Goal: Task Accomplishment & Management: Use online tool/utility

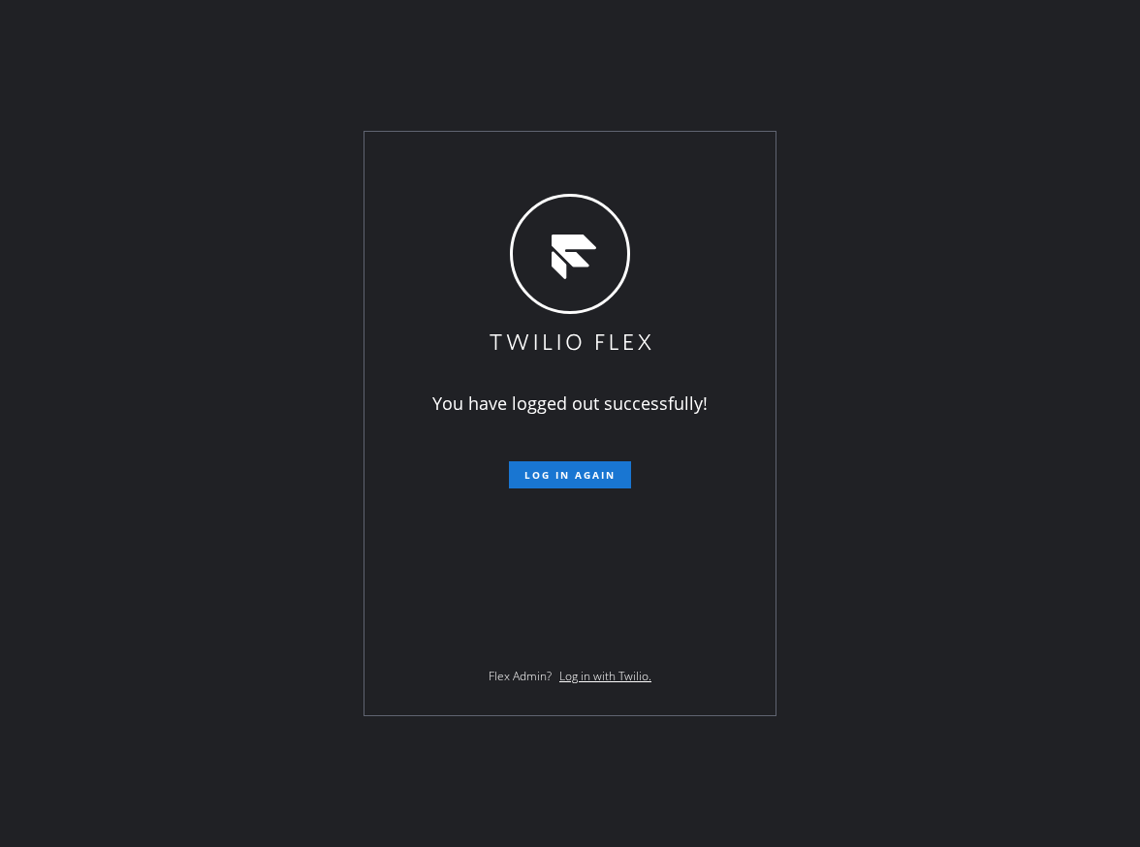
click at [509, 461] on button "Log in again" at bounding box center [570, 474] width 122 height 27
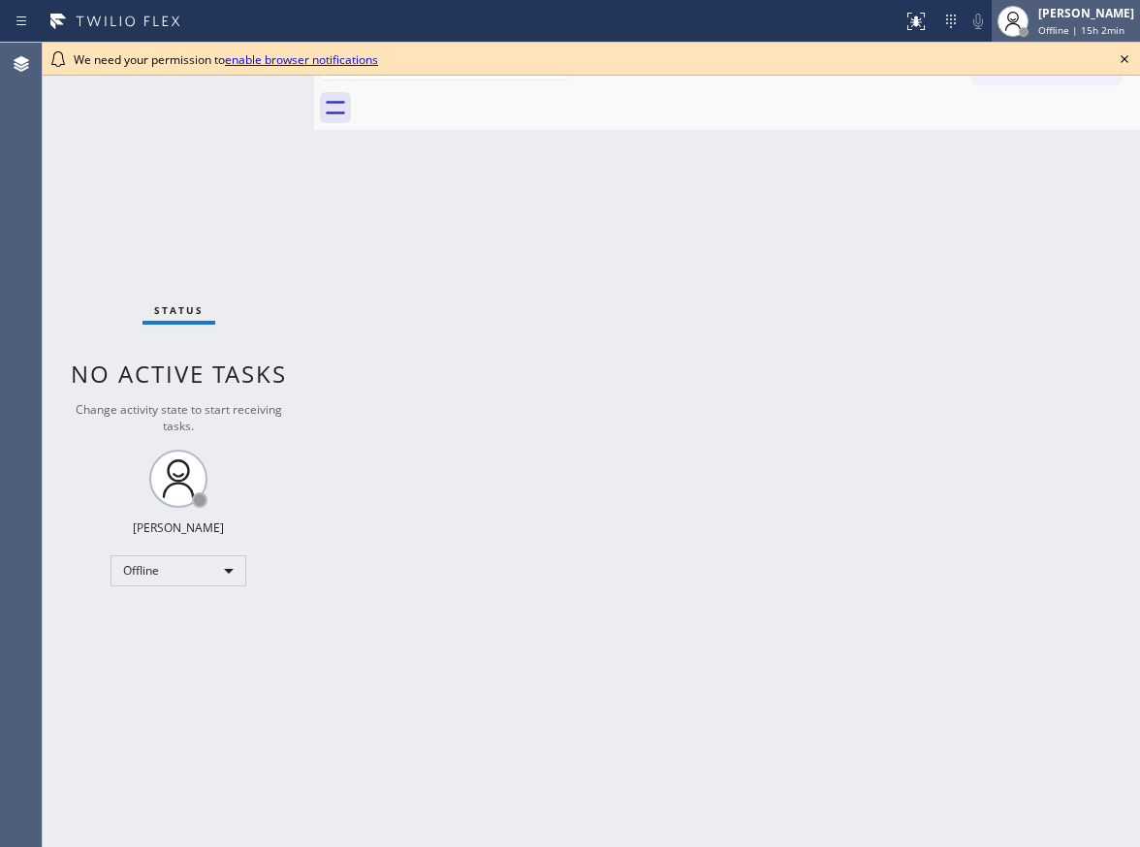
click at [1079, 33] on span "Offline | 15h 2min" at bounding box center [1081, 30] width 86 height 14
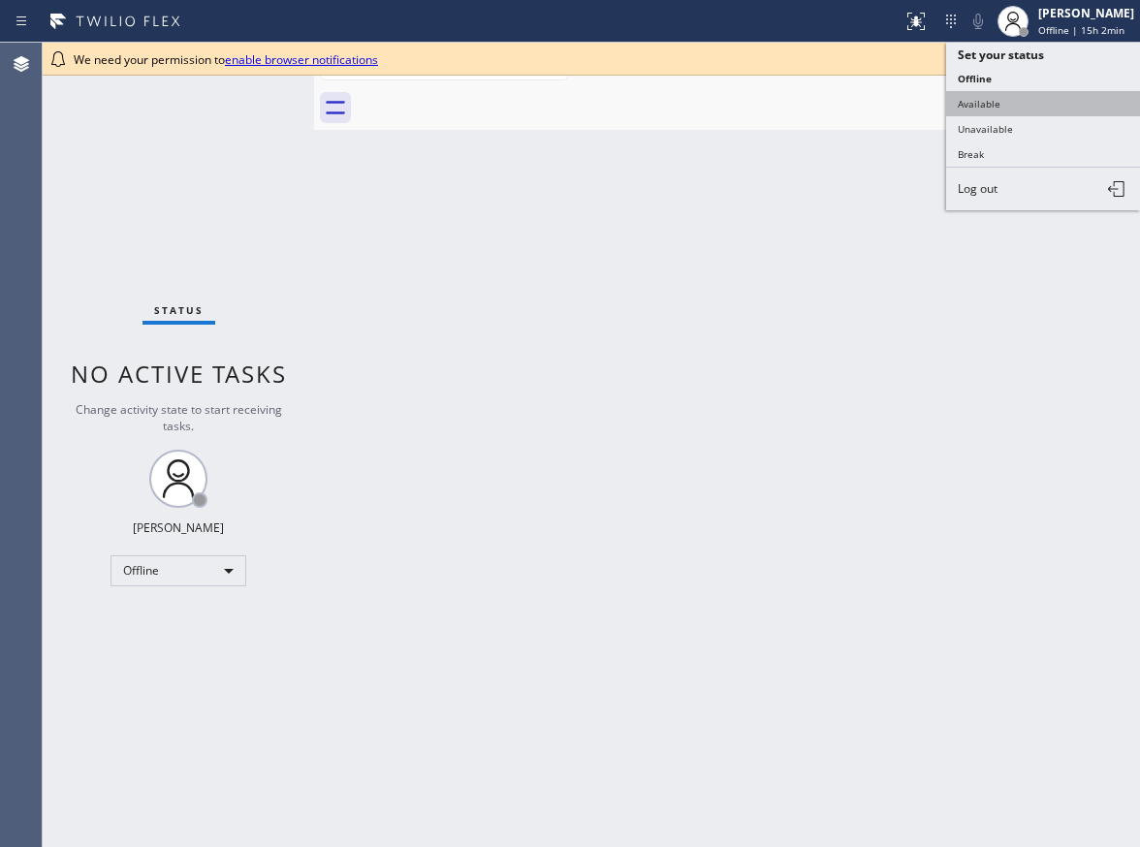
click at [1012, 98] on button "Available" at bounding box center [1043, 103] width 194 height 25
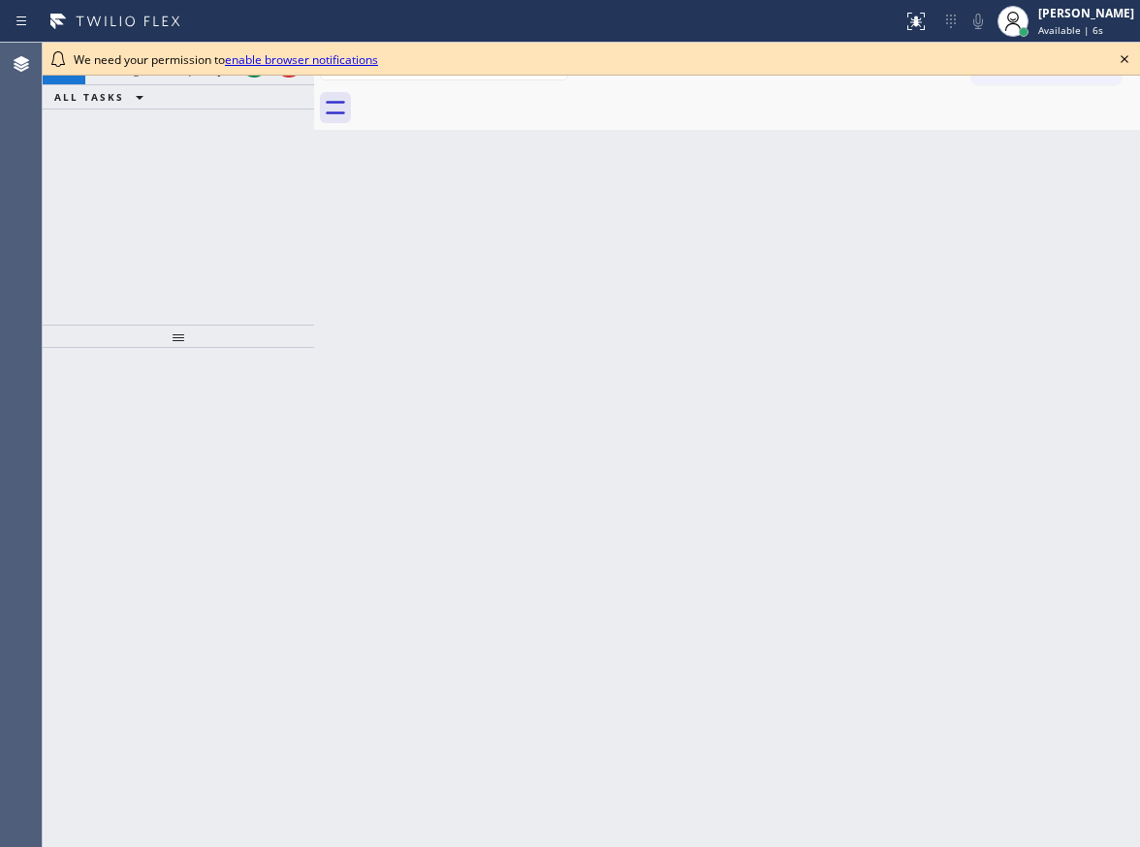
click at [1126, 61] on icon at bounding box center [1124, 59] width 8 height 8
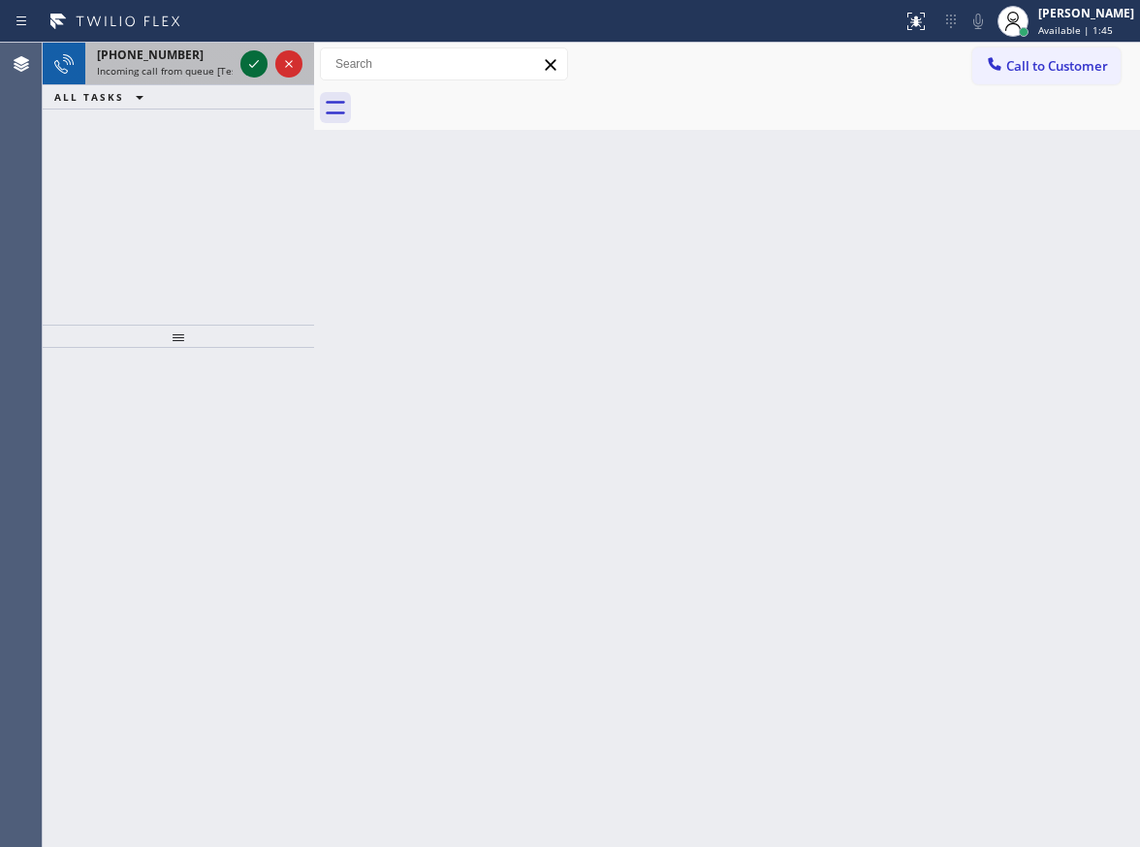
click at [248, 68] on icon at bounding box center [253, 63] width 23 height 23
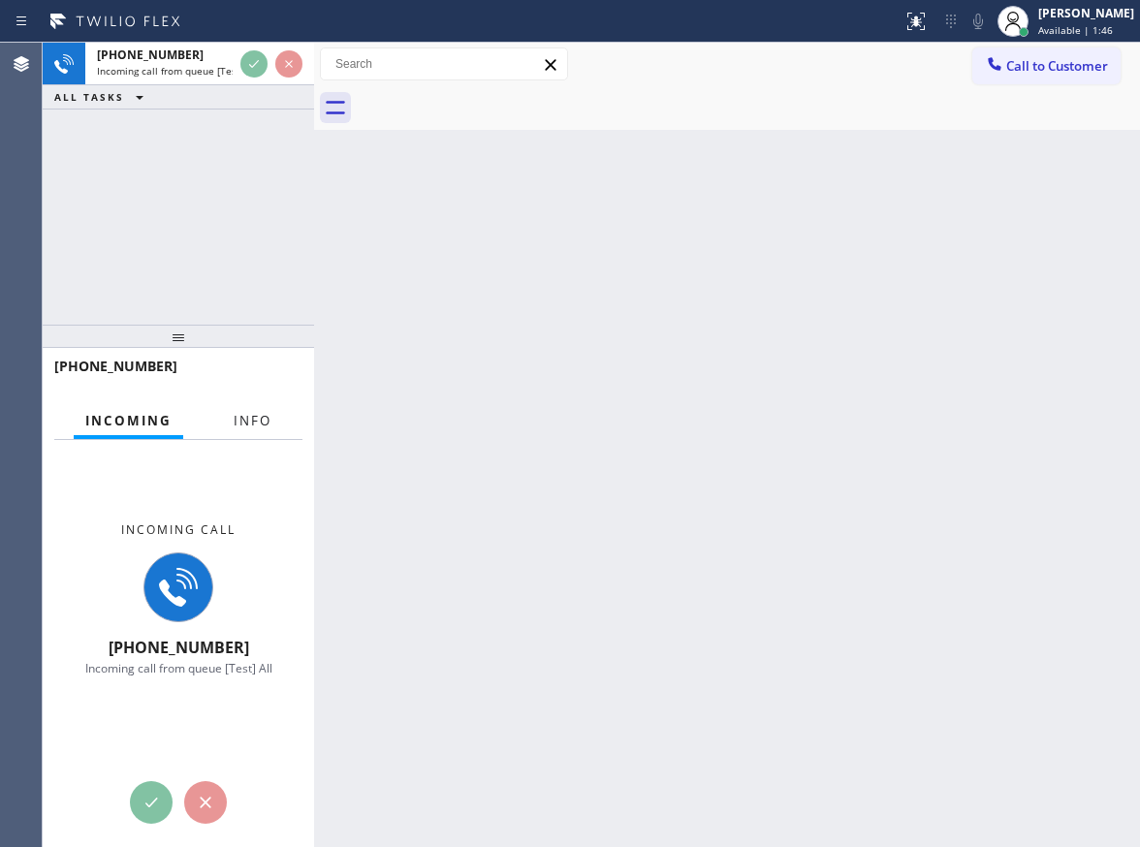
click at [249, 409] on button "Info" at bounding box center [252, 421] width 61 height 38
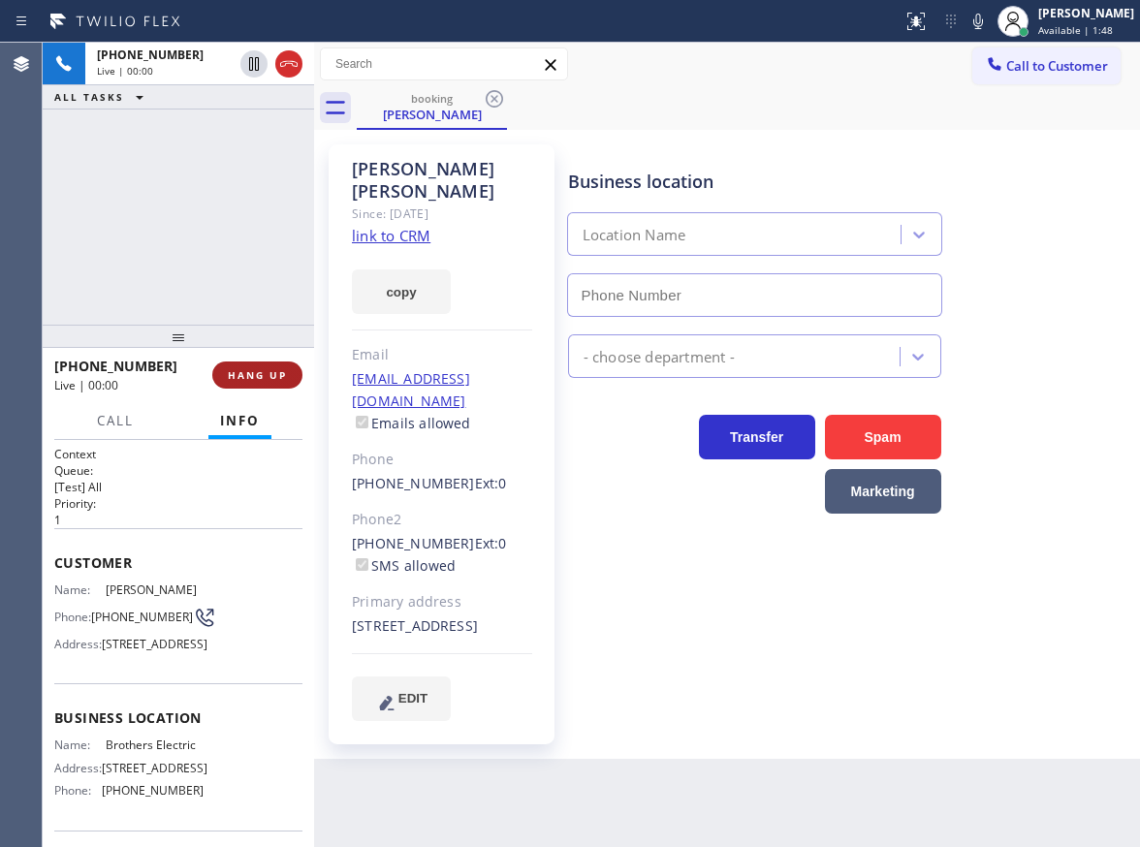
type input "(848) 315-2525"
click at [252, 365] on button "HANG UP" at bounding box center [257, 374] width 90 height 27
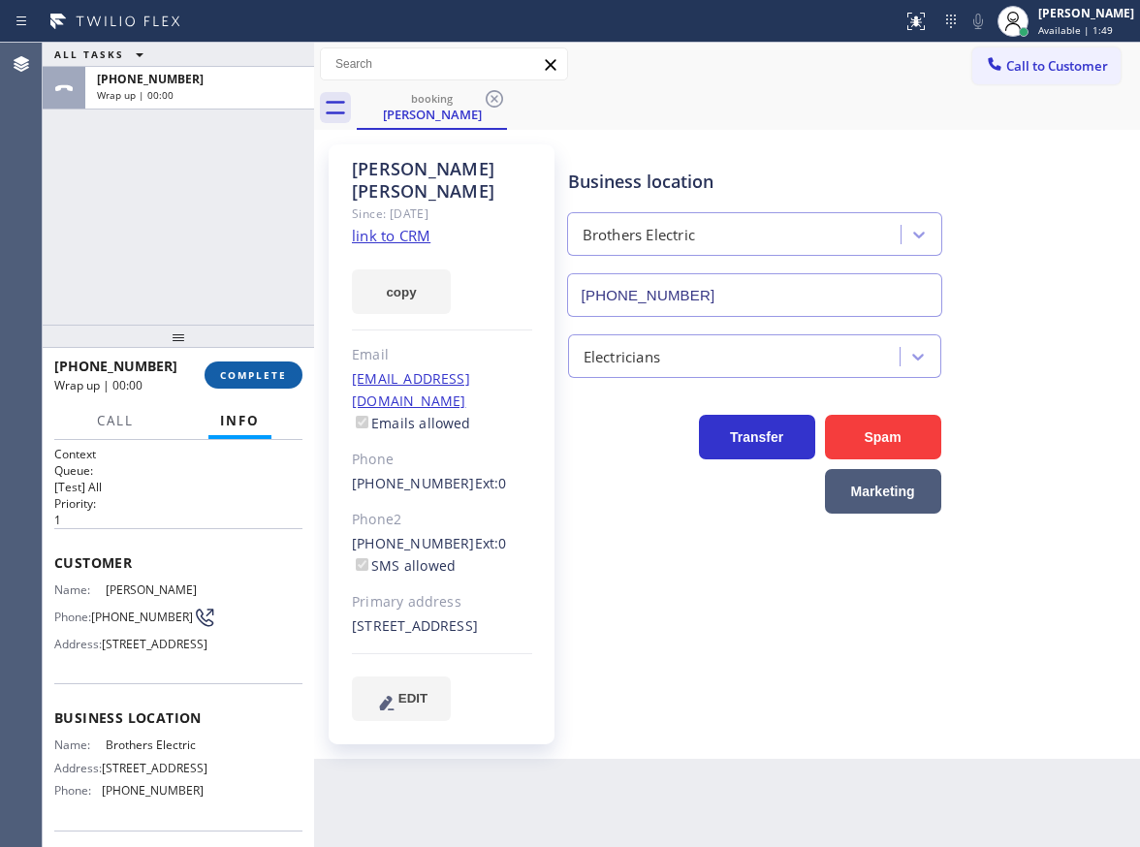
click at [256, 364] on button "COMPLETE" at bounding box center [253, 374] width 98 height 27
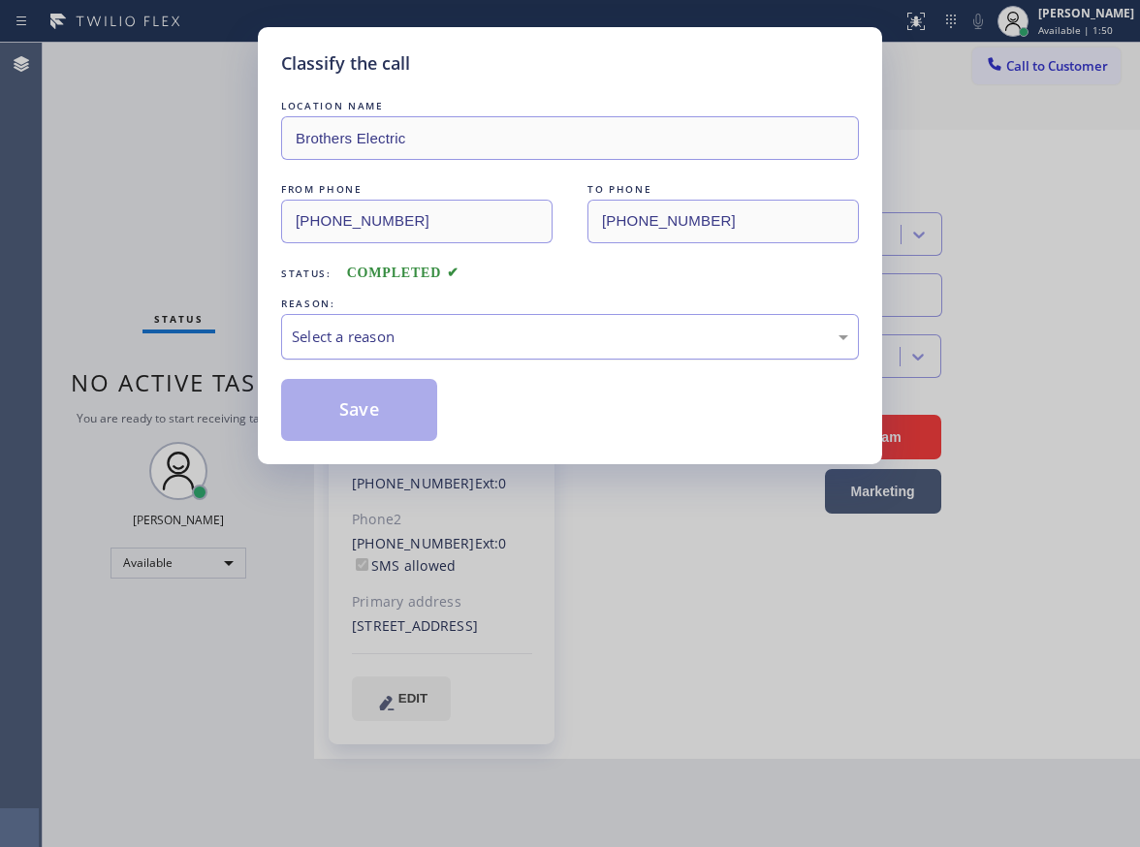
click at [515, 324] on div "Select a reason" at bounding box center [570, 337] width 578 height 46
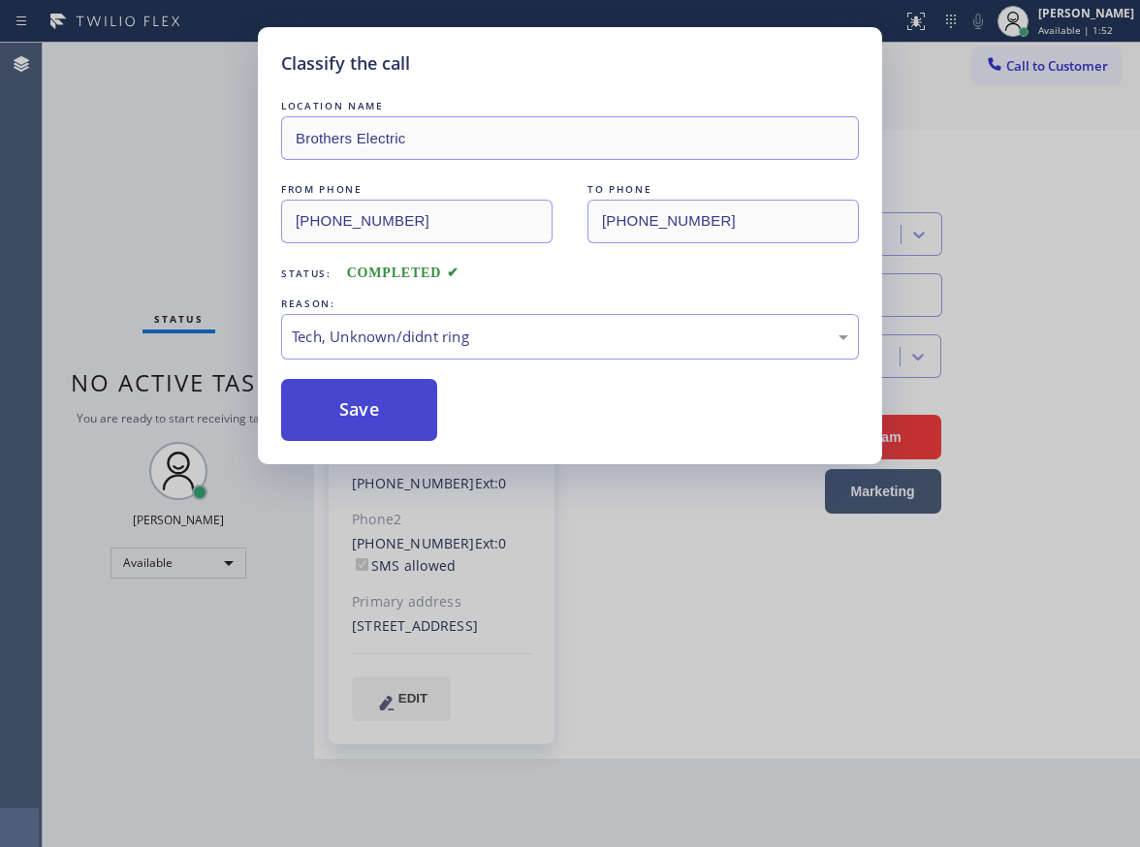
click at [399, 421] on button "Save" at bounding box center [359, 410] width 156 height 62
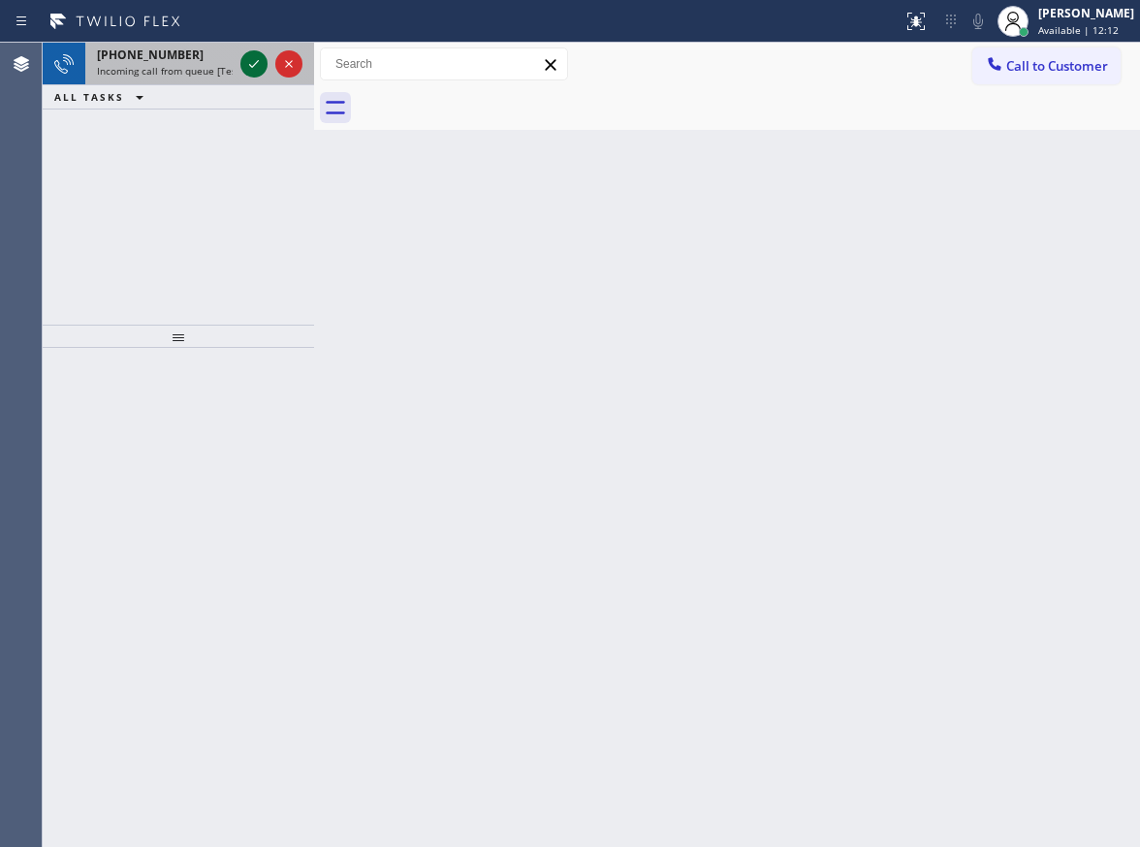
click at [244, 62] on icon at bounding box center [253, 63] width 23 height 23
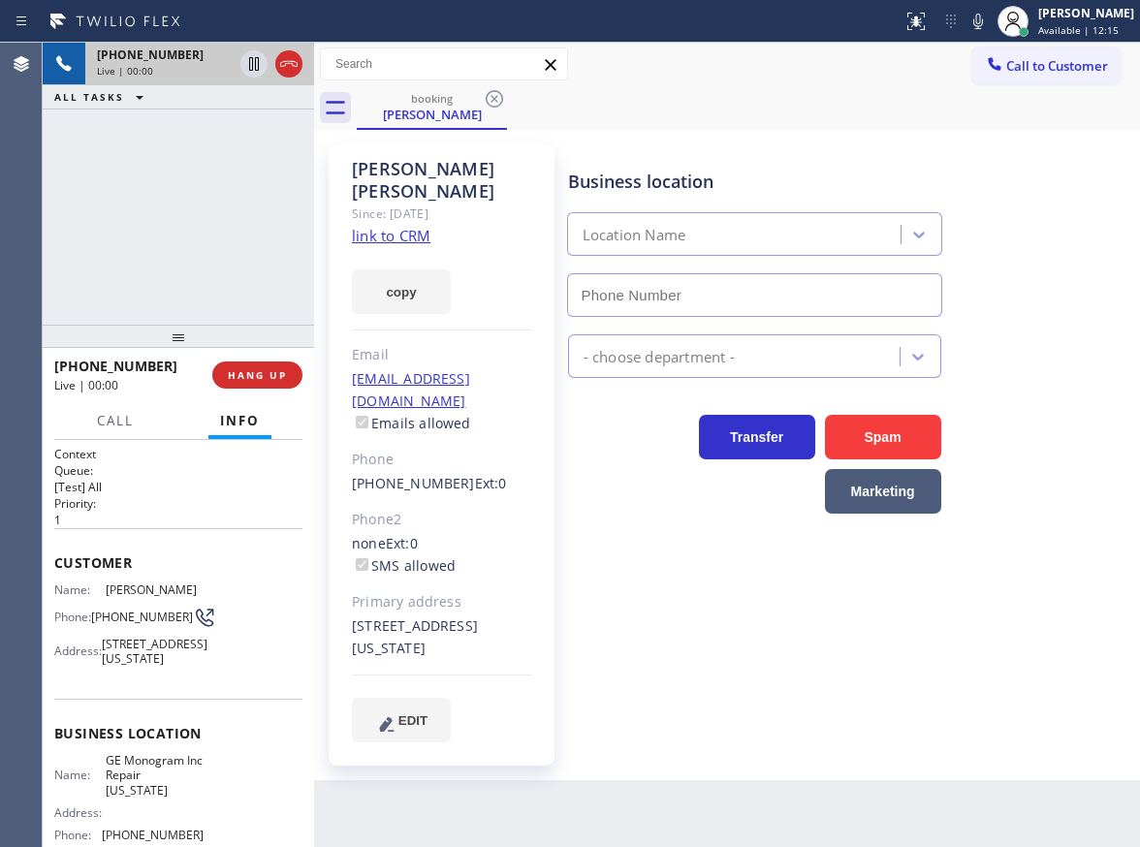
type input "(332) 456-0495"
click at [147, 770] on div "Business location Name: GE Monogram Inc Repair New York Address: Phone: (332) 4…" at bounding box center [178, 787] width 248 height 176
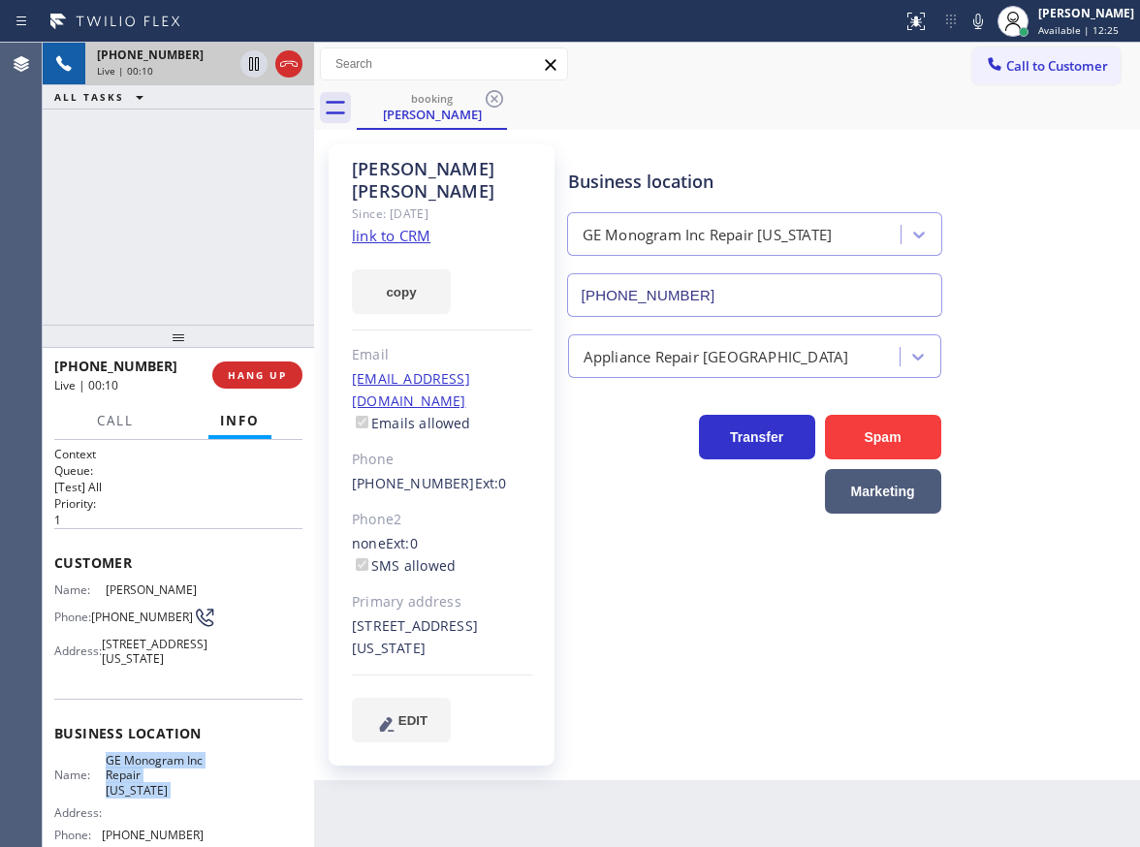
click at [147, 770] on div "Business location Name: GE Monogram Inc Repair New York Address: Phone: (332) 4…" at bounding box center [178, 787] width 248 height 176
copy span "GE Monogram Inc Repair New York"
click at [762, 292] on input "(332) 456-0495" at bounding box center [754, 295] width 375 height 44
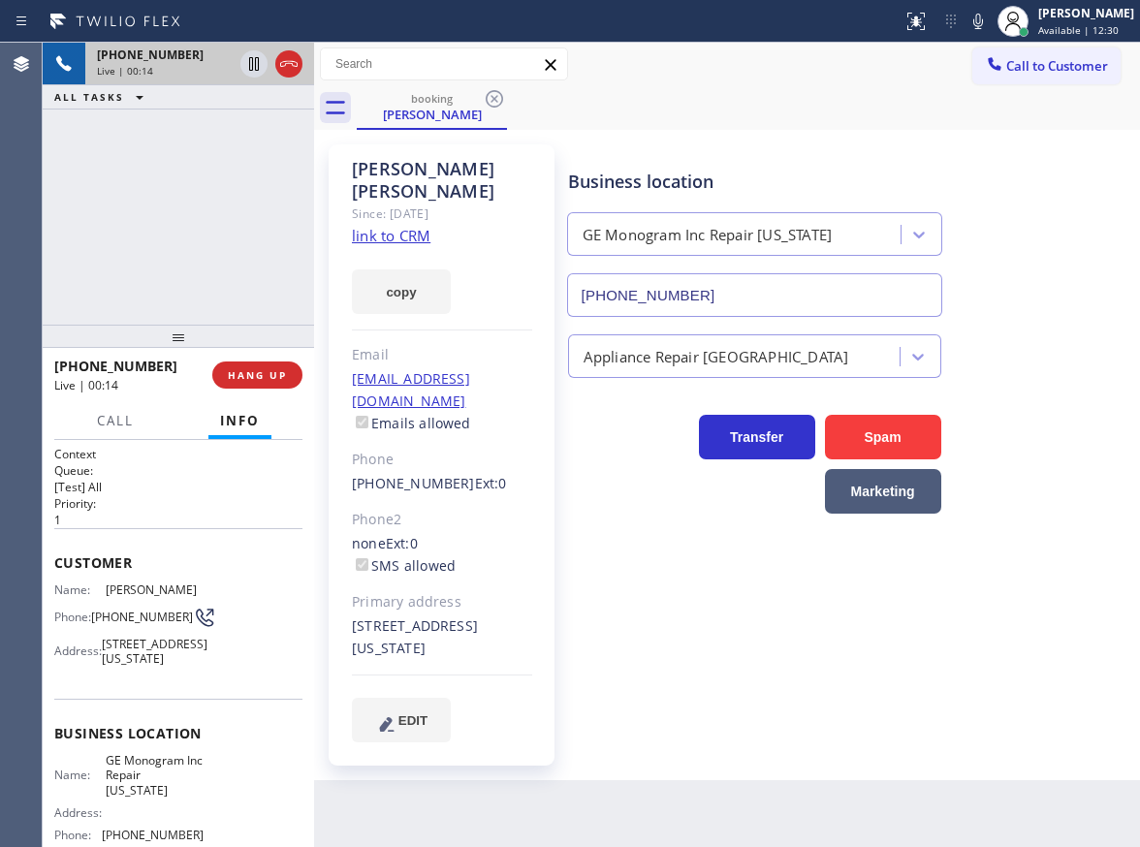
click at [388, 226] on link "link to CRM" at bounding box center [391, 235] width 78 height 19
click at [989, 19] on icon at bounding box center [977, 21] width 23 height 23
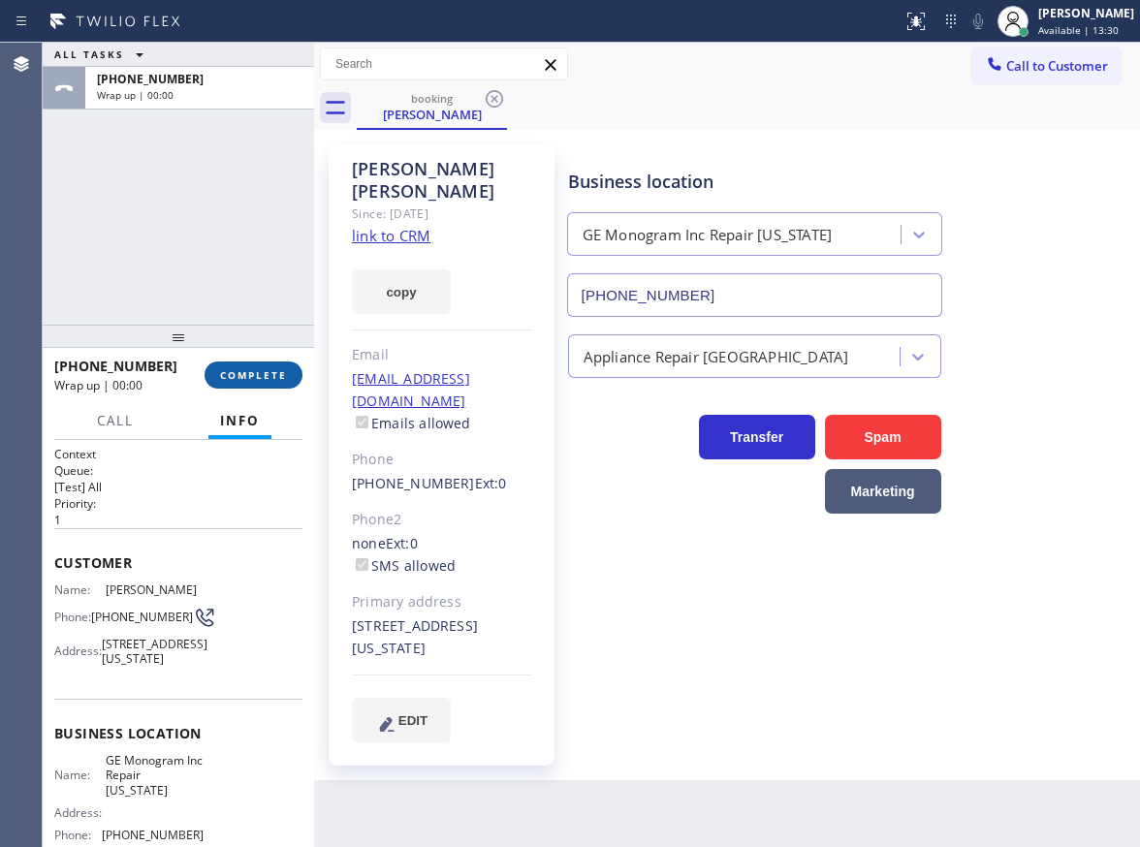
click at [264, 383] on button "COMPLETE" at bounding box center [253, 374] width 98 height 27
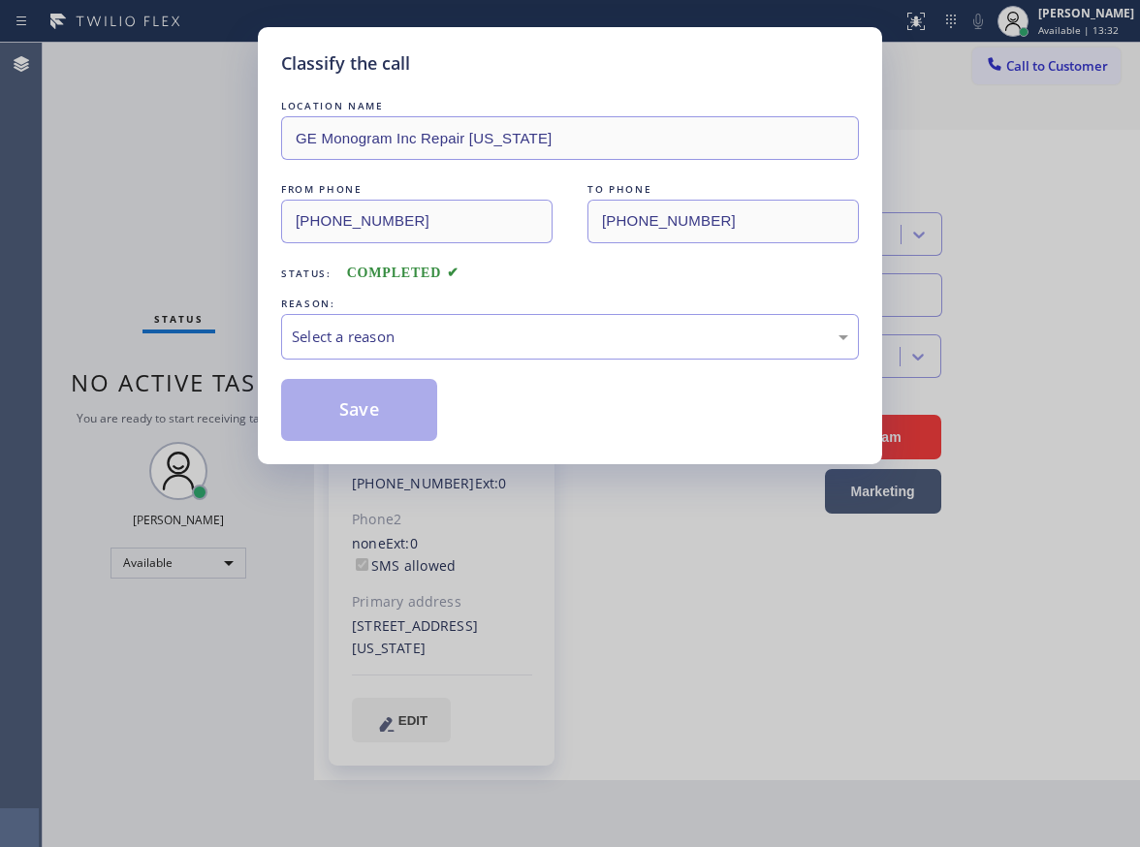
click at [543, 363] on div "LOCATION NAME GE Monogram Inc Repair New York FROM PHONE (516) 695-5131 TO PHON…" at bounding box center [570, 268] width 578 height 345
click at [533, 339] on div "Select a reason" at bounding box center [570, 337] width 556 height 22
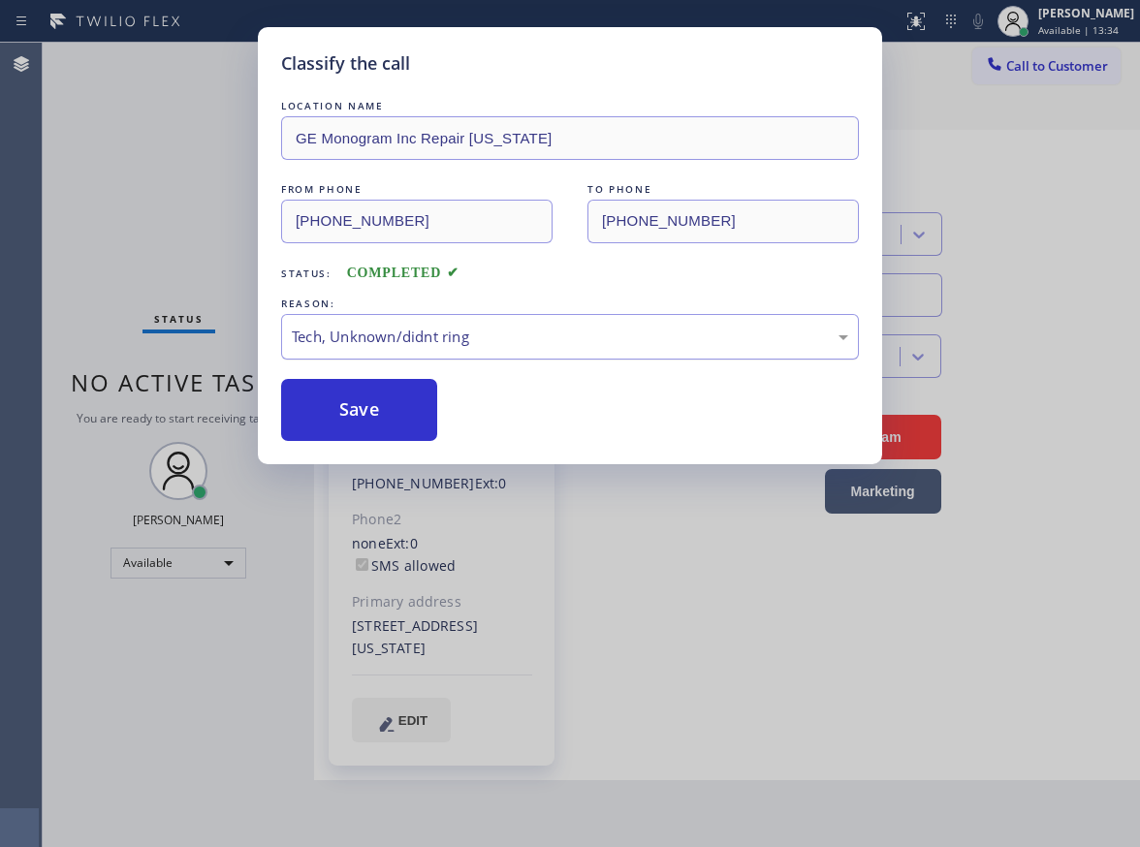
click at [414, 345] on div "Tech, Unknown/didnt ring" at bounding box center [570, 337] width 556 height 22
click at [370, 419] on button "Save" at bounding box center [359, 410] width 156 height 62
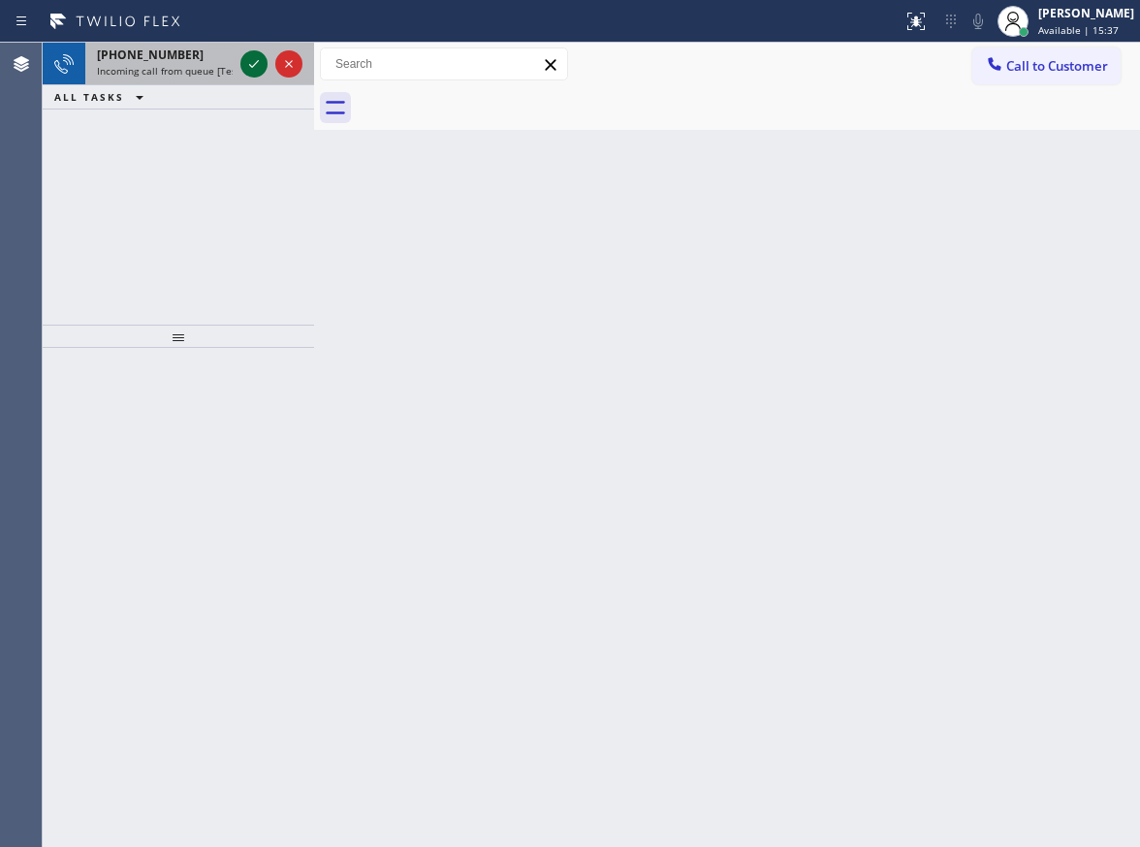
click at [249, 55] on icon at bounding box center [253, 63] width 23 height 23
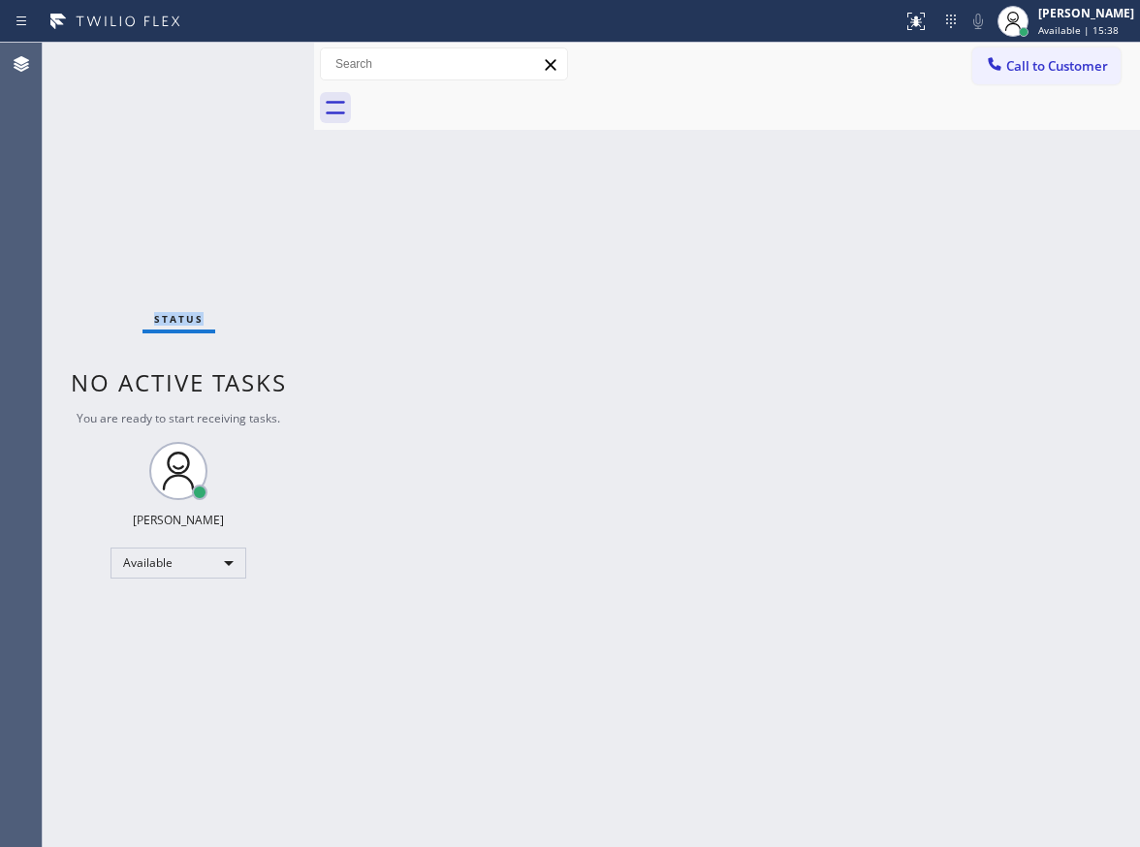
click at [249, 55] on div "Status No active tasks You are ready to start receiving tasks. Paula Arnado Ava…" at bounding box center [178, 445] width 271 height 804
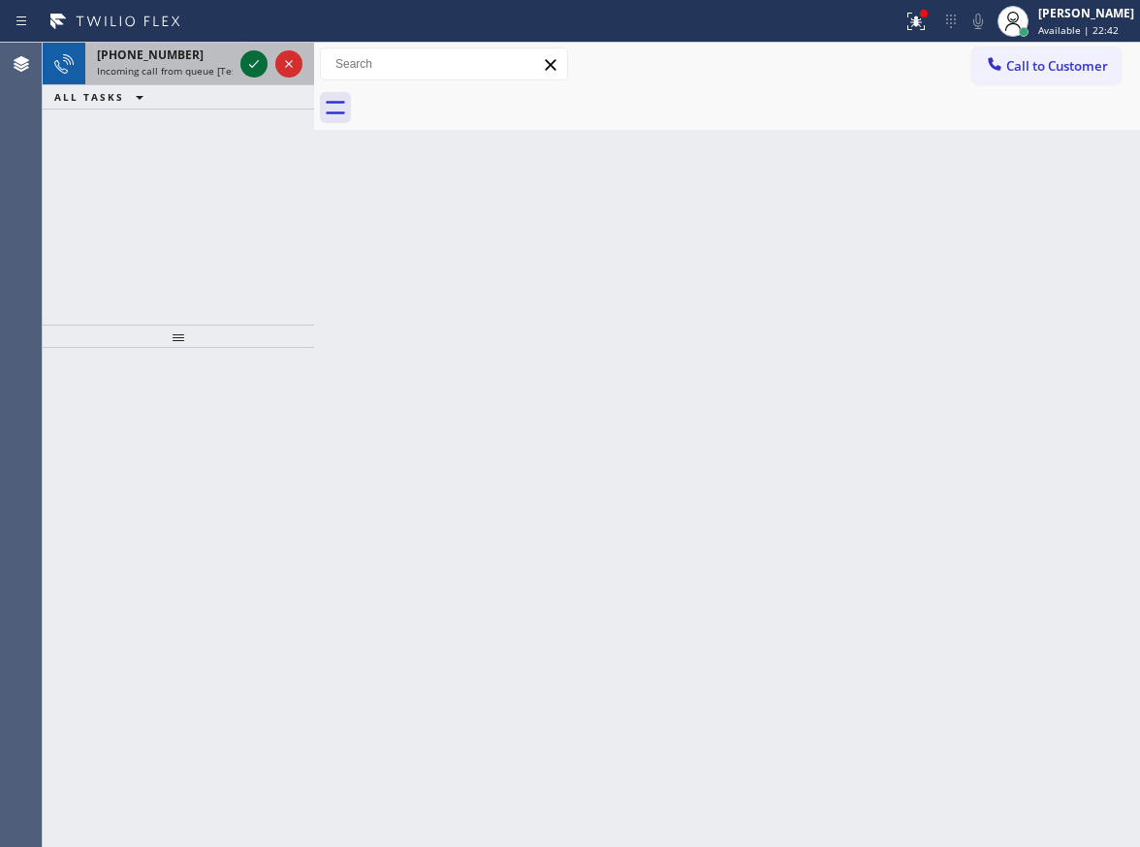
click at [245, 56] on icon at bounding box center [253, 63] width 23 height 23
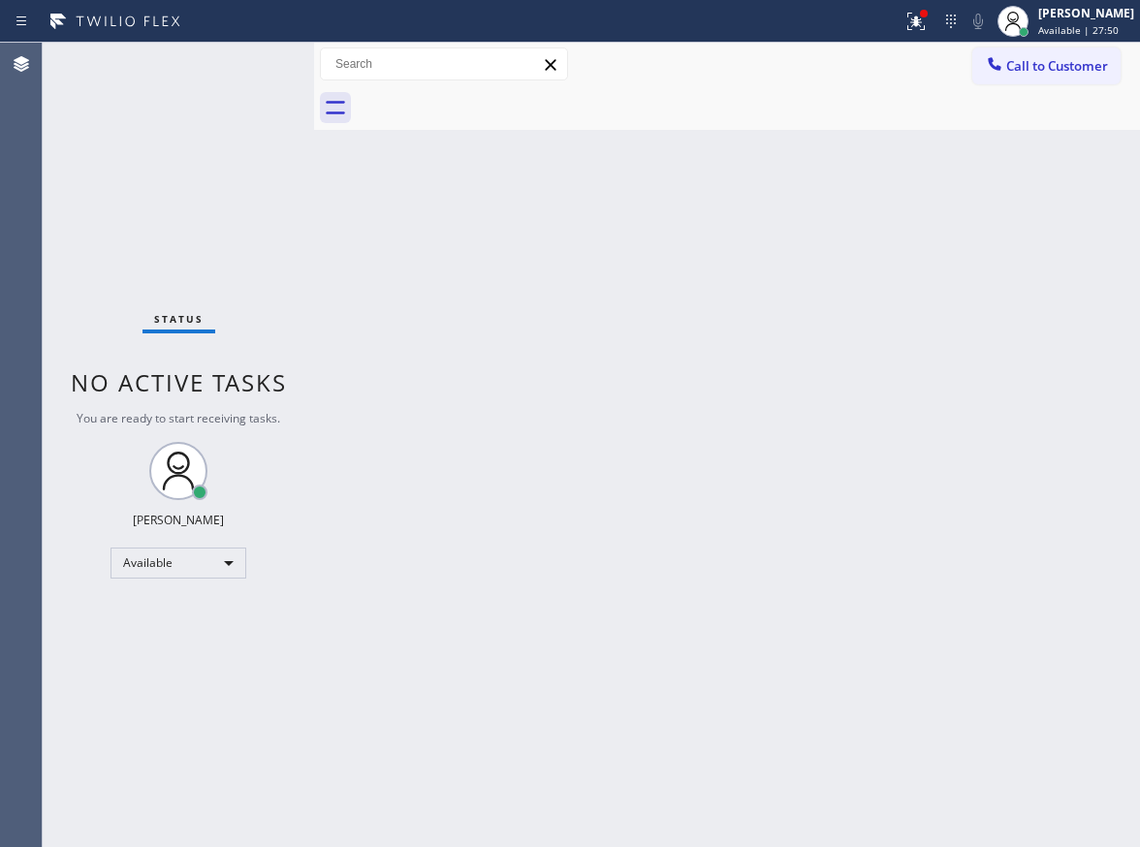
click at [487, 483] on div "Back to Dashboard Change Sender ID Customers Technicians Select a contact Outbo…" at bounding box center [727, 445] width 826 height 804
click at [253, 71] on div "Status No active tasks You are ready to start receiving tasks. Paula Arnado Ava…" at bounding box center [178, 445] width 271 height 804
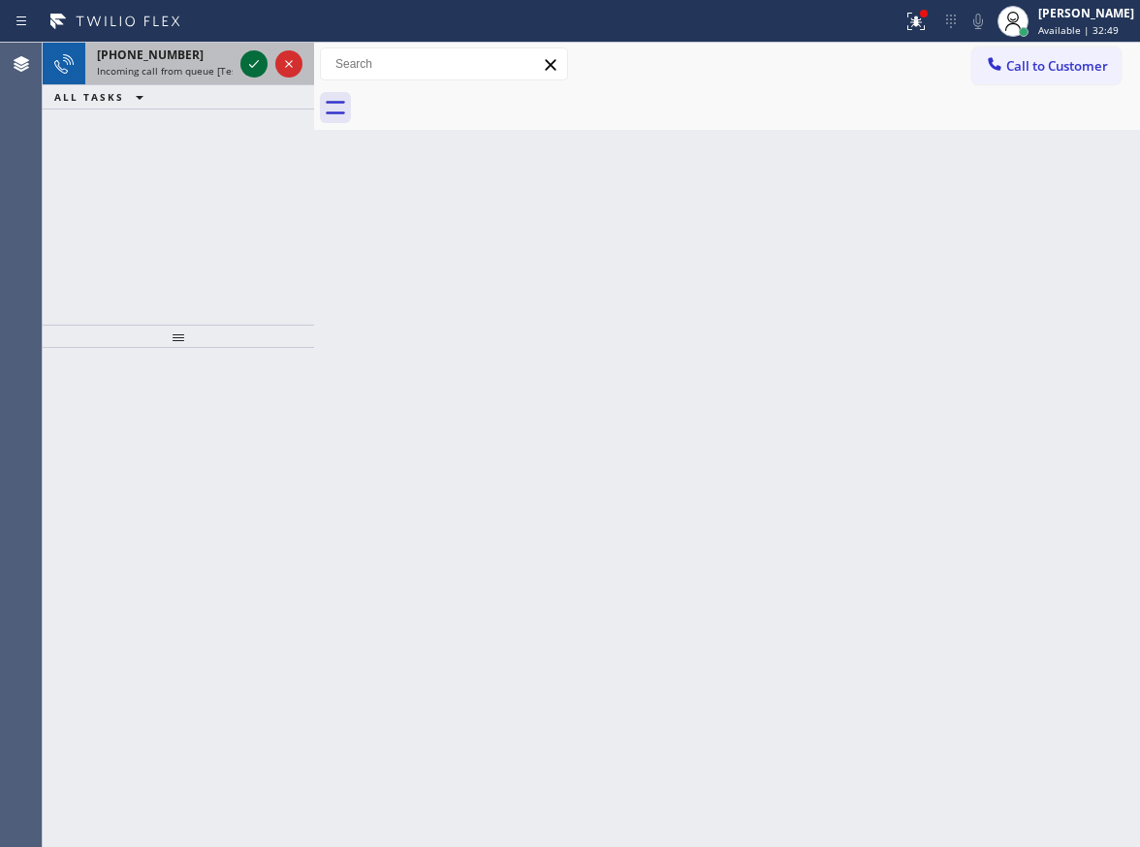
click at [246, 57] on icon at bounding box center [253, 63] width 23 height 23
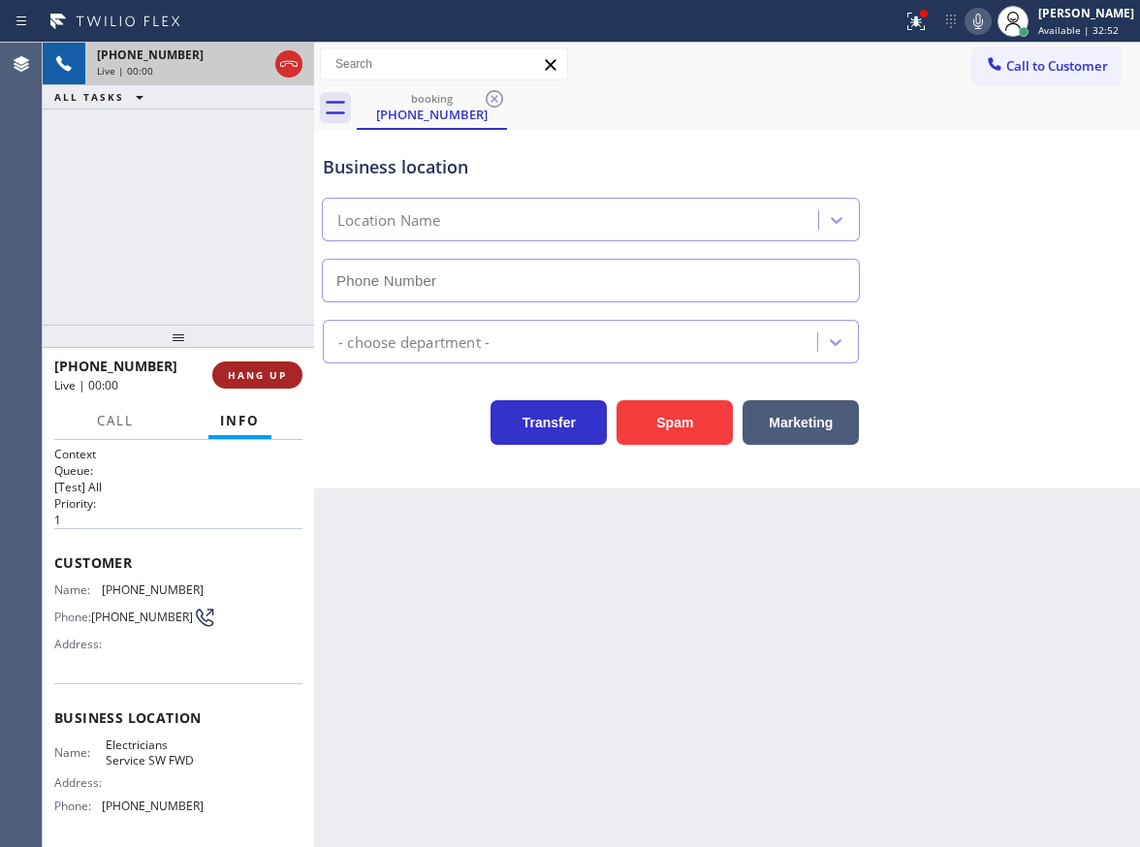
type input "[PHONE_NUMBER]"
click at [265, 366] on button "HANG UP" at bounding box center [257, 374] width 90 height 27
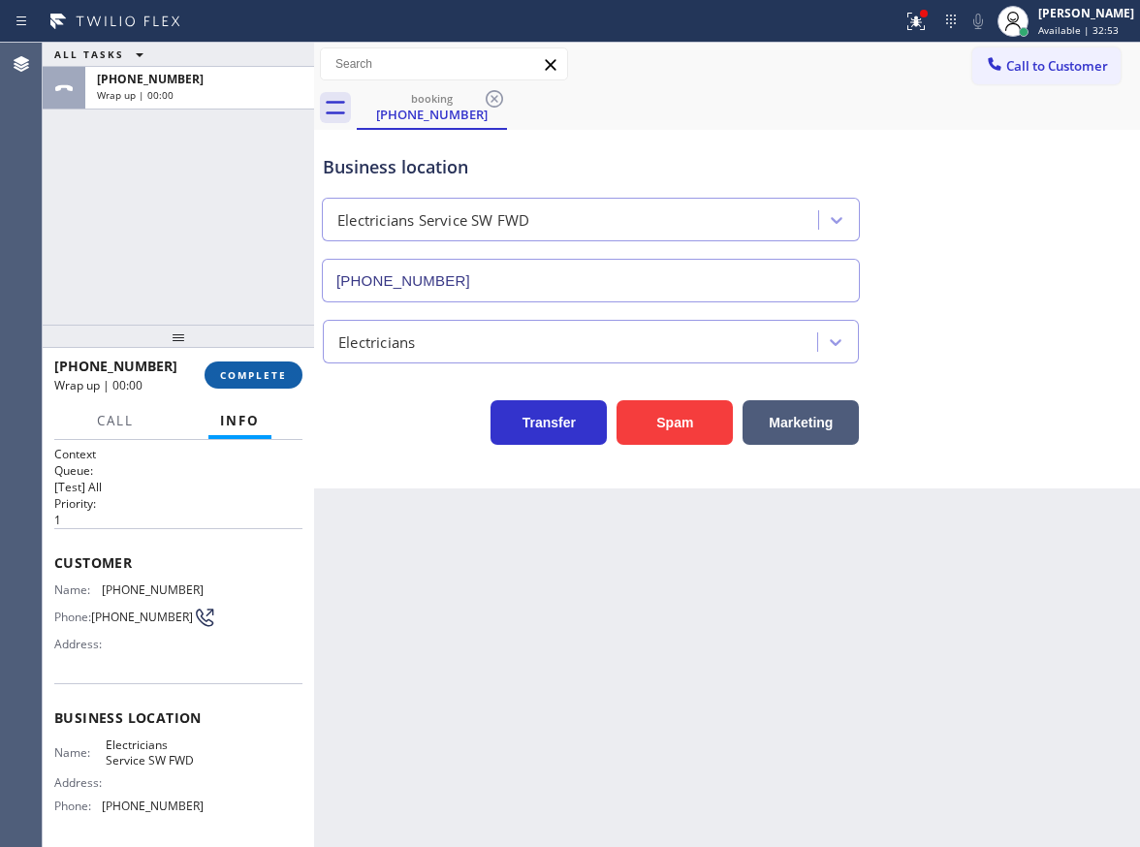
click at [265, 366] on button "COMPLETE" at bounding box center [253, 374] width 98 height 27
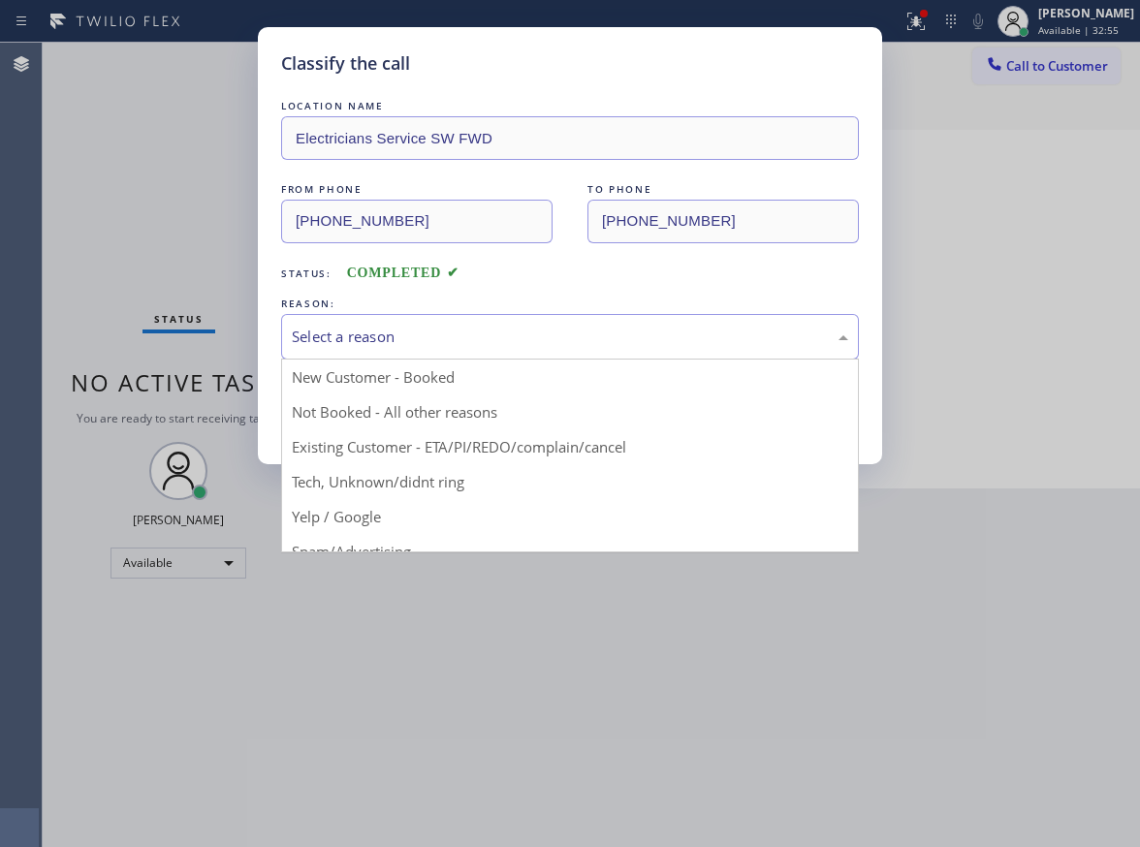
click at [423, 328] on div "Select a reason" at bounding box center [570, 337] width 556 height 22
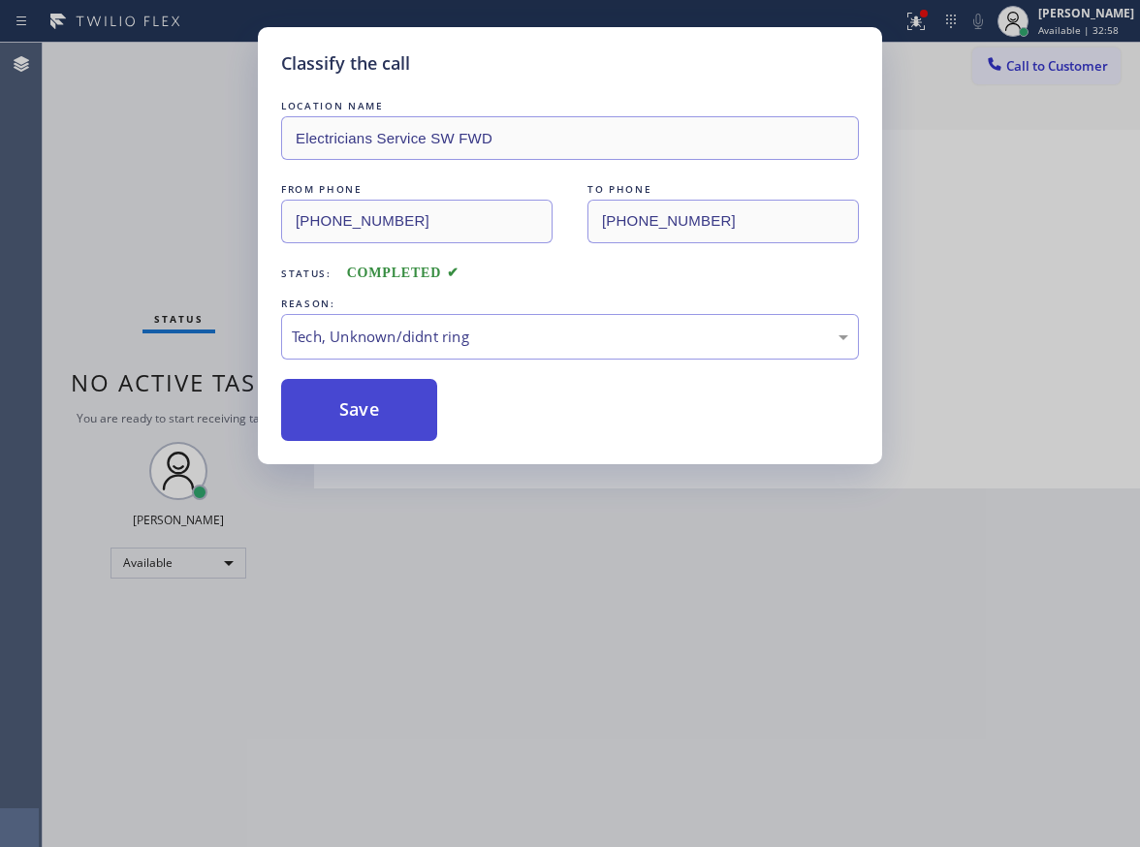
click at [378, 416] on button "Save" at bounding box center [359, 410] width 156 height 62
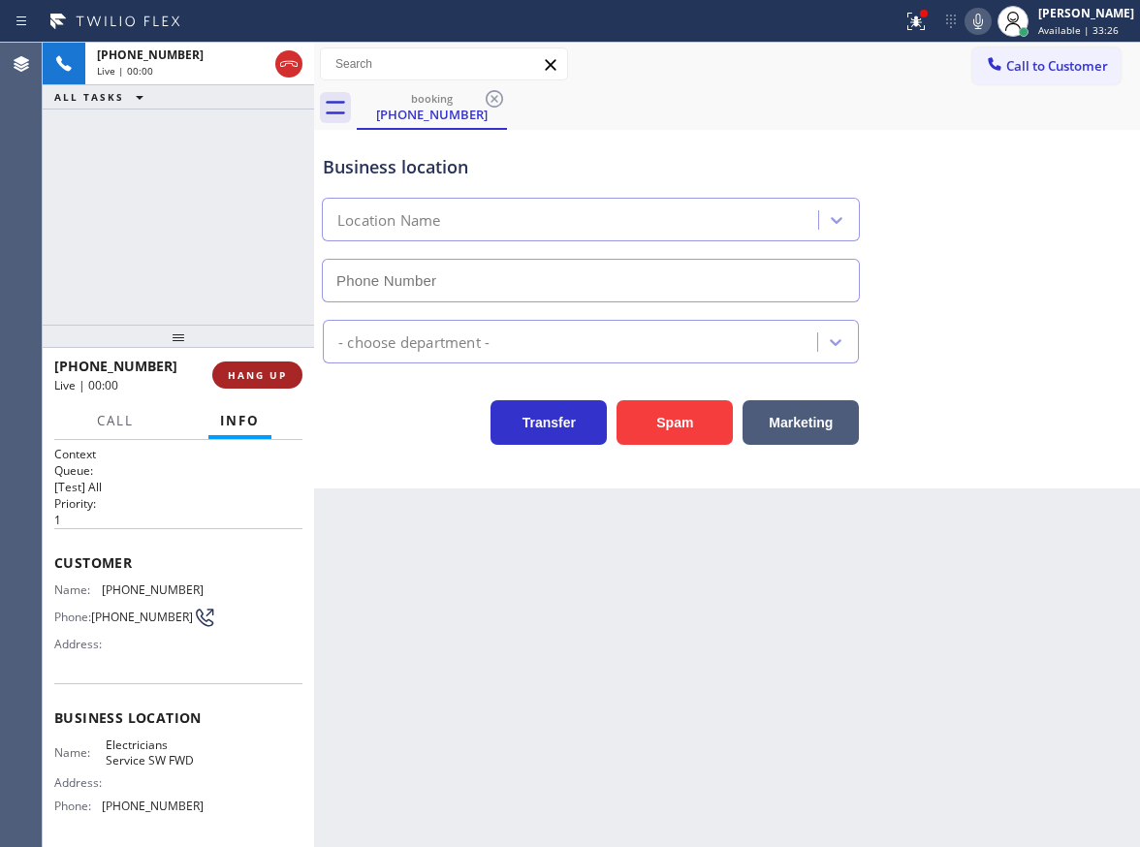
type input "[PHONE_NUMBER]"
click at [276, 384] on button "HANG UP" at bounding box center [257, 374] width 90 height 27
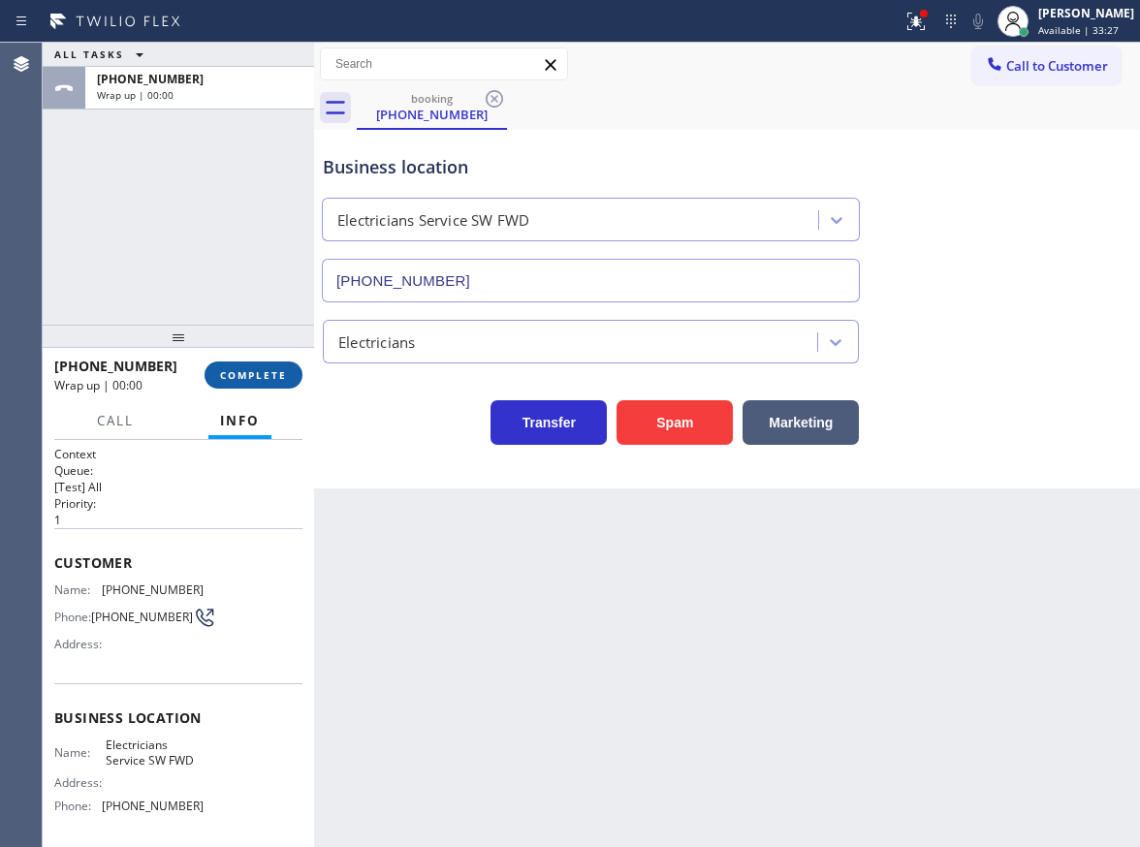
click at [276, 383] on button "COMPLETE" at bounding box center [253, 374] width 98 height 27
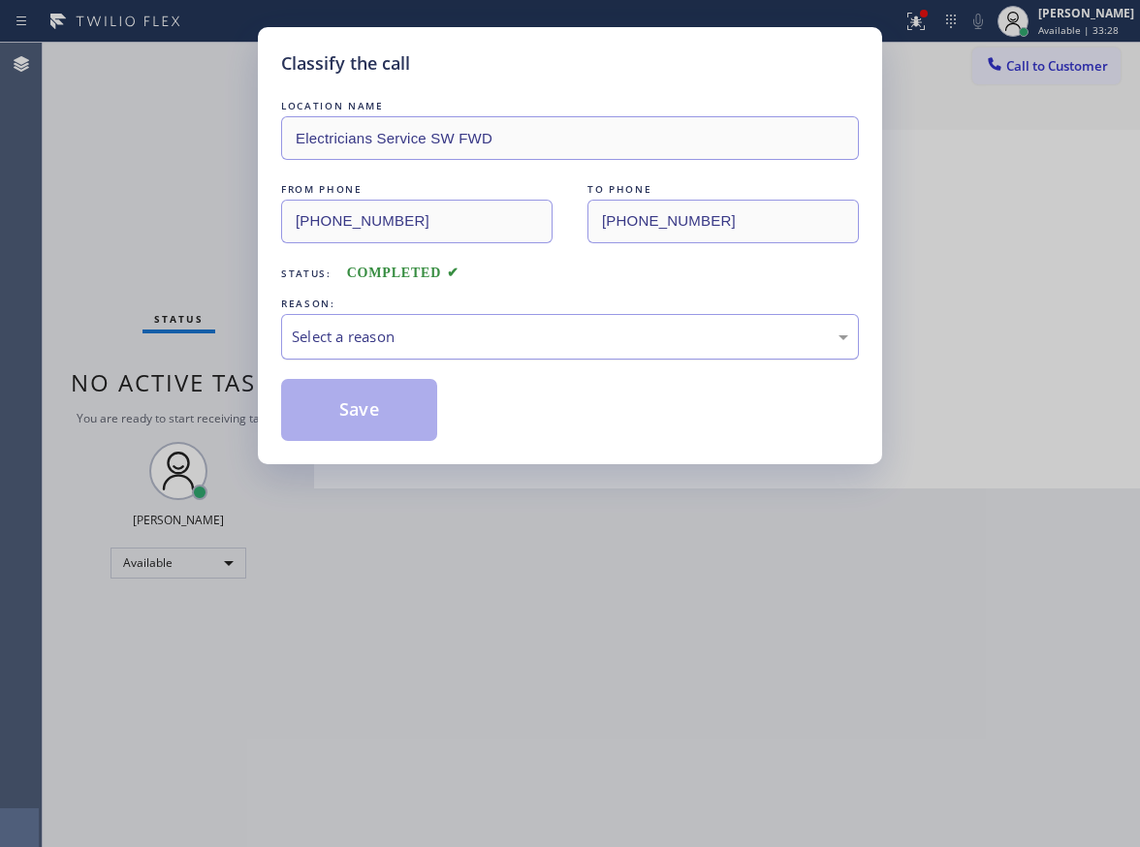
click at [431, 328] on div "Select a reason" at bounding box center [570, 337] width 556 height 22
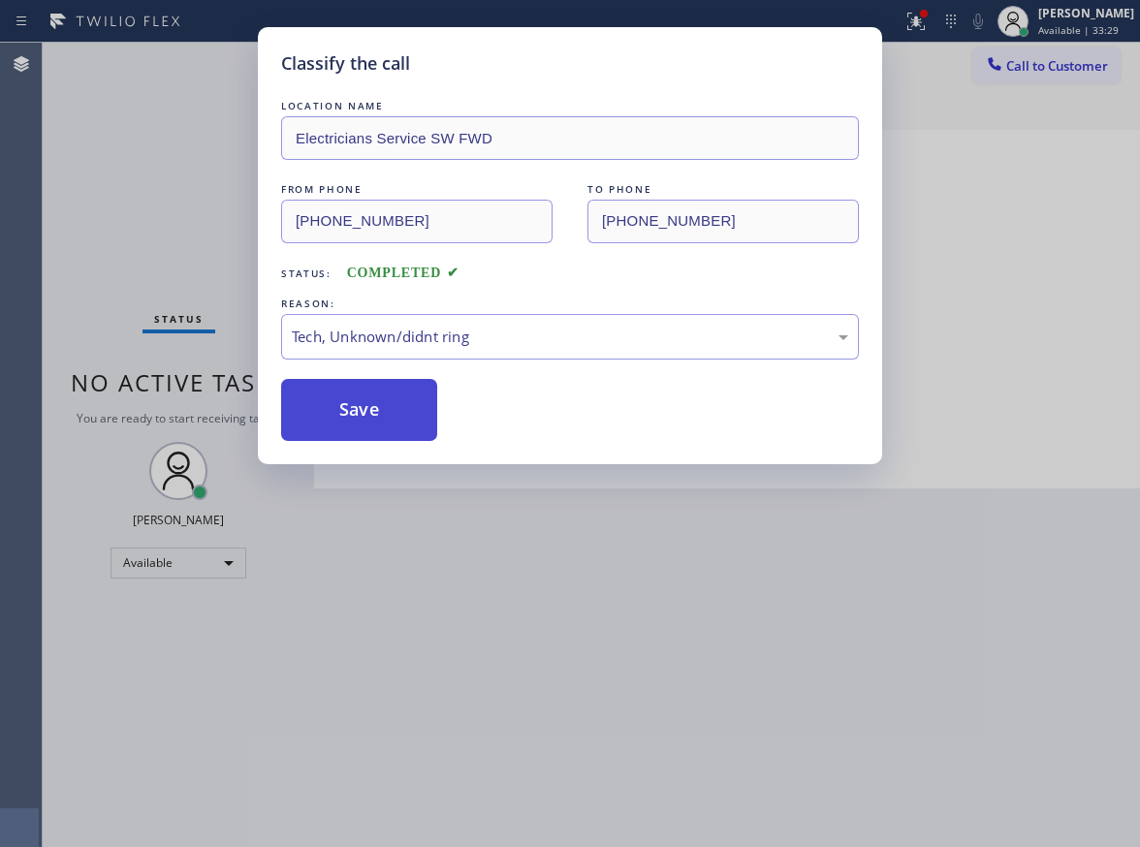
click at [365, 427] on button "Save" at bounding box center [359, 410] width 156 height 62
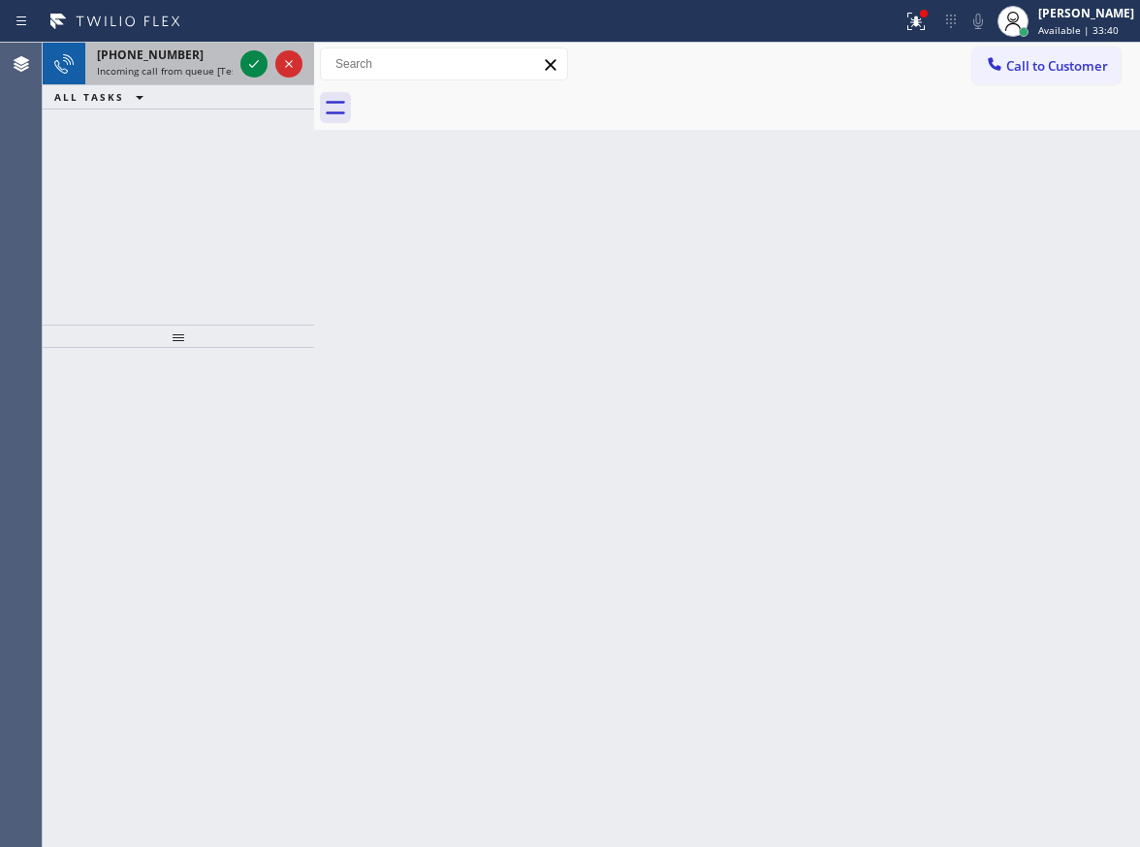
click at [108, 65] on span "Incoming call from queue [Test] All" at bounding box center [177, 71] width 161 height 14
click at [183, 65] on span "Incoming call from queue [Test] All" at bounding box center [177, 71] width 161 height 14
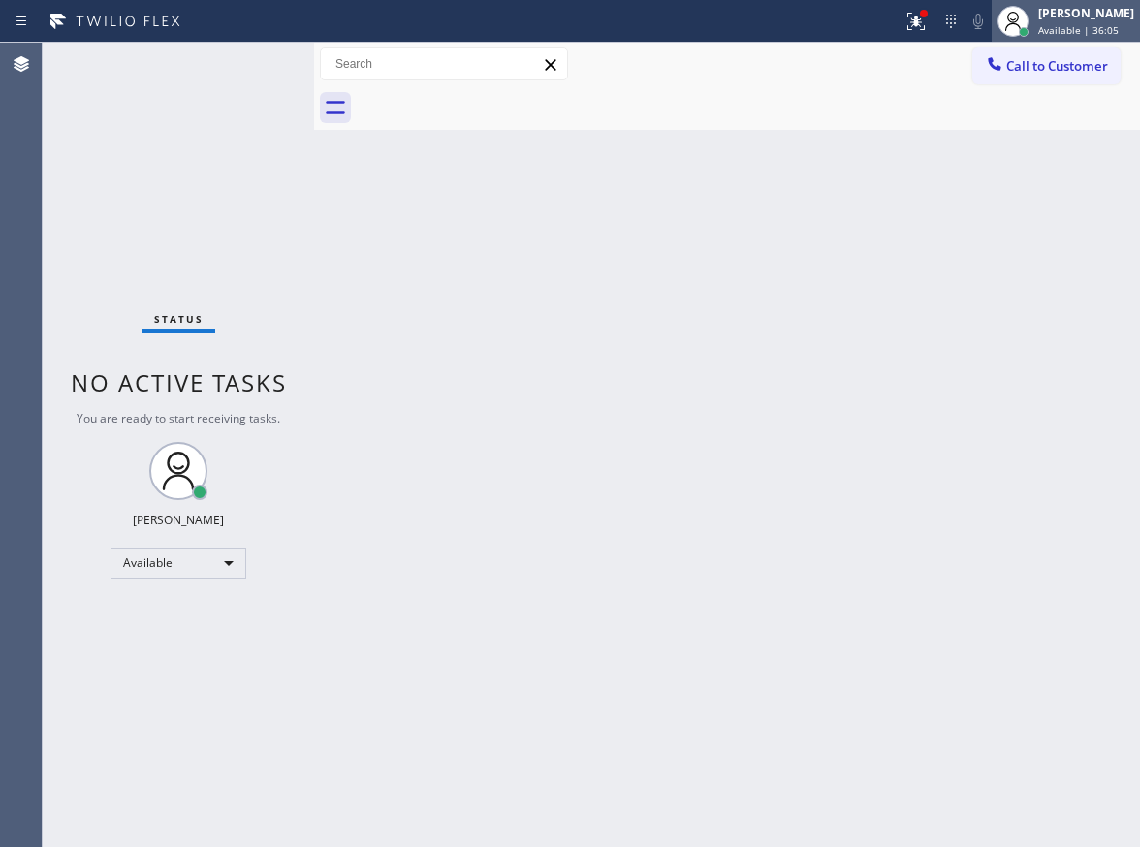
click at [1112, 22] on div "Paula Arnado Available | 36:05" at bounding box center [1087, 21] width 106 height 34
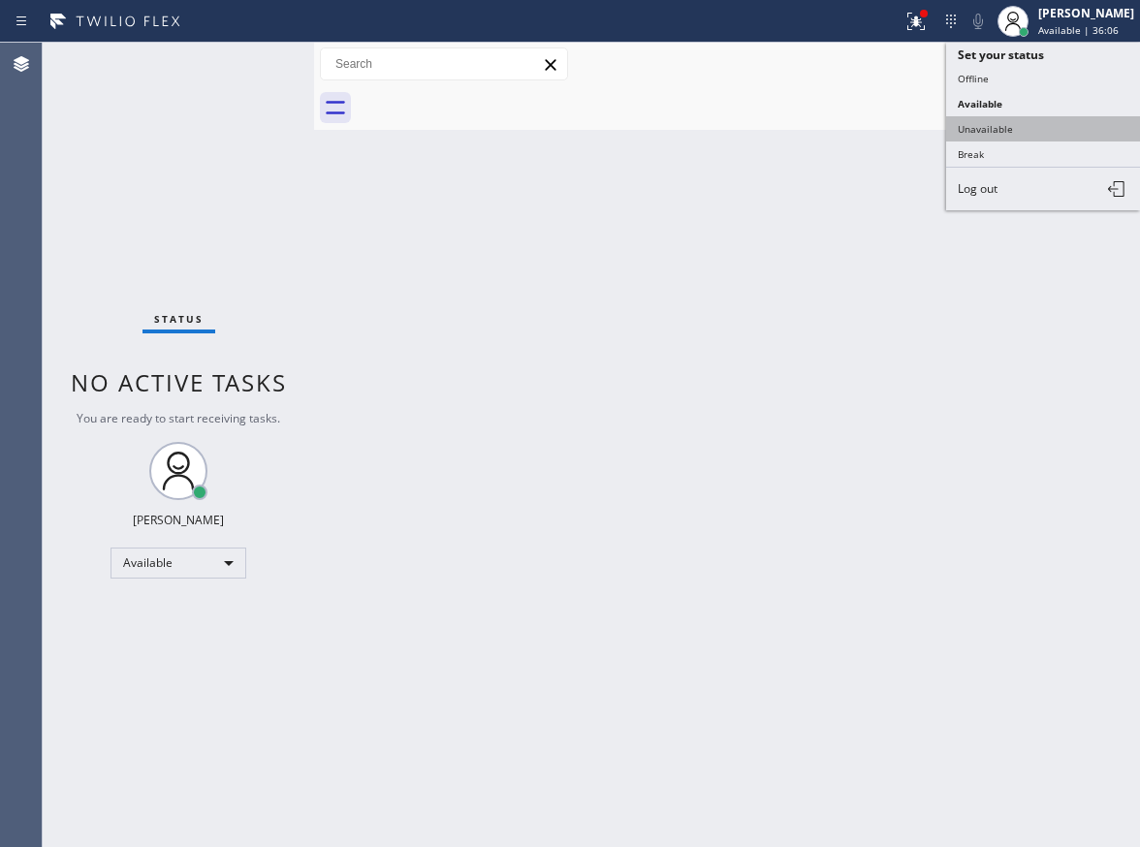
click at [963, 131] on button "Unavailable" at bounding box center [1043, 128] width 194 height 25
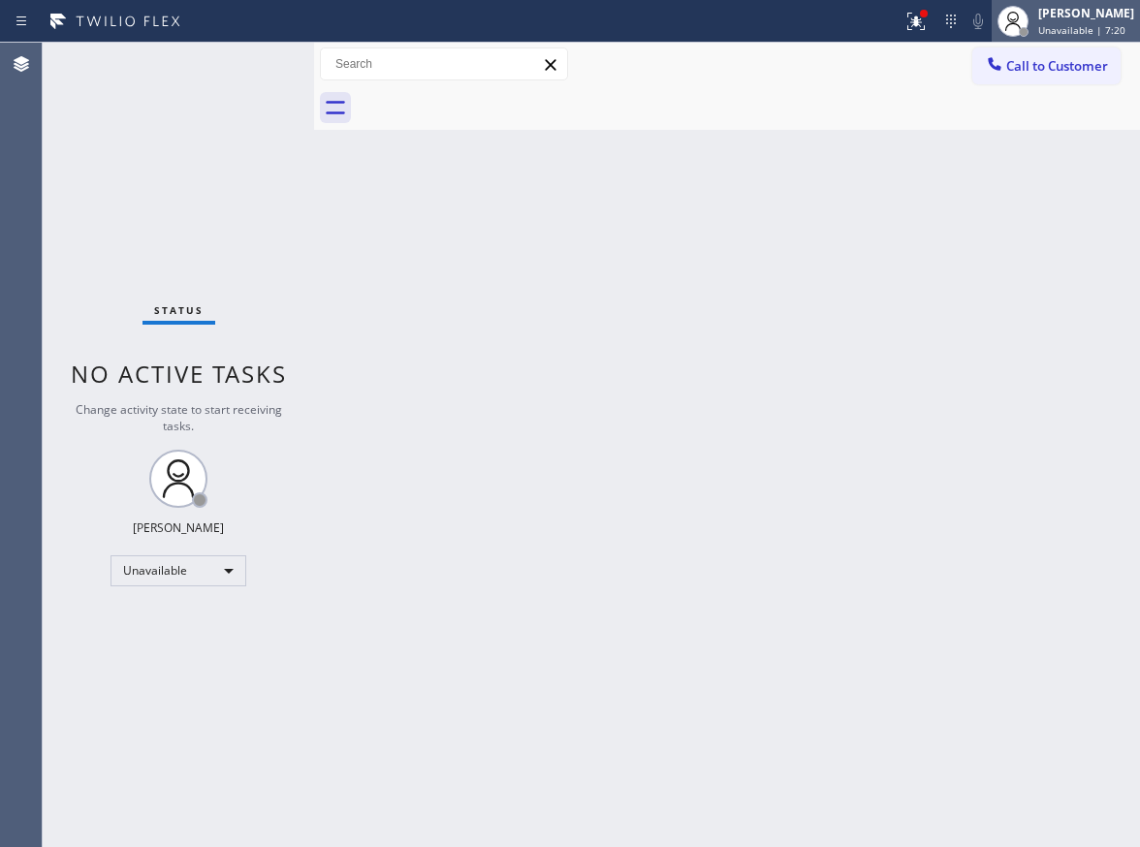
click at [1105, 13] on div "[PERSON_NAME]" at bounding box center [1086, 13] width 96 height 16
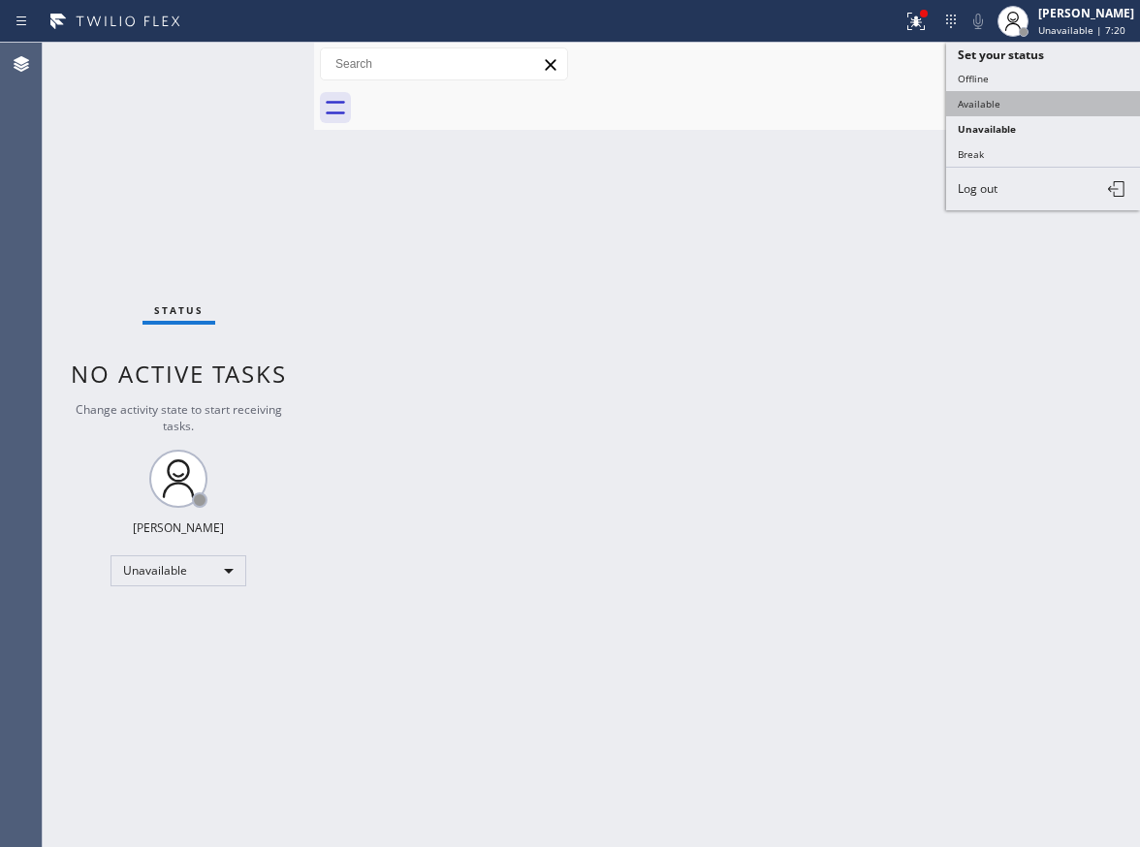
click at [1015, 96] on button "Available" at bounding box center [1043, 103] width 194 height 25
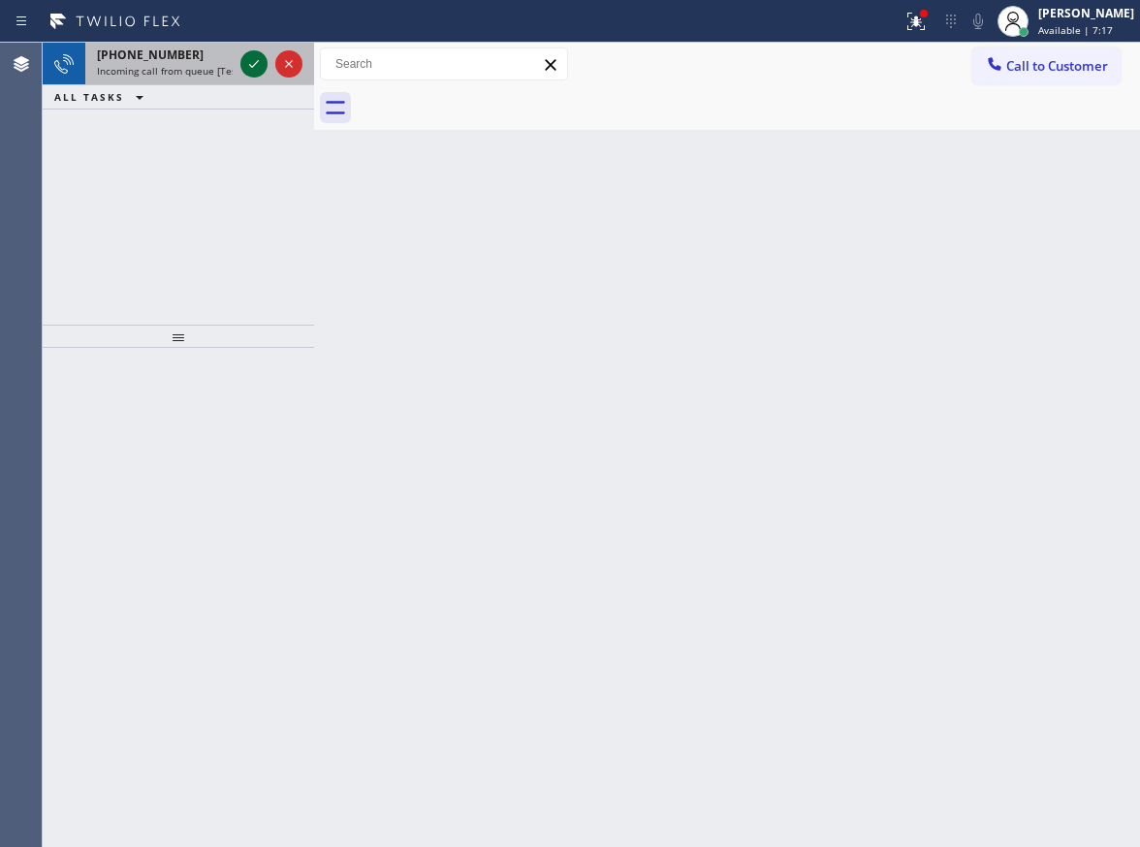
click at [256, 62] on icon at bounding box center [253, 63] width 23 height 23
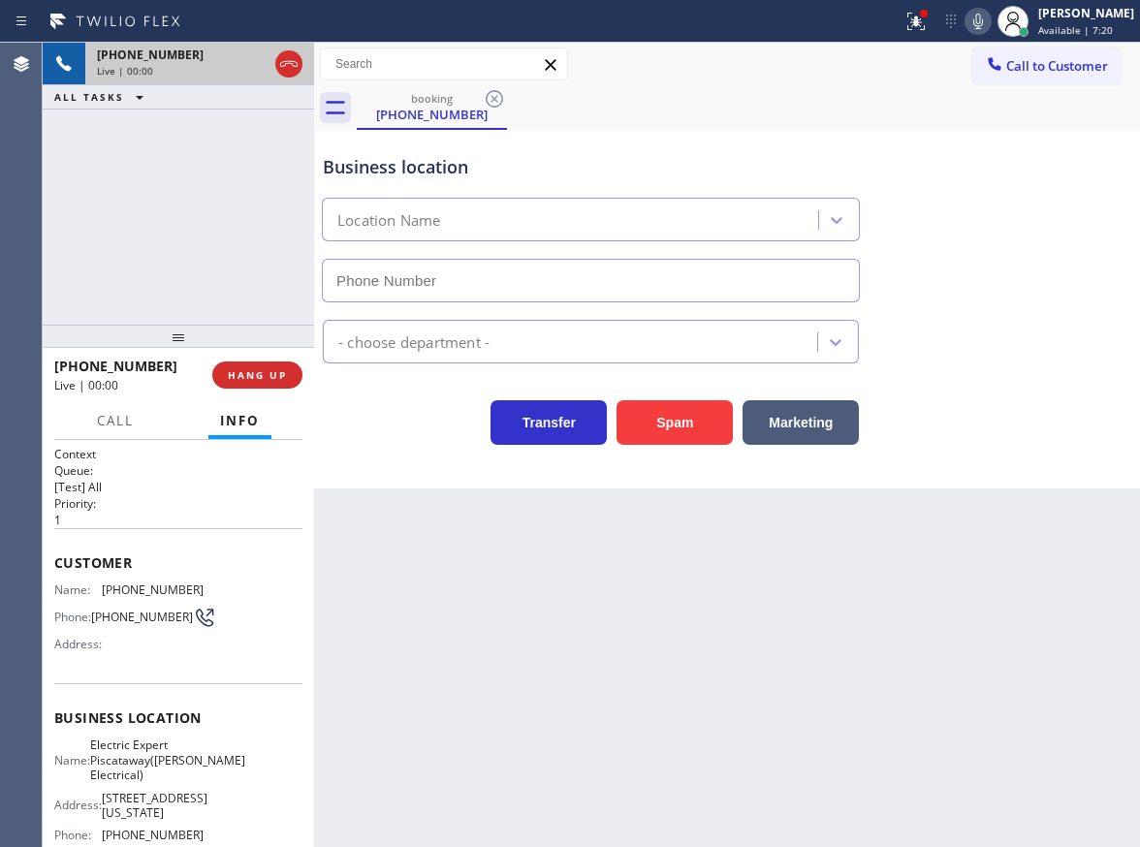
type input "(908) 734-9262"
click at [266, 400] on div "+14439931697 Live | 00:00 HANG UP" at bounding box center [178, 375] width 271 height 54
click at [266, 372] on span "HANG UP" at bounding box center [257, 375] width 59 height 14
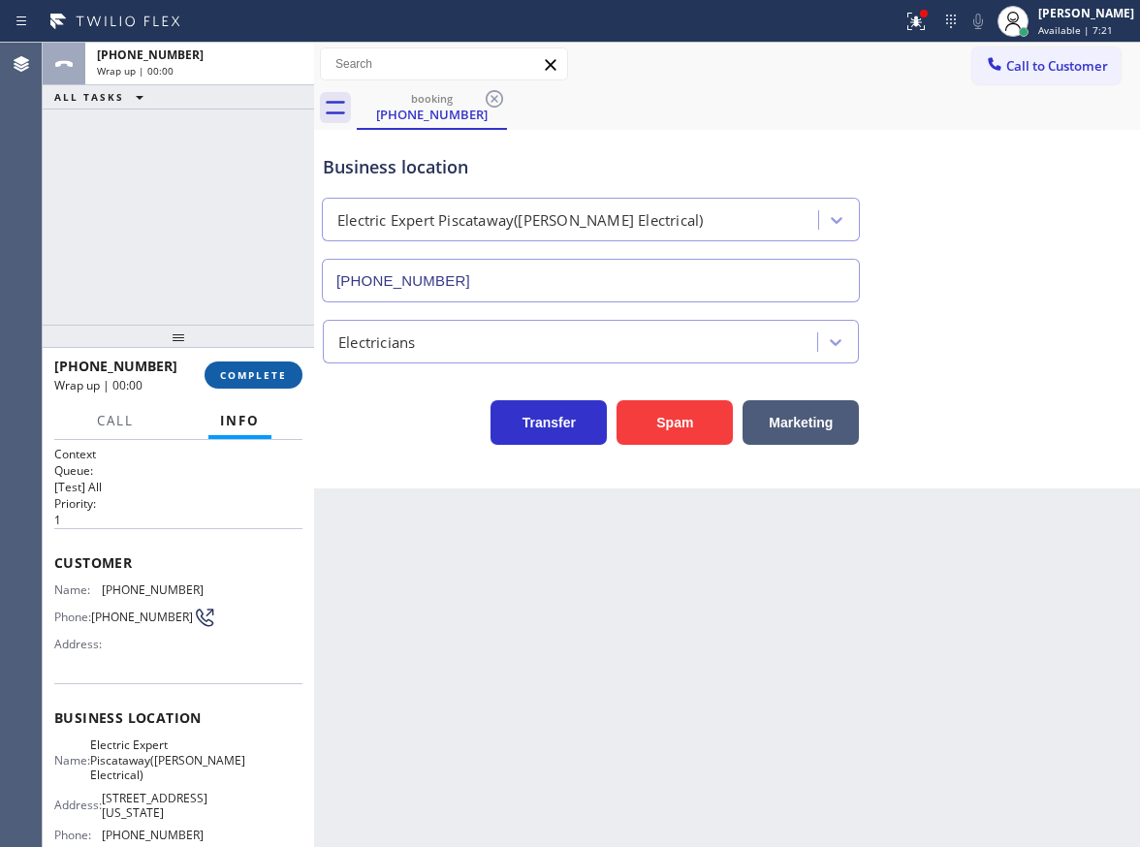
click at [266, 372] on span "COMPLETE" at bounding box center [253, 375] width 67 height 14
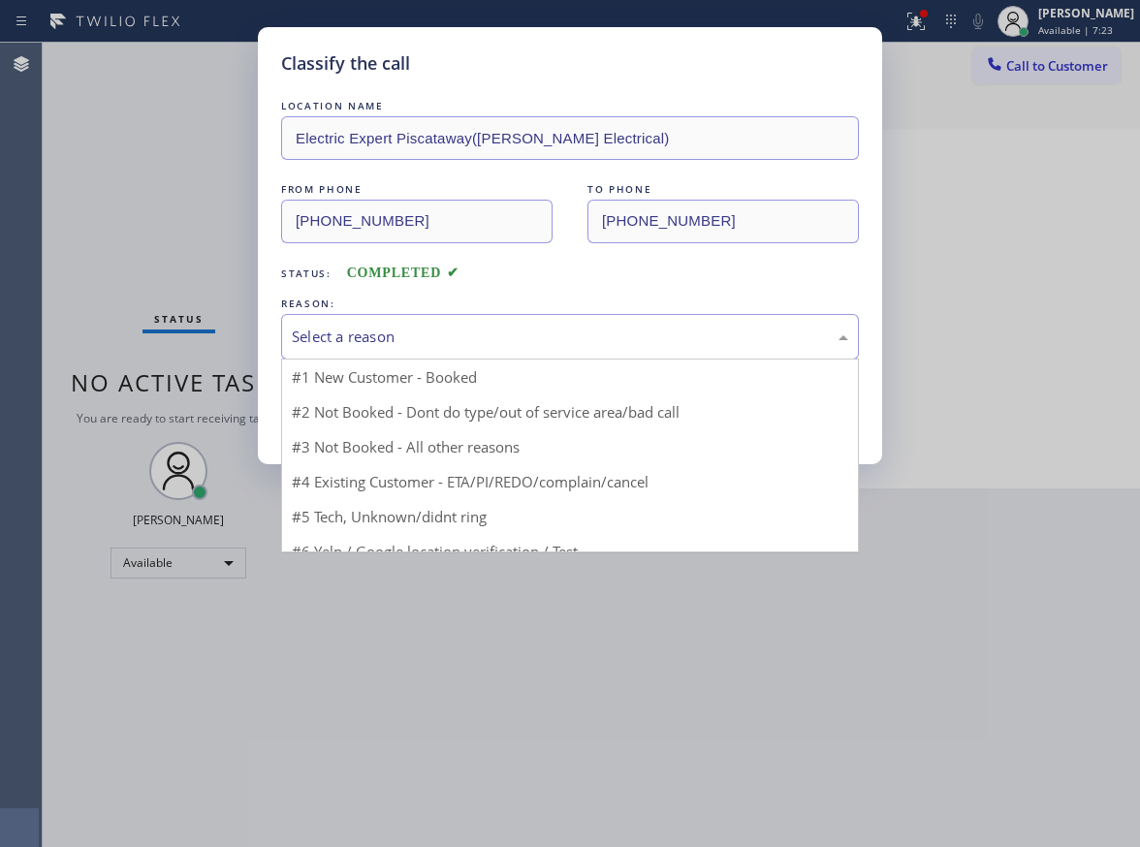
drag, startPoint x: 399, startPoint y: 330, endPoint x: 389, endPoint y: 447, distance: 116.8
click at [399, 331] on div "Select a reason" at bounding box center [570, 337] width 556 height 22
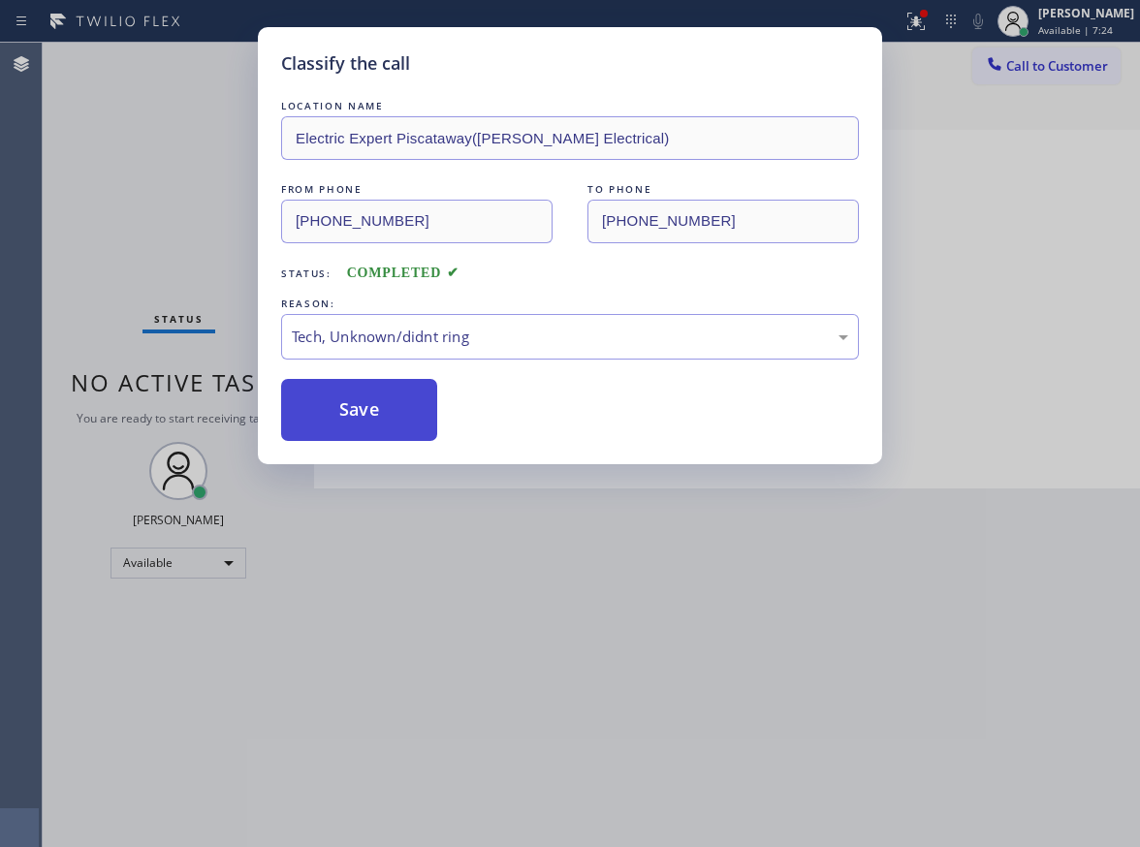
click at [363, 432] on button "Save" at bounding box center [359, 410] width 156 height 62
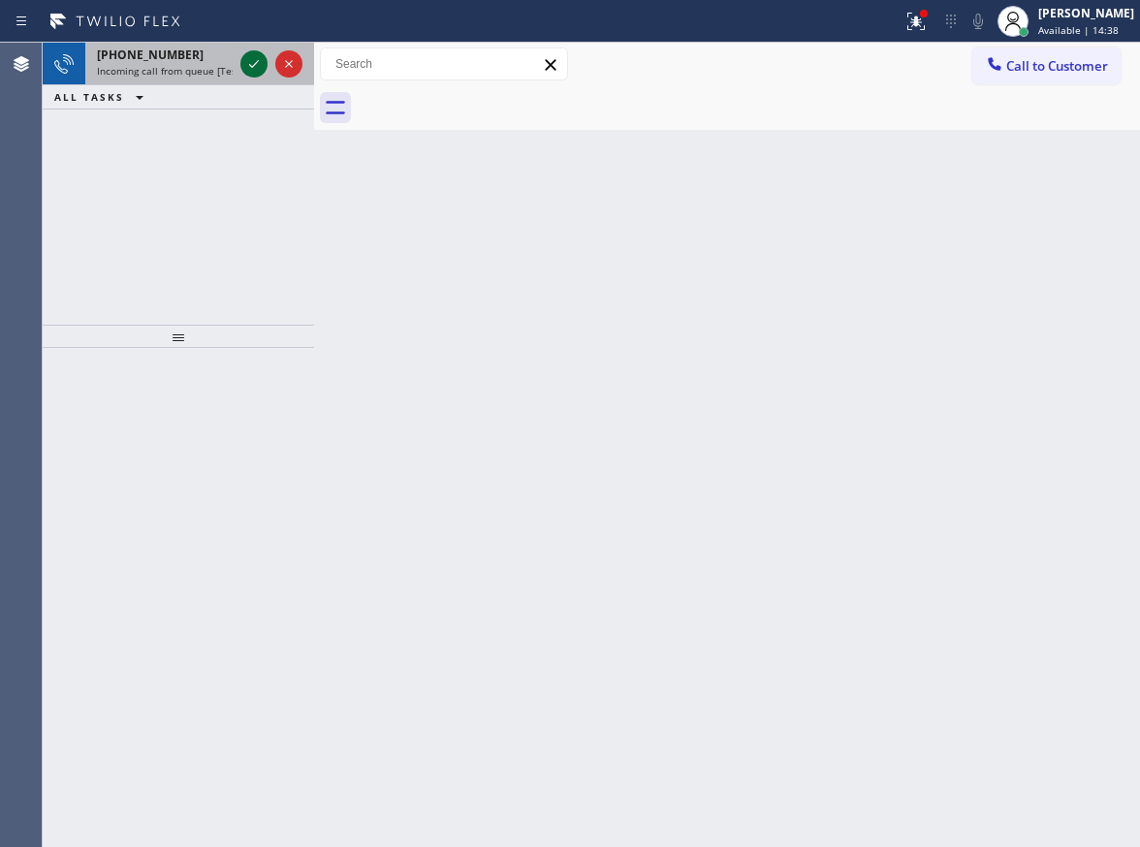
click at [252, 68] on icon at bounding box center [253, 63] width 23 height 23
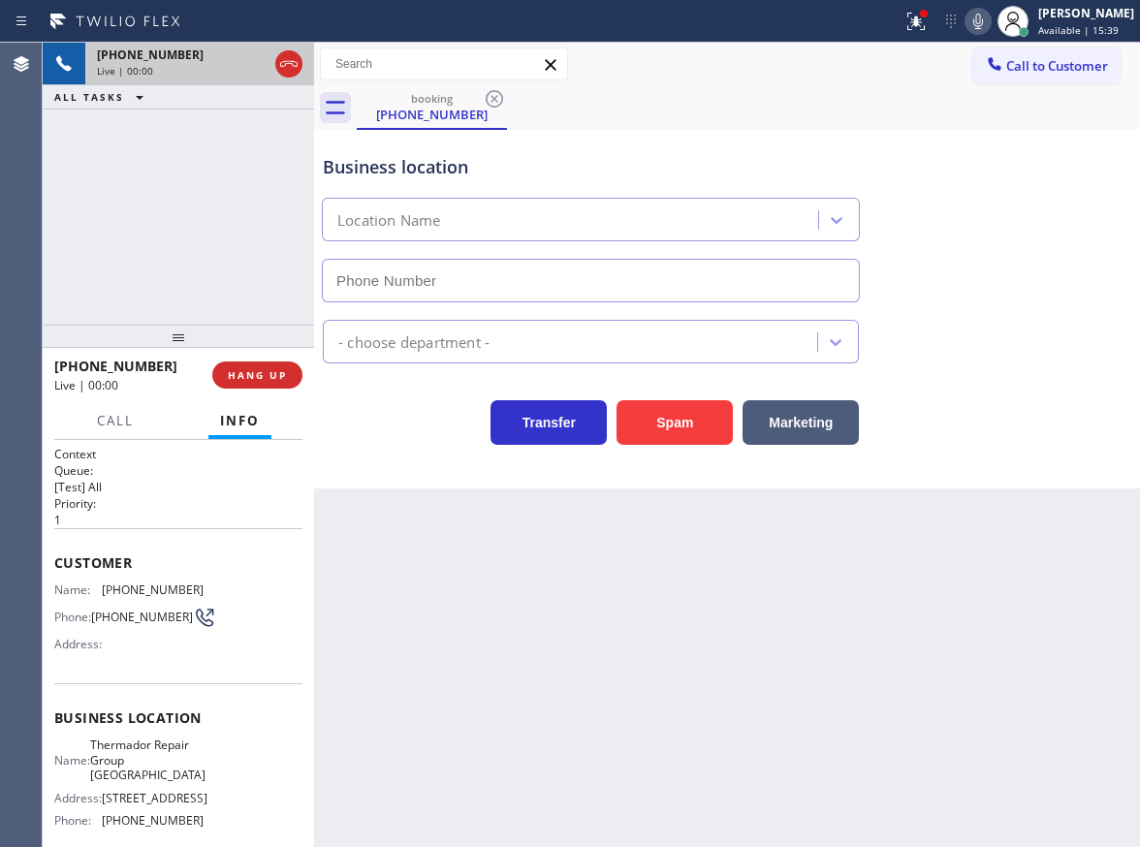
type input "(754) 205-3961"
click at [989, 16] on icon at bounding box center [977, 21] width 23 height 23
click at [983, 26] on icon at bounding box center [978, 22] width 10 height 16
click at [924, 19] on icon at bounding box center [915, 21] width 17 height 17
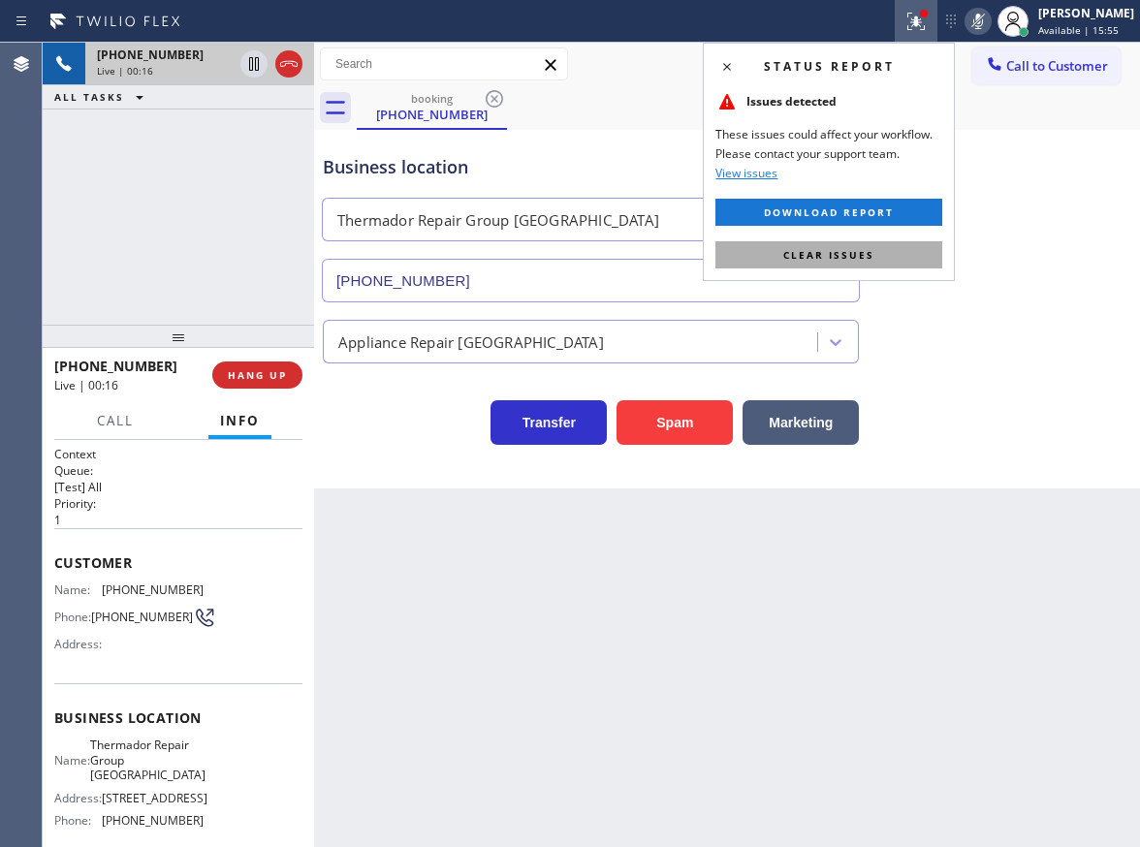
click at [913, 245] on button "Clear issues" at bounding box center [828, 254] width 227 height 27
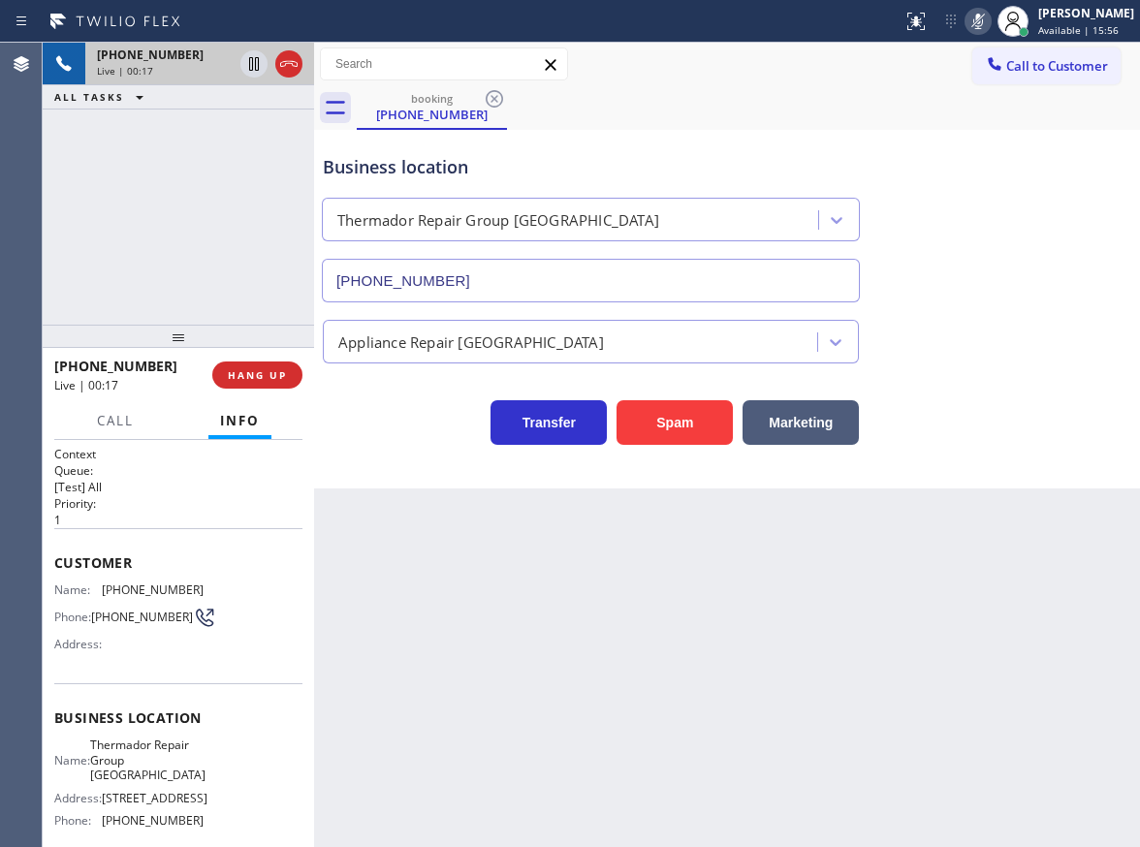
click at [983, 25] on icon at bounding box center [978, 22] width 10 height 16
click at [286, 376] on span "HANG UP" at bounding box center [257, 375] width 59 height 14
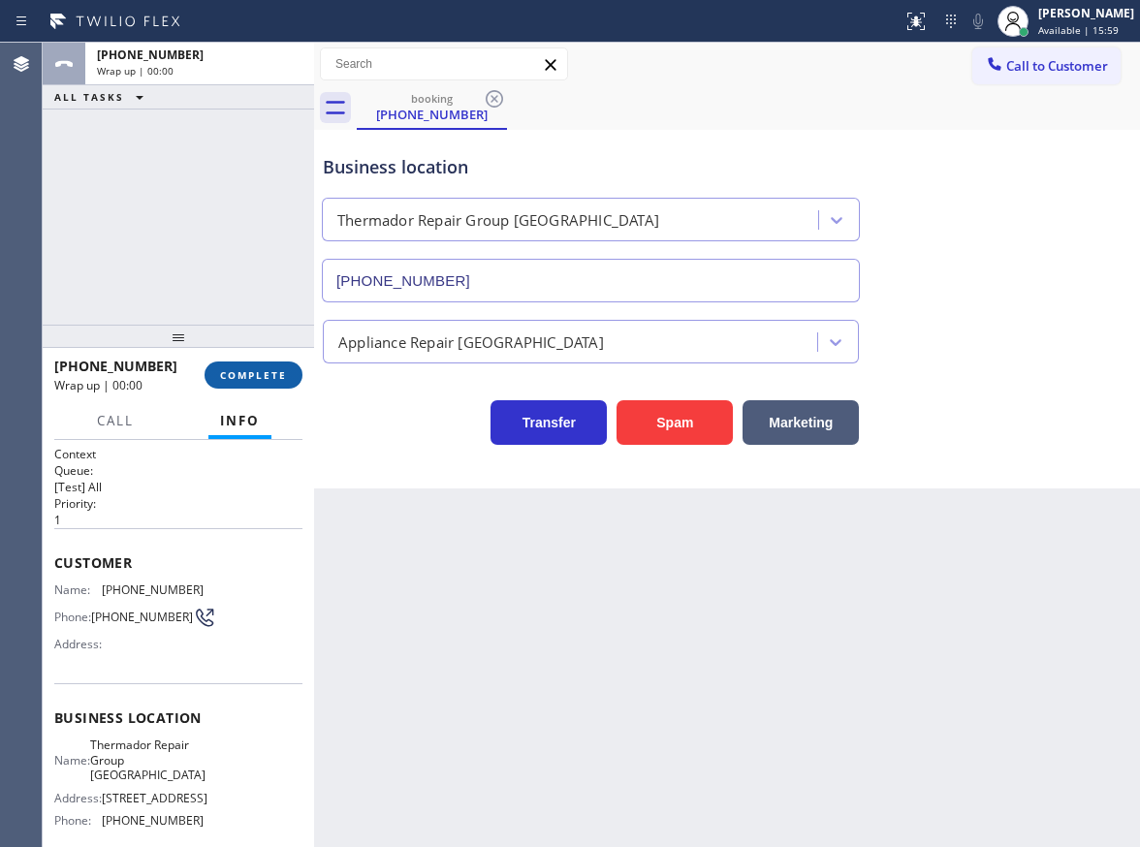
click at [286, 376] on span "COMPLETE" at bounding box center [253, 375] width 67 height 14
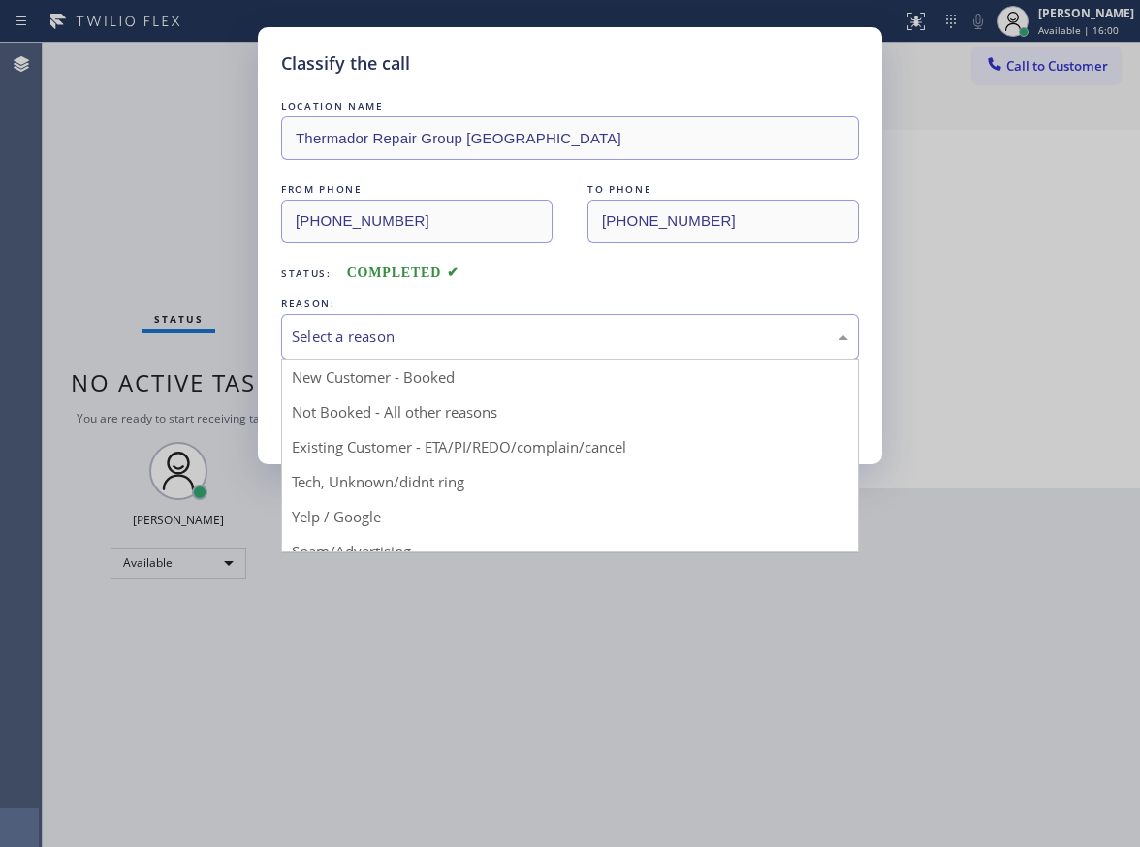
click at [633, 358] on div "Select a reason New Customer - Booked Not Booked - All other reasons Existing C…" at bounding box center [570, 337] width 578 height 46
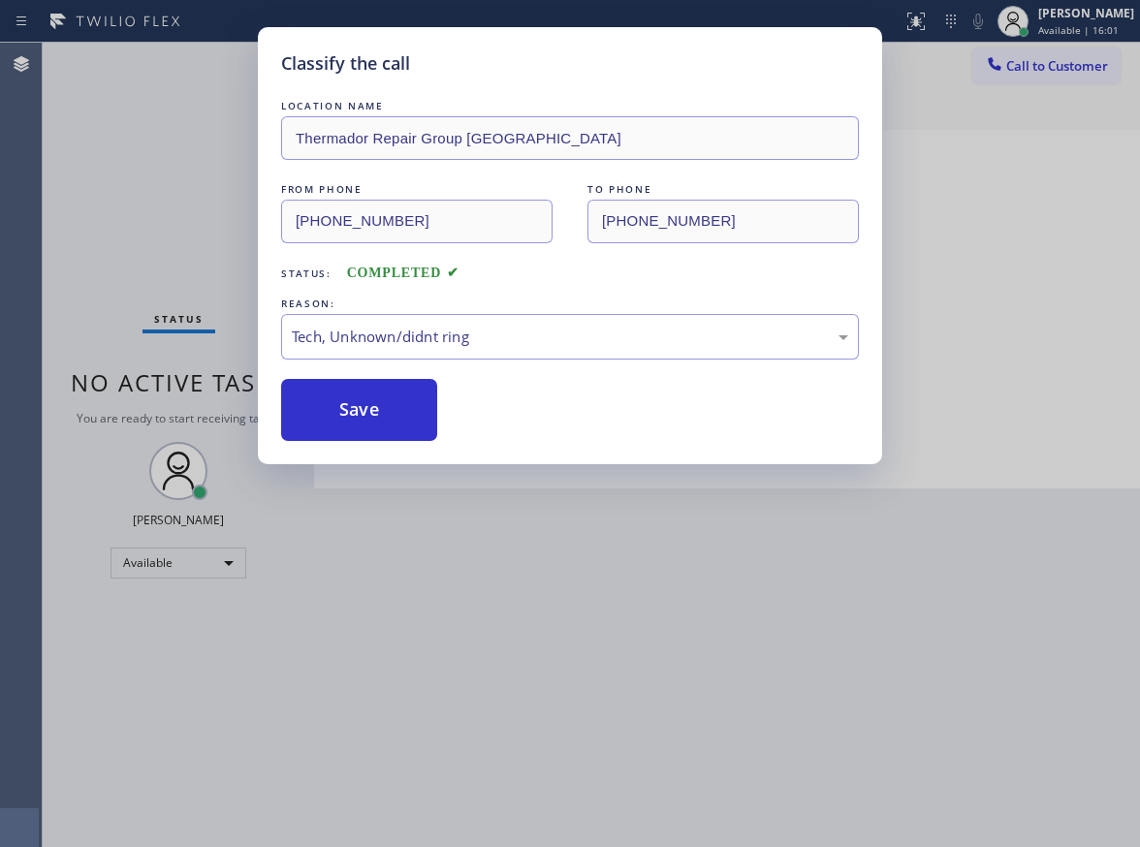
click at [369, 448] on div "Classify the call LOCATION NAME Thermador Repair Group Fort Lauderdale FROM PHO…" at bounding box center [570, 245] width 624 height 437
click at [372, 432] on button "Save" at bounding box center [359, 410] width 156 height 62
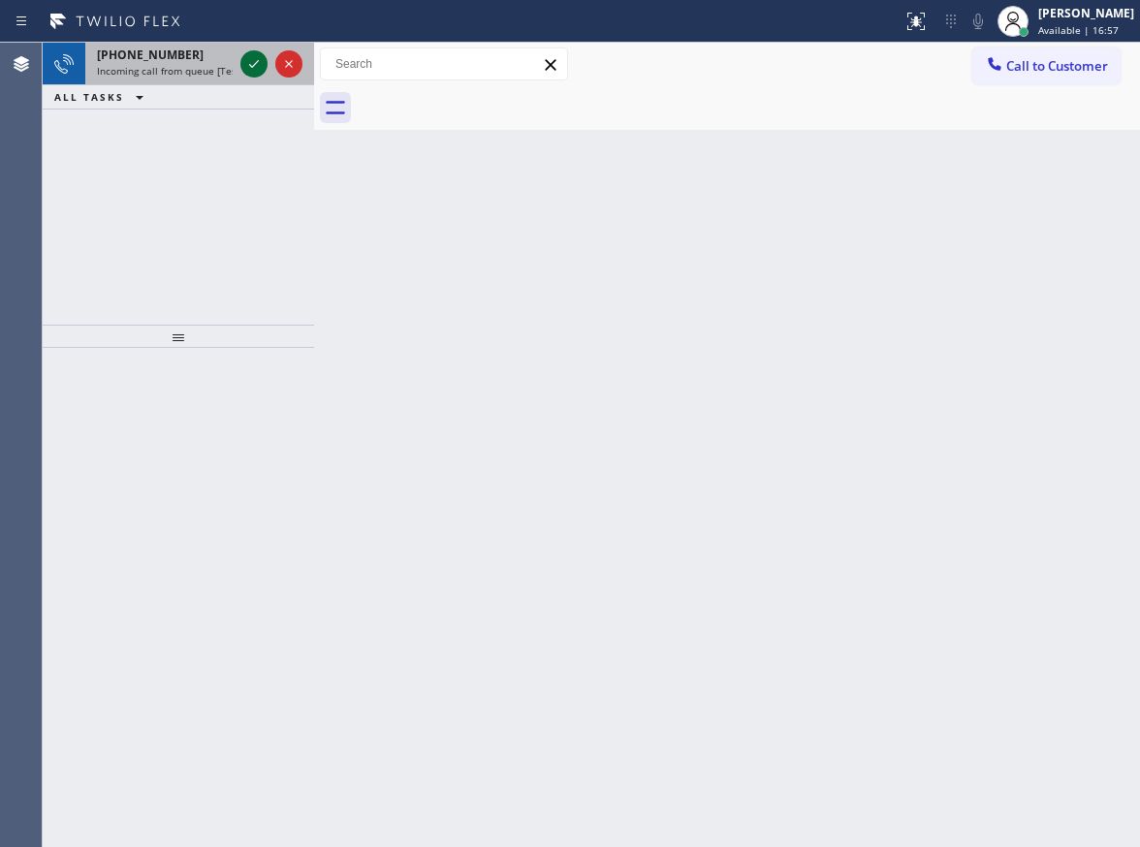
click at [257, 60] on icon at bounding box center [253, 63] width 23 height 23
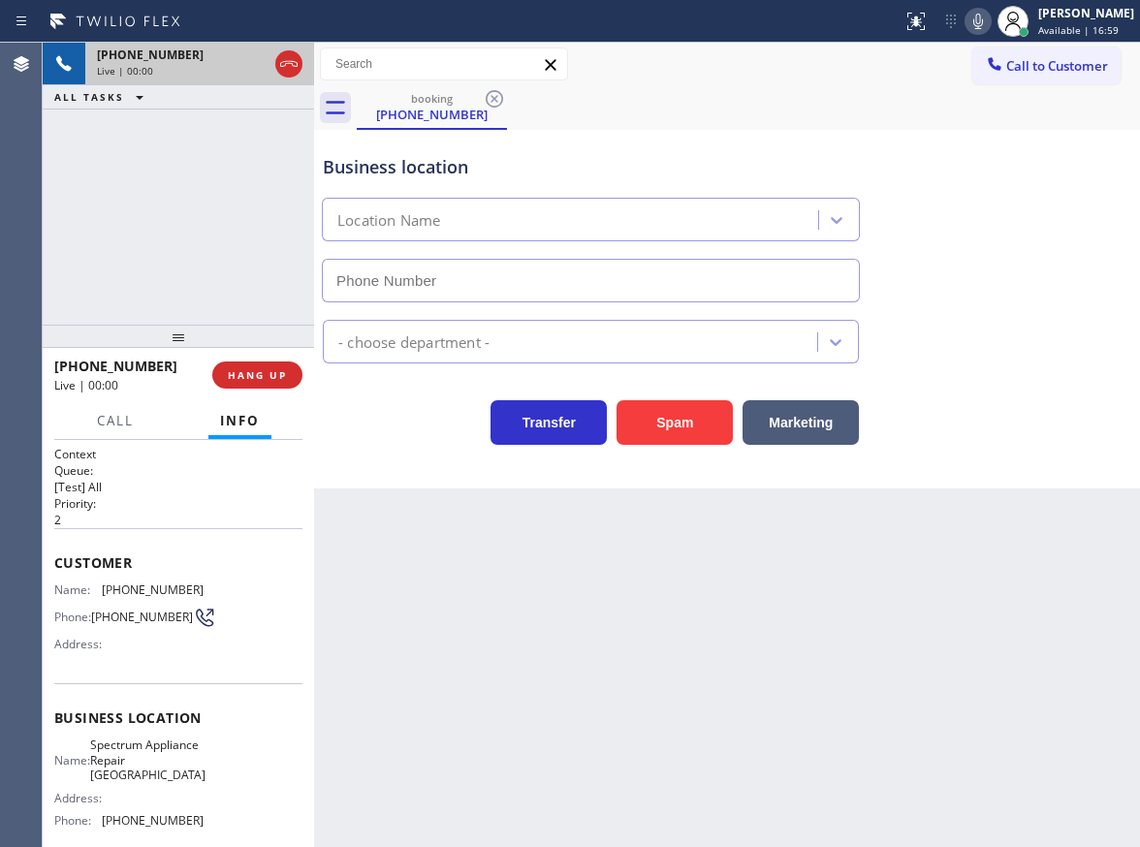
type input "(754) 225-7525"
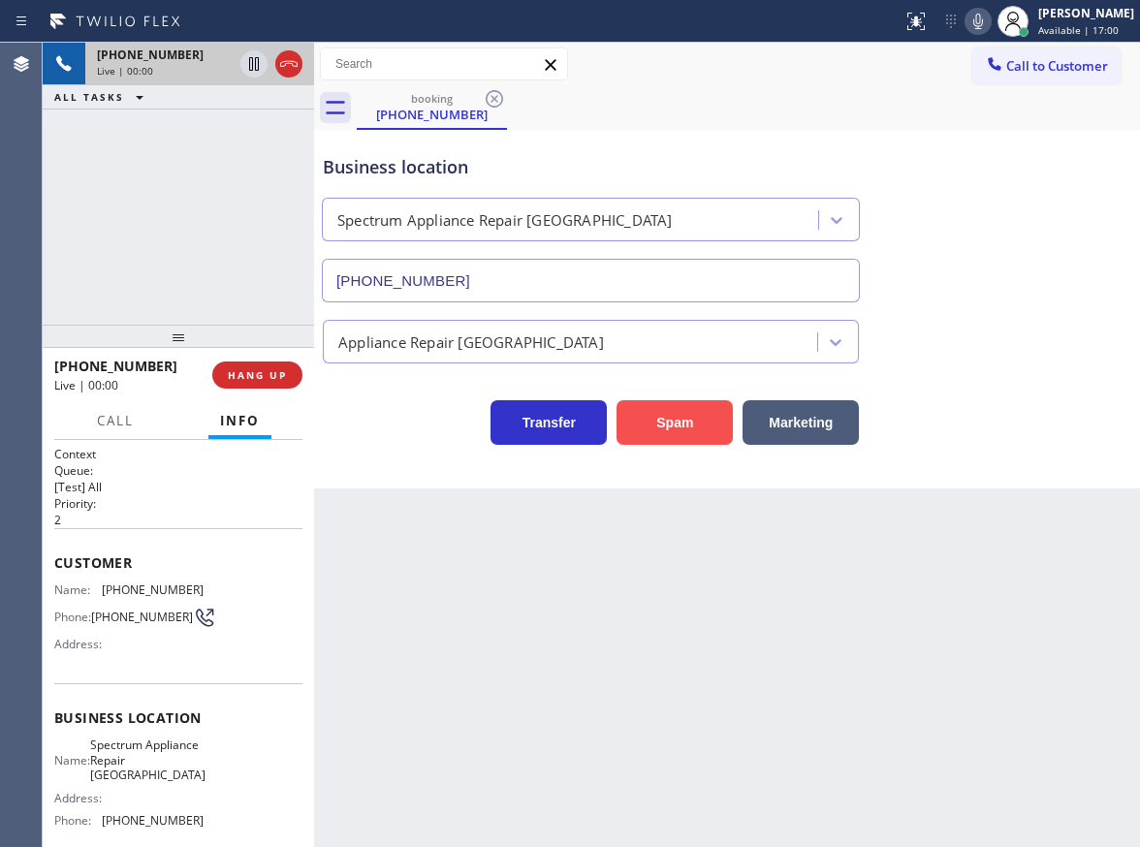
click at [701, 413] on button "Spam" at bounding box center [674, 422] width 116 height 45
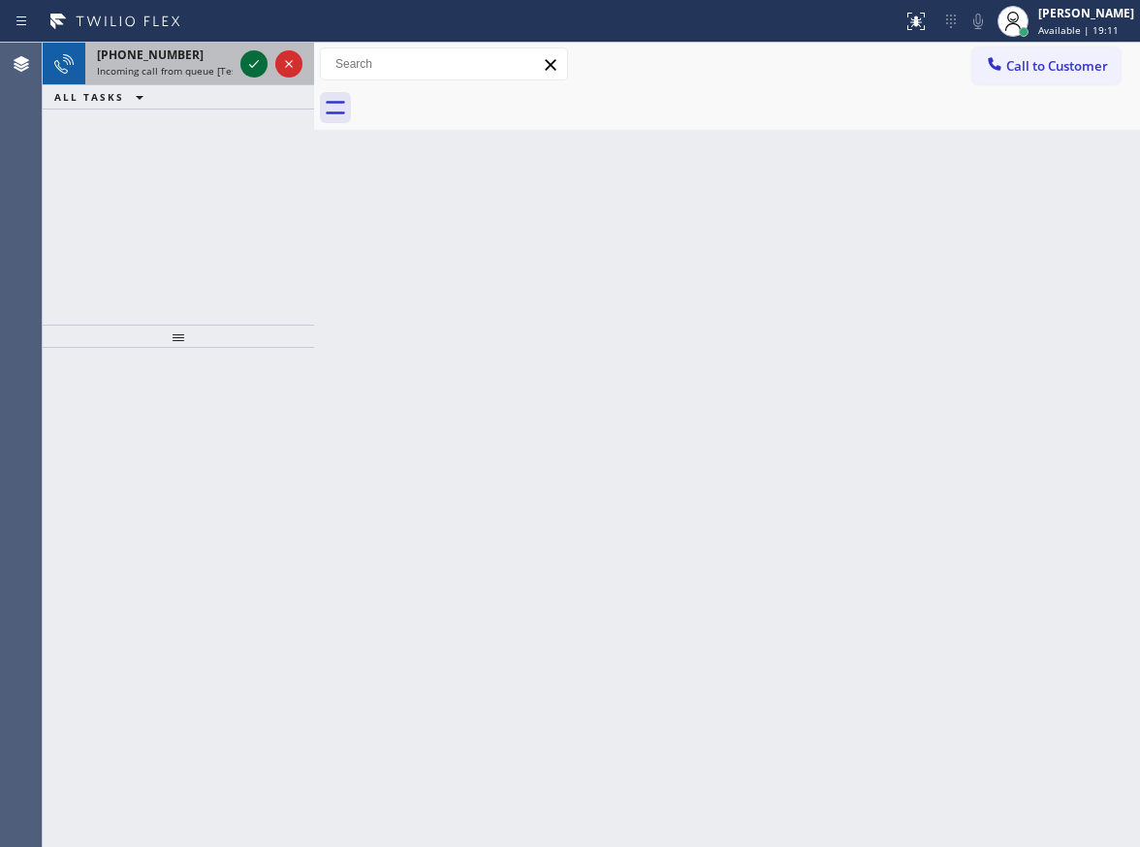
click at [249, 59] on icon at bounding box center [253, 63] width 23 height 23
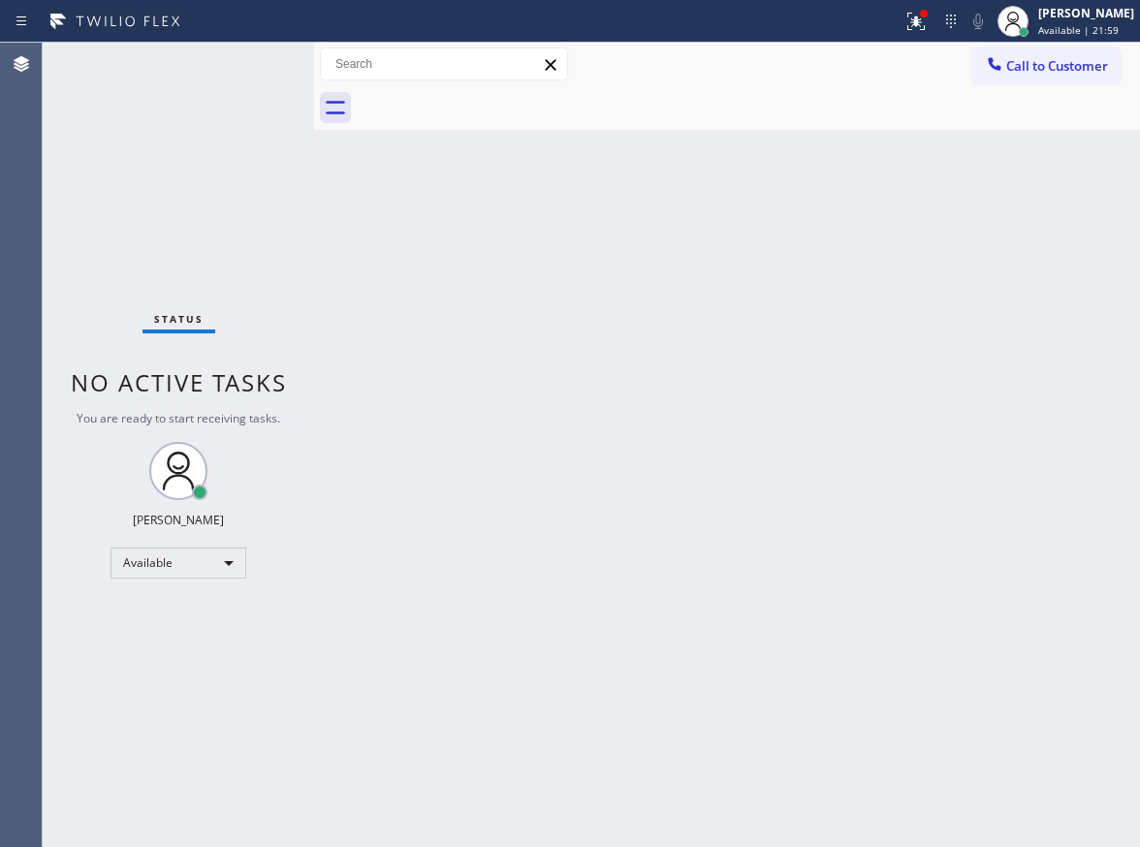
click at [262, 70] on div "Status No active tasks You are ready to start receiving tasks. Paula Arnado Ava…" at bounding box center [178, 445] width 271 height 804
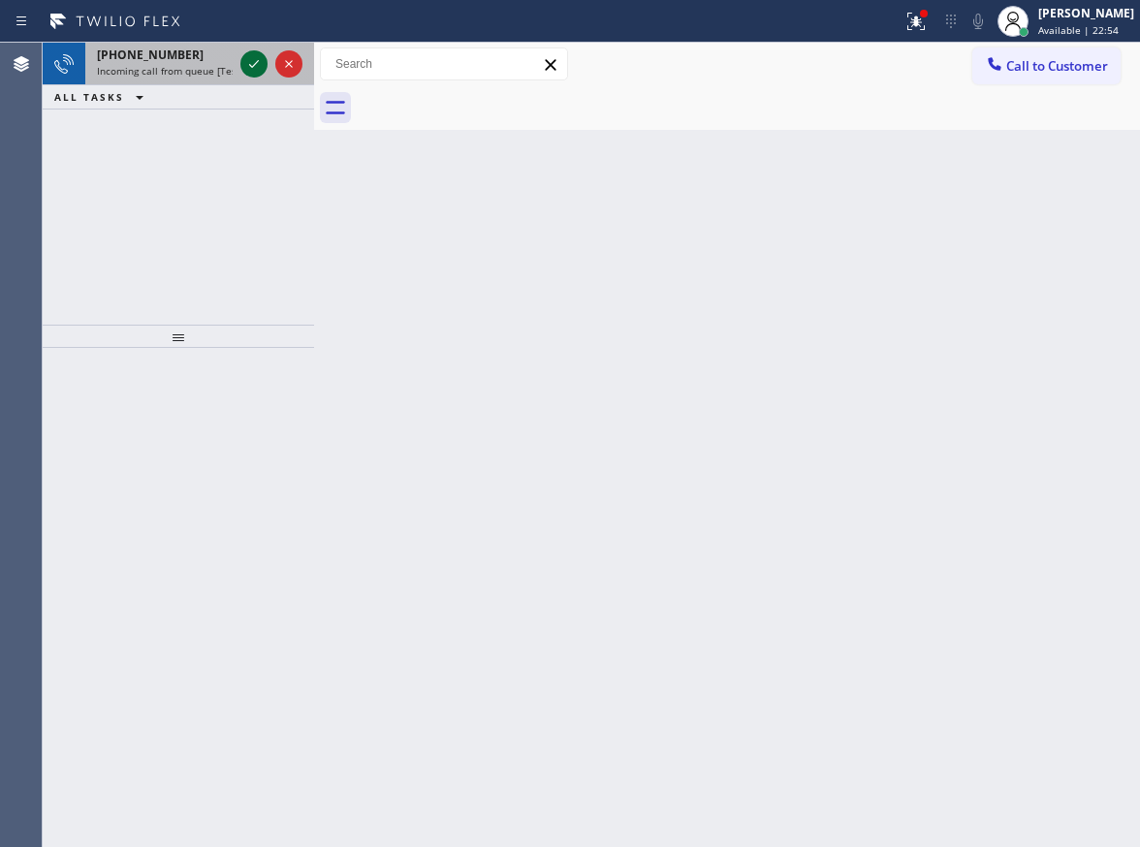
click at [253, 66] on icon at bounding box center [254, 64] width 10 height 8
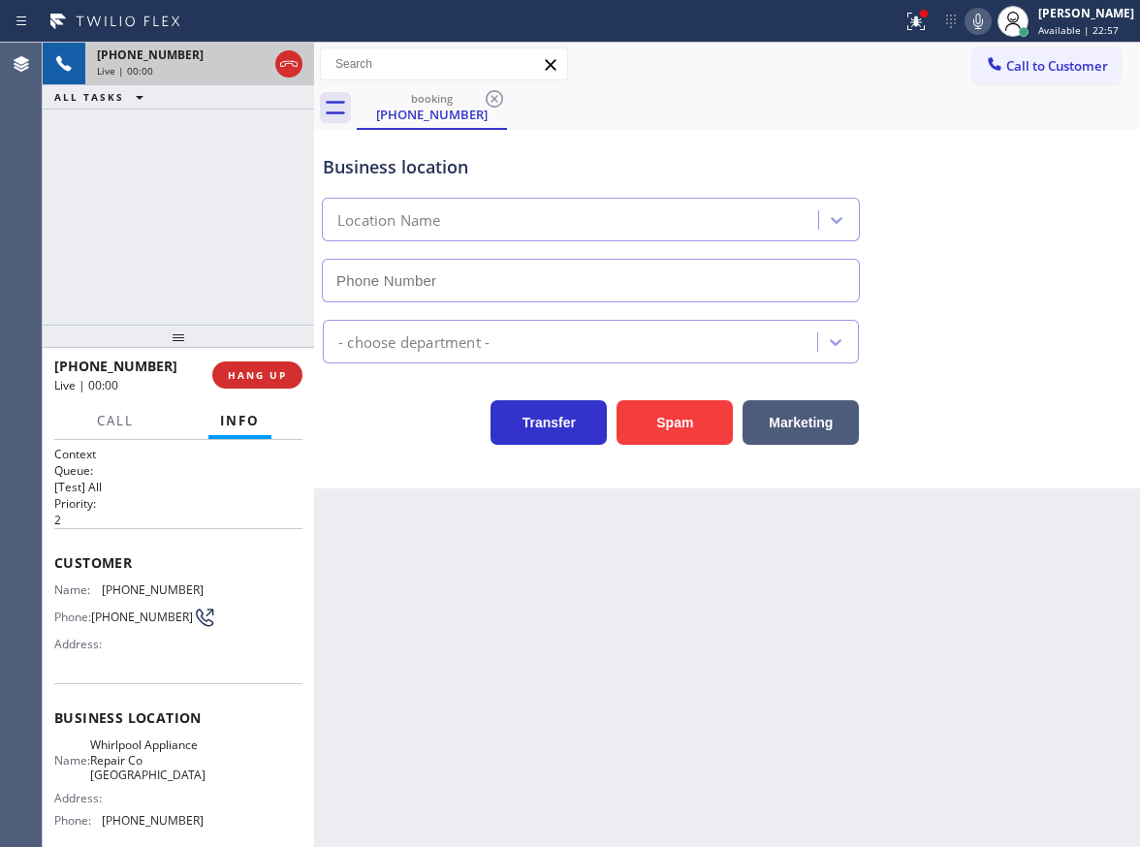
type input "(215) 618-9107"
click at [157, 782] on span "Whirlpool Appliance Repair Co Philadelphia" at bounding box center [147, 759] width 115 height 45
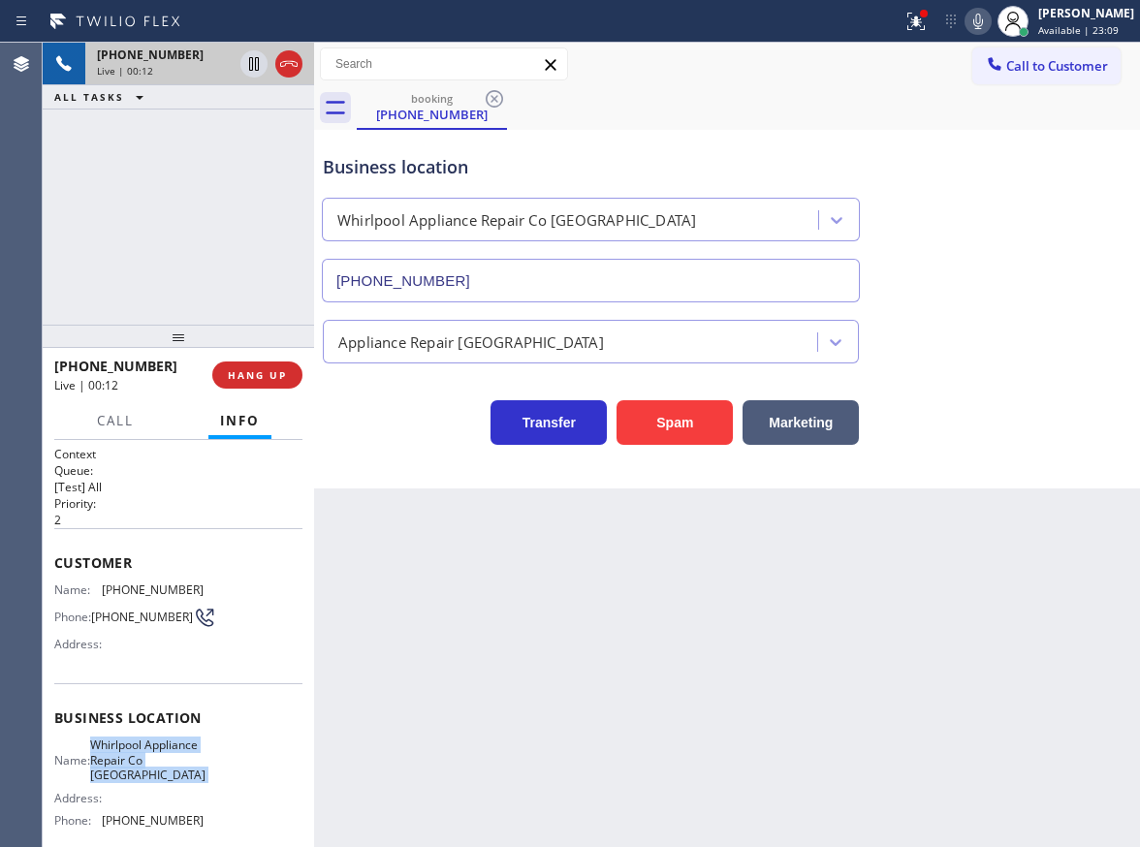
click at [157, 782] on span "Whirlpool Appliance Repair Co Philadelphia" at bounding box center [147, 759] width 115 height 45
copy span "Whirlpool Appliance Repair Co Philadelphia"
click at [719, 267] on input "(215) 618-9107" at bounding box center [591, 281] width 538 height 44
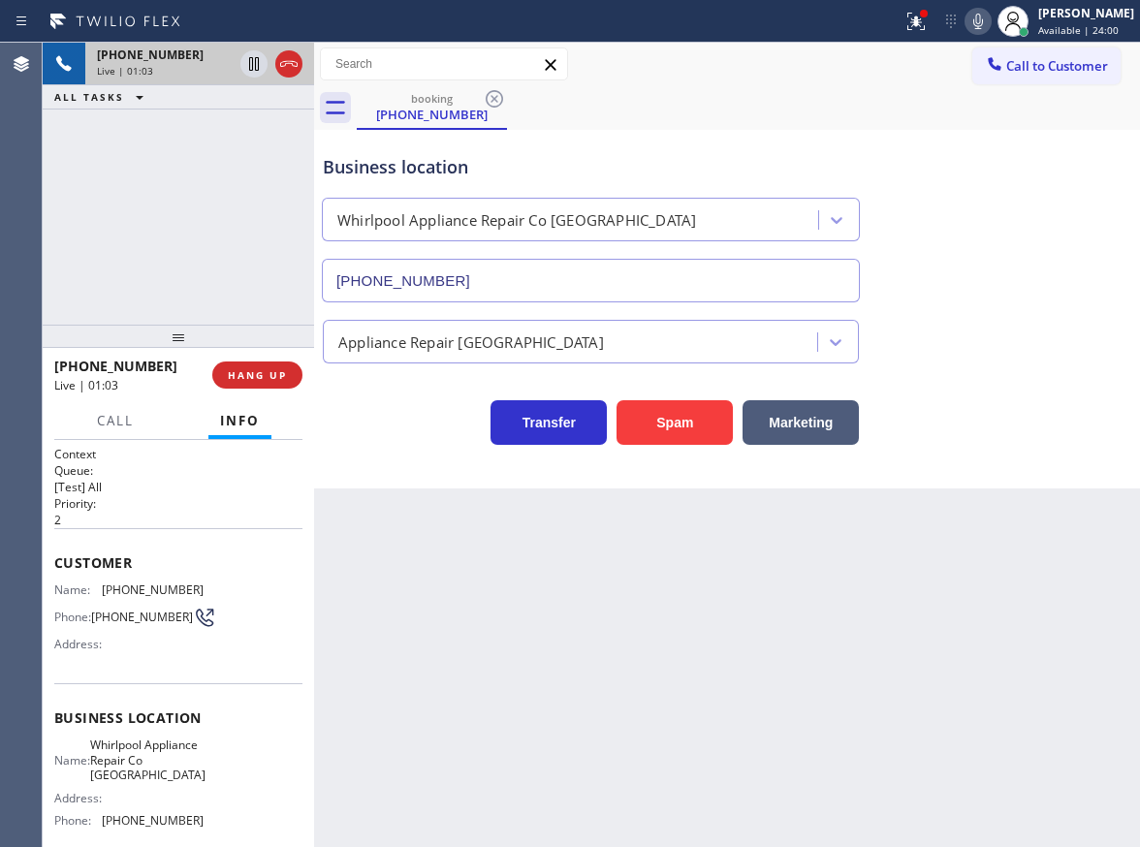
click at [140, 591] on span "(215) 740-5082" at bounding box center [153, 589] width 102 height 15
copy span "(215) 740-5082"
click at [247, 56] on icon at bounding box center [253, 63] width 23 height 23
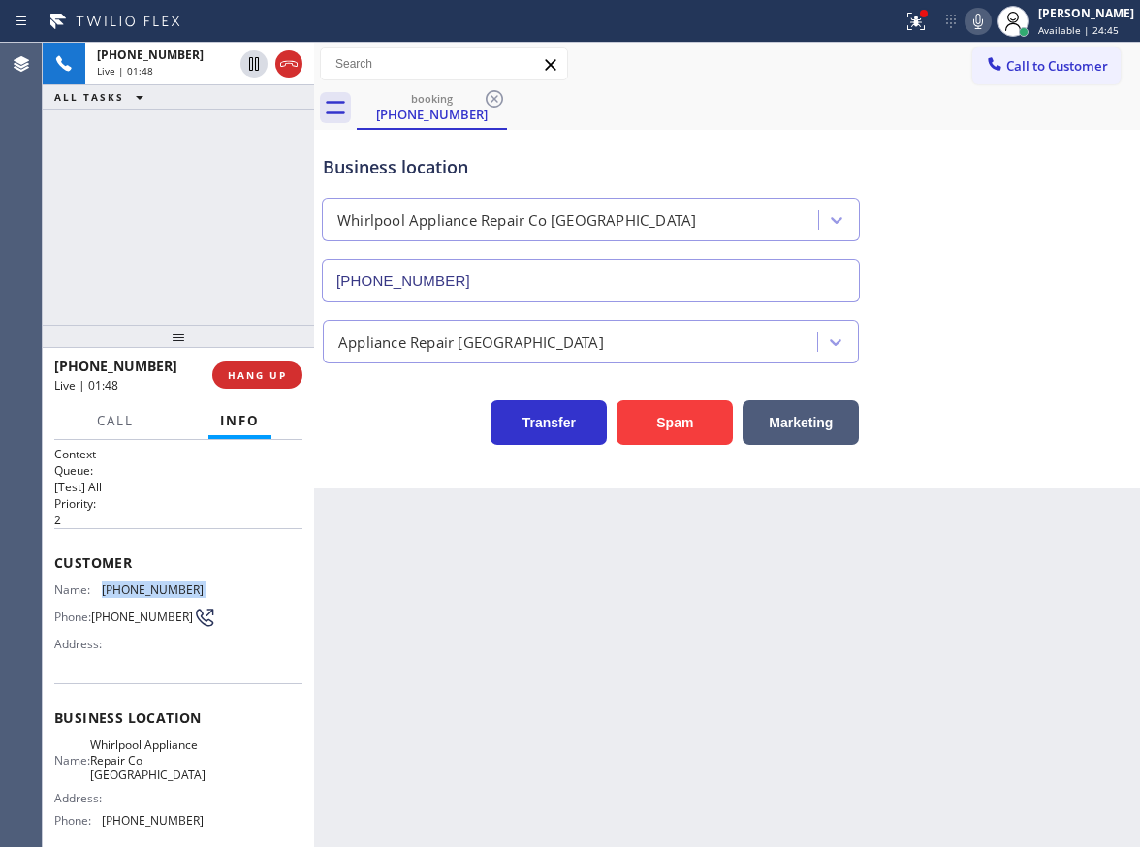
click at [989, 31] on icon at bounding box center [977, 21] width 23 height 23
drag, startPoint x: 1038, startPoint y: 253, endPoint x: 1057, endPoint y: 74, distance: 180.3
click at [1039, 250] on div "Business location Whirlpool Appliance Repair Co Philadelphia (215) 618-9107" at bounding box center [727, 214] width 816 height 175
click at [986, 27] on icon at bounding box center [977, 21] width 23 height 23
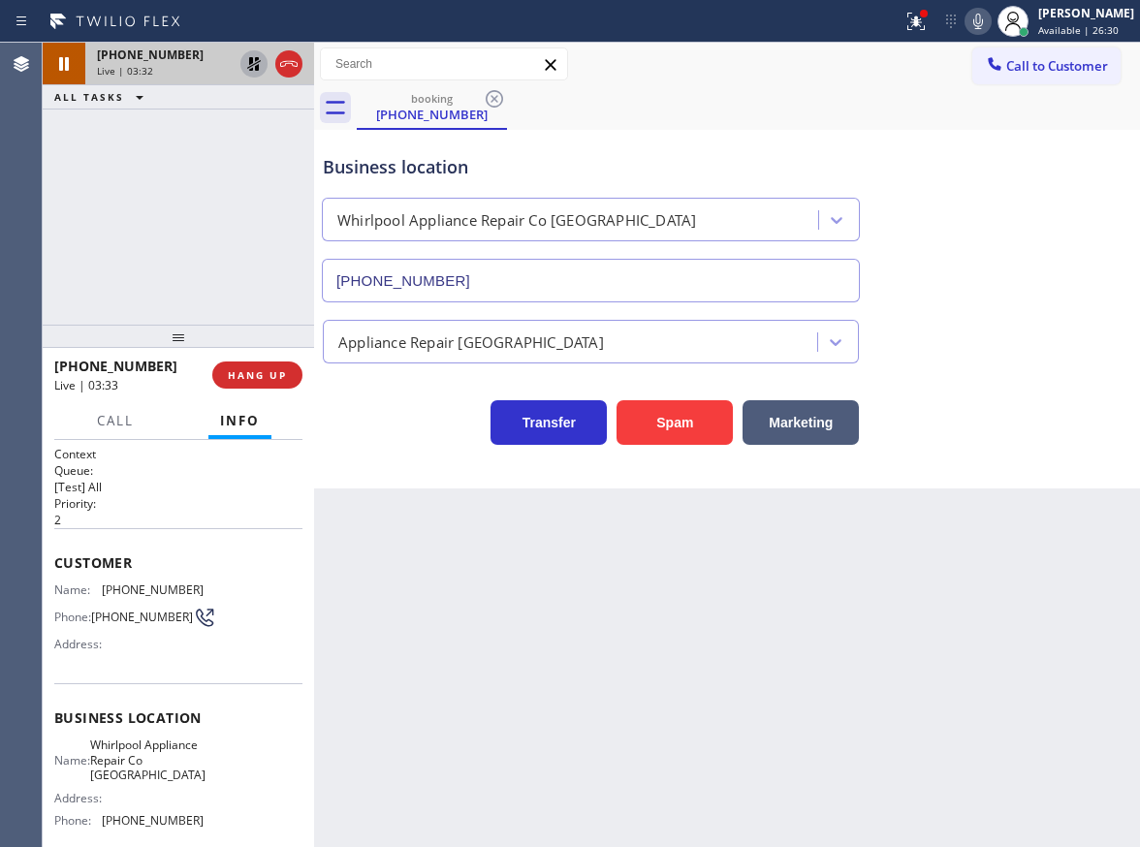
click at [248, 62] on icon at bounding box center [253, 63] width 23 height 23
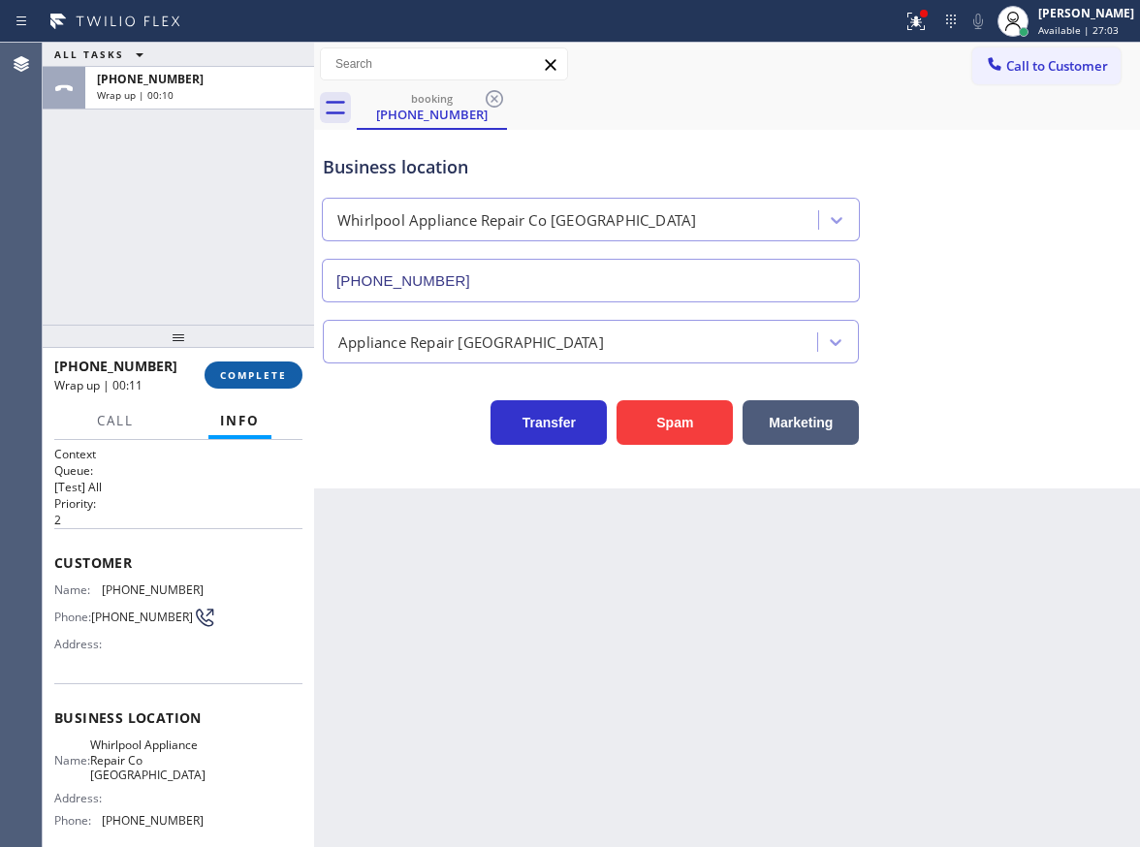
click at [226, 373] on span "COMPLETE" at bounding box center [253, 375] width 67 height 14
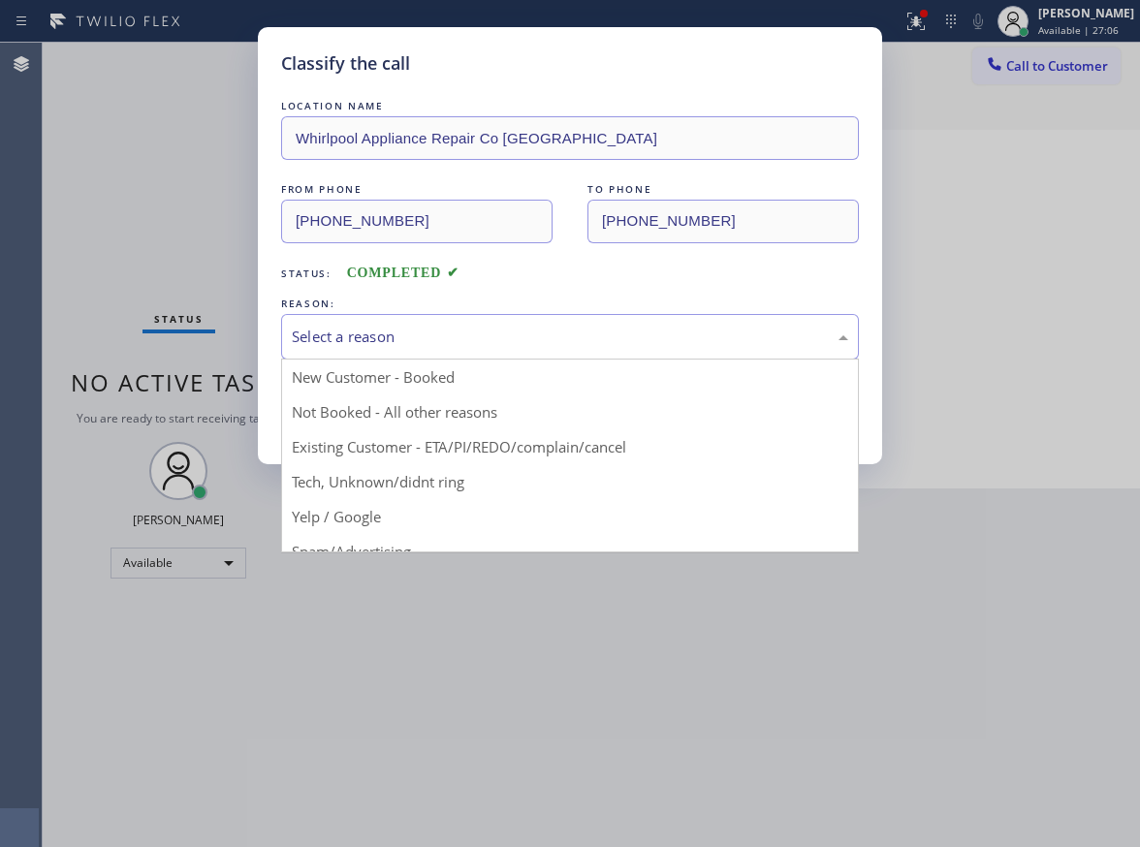
click at [412, 345] on div "Select a reason" at bounding box center [570, 337] width 556 height 22
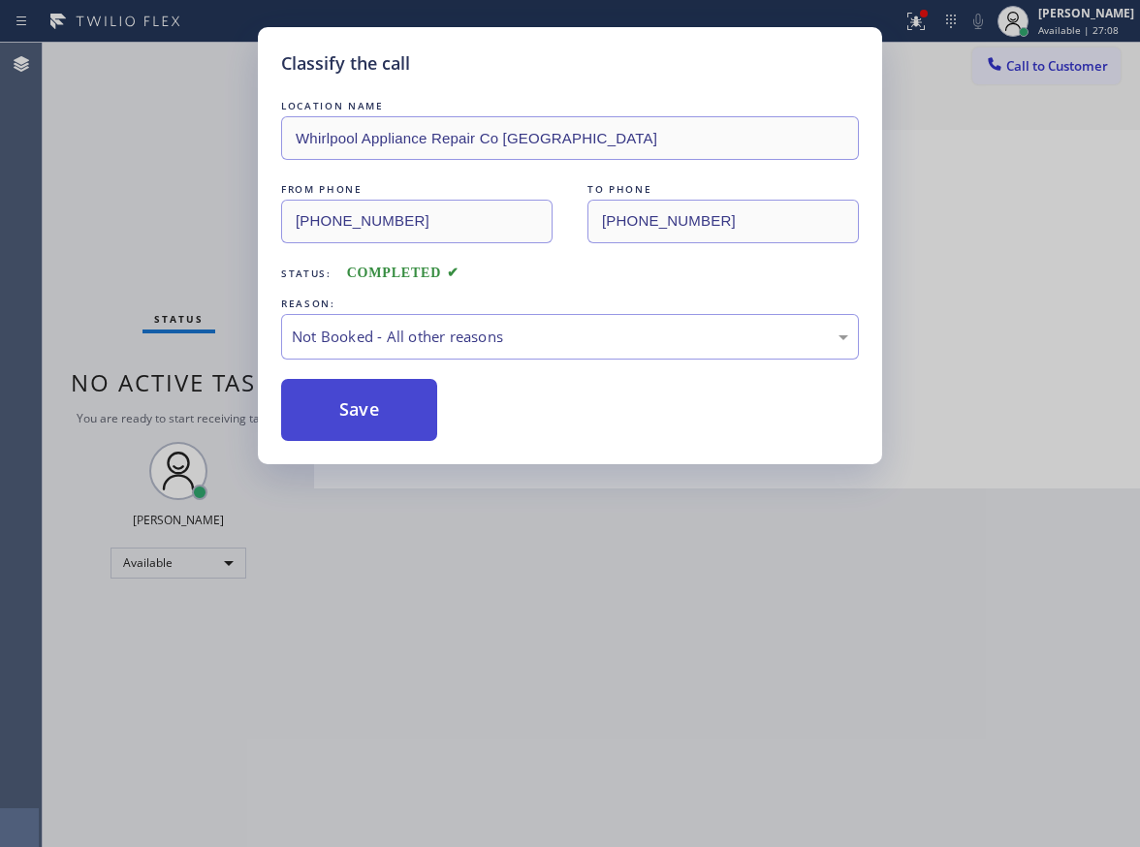
click at [372, 406] on button "Save" at bounding box center [359, 410] width 156 height 62
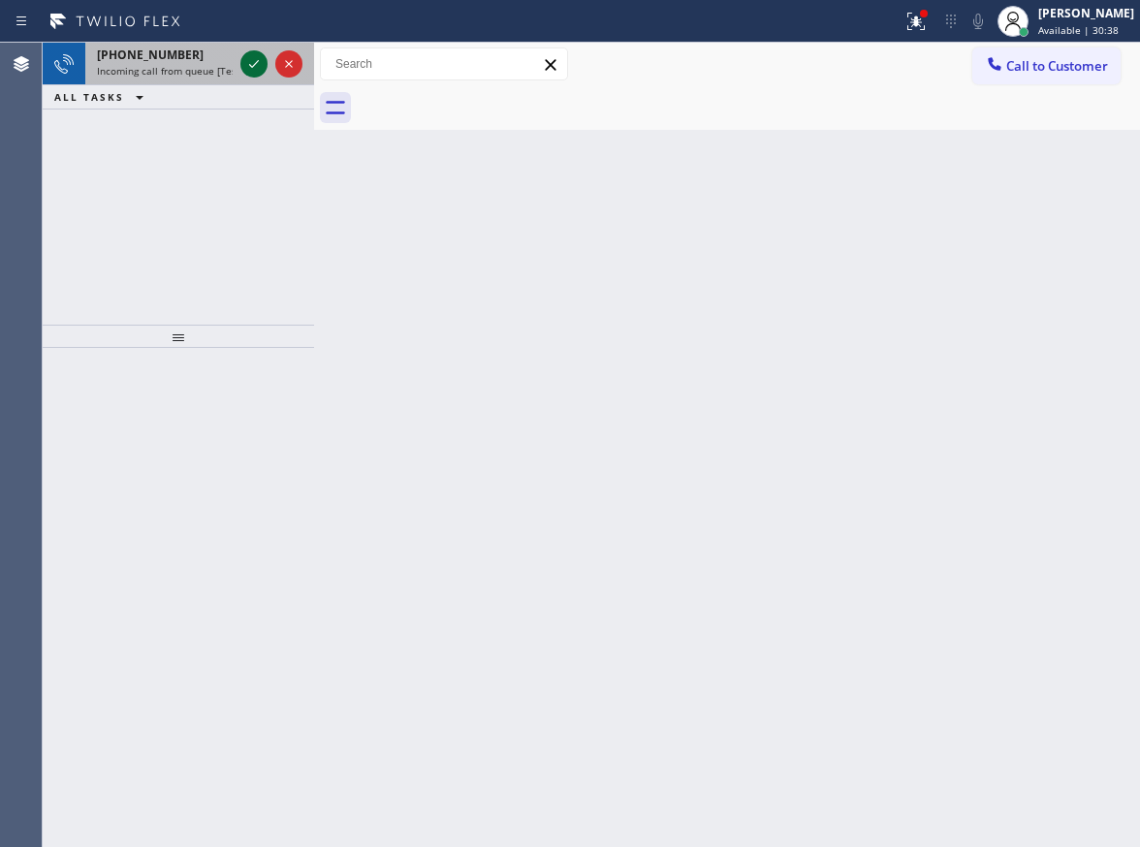
click at [265, 64] on div at bounding box center [253, 63] width 27 height 23
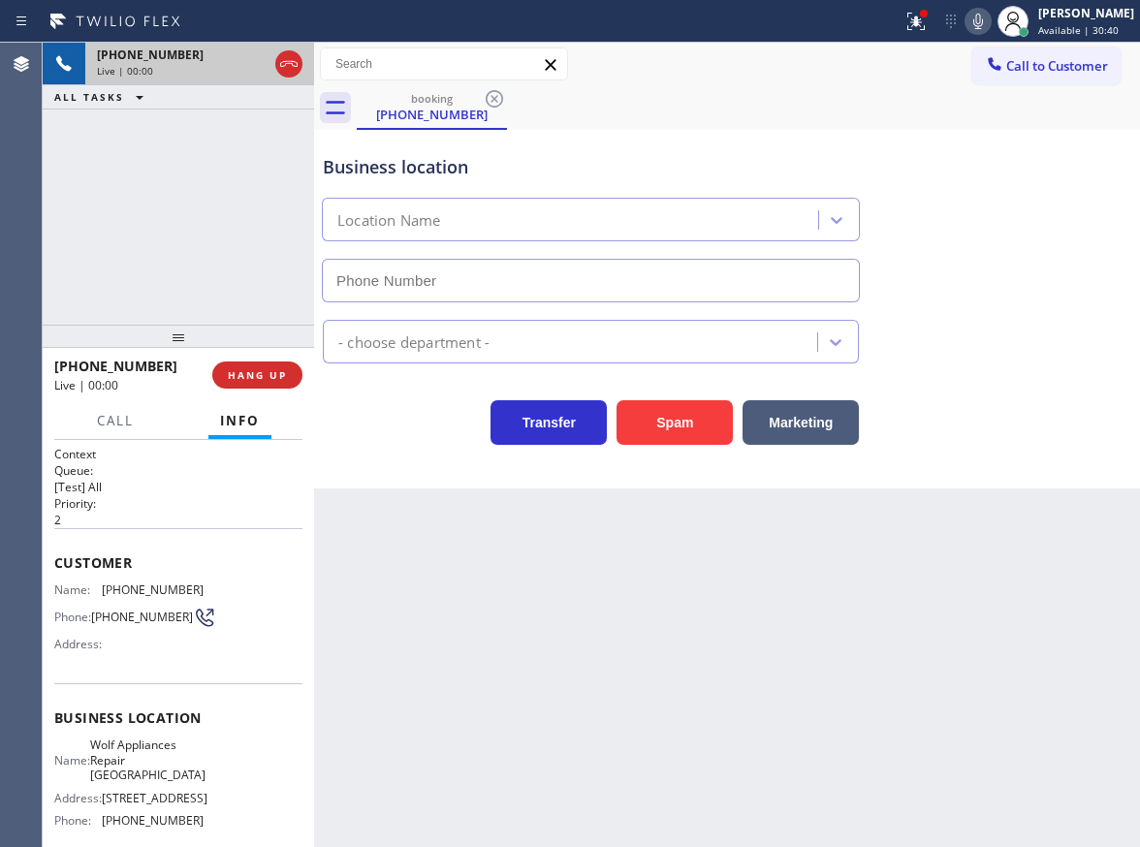
type input "(571) 200-0594"
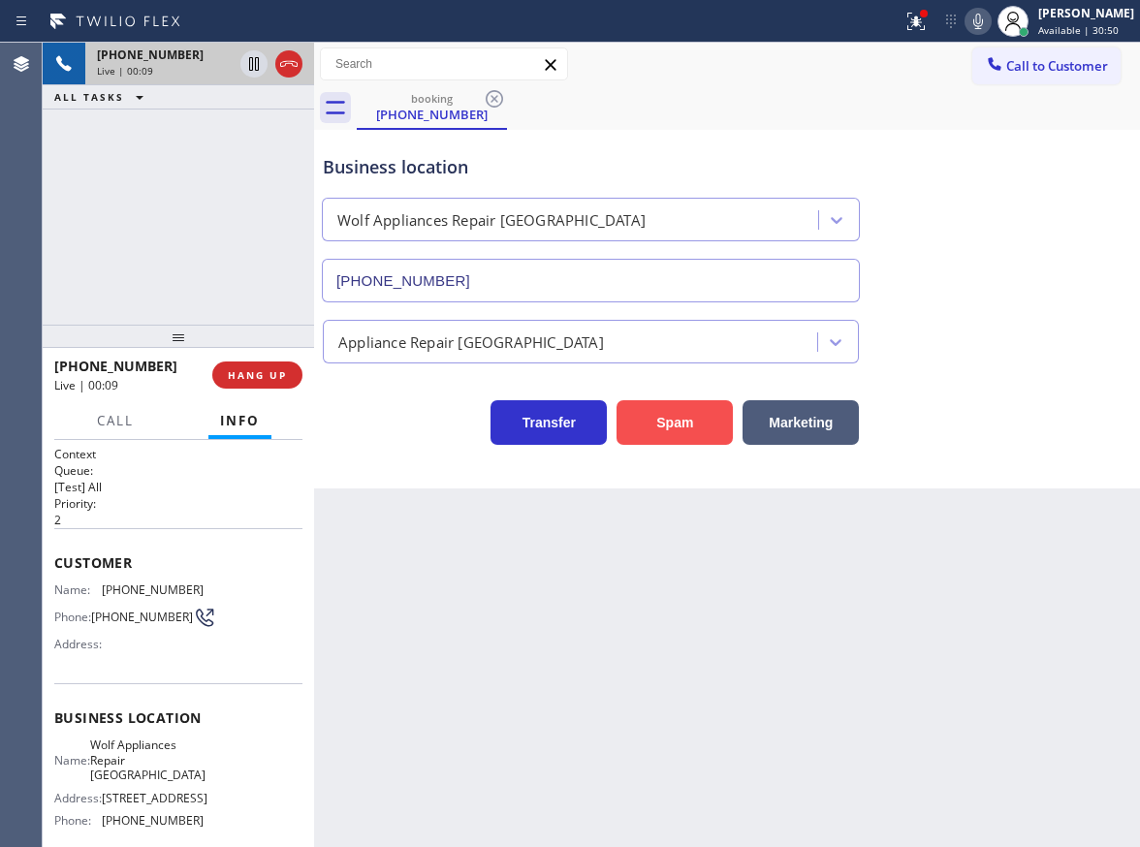
click at [698, 429] on button "Spam" at bounding box center [674, 422] width 116 height 45
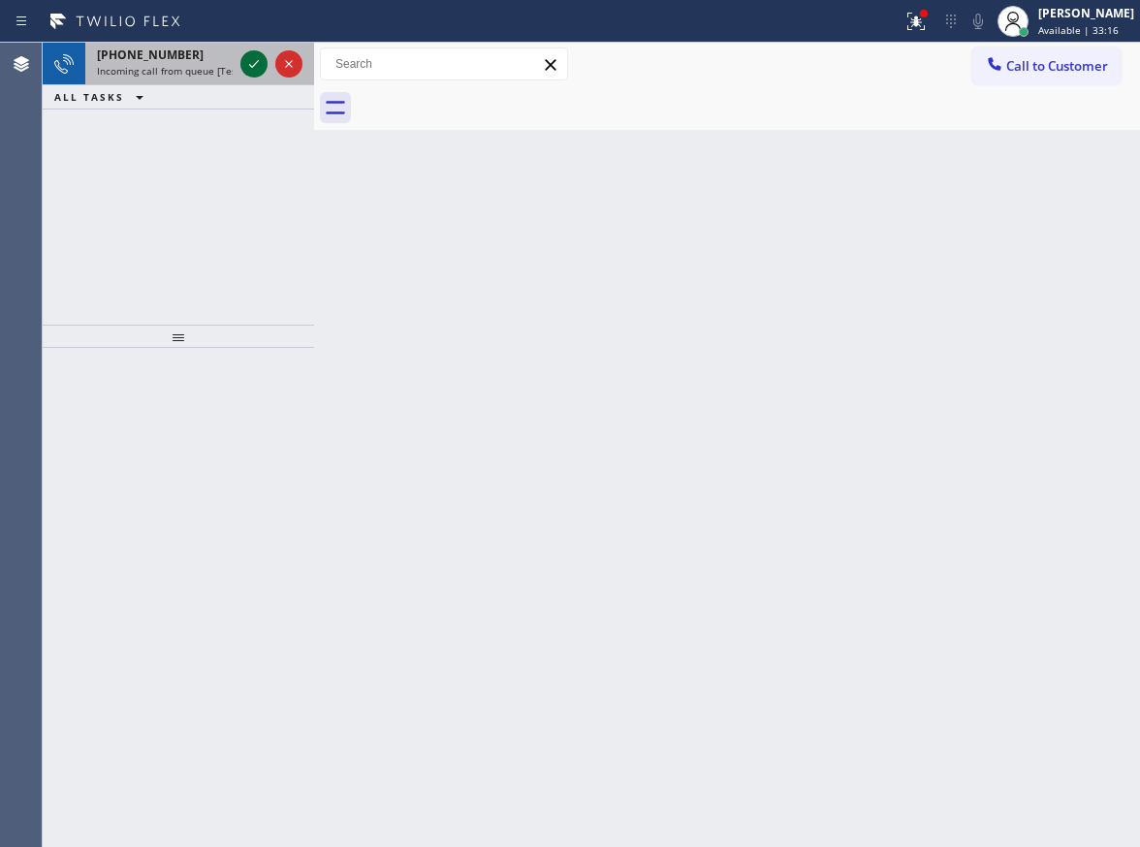
click at [250, 64] on icon at bounding box center [253, 63] width 23 height 23
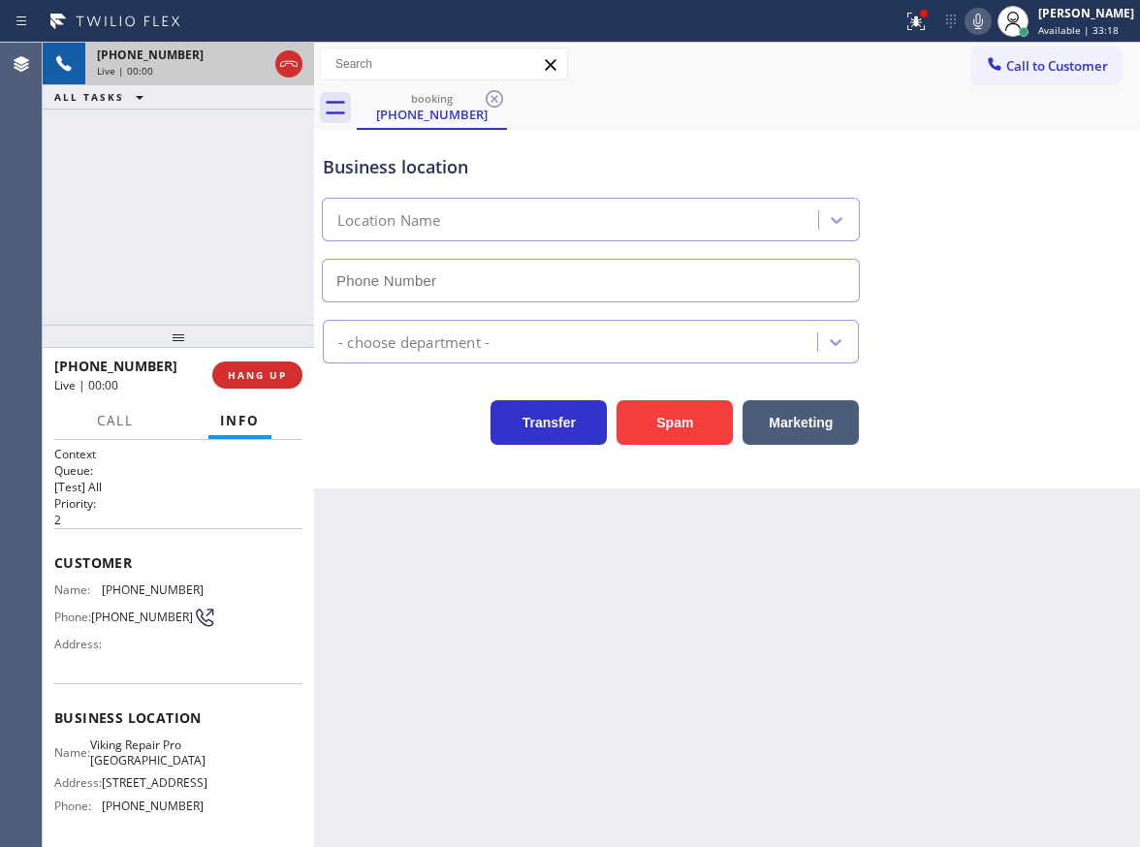
type input "(551) 295-7992"
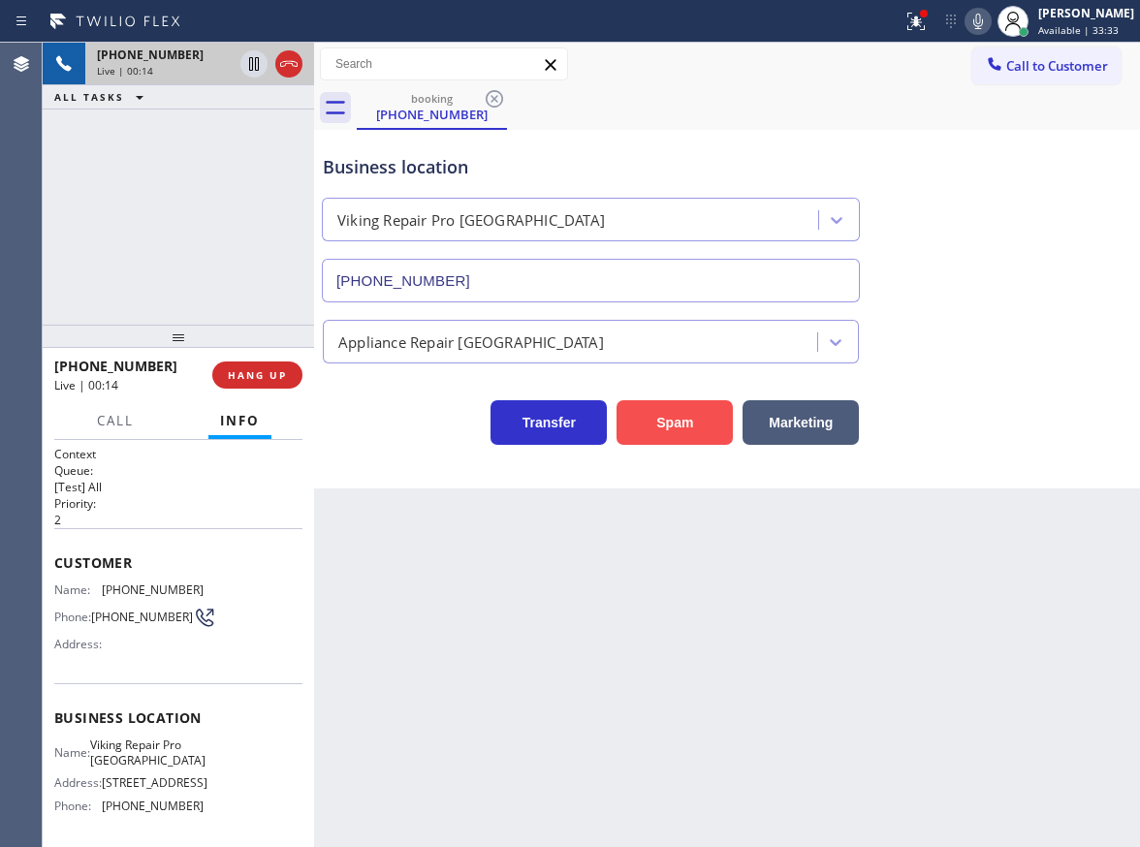
click at [674, 434] on button "Spam" at bounding box center [674, 422] width 116 height 45
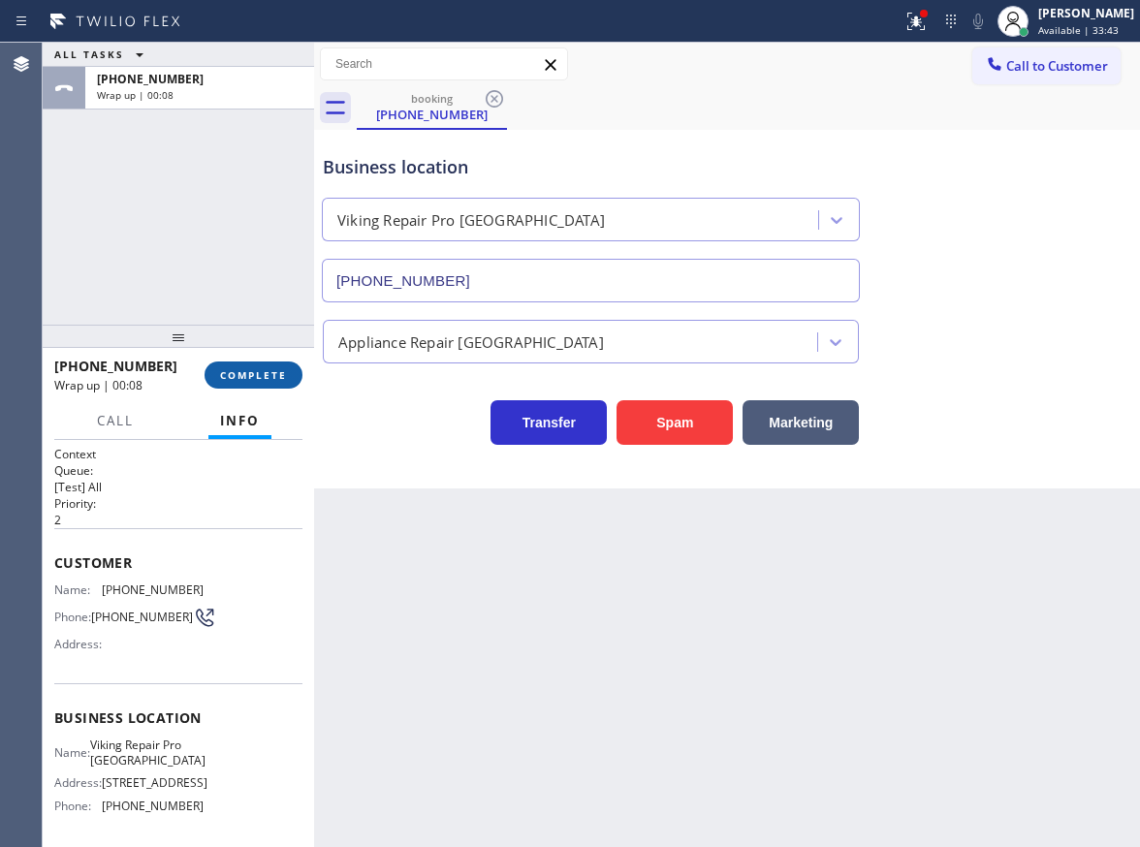
click at [273, 368] on span "COMPLETE" at bounding box center [253, 375] width 67 height 14
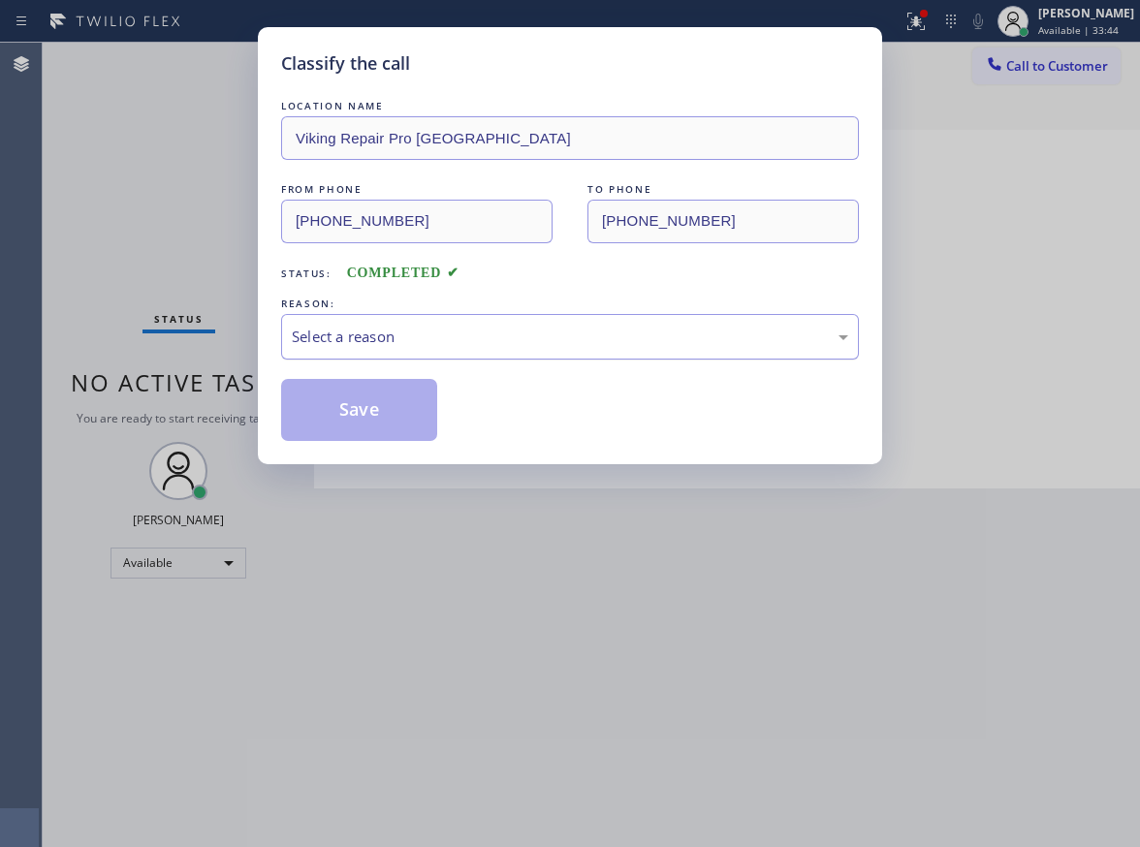
click at [469, 328] on div "Select a reason" at bounding box center [570, 337] width 556 height 22
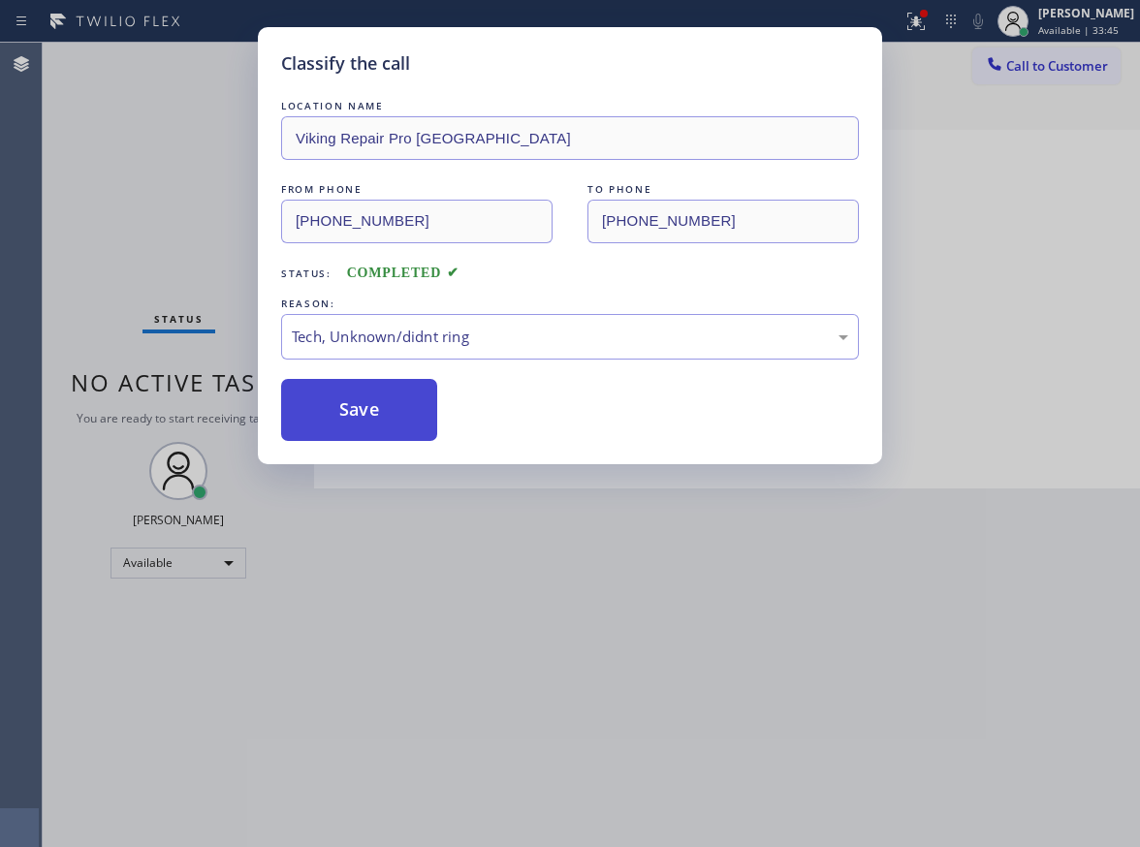
click at [415, 411] on button "Save" at bounding box center [359, 410] width 156 height 62
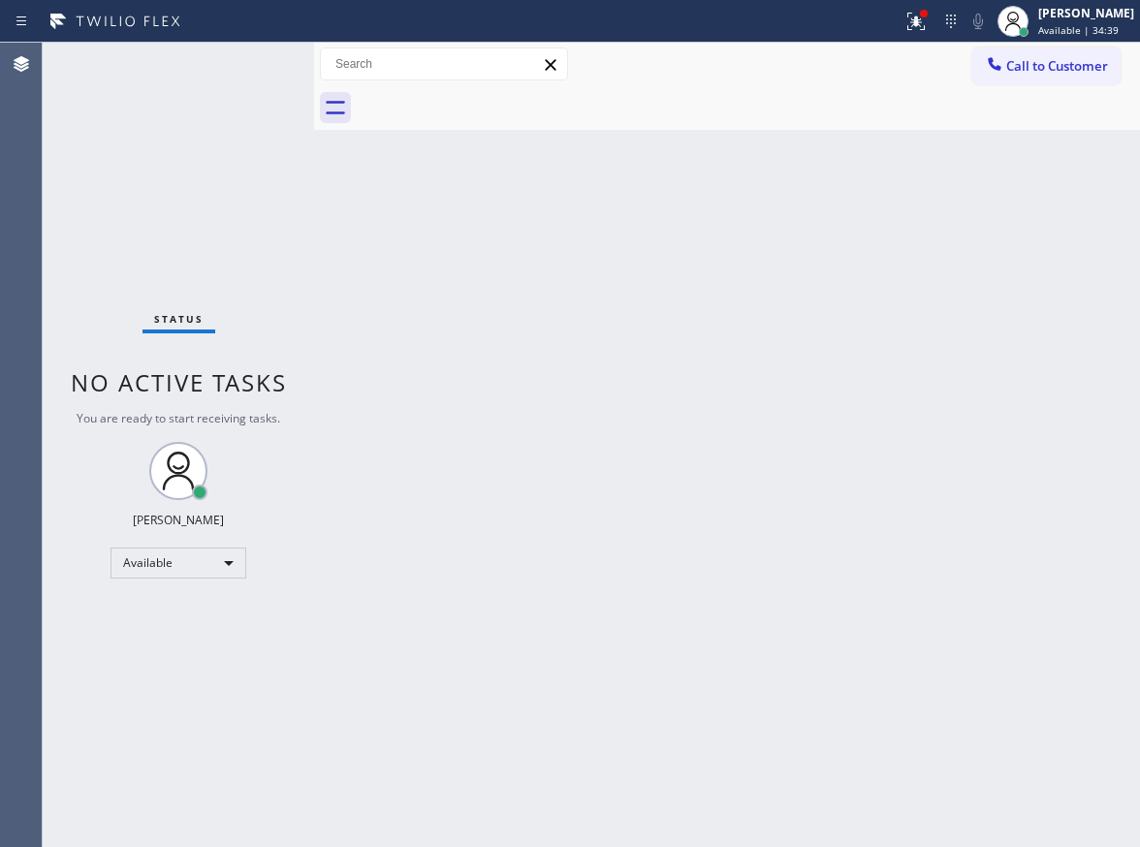
click at [251, 69] on div "Status No active tasks You are ready to start receiving tasks. Paula Arnado Ava…" at bounding box center [178, 445] width 271 height 804
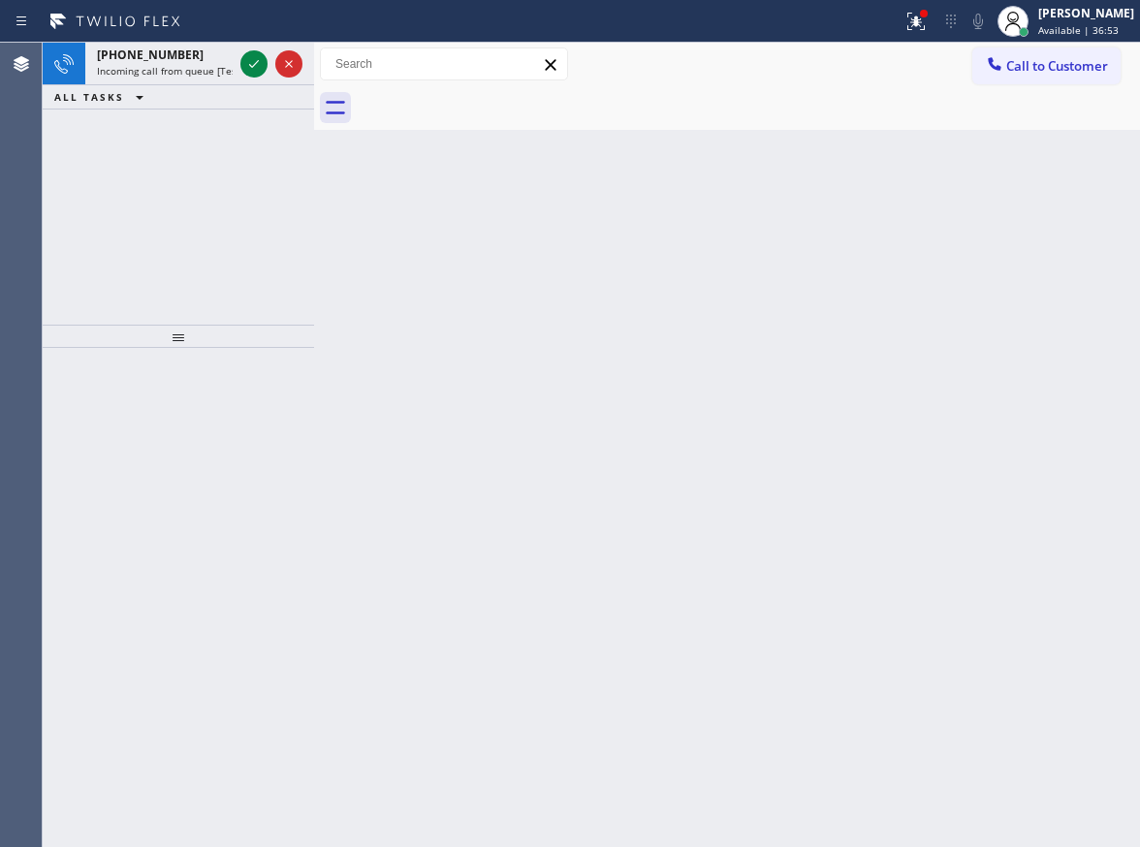
click at [251, 69] on icon at bounding box center [253, 63] width 23 height 23
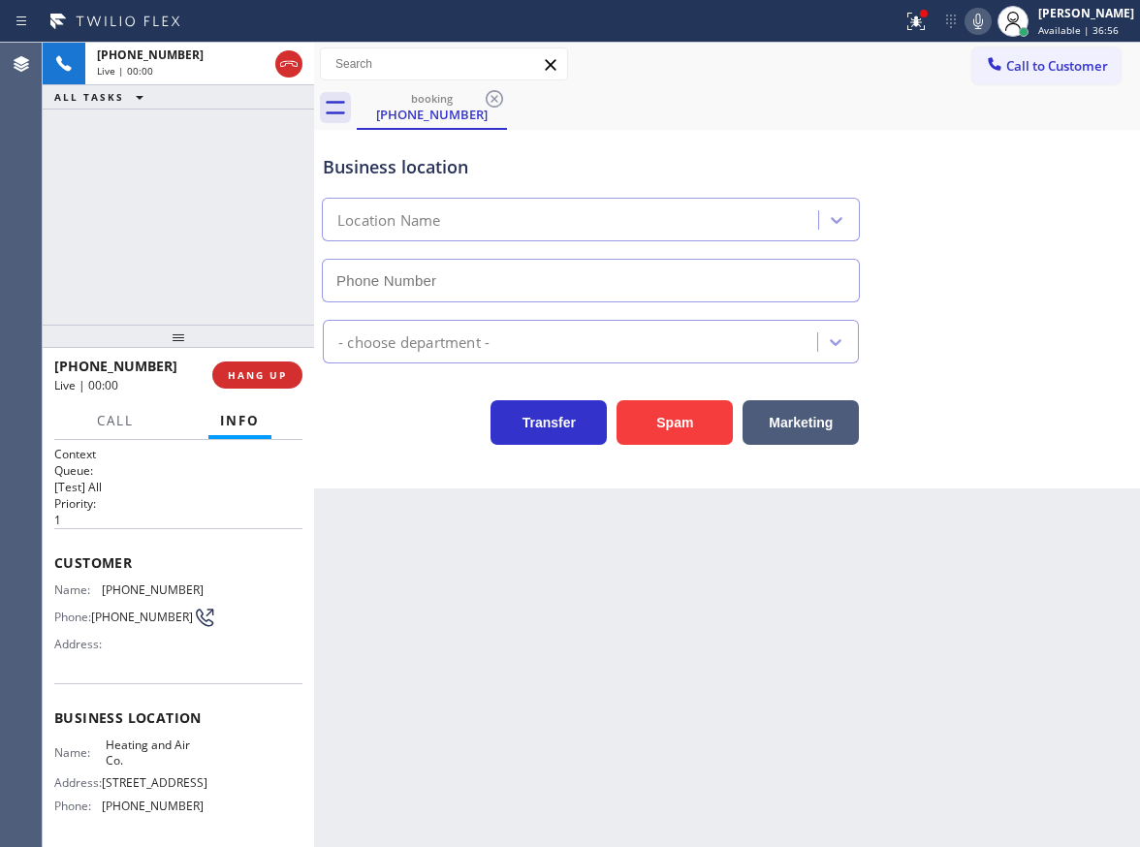
type input "(469) 529-6989"
click at [266, 379] on span "HANG UP" at bounding box center [257, 375] width 59 height 14
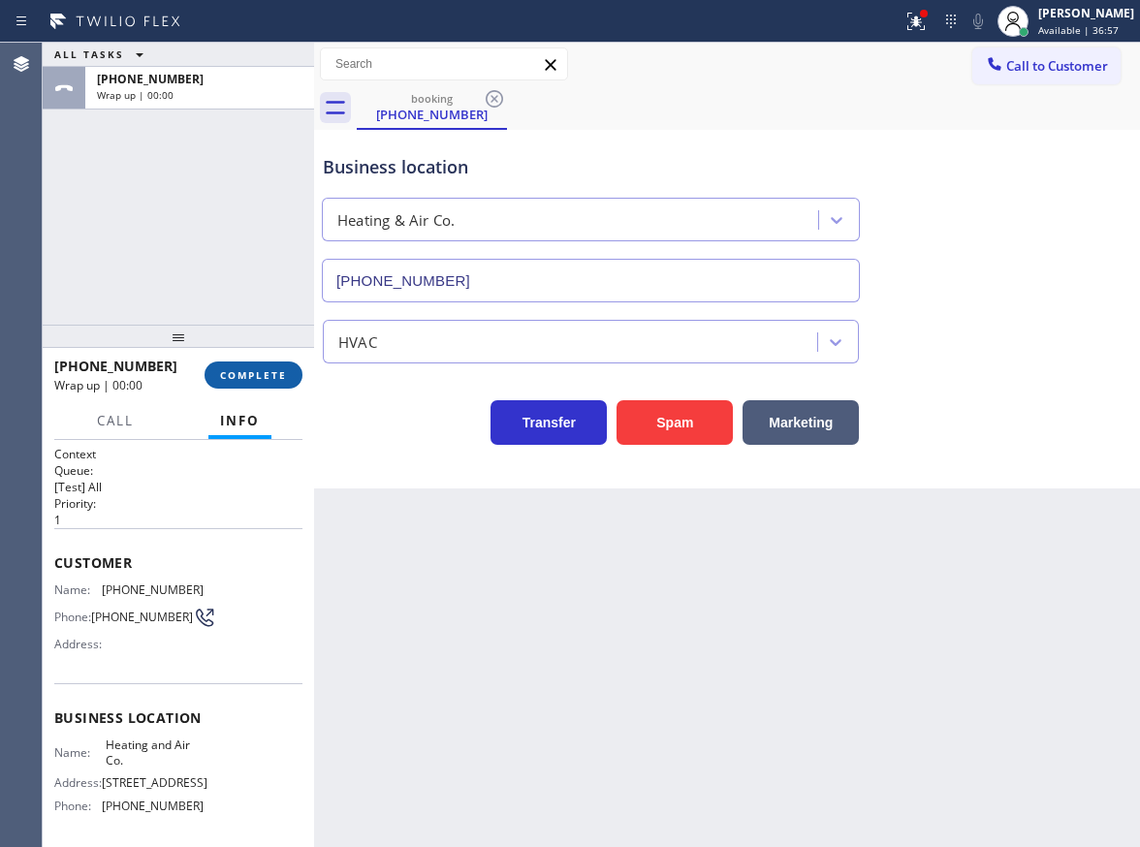
click at [266, 379] on span "COMPLETE" at bounding box center [253, 375] width 67 height 14
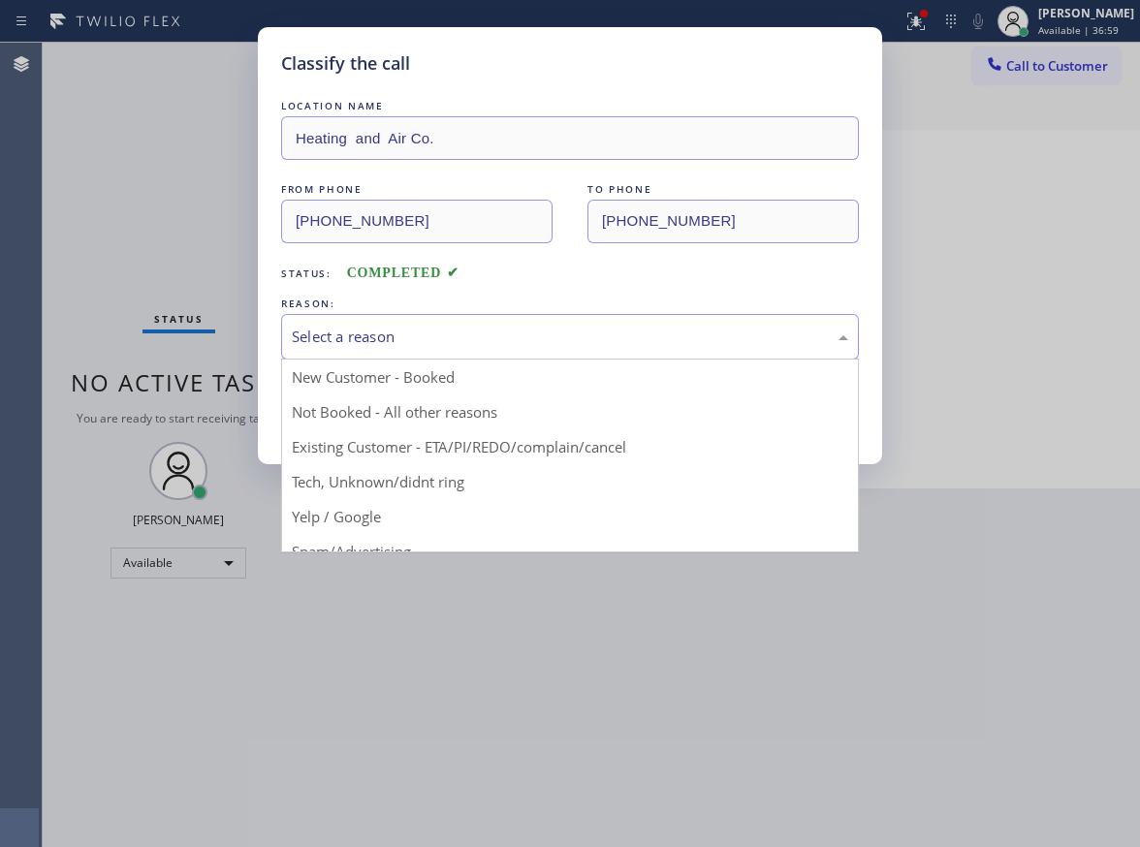
drag, startPoint x: 486, startPoint y: 333, endPoint x: 482, endPoint y: 418, distance: 84.4
click at [485, 333] on div "Select a reason" at bounding box center [570, 337] width 556 height 22
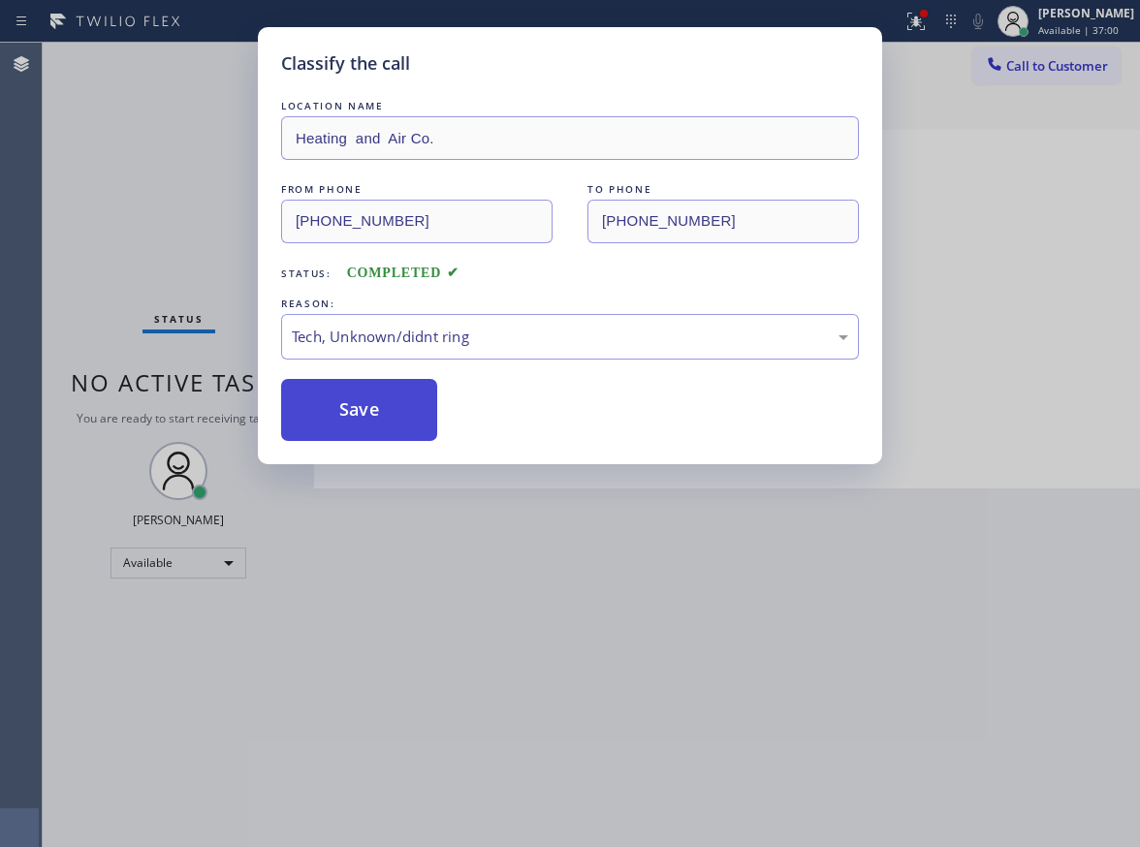
click at [426, 418] on button "Save" at bounding box center [359, 410] width 156 height 62
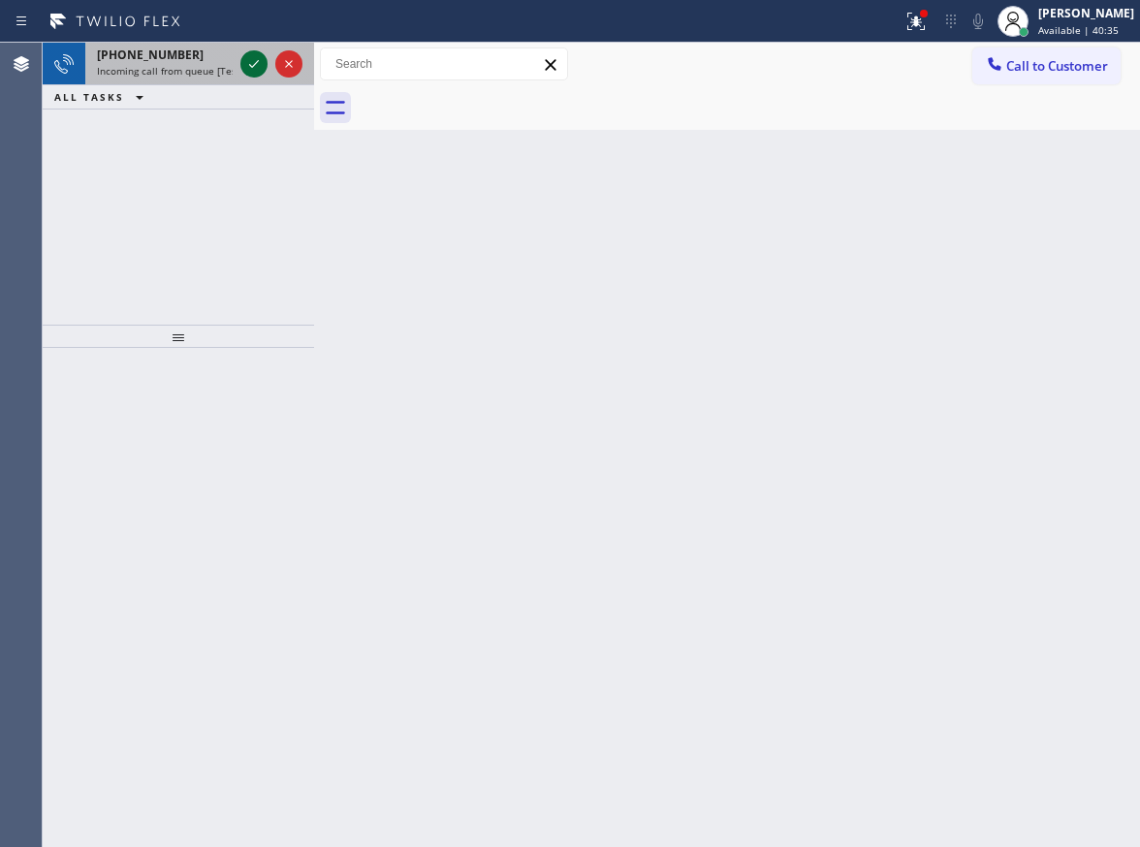
click at [251, 61] on icon at bounding box center [253, 63] width 23 height 23
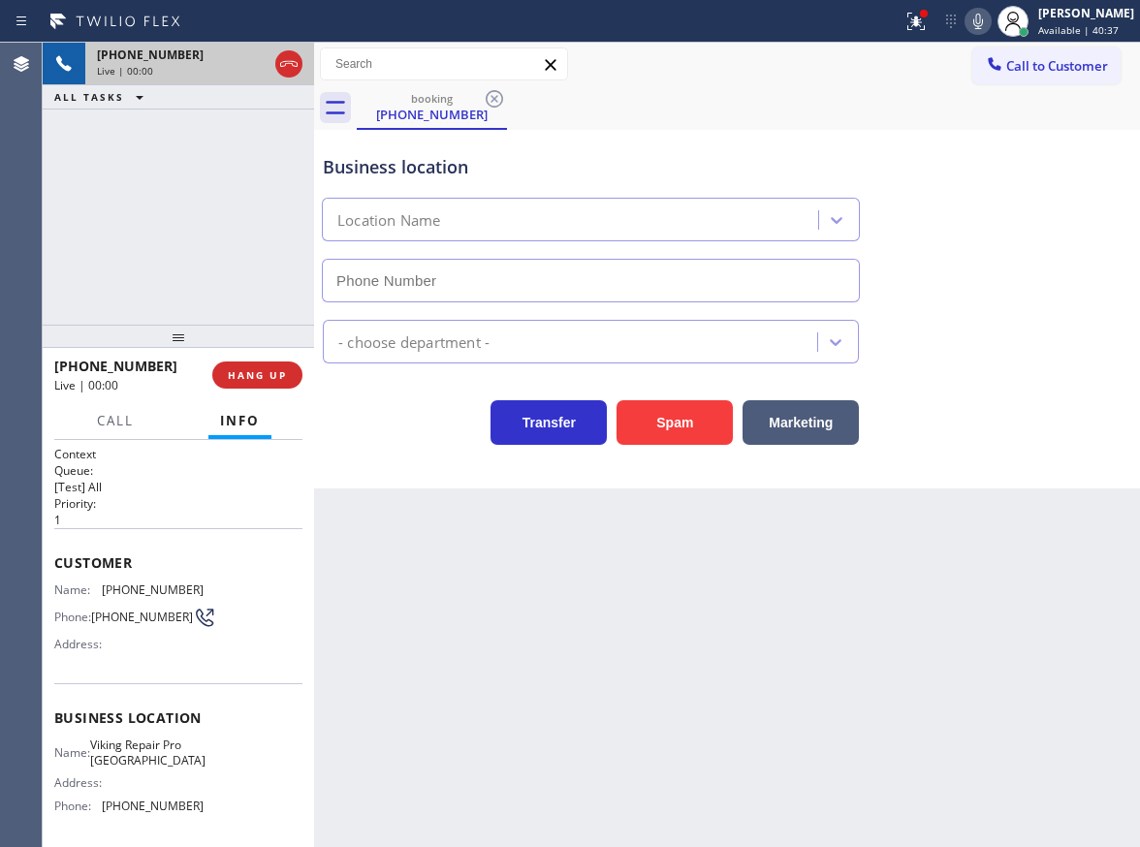
type input "(732) 800-9177"
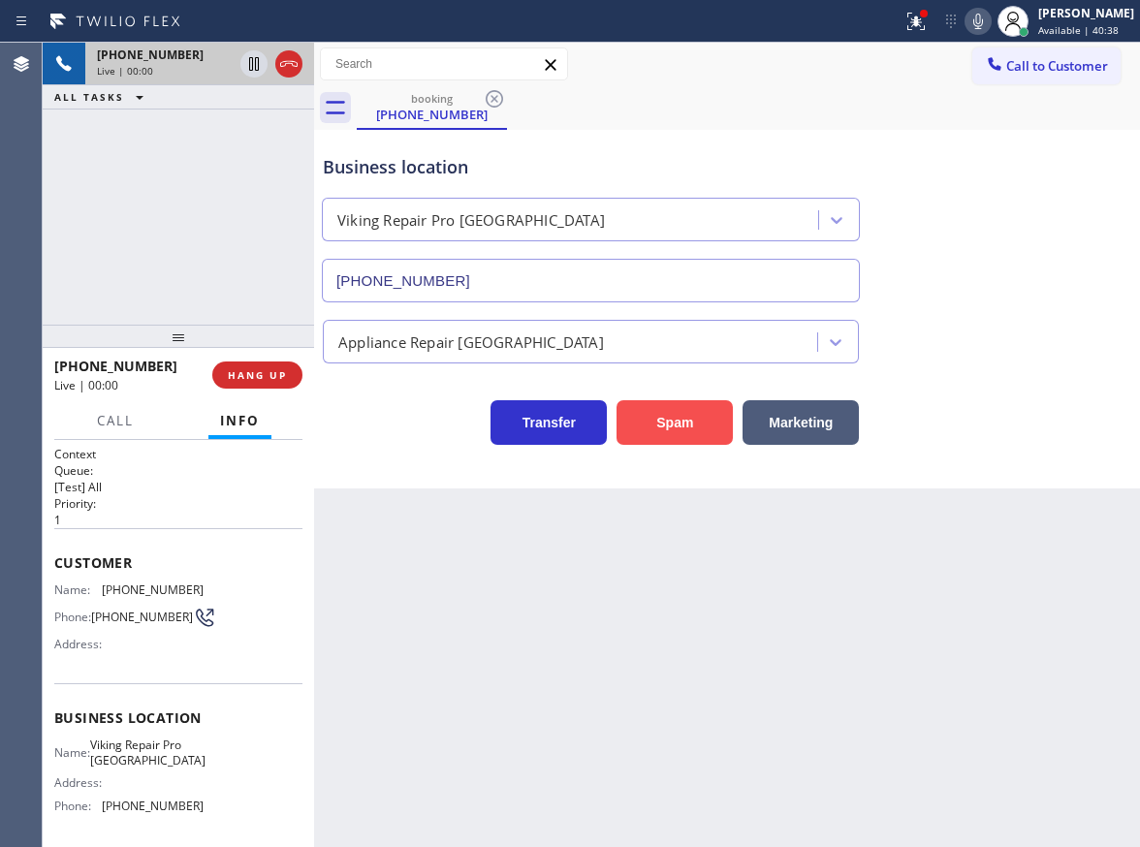
click at [683, 415] on button "Spam" at bounding box center [674, 422] width 116 height 45
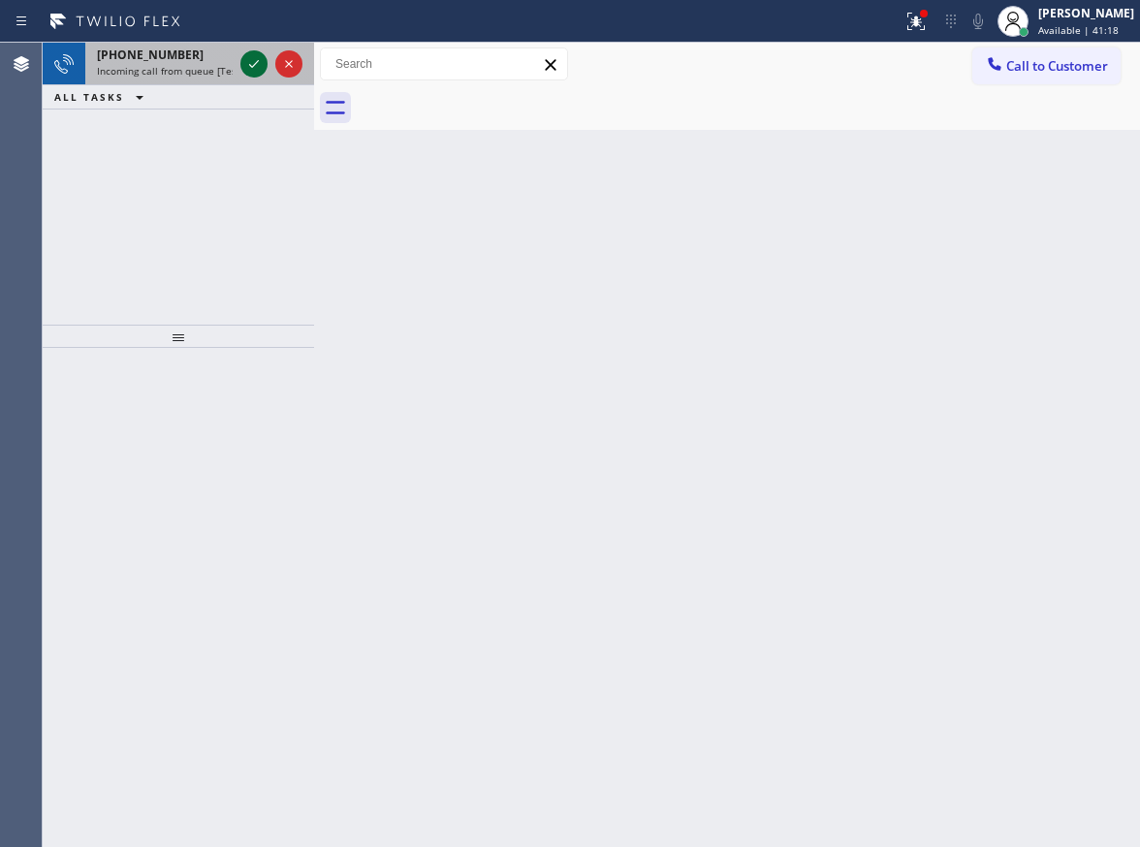
click at [255, 64] on icon at bounding box center [253, 63] width 23 height 23
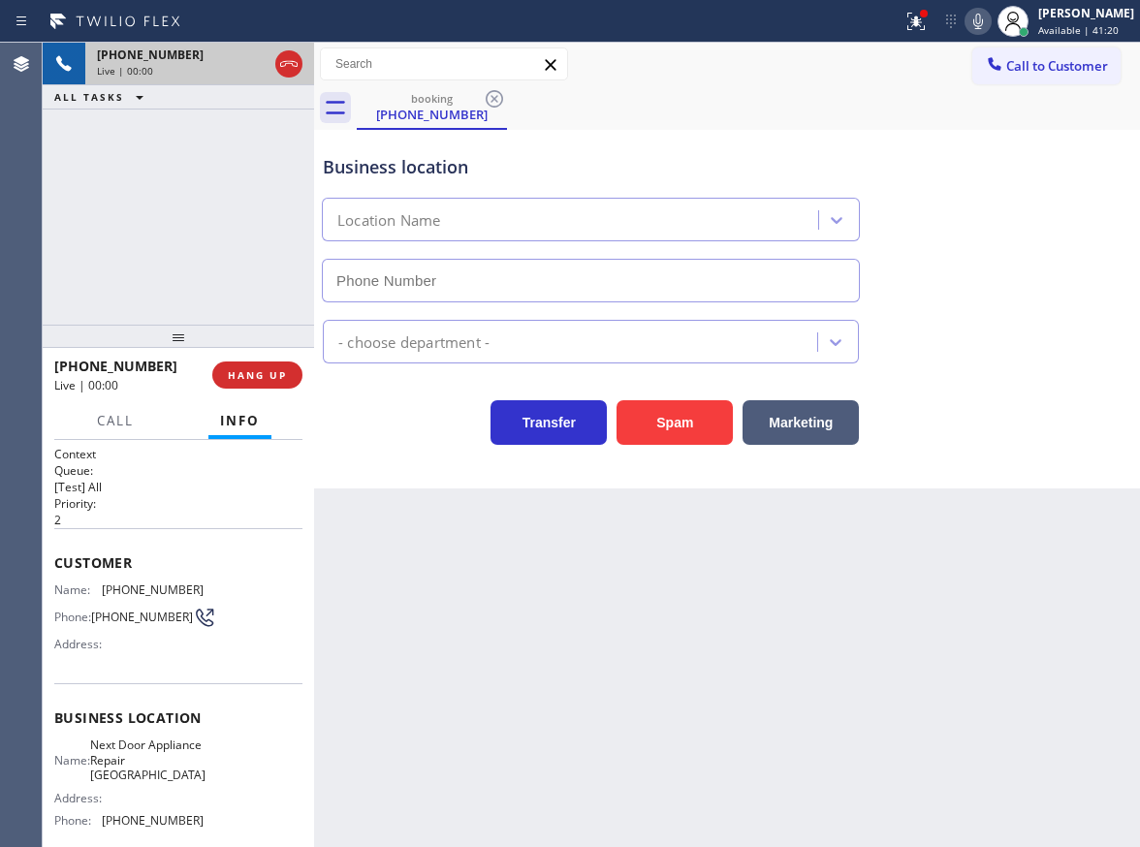
type input "(609) 710-8354"
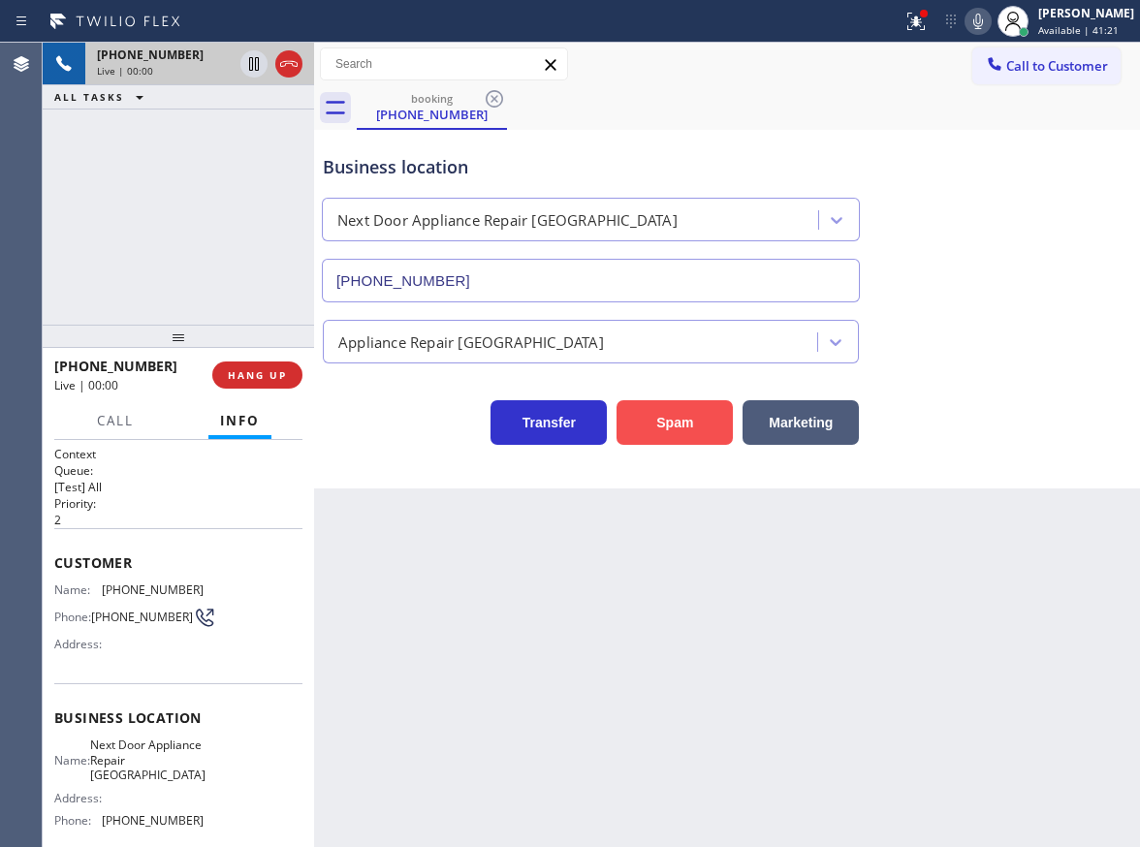
click at [653, 414] on button "Spam" at bounding box center [674, 422] width 116 height 45
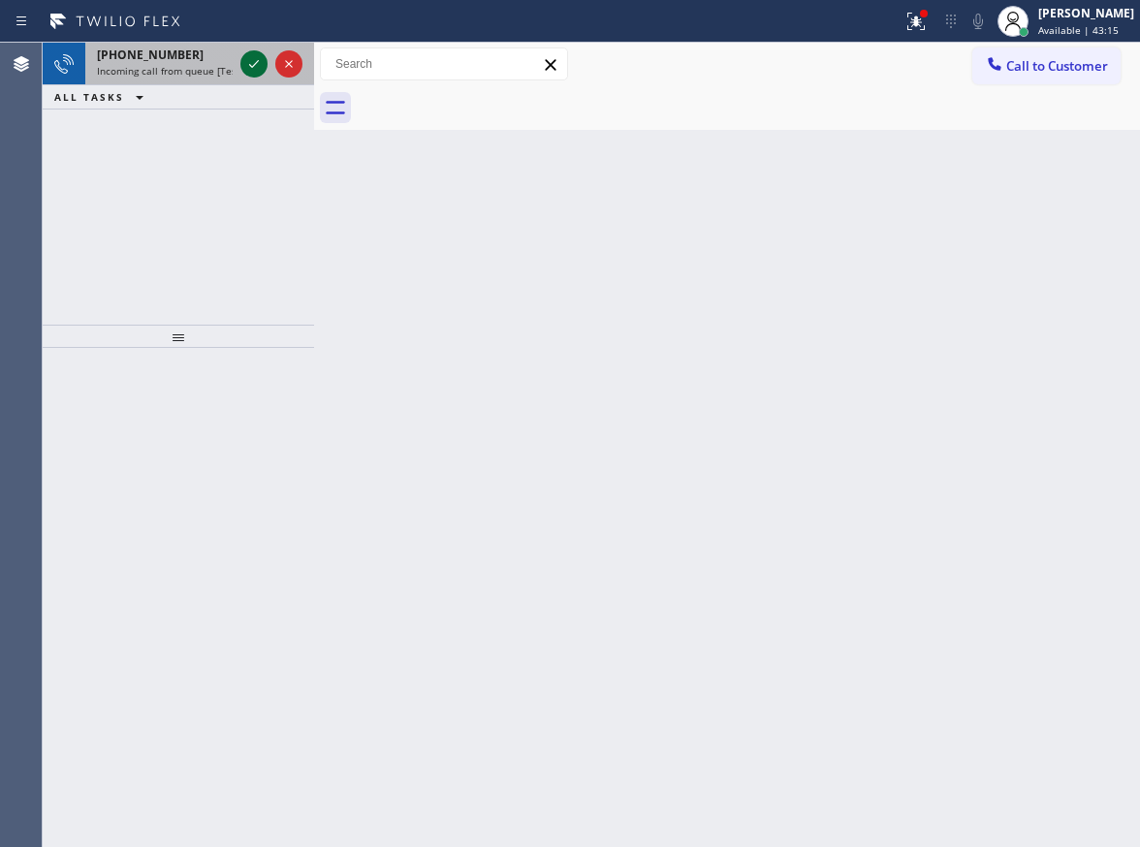
click at [253, 68] on icon at bounding box center [253, 63] width 23 height 23
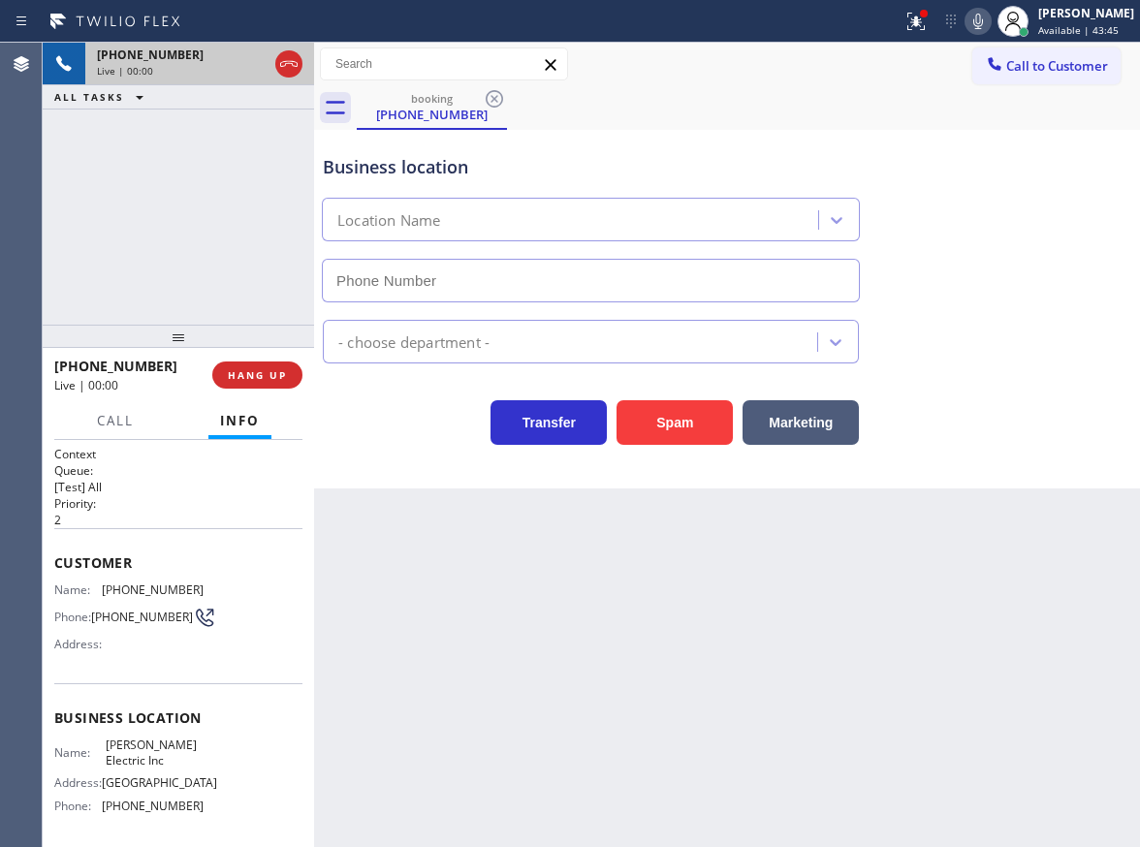
type input "(856) 702-3785"
click at [677, 421] on button "Spam" at bounding box center [674, 422] width 116 height 45
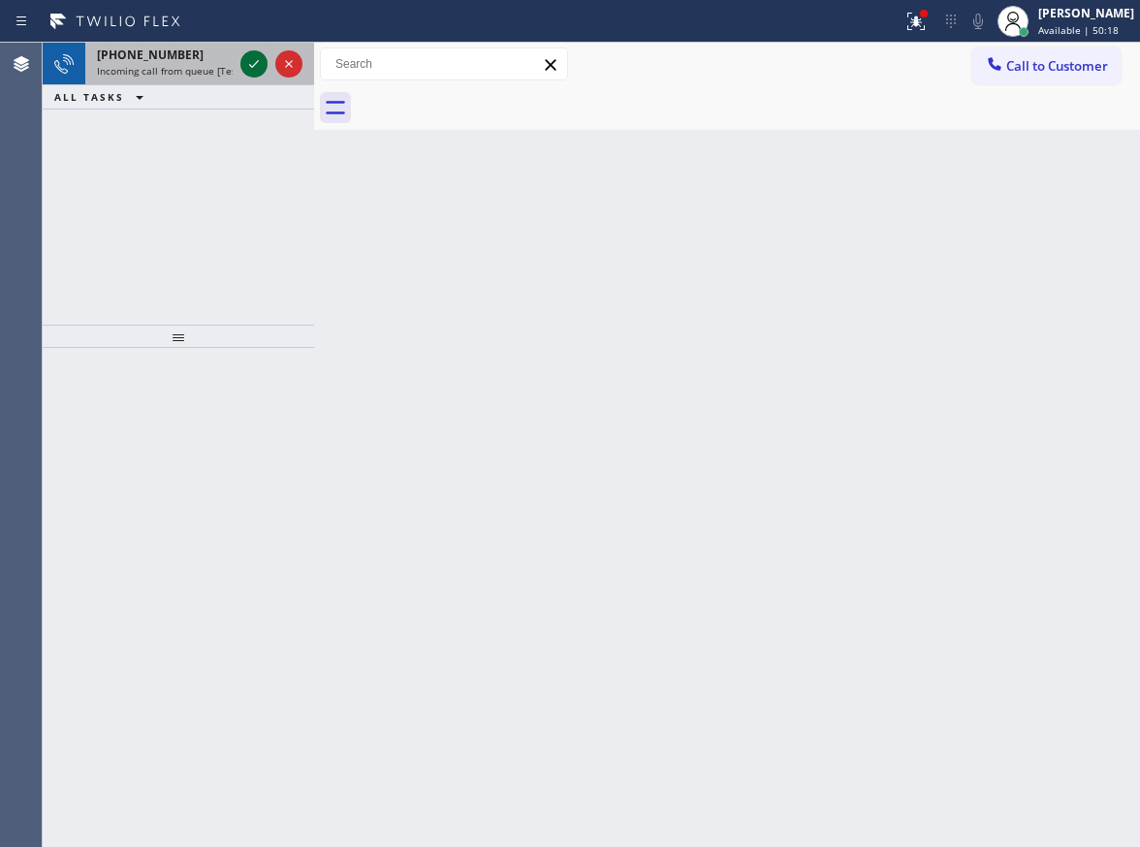
click at [247, 63] on icon at bounding box center [253, 63] width 23 height 23
click at [246, 63] on icon at bounding box center [253, 63] width 23 height 23
click at [265, 71] on icon at bounding box center [253, 63] width 23 height 23
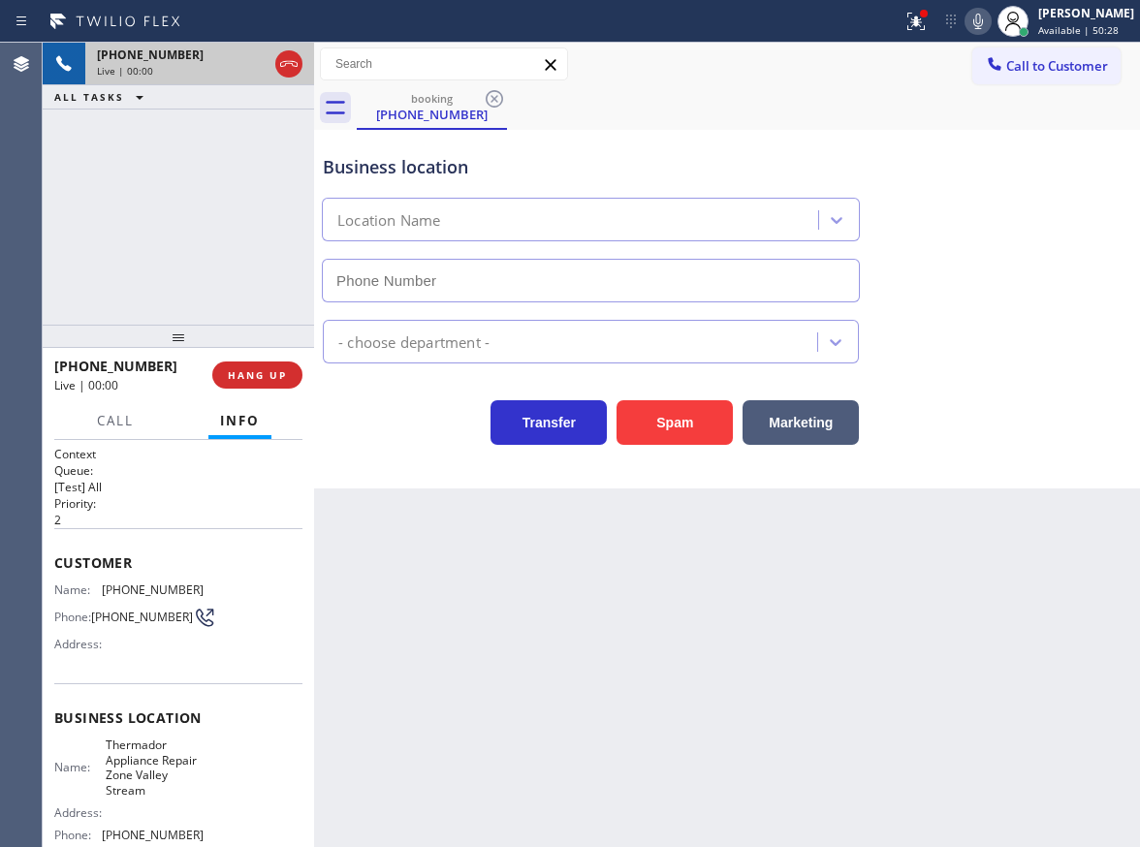
type input "(516) 588-8008"
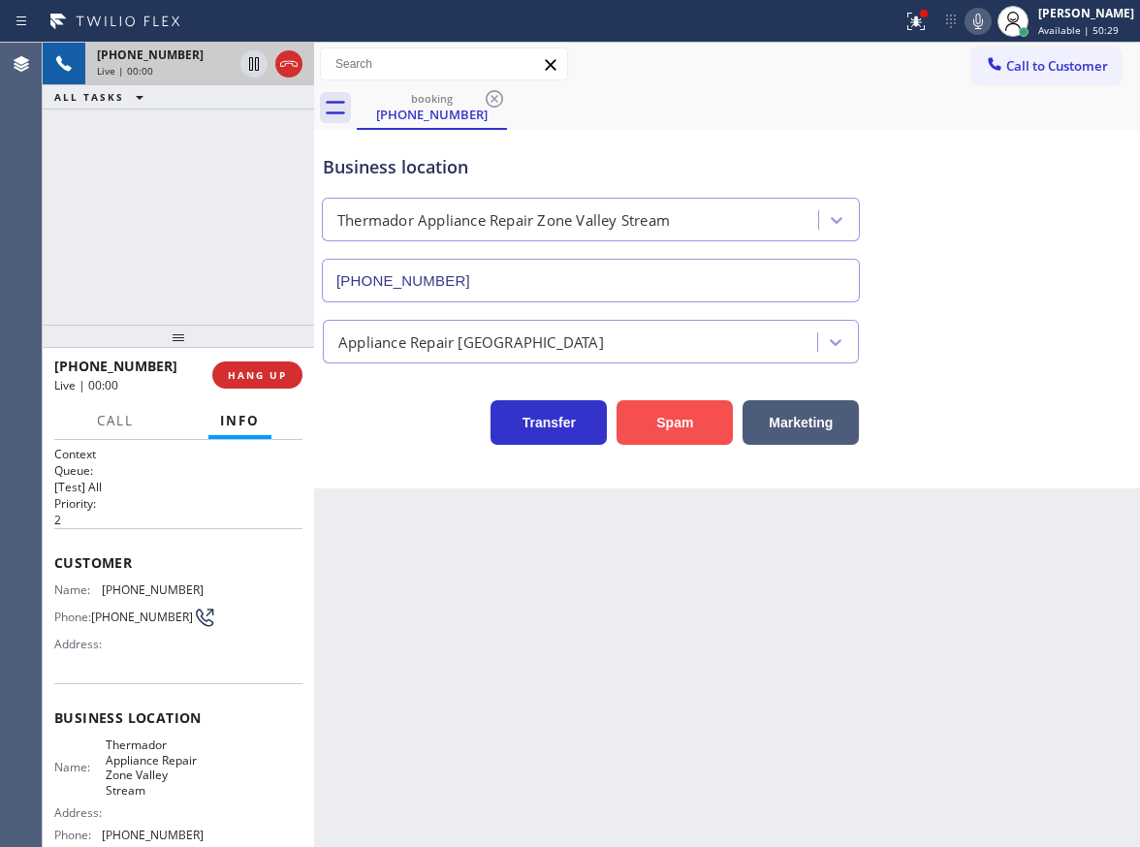
click at [649, 413] on button "Spam" at bounding box center [674, 422] width 116 height 45
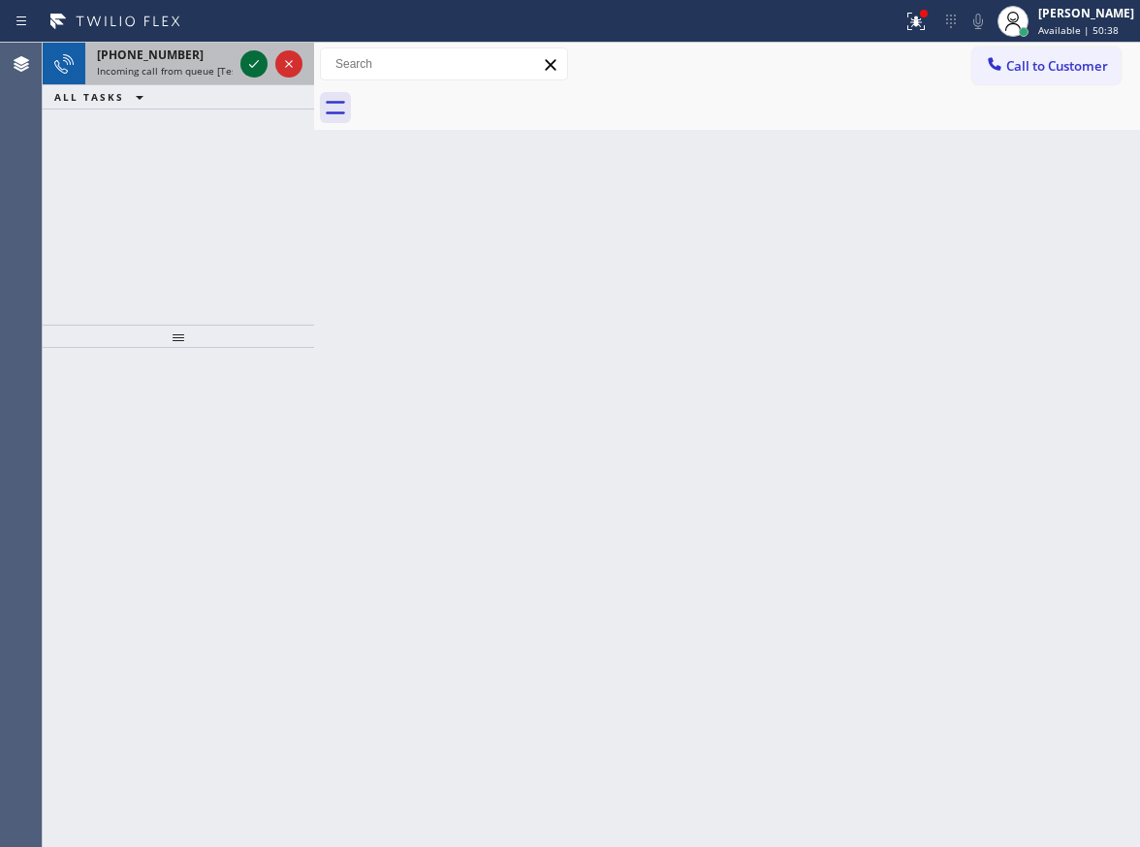
click at [246, 64] on icon at bounding box center [253, 63] width 23 height 23
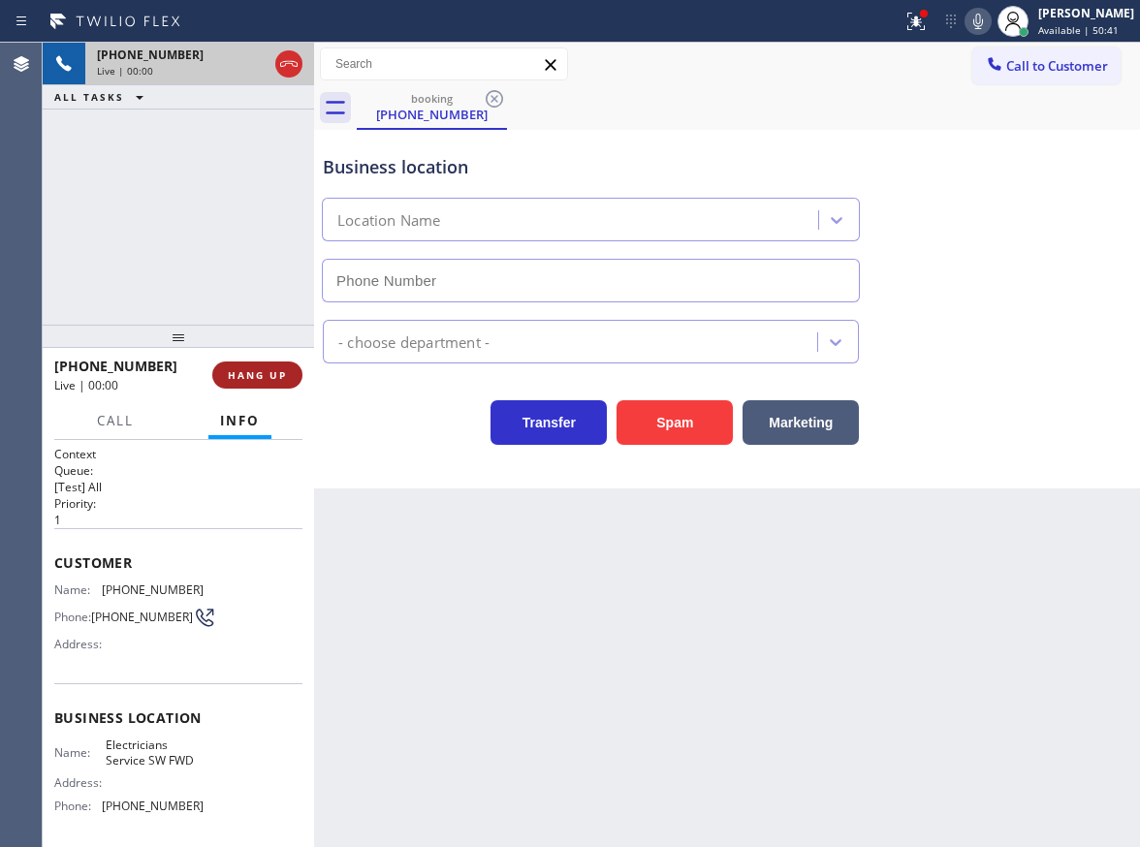
type input "[PHONE_NUMBER]"
click at [685, 424] on button "Spam" at bounding box center [674, 422] width 116 height 45
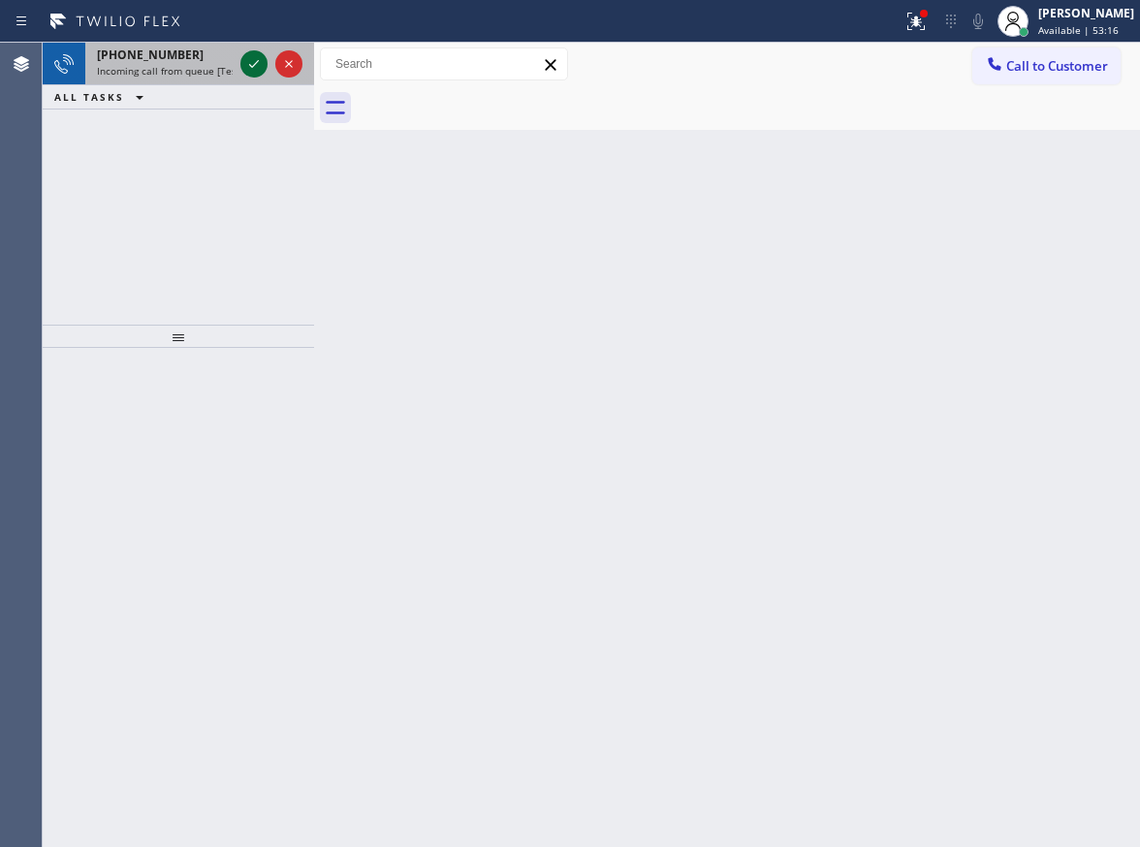
click at [249, 67] on icon at bounding box center [253, 63] width 23 height 23
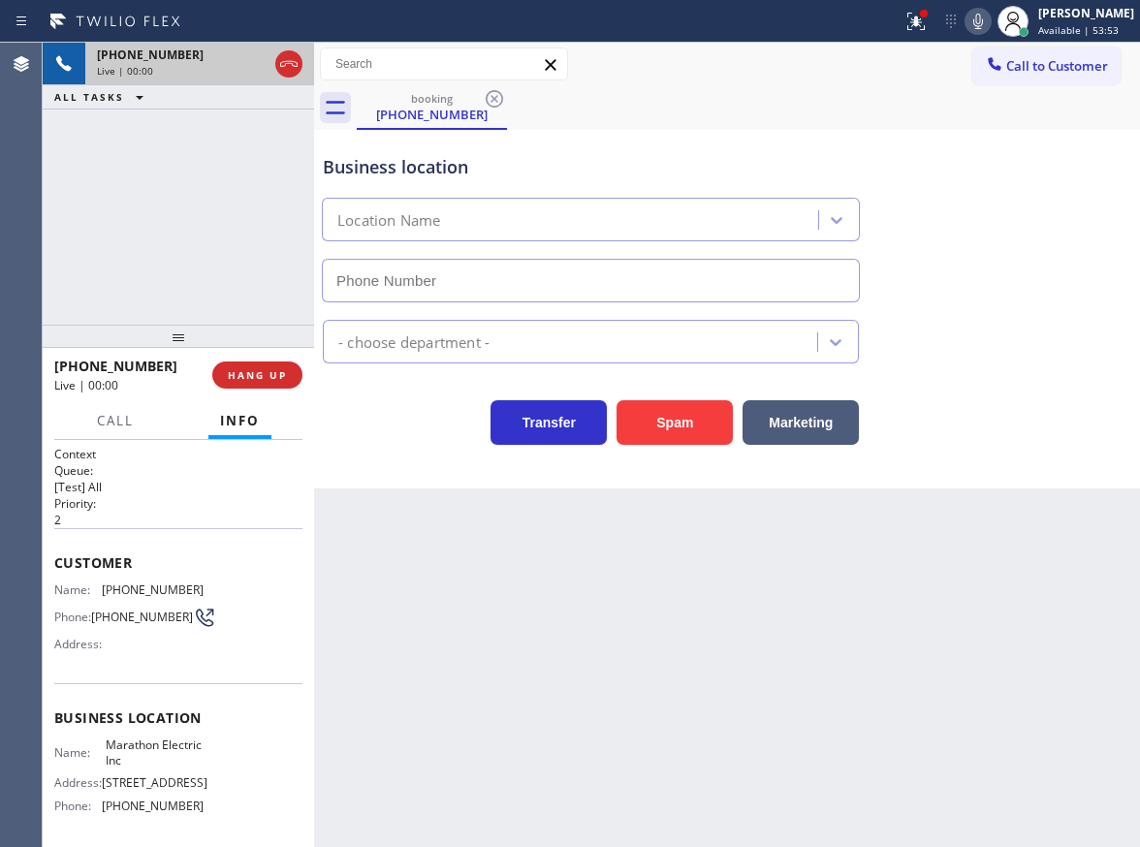
type input "(848) 266-6504"
click at [672, 407] on button "Spam" at bounding box center [674, 422] width 116 height 45
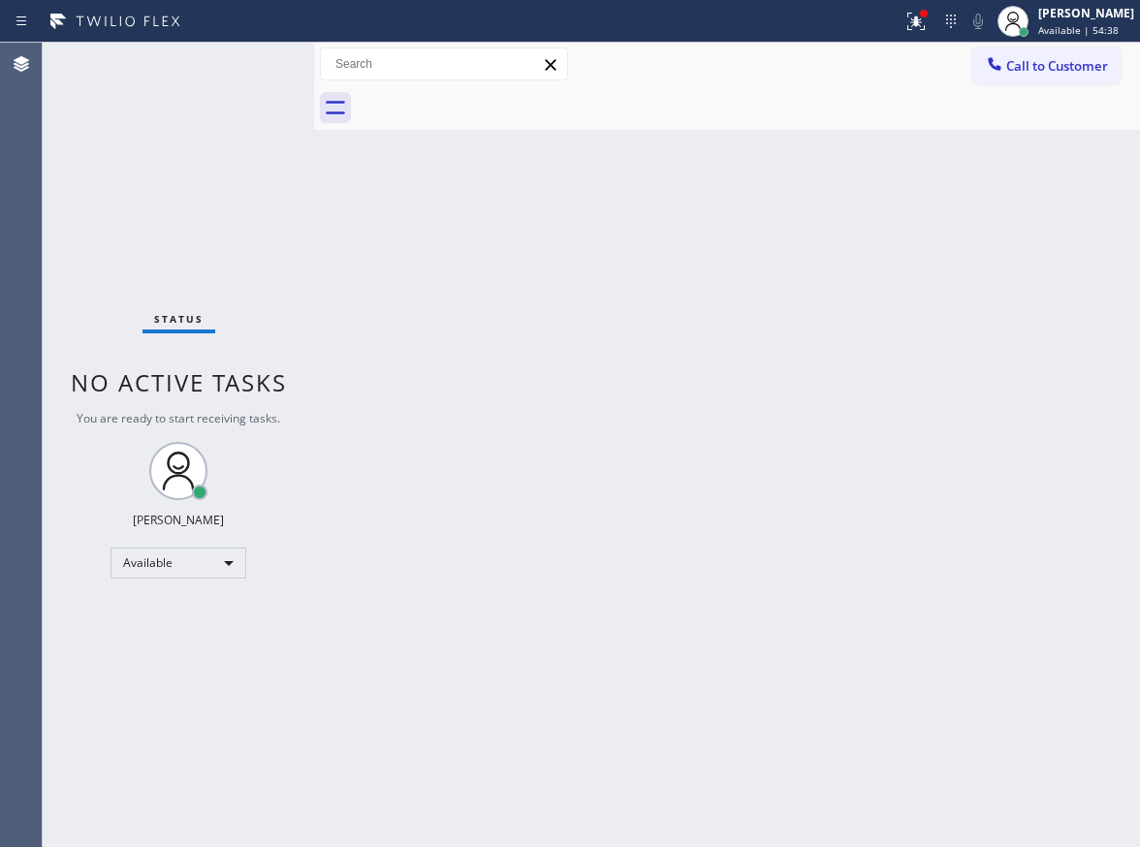
click at [256, 57] on div "Status No active tasks You are ready to start receiving tasks. Paula Arnado Ava…" at bounding box center [178, 445] width 271 height 804
click at [255, 61] on div "Status No active tasks You are ready to start receiving tasks. Paula Arnado Ava…" at bounding box center [178, 445] width 271 height 804
click at [255, 58] on div "Status No active tasks You are ready to start receiving tasks. Paula Arnado Ava…" at bounding box center [178, 445] width 271 height 804
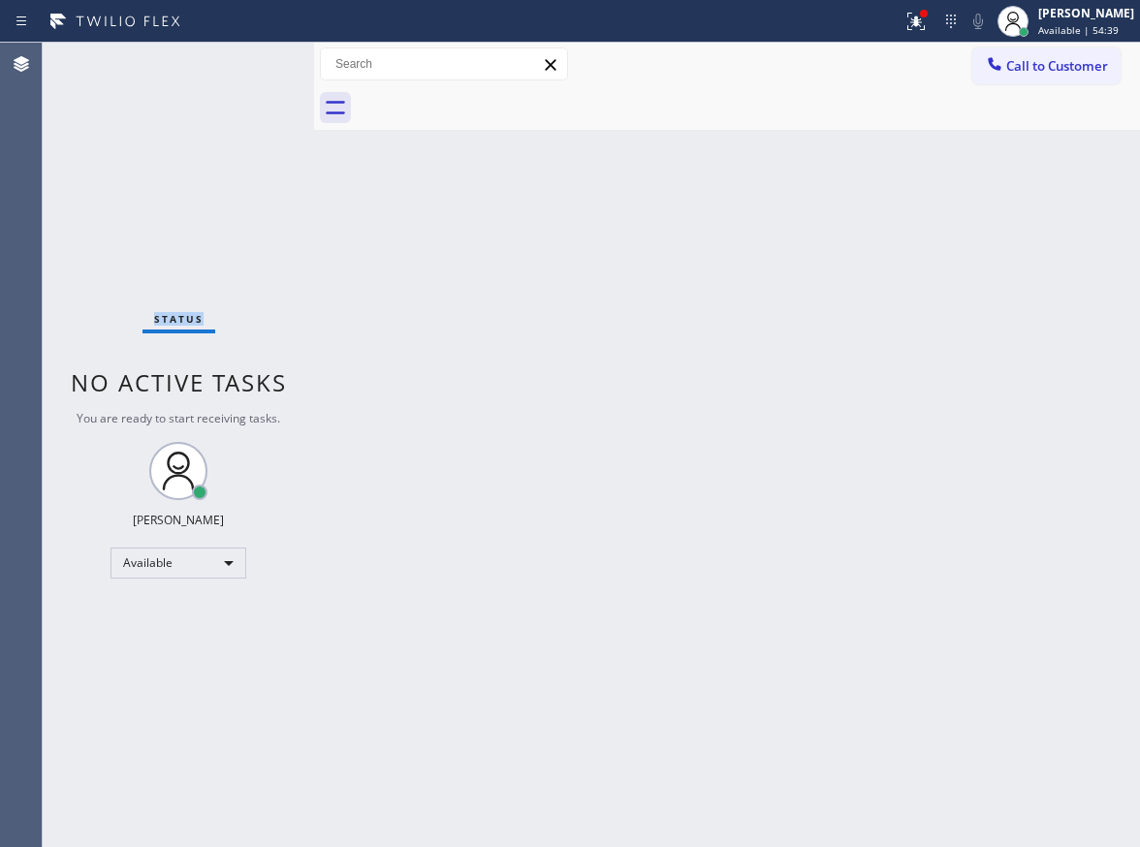
click at [255, 58] on div "Status No active tasks You are ready to start receiving tasks. Paula Arnado Ava…" at bounding box center [178, 445] width 271 height 804
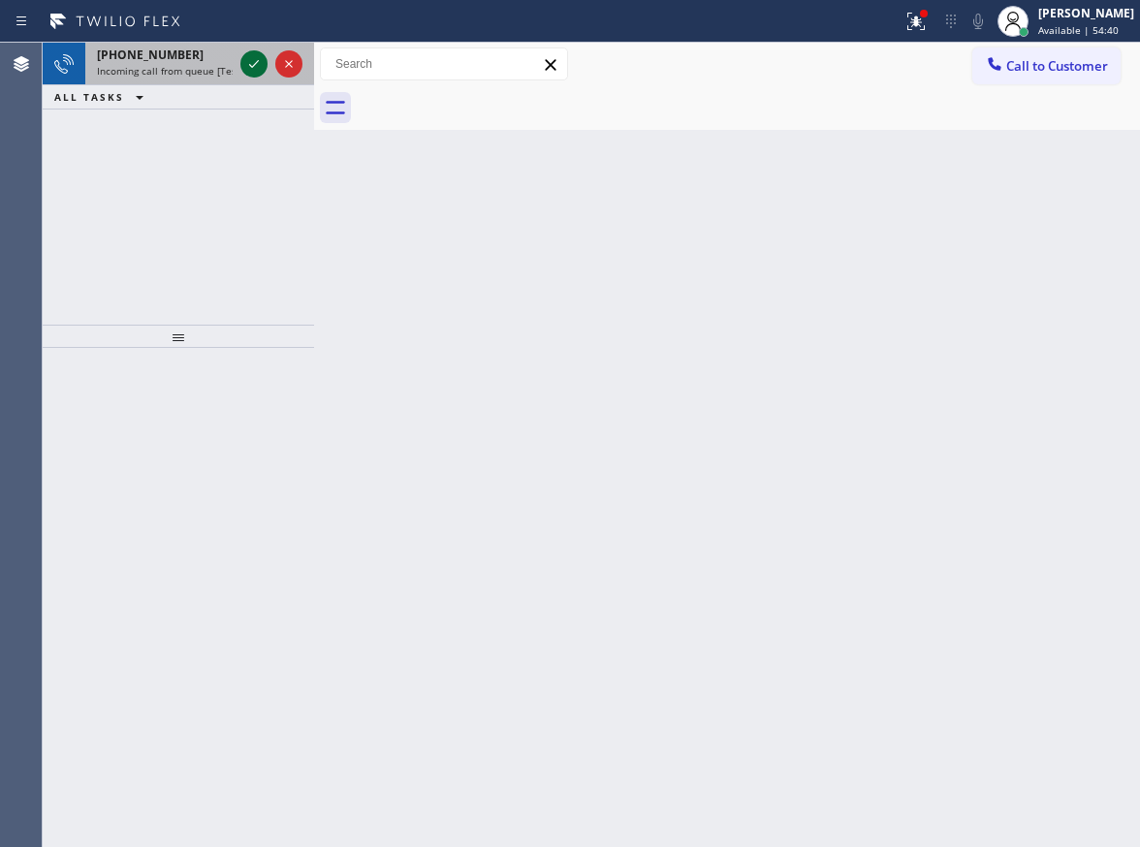
click at [255, 58] on icon at bounding box center [253, 63] width 23 height 23
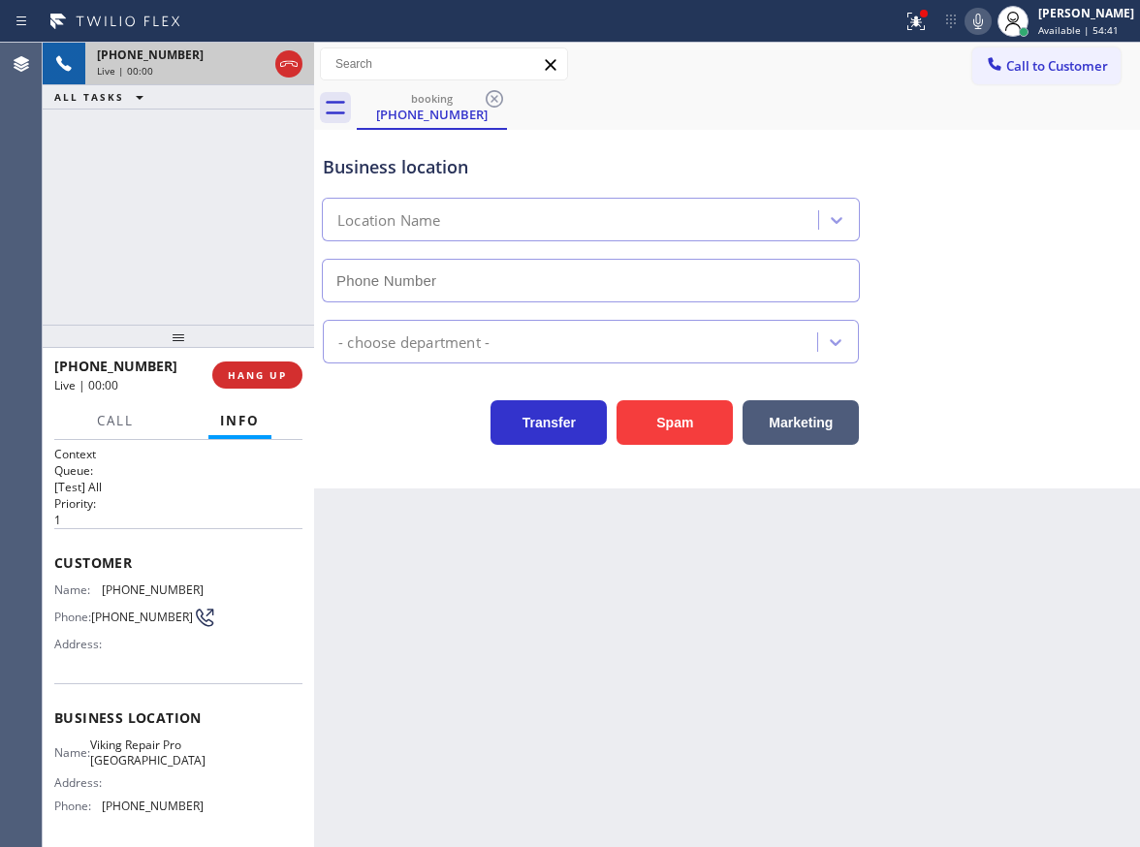
type input "(847) 719-6556"
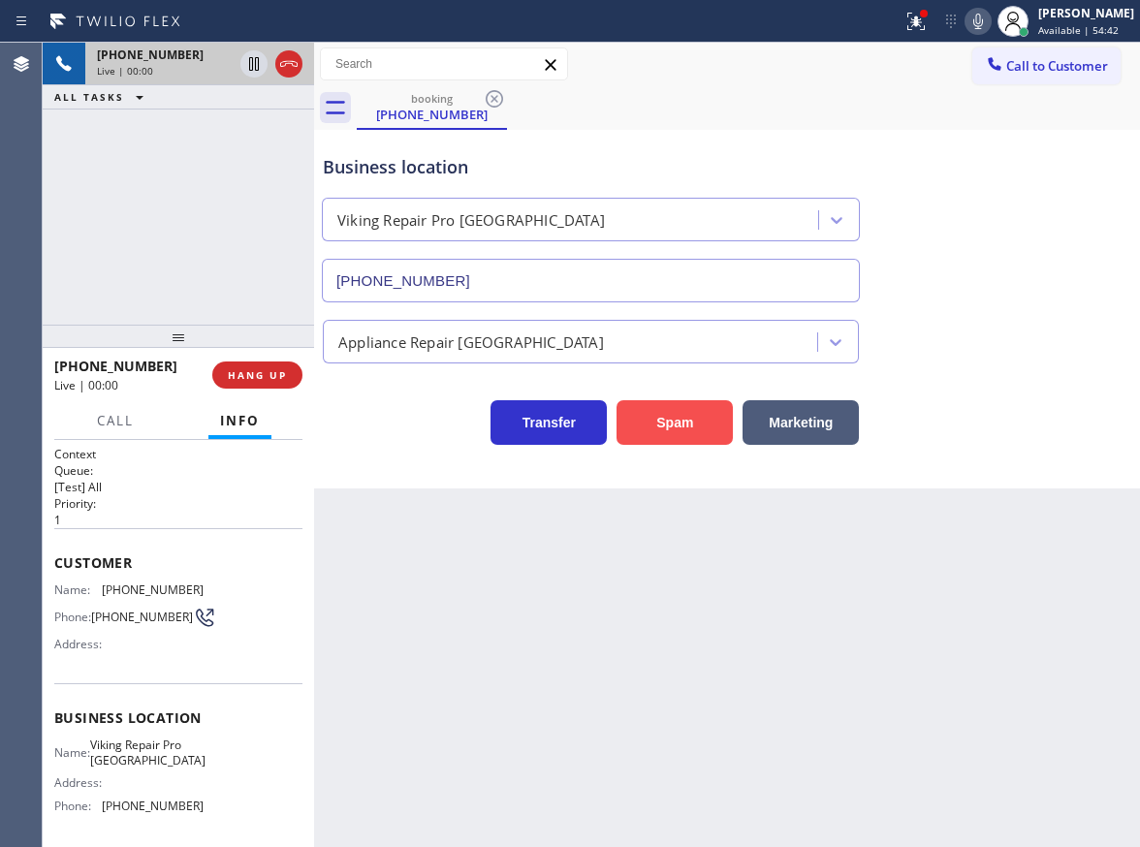
click at [637, 401] on button "Spam" at bounding box center [674, 422] width 116 height 45
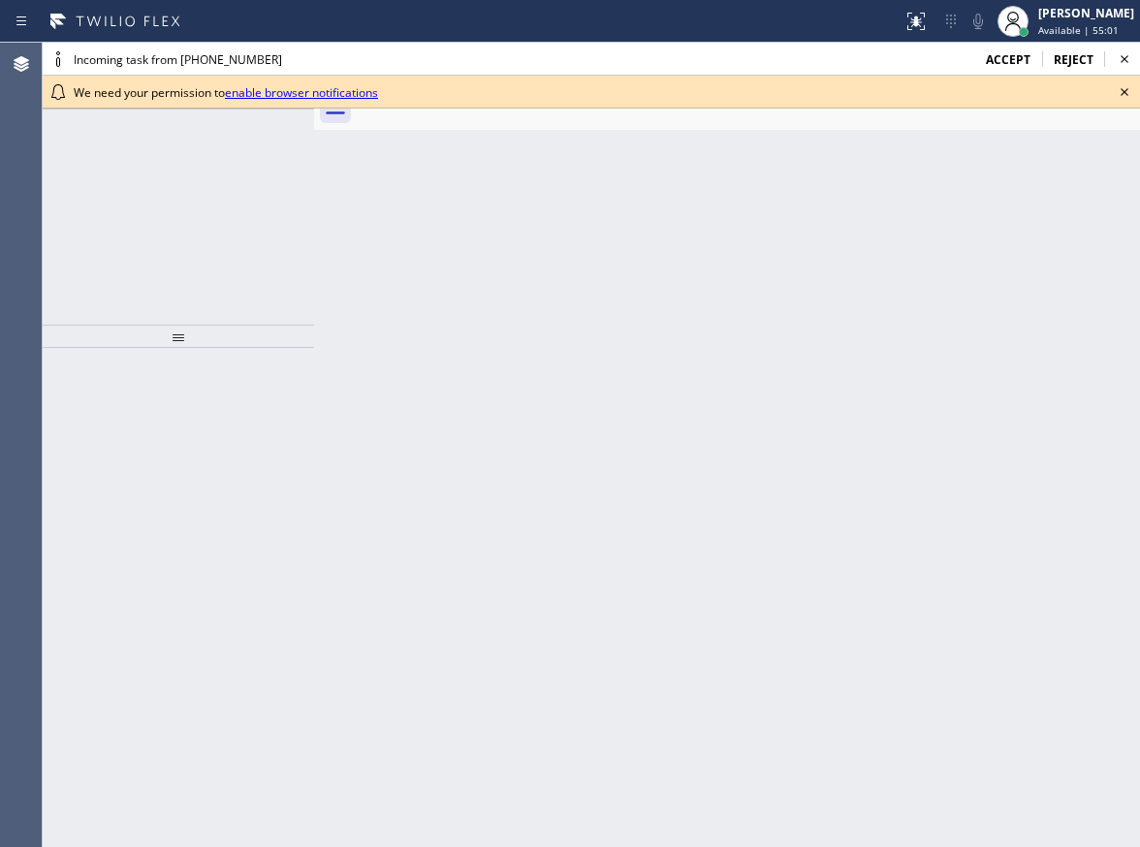
click at [1100, 392] on div "Back to Dashboard Change Sender ID Customers Technicians Select a contact Outbo…" at bounding box center [727, 445] width 826 height 804
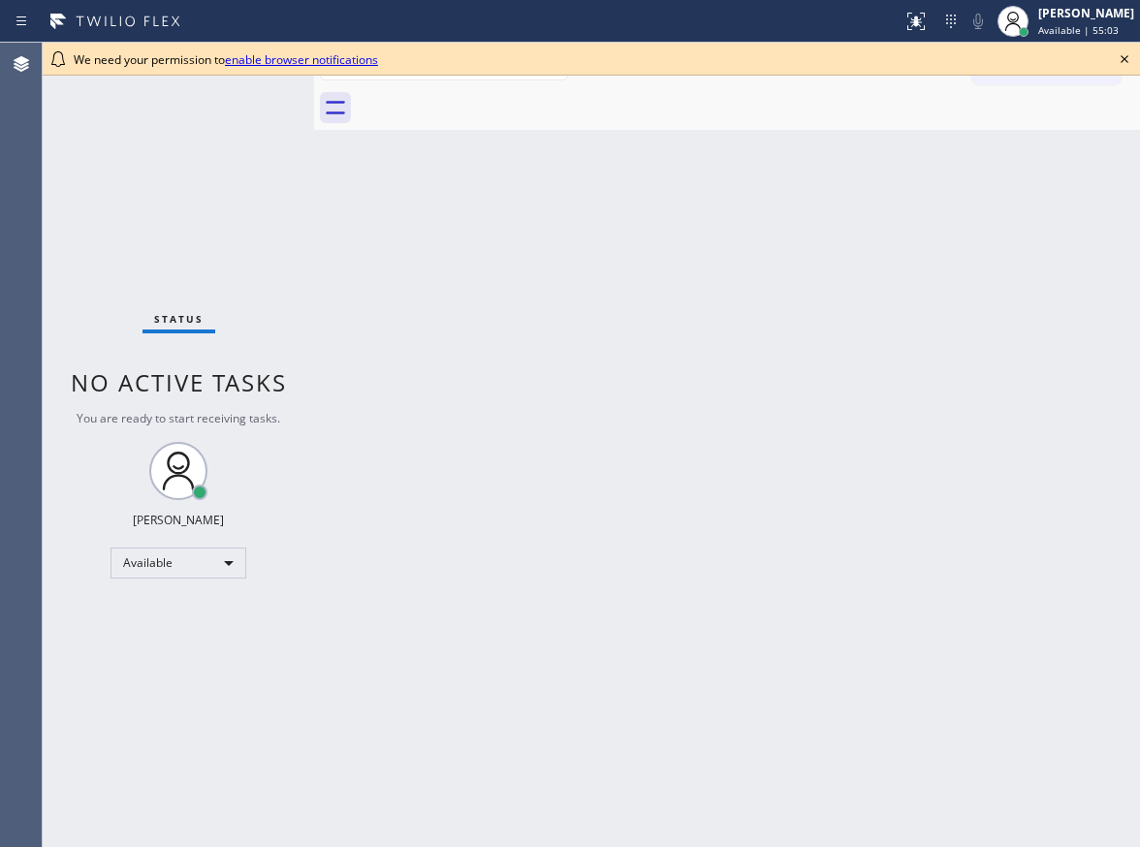
click at [1121, 59] on icon at bounding box center [1123, 58] width 23 height 23
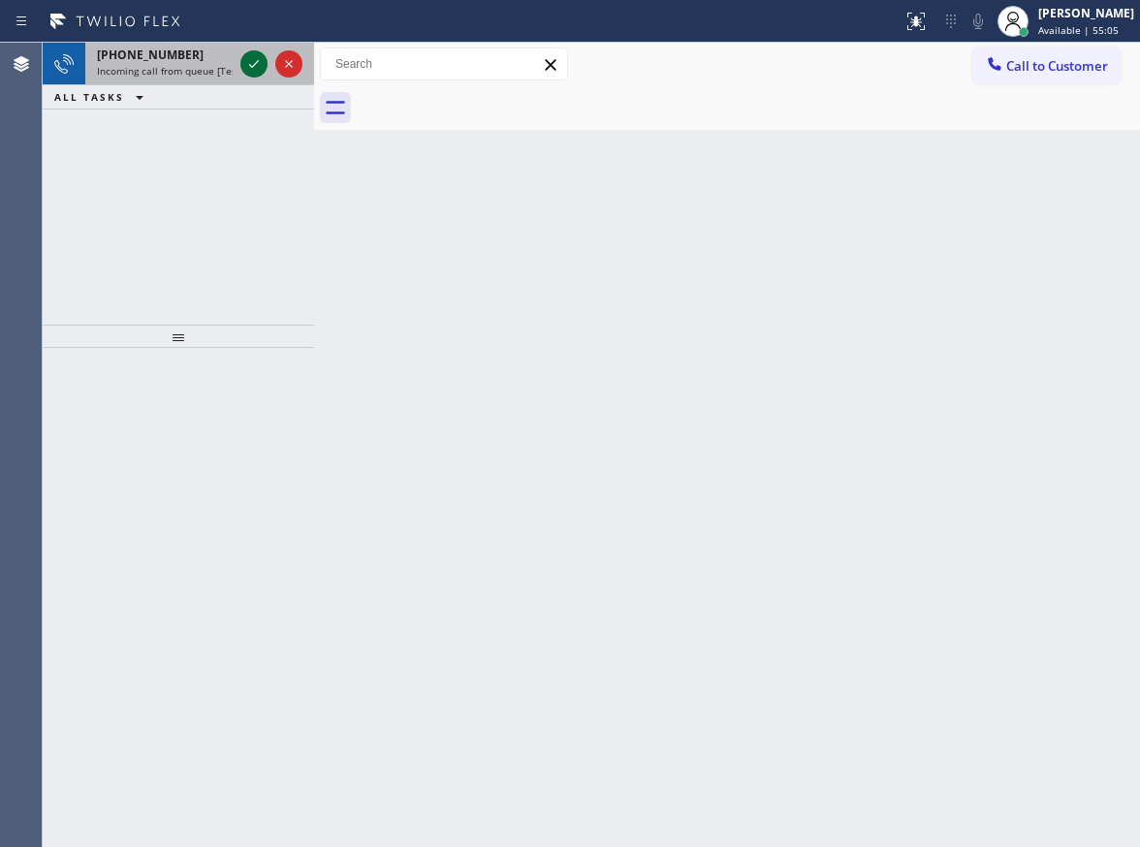
click at [257, 62] on icon at bounding box center [254, 64] width 10 height 8
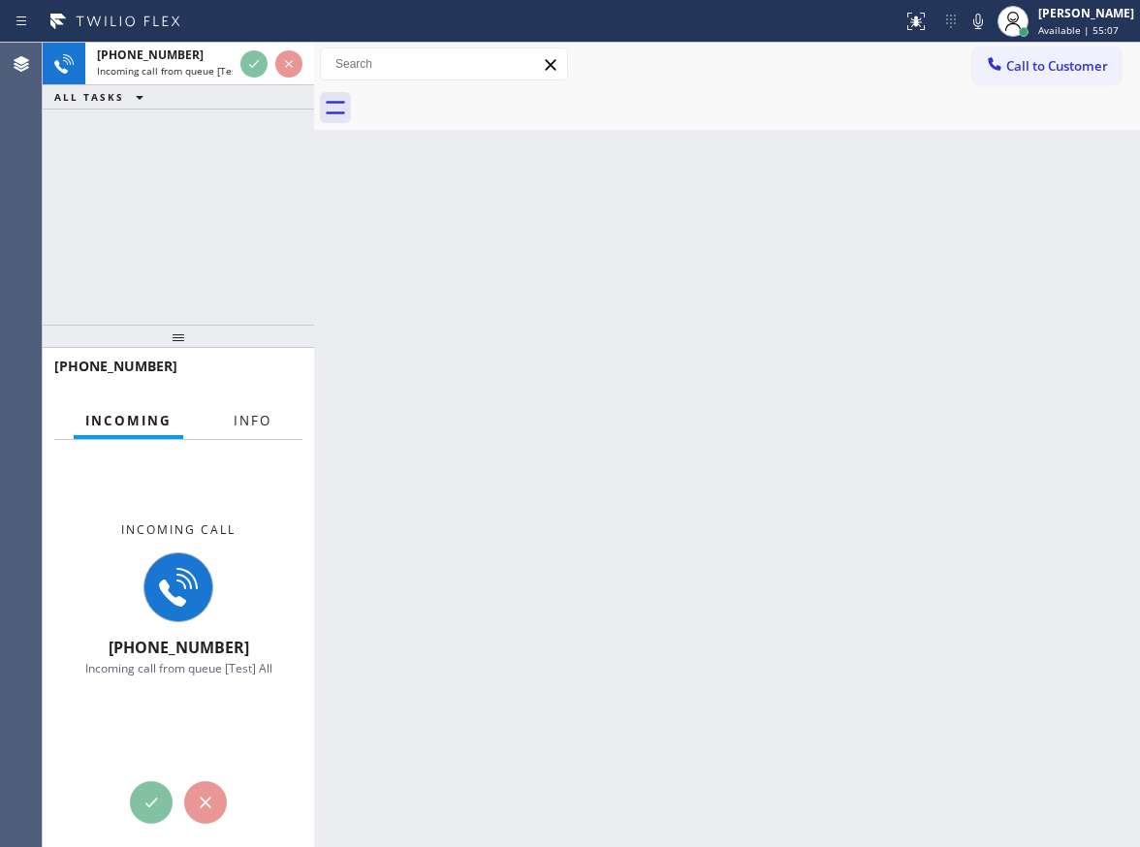
click at [254, 413] on span "Info" at bounding box center [253, 420] width 38 height 17
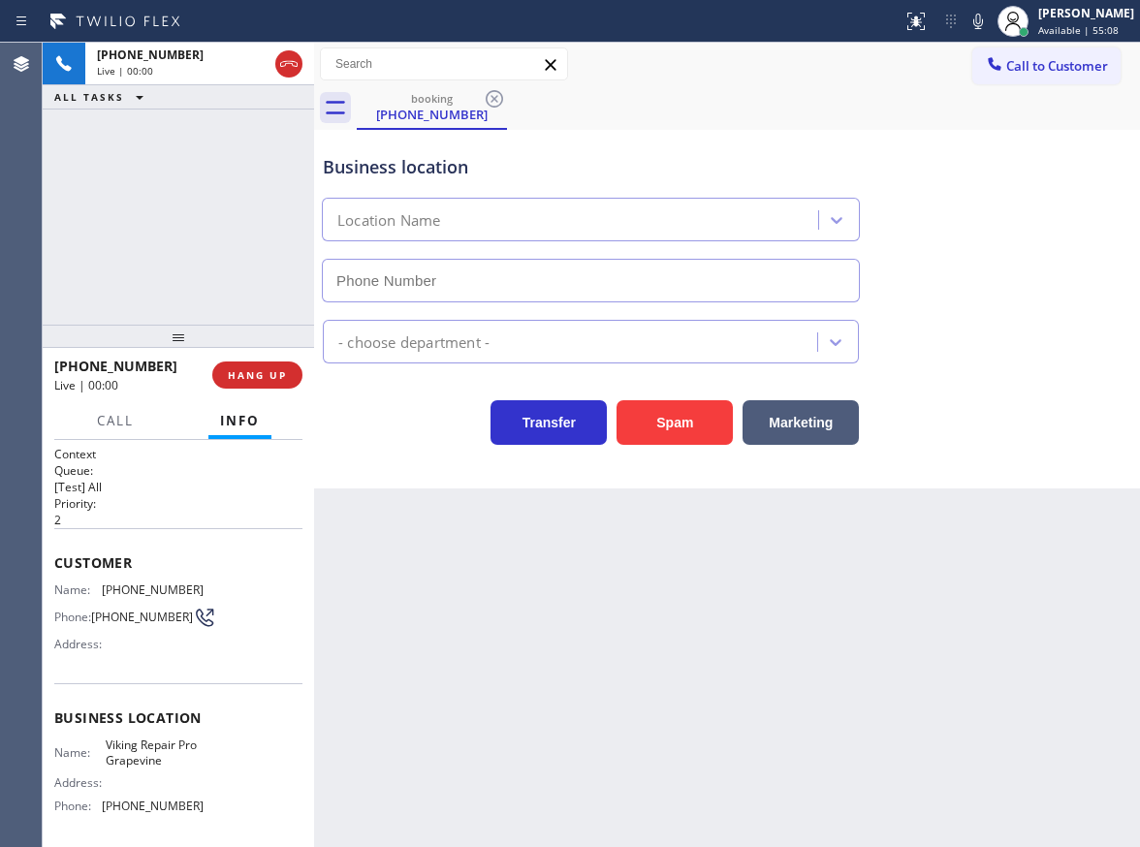
type input "(817) 383-9030"
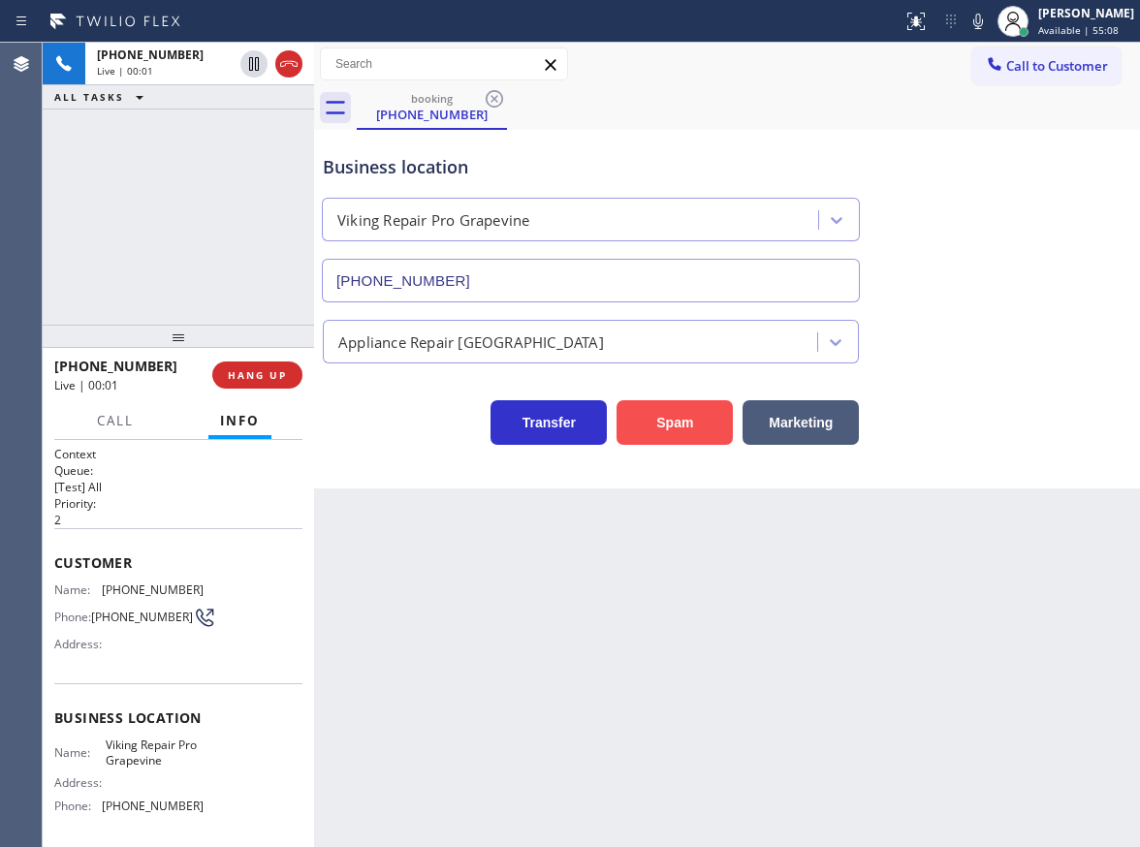
click at [658, 427] on button "Spam" at bounding box center [674, 422] width 116 height 45
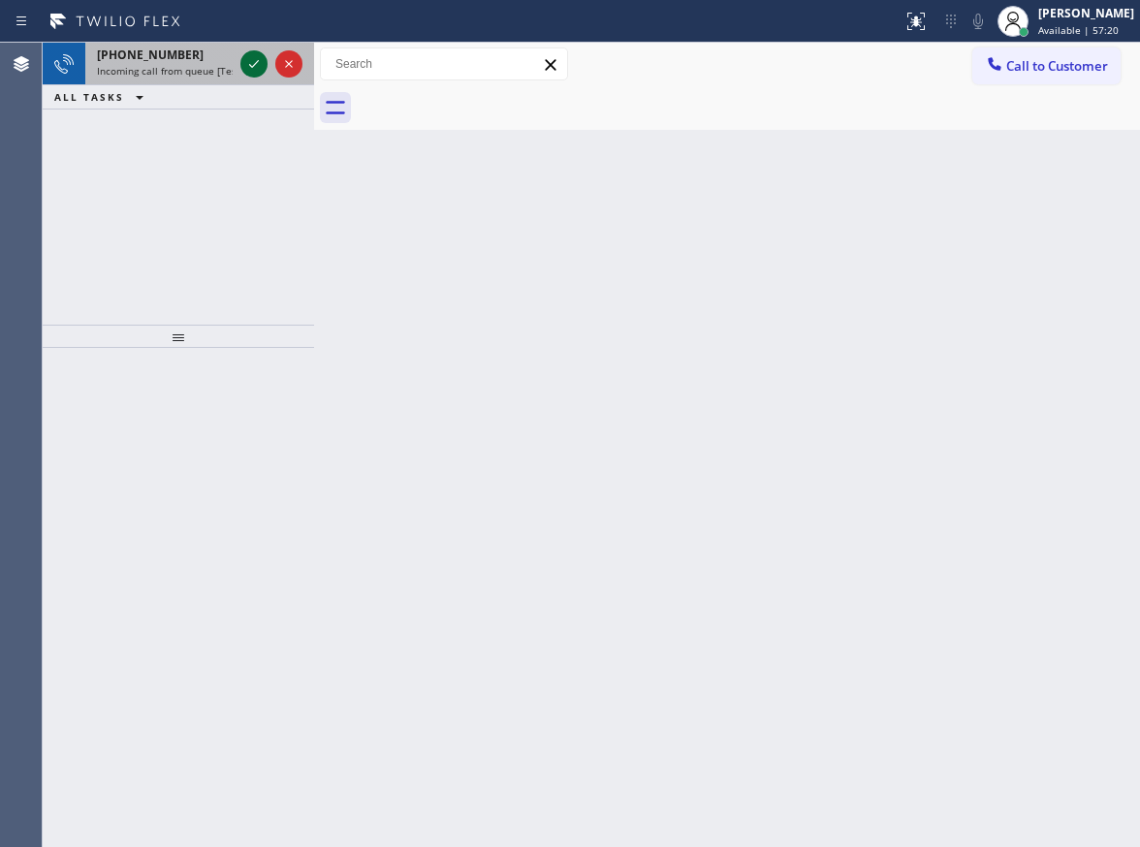
click at [254, 63] on icon at bounding box center [253, 63] width 23 height 23
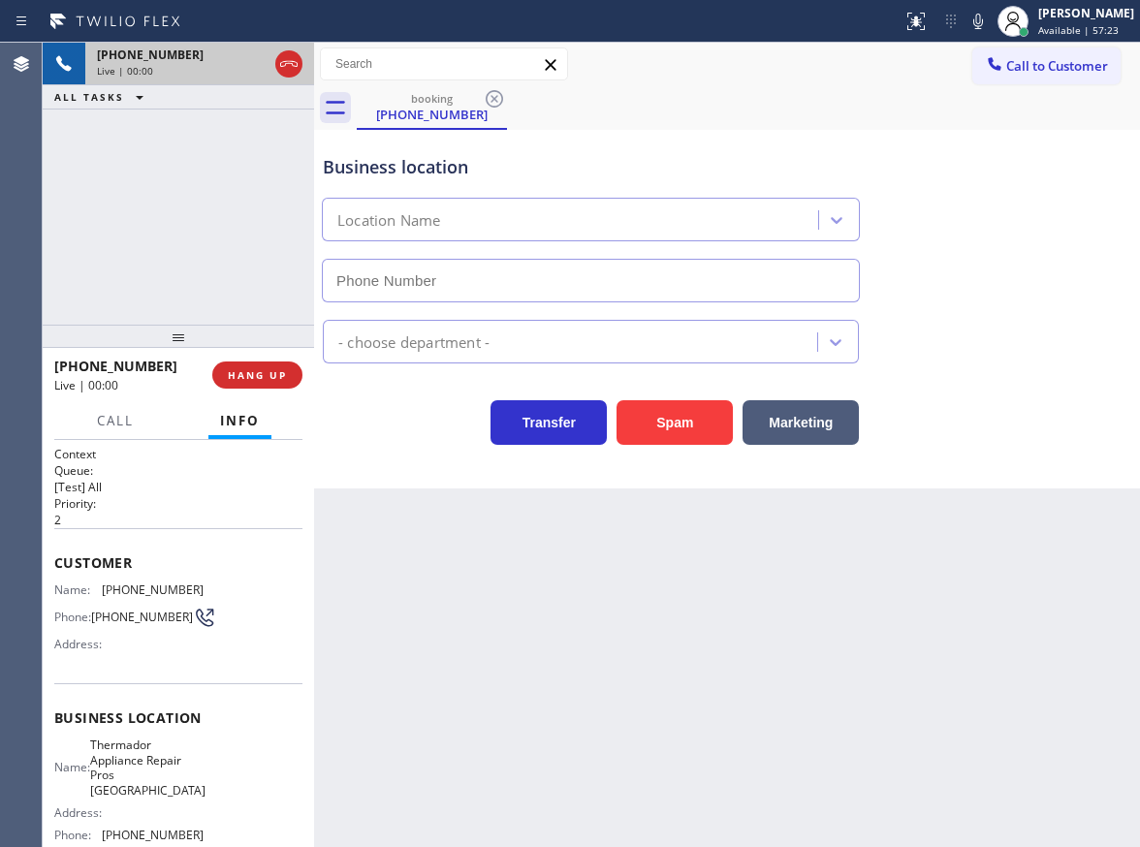
type input "(312) 779-6820"
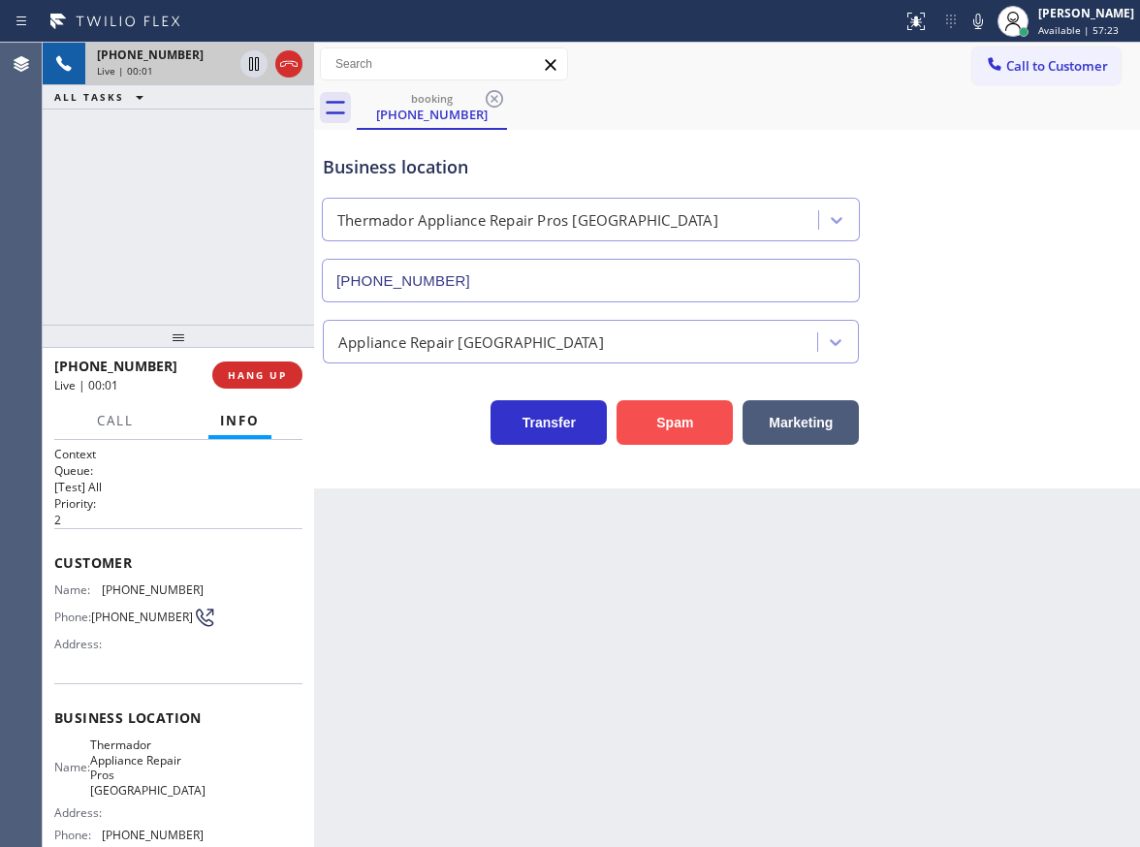
click at [661, 423] on button "Spam" at bounding box center [674, 422] width 116 height 45
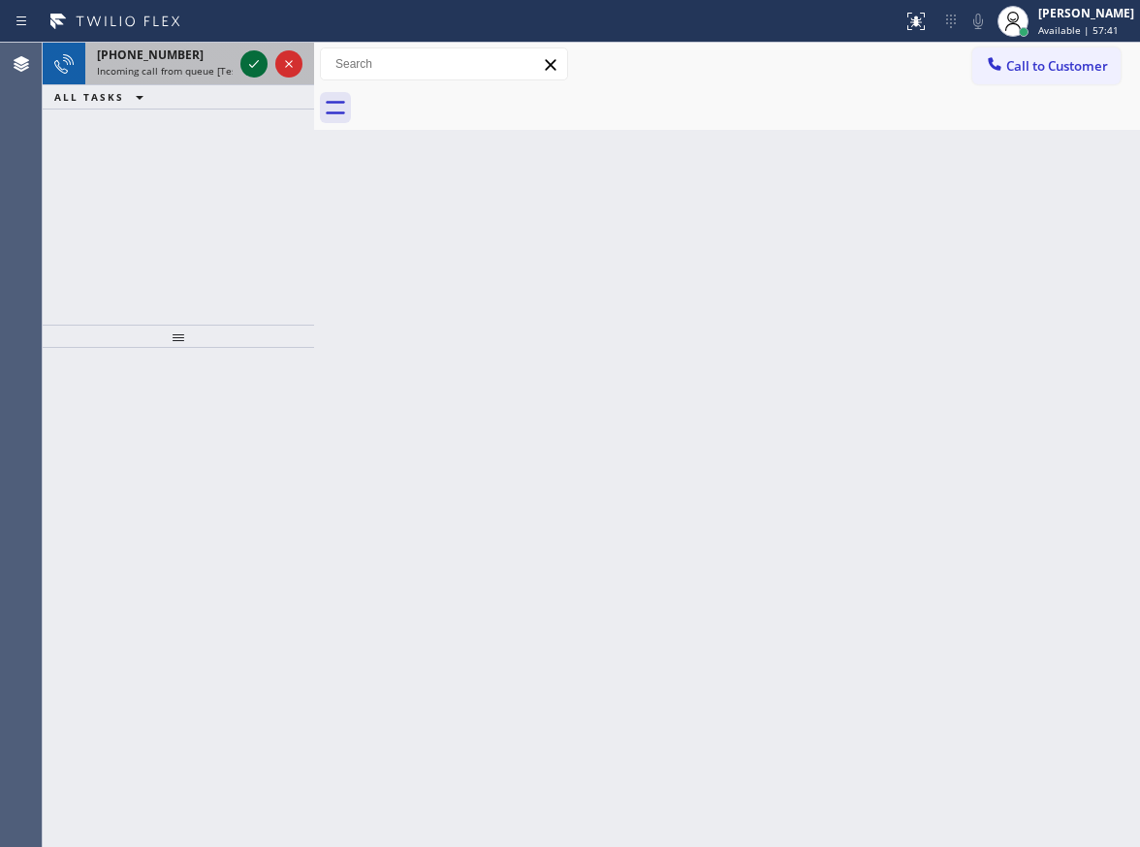
click at [253, 54] on icon at bounding box center [253, 63] width 23 height 23
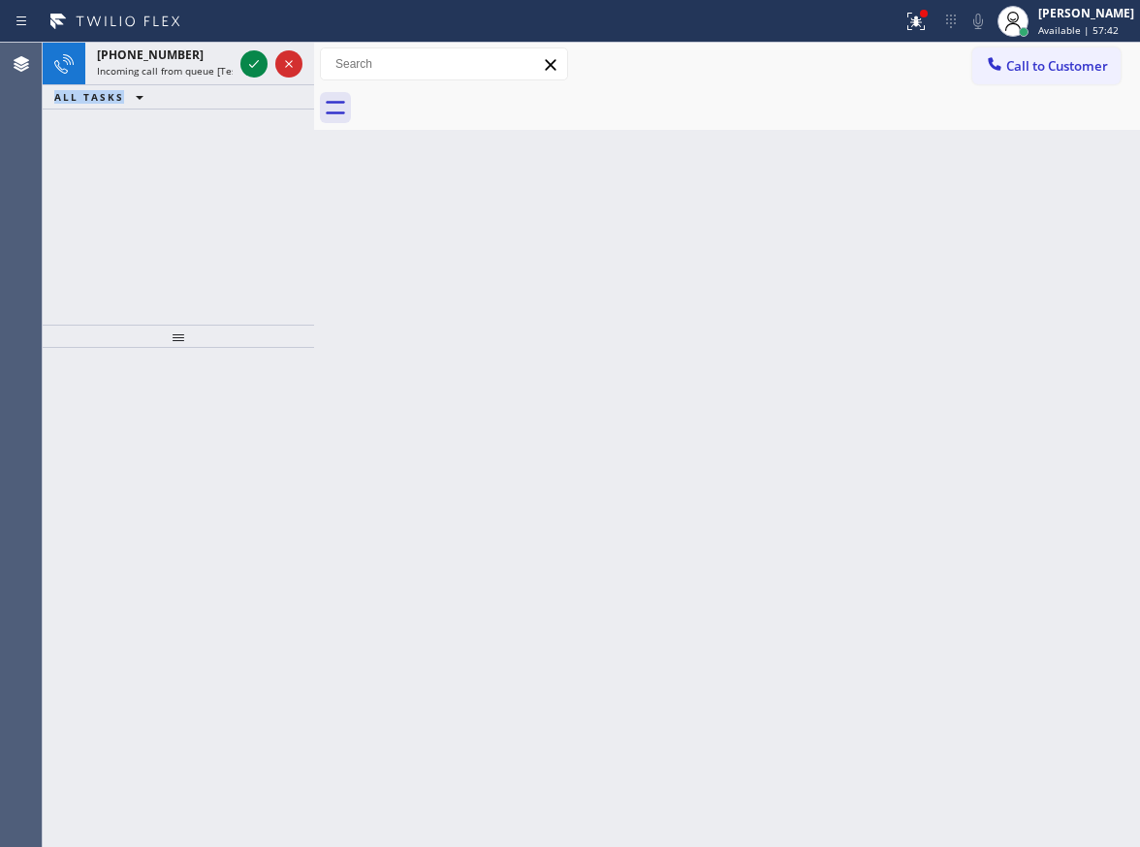
click at [253, 54] on icon at bounding box center [253, 63] width 23 height 23
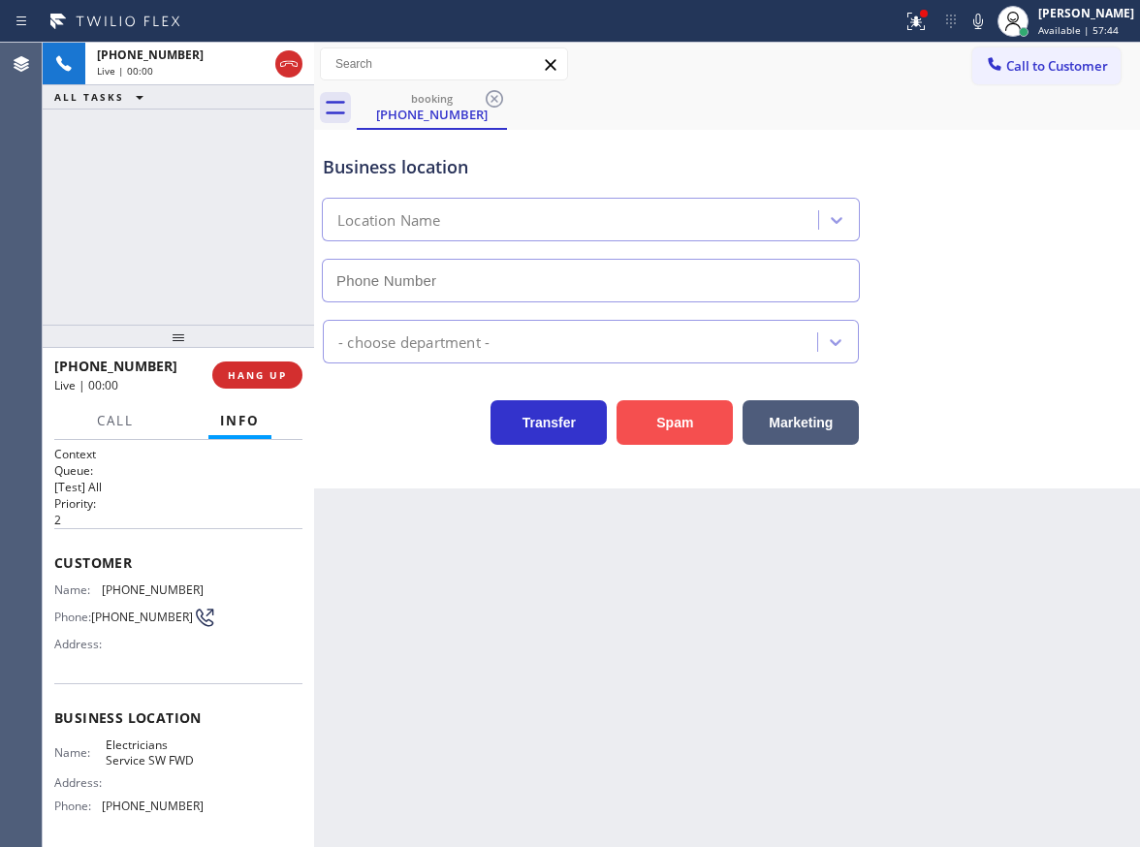
type input "[PHONE_NUMBER]"
click at [672, 422] on button "Spam" at bounding box center [674, 422] width 116 height 45
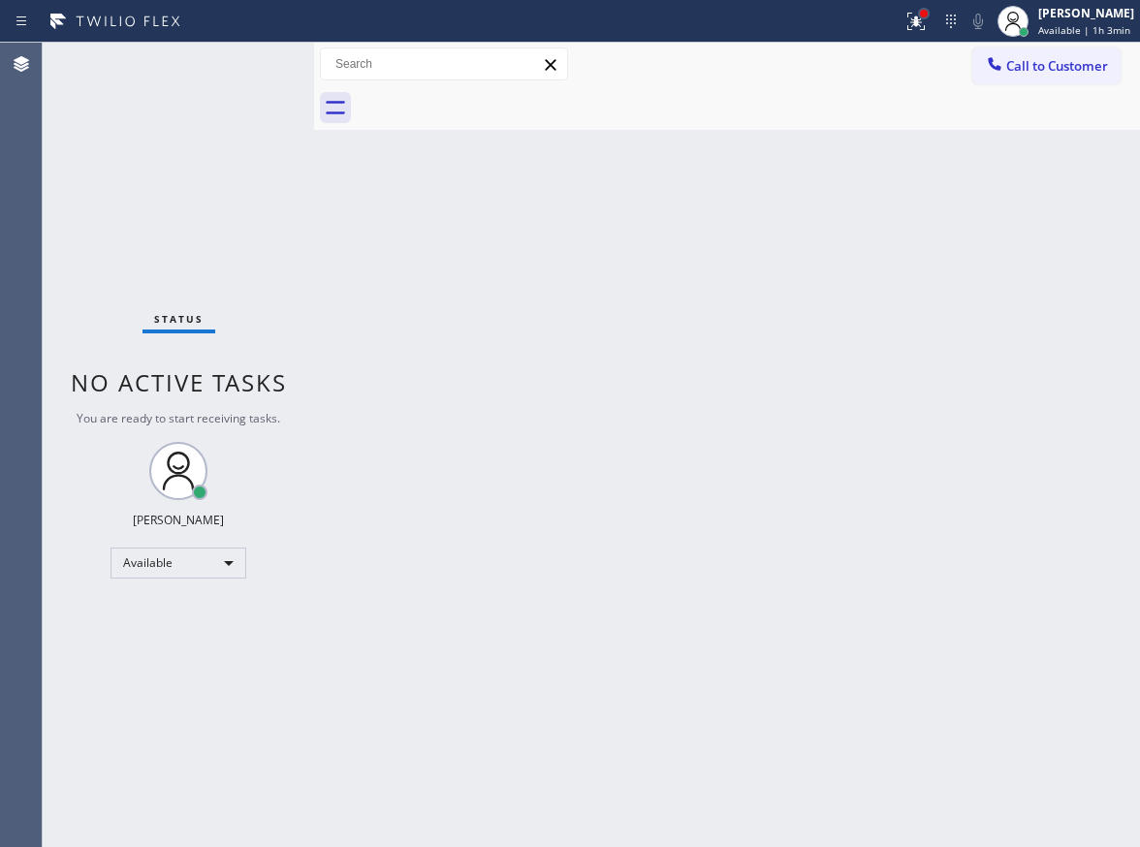
click at [927, 13] on div at bounding box center [924, 14] width 8 height 8
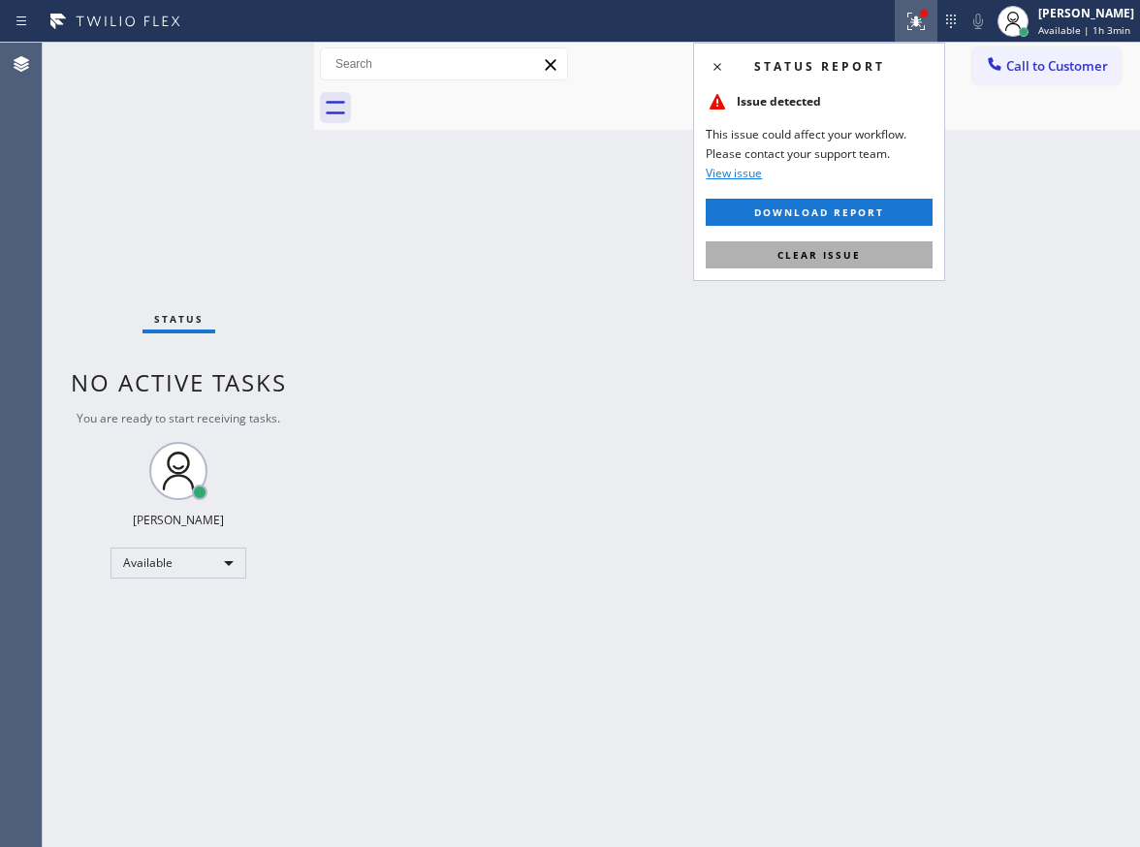
click at [909, 248] on button "Clear issue" at bounding box center [818, 254] width 227 height 27
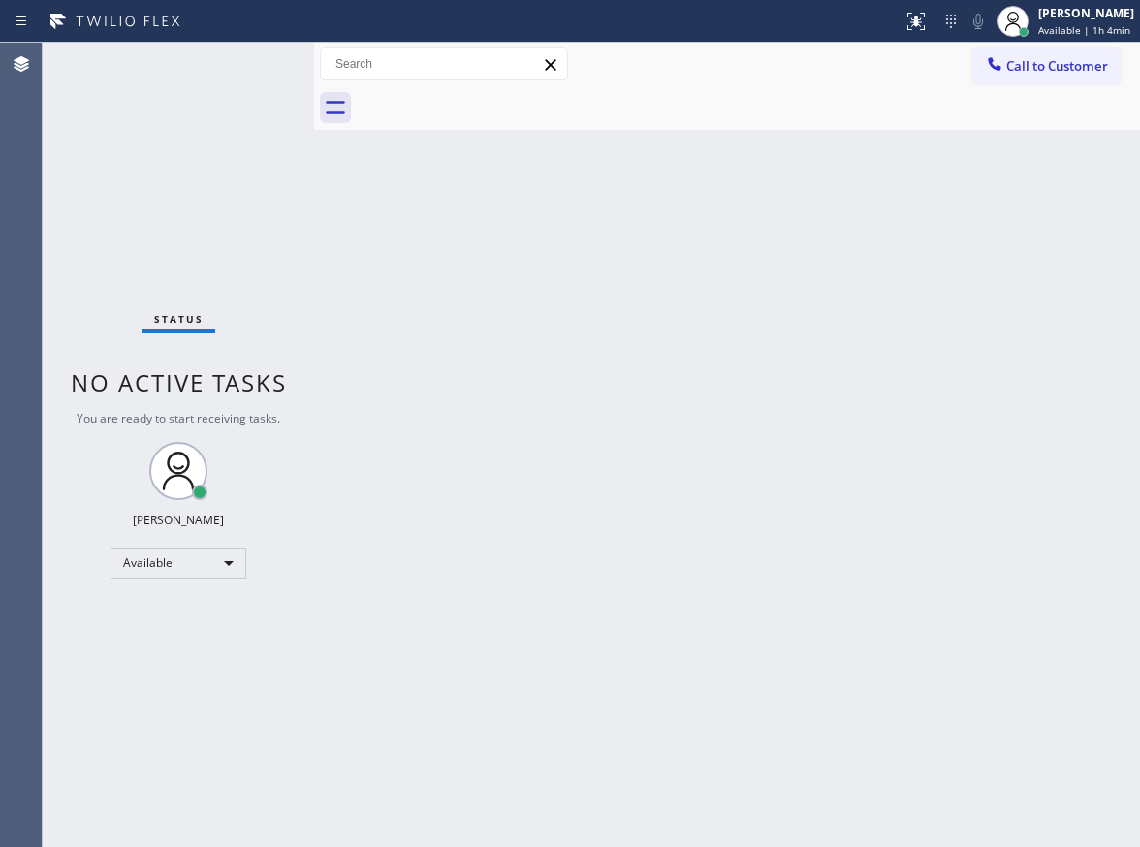
click at [251, 63] on div "Status No active tasks You are ready to start receiving tasks. Paula Arnado Ava…" at bounding box center [178, 445] width 271 height 804
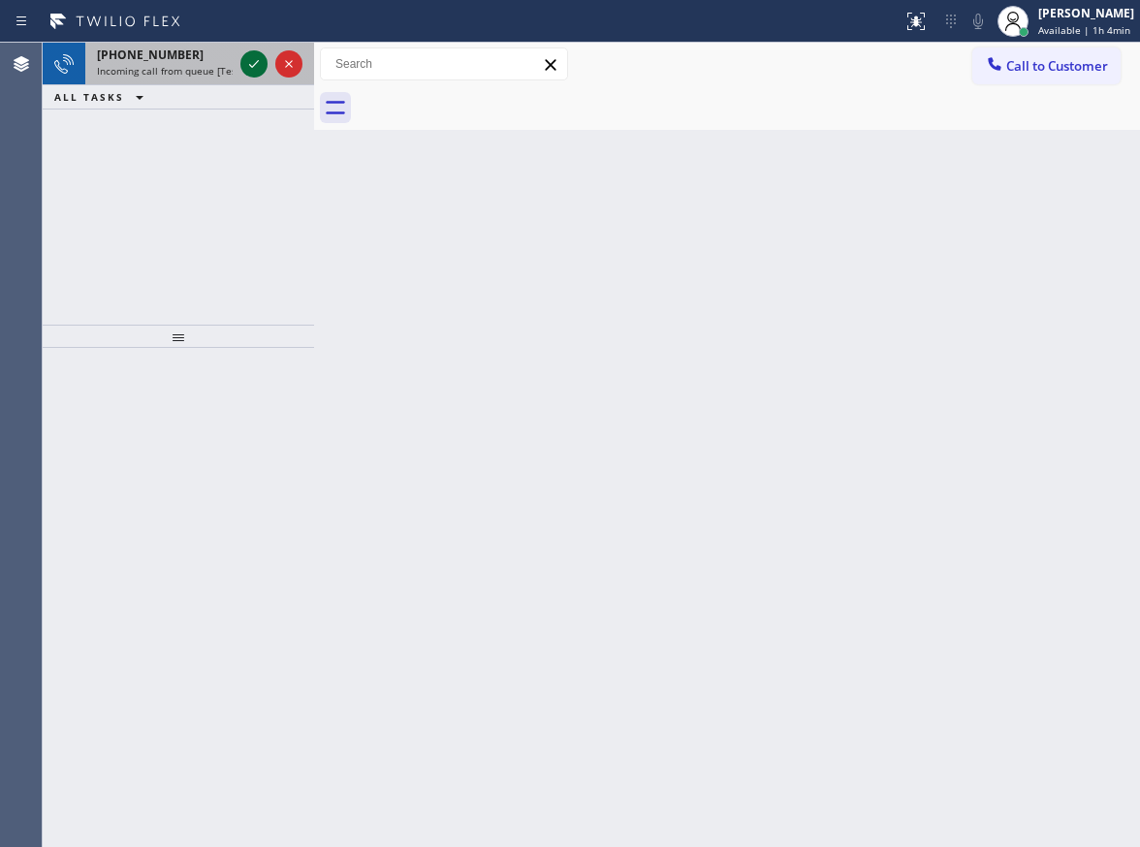
click at [251, 63] on icon at bounding box center [253, 63] width 23 height 23
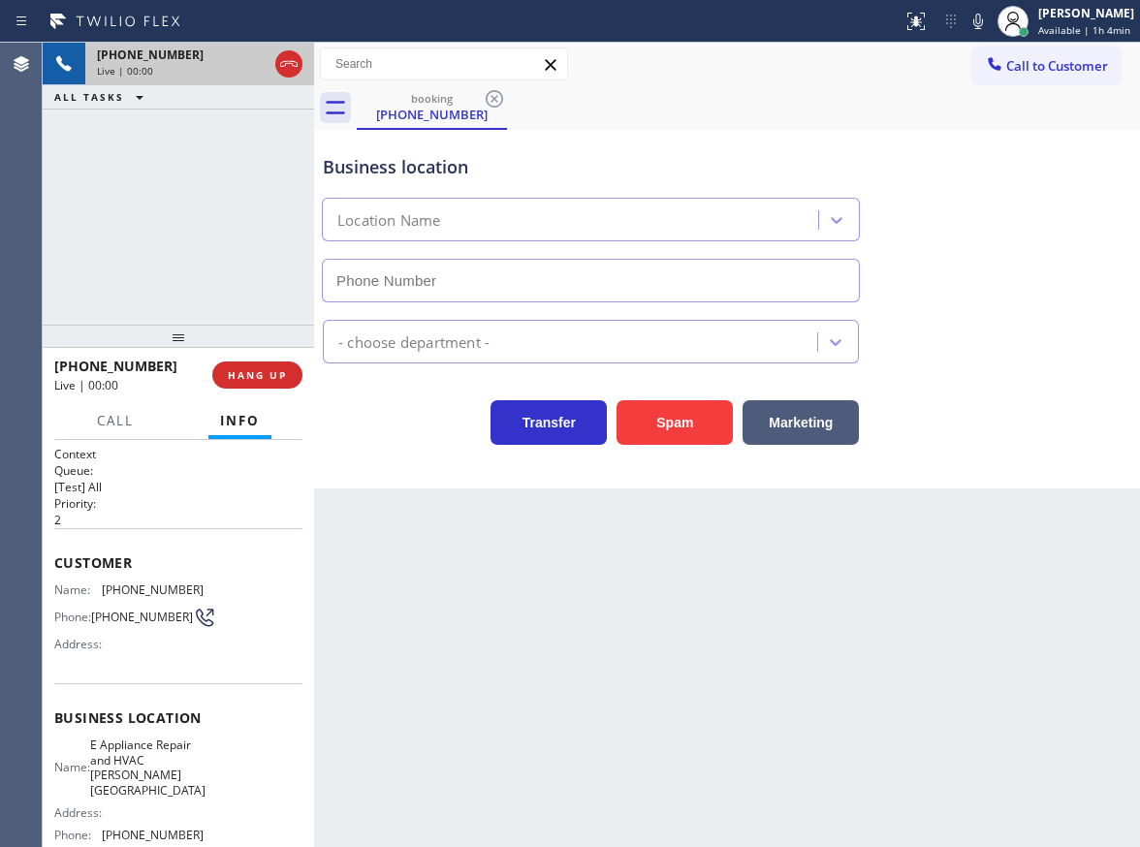
type input "(678) 940-6134"
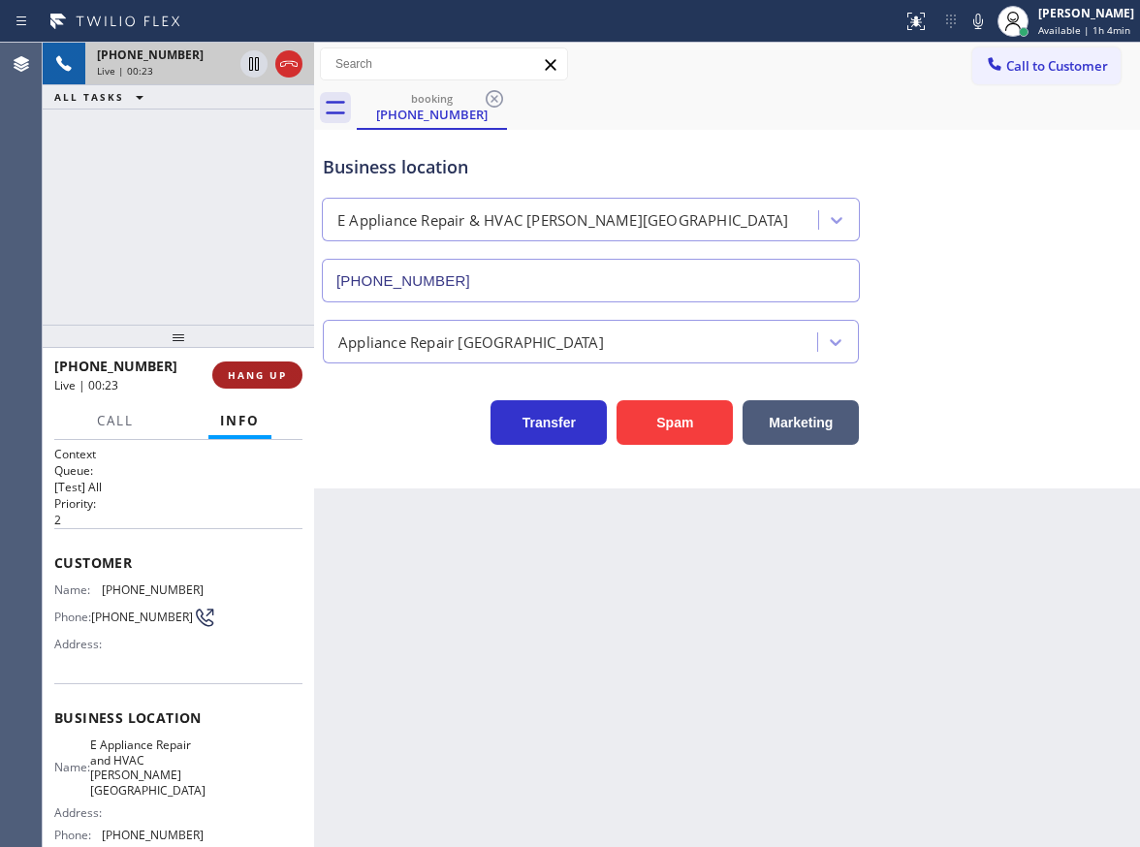
click at [290, 382] on button "HANG UP" at bounding box center [257, 374] width 90 height 27
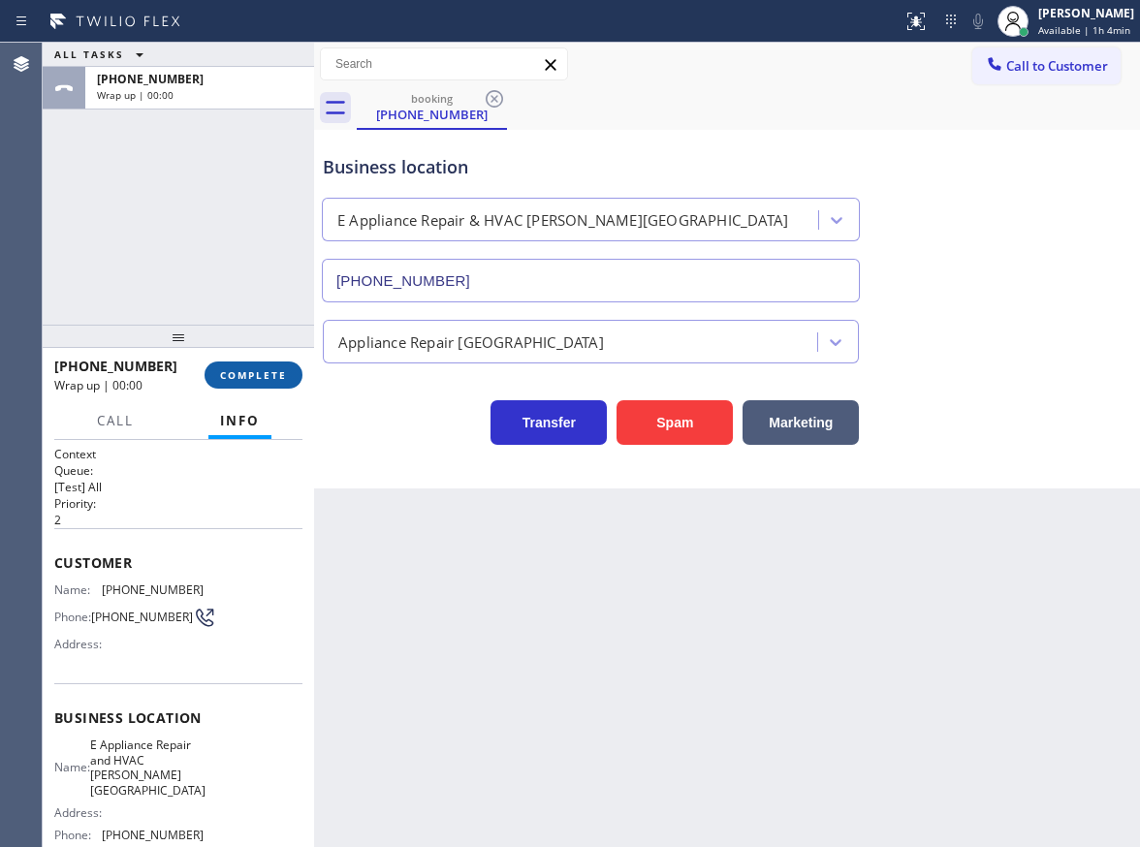
click at [279, 374] on span "COMPLETE" at bounding box center [253, 375] width 67 height 14
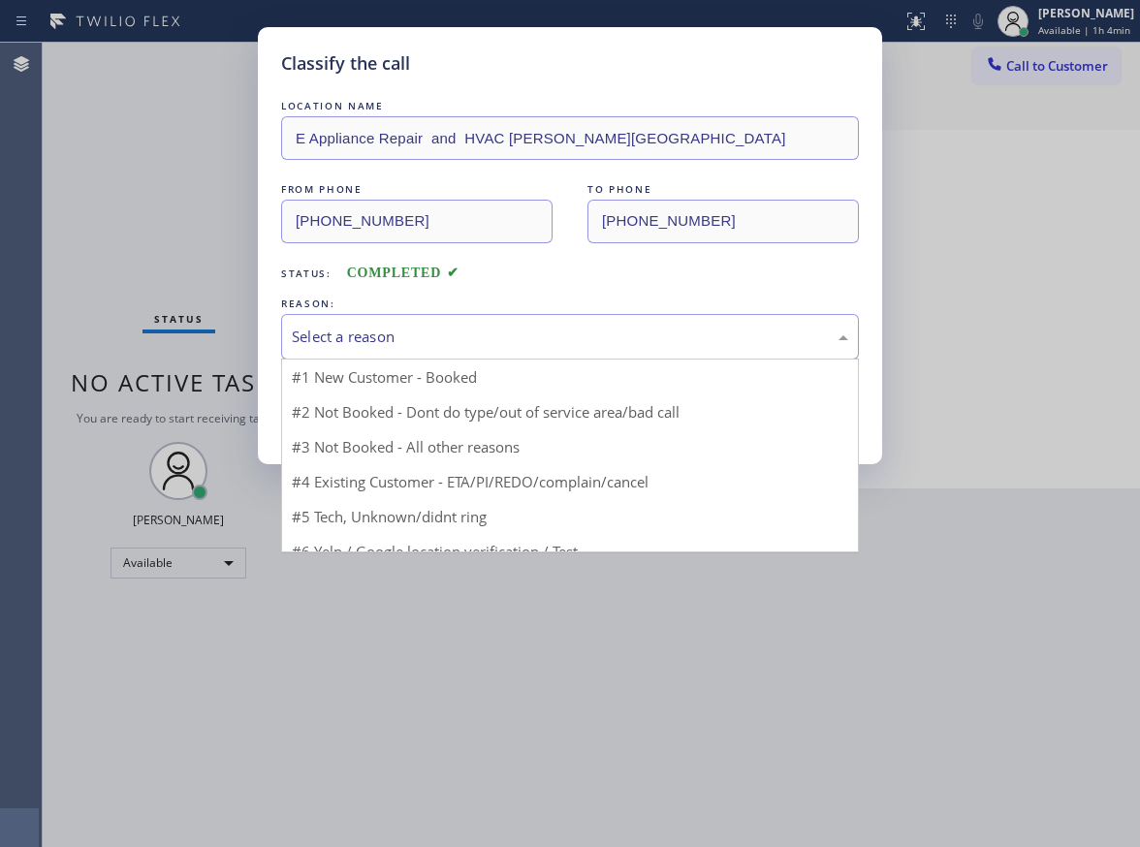
click at [398, 341] on div "Select a reason" at bounding box center [570, 337] width 556 height 22
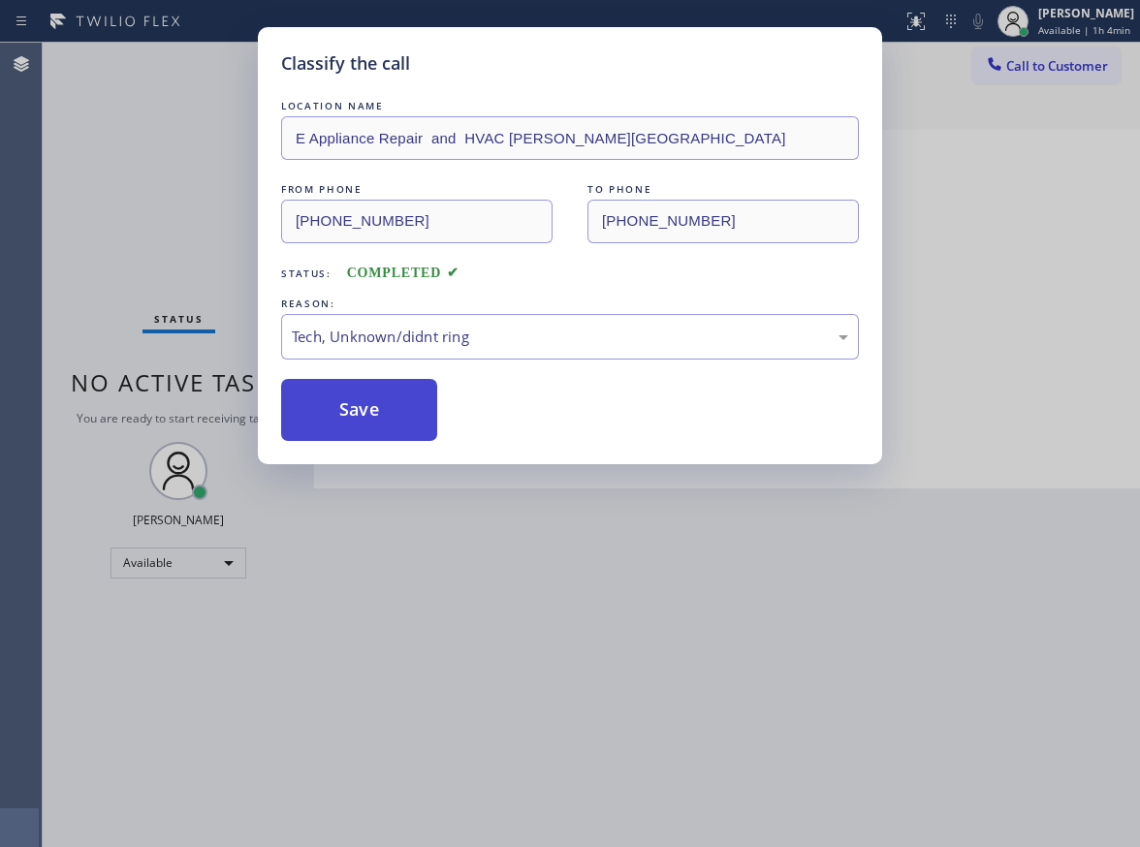
click at [406, 412] on button "Save" at bounding box center [359, 410] width 156 height 62
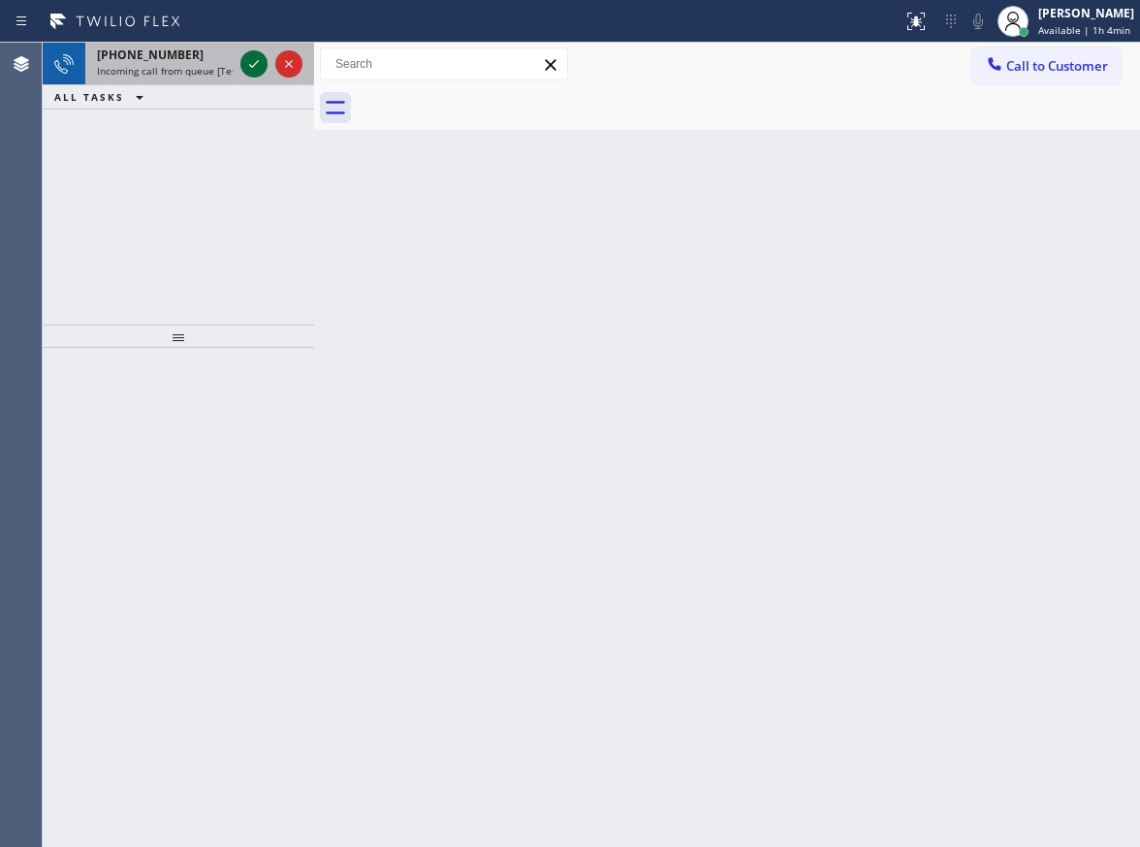
click at [256, 61] on icon at bounding box center [253, 63] width 23 height 23
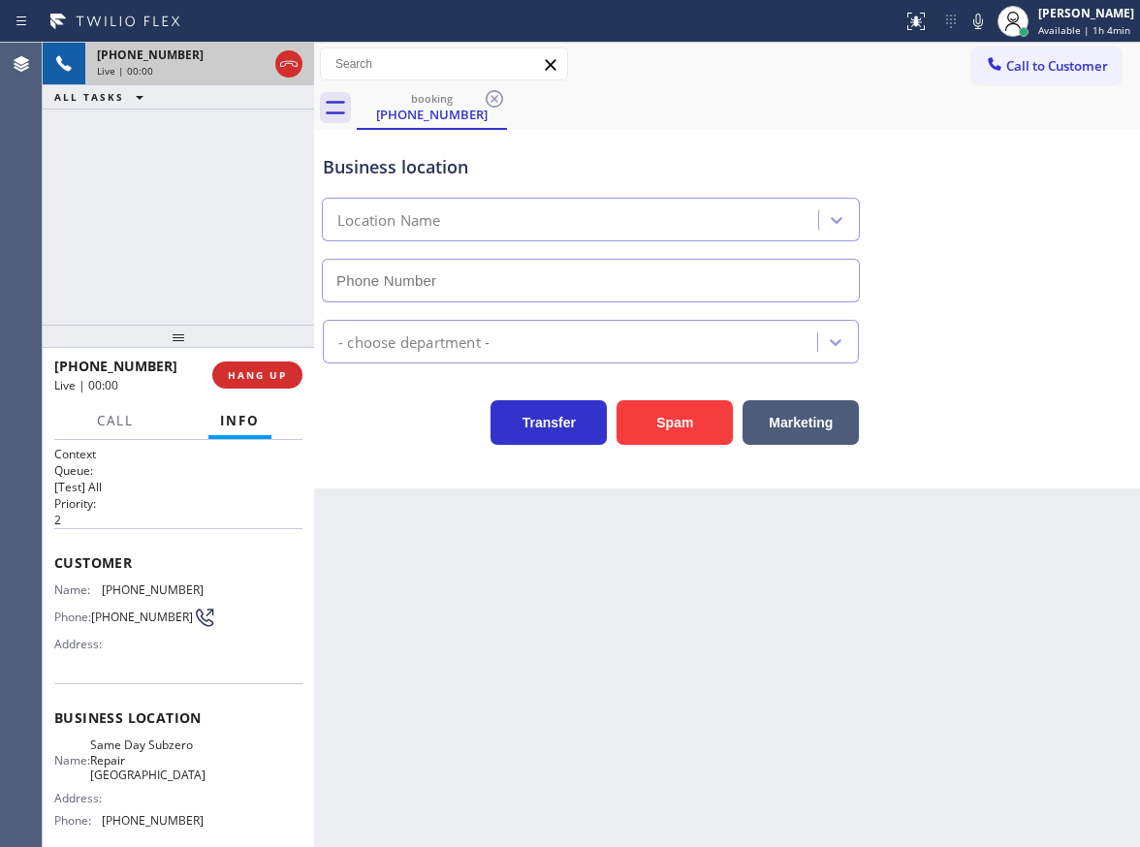
type input "(470) 782-9819"
click at [622, 411] on button "Spam" at bounding box center [674, 422] width 116 height 45
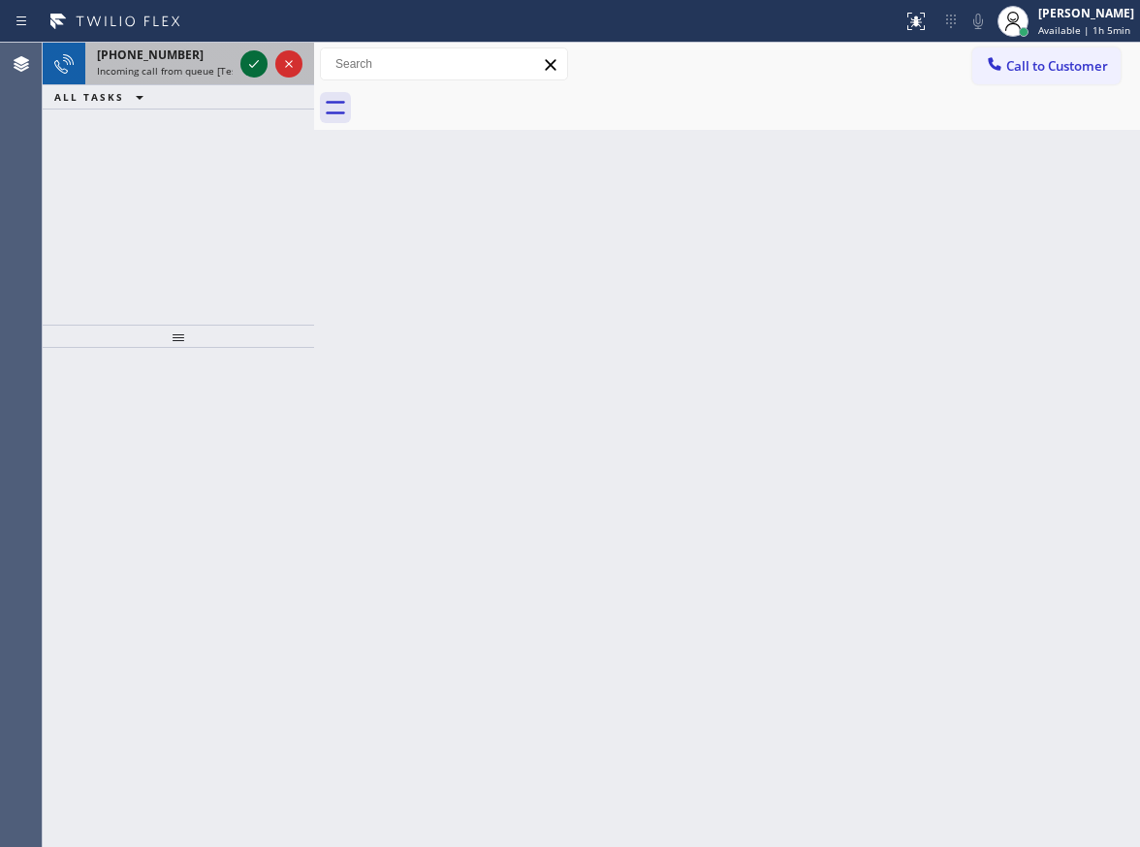
click at [244, 70] on icon at bounding box center [253, 63] width 23 height 23
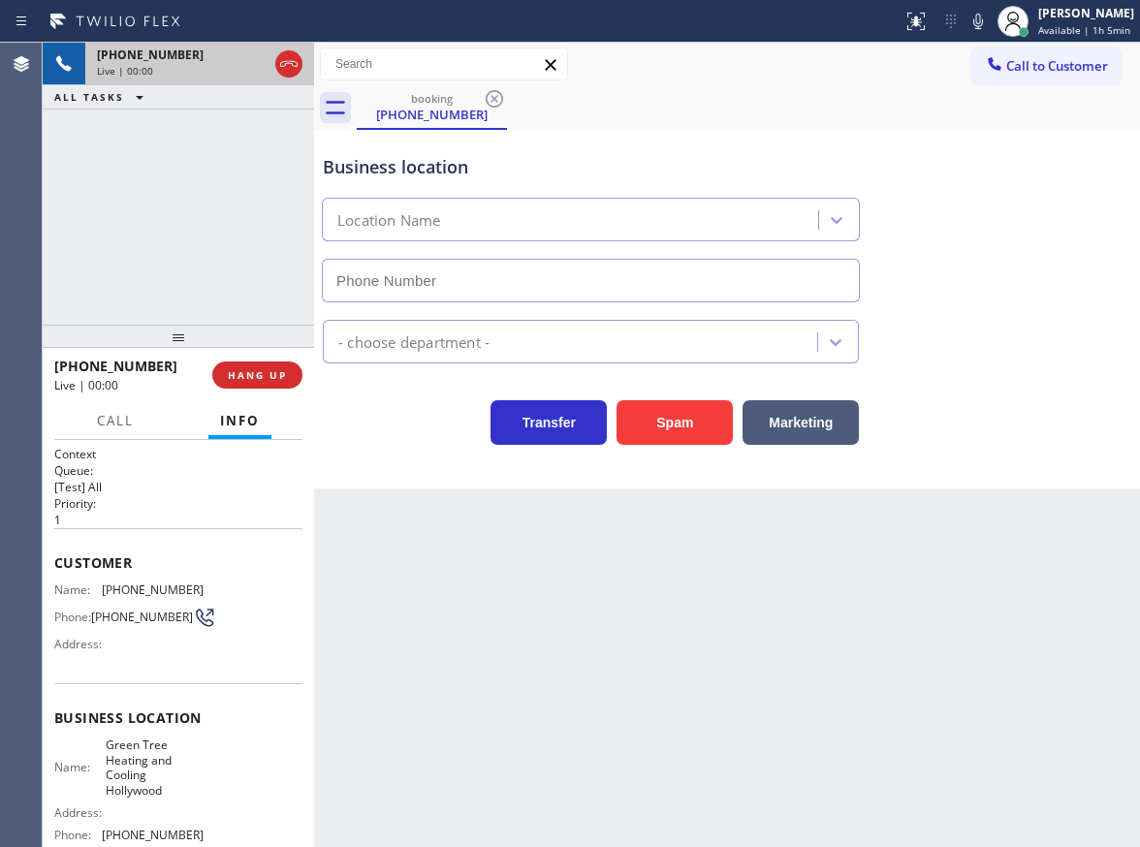
type input "(954) 475-6232"
click at [688, 426] on button "Spam" at bounding box center [674, 422] width 116 height 45
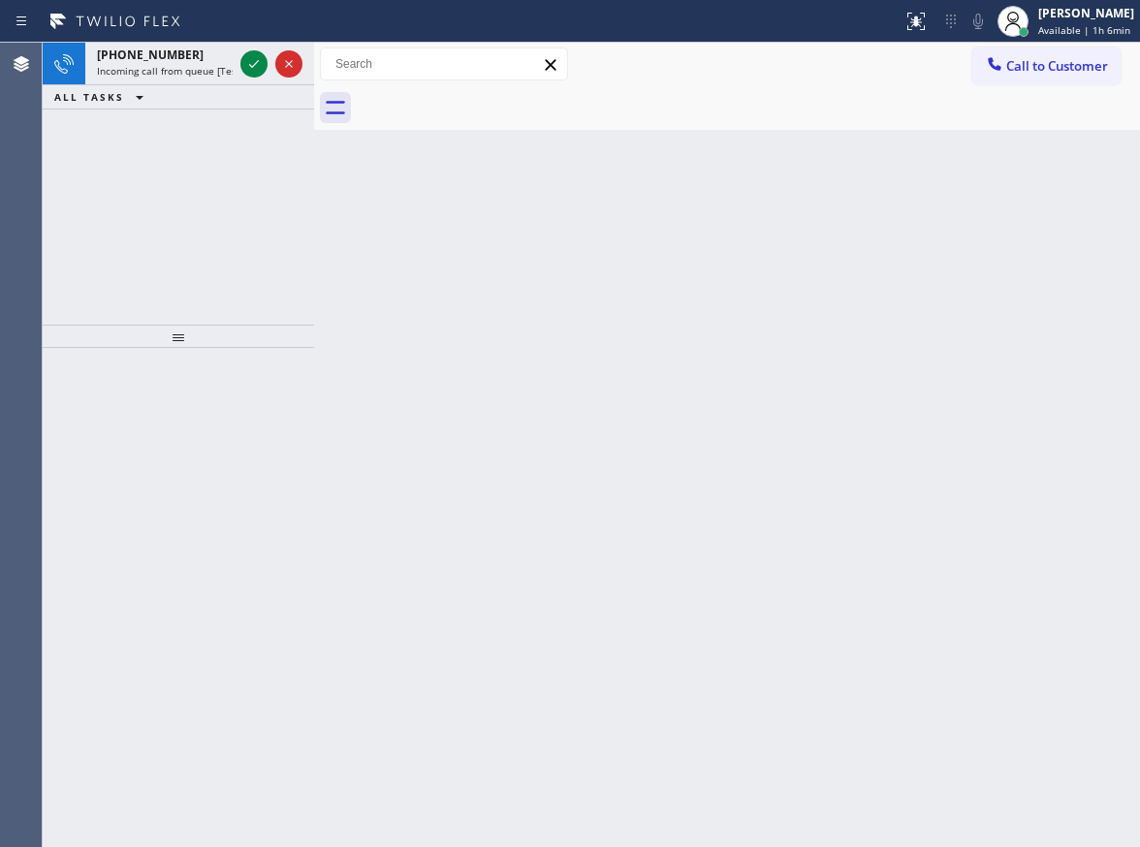
drag, startPoint x: 1059, startPoint y: 222, endPoint x: 1026, endPoint y: 212, distance: 34.3
click at [1059, 222] on div "Back to Dashboard Change Sender ID Customers Technicians Select a contact Outbo…" at bounding box center [727, 445] width 826 height 804
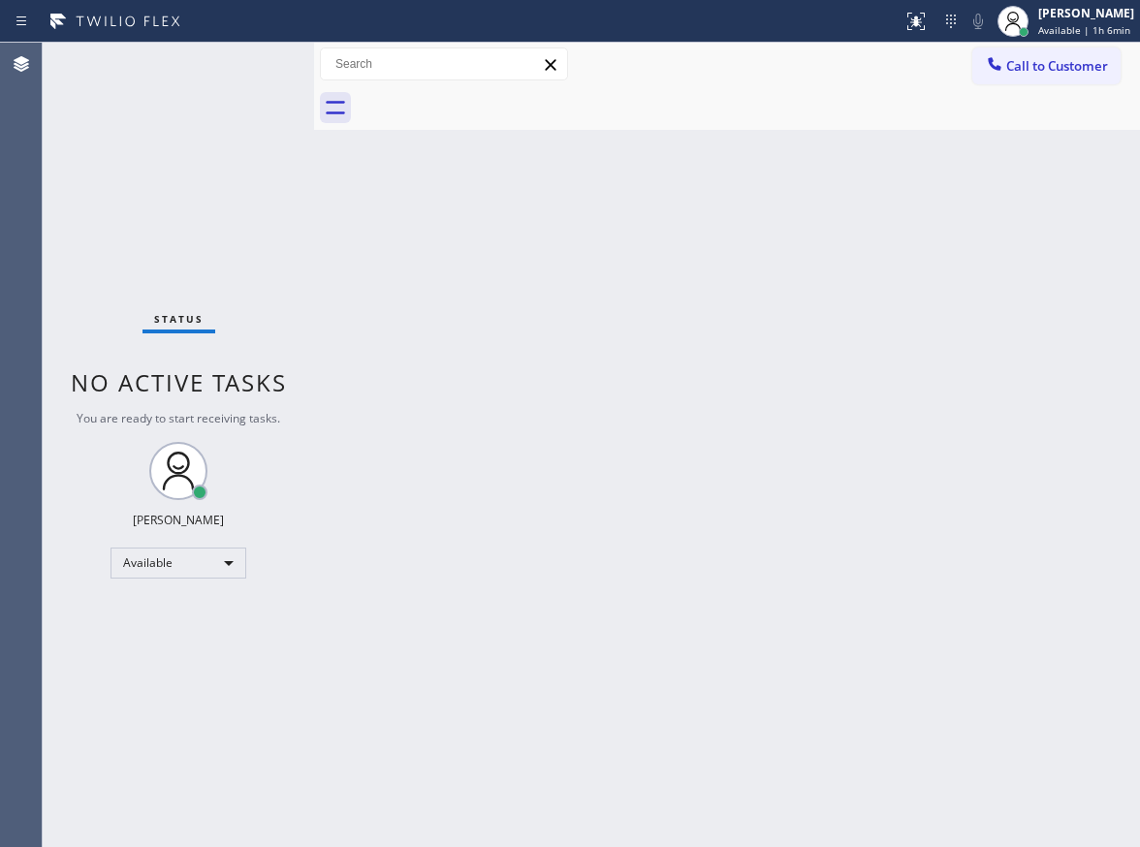
click at [247, 63] on div "Status No active tasks You are ready to start receiving tasks. Paula Arnado Ava…" at bounding box center [178, 445] width 271 height 804
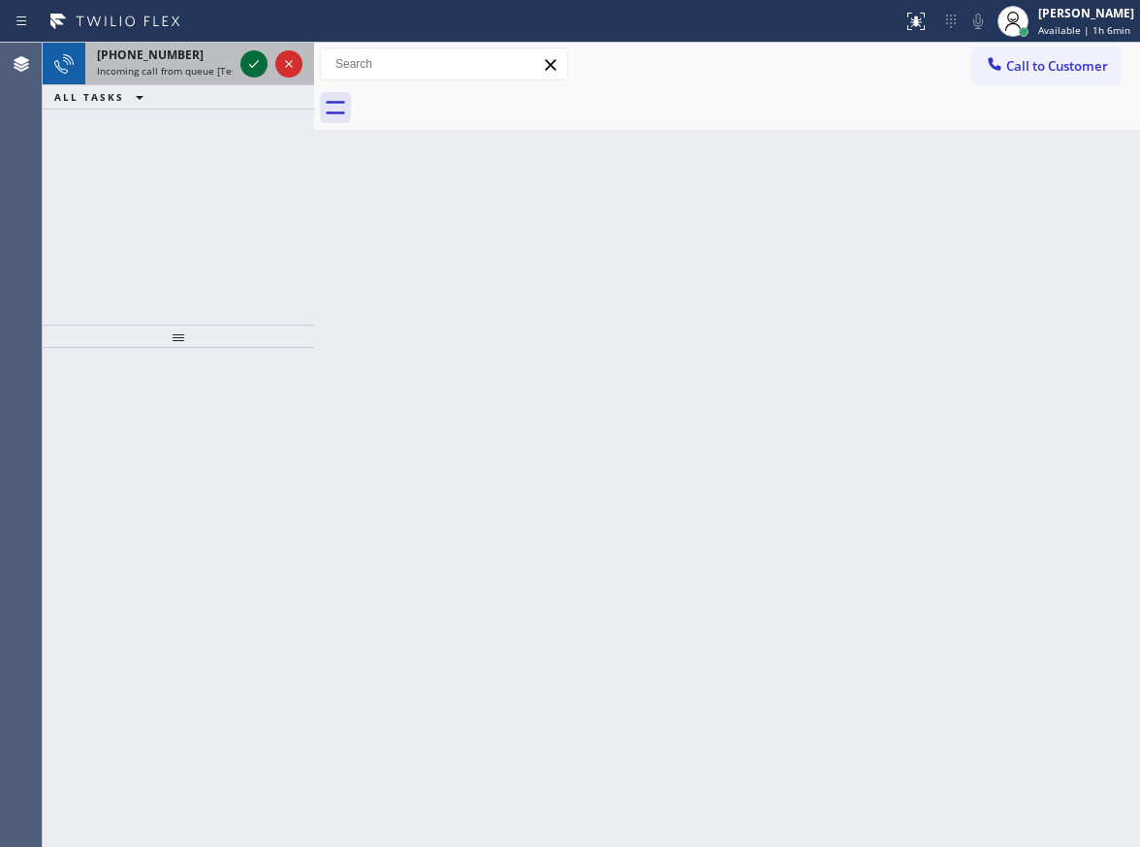
click at [247, 63] on icon at bounding box center [253, 63] width 23 height 23
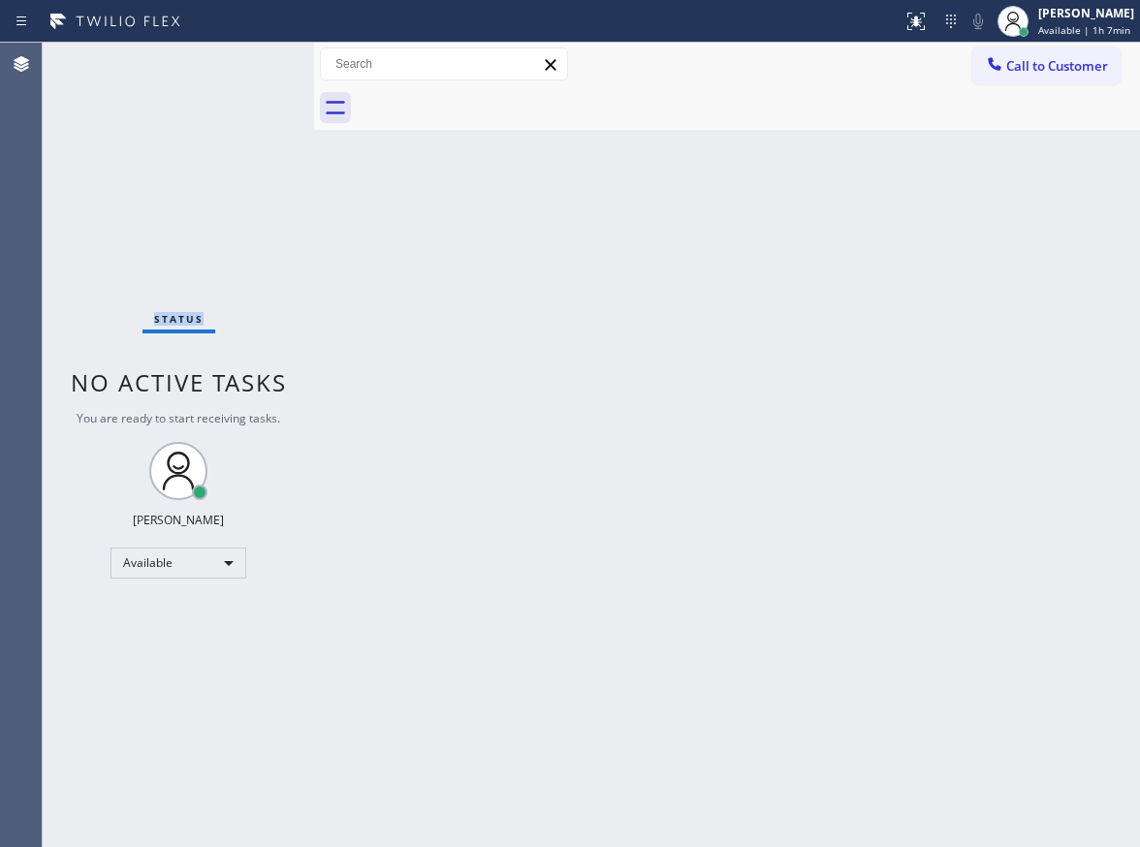
click at [247, 63] on div "Status No active tasks You are ready to start receiving tasks. Paula Arnado Ava…" at bounding box center [178, 445] width 271 height 804
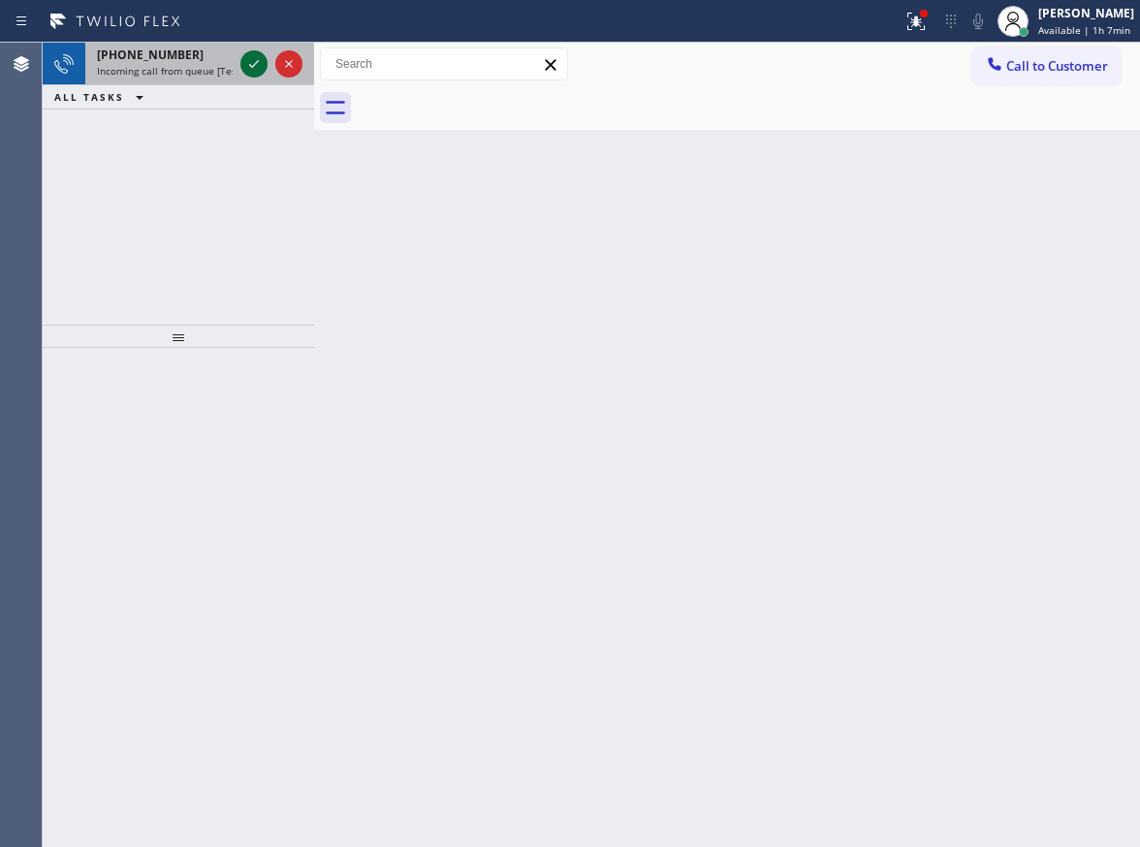
click at [247, 63] on icon at bounding box center [253, 63] width 23 height 23
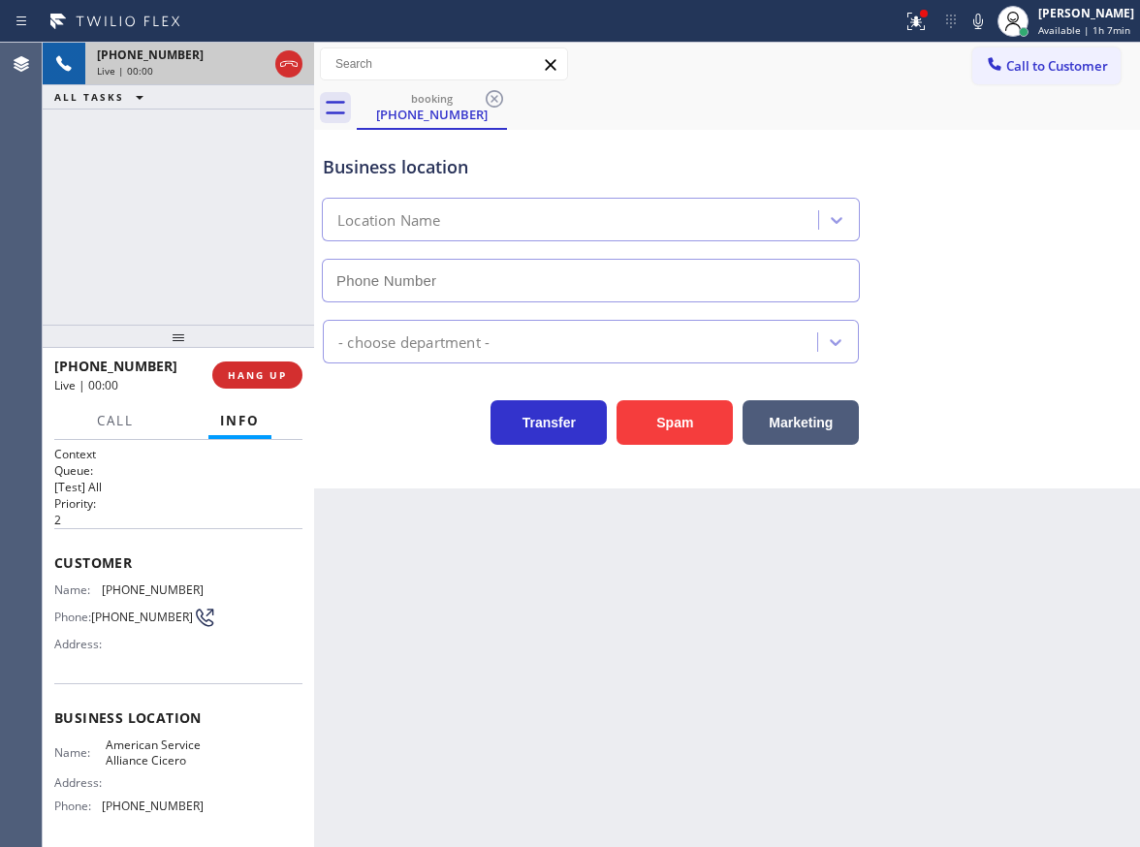
type input "(708) 554-7934"
click at [685, 424] on button "Spam" at bounding box center [674, 422] width 116 height 45
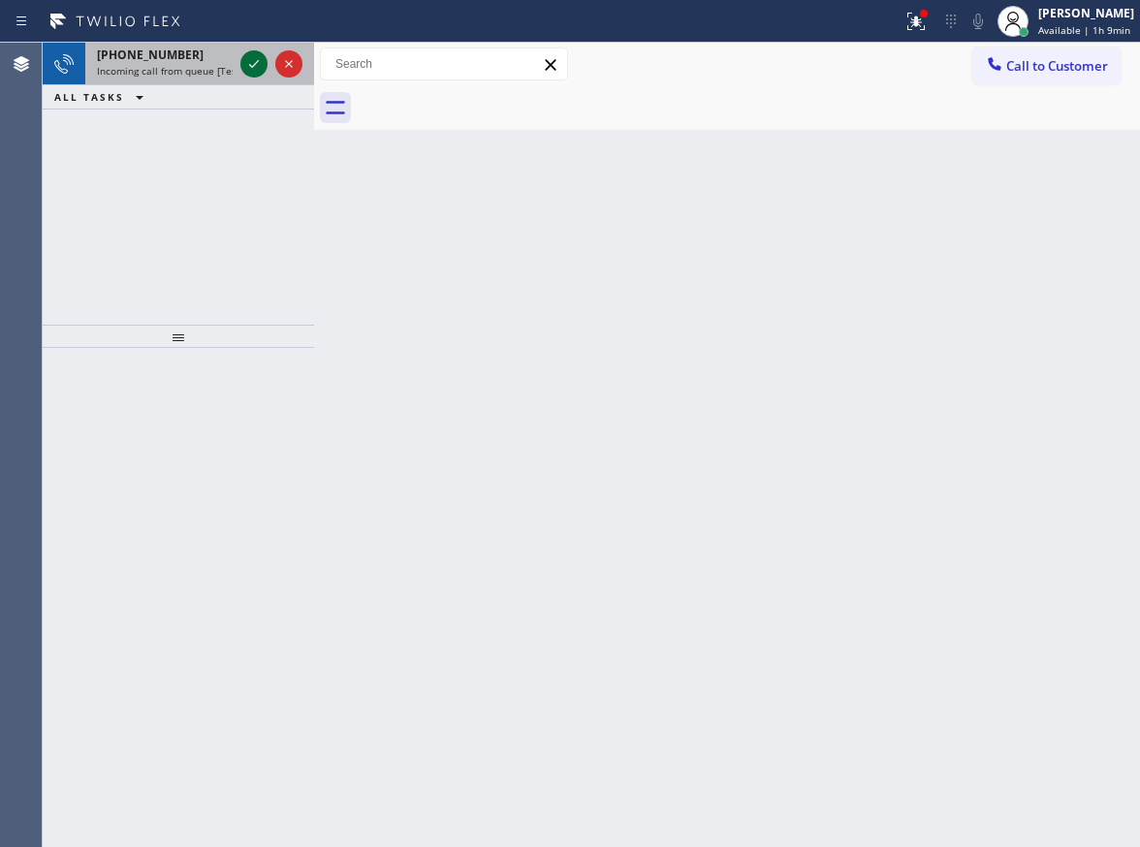
click at [251, 65] on icon at bounding box center [253, 63] width 23 height 23
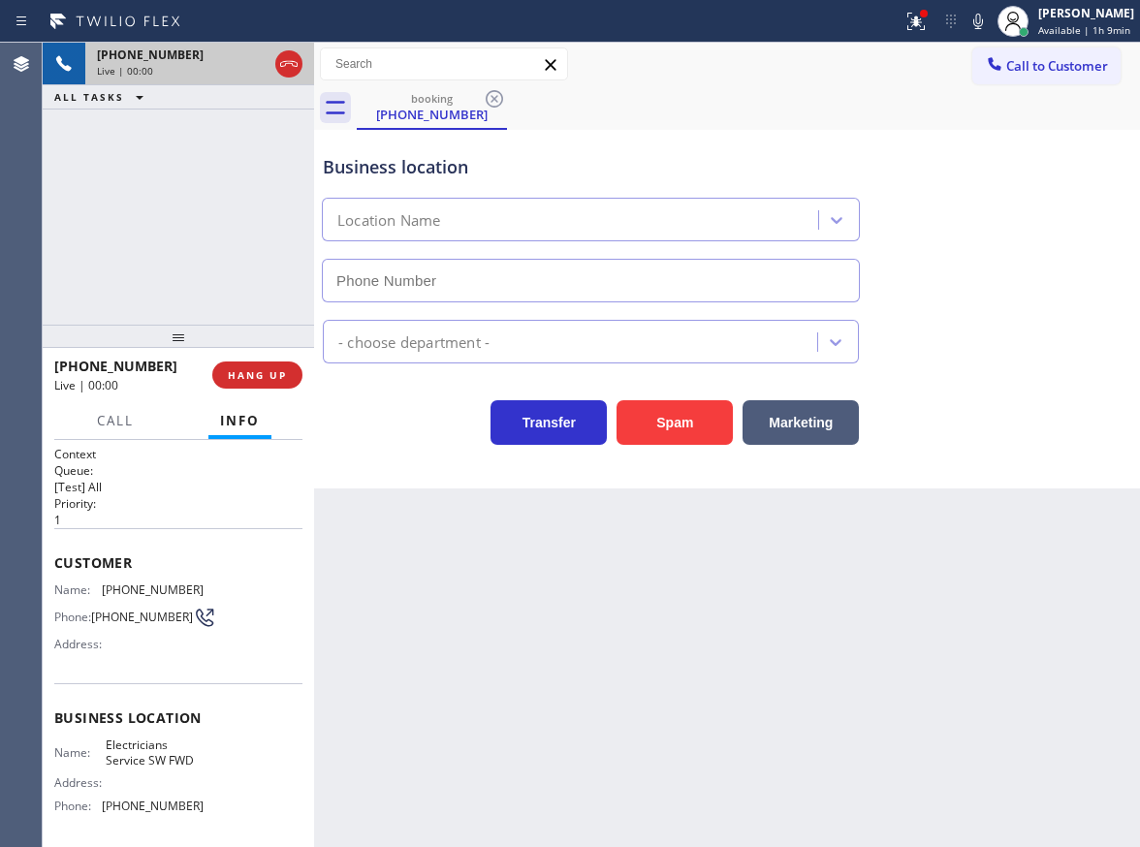
type input "[PHONE_NUMBER]"
click at [289, 371] on button "HANG UP" at bounding box center [257, 374] width 90 height 27
click at [280, 374] on span "HANG UP" at bounding box center [257, 375] width 59 height 14
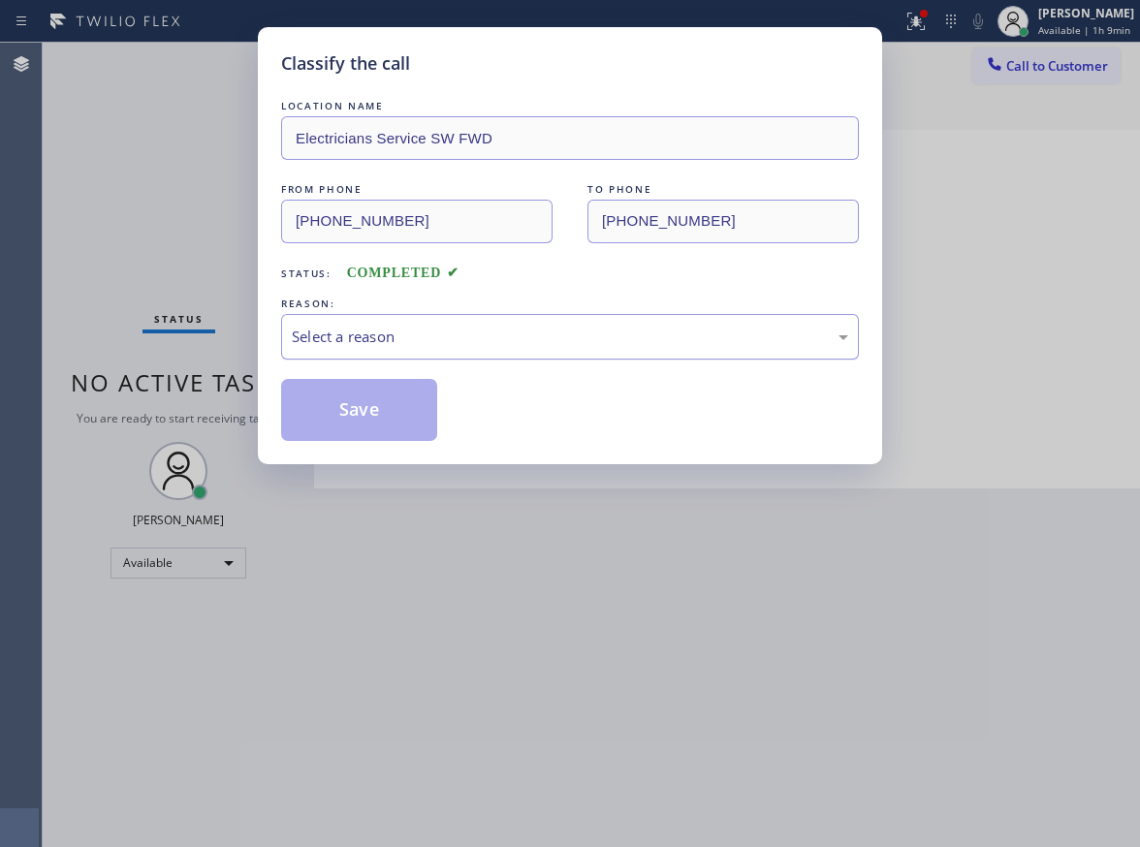
click at [458, 337] on div "Select a reason" at bounding box center [570, 337] width 556 height 22
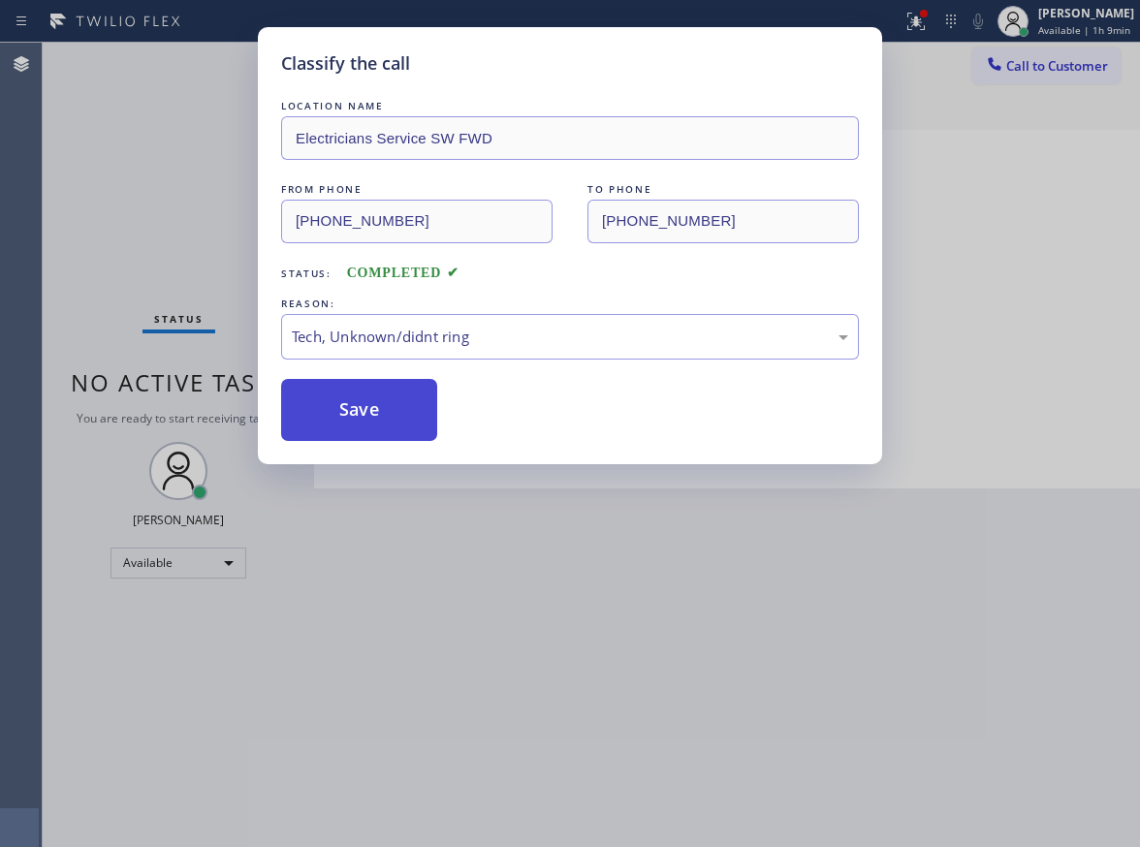
click at [419, 411] on button "Save" at bounding box center [359, 410] width 156 height 62
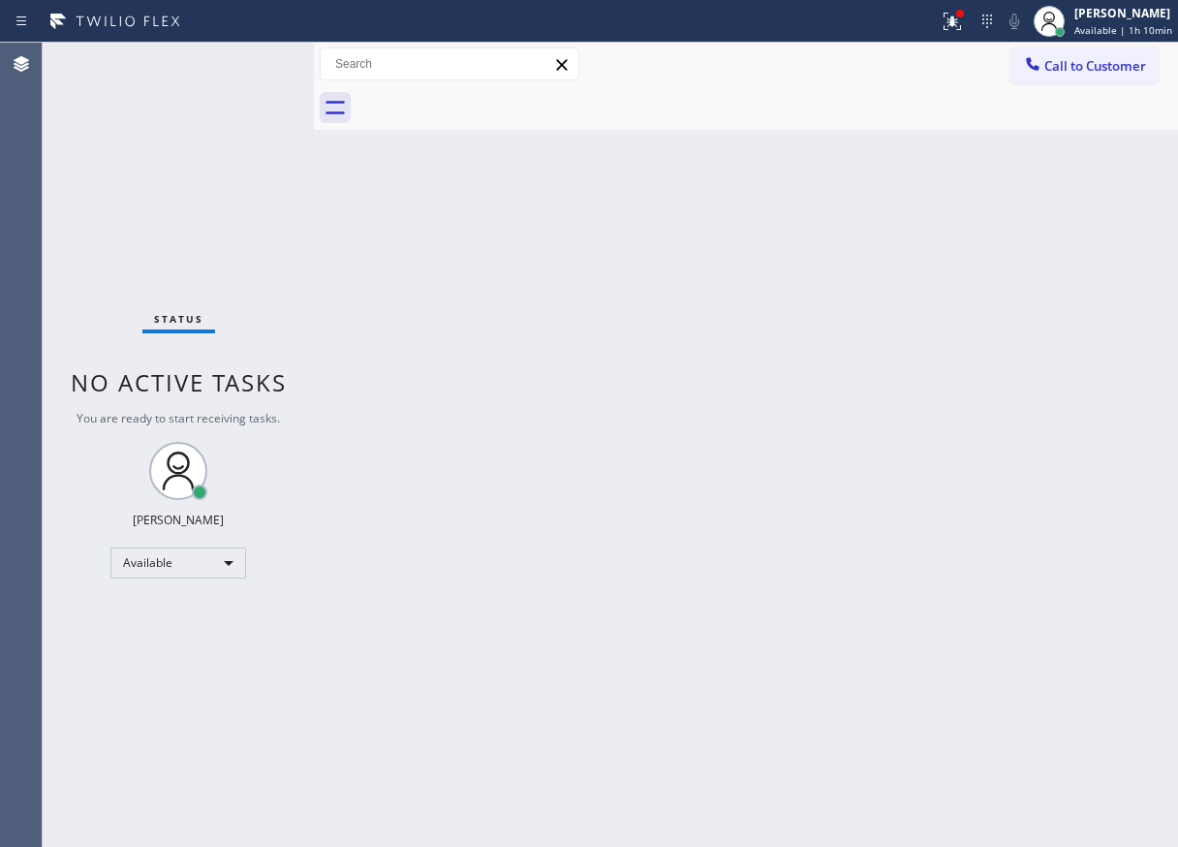
click at [1134, 284] on div "Back to Dashboard Change Sender ID Customers Technicians Select a contact Outbo…" at bounding box center [746, 445] width 864 height 804
click at [727, 680] on div "Back to Dashboard Change Sender ID Customers Technicians Select a contact Outbo…" at bounding box center [746, 445] width 864 height 804
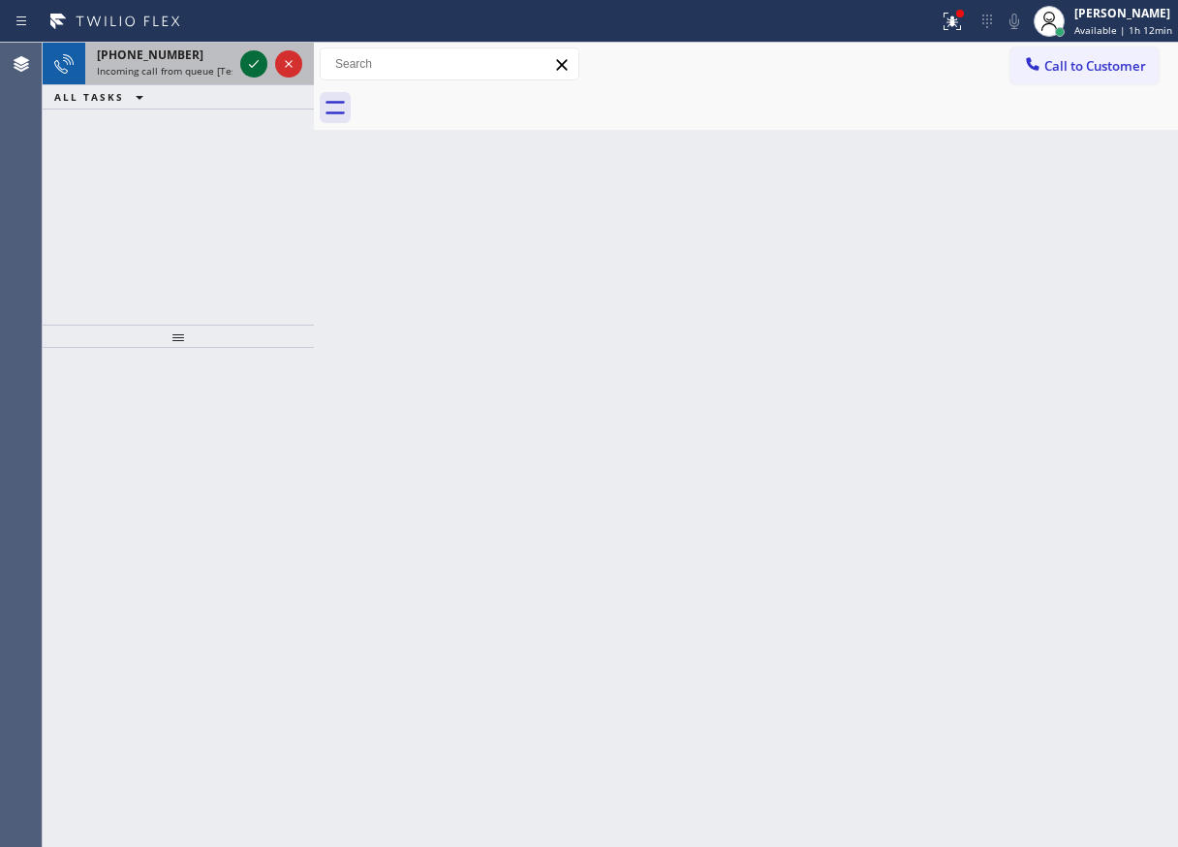
click at [251, 67] on icon at bounding box center [254, 64] width 10 height 8
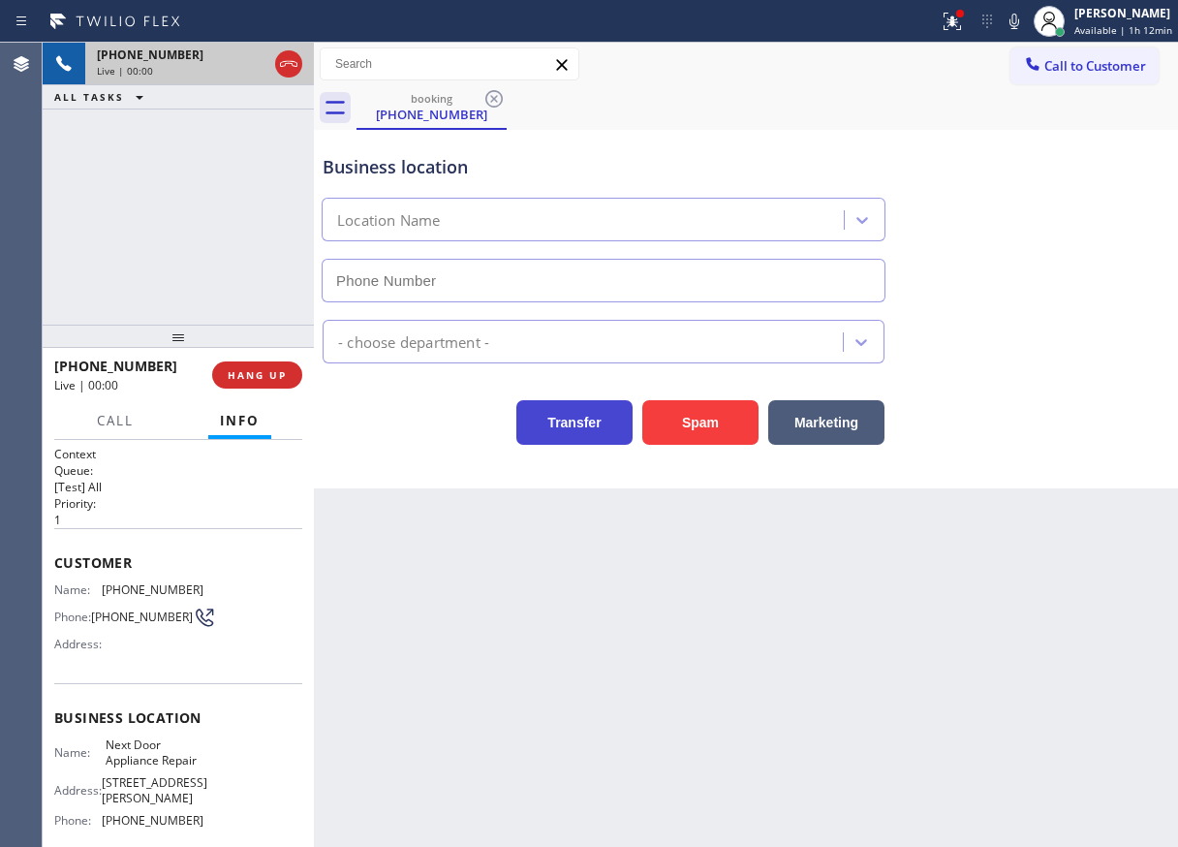
type input "(844) 505-3776"
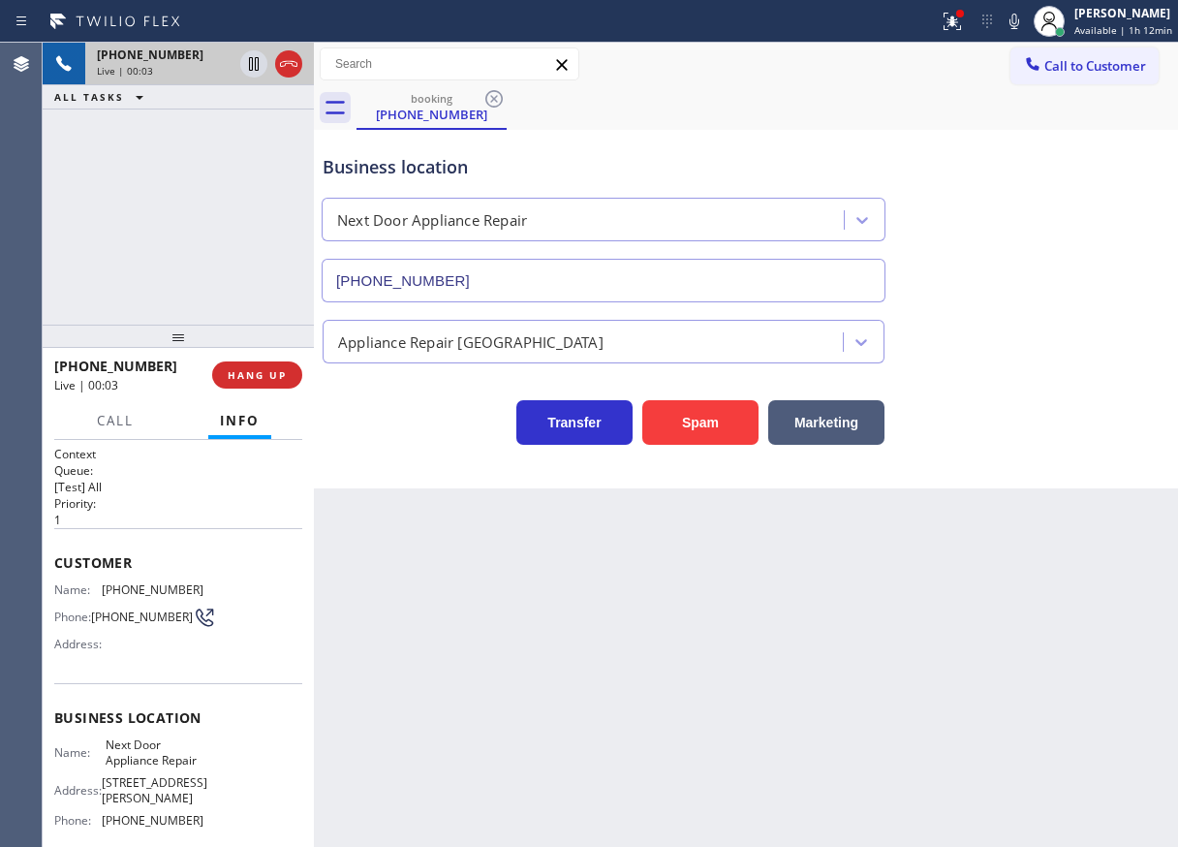
click at [173, 764] on span "Next Door Appliance Repair" at bounding box center [154, 752] width 97 height 30
copy span "Next Door Appliance Repair"
click at [456, 266] on input "(844) 505-3776" at bounding box center [604, 281] width 564 height 44
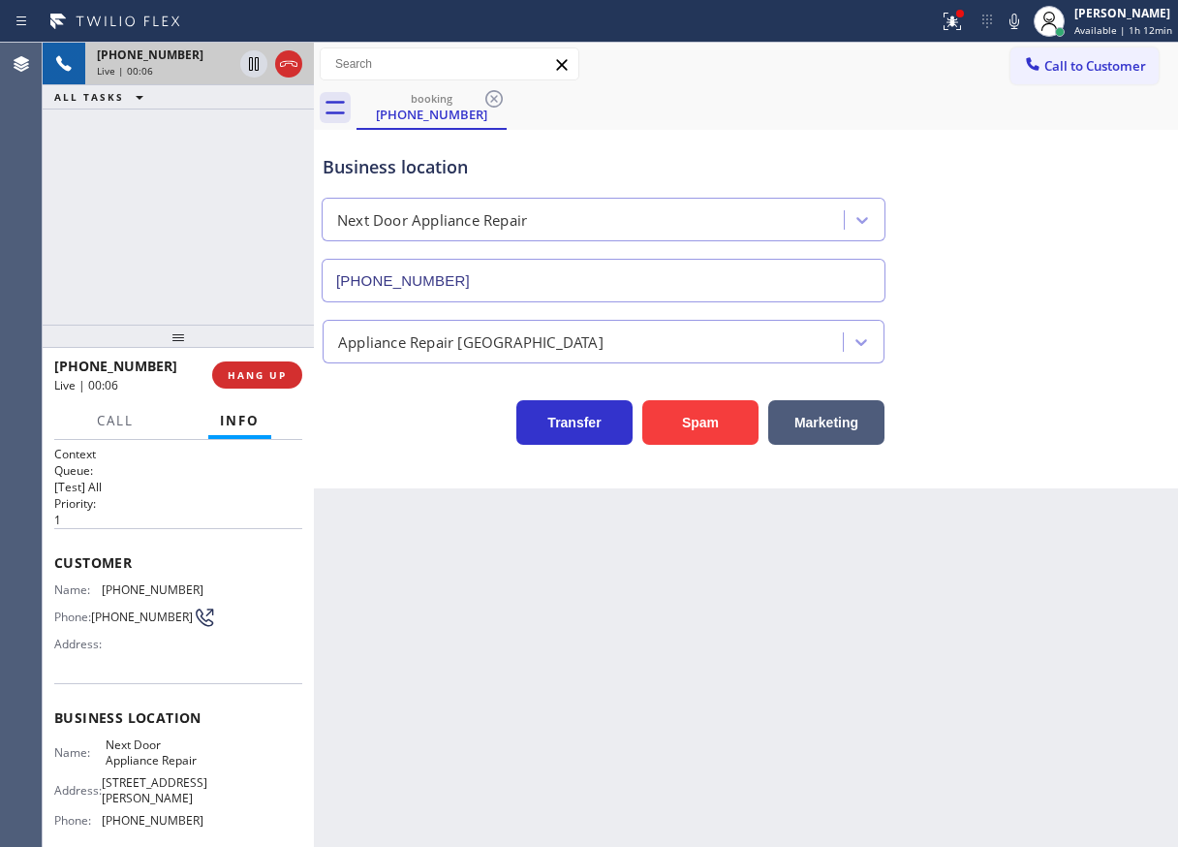
click at [456, 266] on input "(844) 505-3776" at bounding box center [604, 281] width 564 height 44
click at [130, 592] on span "(720) 261-1214" at bounding box center [153, 589] width 102 height 15
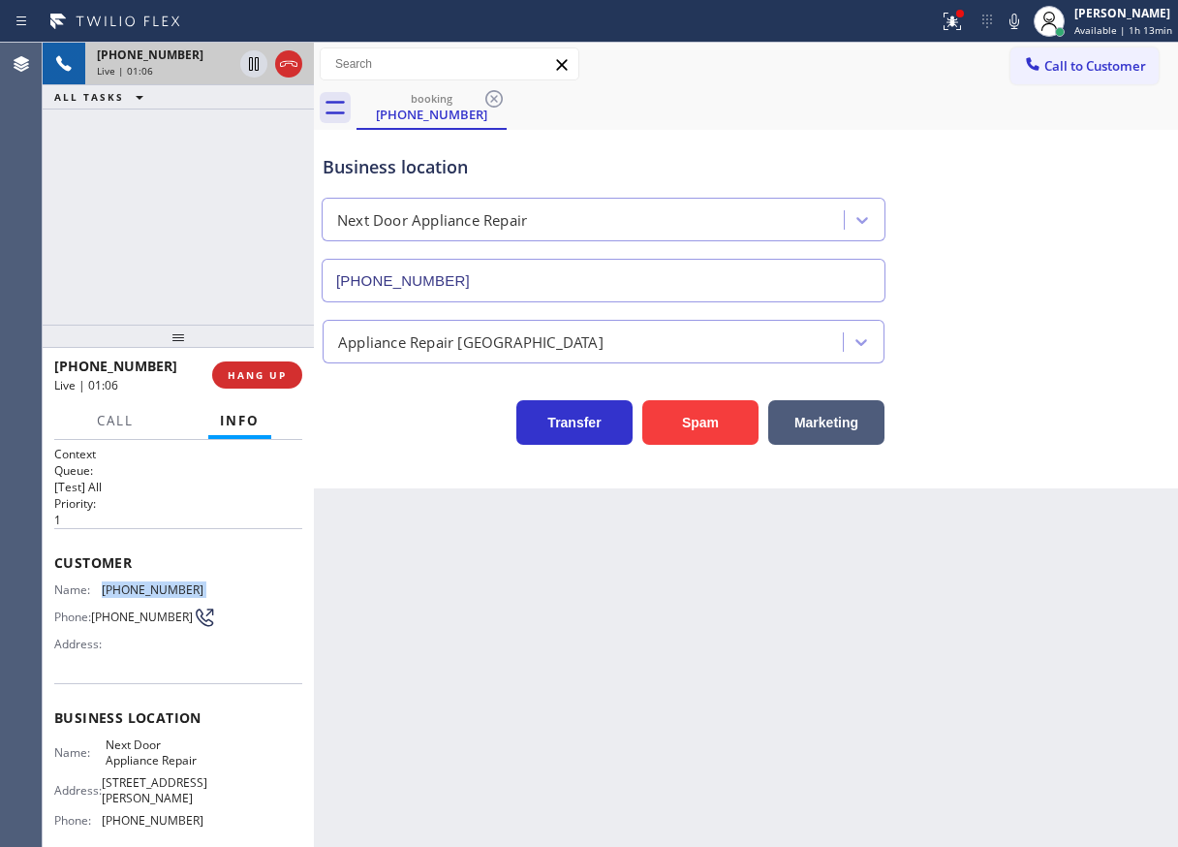
copy span "(720) 261-1214"
click at [251, 64] on icon at bounding box center [253, 63] width 23 height 23
click at [1018, 22] on icon at bounding box center [1014, 21] width 23 height 23
click at [249, 67] on icon at bounding box center [254, 64] width 14 height 14
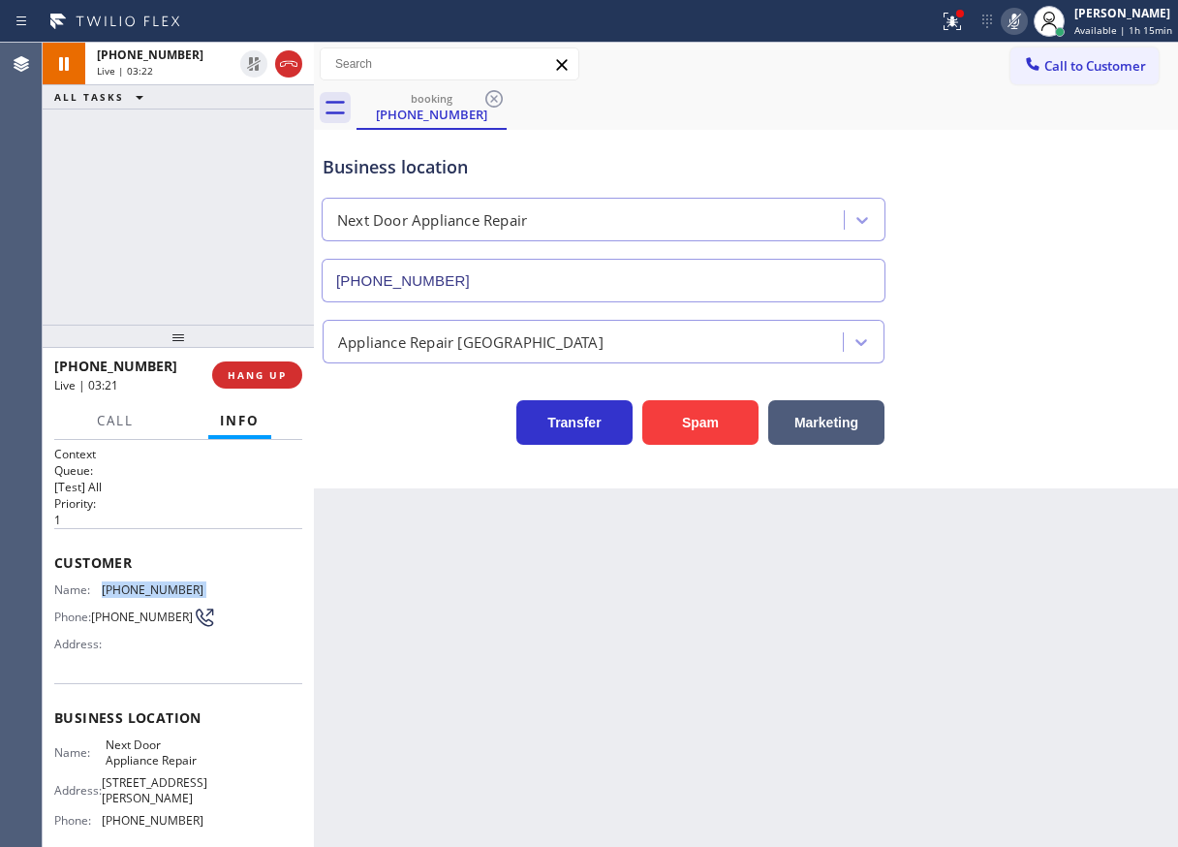
click at [1021, 23] on icon at bounding box center [1014, 21] width 23 height 23
click at [278, 376] on span "HANG UP" at bounding box center [257, 375] width 59 height 14
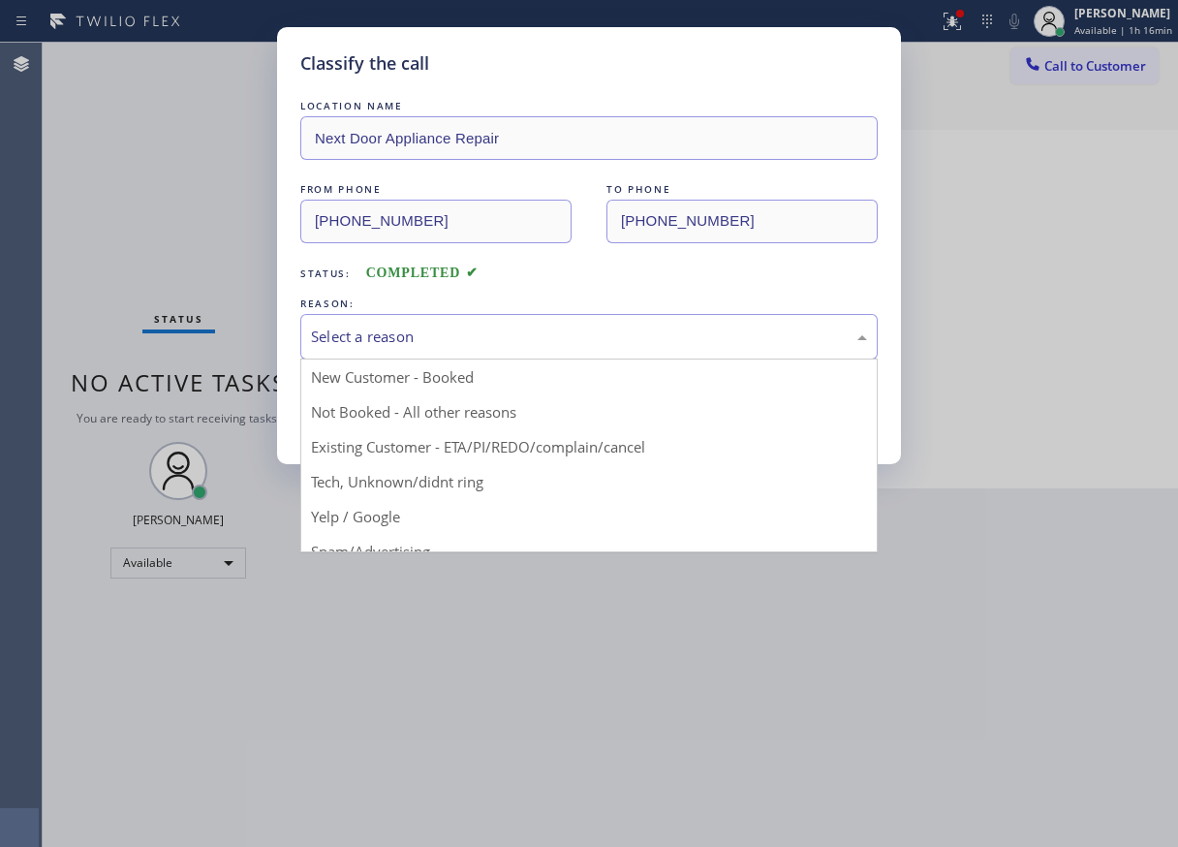
click at [389, 339] on div "Select a reason" at bounding box center [589, 337] width 556 height 22
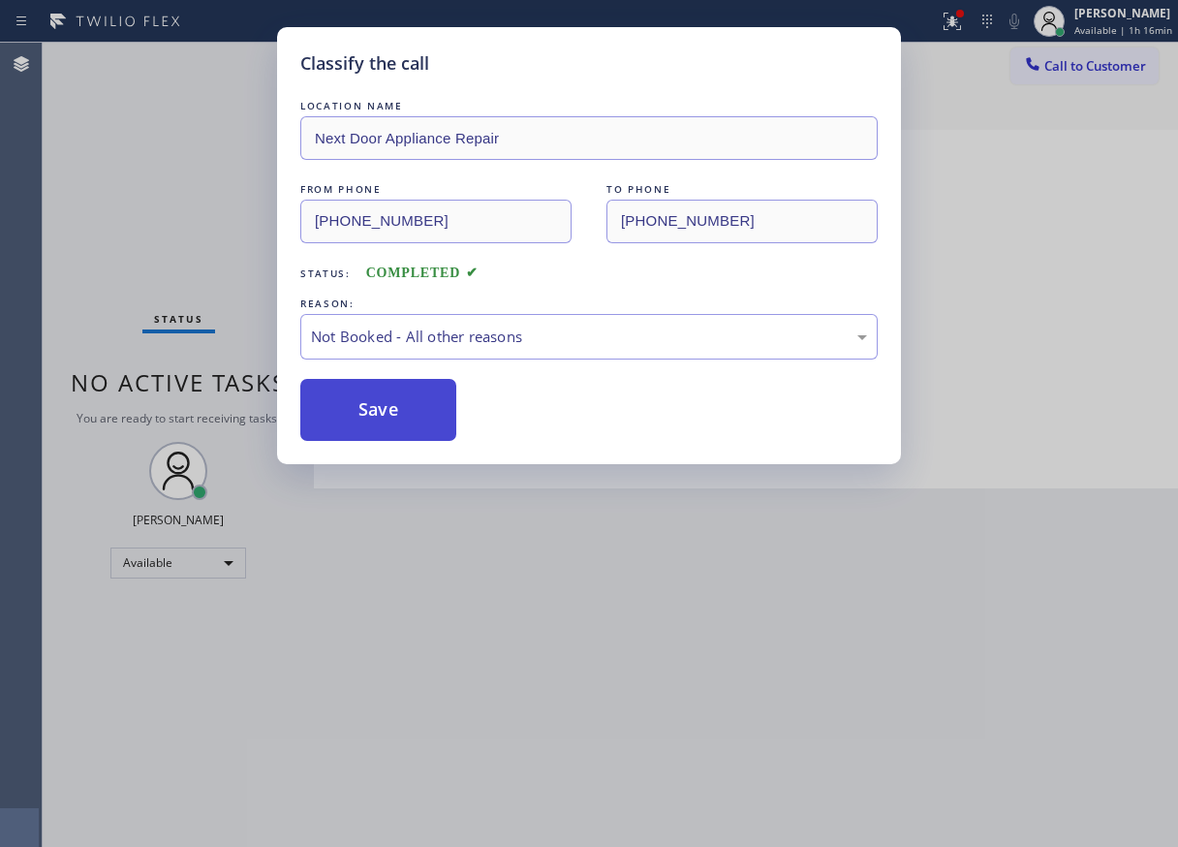
click at [375, 406] on button "Save" at bounding box center [378, 410] width 156 height 62
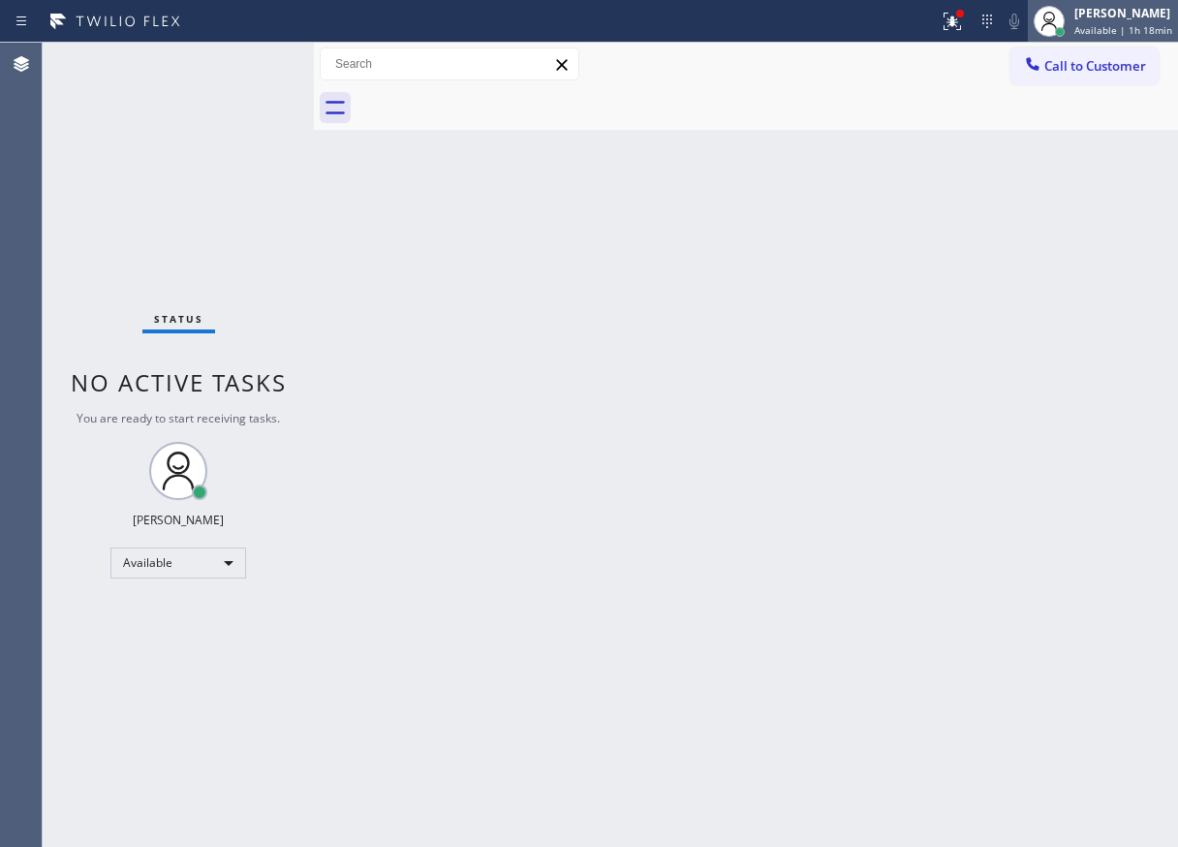
click at [1061, 25] on div at bounding box center [1060, 32] width 14 height 14
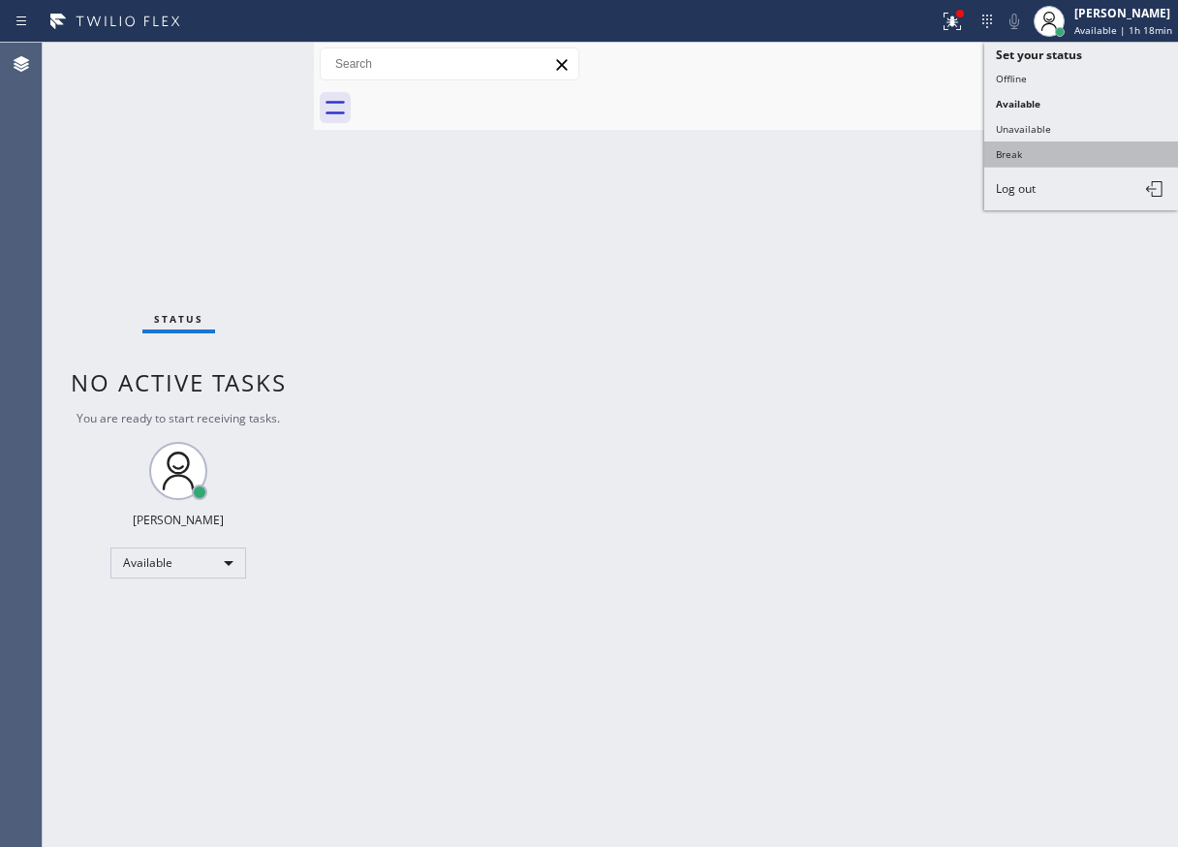
click at [1031, 151] on button "Break" at bounding box center [1082, 153] width 194 height 25
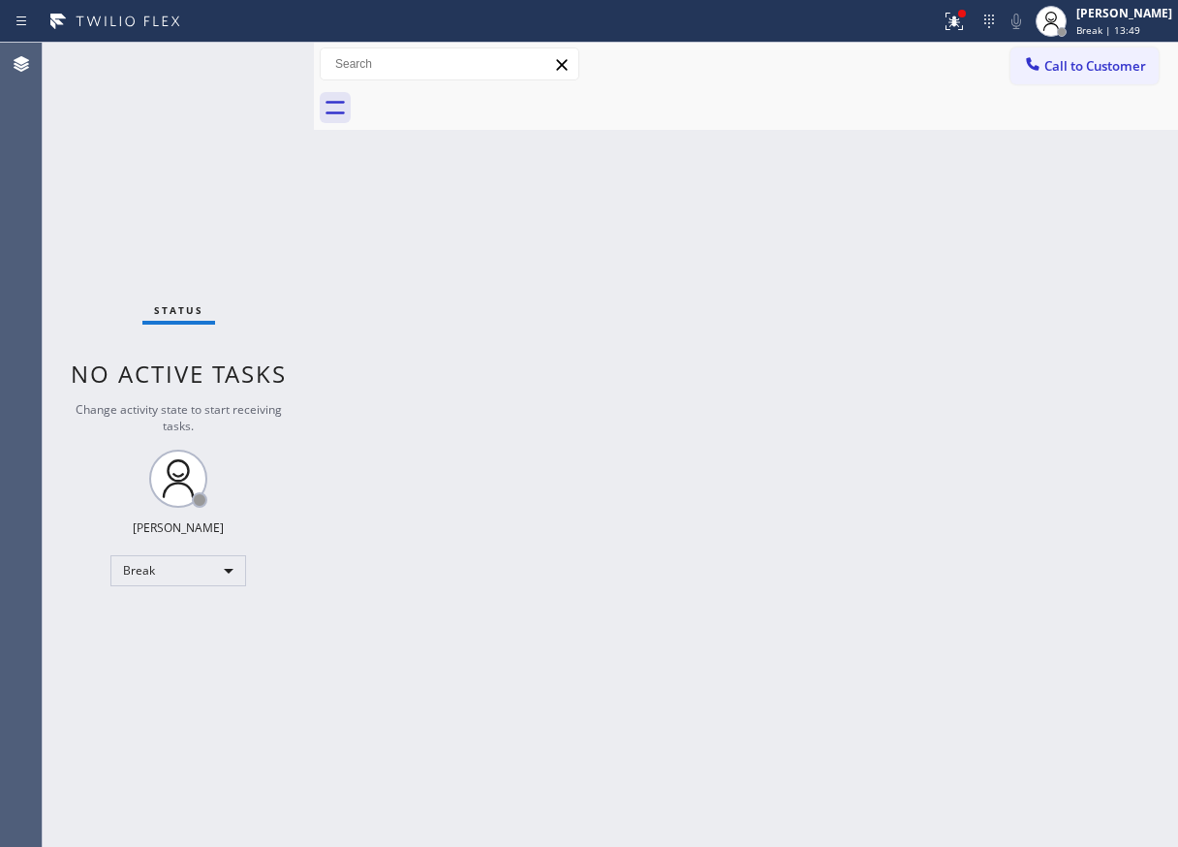
drag, startPoint x: 1121, startPoint y: 22, endPoint x: 1108, endPoint y: 78, distance: 57.8
click at [1121, 22] on div "Paula Arnado Break | 13:49" at bounding box center [1126, 21] width 106 height 34
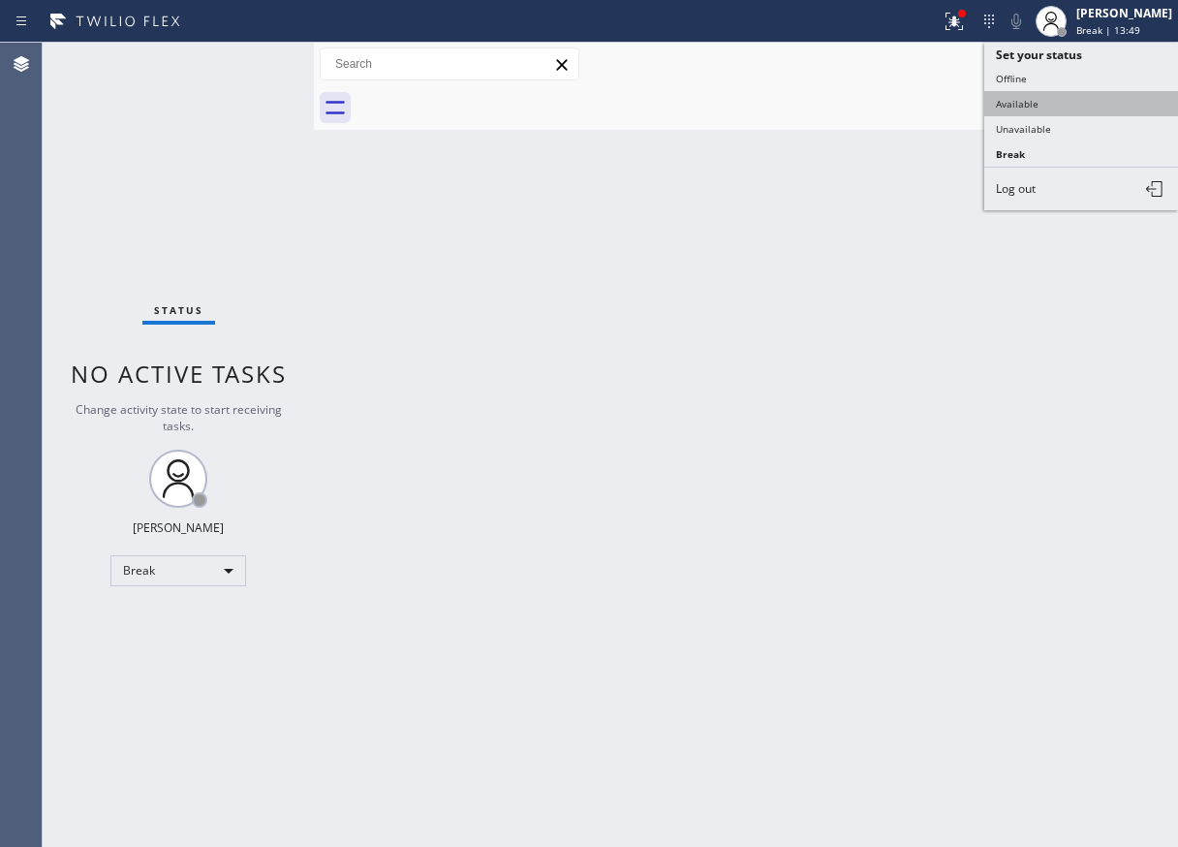
click at [1075, 113] on button "Available" at bounding box center [1082, 103] width 194 height 25
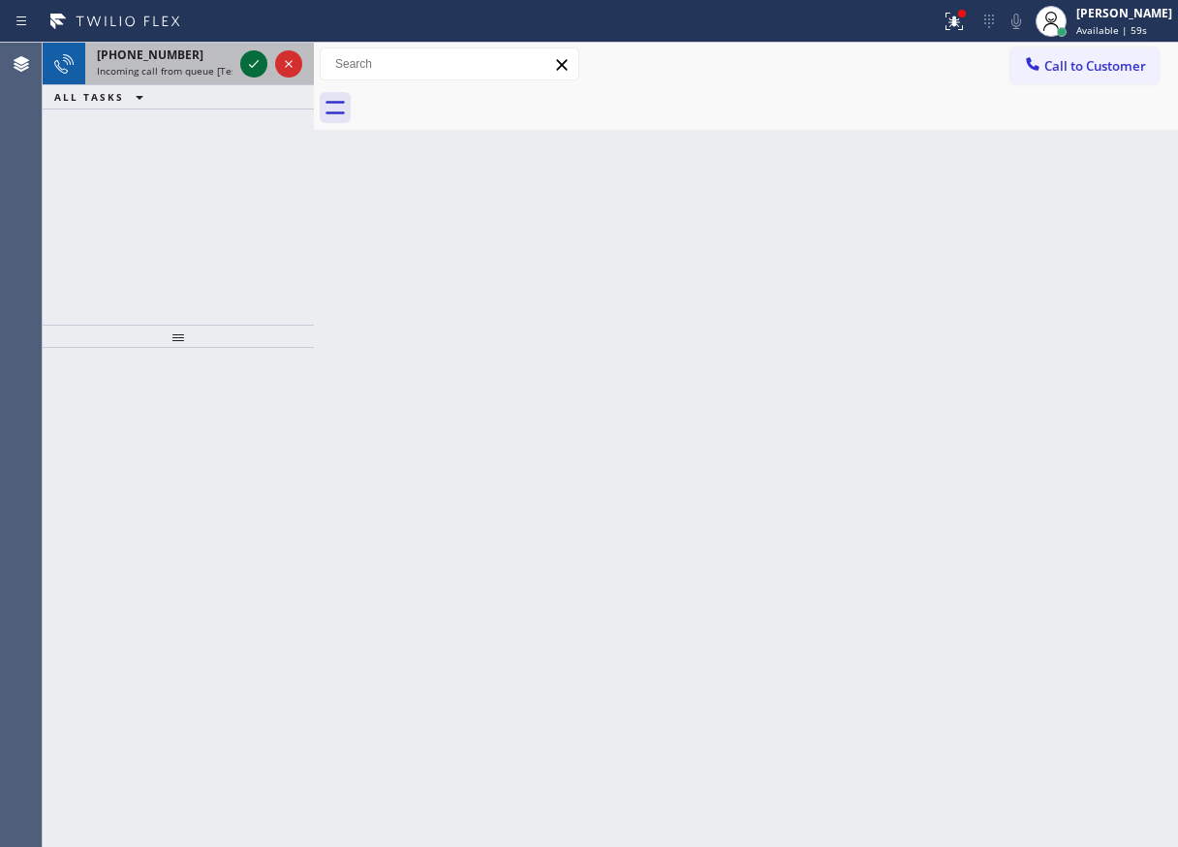
click at [255, 61] on icon at bounding box center [253, 63] width 23 height 23
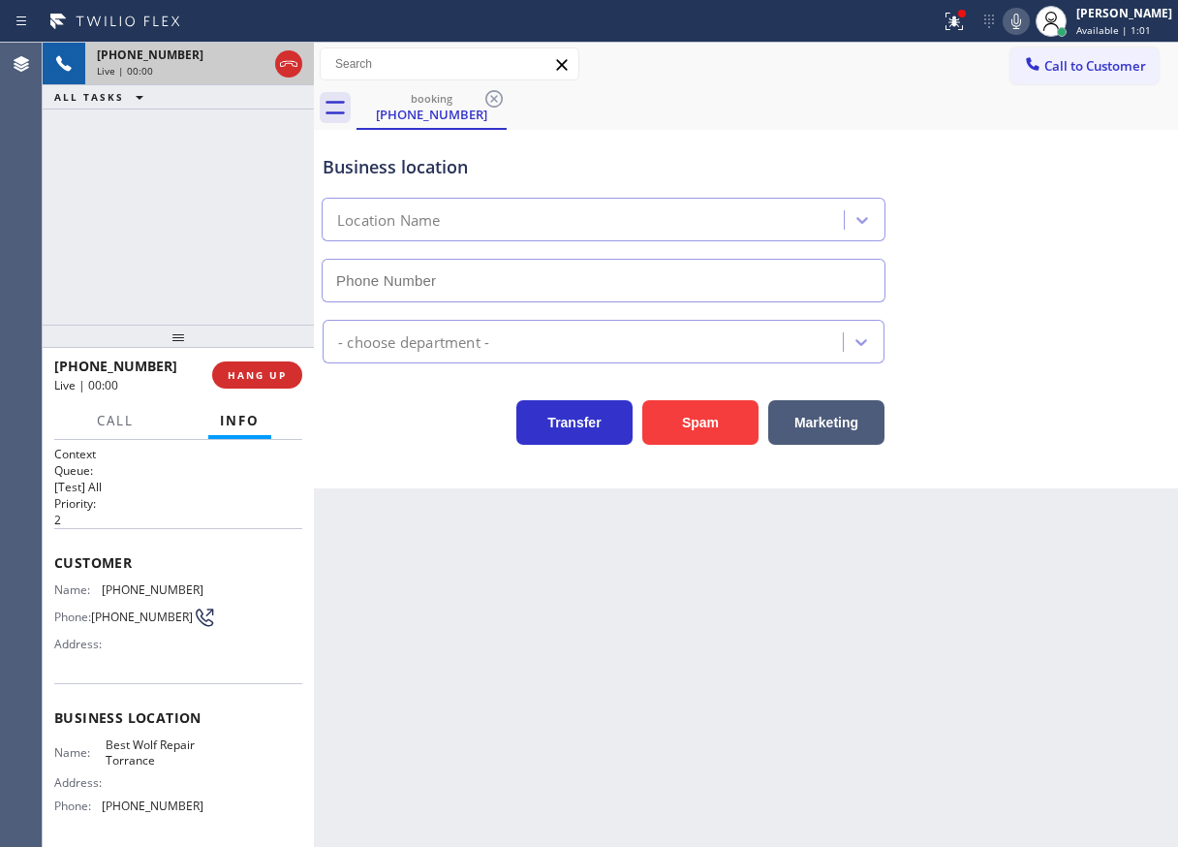
type input "(310) 893-6273"
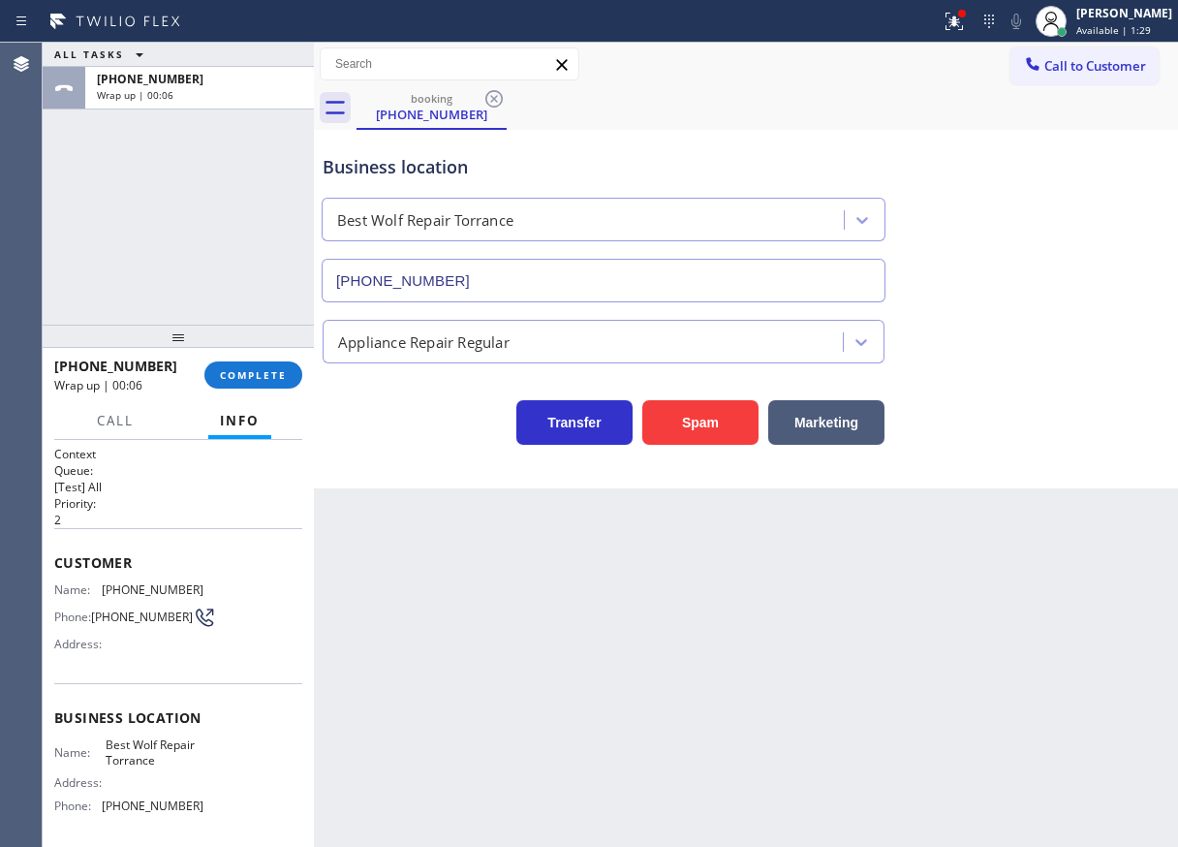
click at [233, 389] on div "+13103204554 Wrap up | 00:06 COMPLETE" at bounding box center [178, 375] width 248 height 50
click at [240, 377] on span "COMPLETE" at bounding box center [253, 375] width 67 height 14
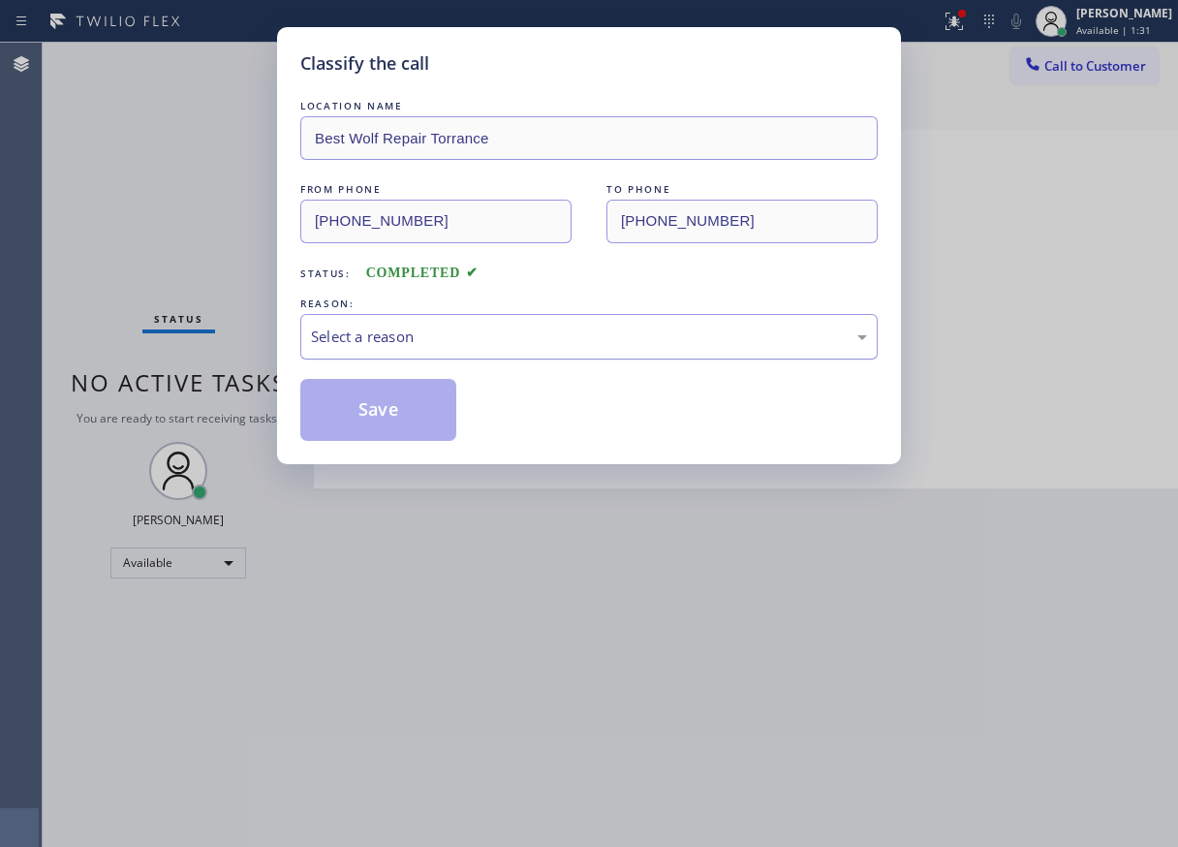
click at [451, 341] on div "Select a reason" at bounding box center [589, 337] width 556 height 22
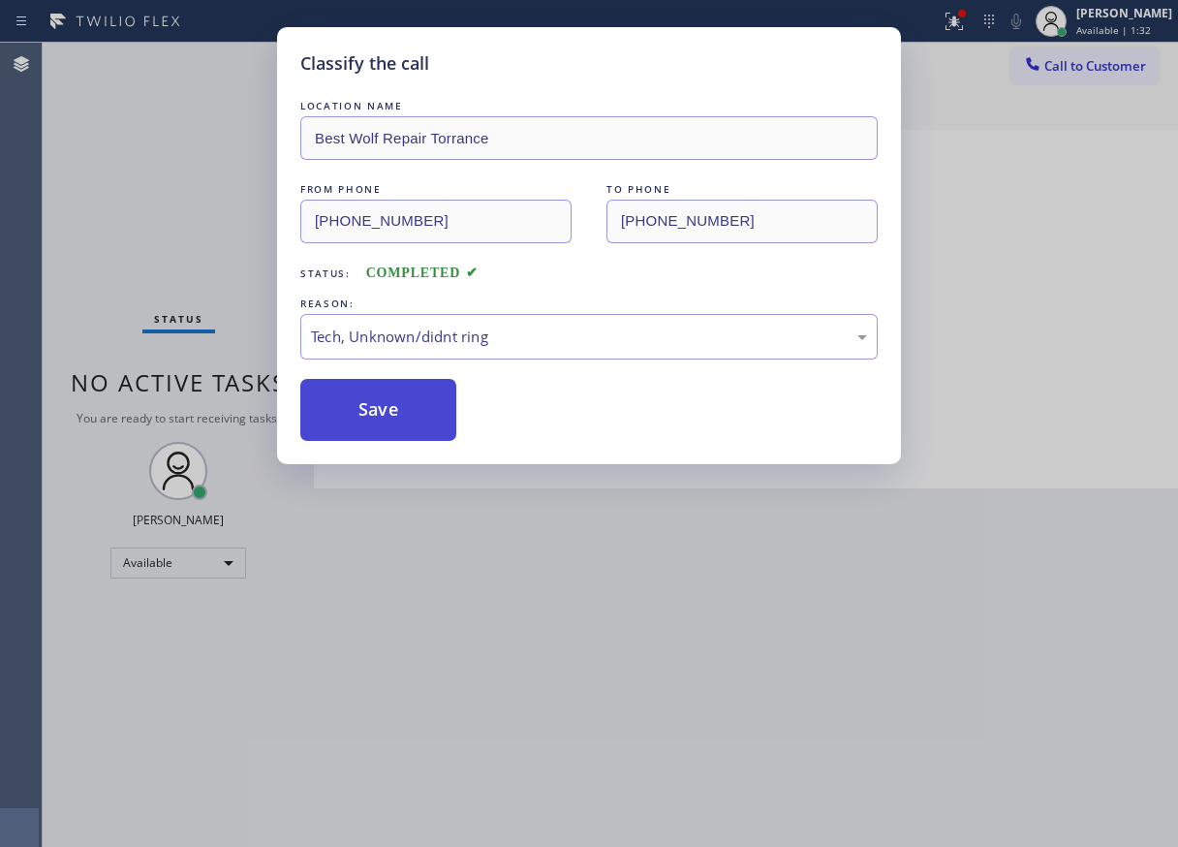
click at [374, 425] on button "Save" at bounding box center [378, 410] width 156 height 62
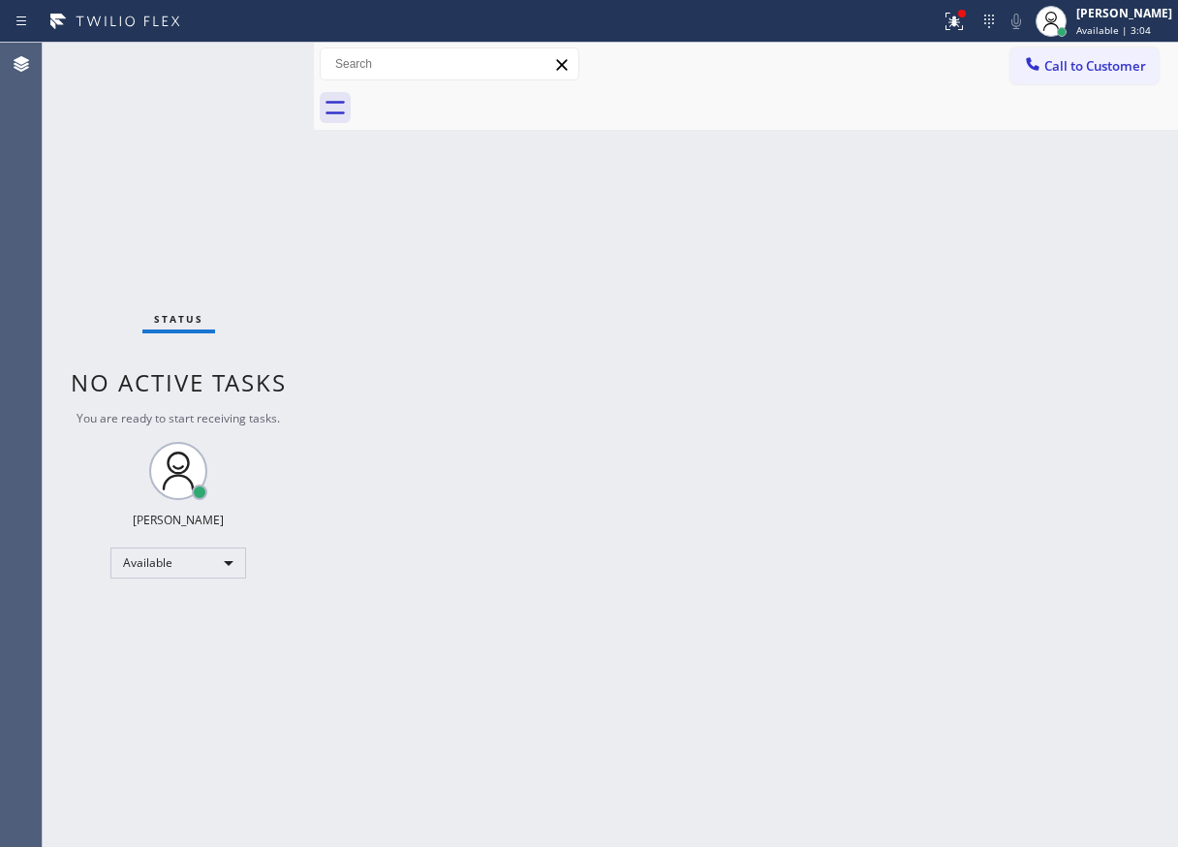
click at [1020, 459] on div "Back to Dashboard Change Sender ID Customers Technicians Select a contact Outbo…" at bounding box center [746, 445] width 864 height 804
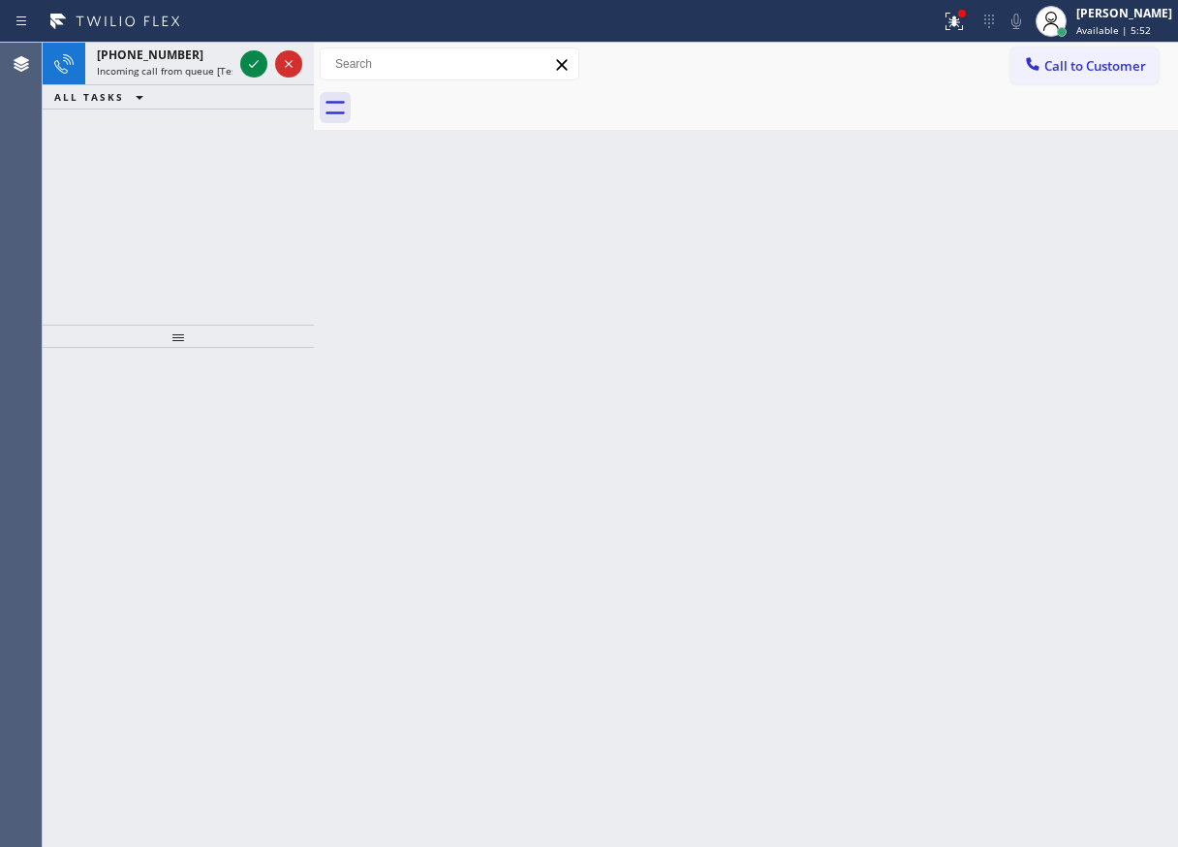
drag, startPoint x: 1111, startPoint y: 313, endPoint x: 482, endPoint y: 112, distance: 661.0
click at [1111, 313] on div "Back to Dashboard Change Sender ID Customers Technicians Select a contact Outbo…" at bounding box center [746, 445] width 864 height 804
click at [238, 62] on div at bounding box center [271, 64] width 70 height 43
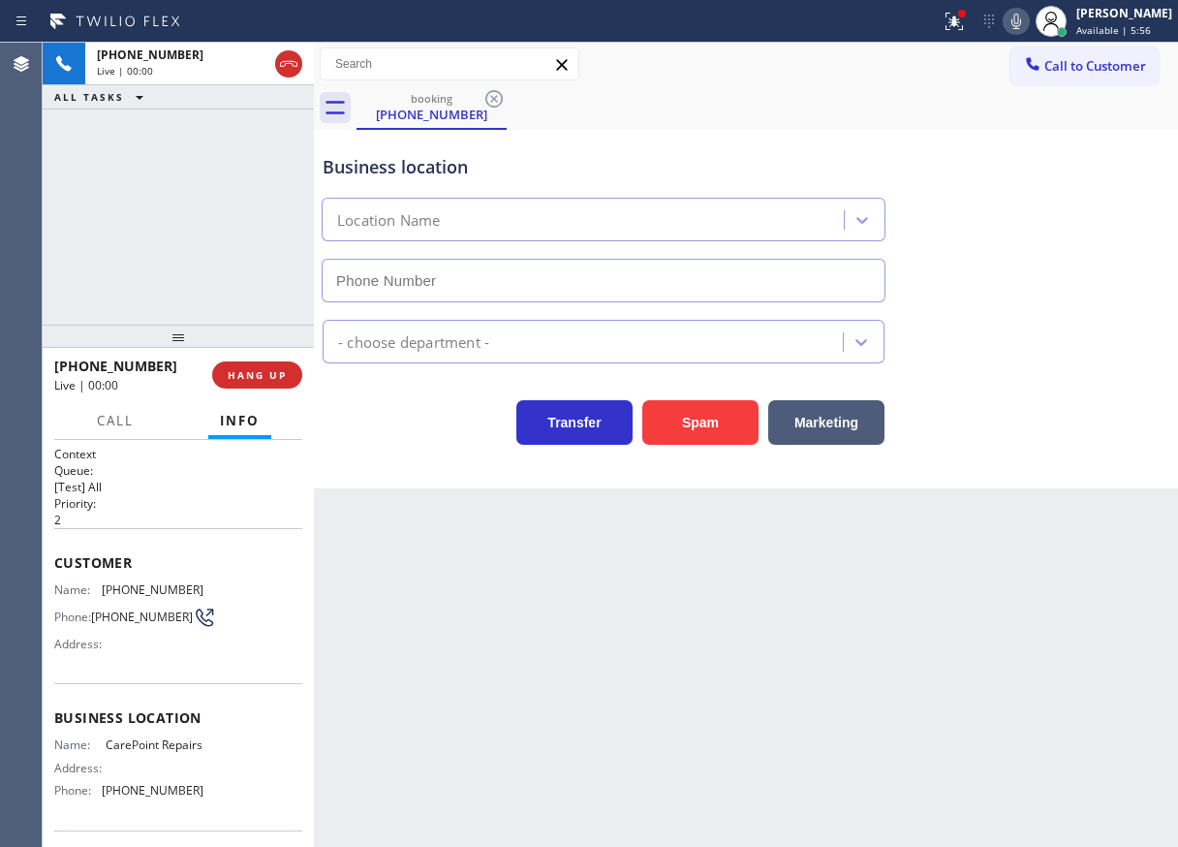
type input "[PHONE_NUMBER]"
click at [725, 419] on button "Spam" at bounding box center [700, 422] width 116 height 45
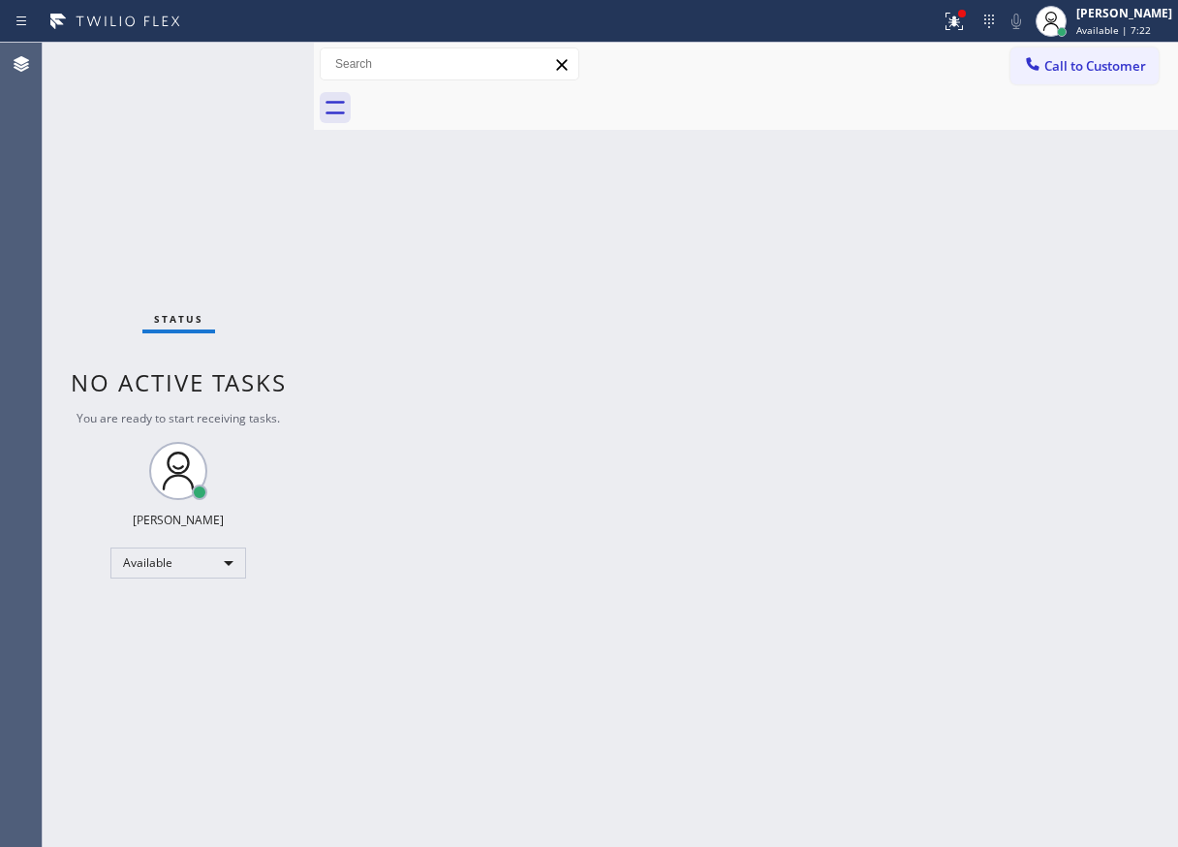
click at [245, 72] on div "Status No active tasks You are ready to start receiving tasks. Paula Arnado Ava…" at bounding box center [178, 445] width 271 height 804
click at [253, 65] on div "Status No active tasks You are ready to start receiving tasks. Paula Arnado Ava…" at bounding box center [178, 445] width 271 height 804
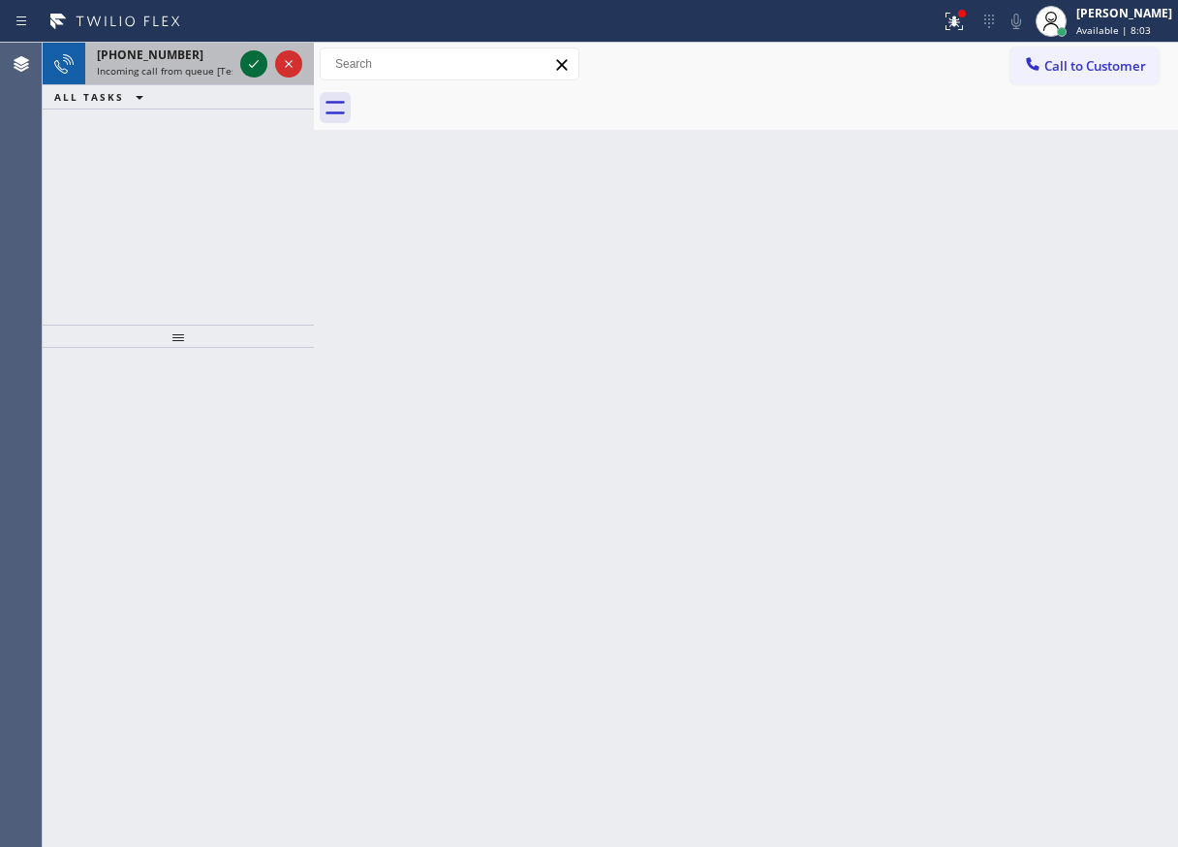
click at [253, 65] on icon at bounding box center [253, 63] width 23 height 23
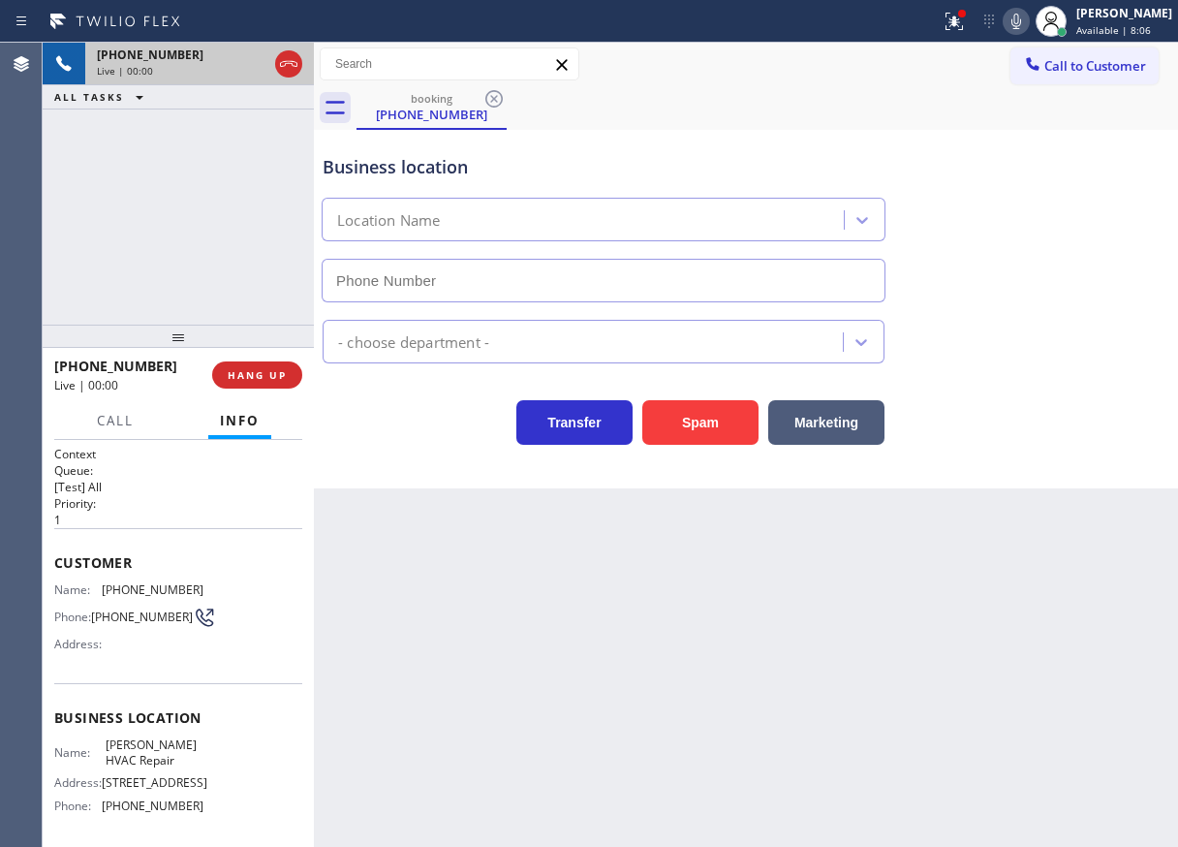
type input "(929) 325-2750"
click at [701, 430] on button "Spam" at bounding box center [700, 422] width 116 height 45
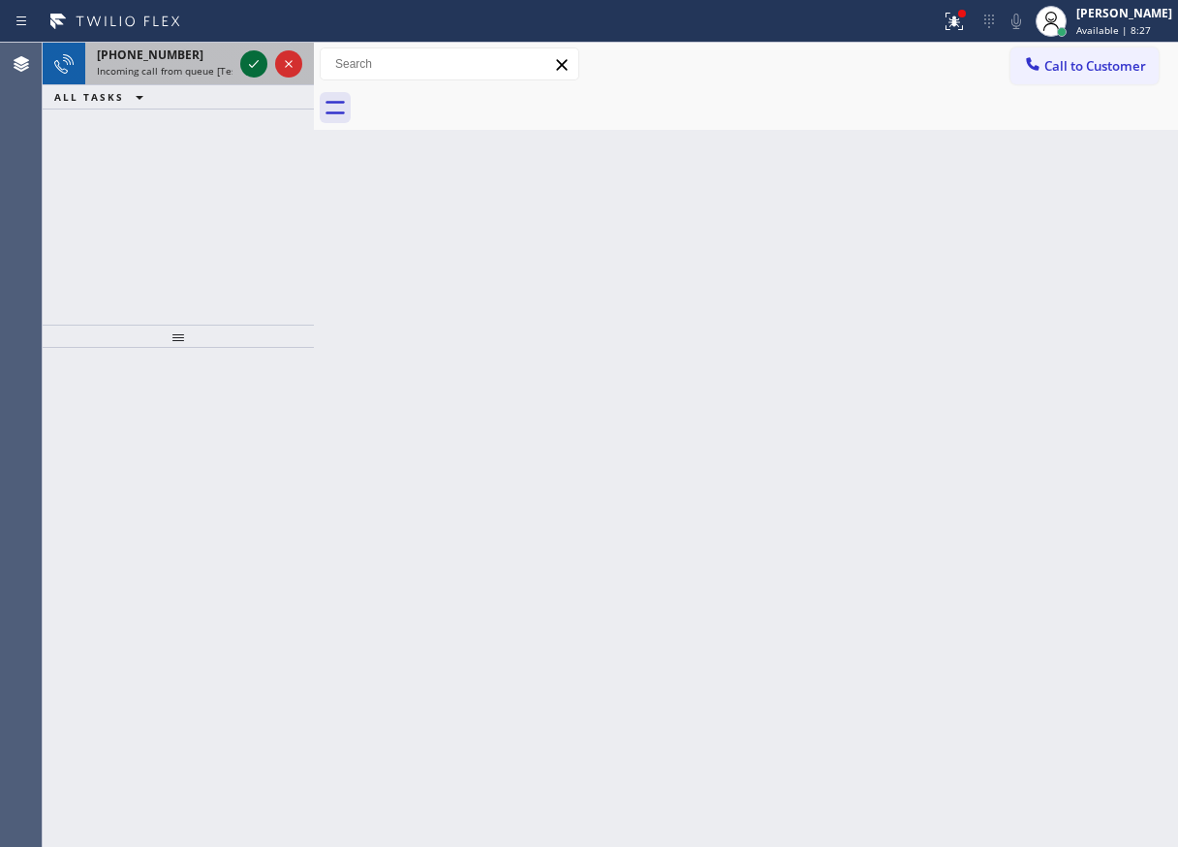
click at [251, 66] on icon at bounding box center [254, 64] width 10 height 8
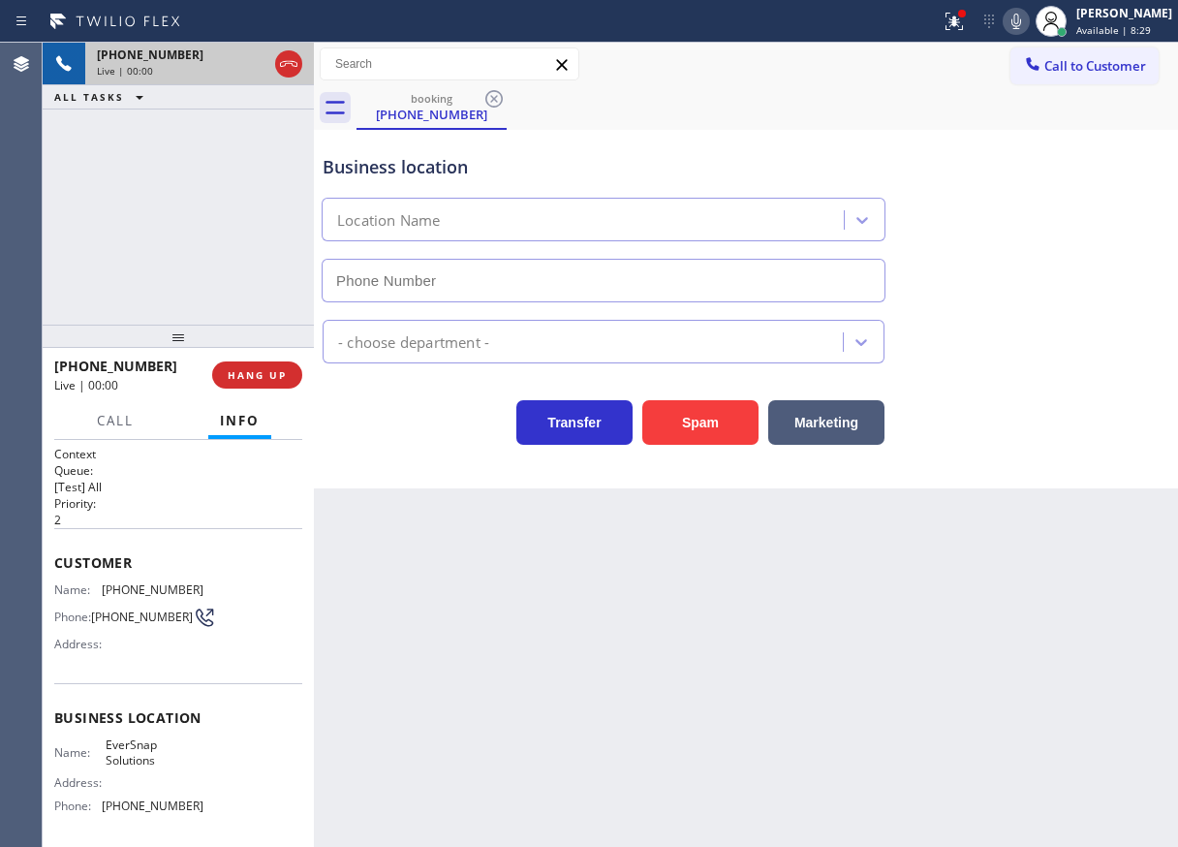
type input "(214) 206-3418"
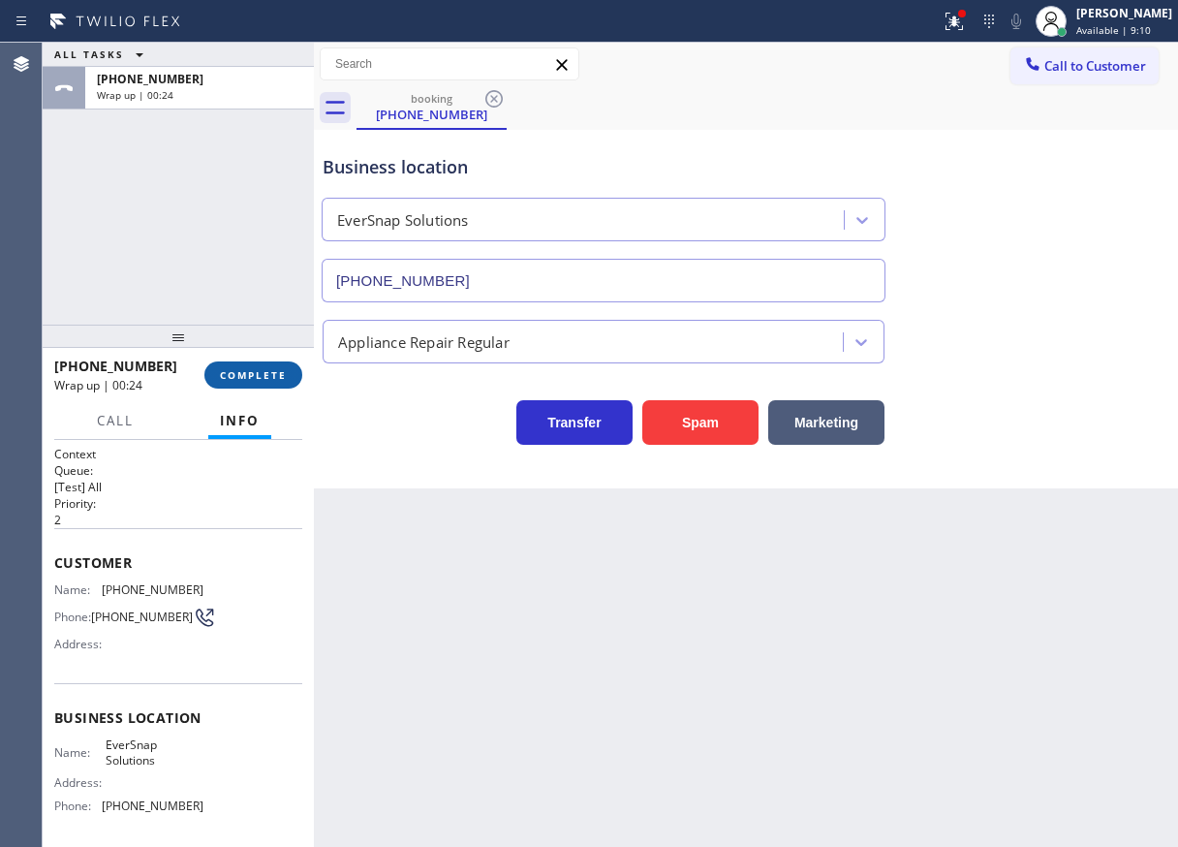
click at [281, 384] on button "COMPLETE" at bounding box center [253, 374] width 98 height 27
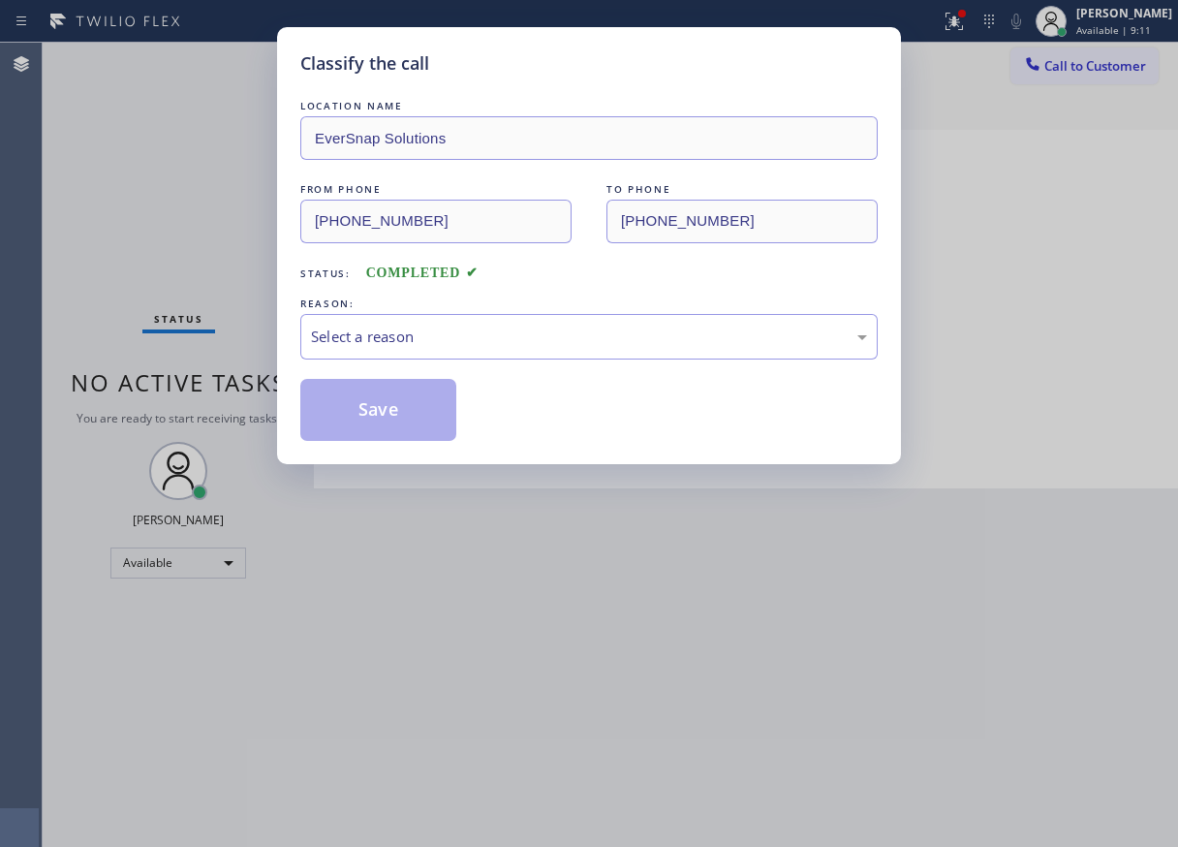
click at [440, 311] on div "REASON:" at bounding box center [589, 304] width 578 height 20
click at [453, 343] on div "Select a reason" at bounding box center [589, 337] width 556 height 22
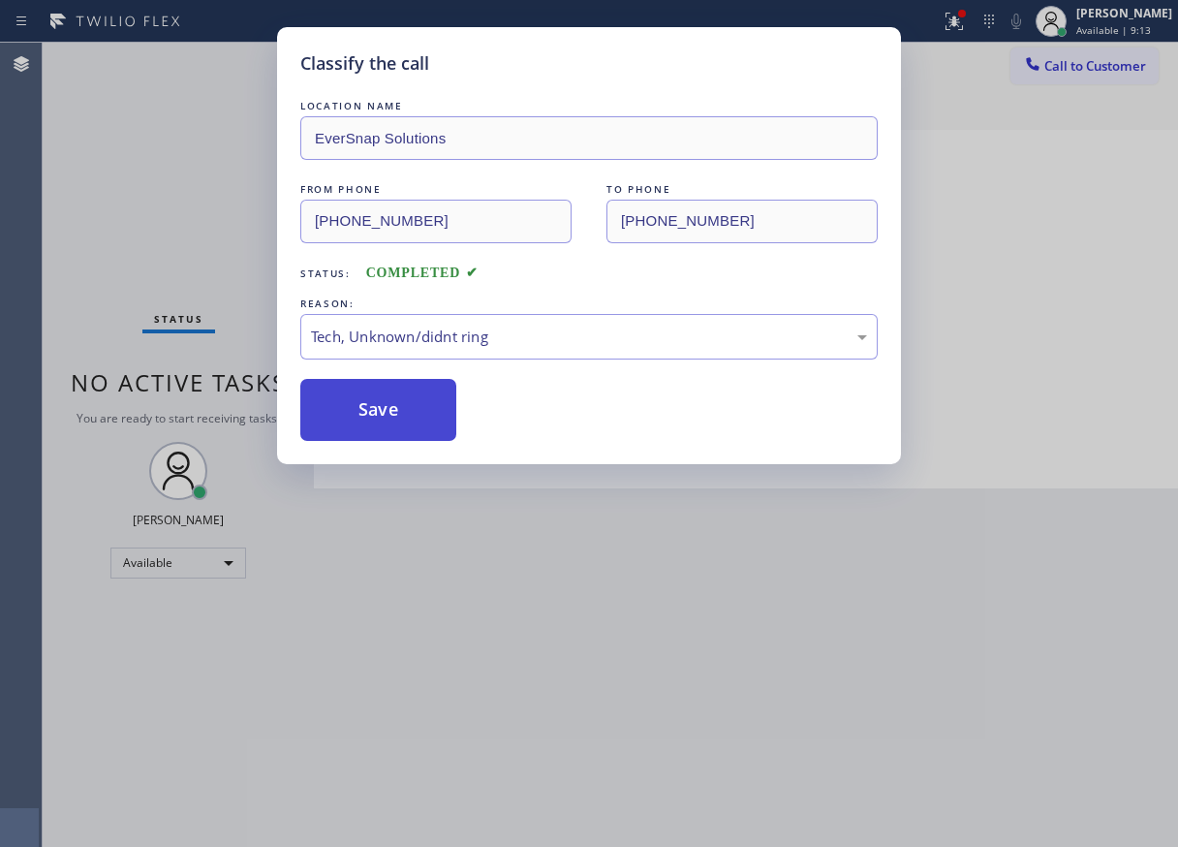
click at [411, 420] on button "Save" at bounding box center [378, 410] width 156 height 62
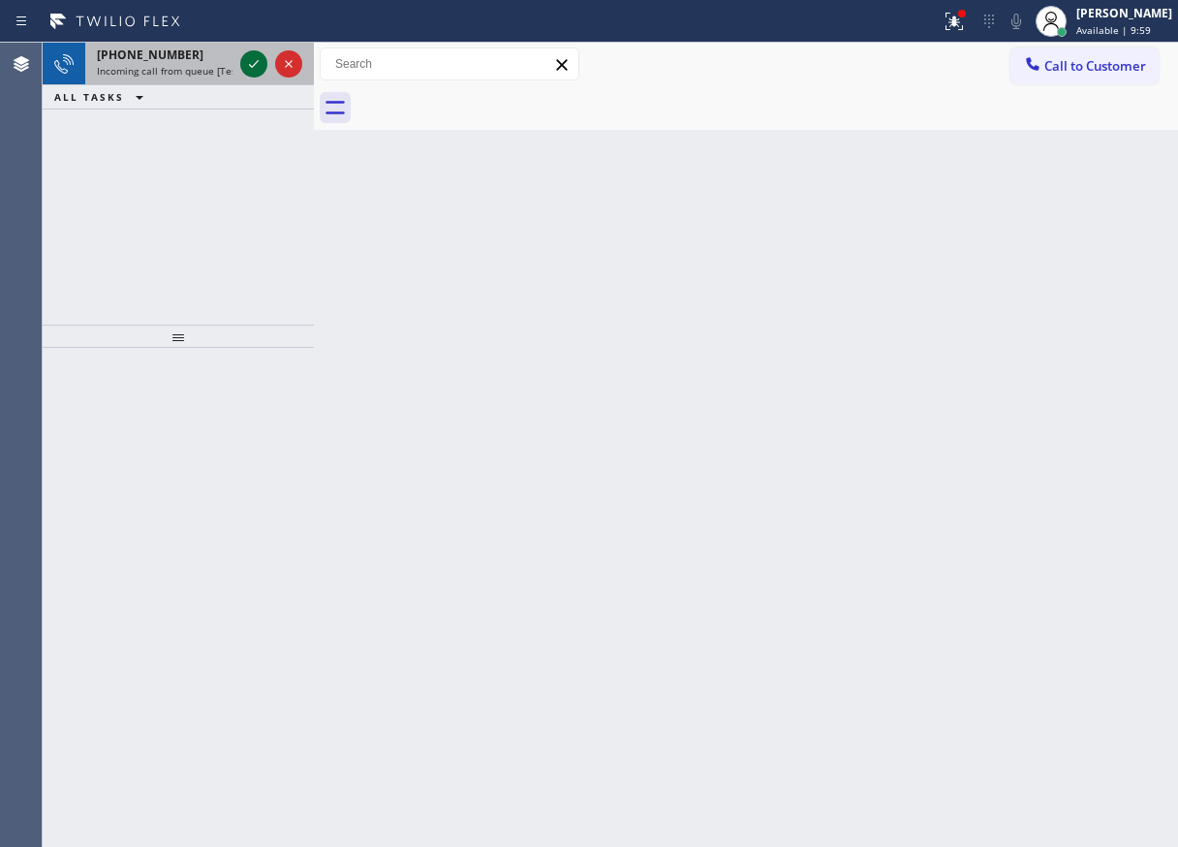
click at [255, 73] on icon at bounding box center [253, 63] width 23 height 23
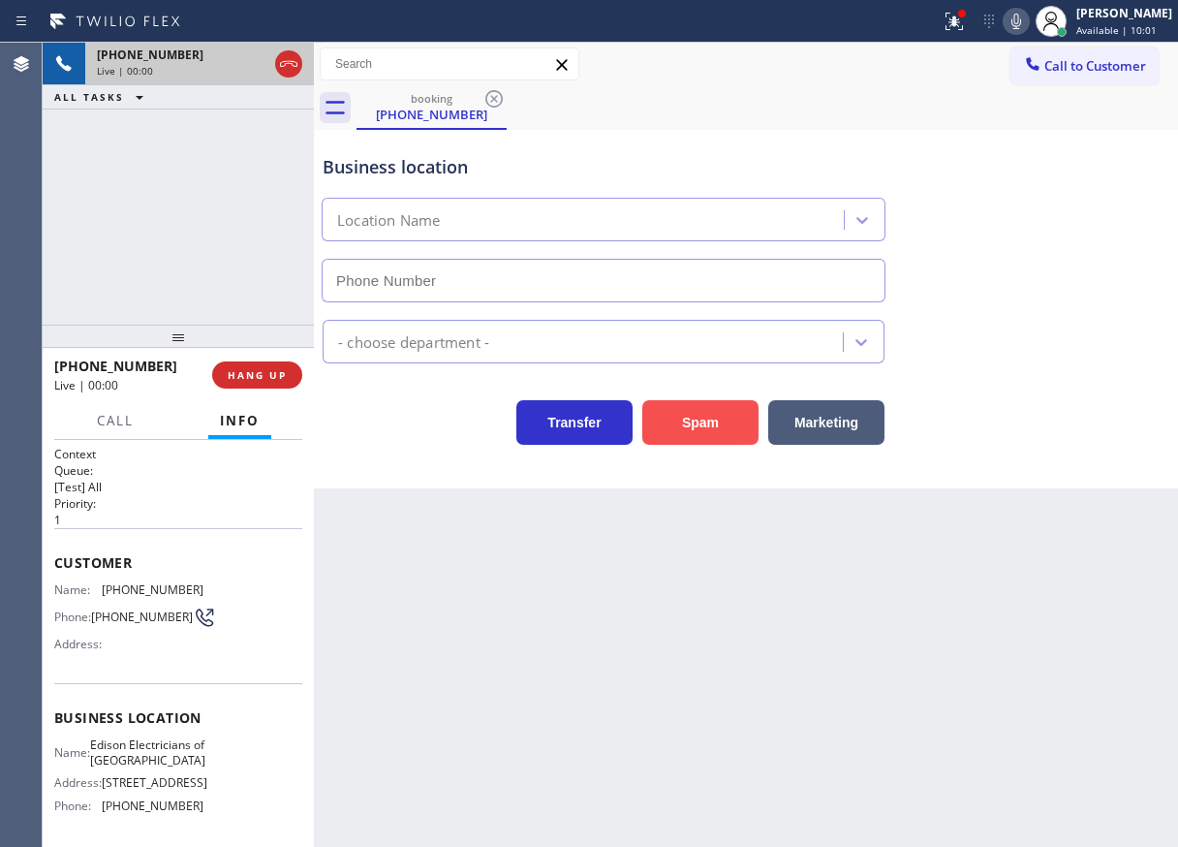
type input "(848) 306-0841"
click at [711, 420] on button "Spam" at bounding box center [700, 422] width 116 height 45
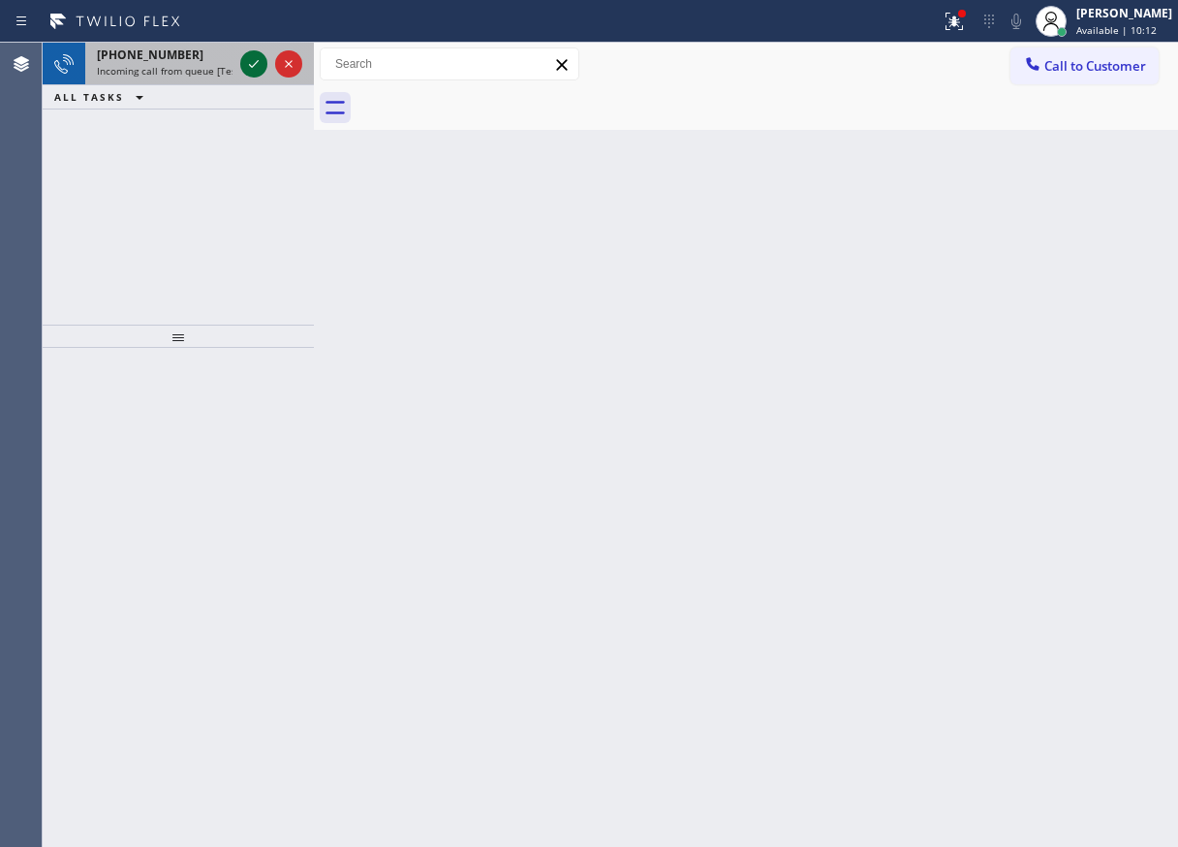
click at [254, 62] on icon at bounding box center [253, 63] width 23 height 23
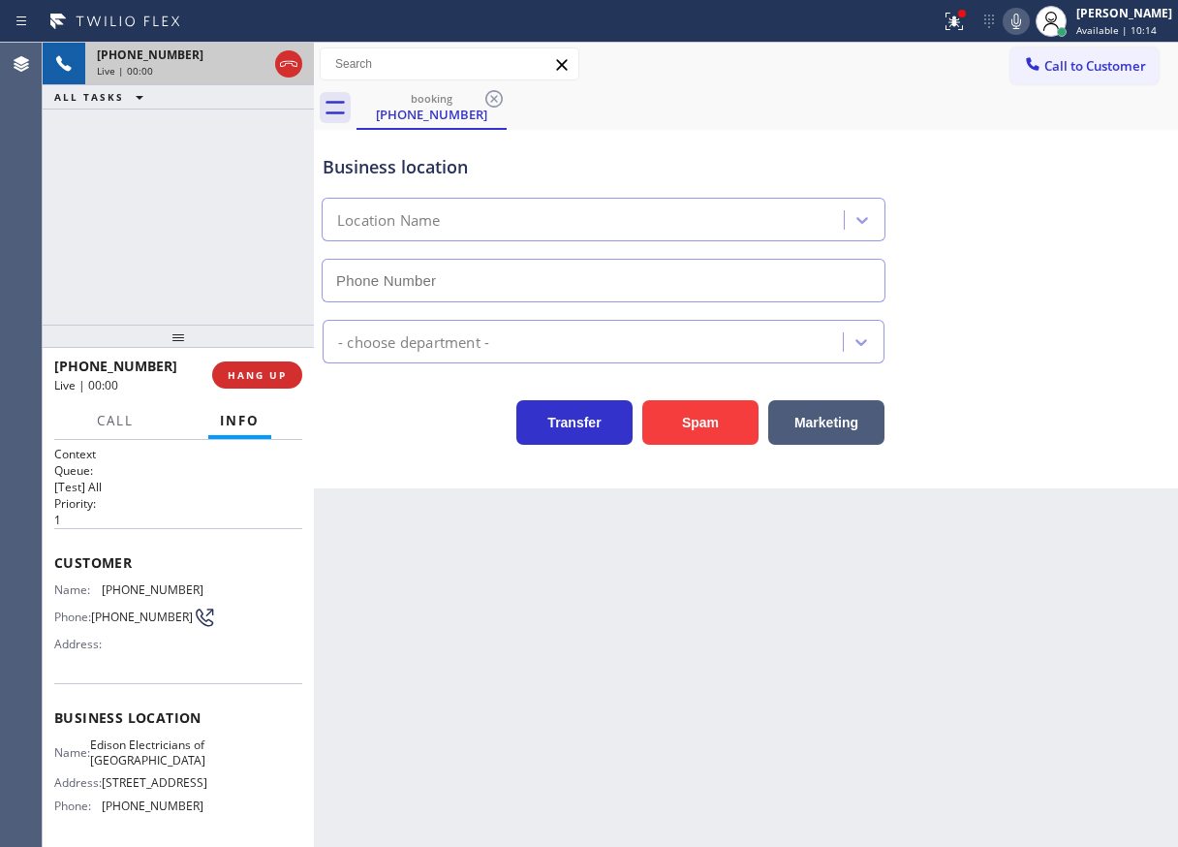
type input "(848) 306-0841"
click at [261, 365] on button "HANG UP" at bounding box center [257, 374] width 90 height 27
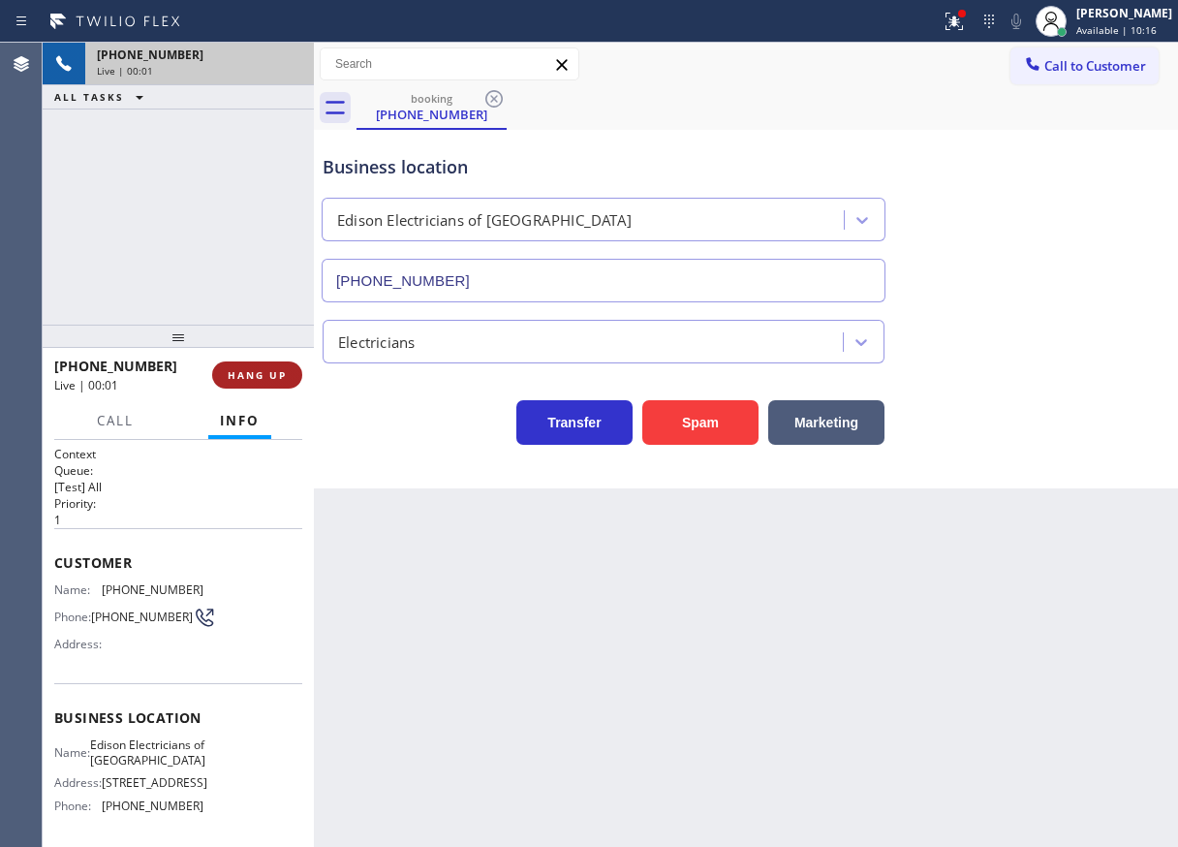
click at [262, 375] on span "HANG UP" at bounding box center [257, 375] width 59 height 14
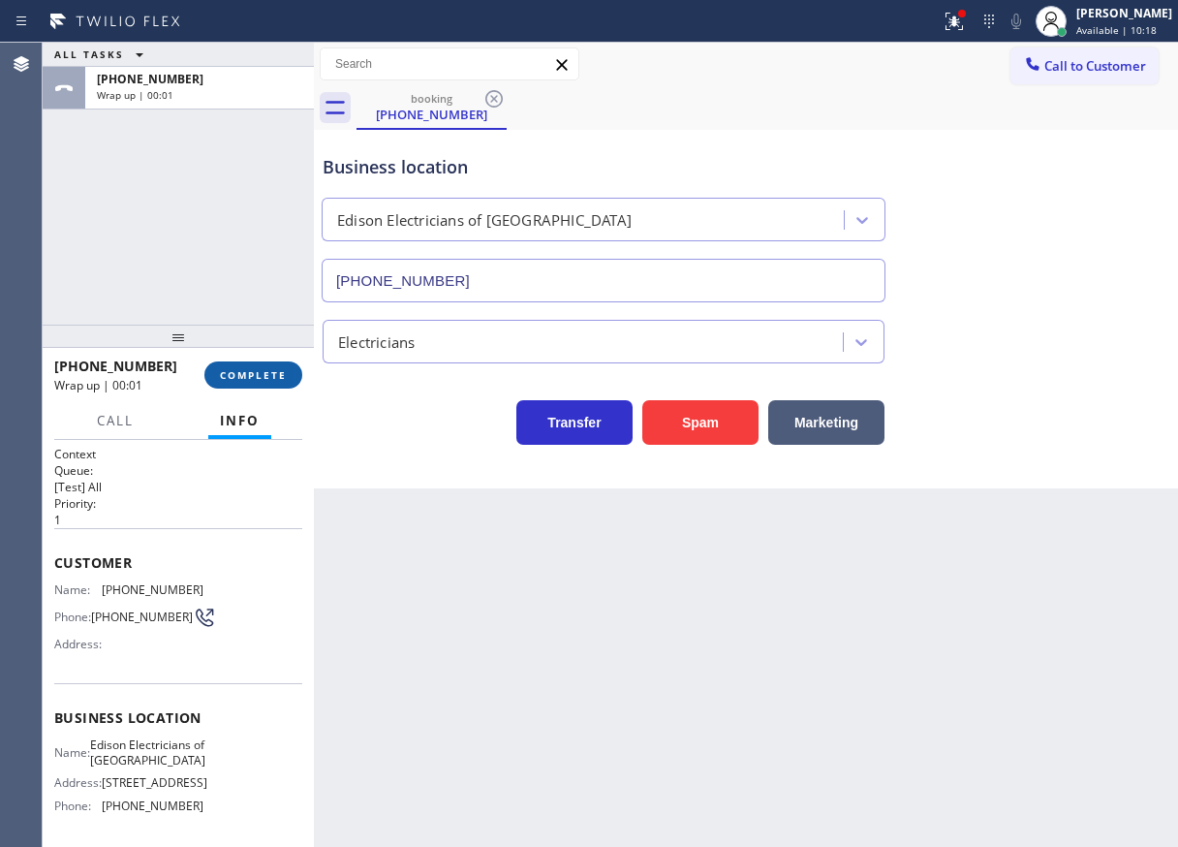
click at [259, 362] on button "COMPLETE" at bounding box center [253, 374] width 98 height 27
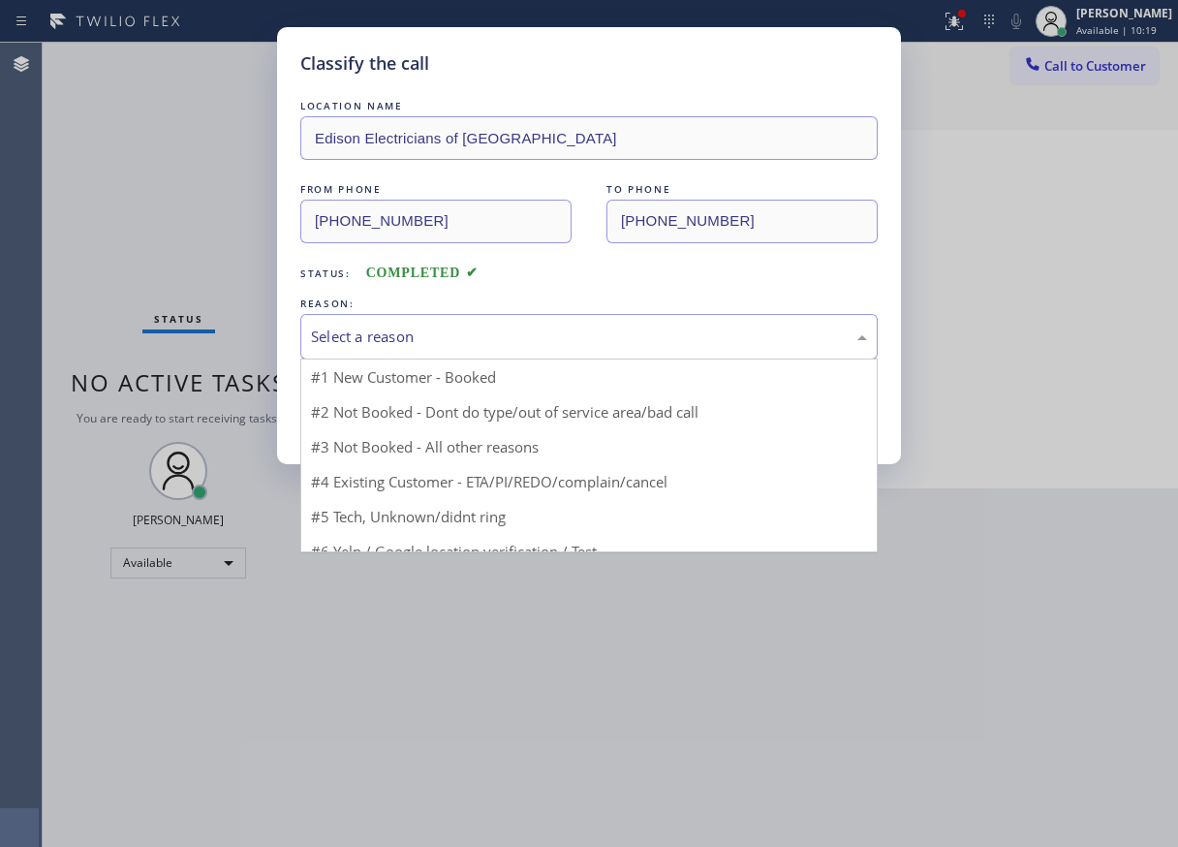
click at [447, 346] on div "Select a reason" at bounding box center [589, 337] width 556 height 22
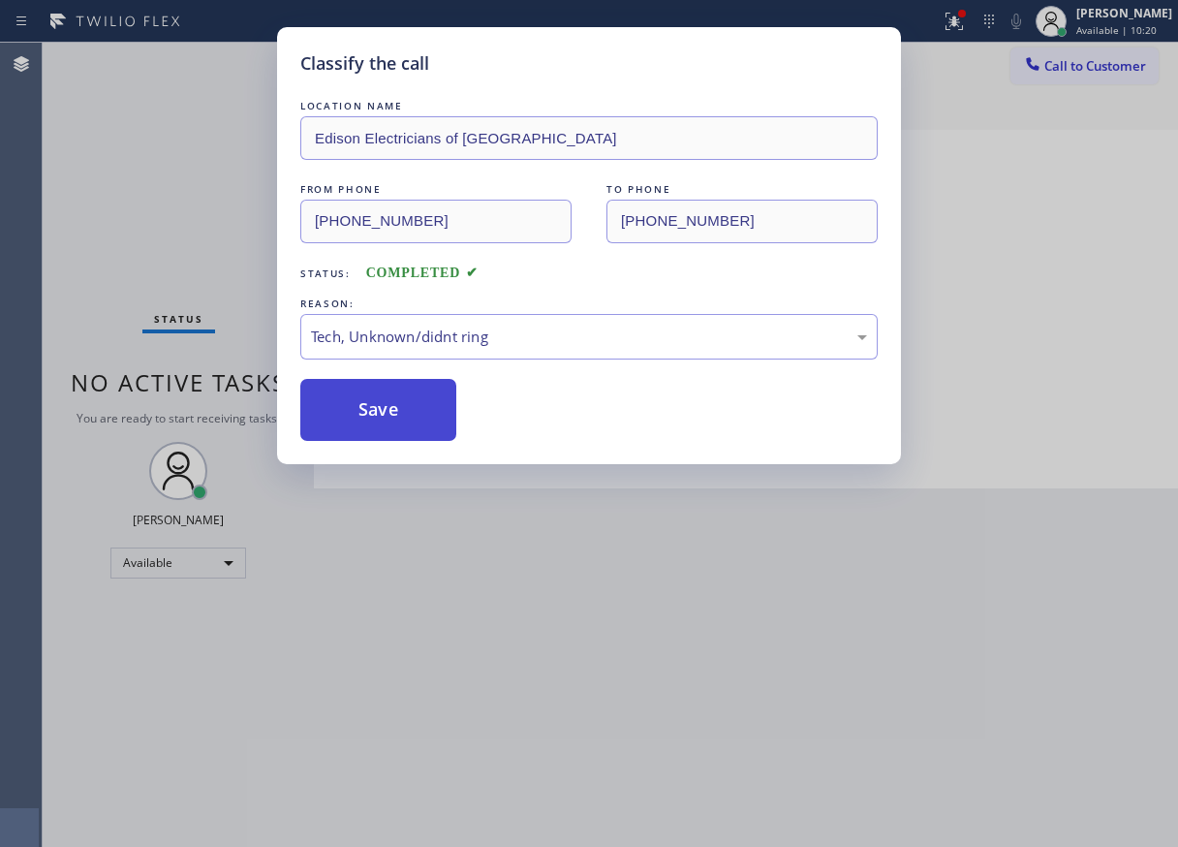
click at [405, 383] on button "Save" at bounding box center [378, 410] width 156 height 62
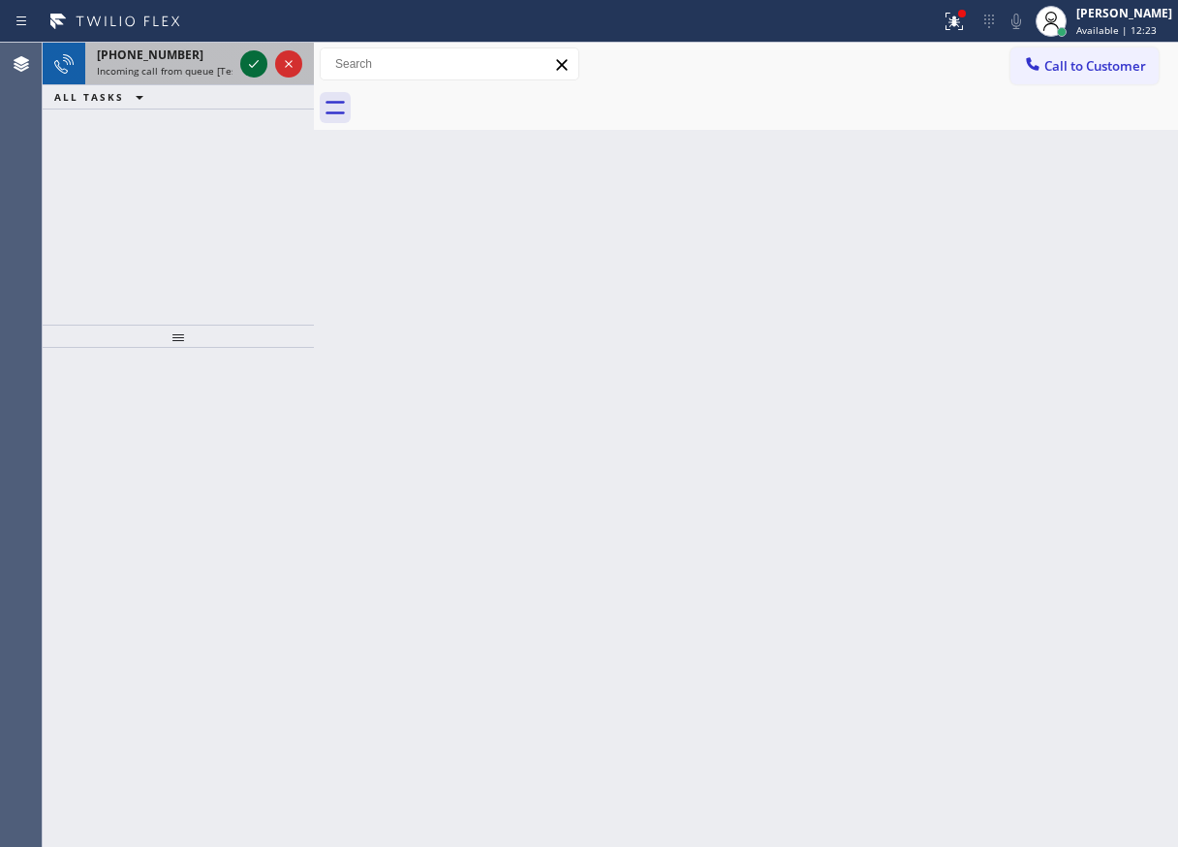
click at [242, 67] on icon at bounding box center [253, 63] width 23 height 23
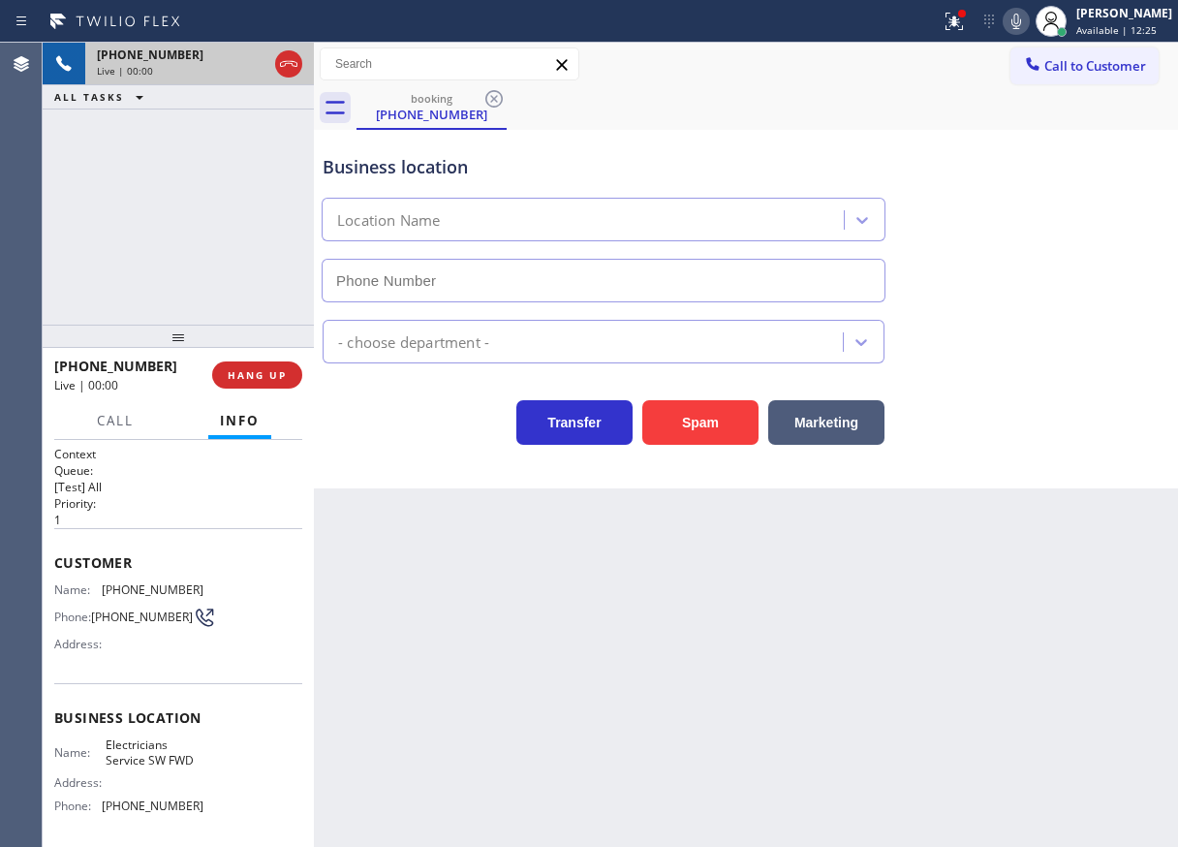
scroll to position [157, 0]
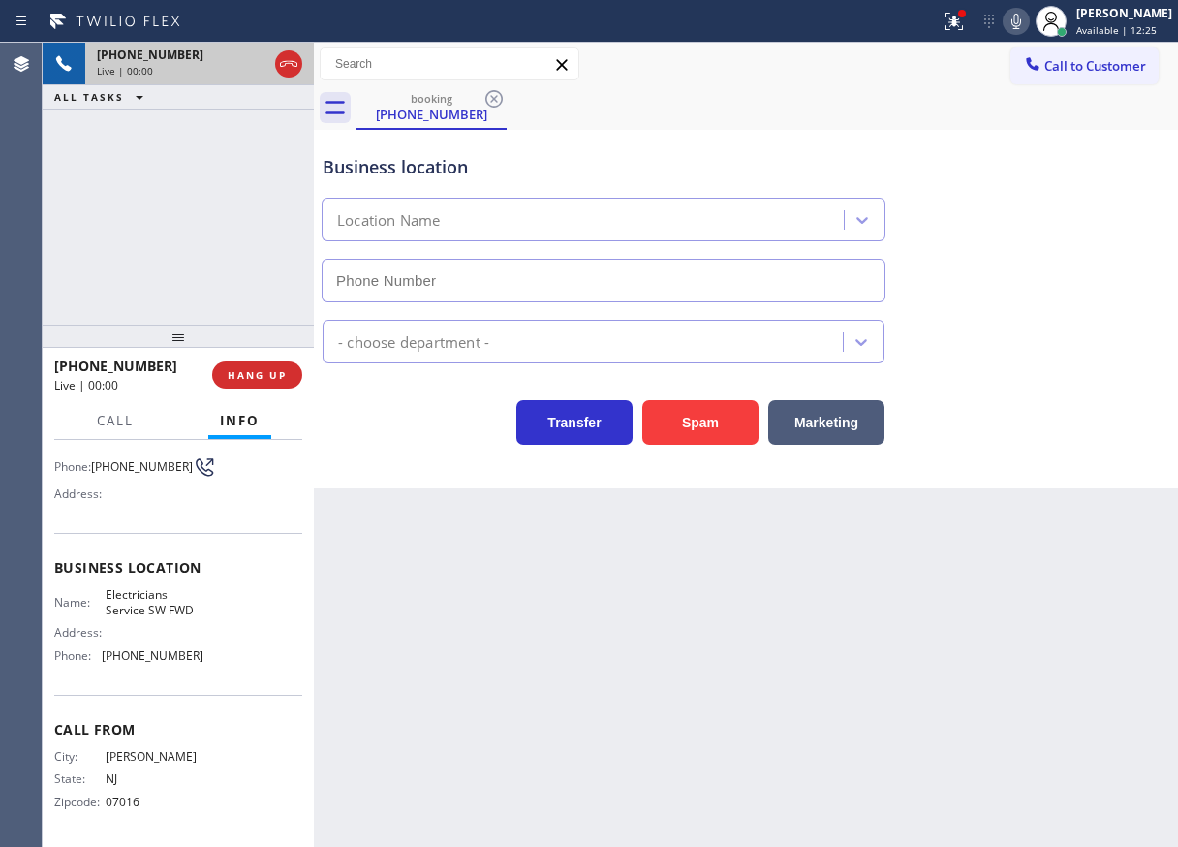
type input "[PHONE_NUMBER]"
click at [143, 598] on span "Electricians Service SW FWD" at bounding box center [154, 602] width 97 height 30
copy span "Electricians Service SW FWD"
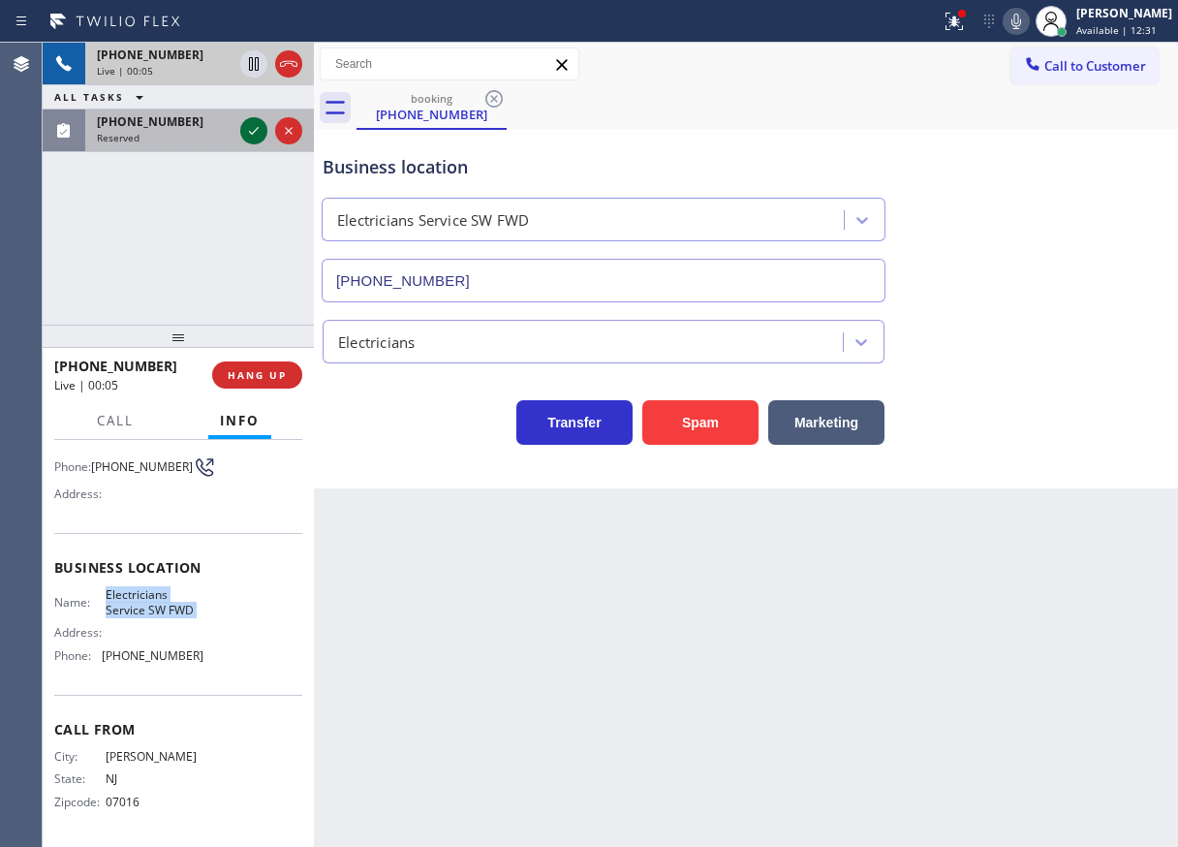
drag, startPoint x: 253, startPoint y: 131, endPoint x: 264, endPoint y: 134, distance: 11.0
click at [253, 131] on icon at bounding box center [253, 130] width 23 height 23
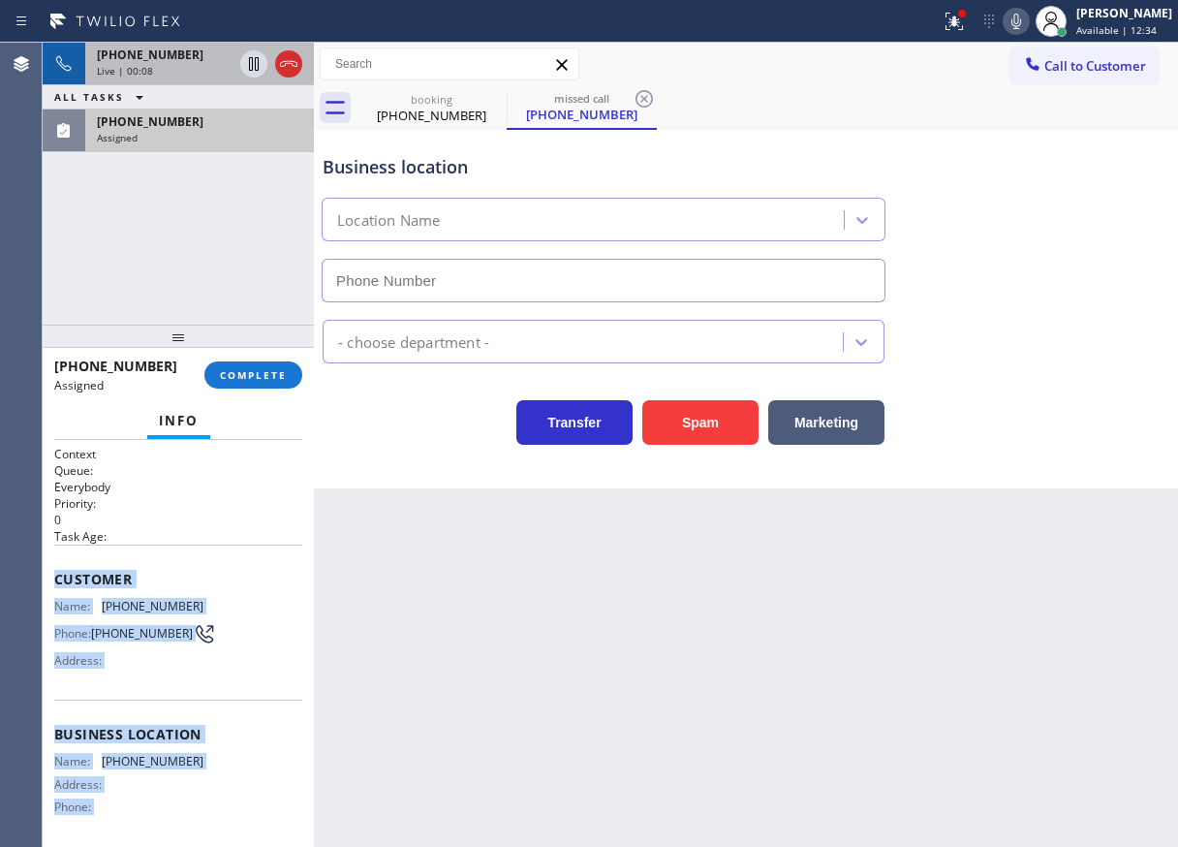
scroll to position [159, 0]
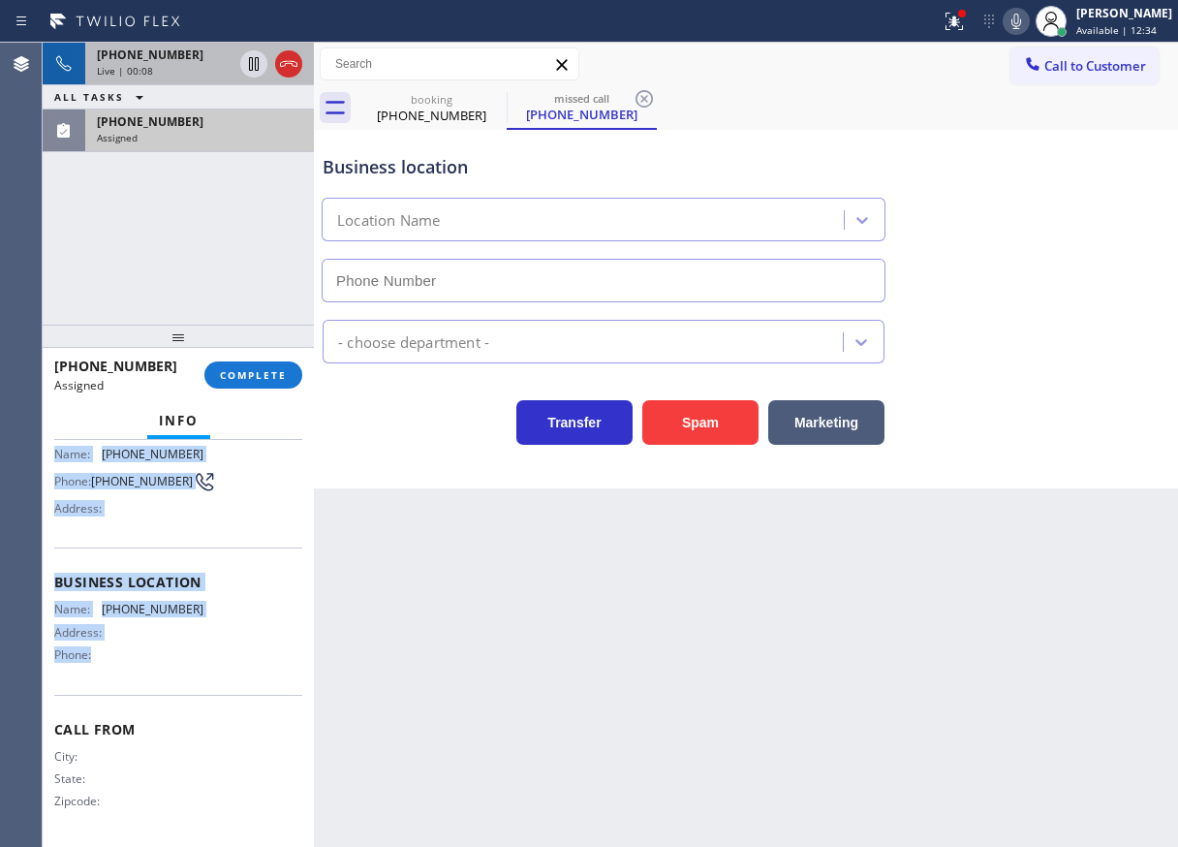
drag, startPoint x: 55, startPoint y: 578, endPoint x: 203, endPoint y: 681, distance: 180.9
click at [203, 681] on div "Context Queue: Everybody Priority: 0 Task Age: Customer Name: (954) 200-4787 Ph…" at bounding box center [178, 567] width 248 height 547
copy div "Customer Name: (954) 200-4787 Phone: (954) 200-4787 Address: Business location …"
click at [266, 381] on span "COMPLETE" at bounding box center [253, 375] width 67 height 14
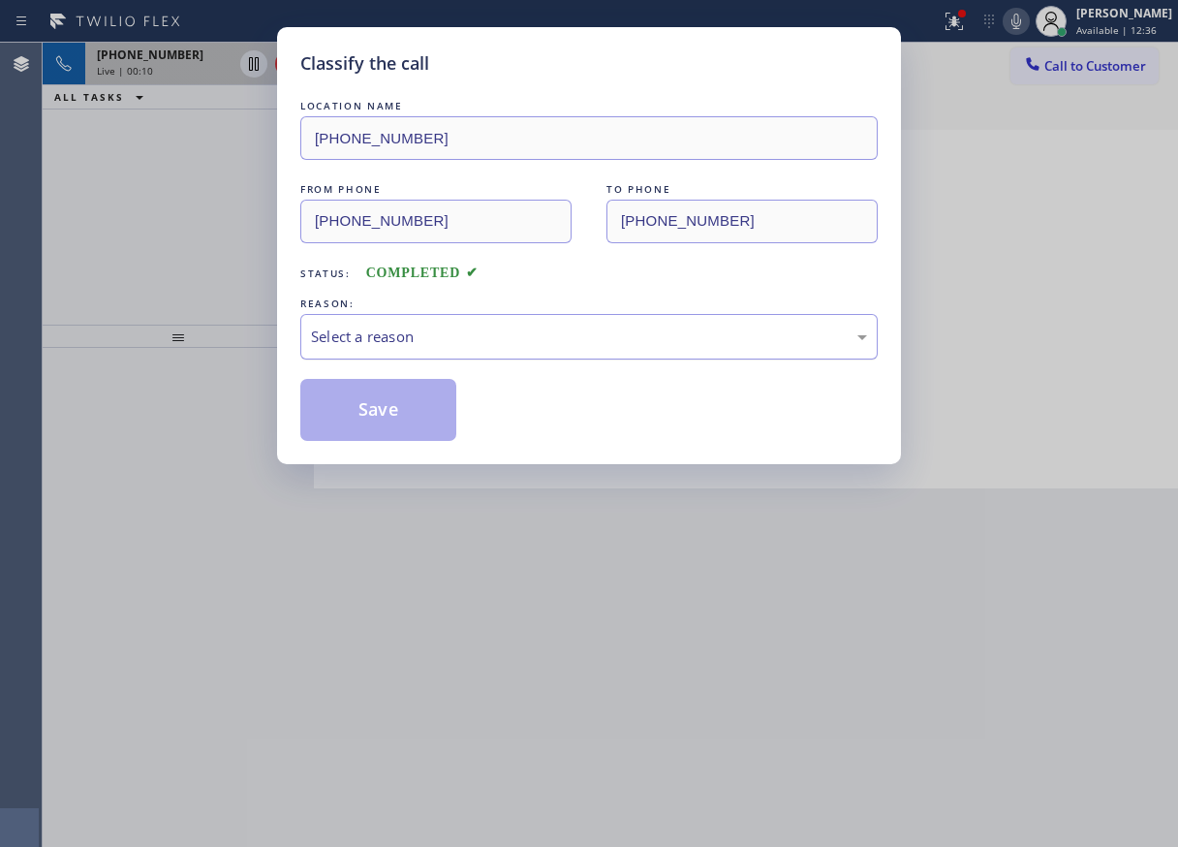
click at [426, 339] on div "Select a reason" at bounding box center [589, 337] width 556 height 22
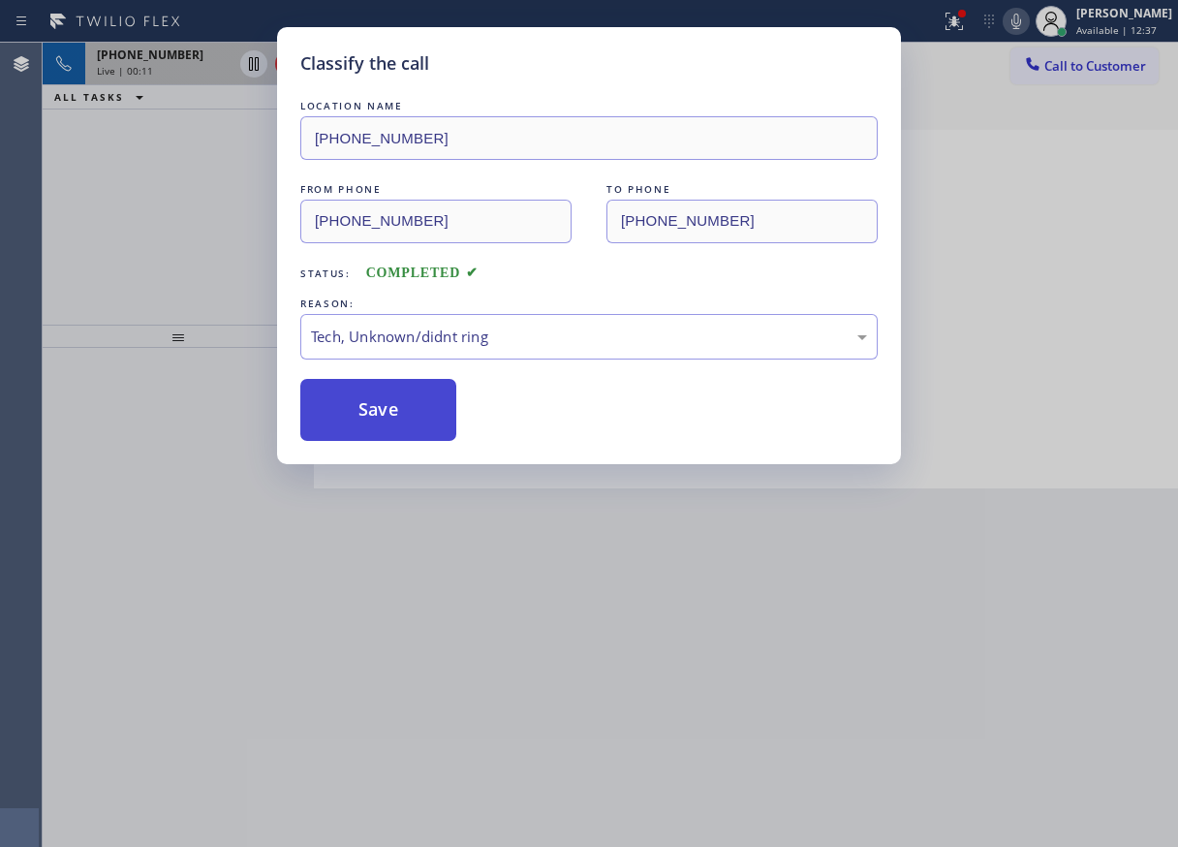
click at [401, 424] on button "Save" at bounding box center [378, 410] width 156 height 62
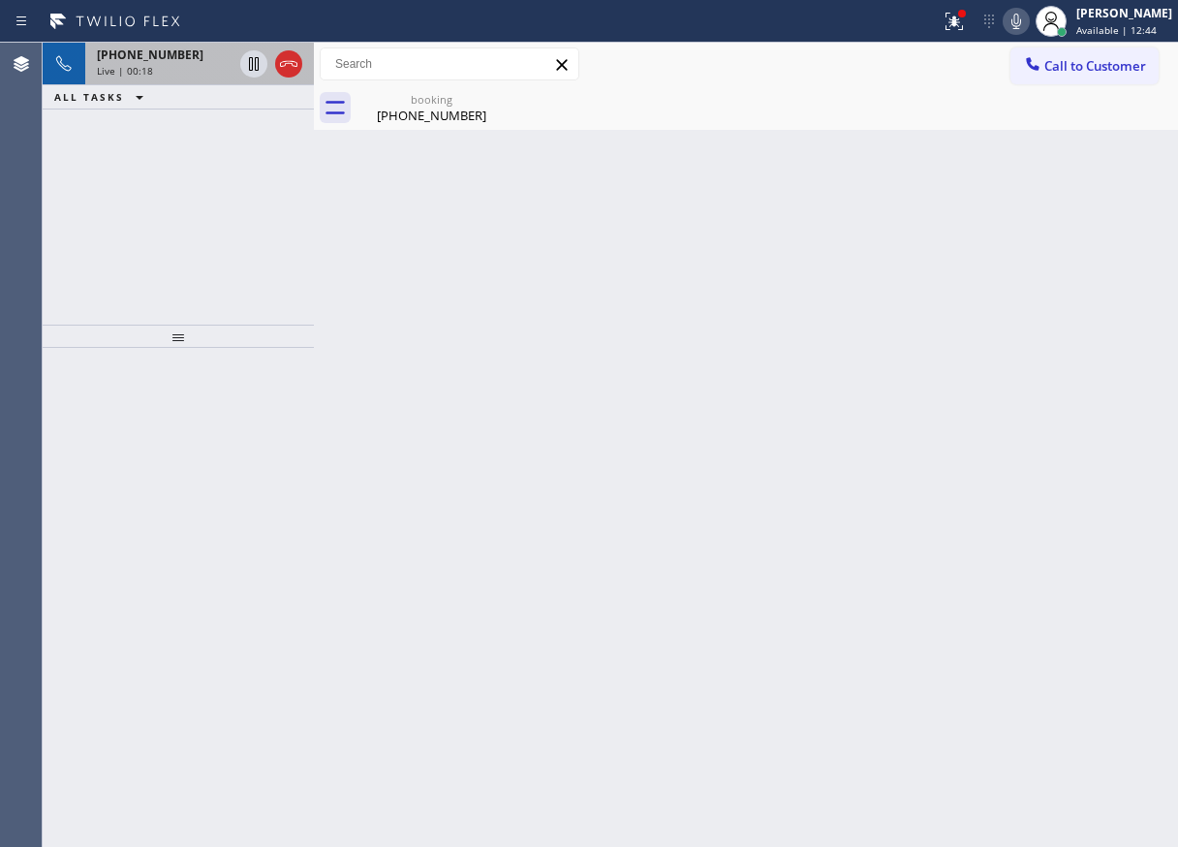
click at [1072, 164] on div "Back to Dashboard Change Sender ID Customers Technicians Select a contact Outbo…" at bounding box center [746, 445] width 864 height 804
click at [172, 63] on div "+19085911083 Live | 00:19" at bounding box center [160, 64] width 151 height 43
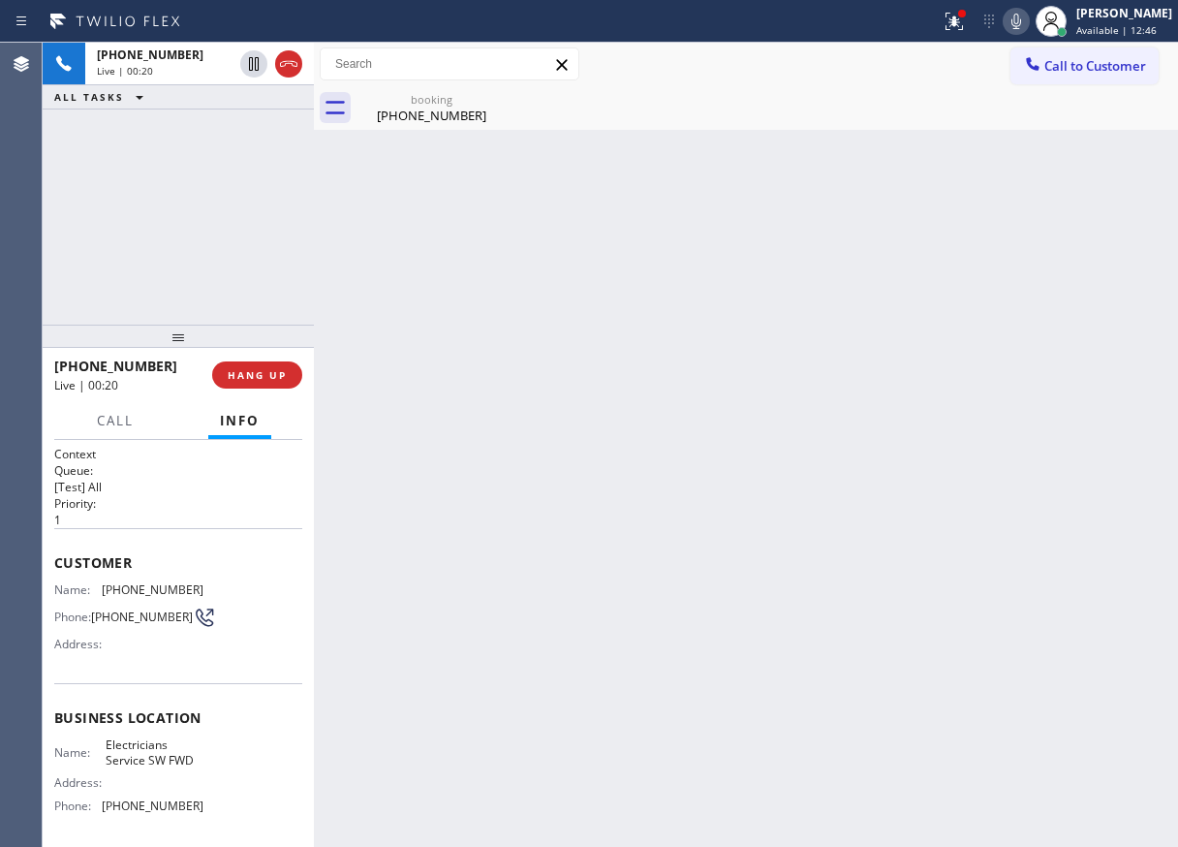
click at [123, 620] on span "(908) 591-1083" at bounding box center [142, 617] width 102 height 15
copy div "(908) 591-1083"
click at [150, 585] on span "(908) 591-1083" at bounding box center [153, 589] width 102 height 15
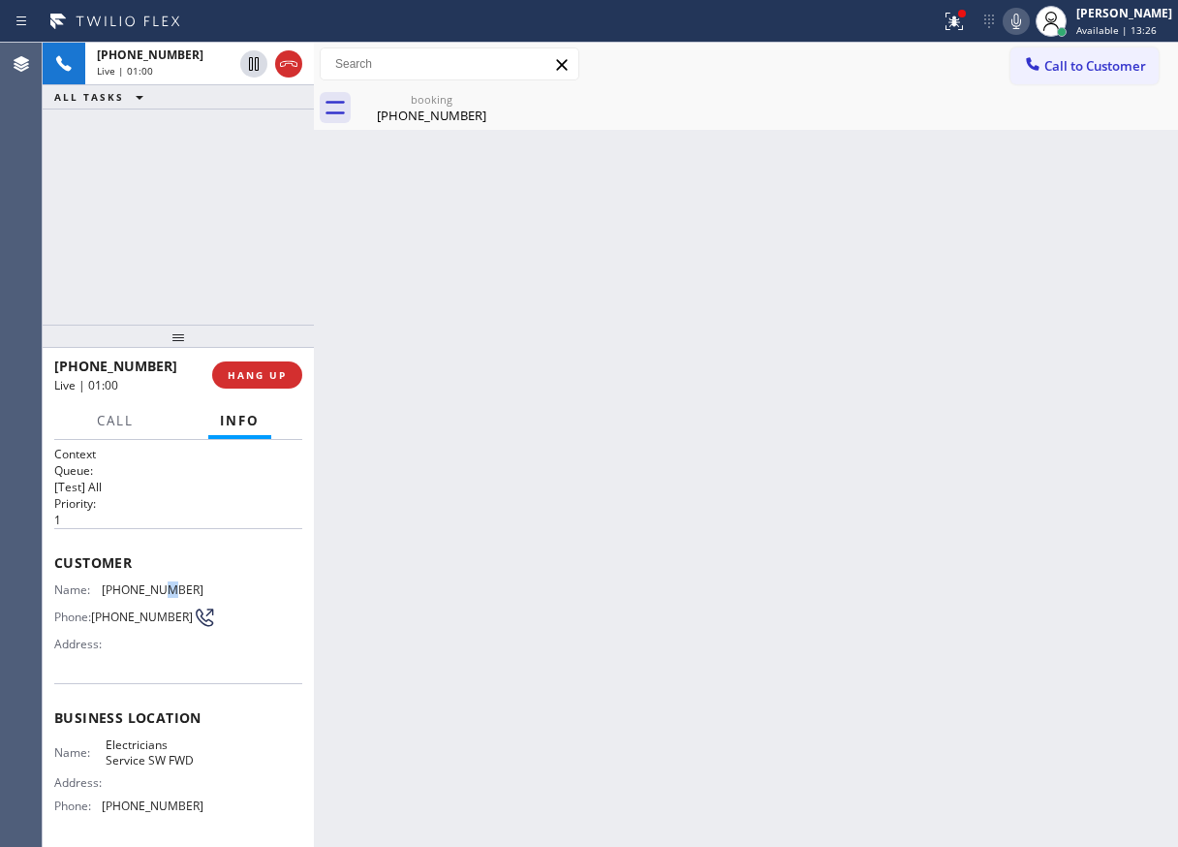
click at [150, 585] on span "(908) 591-1083" at bounding box center [153, 589] width 102 height 15
copy span "(908) 591-1083"
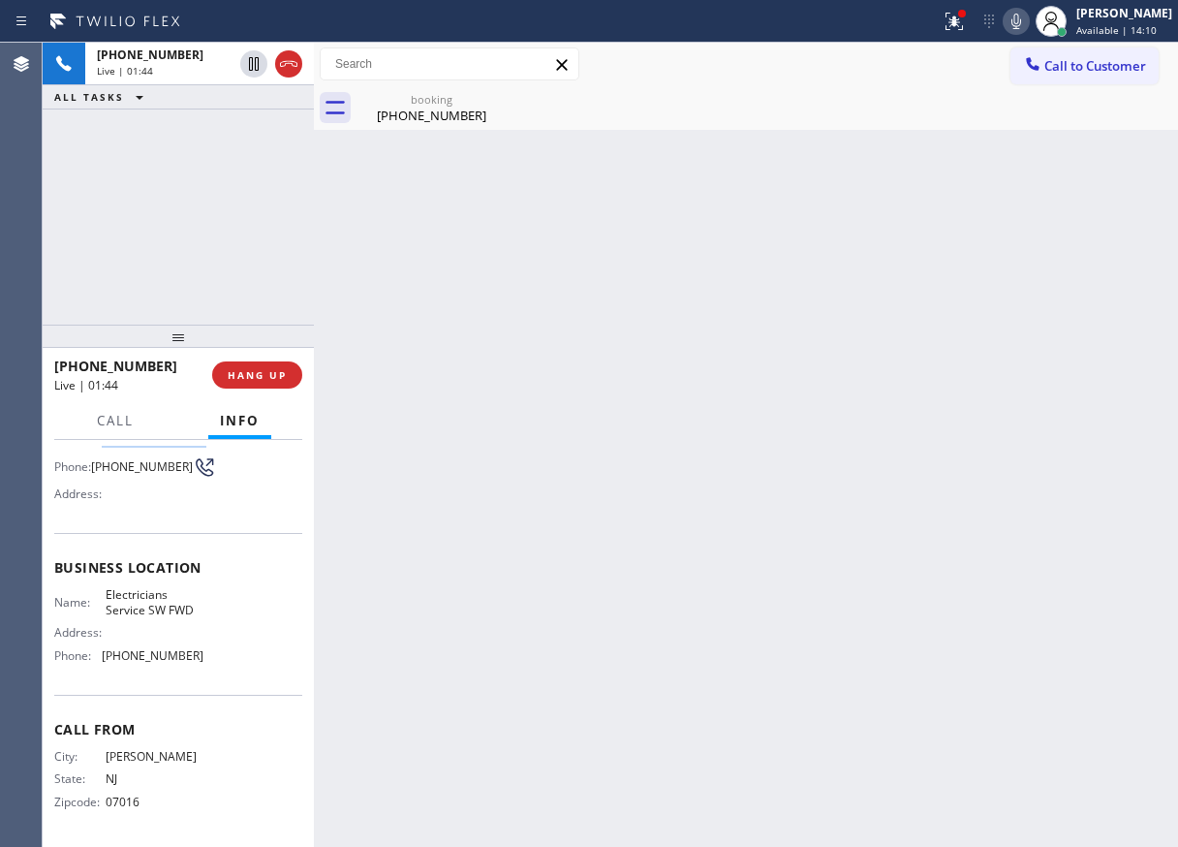
scroll to position [60, 0]
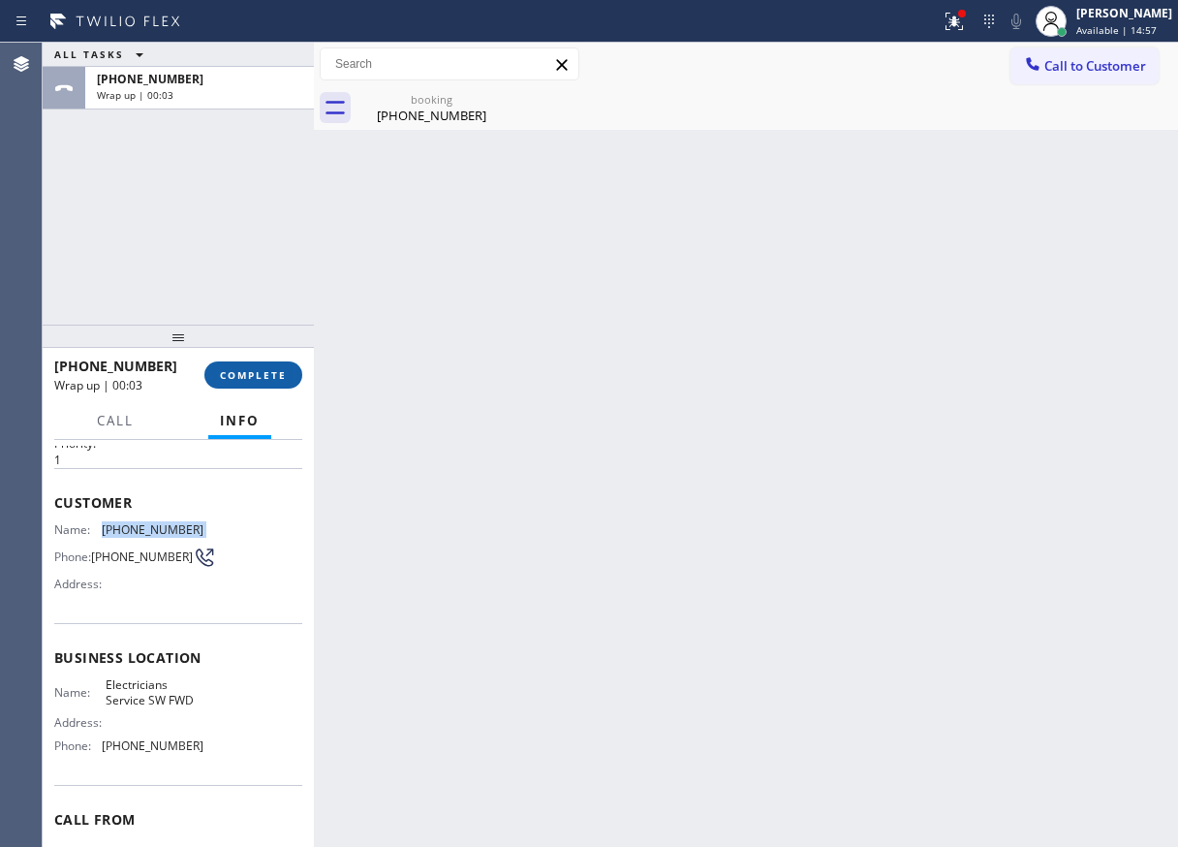
click at [255, 376] on span "COMPLETE" at bounding box center [253, 375] width 67 height 14
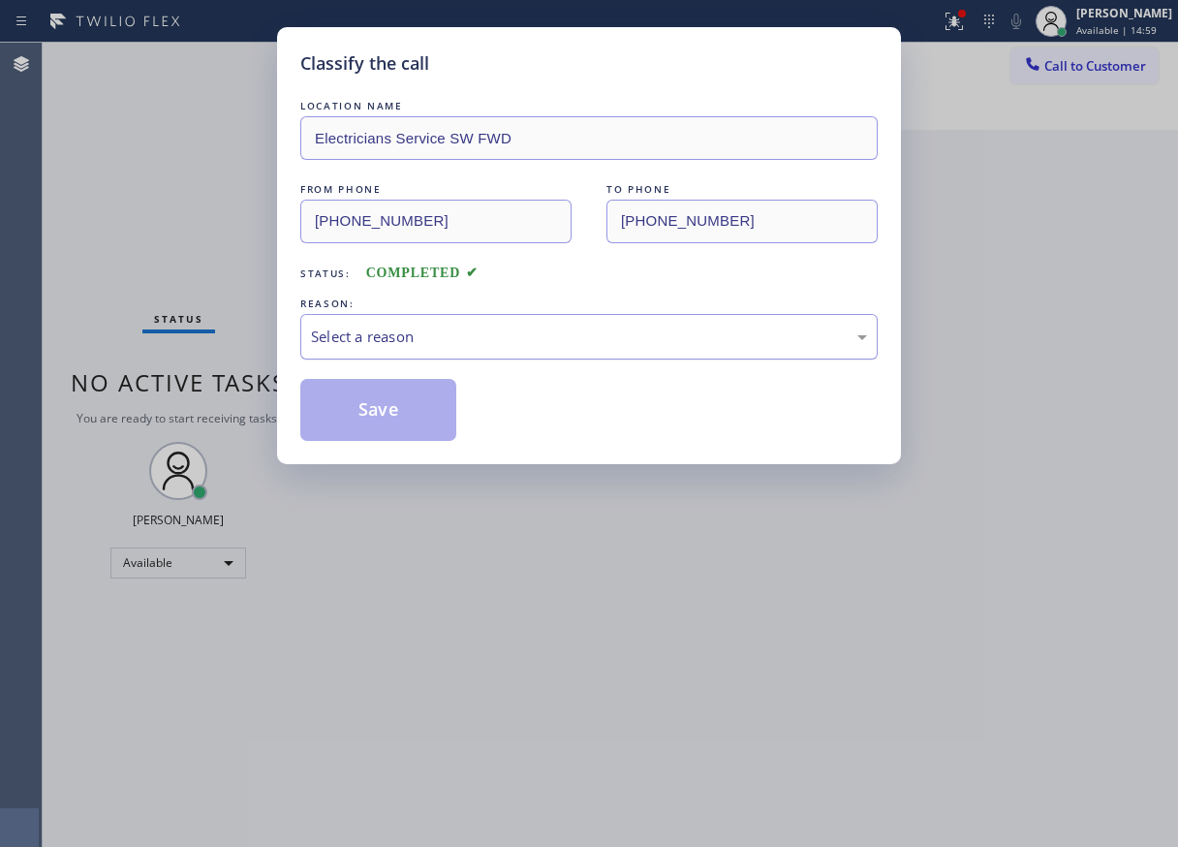
click at [517, 332] on div "Select a reason" at bounding box center [589, 337] width 556 height 22
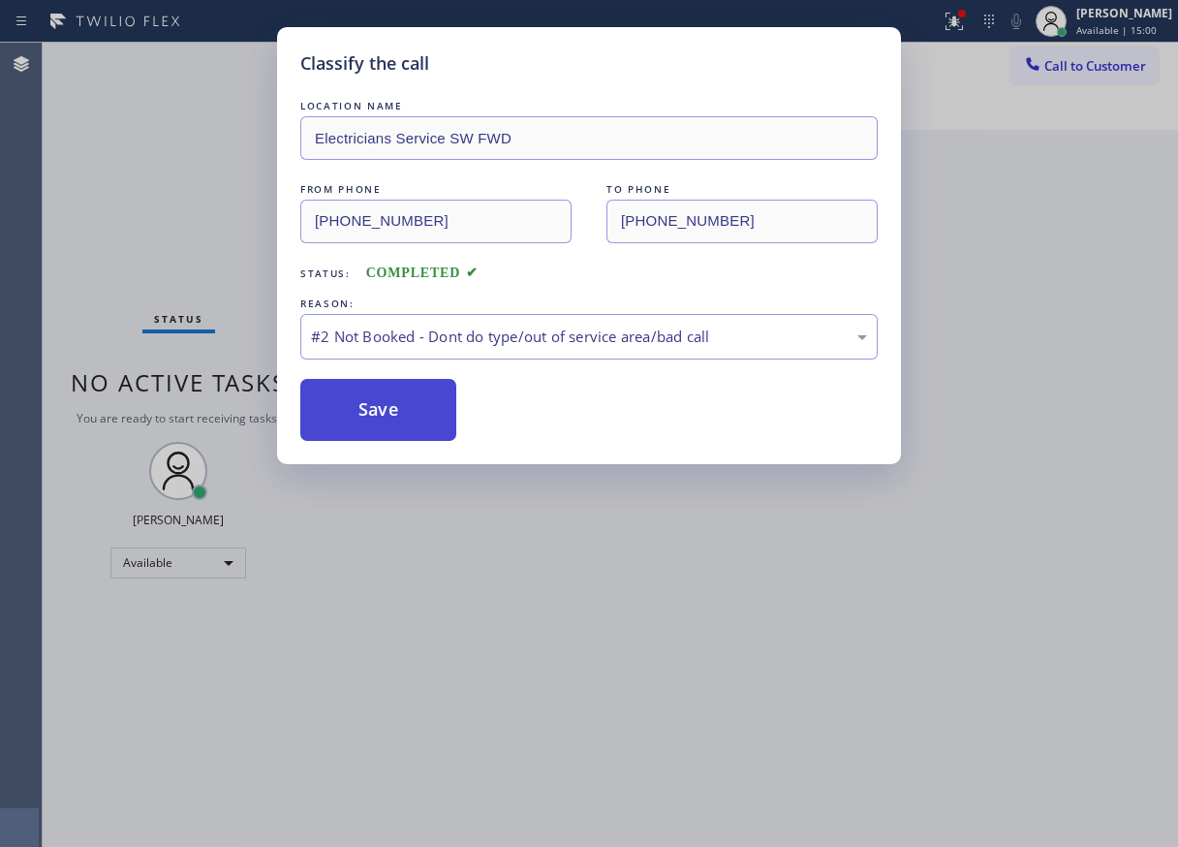
click at [392, 399] on button "Save" at bounding box center [378, 410] width 156 height 62
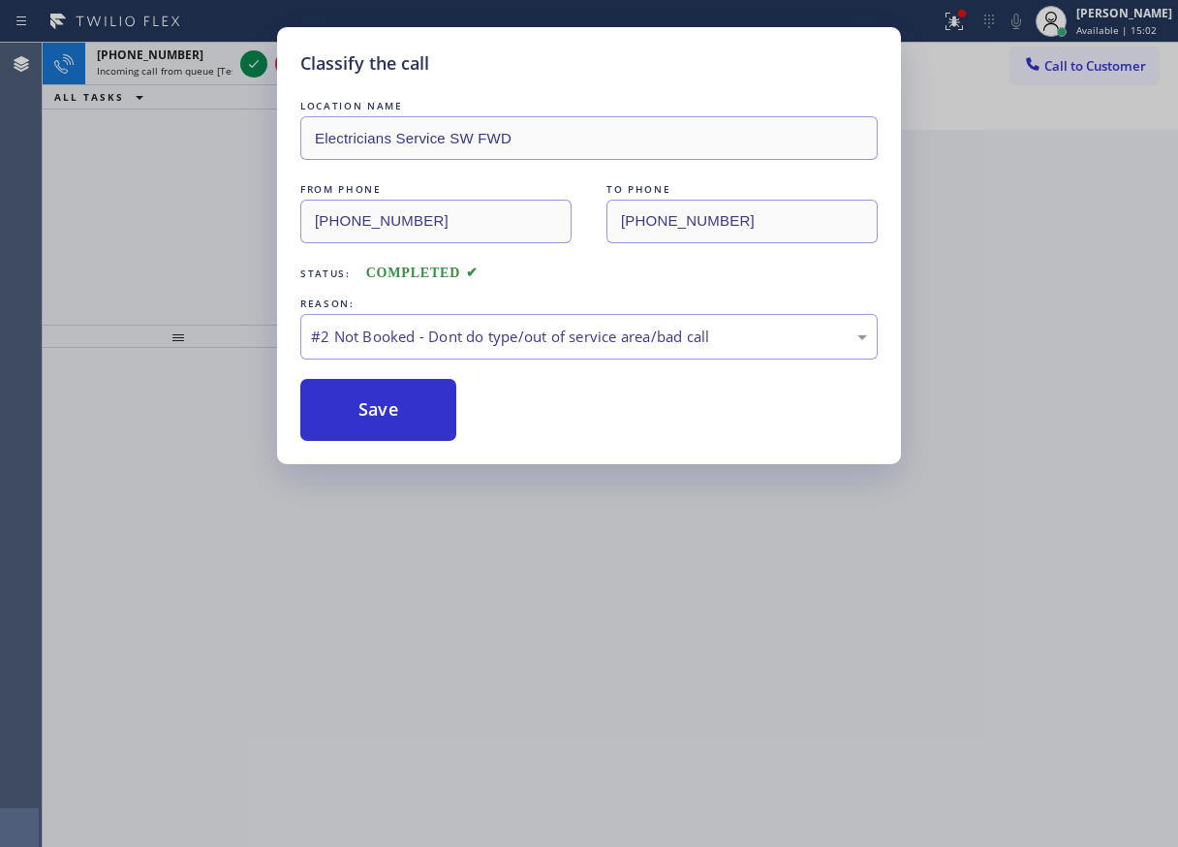
click at [249, 66] on div "Classify the call LOCATION NAME Electricians Service SW FWD FROM PHONE (908) 59…" at bounding box center [589, 423] width 1178 height 847
click at [406, 417] on button "Save" at bounding box center [378, 410] width 156 height 62
click at [377, 400] on button "Save" at bounding box center [378, 410] width 156 height 62
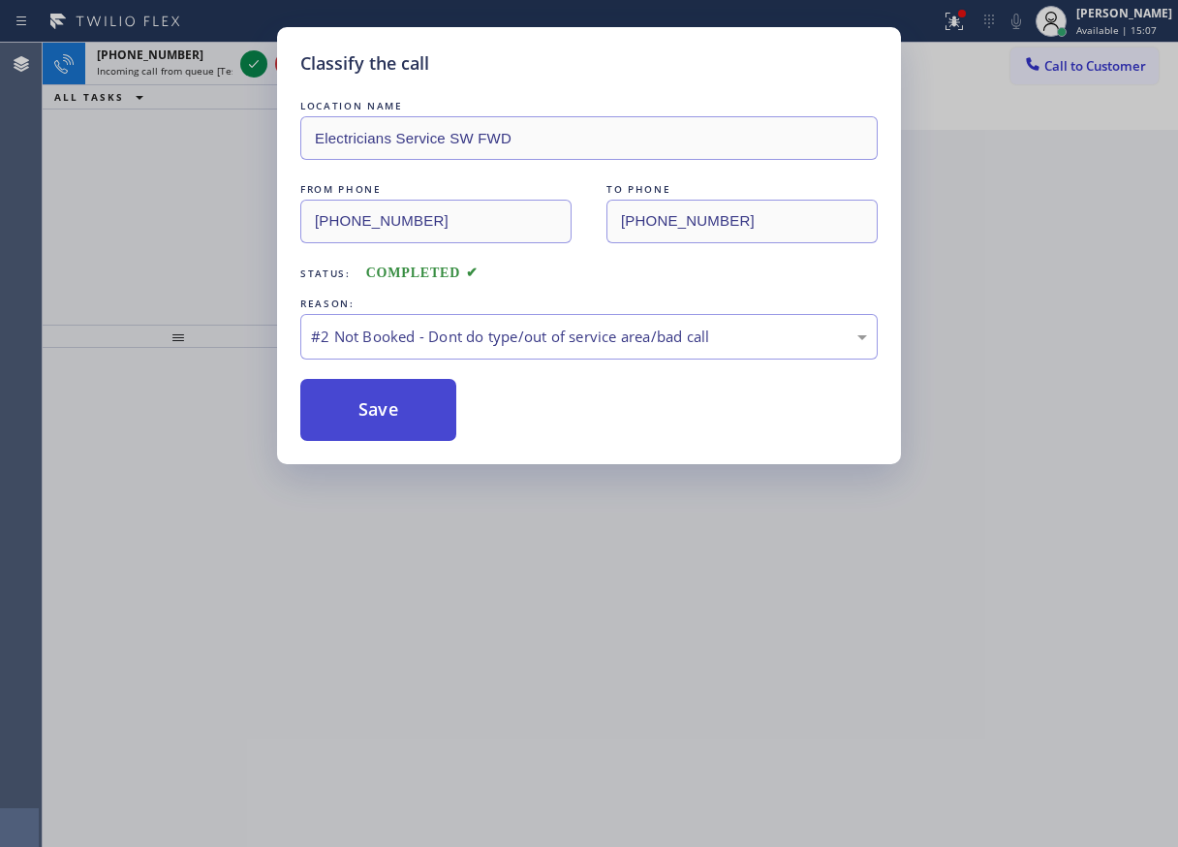
click at [377, 399] on button "Save" at bounding box center [378, 410] width 156 height 62
click at [375, 389] on button "Save" at bounding box center [378, 410] width 156 height 62
click at [375, 408] on button "Save" at bounding box center [378, 410] width 156 height 62
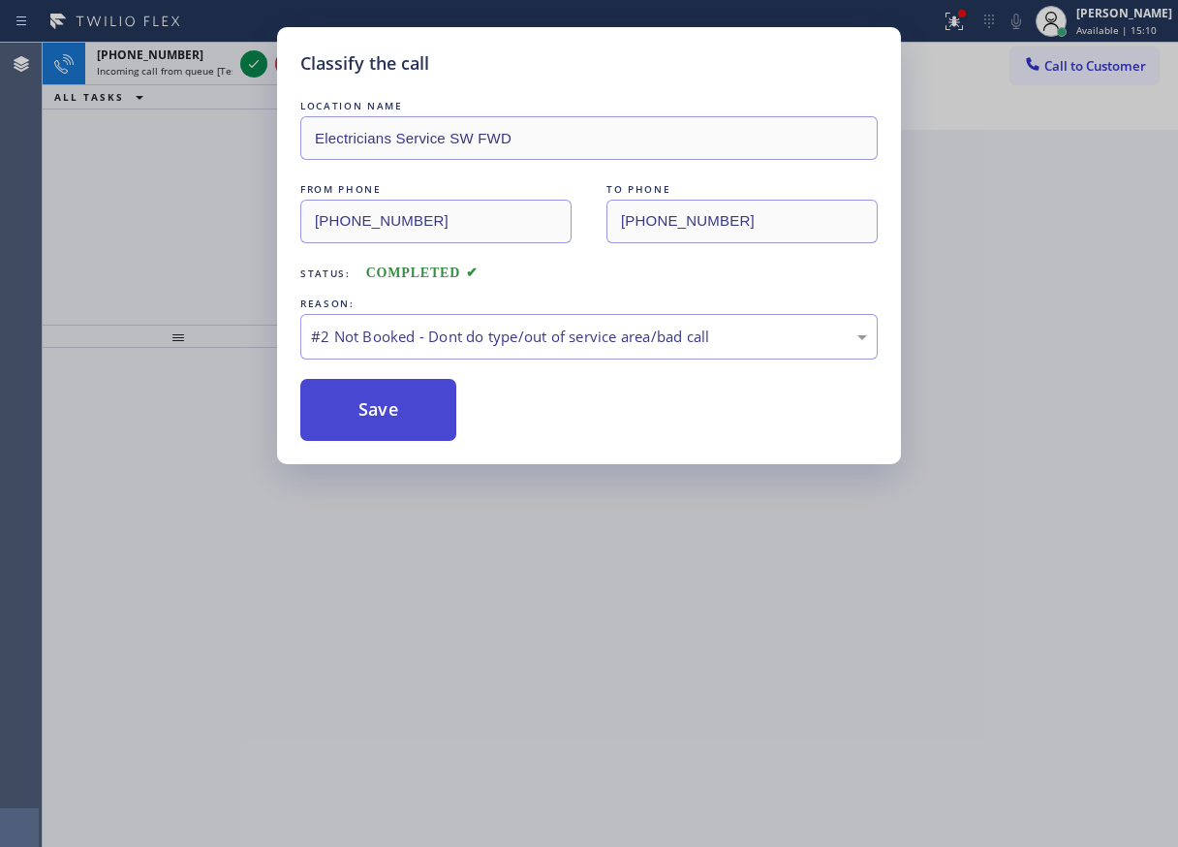
click at [375, 408] on button "Save" at bounding box center [378, 410] width 156 height 62
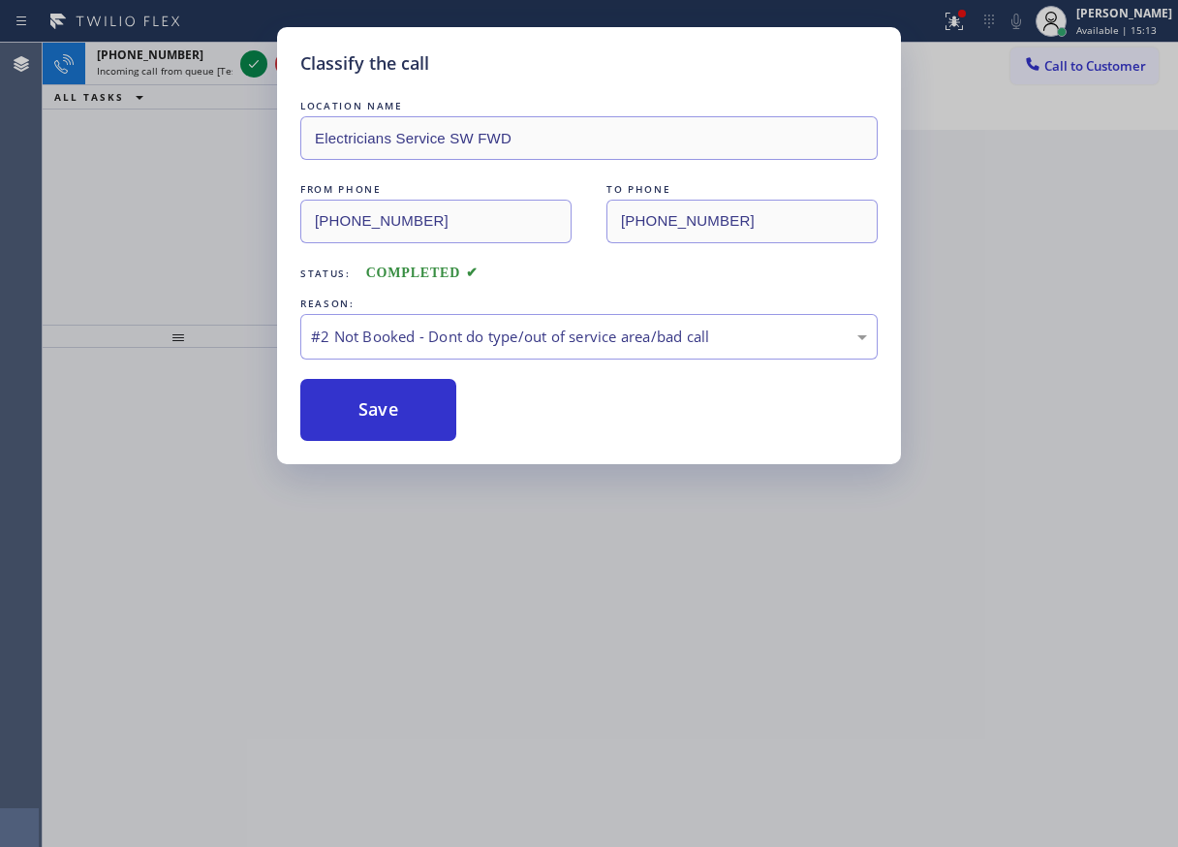
click at [172, 76] on div "Classify the call LOCATION NAME Electricians Service SW FWD FROM PHONE (908) 59…" at bounding box center [589, 423] width 1178 height 847
click at [243, 69] on div "Classify the call LOCATION NAME Electricians Service SW FWD FROM PHONE (908) 59…" at bounding box center [589, 423] width 1178 height 847
click at [244, 69] on div "Classify the call LOCATION NAME Electricians Service SW FWD FROM PHONE (908) 59…" at bounding box center [589, 423] width 1178 height 847
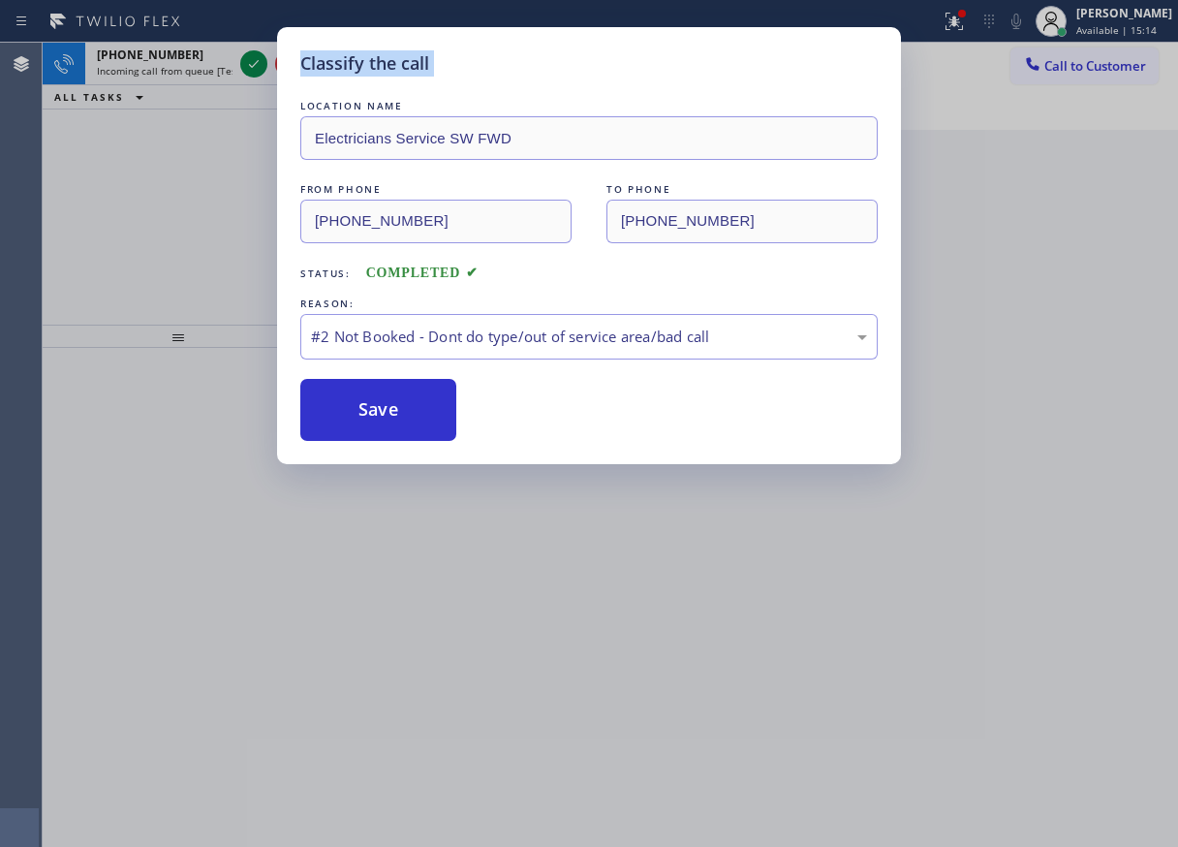
click at [244, 69] on div "Classify the call LOCATION NAME Electricians Service SW FWD FROM PHONE (908) 59…" at bounding box center [589, 423] width 1178 height 847
click at [394, 429] on button "Save" at bounding box center [378, 410] width 156 height 62
drag, startPoint x: 394, startPoint y: 429, endPoint x: 377, endPoint y: 394, distance: 39.0
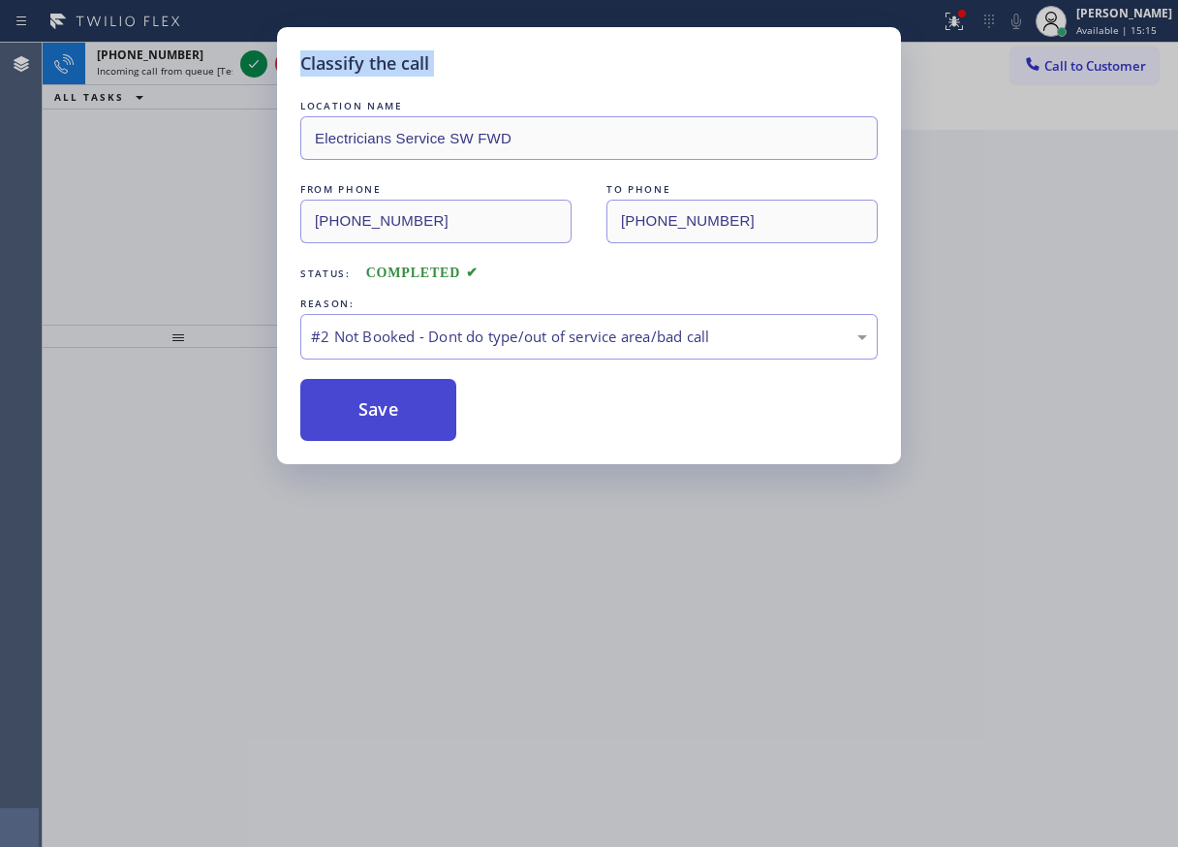
click at [394, 426] on button "Save" at bounding box center [378, 410] width 156 height 62
click at [372, 391] on button "Save" at bounding box center [378, 410] width 156 height 62
click at [372, 414] on button "Save" at bounding box center [378, 410] width 156 height 62
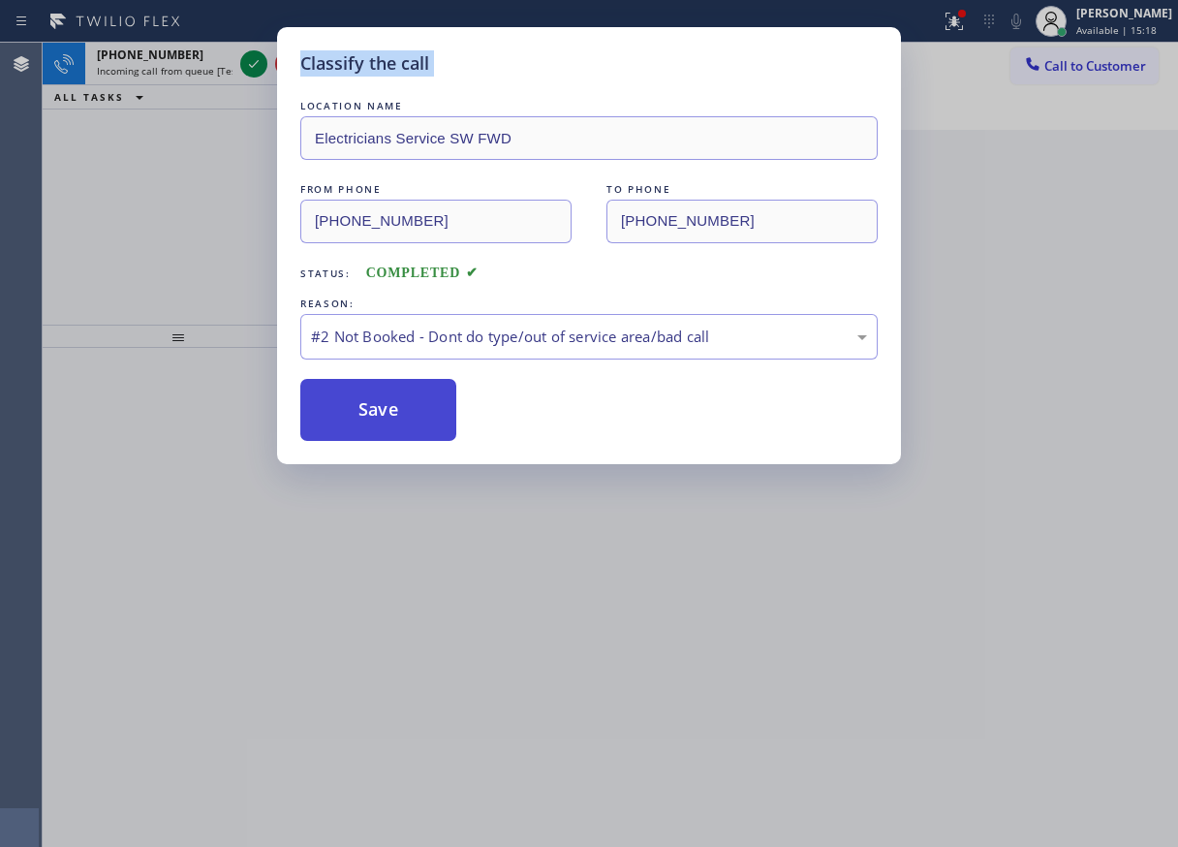
click at [372, 414] on button "Save" at bounding box center [378, 410] width 156 height 62
drag, startPoint x: 372, startPoint y: 416, endPoint x: 388, endPoint y: 405, distance: 18.8
click at [388, 401] on button "Save" at bounding box center [378, 410] width 156 height 62
click at [645, 434] on div "Save" at bounding box center [589, 410] width 578 height 62
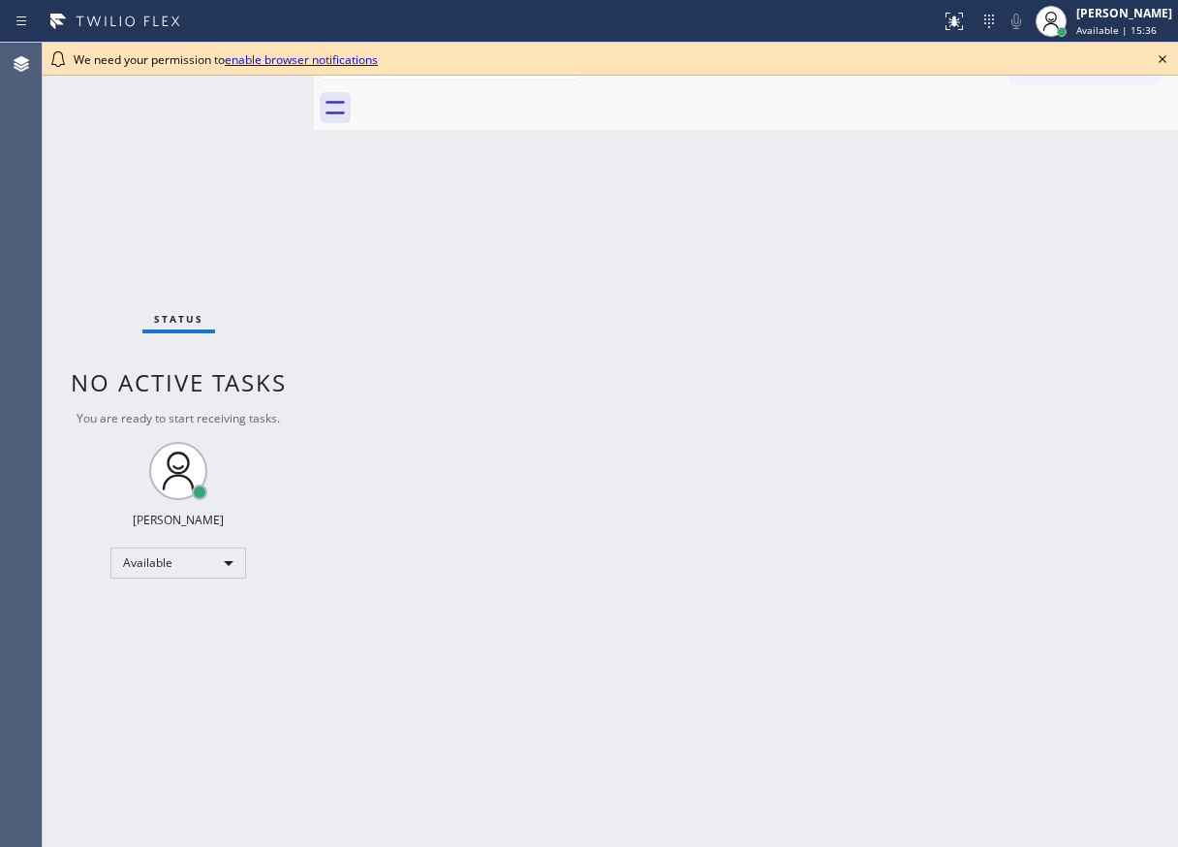
click at [1090, 289] on div "Back to Dashboard Change Sender ID Customers Technicians Select a contact Outbo…" at bounding box center [746, 445] width 864 height 804
click at [1168, 61] on icon at bounding box center [1162, 58] width 23 height 23
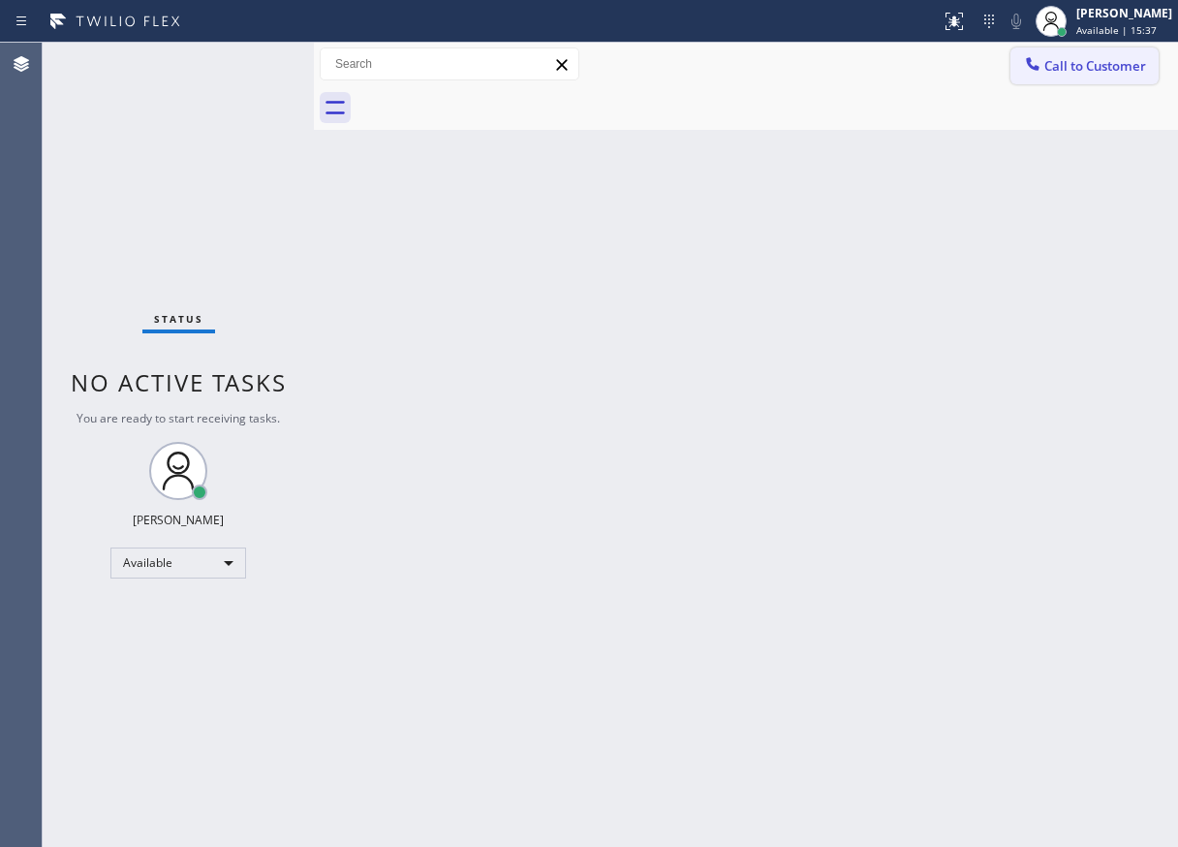
click at [1124, 62] on span "Call to Customer" at bounding box center [1096, 65] width 102 height 17
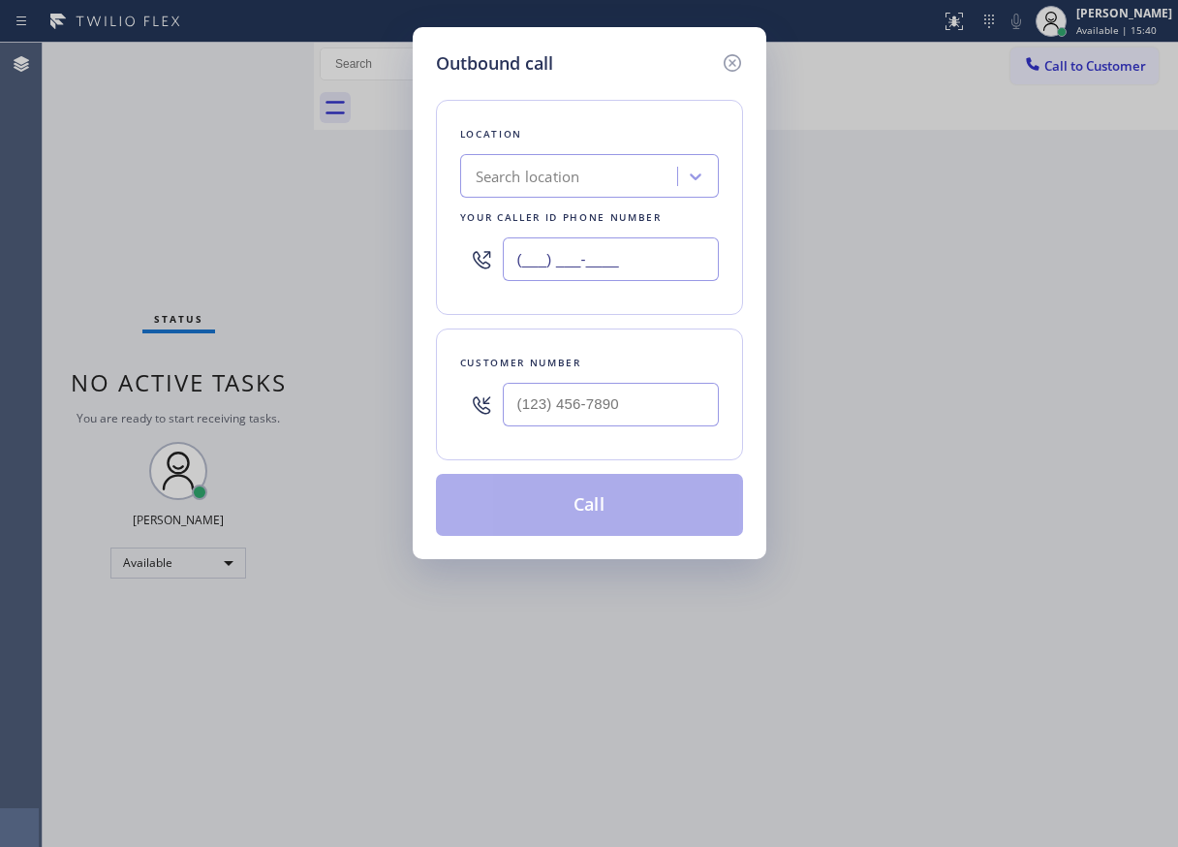
click at [627, 271] on input "(___) ___-____" at bounding box center [611, 259] width 216 height 44
paste input "908) 591-1083"
type input "(908) 591-1083"
click at [666, 417] on input "(___) ___-____" at bounding box center [611, 405] width 216 height 44
paste input "908) 591-1083"
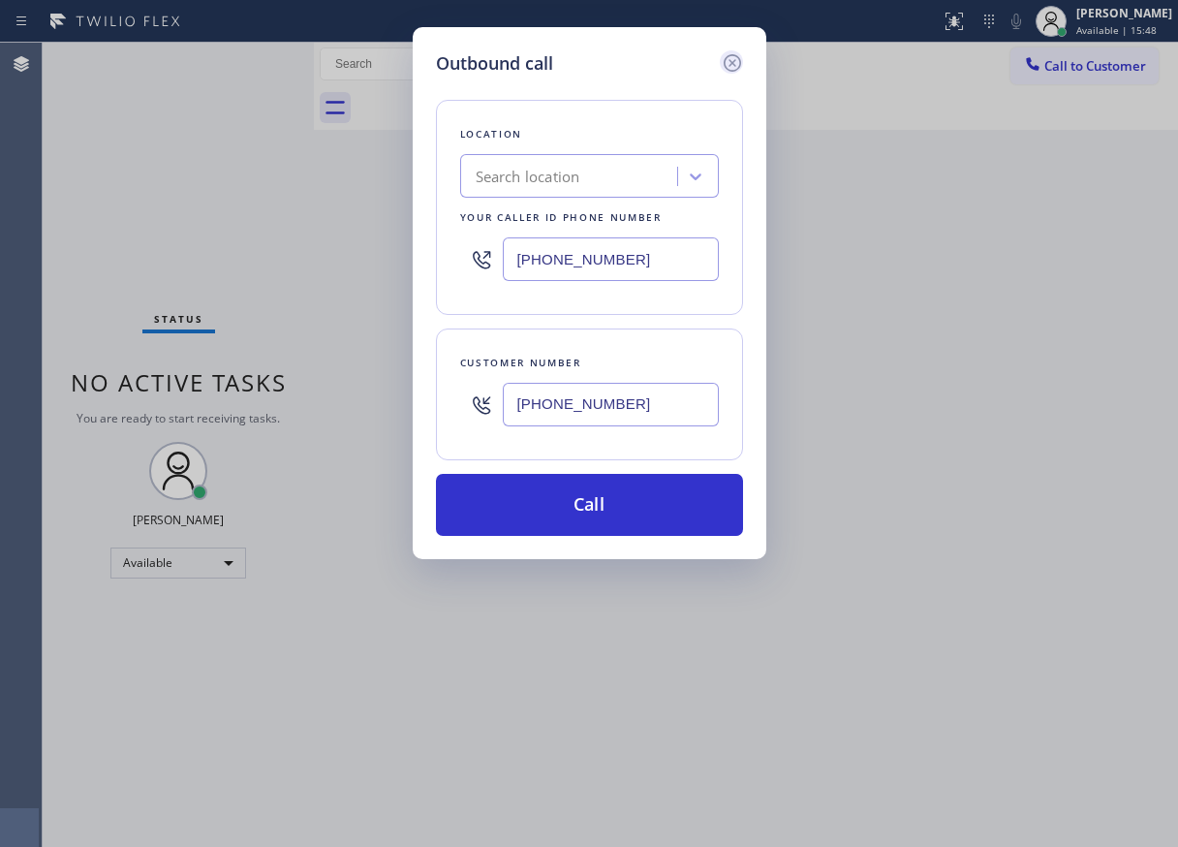
type input "(908) 591-1083"
click at [729, 67] on icon at bounding box center [732, 62] width 23 height 23
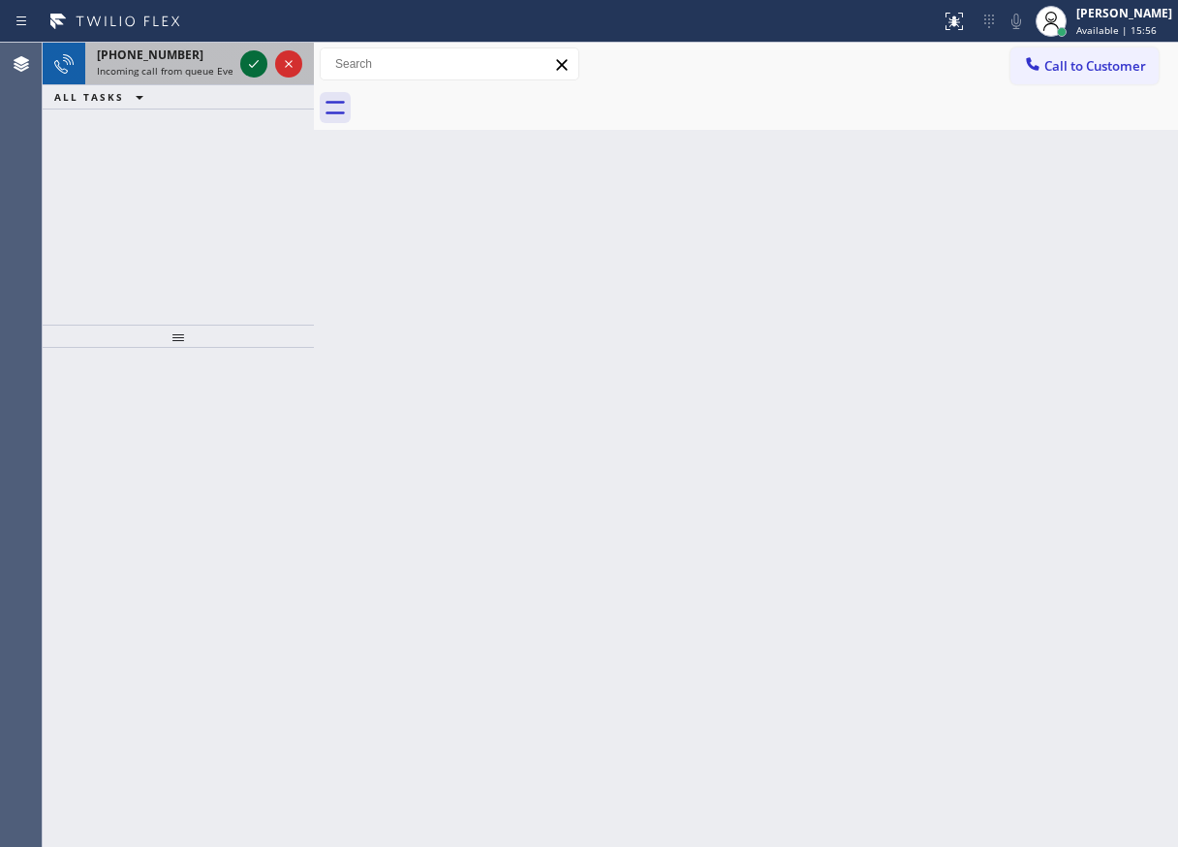
click at [253, 60] on icon at bounding box center [253, 63] width 23 height 23
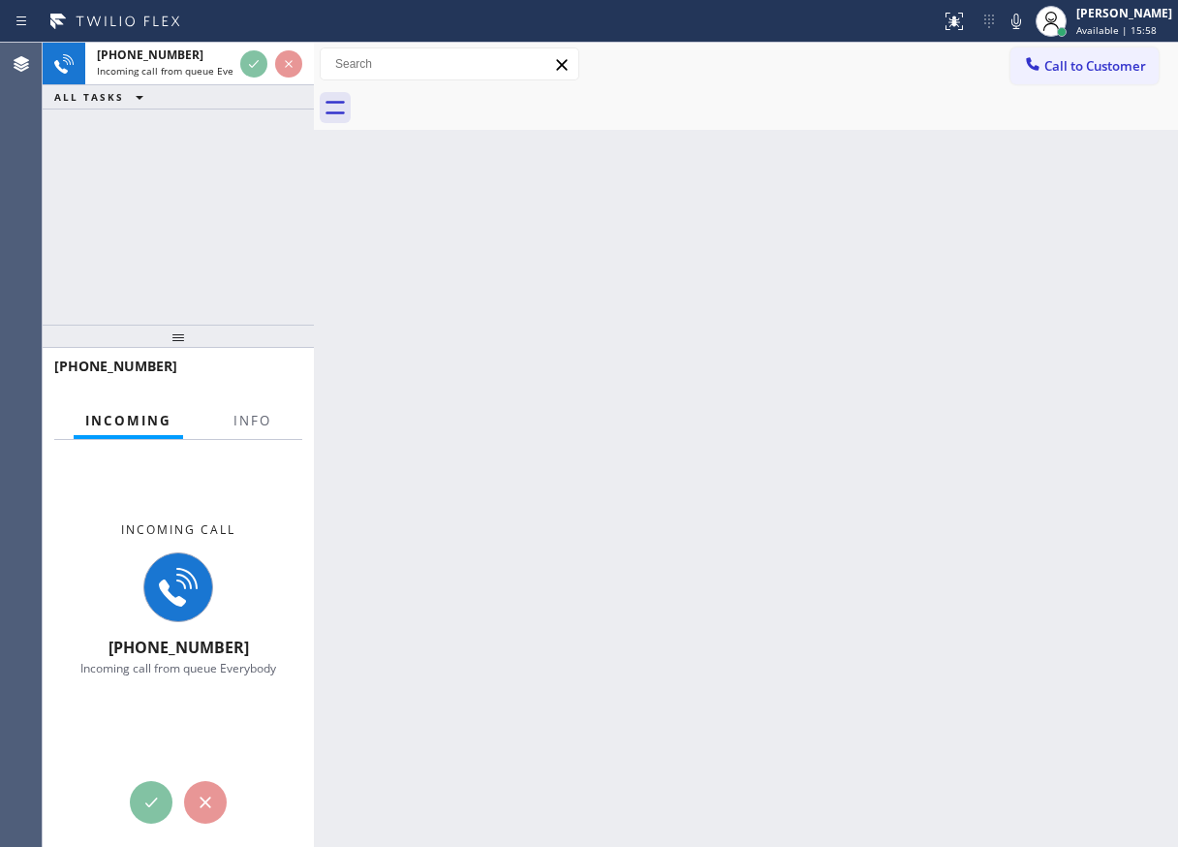
click at [233, 437] on div at bounding box center [252, 437] width 61 height 4
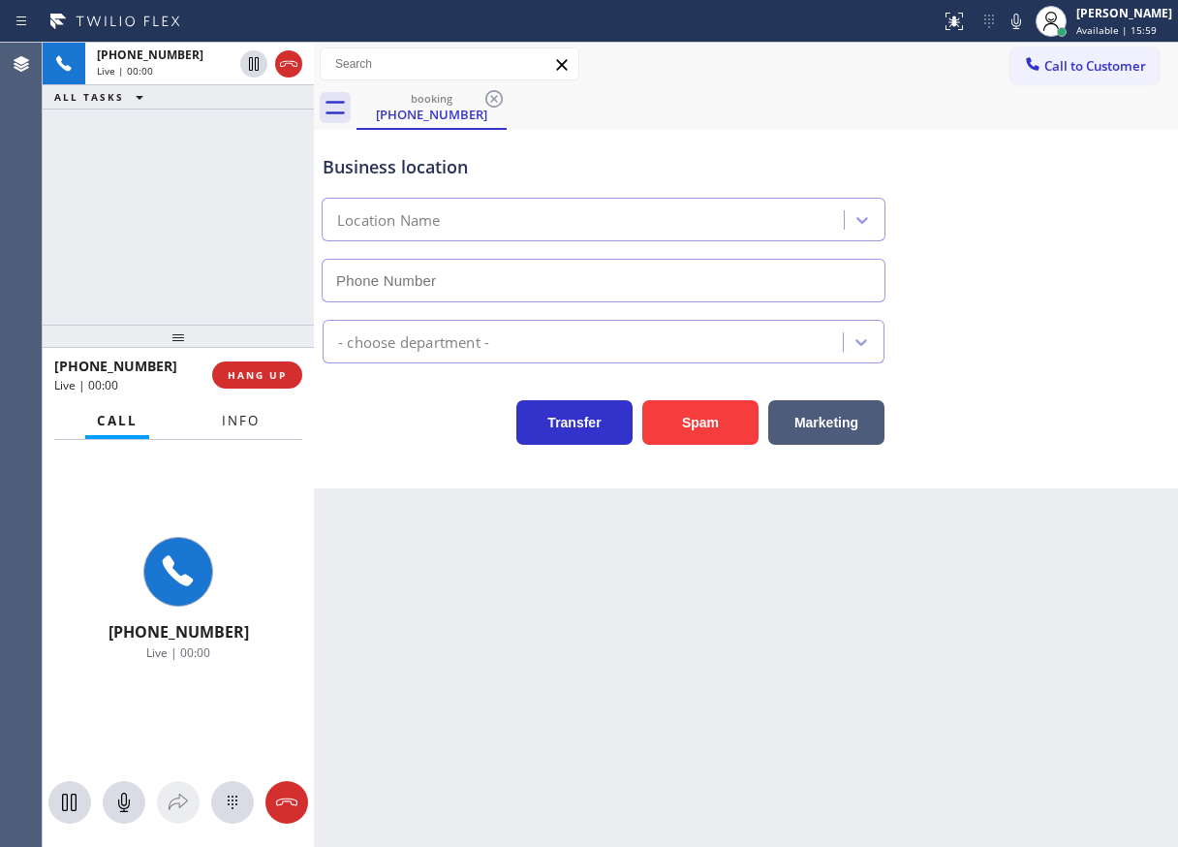
click at [266, 426] on button "Info" at bounding box center [240, 421] width 61 height 38
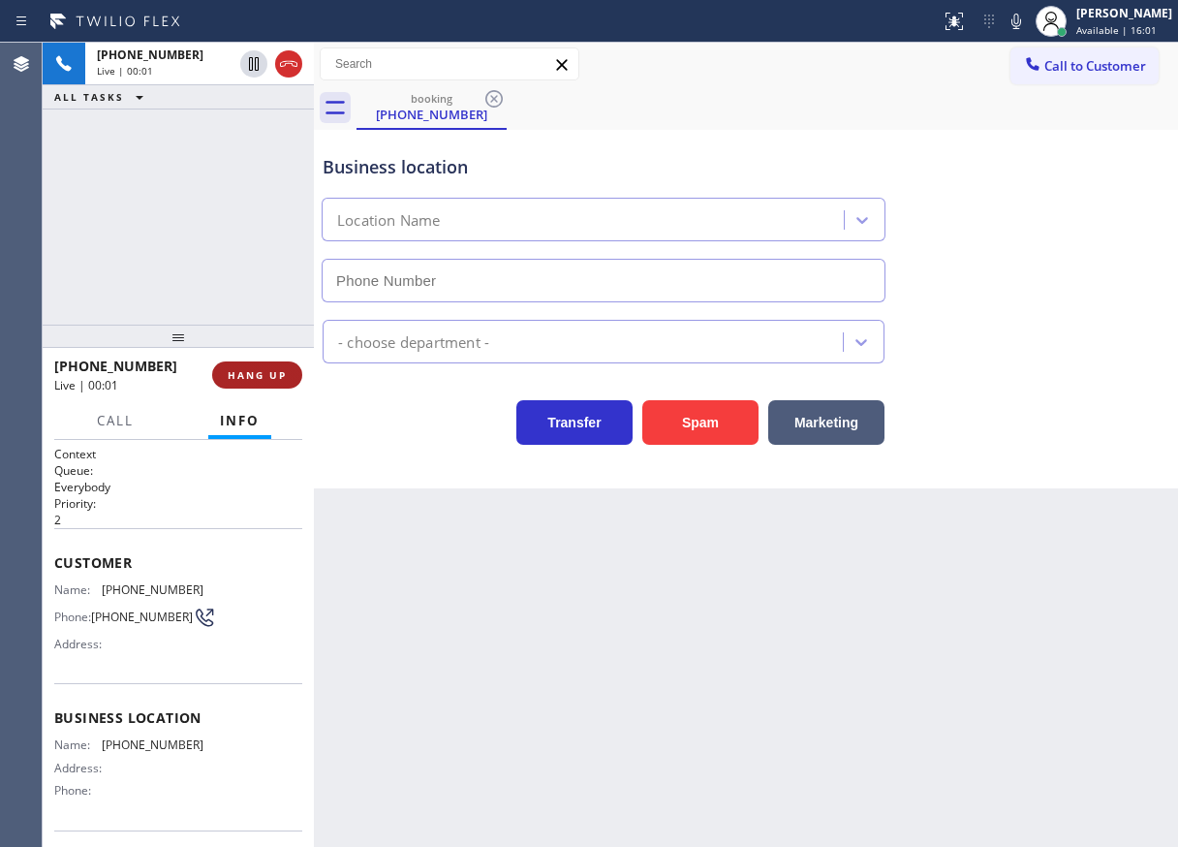
click at [274, 368] on span "HANG UP" at bounding box center [257, 375] width 59 height 14
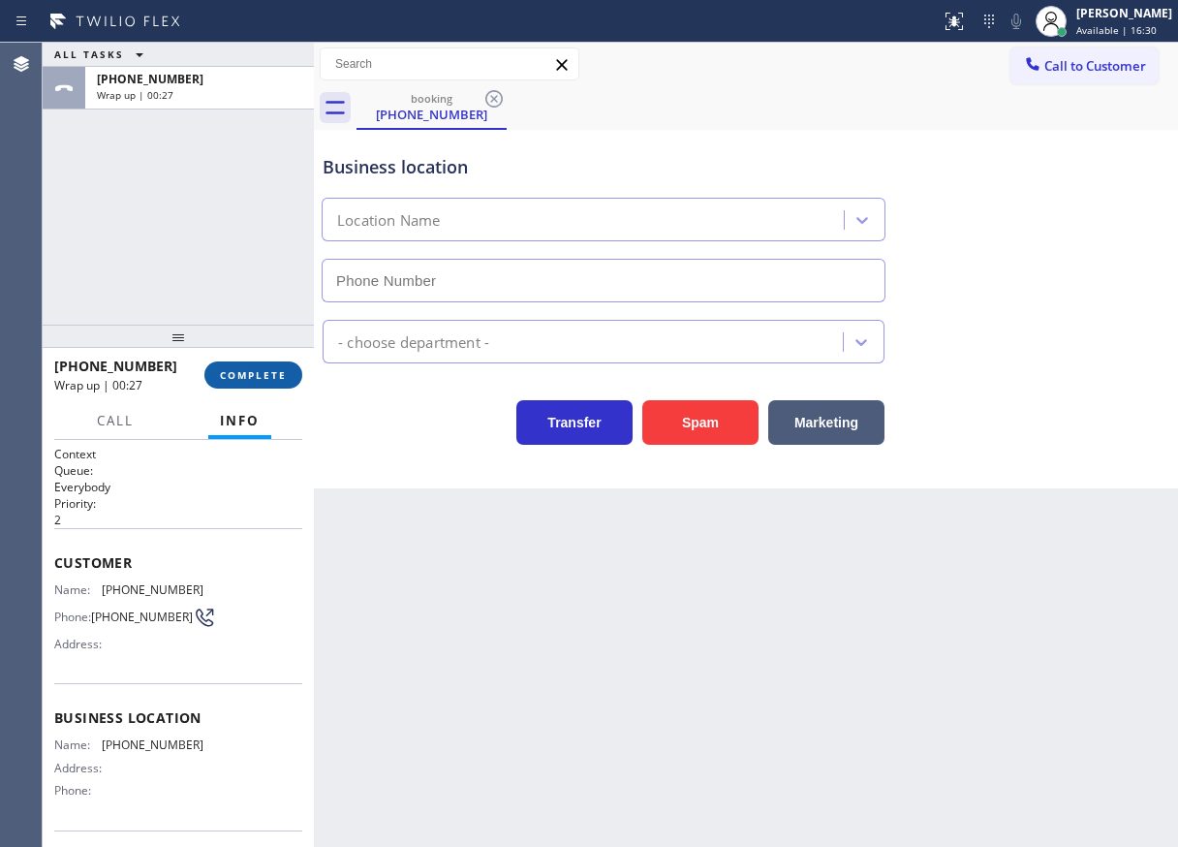
click at [255, 374] on span "COMPLETE" at bounding box center [253, 375] width 67 height 14
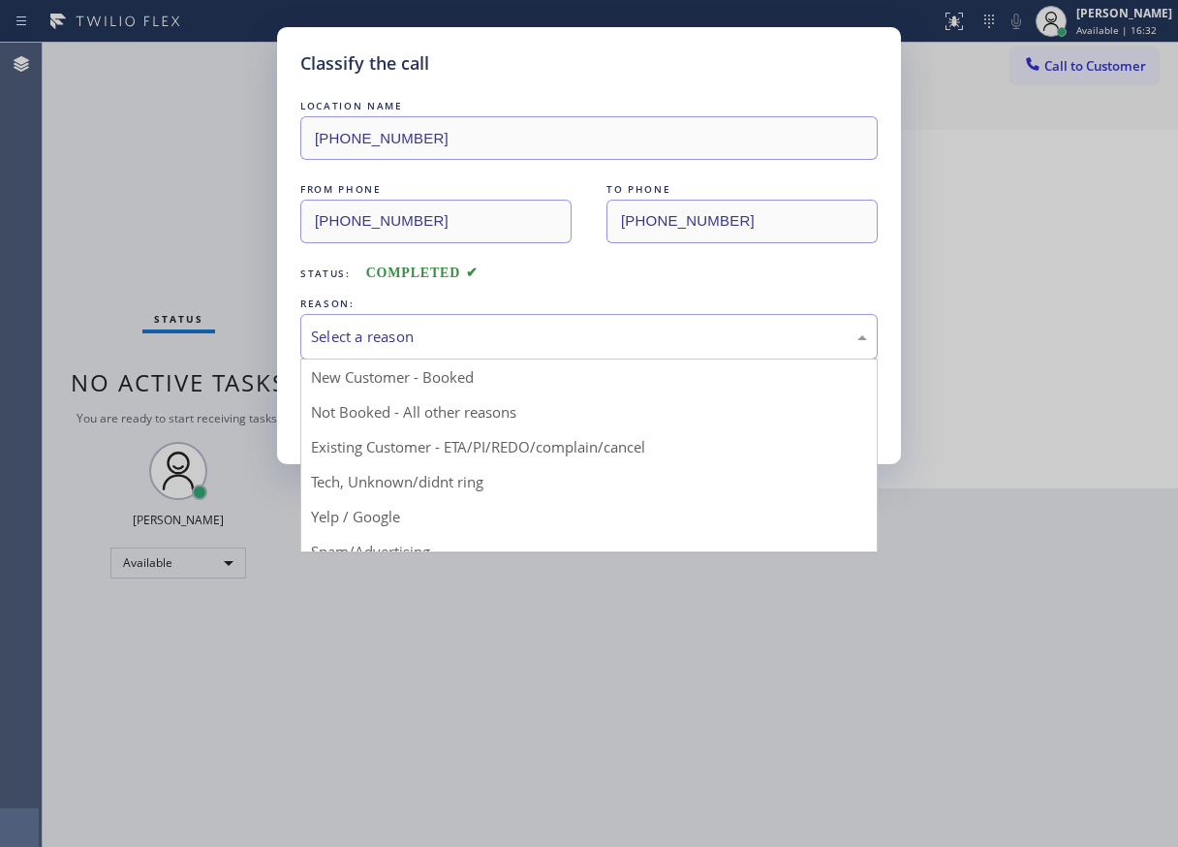
click at [490, 322] on div "Select a reason" at bounding box center [589, 337] width 578 height 46
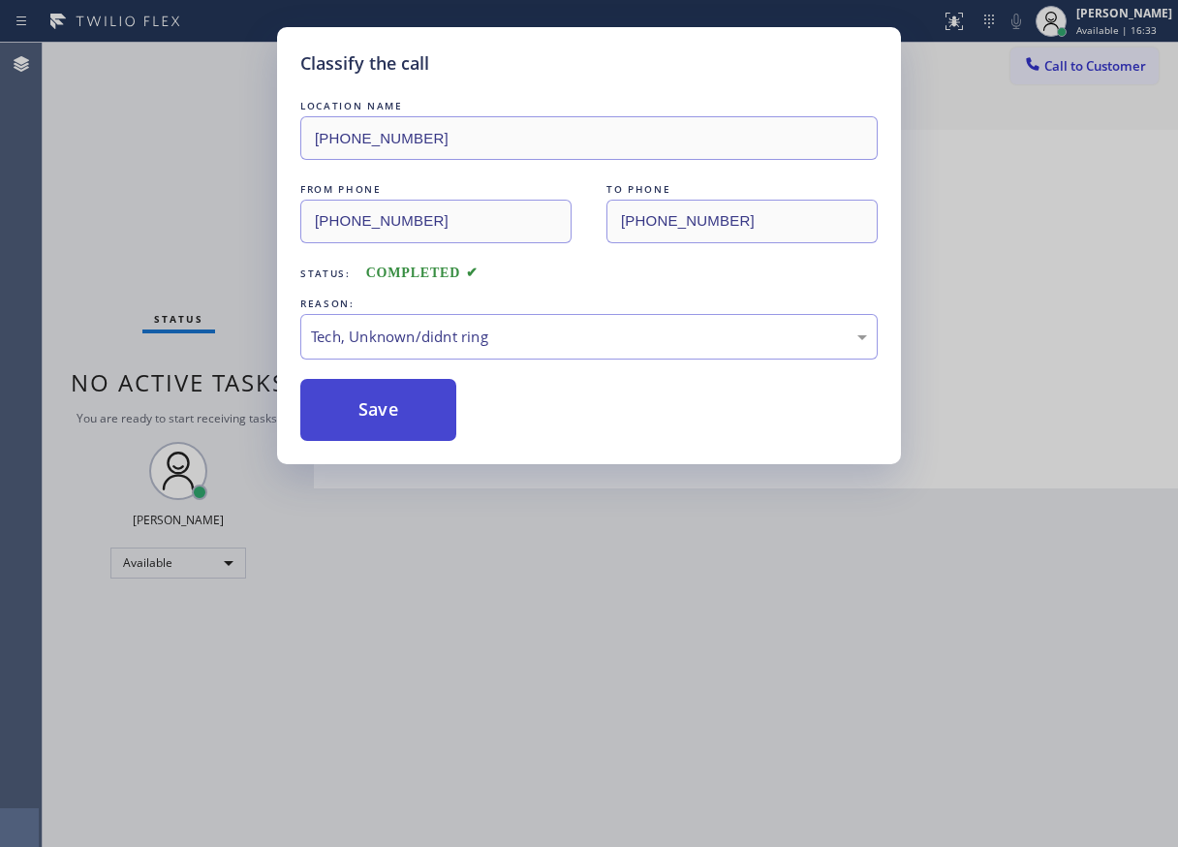
click at [421, 430] on button "Save" at bounding box center [378, 410] width 156 height 62
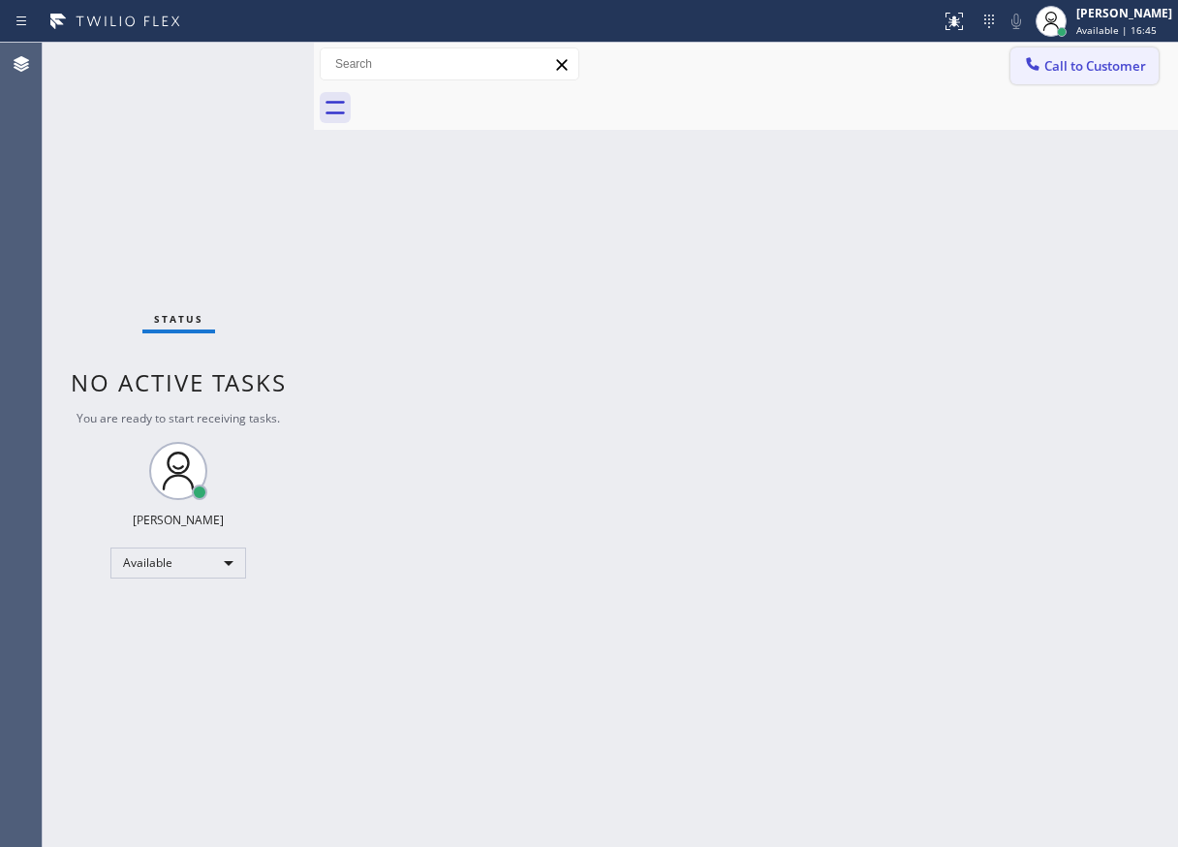
click at [1053, 66] on span "Call to Customer" at bounding box center [1096, 65] width 102 height 17
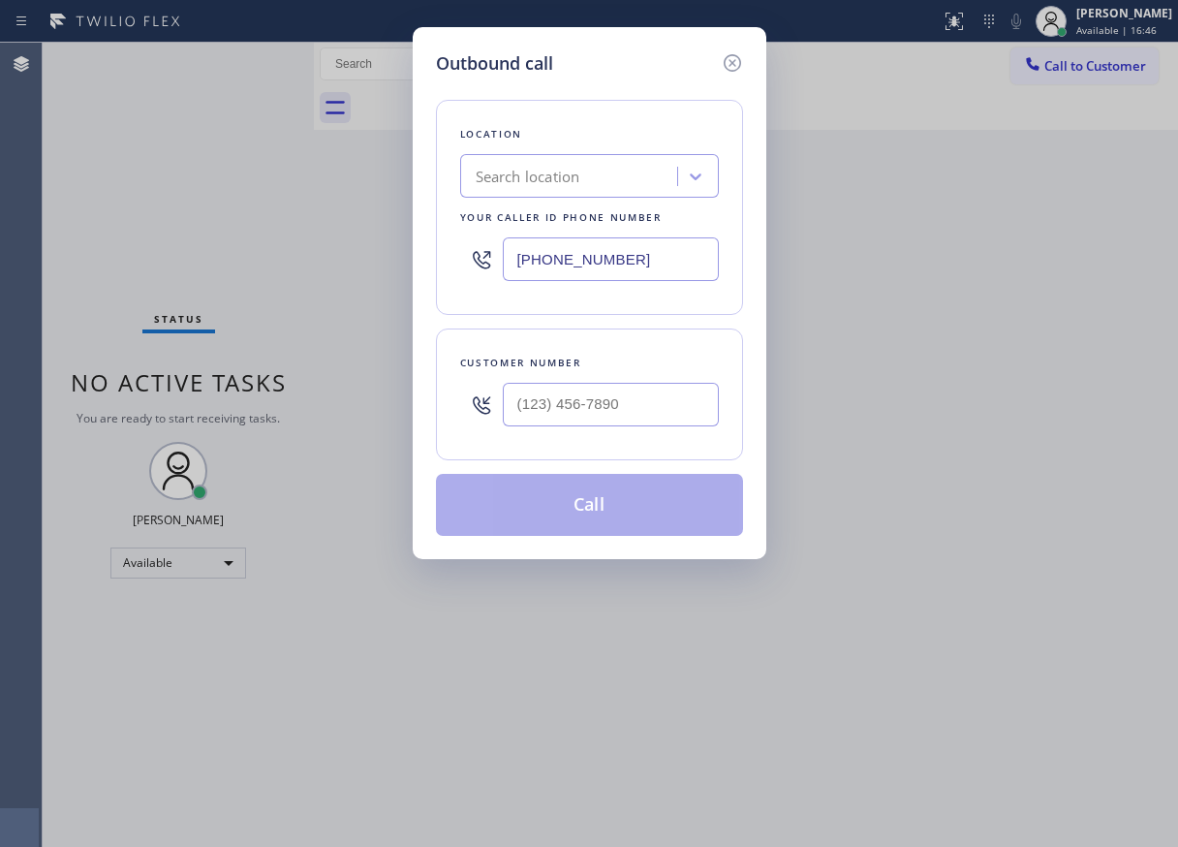
click at [701, 257] on input "(917) 905-9372" at bounding box center [611, 259] width 216 height 44
paste input "213) 566-122"
type input "[PHONE_NUMBER]"
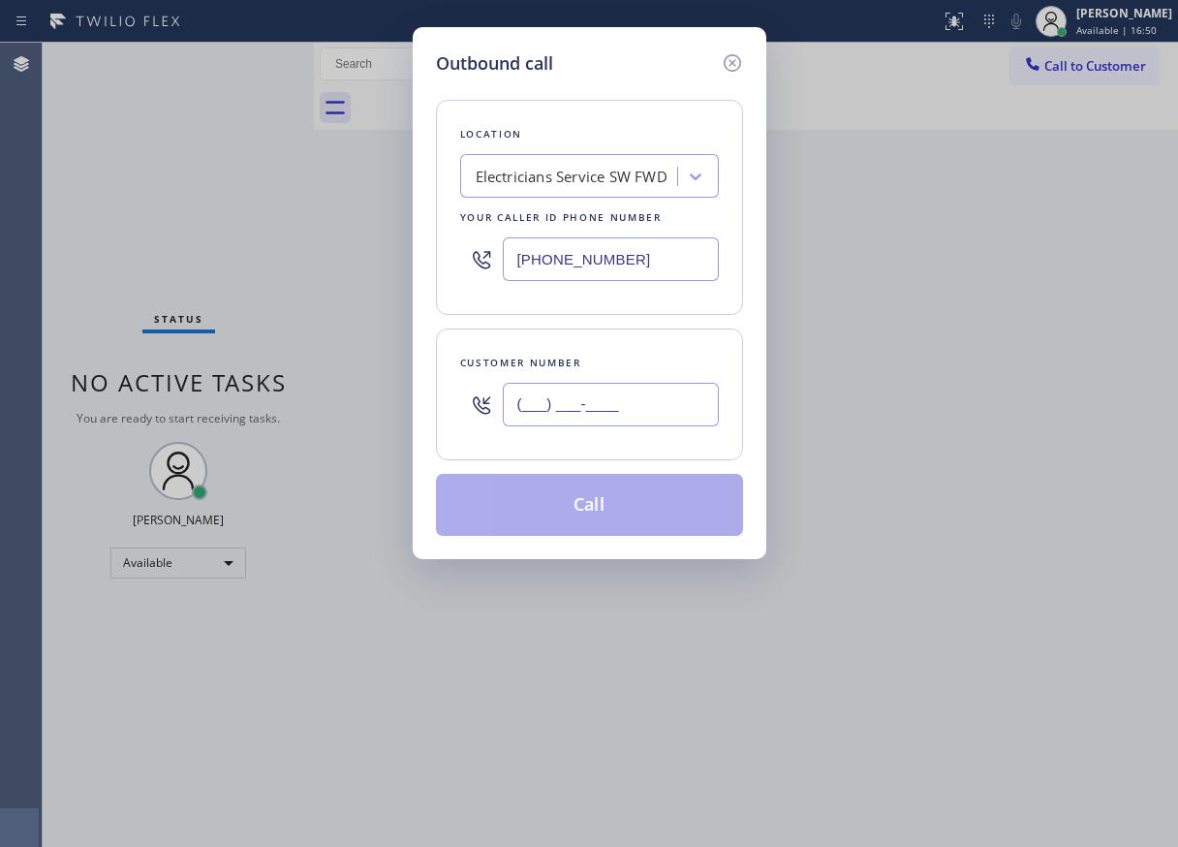
click at [679, 407] on input "(___) ___-____" at bounding box center [611, 405] width 216 height 44
paste input "908) 591-1083"
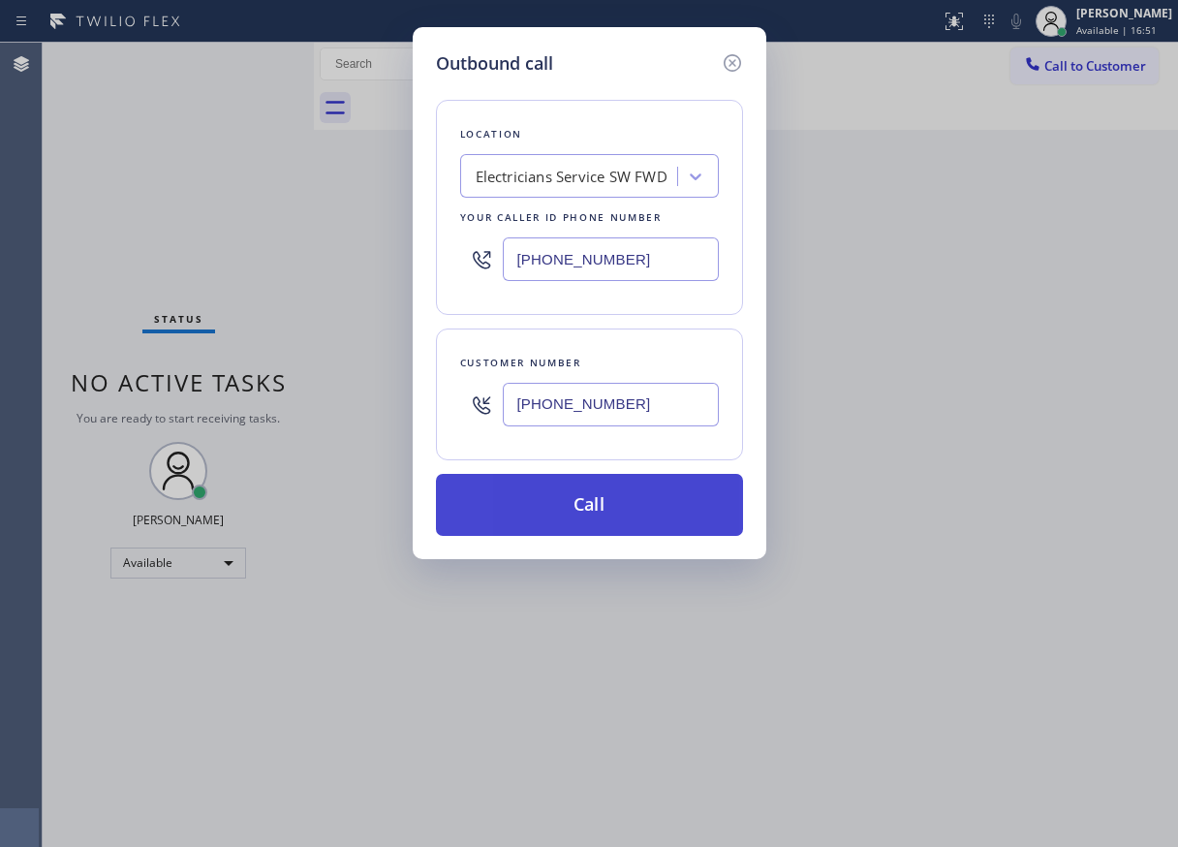
type input "(908) 591-1083"
click at [622, 497] on button "Call" at bounding box center [589, 505] width 307 height 62
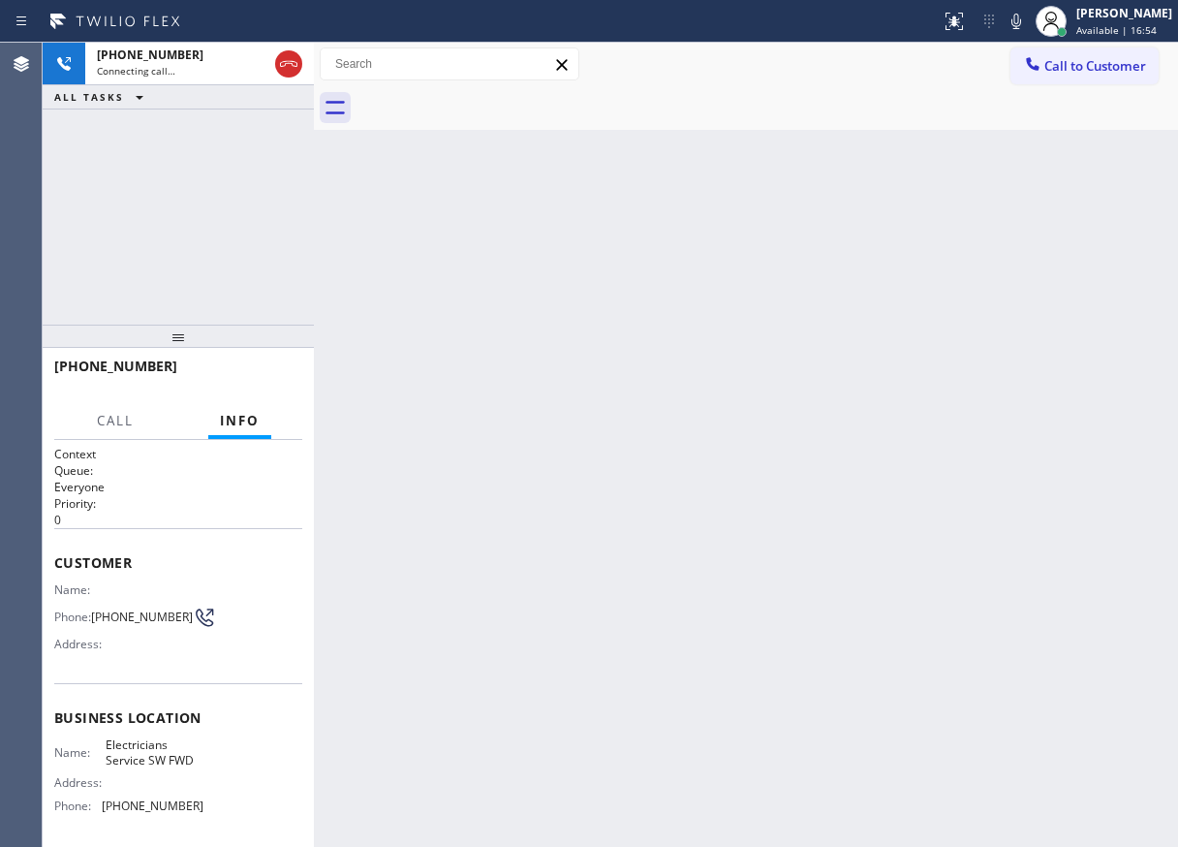
click at [163, 808] on span "[PHONE_NUMBER]" at bounding box center [153, 805] width 102 height 15
copy span "[PHONE_NUMBER]"
click at [1114, 330] on div "Back to Dashboard Change Sender ID Customers Technicians Select a contact Outbo…" at bounding box center [746, 445] width 864 height 804
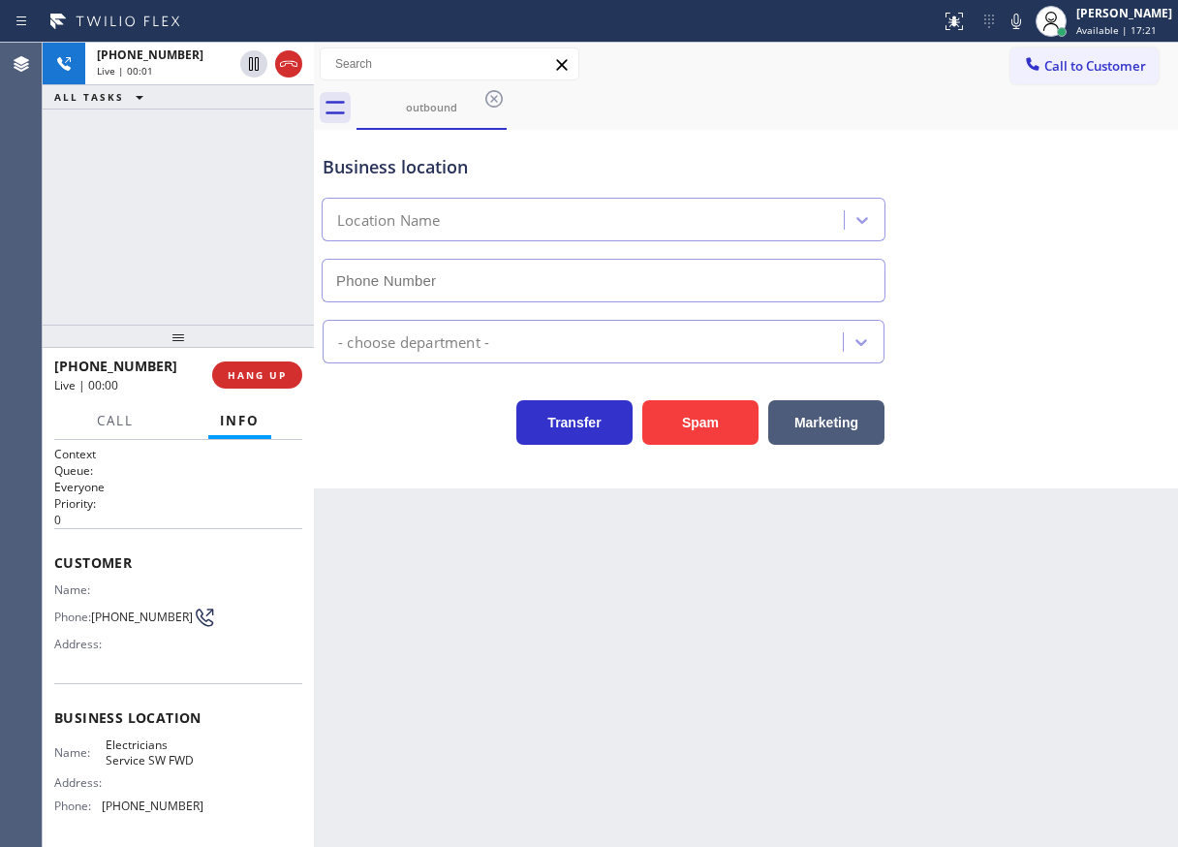
type input "[PHONE_NUMBER]"
drag, startPoint x: 281, startPoint y: 373, endPoint x: 329, endPoint y: 363, distance: 49.4
click at [281, 374] on span "HANG UP" at bounding box center [257, 375] width 59 height 14
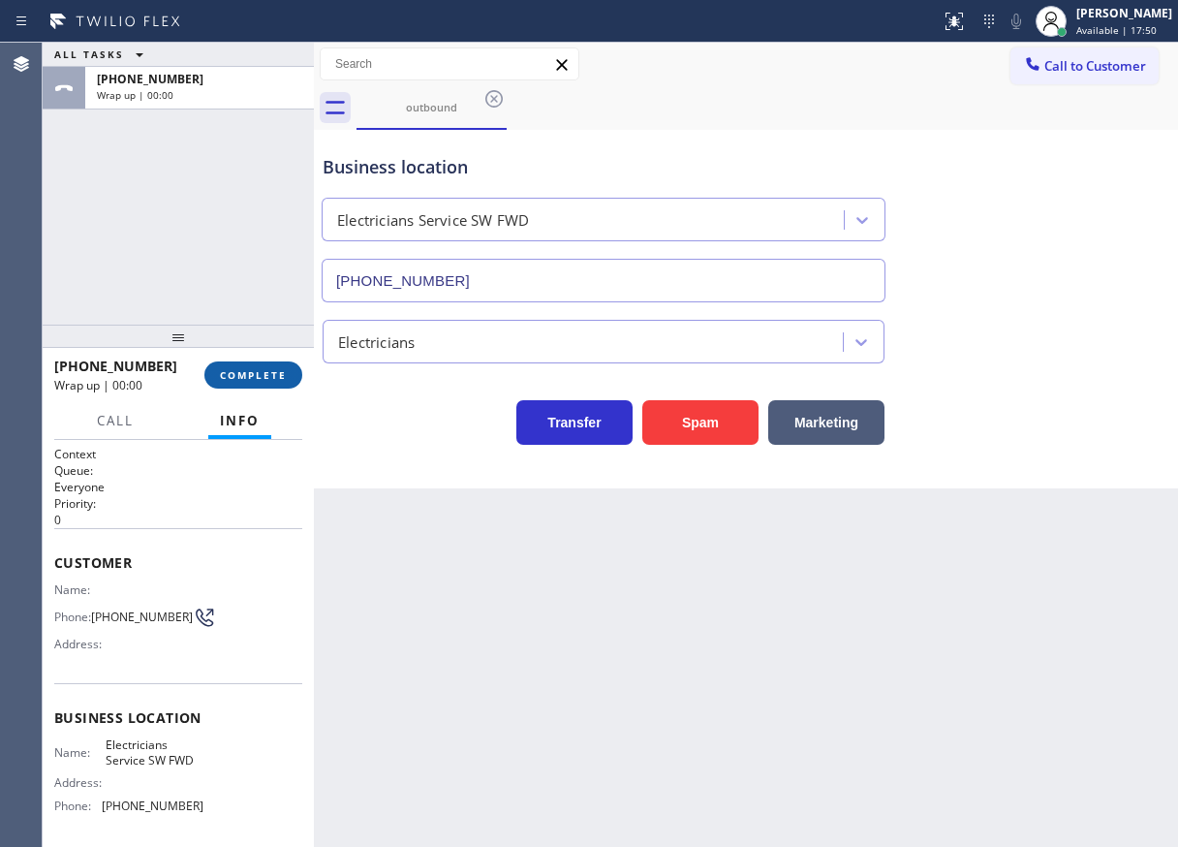
click at [265, 362] on button "COMPLETE" at bounding box center [253, 374] width 98 height 27
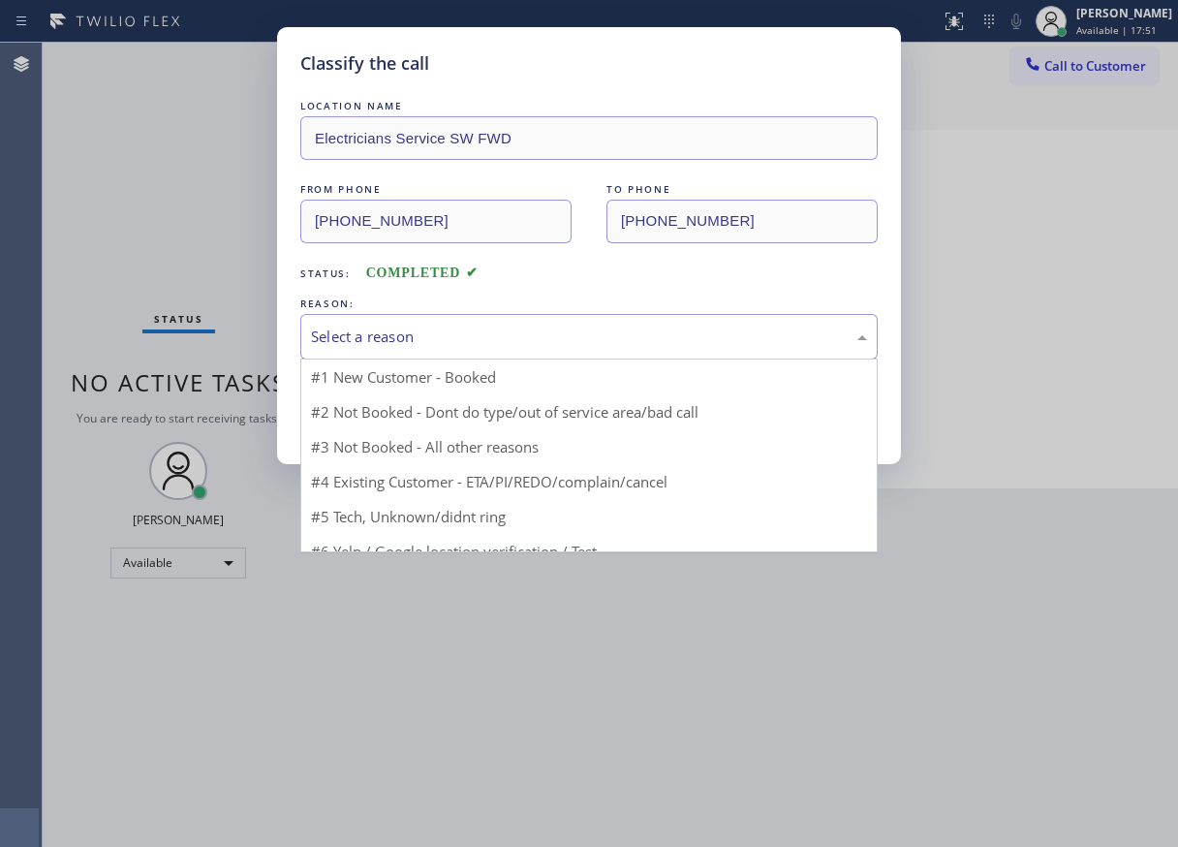
click at [515, 339] on div "Select a reason" at bounding box center [589, 337] width 556 height 22
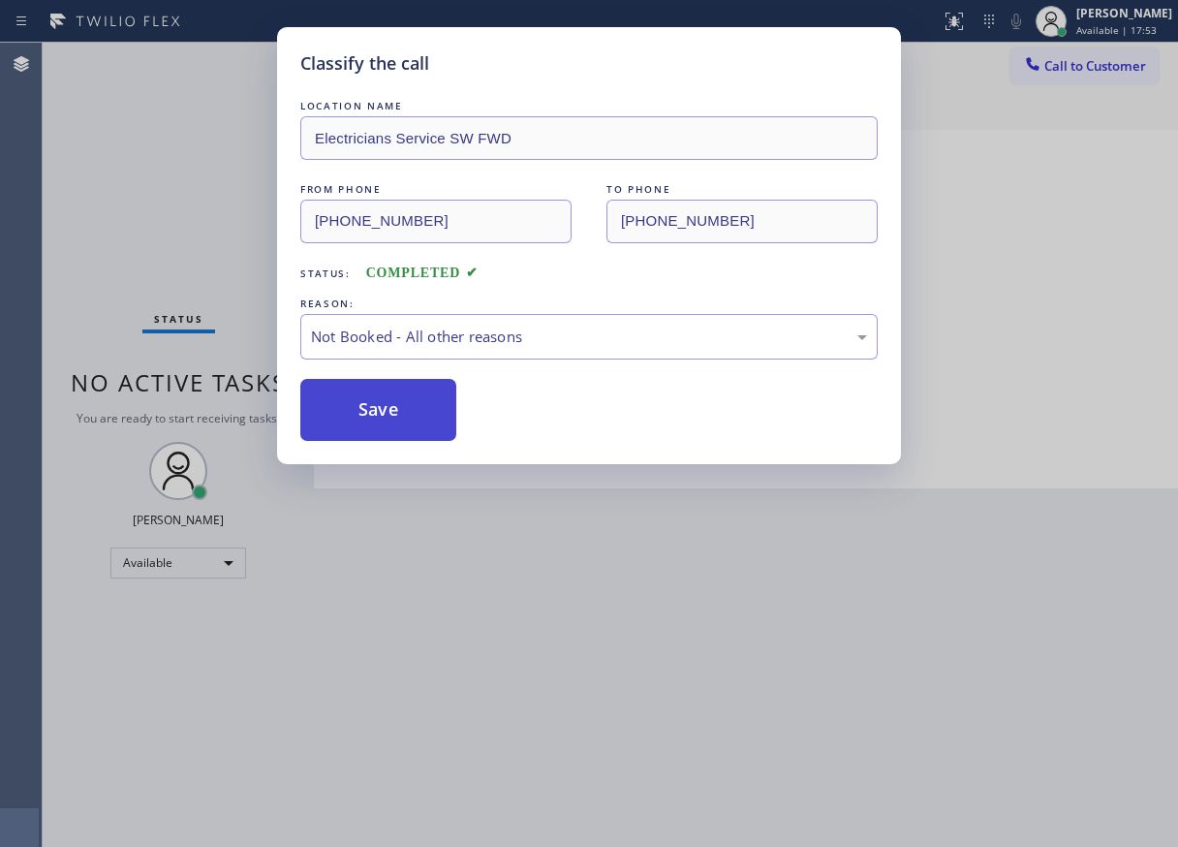
click at [386, 396] on button "Save" at bounding box center [378, 410] width 156 height 62
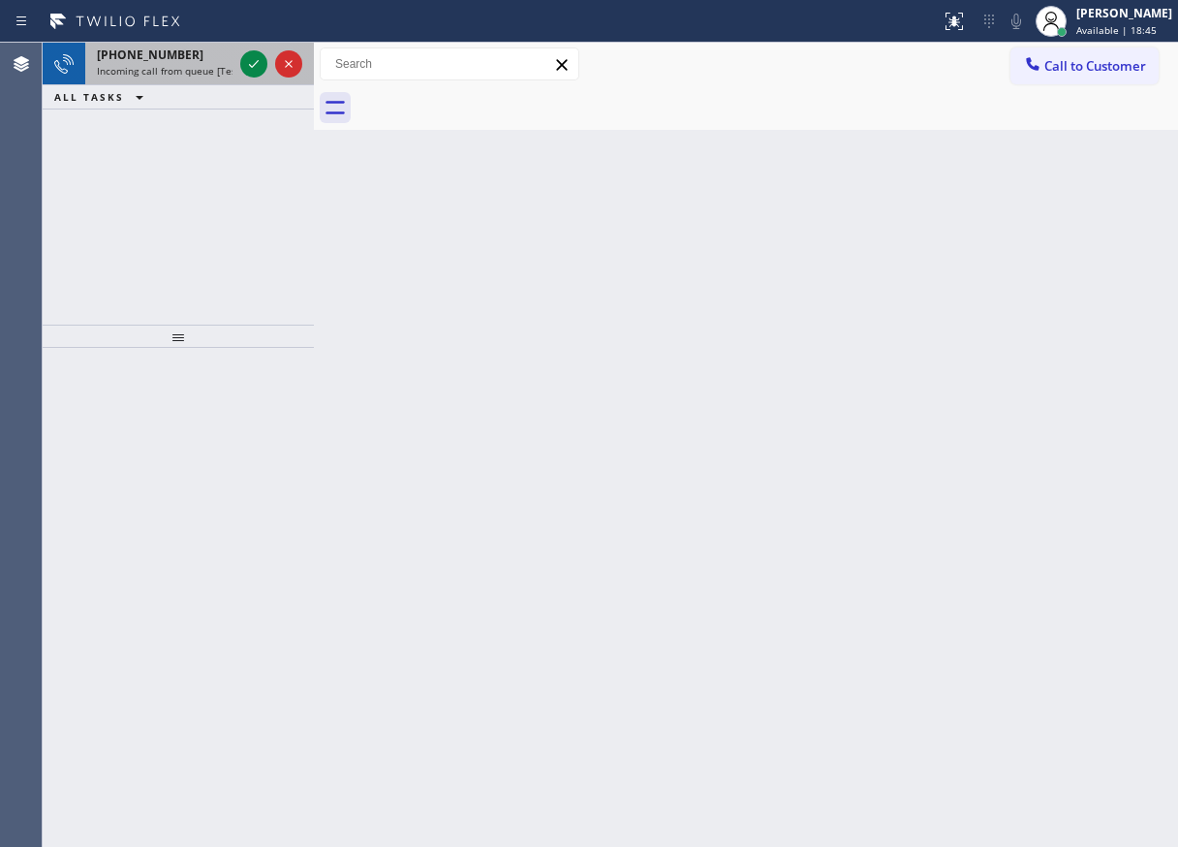
click at [243, 76] on div at bounding box center [271, 64] width 70 height 43
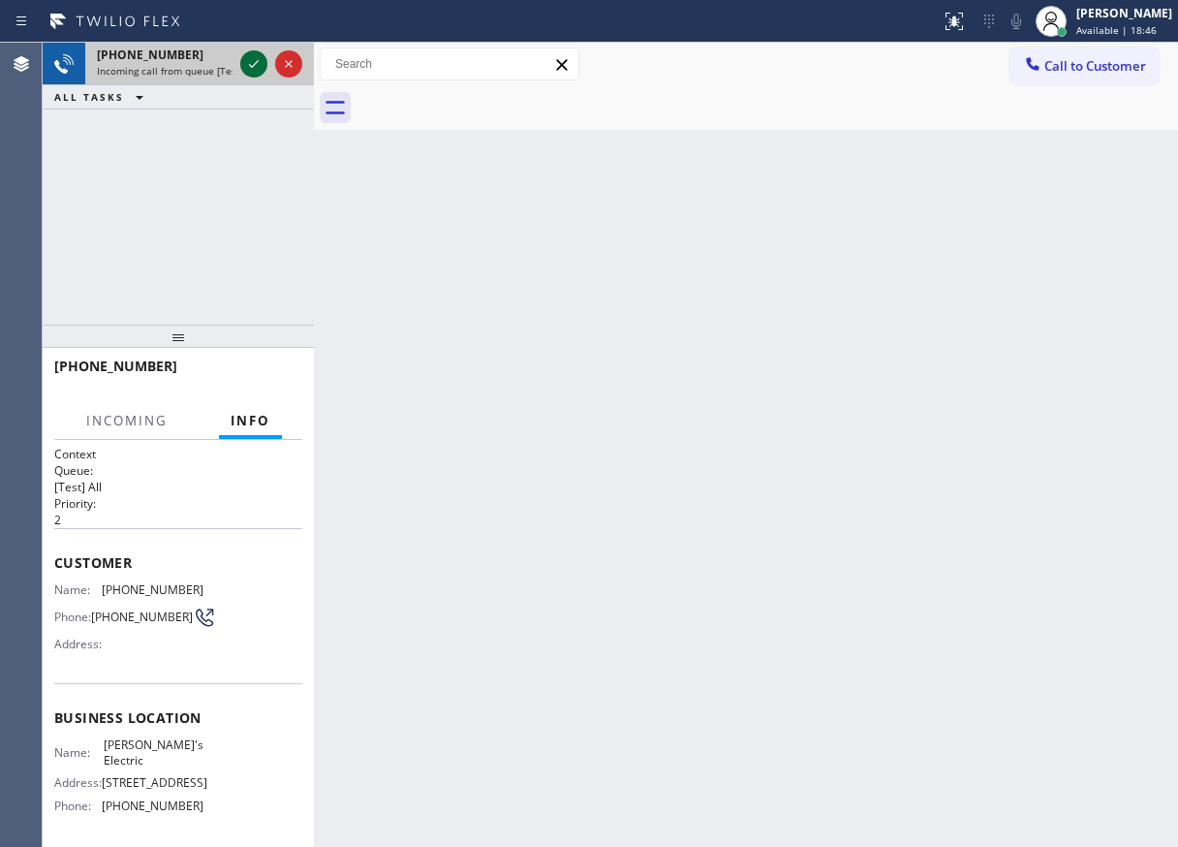
click at [246, 70] on icon at bounding box center [253, 63] width 23 height 23
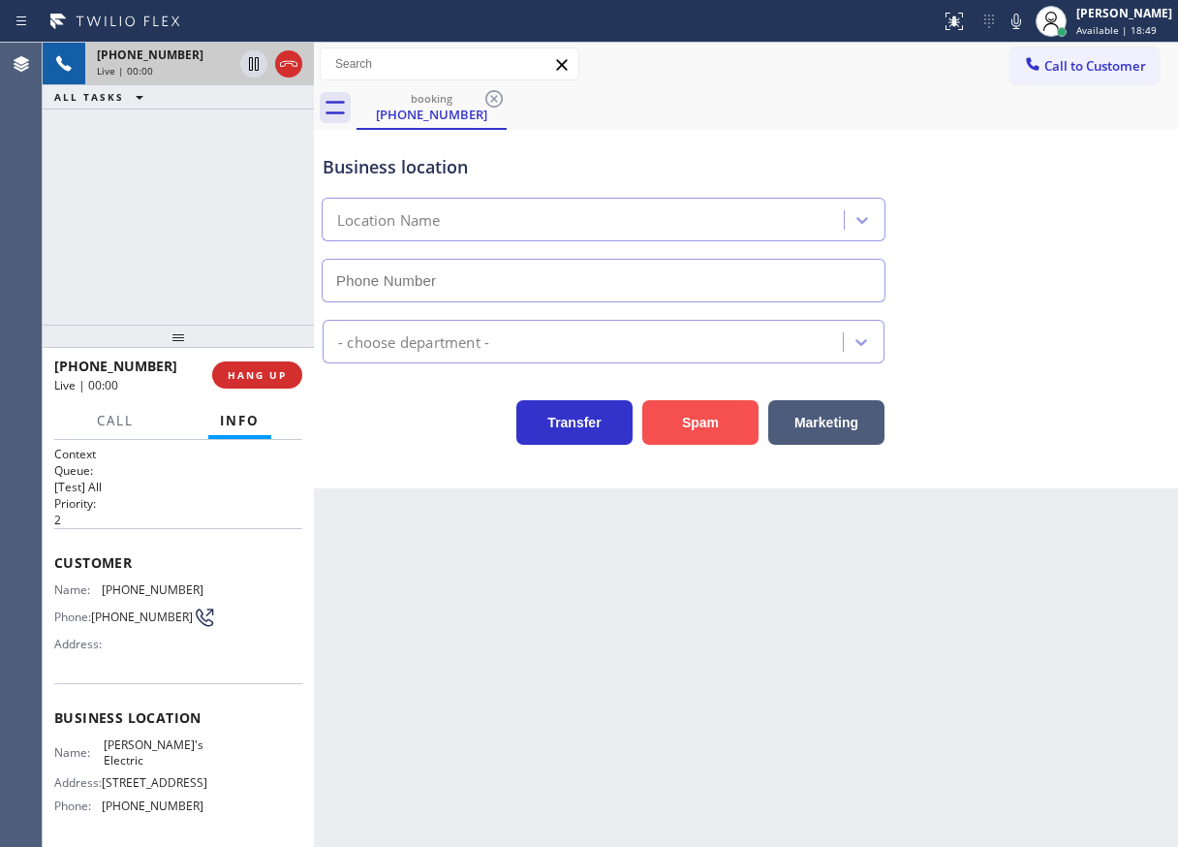
type input "(848) 358-7127"
click at [683, 407] on button "Spam" at bounding box center [700, 422] width 116 height 45
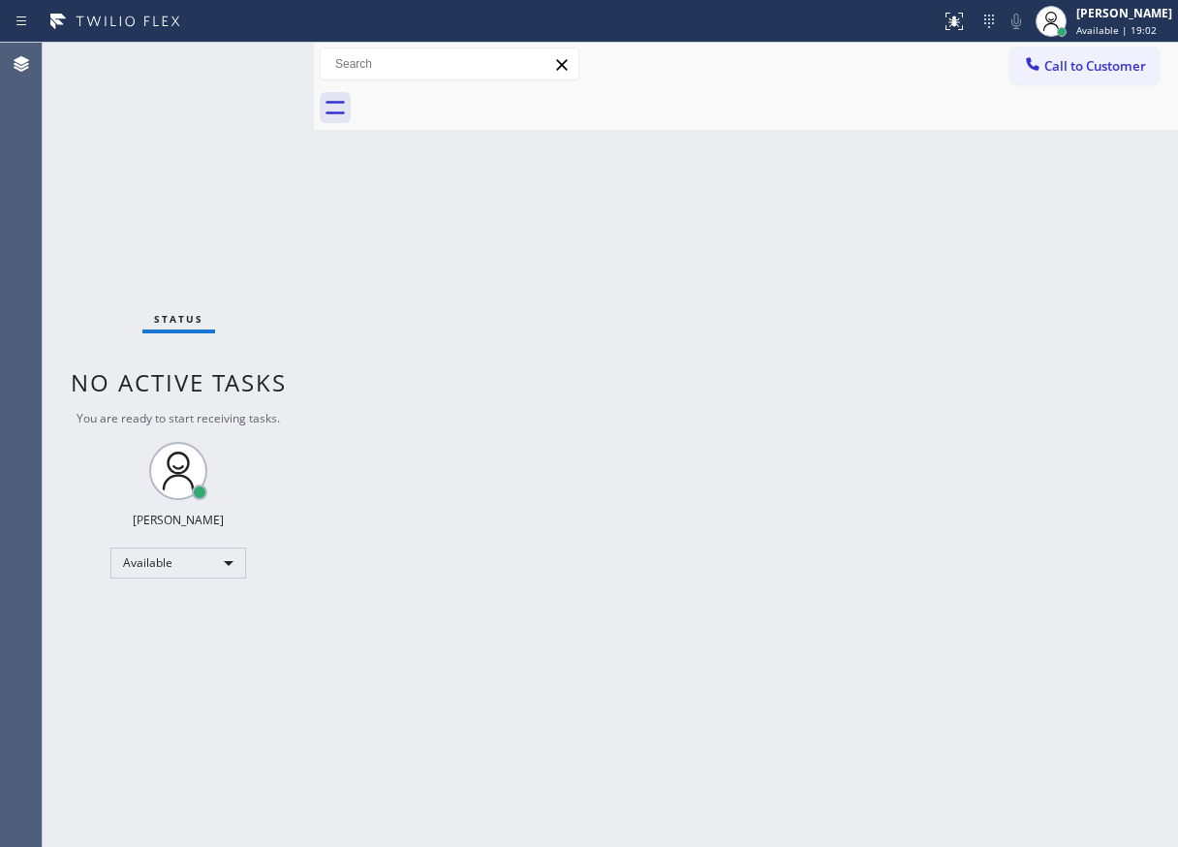
click at [247, 60] on div "Status No active tasks You are ready to start receiving tasks. Paula Arnado Ava…" at bounding box center [178, 445] width 271 height 804
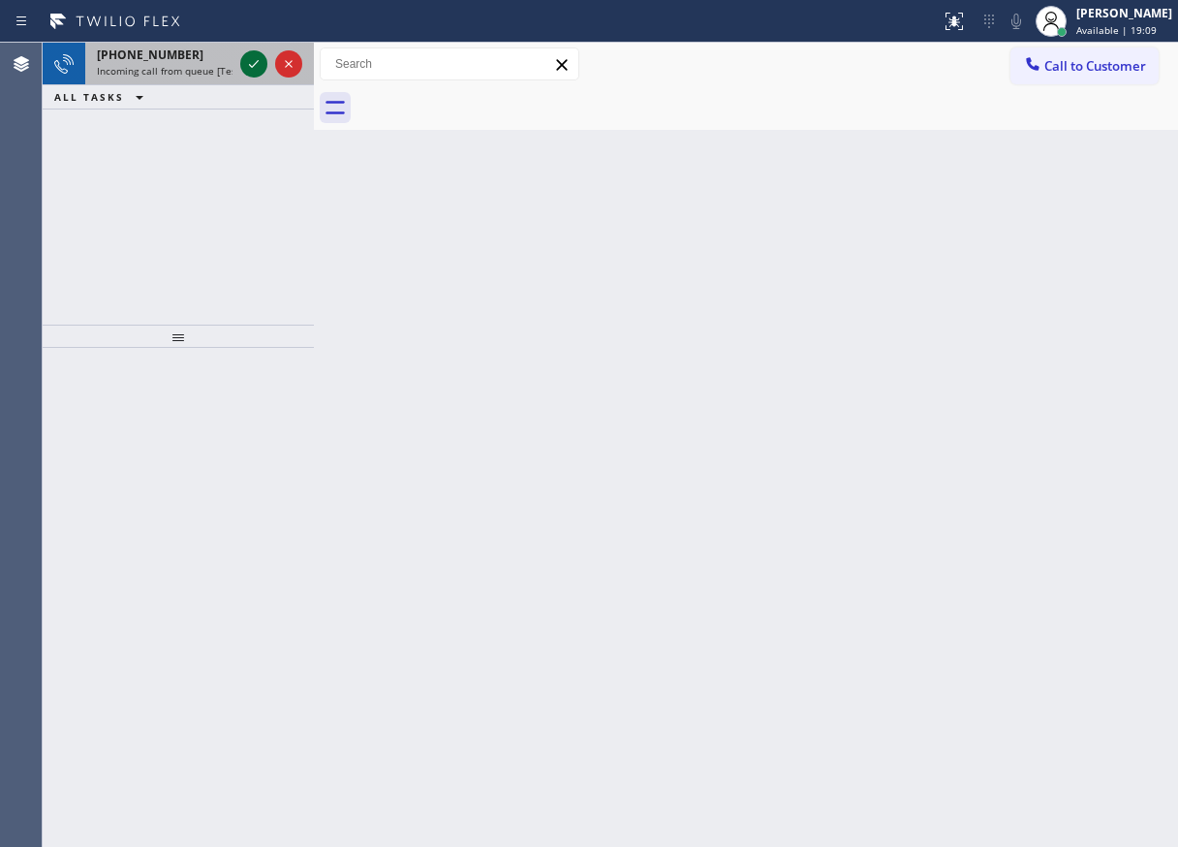
click at [250, 69] on icon at bounding box center [253, 63] width 23 height 23
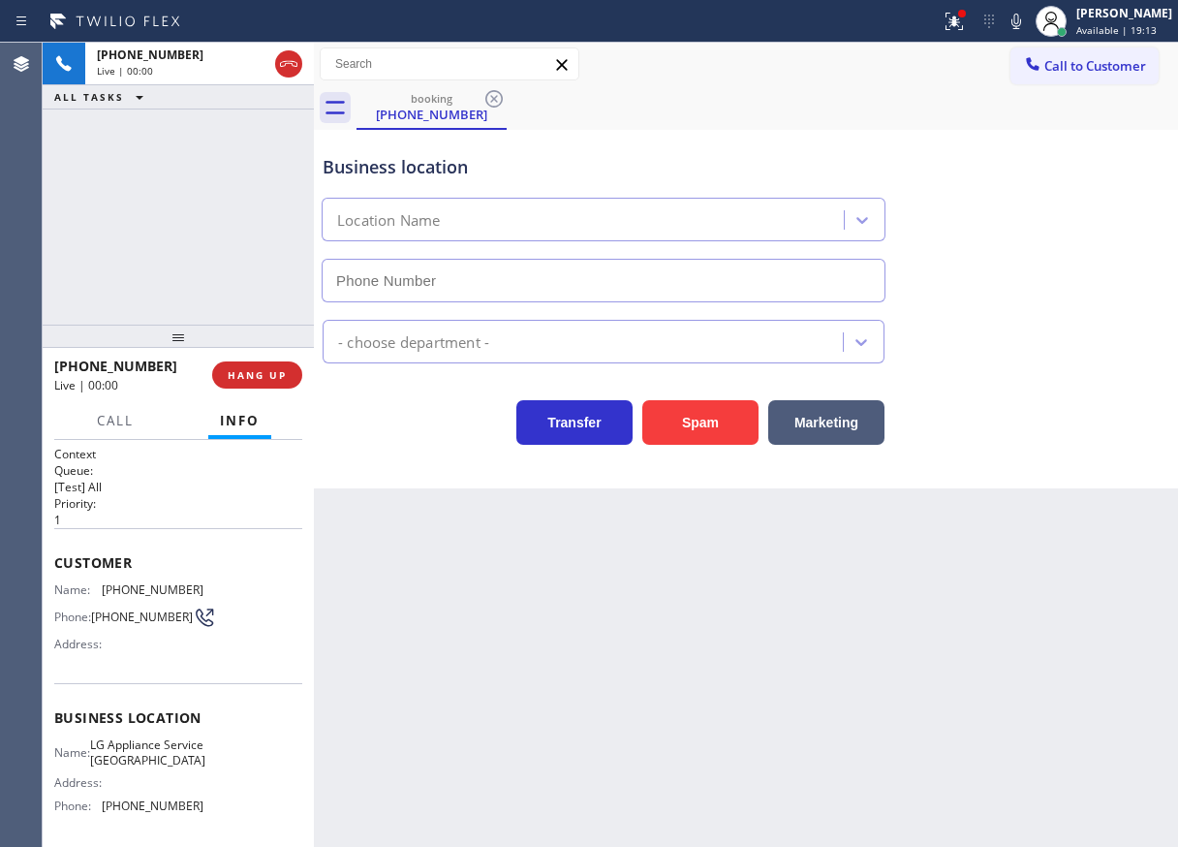
type input "(361) 203-4363"
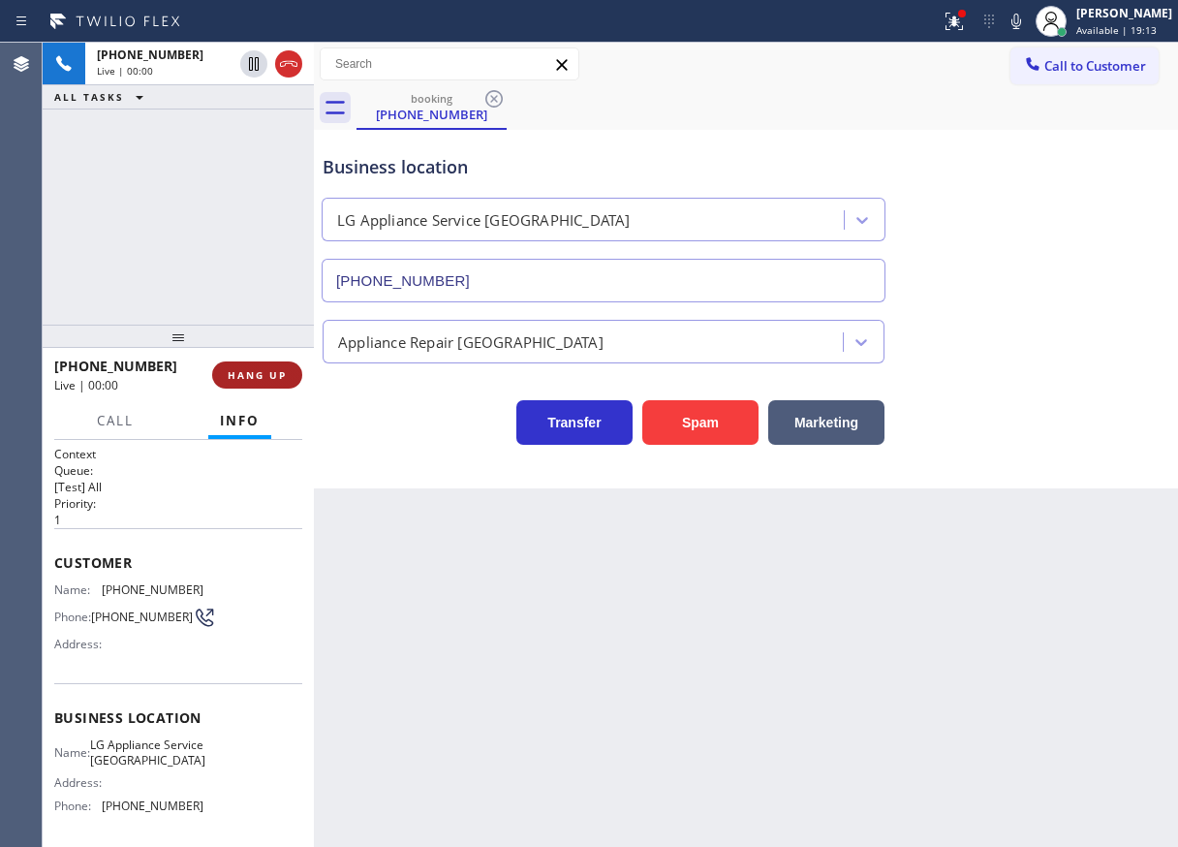
click at [260, 384] on button "HANG UP" at bounding box center [257, 374] width 90 height 27
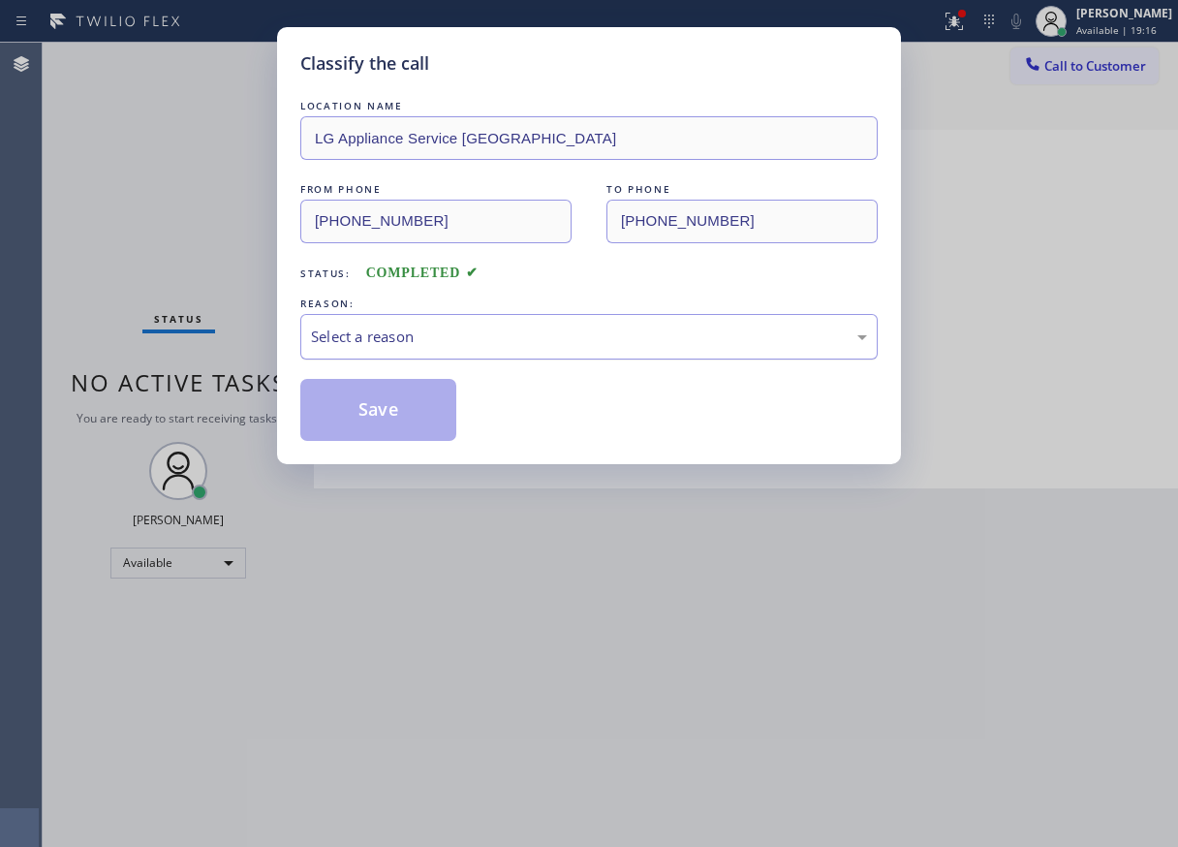
click at [487, 357] on div "Select a reason" at bounding box center [589, 337] width 578 height 46
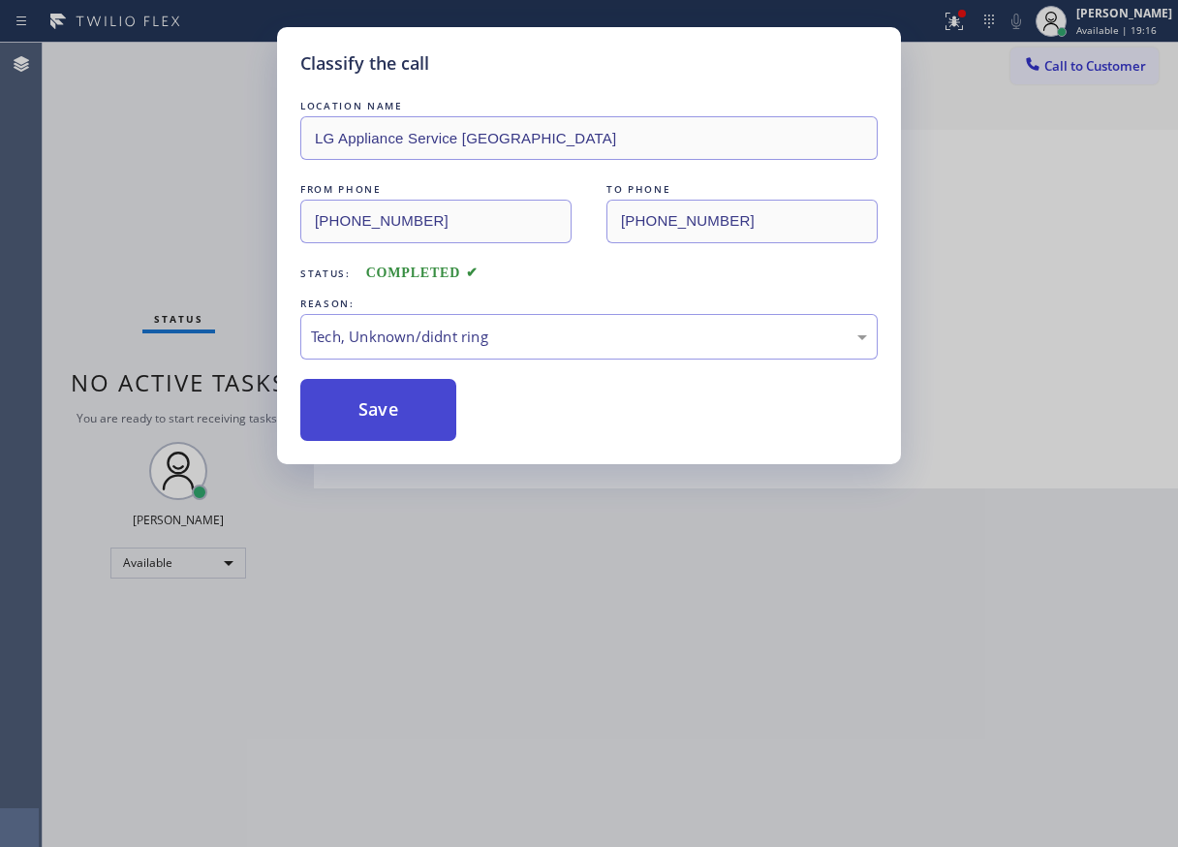
click at [418, 415] on button "Save" at bounding box center [378, 410] width 156 height 62
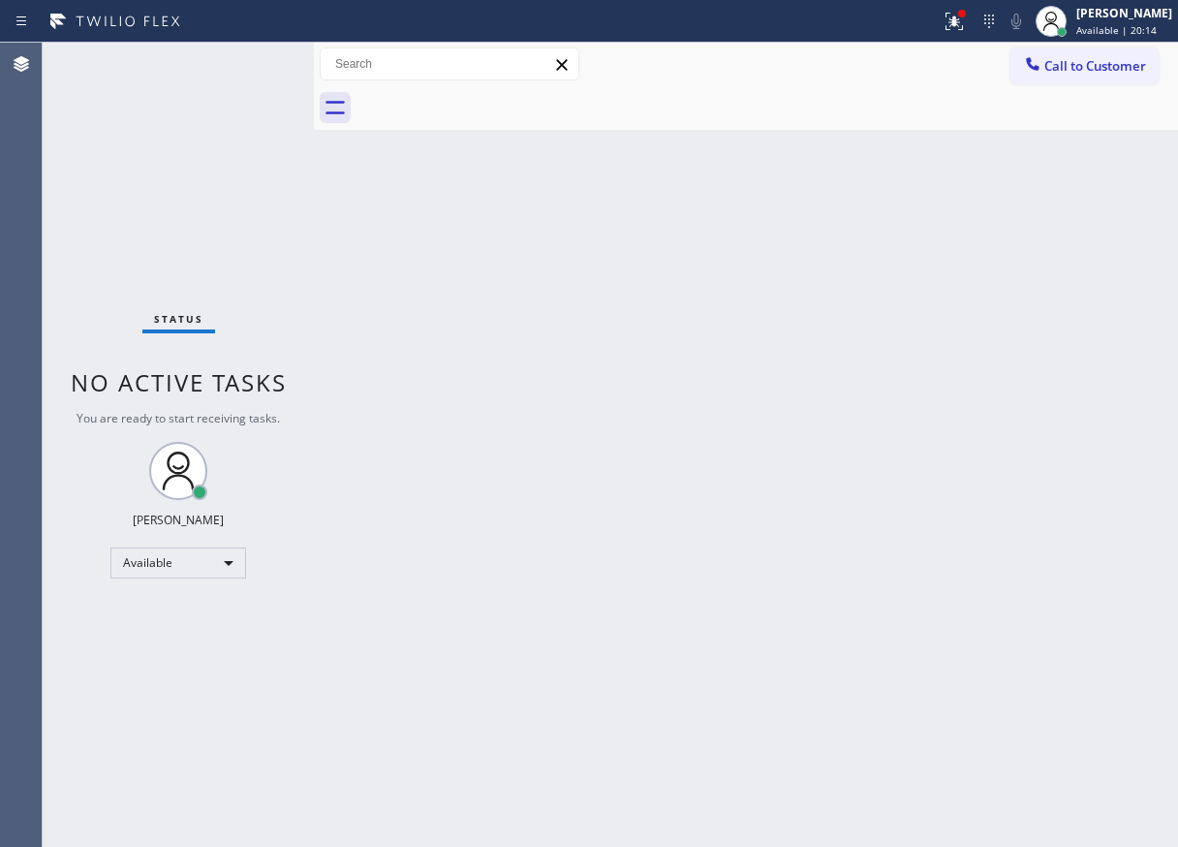
click at [1136, 442] on div "Back to Dashboard Change Sender ID Customers Technicians Select a contact Outbo…" at bounding box center [746, 445] width 864 height 804
click at [1110, 218] on div "Back to Dashboard Change Sender ID Customers Technicians Select a contact Outbo…" at bounding box center [746, 445] width 864 height 804
click at [251, 62] on div "Status No active tasks You are ready to start receiving tasks. Paula Arnado Ava…" at bounding box center [178, 445] width 271 height 804
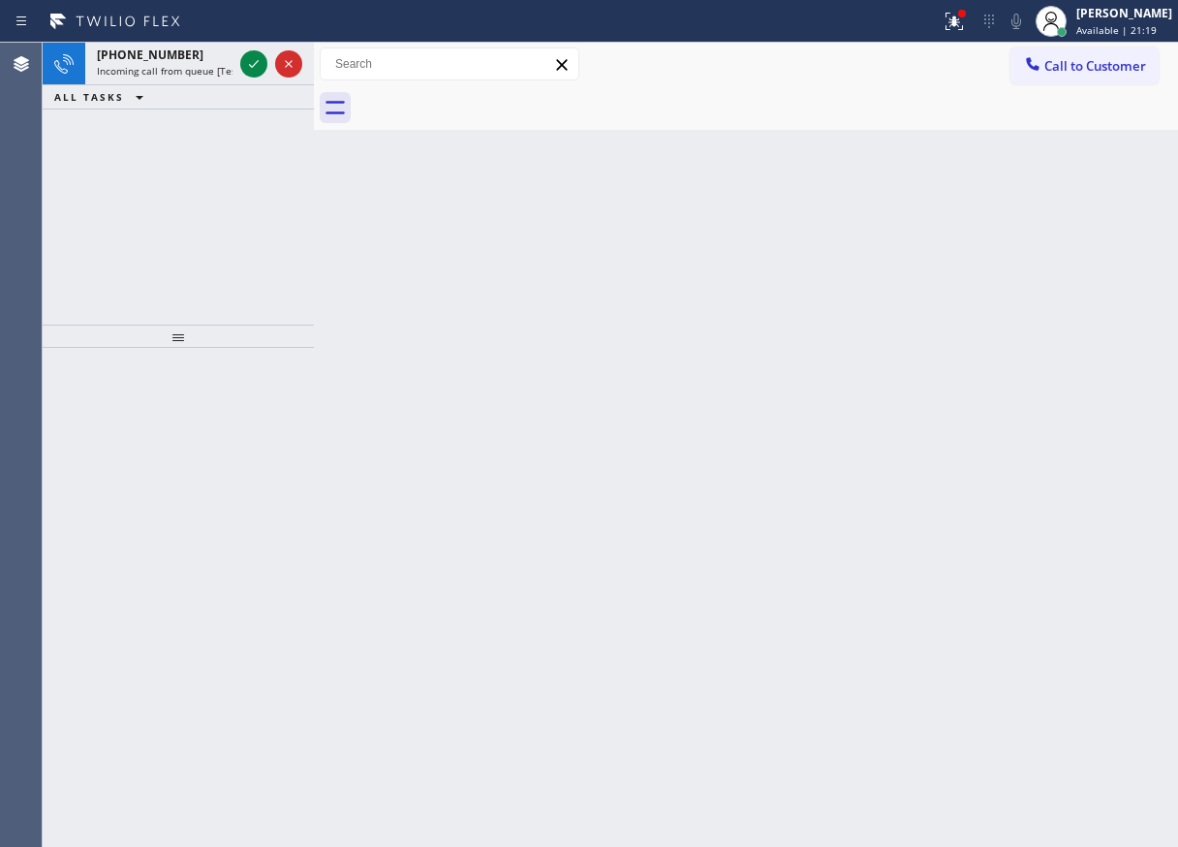
click at [1063, 331] on div "Back to Dashboard Change Sender ID Customers Technicians Select a contact Outbo…" at bounding box center [746, 445] width 864 height 804
click at [260, 60] on icon at bounding box center [253, 63] width 23 height 23
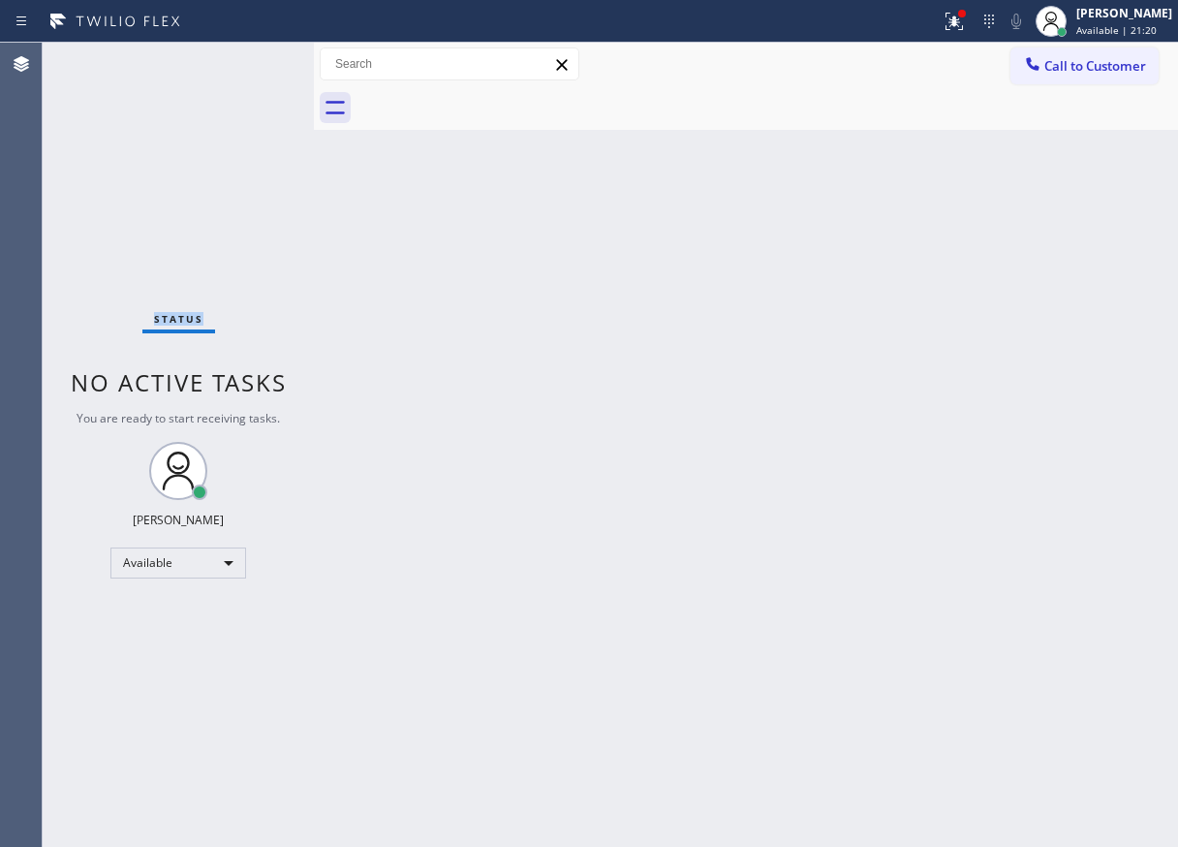
click at [260, 60] on div "Status No active tasks You are ready to start receiving tasks. Paula Arnado Ava…" at bounding box center [178, 445] width 271 height 804
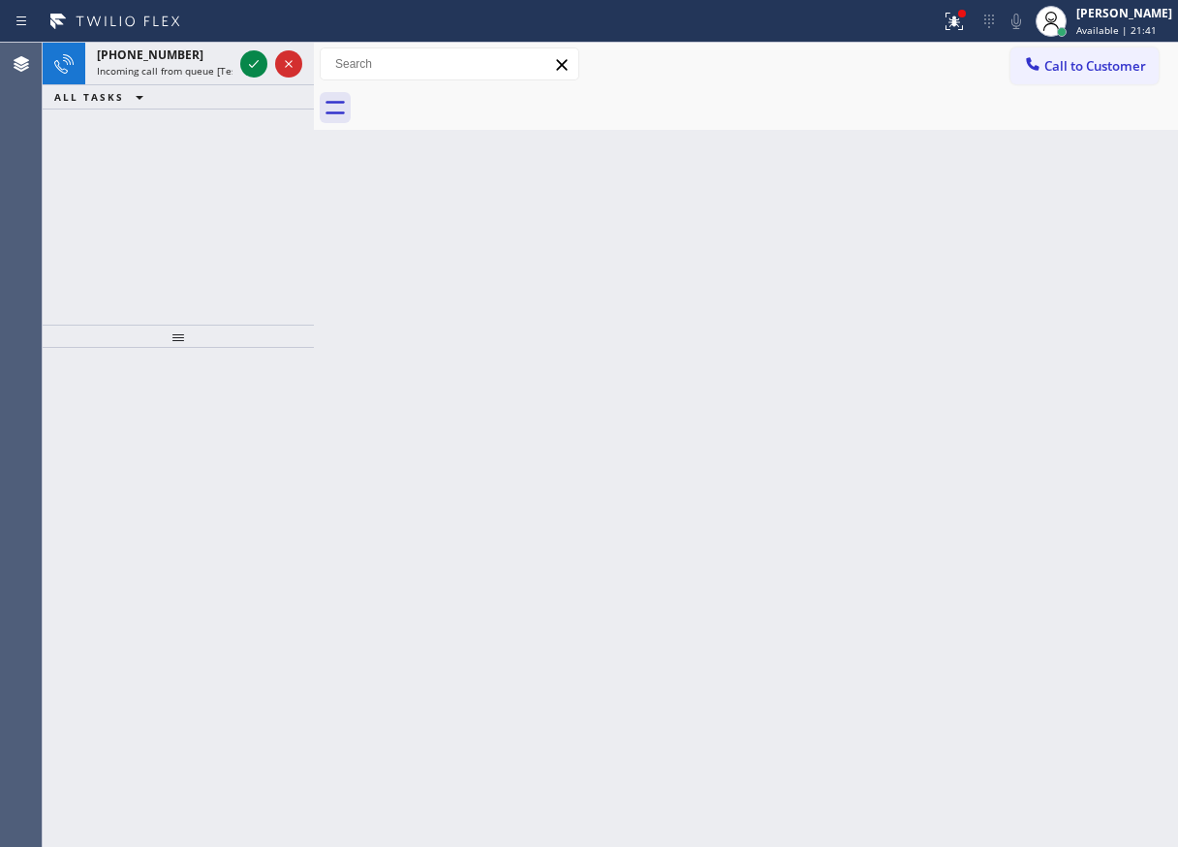
click at [1007, 613] on div "Back to Dashboard Change Sender ID Customers Technicians Select a contact Outbo…" at bounding box center [746, 445] width 864 height 804
click at [254, 68] on icon at bounding box center [253, 63] width 23 height 23
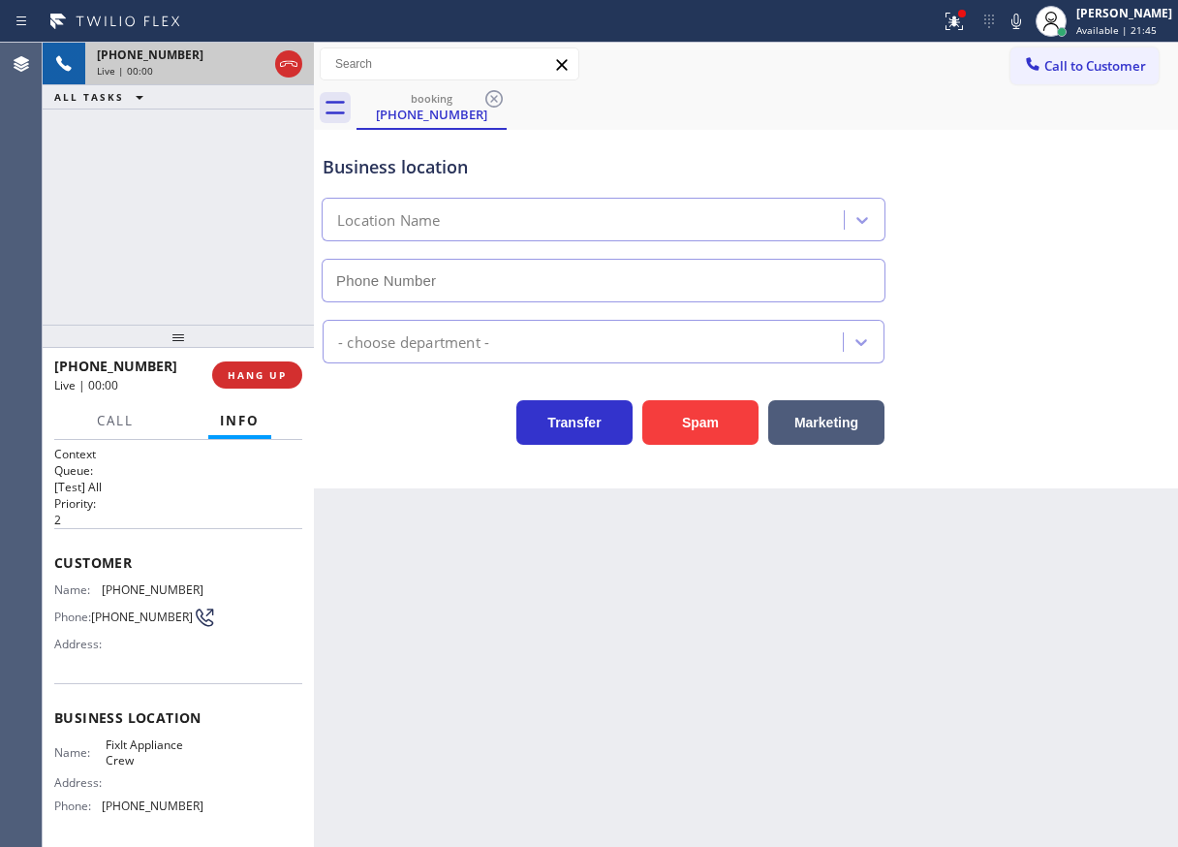
type input "(516) 430-7756"
click at [684, 434] on button "Spam" at bounding box center [700, 422] width 116 height 45
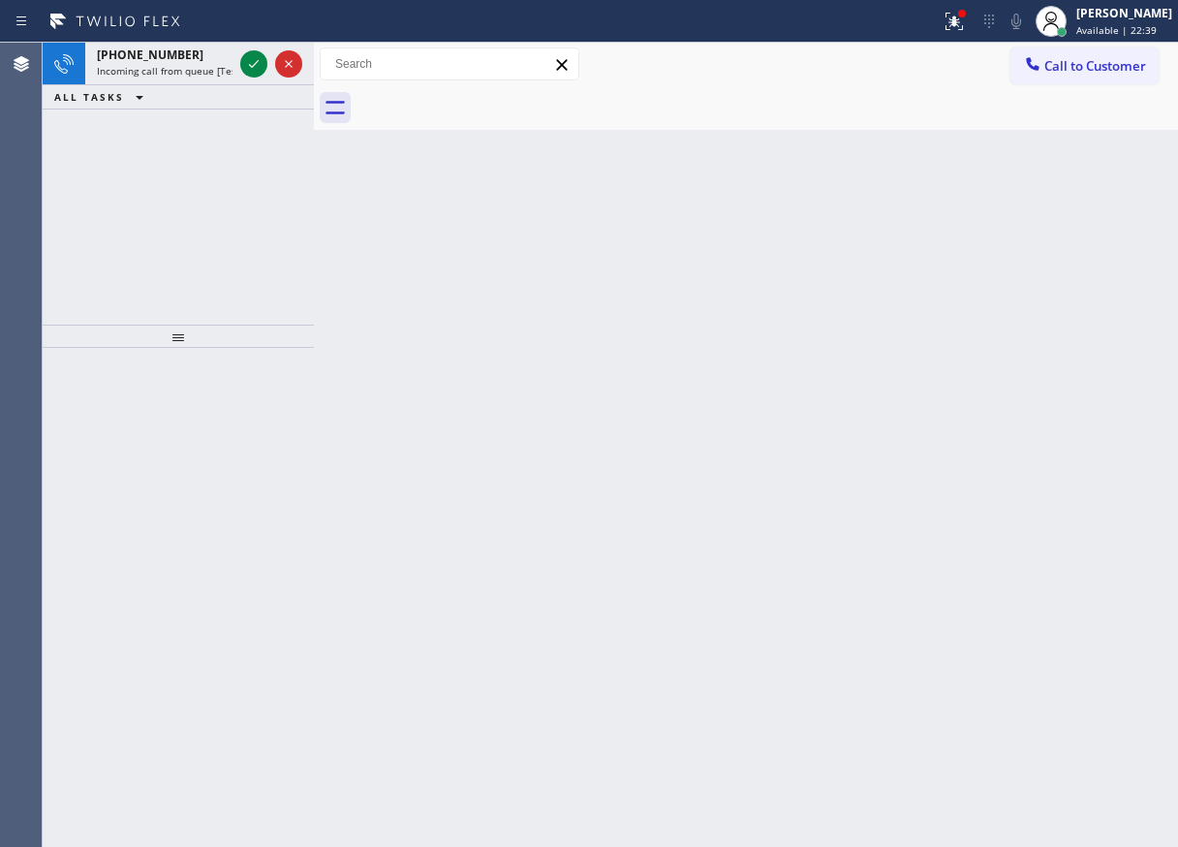
click at [1099, 184] on div "Back to Dashboard Change Sender ID Customers Technicians Select a contact Outbo…" at bounding box center [746, 445] width 864 height 804
click at [259, 57] on icon at bounding box center [253, 63] width 23 height 23
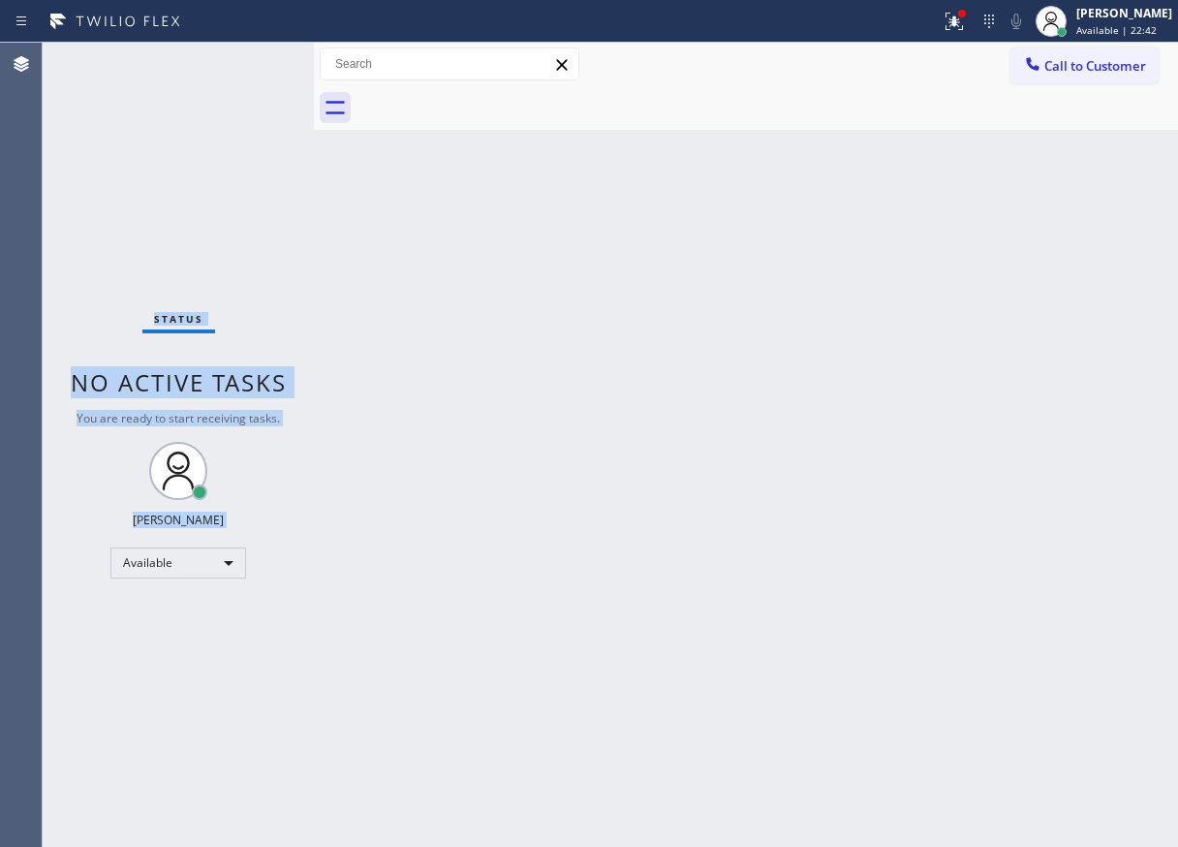
click at [253, 62] on div "Status No active tasks You are ready to start receiving tasks. Paula Arnado Ava…" at bounding box center [178, 445] width 271 height 804
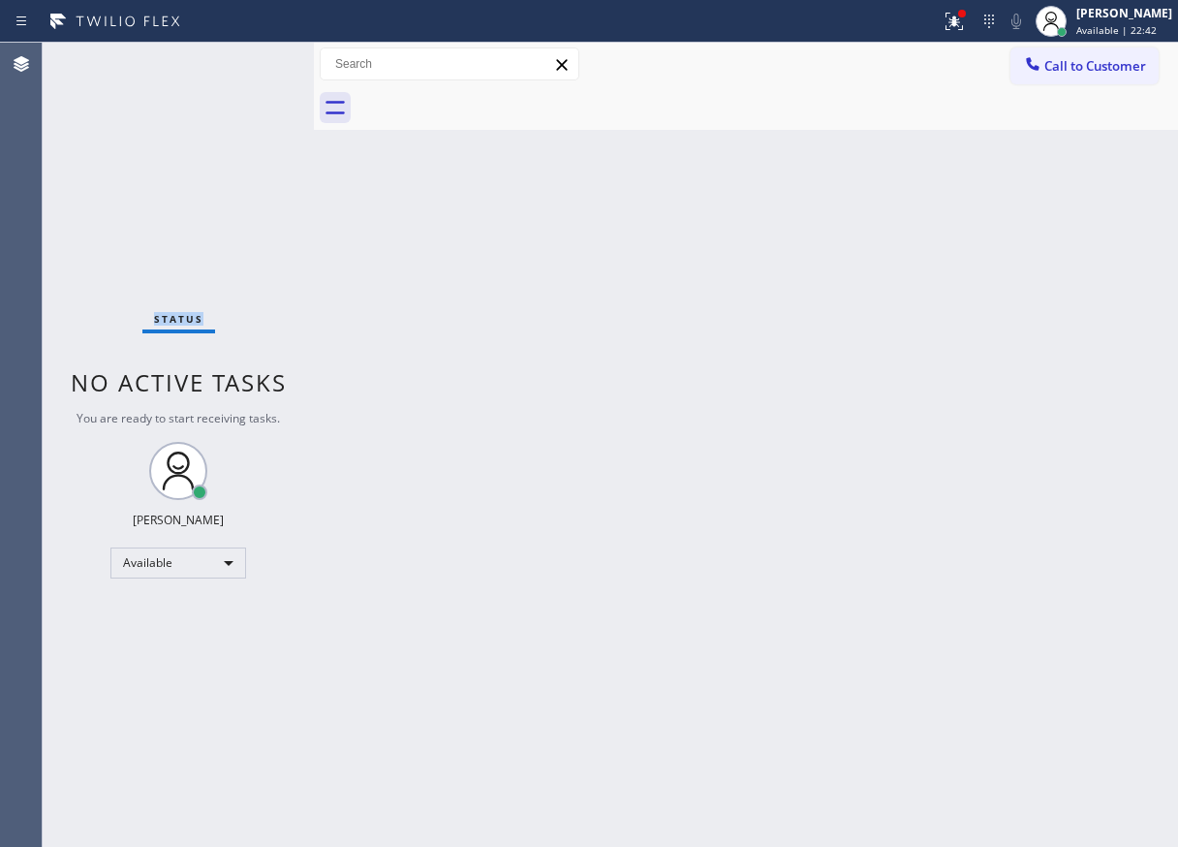
click at [253, 62] on div "Status No active tasks You are ready to start receiving tasks. Paula Arnado Ava…" at bounding box center [178, 445] width 271 height 804
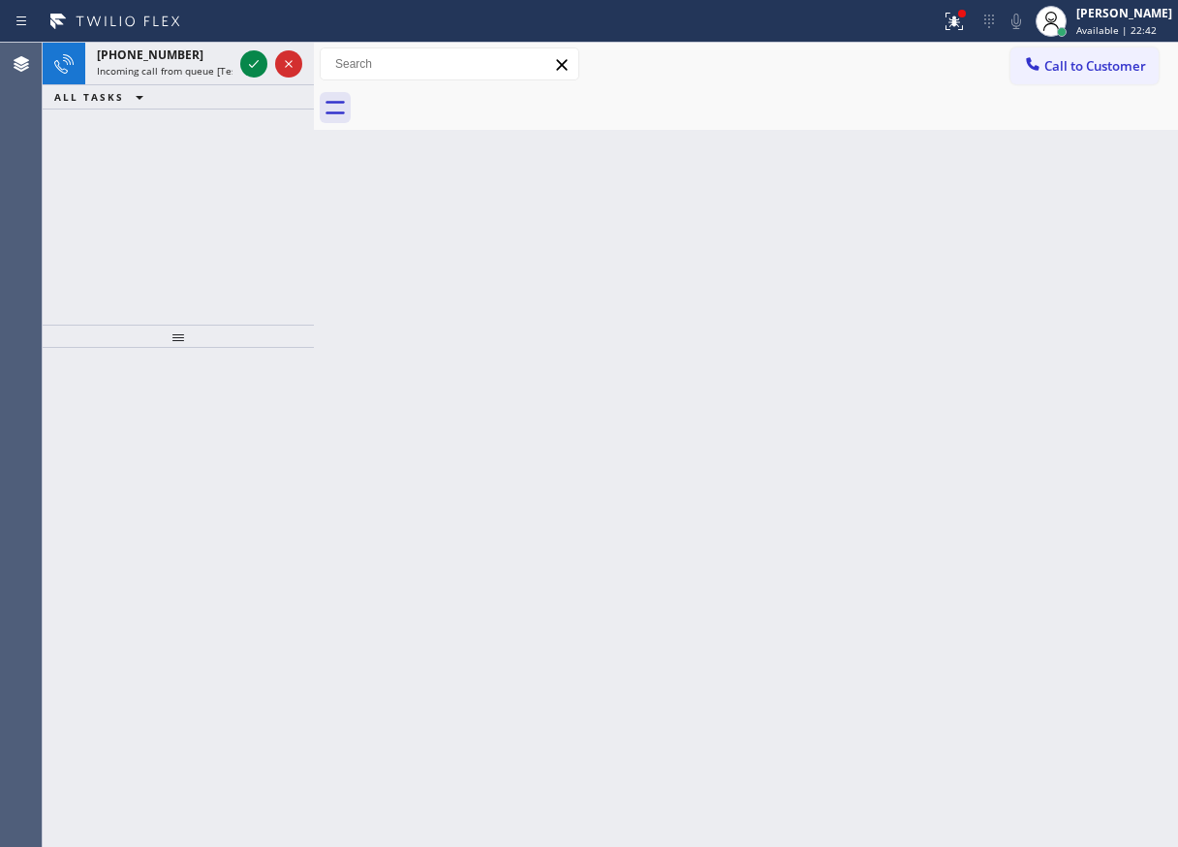
click at [253, 62] on icon at bounding box center [253, 63] width 23 height 23
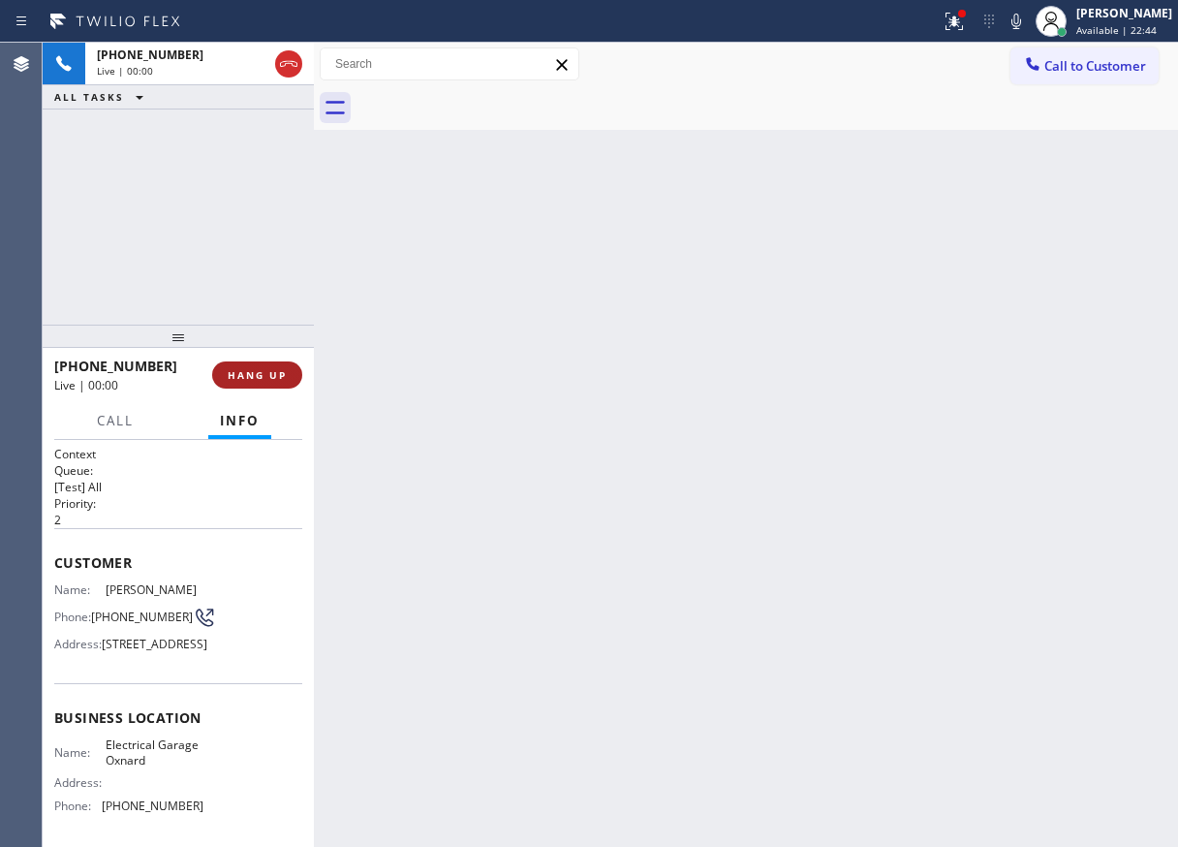
click at [251, 374] on span "HANG UP" at bounding box center [257, 375] width 59 height 14
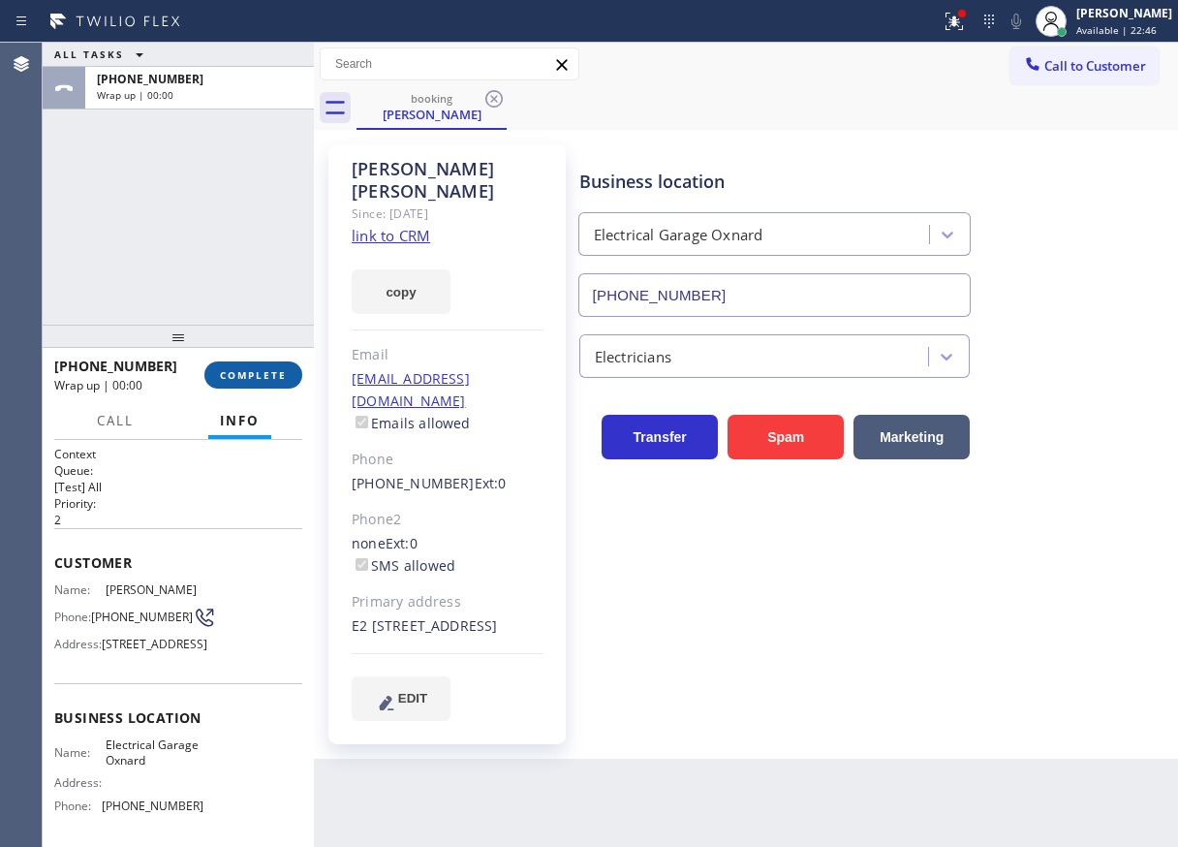
type input "(805) 914-0405"
click at [250, 370] on span "COMPLETE" at bounding box center [253, 375] width 67 height 14
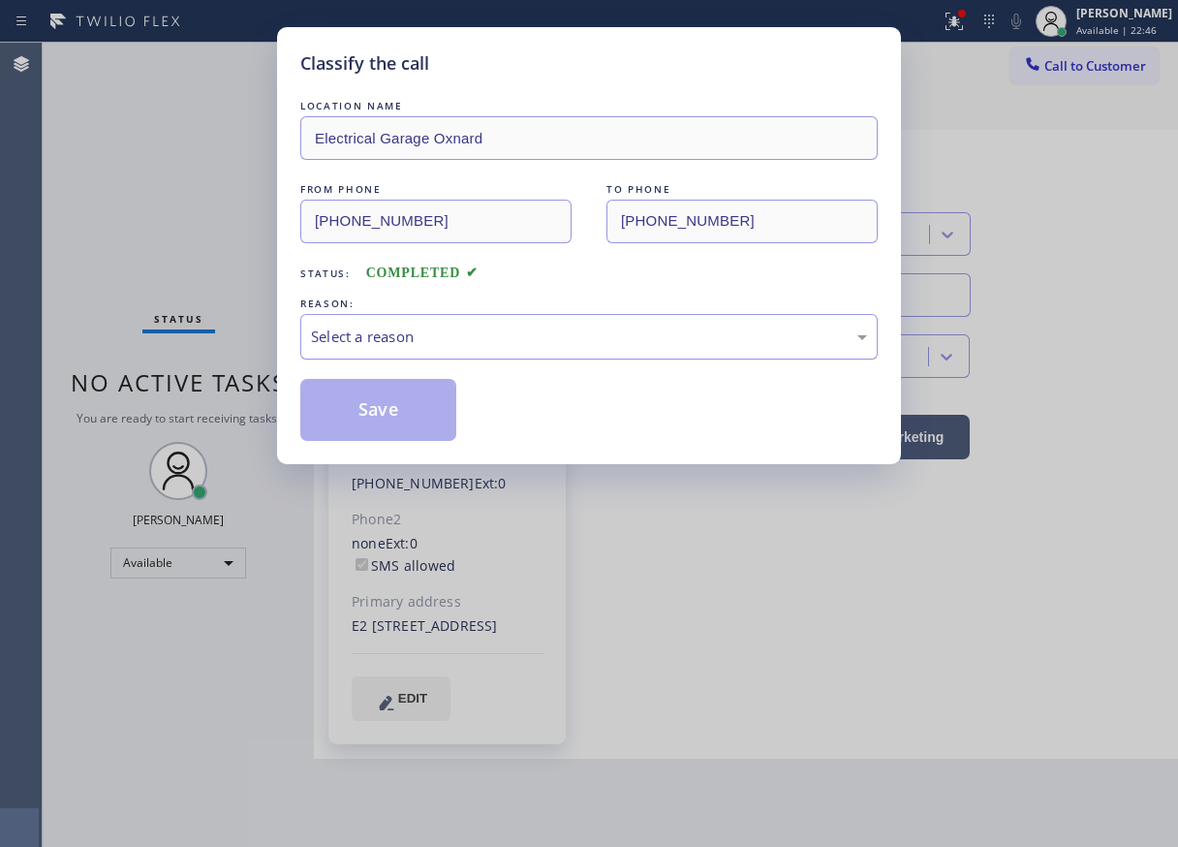
click at [432, 351] on div "Select a reason" at bounding box center [589, 337] width 578 height 46
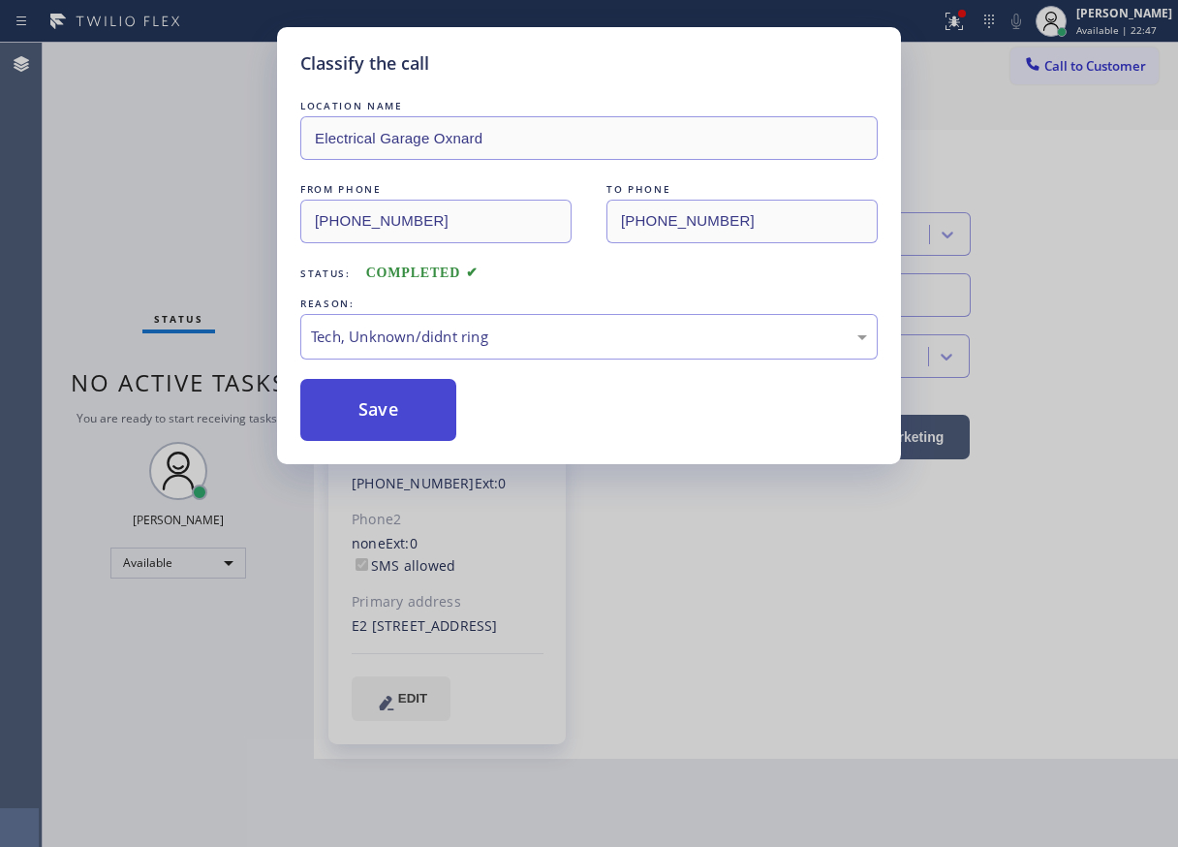
click at [403, 405] on button "Save" at bounding box center [378, 410] width 156 height 62
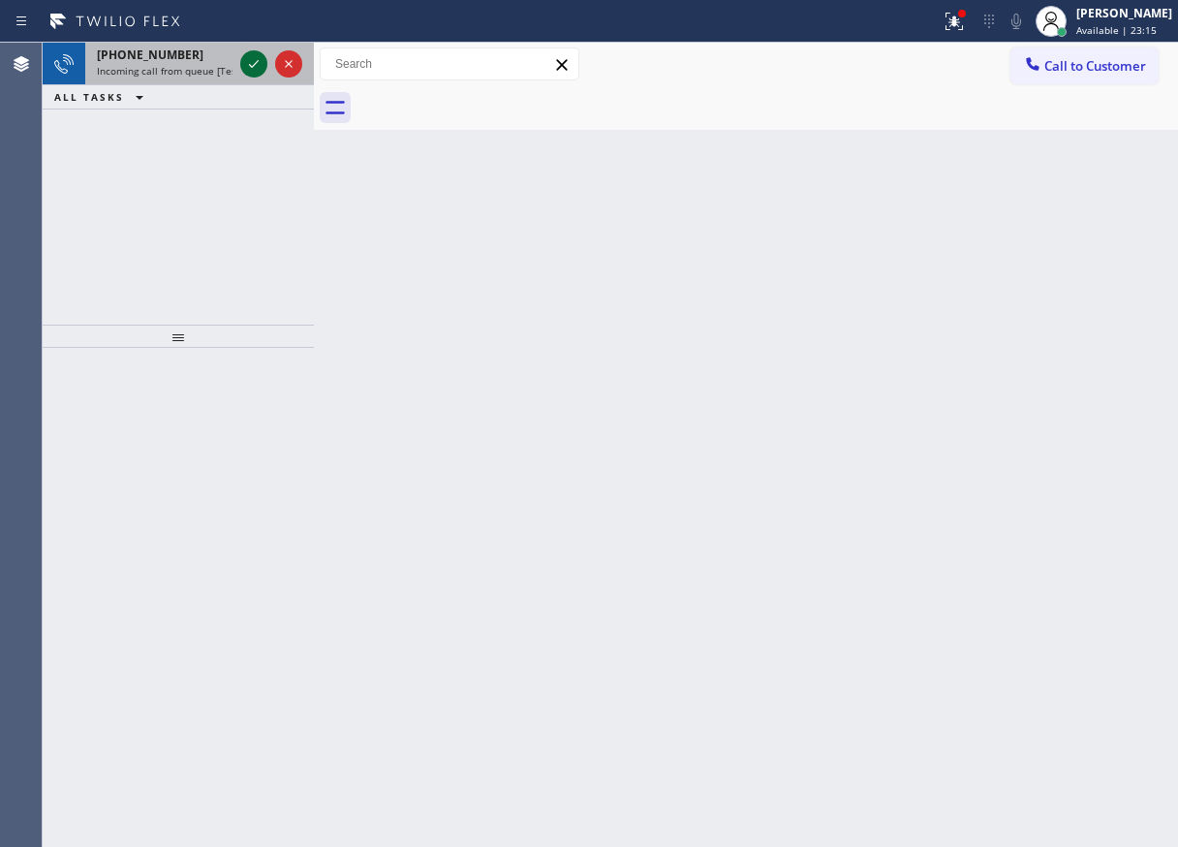
click at [251, 64] on icon at bounding box center [253, 63] width 23 height 23
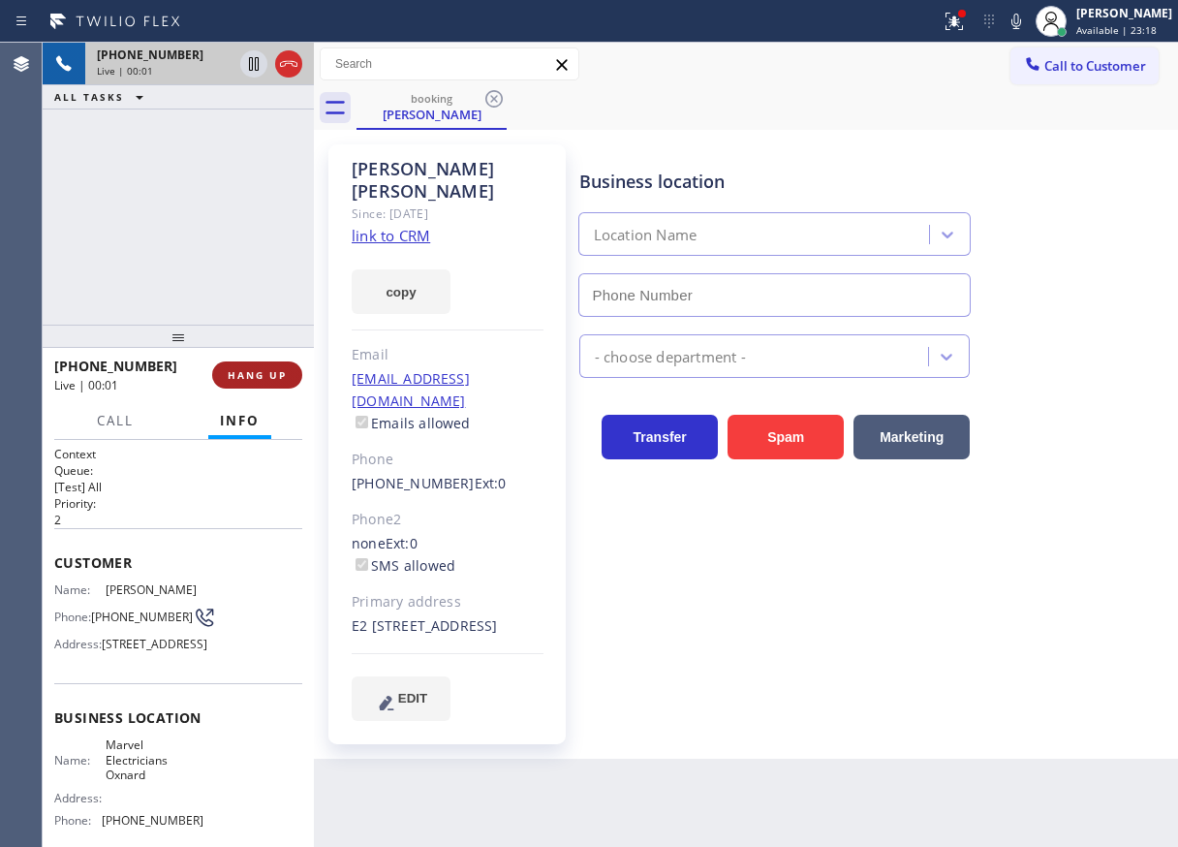
click at [254, 371] on span "HANG UP" at bounding box center [257, 375] width 59 height 14
type input "(805) 464-3703"
click at [254, 371] on span "HANG UP" at bounding box center [257, 375] width 59 height 14
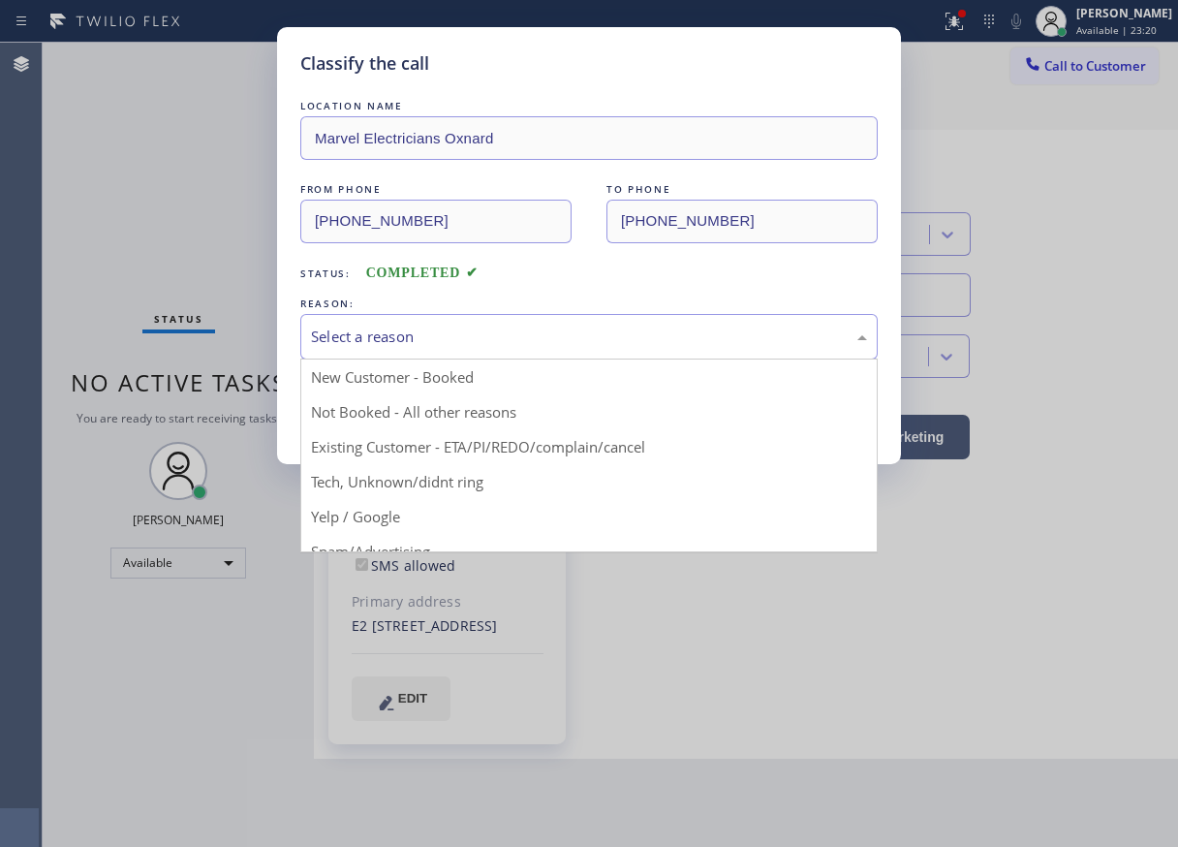
click at [527, 321] on div "Select a reason" at bounding box center [589, 337] width 578 height 46
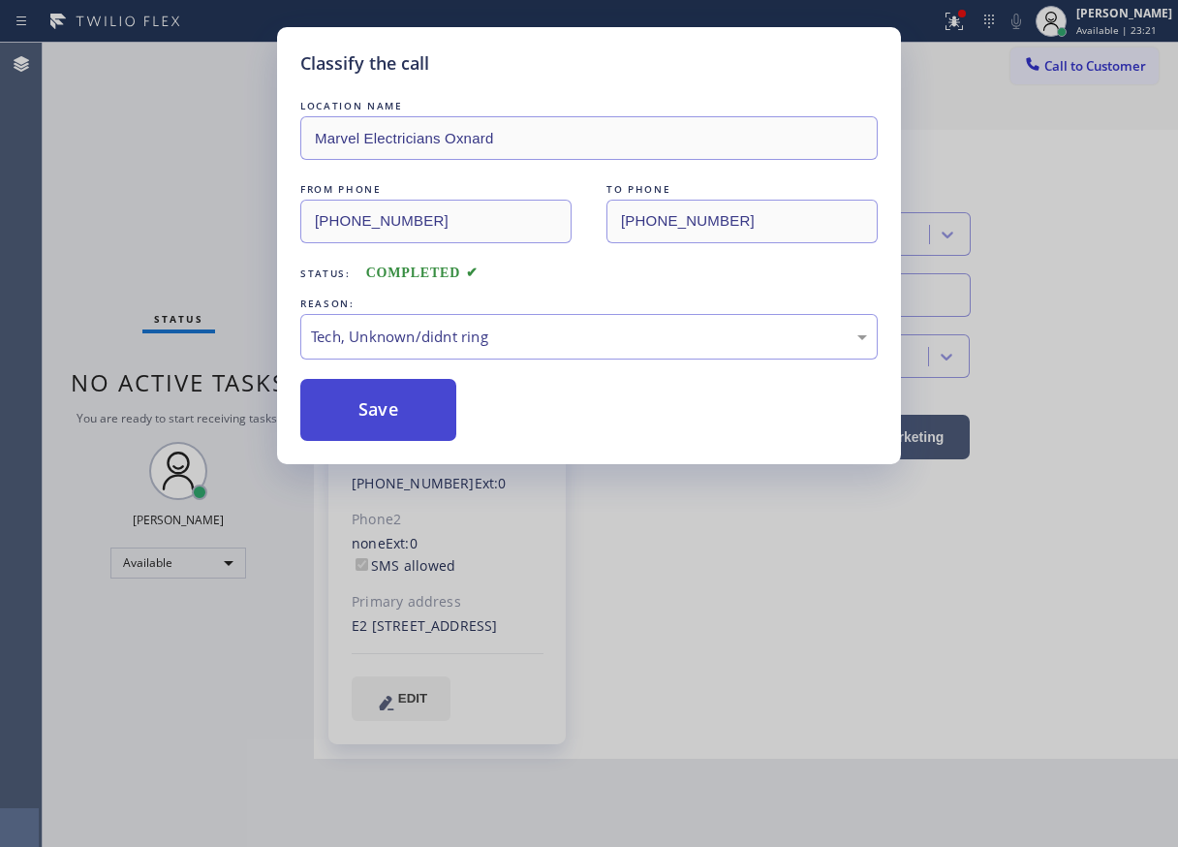
click at [406, 426] on button "Save" at bounding box center [378, 410] width 156 height 62
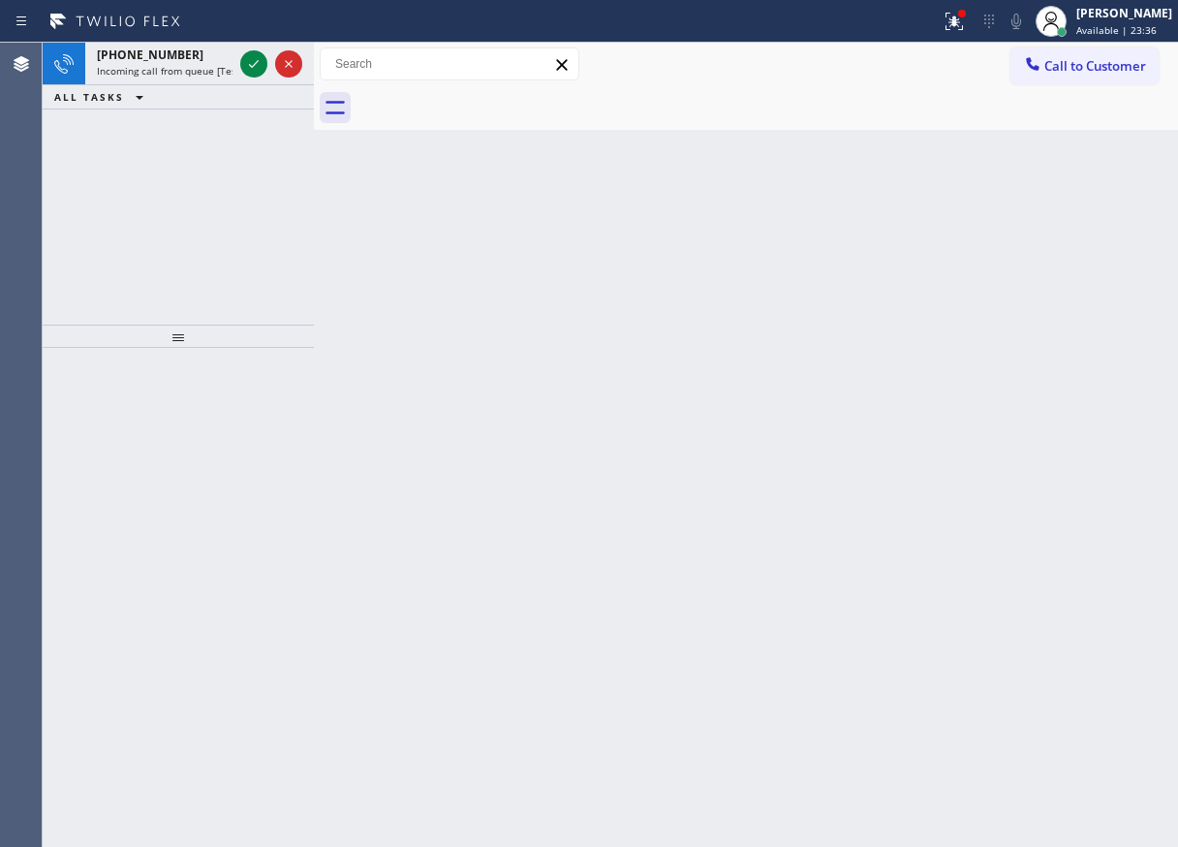
click at [1136, 383] on div "Back to Dashboard Change Sender ID Customers Technicians Select a contact Outbo…" at bounding box center [746, 445] width 864 height 804
click at [150, 70] on span "Incoming call from queue [Test] All" at bounding box center [177, 71] width 161 height 14
click at [1093, 399] on div "Back to Dashboard Change Sender ID Customers Technicians Select a contact Outbo…" at bounding box center [746, 445] width 864 height 804
click at [159, 62] on span "+16463618406" at bounding box center [150, 55] width 107 height 16
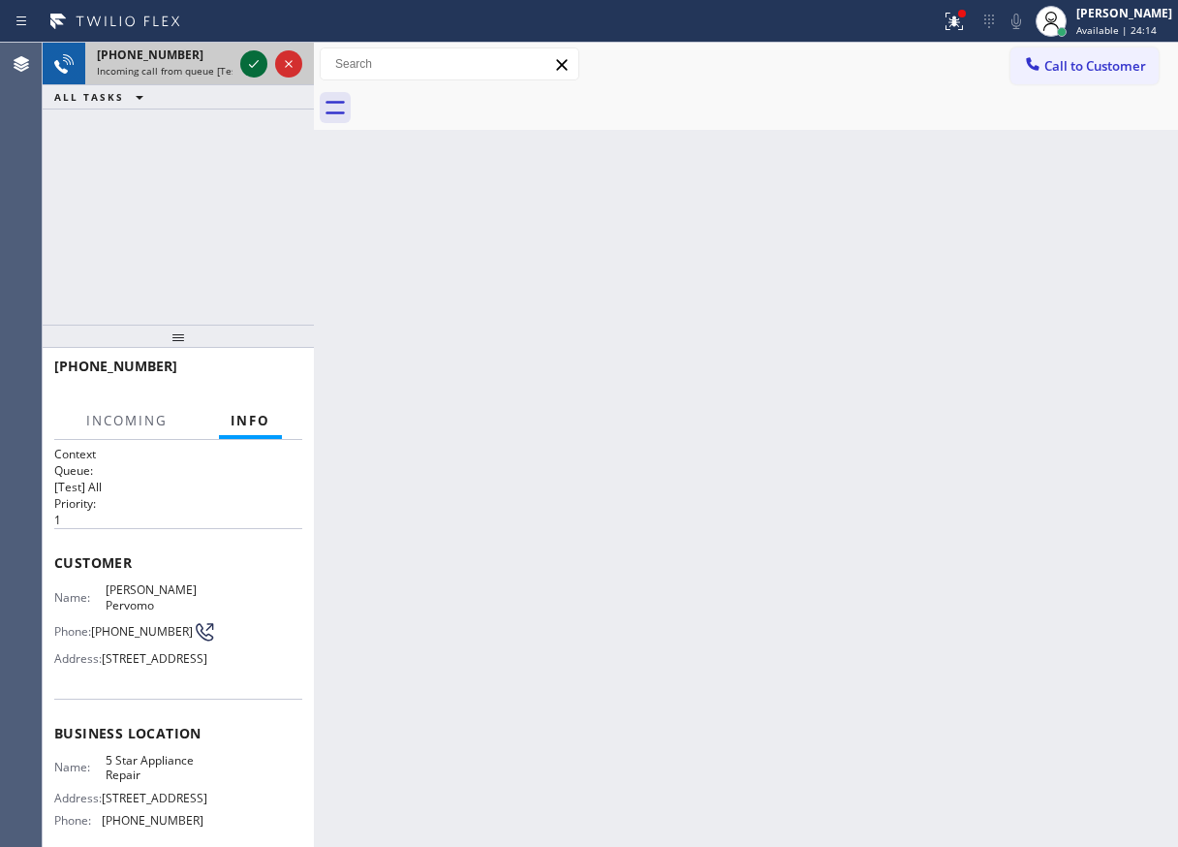
click at [257, 65] on icon at bounding box center [253, 63] width 23 height 23
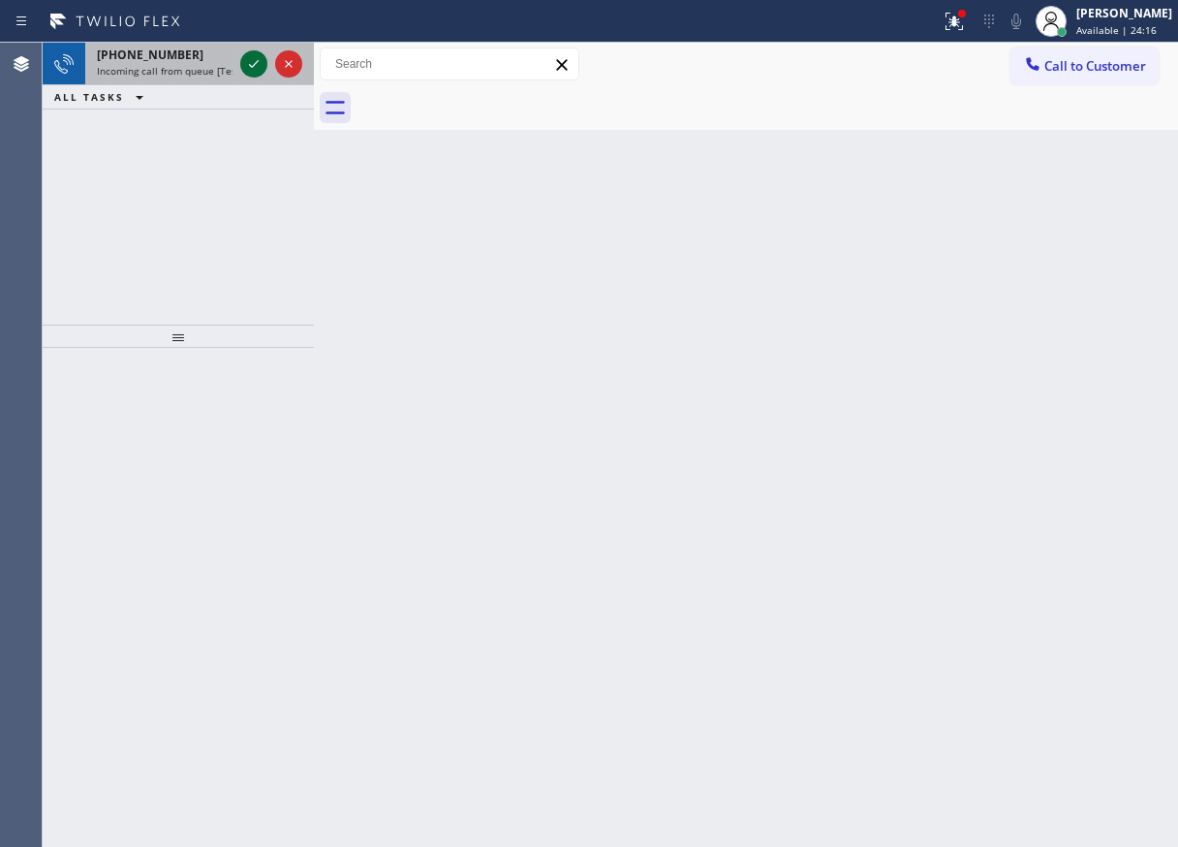
click at [256, 51] on button at bounding box center [253, 63] width 27 height 27
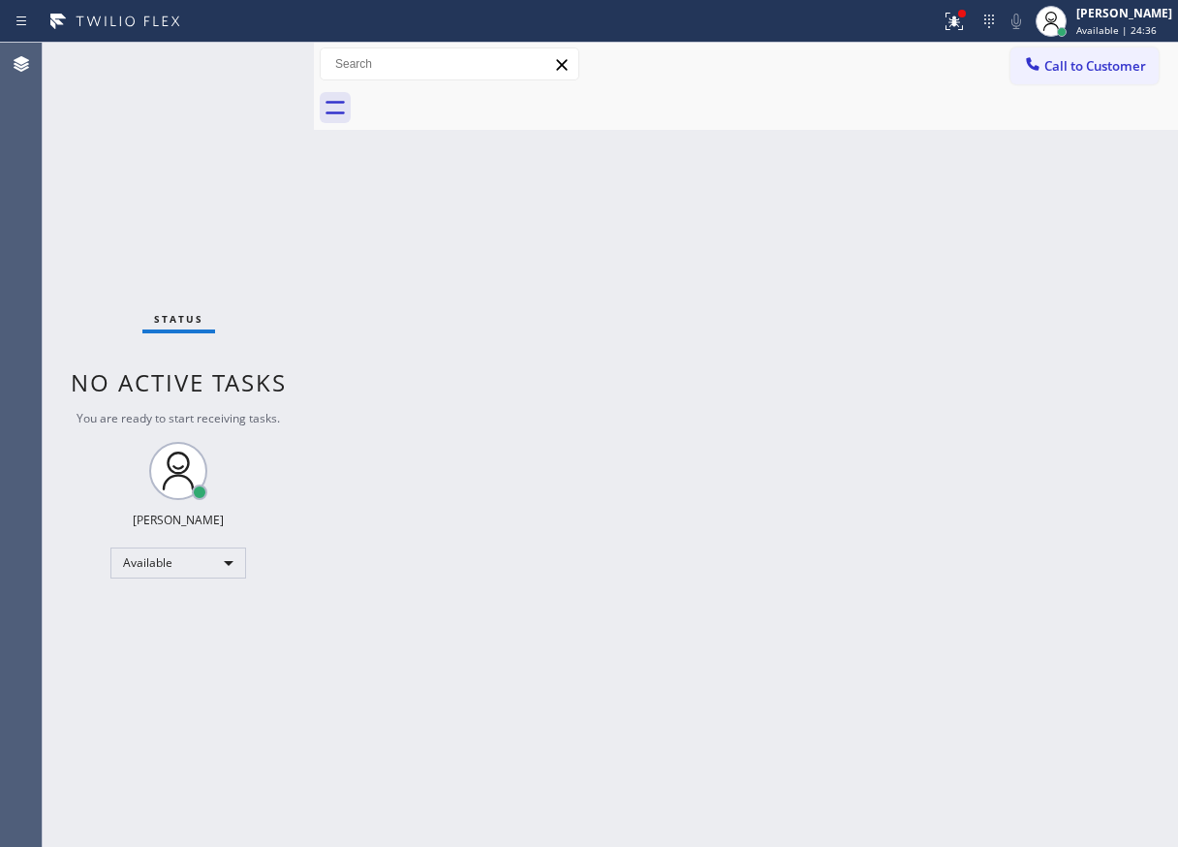
drag, startPoint x: 1124, startPoint y: 421, endPoint x: 601, endPoint y: 288, distance: 539.8
click at [1124, 421] on div "Back to Dashboard Change Sender ID Customers Technicians Select a contact Outbo…" at bounding box center [746, 445] width 864 height 804
drag, startPoint x: 1114, startPoint y: 480, endPoint x: 1168, endPoint y: 523, distance: 68.9
click at [1114, 480] on div "Back to Dashboard Change Sender ID Customers Technicians Select a contact Outbo…" at bounding box center [746, 445] width 864 height 804
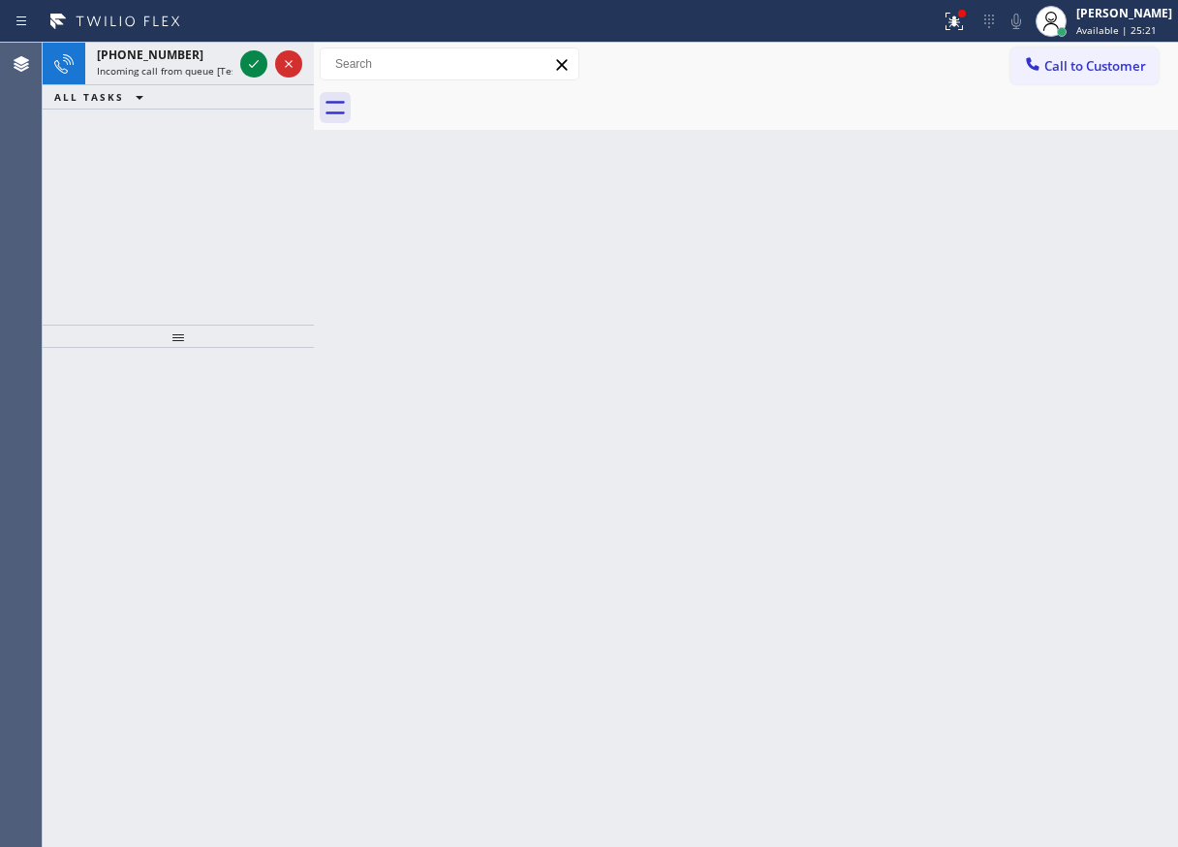
drag, startPoint x: 1089, startPoint y: 327, endPoint x: 675, endPoint y: 218, distance: 427.8
click at [1089, 327] on div "Back to Dashboard Change Sender ID Customers Technicians Select a contact Outbo…" at bounding box center [746, 445] width 864 height 804
click at [253, 54] on icon at bounding box center [253, 63] width 23 height 23
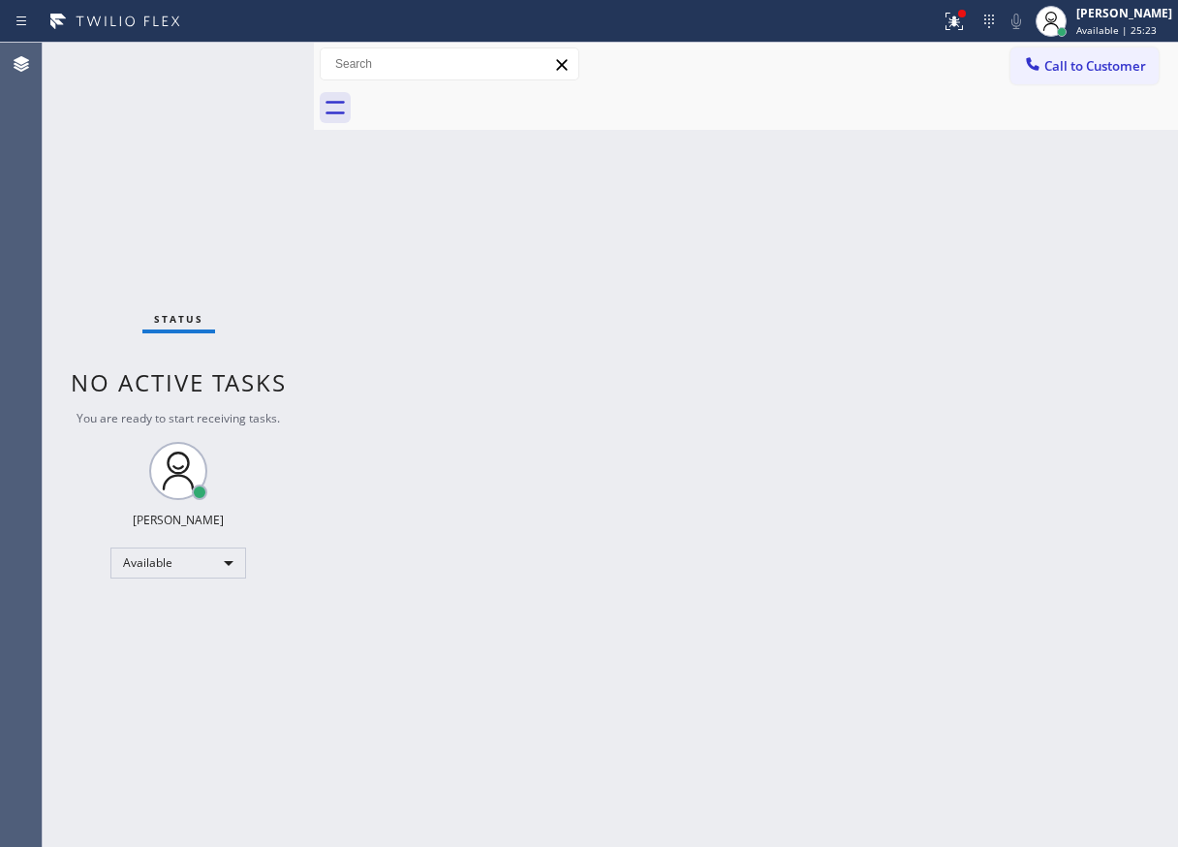
click at [252, 63] on div "Status No active tasks You are ready to start receiving tasks. Paula Arnado Ava…" at bounding box center [178, 445] width 271 height 804
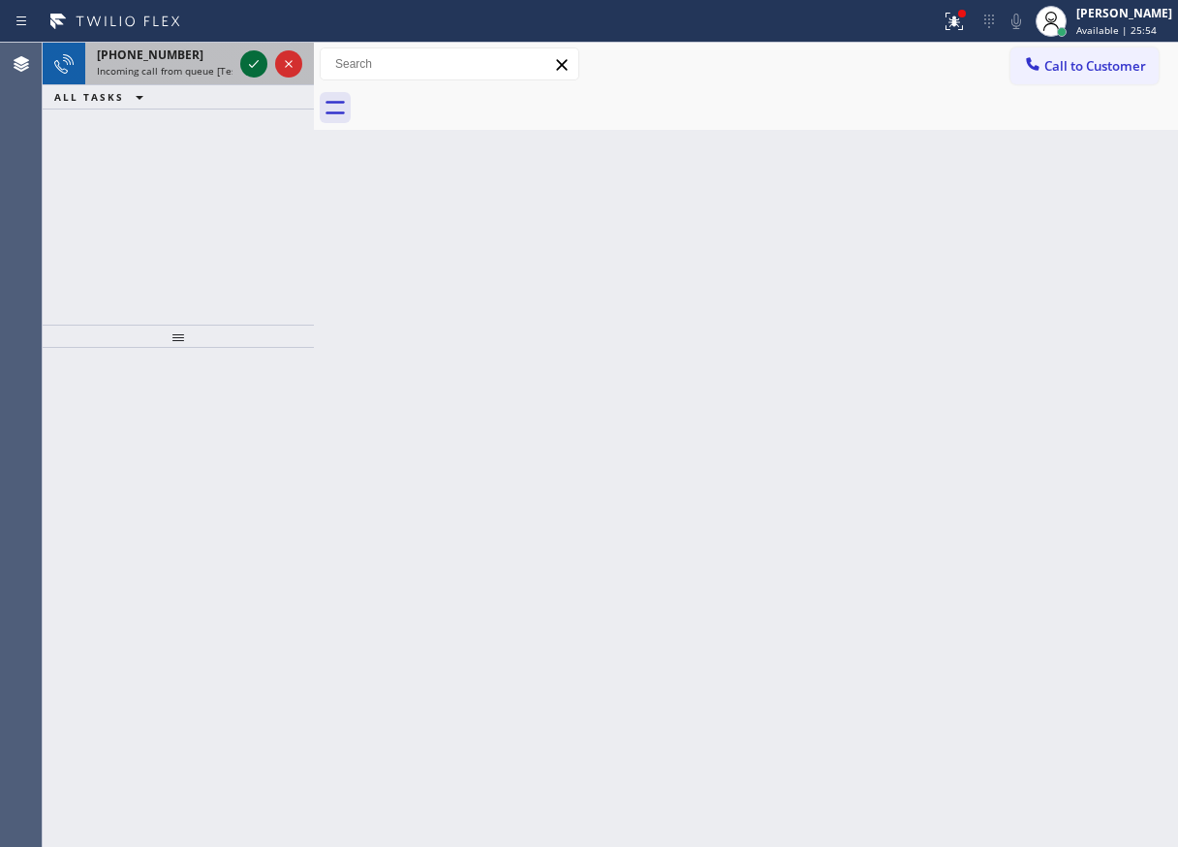
click at [249, 62] on icon at bounding box center [253, 63] width 23 height 23
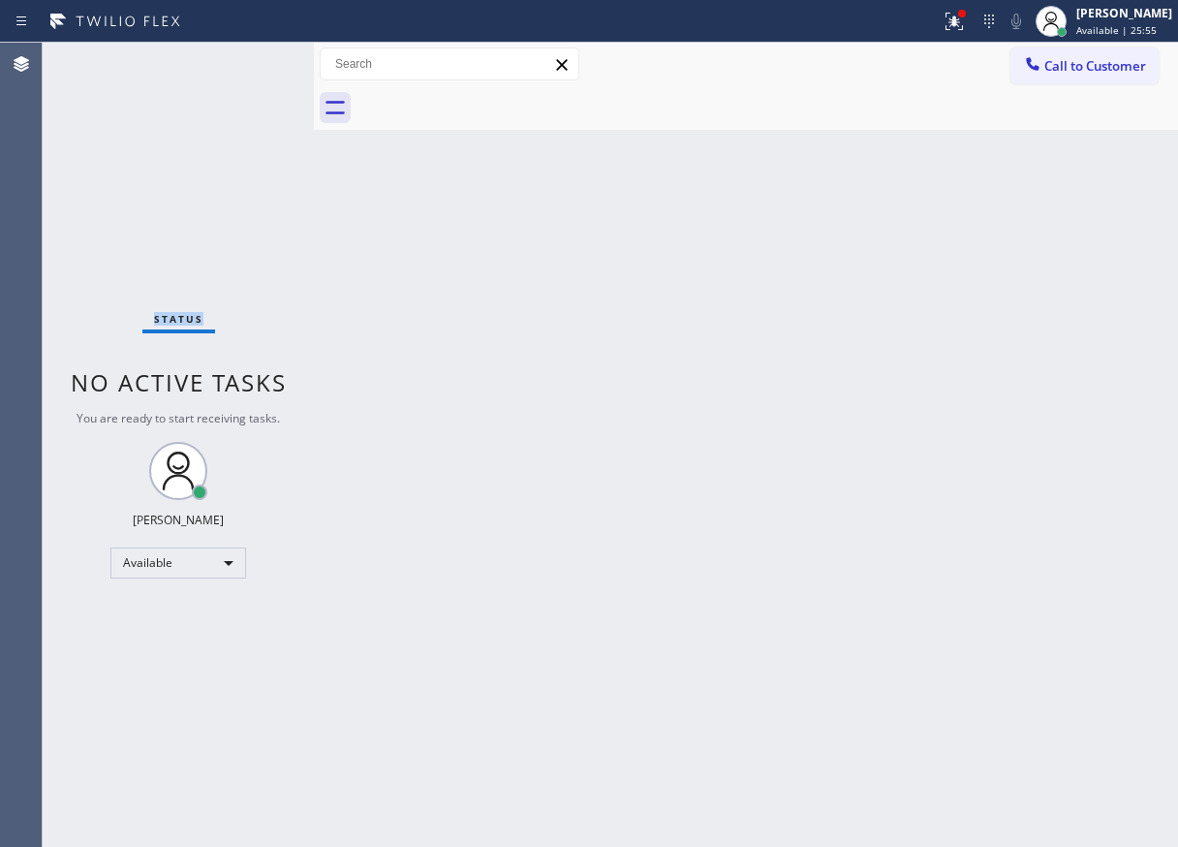
click at [249, 62] on div "Status No active tasks You are ready to start receiving tasks. Paula Arnado Ava…" at bounding box center [178, 445] width 271 height 804
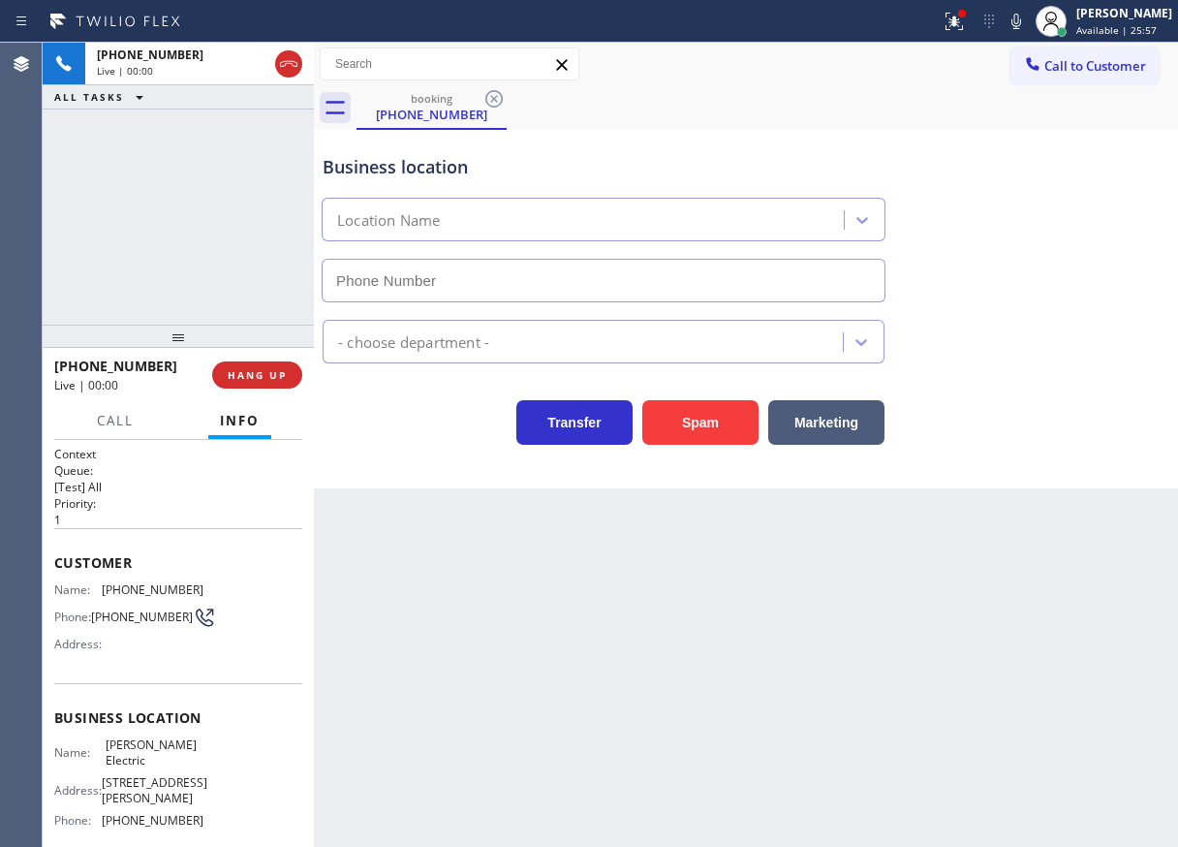
type input "(972) 433-5010"
click at [672, 432] on button "Spam" at bounding box center [700, 422] width 116 height 45
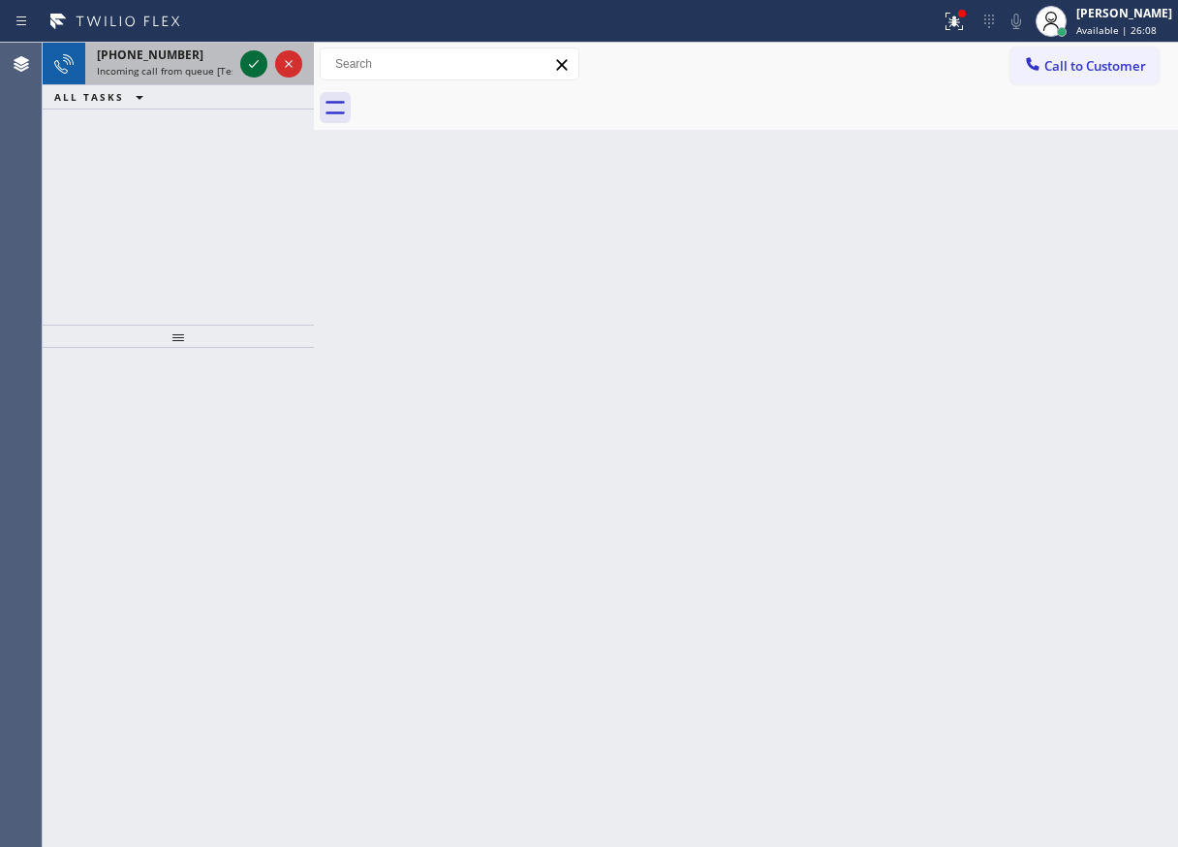
click at [254, 71] on icon at bounding box center [253, 63] width 23 height 23
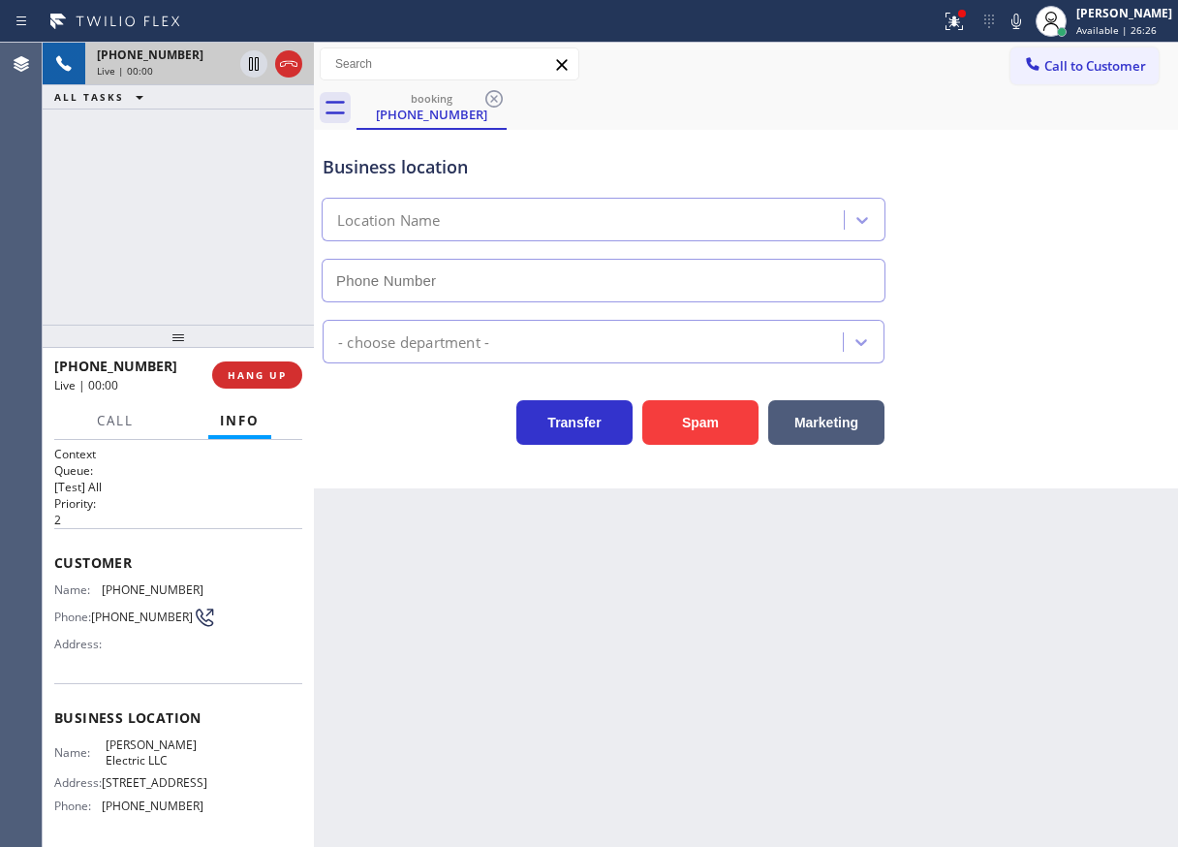
type input "(848) 331-2769"
click at [246, 383] on button "HANG UP" at bounding box center [257, 374] width 90 height 27
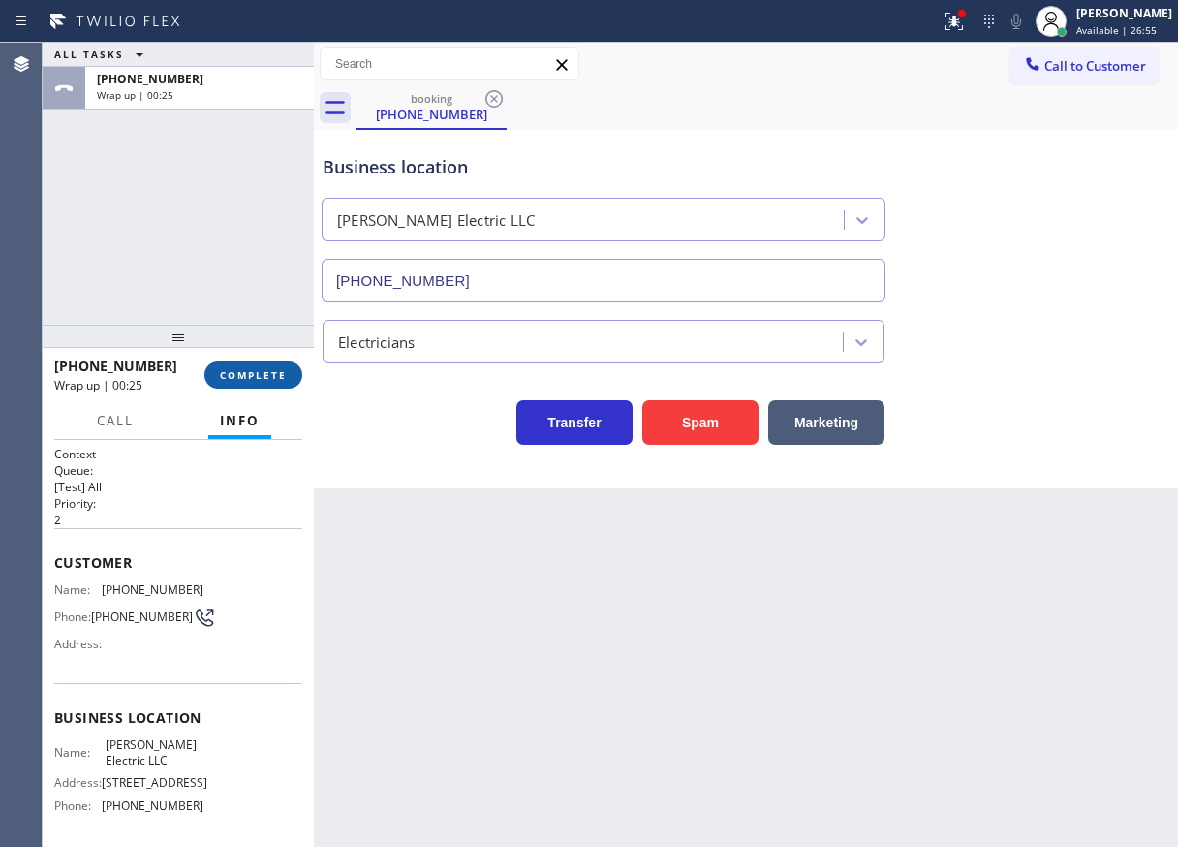
click at [248, 383] on button "COMPLETE" at bounding box center [253, 374] width 98 height 27
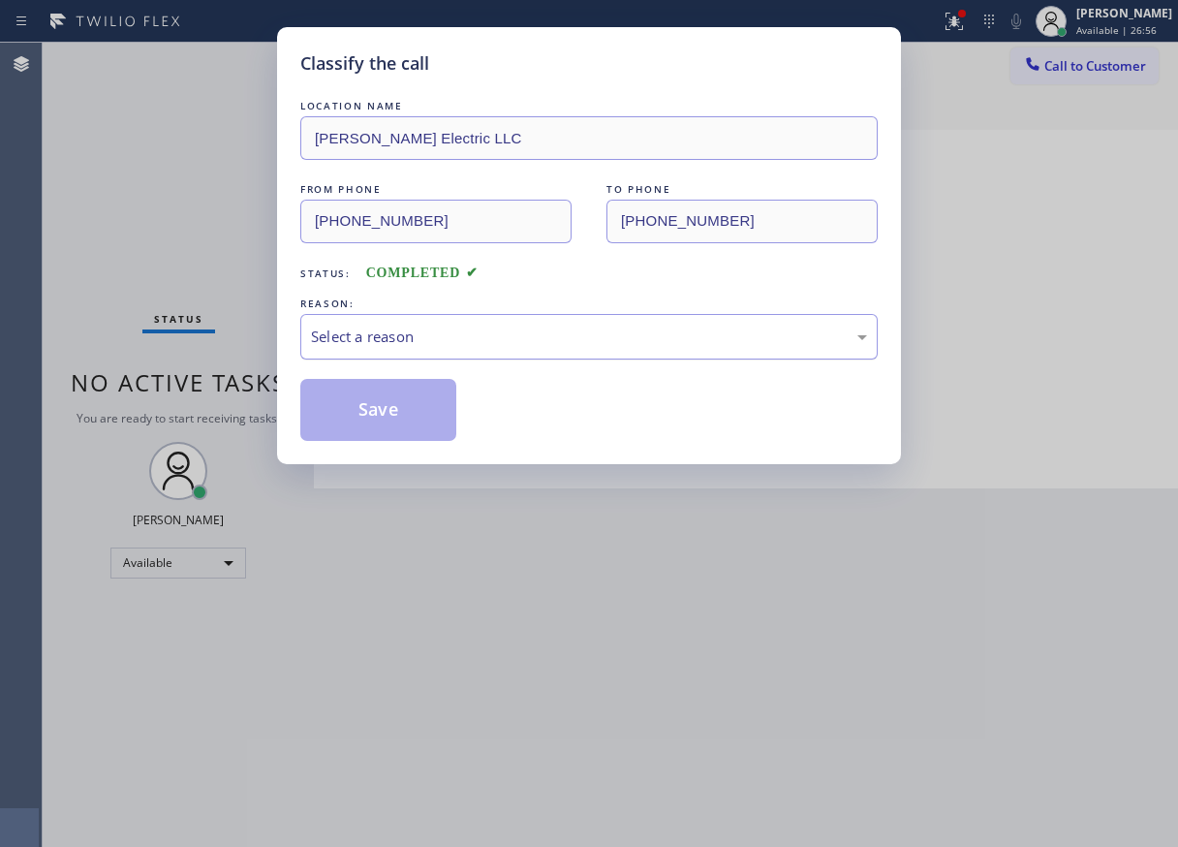
click at [447, 337] on div "Select a reason" at bounding box center [589, 337] width 556 height 22
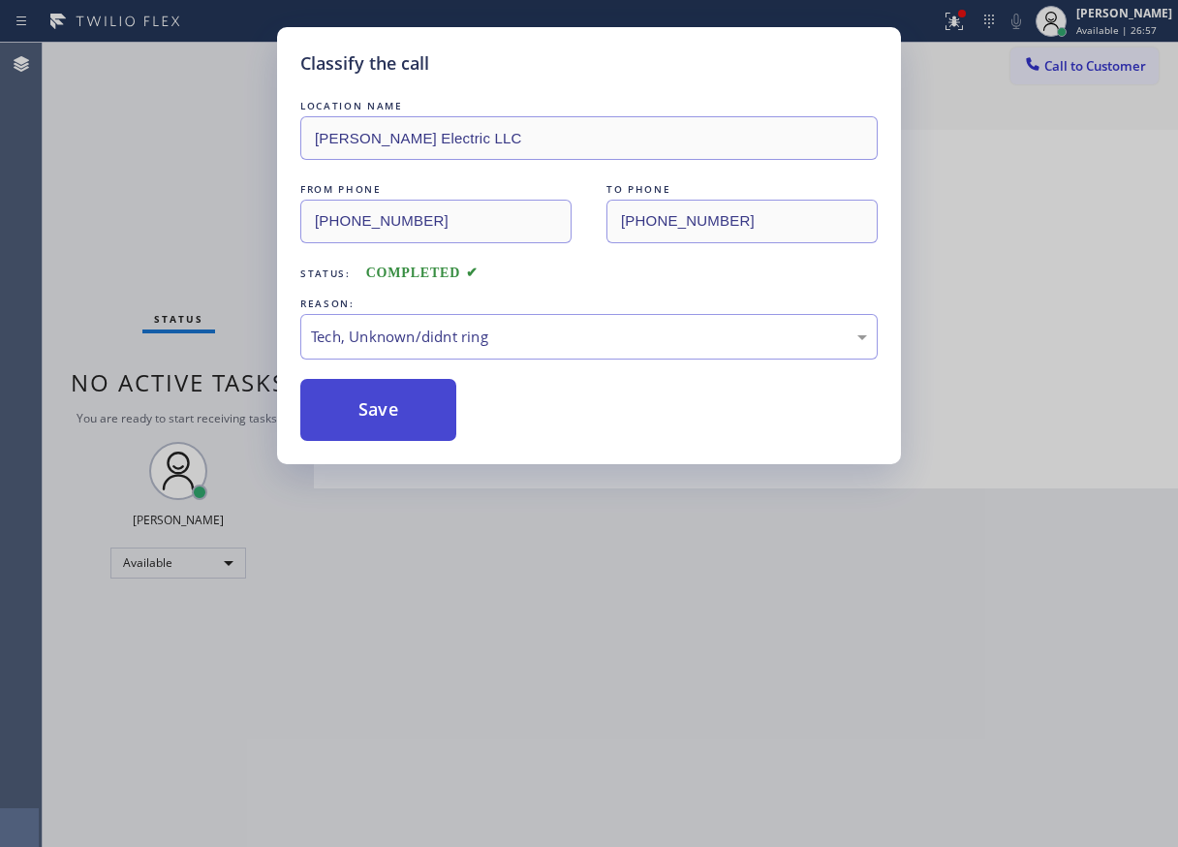
click at [422, 405] on button "Save" at bounding box center [378, 410] width 156 height 62
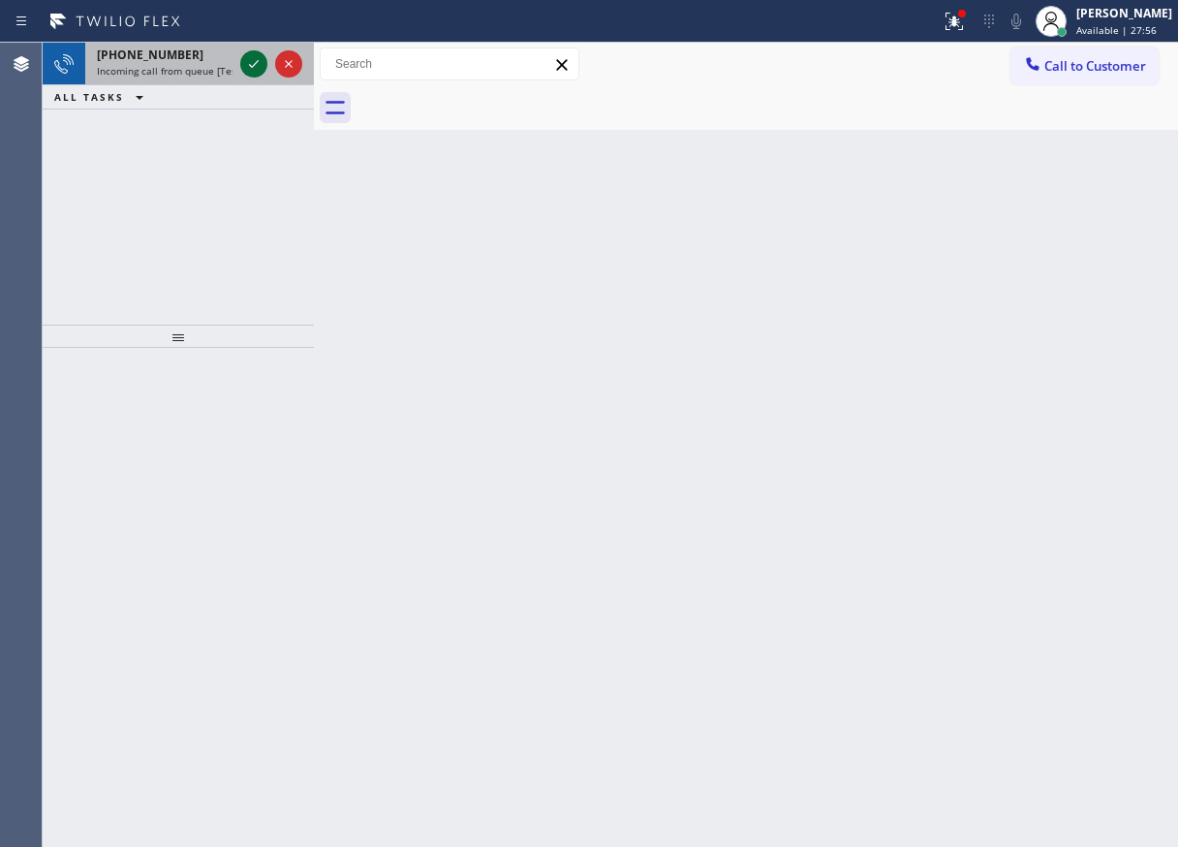
click at [249, 57] on icon at bounding box center [253, 63] width 23 height 23
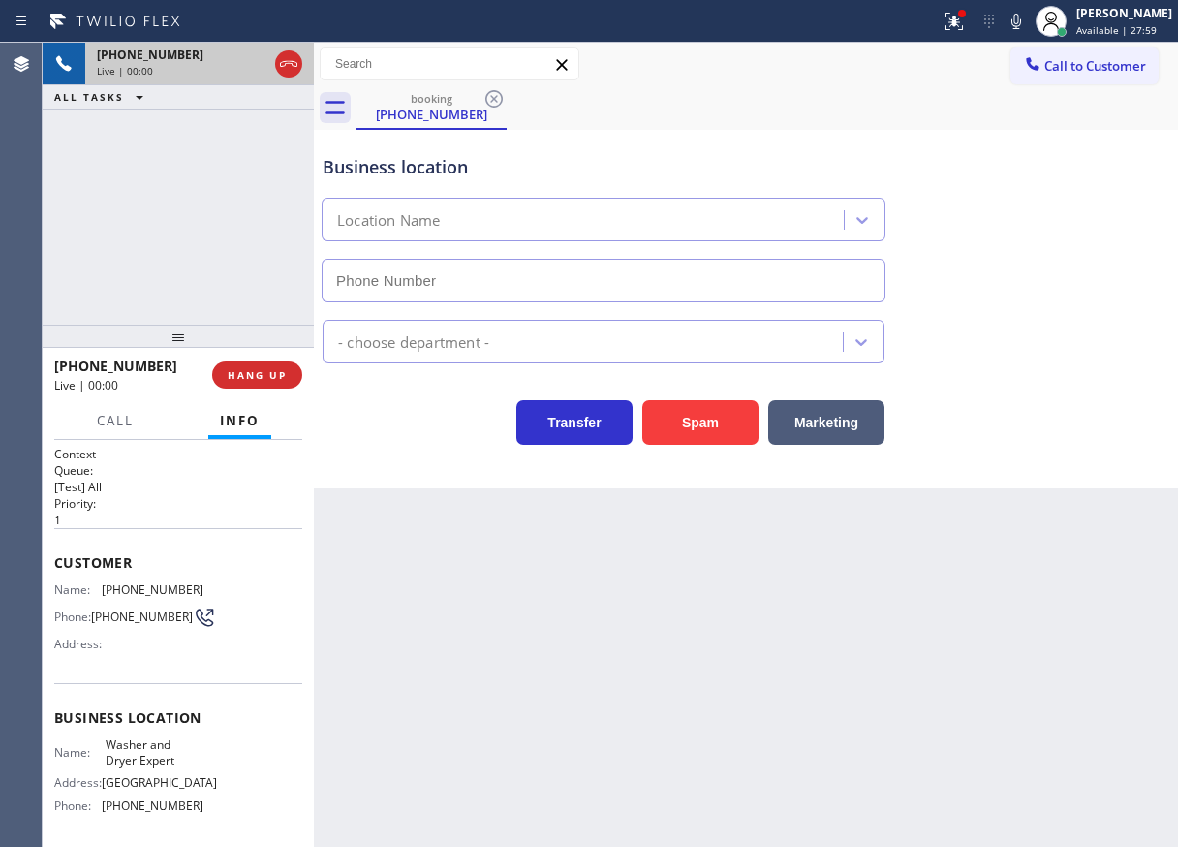
type input "(347) 836-5354"
click at [288, 382] on button "HANG UP" at bounding box center [257, 374] width 90 height 27
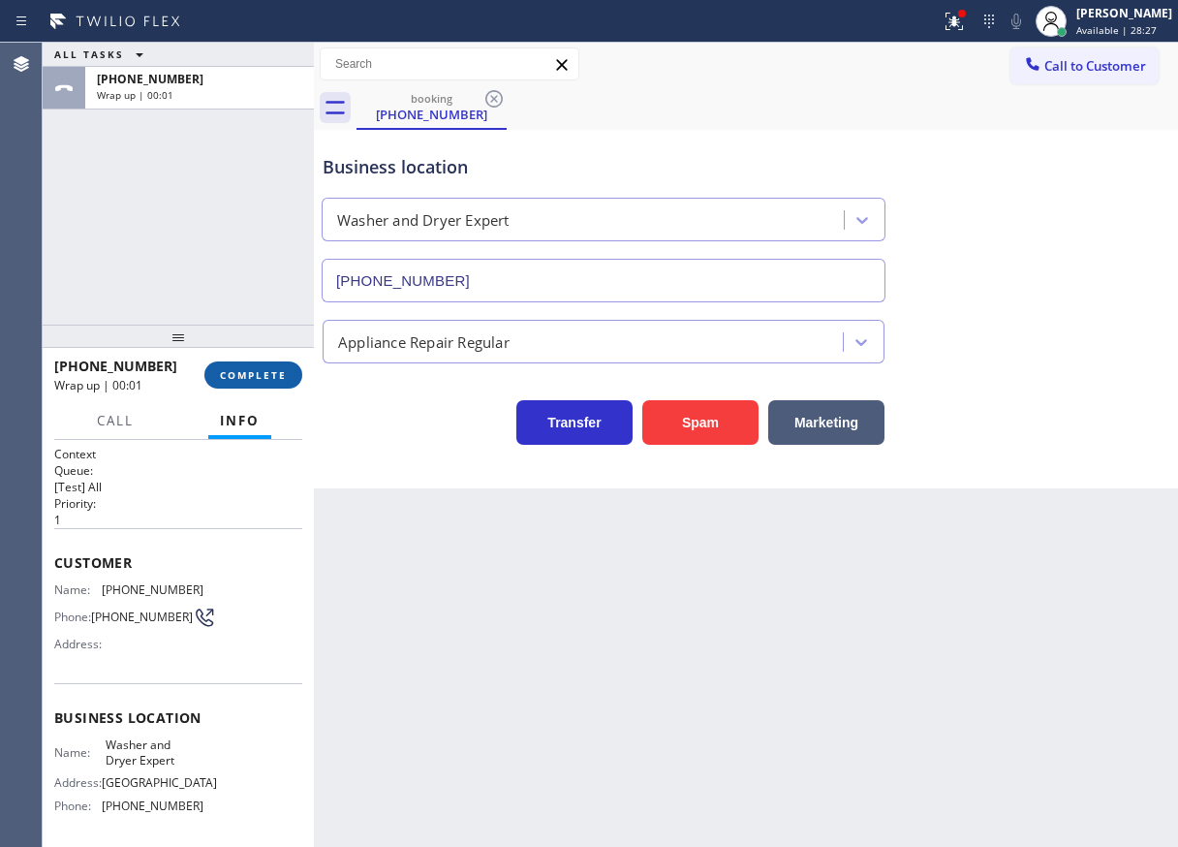
click at [280, 374] on span "COMPLETE" at bounding box center [253, 375] width 67 height 14
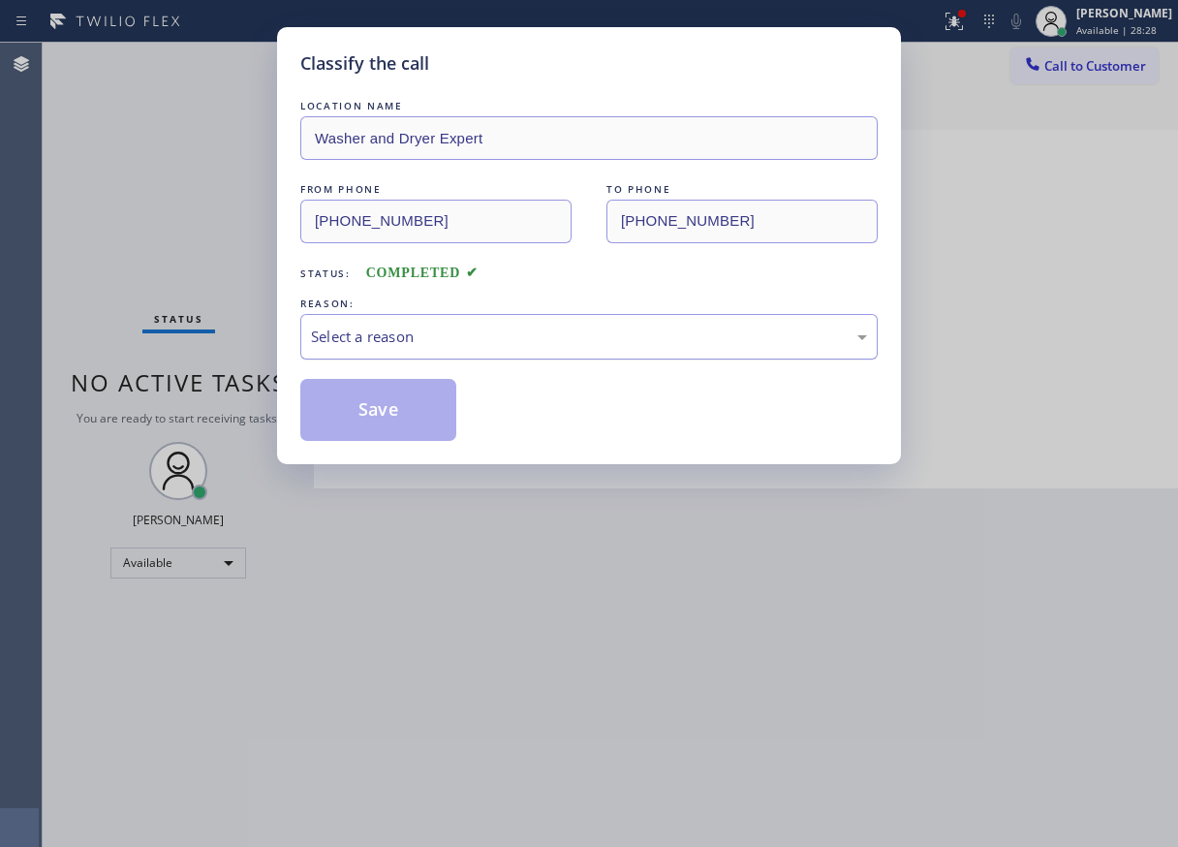
click at [496, 338] on div "Select a reason" at bounding box center [589, 337] width 556 height 22
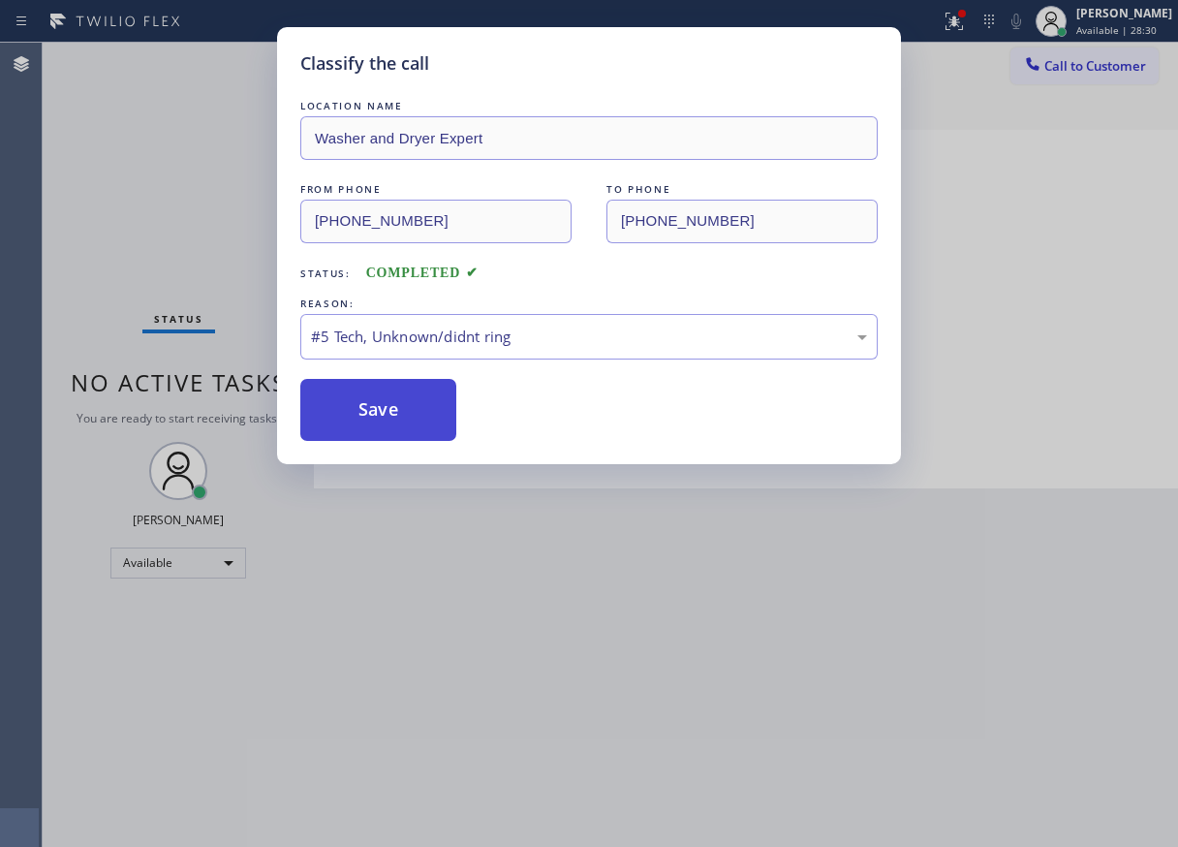
click at [411, 424] on button "Save" at bounding box center [378, 410] width 156 height 62
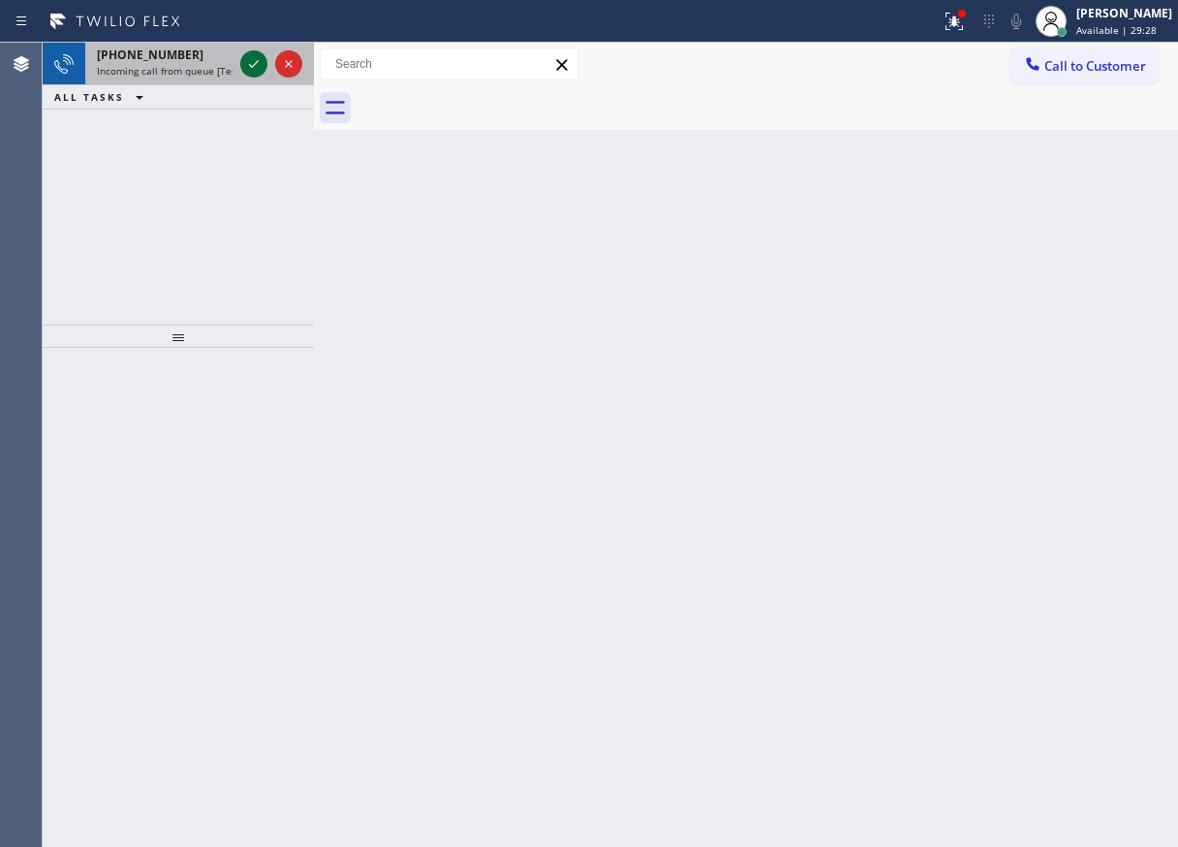
click at [258, 56] on icon at bounding box center [253, 63] width 23 height 23
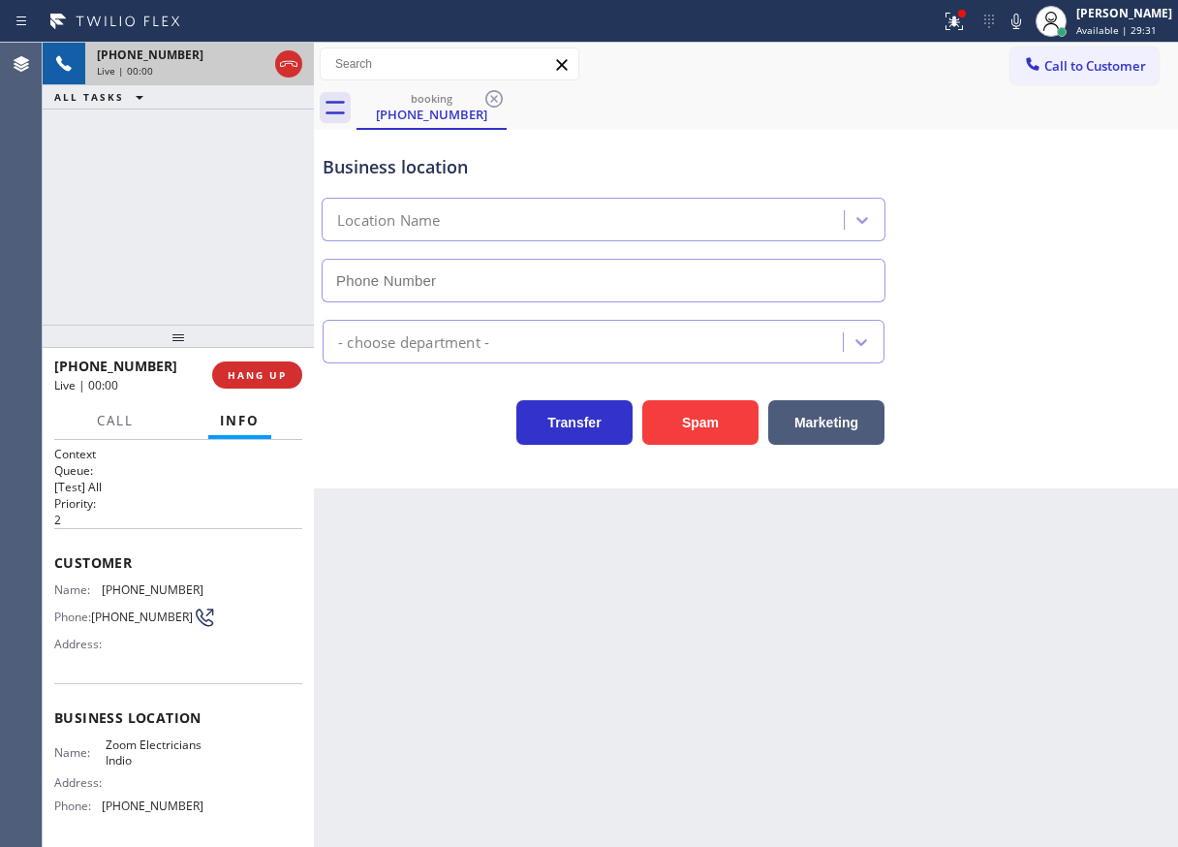
type input "(760) 279-1212"
click at [241, 381] on span "HANG UP" at bounding box center [257, 375] width 59 height 14
click at [244, 380] on span "HANG UP" at bounding box center [257, 375] width 59 height 14
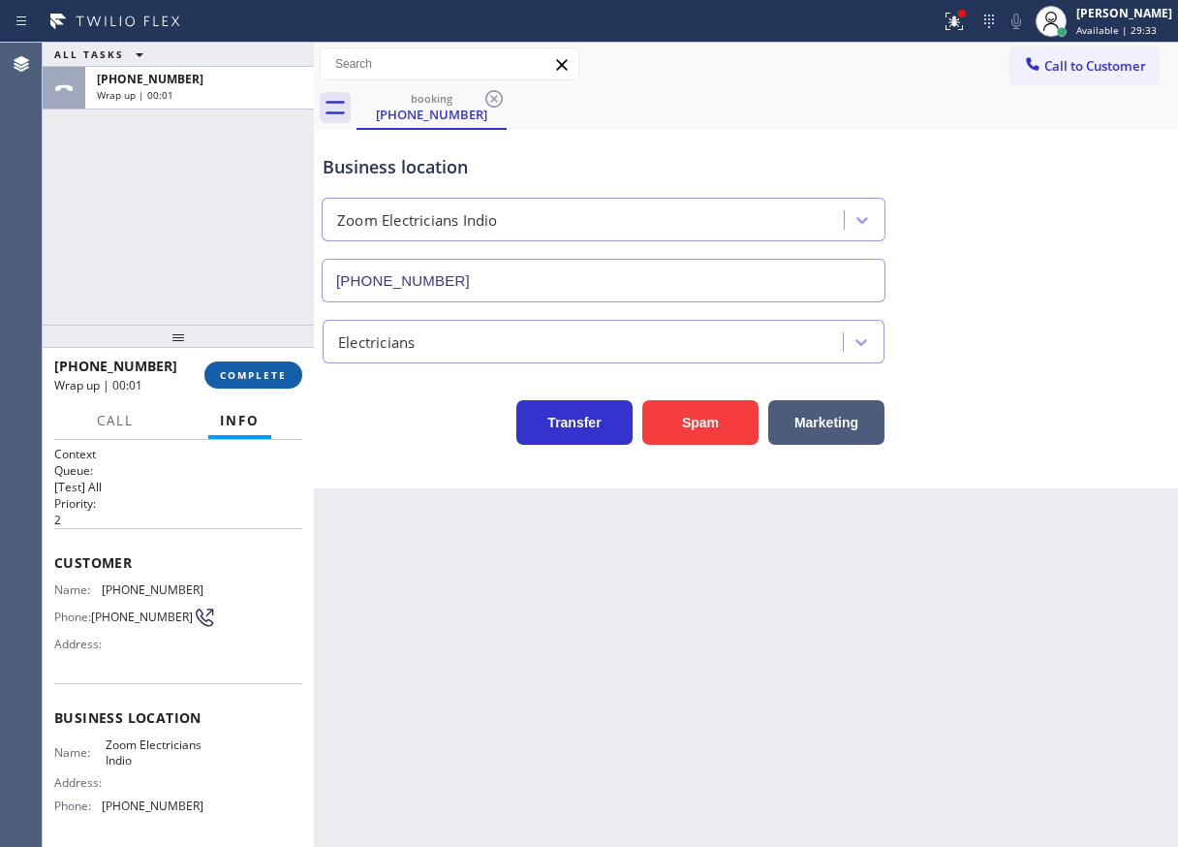
click at [266, 372] on span "COMPLETE" at bounding box center [253, 375] width 67 height 14
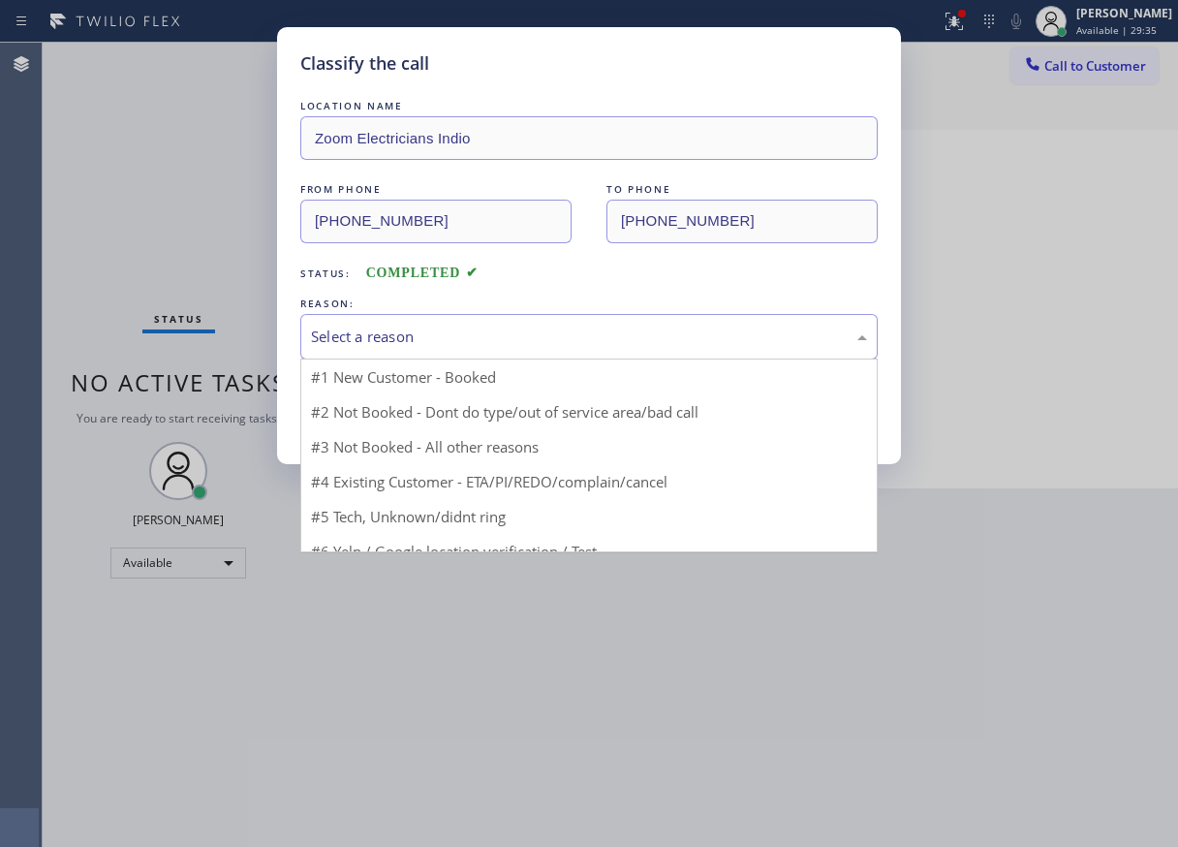
drag, startPoint x: 463, startPoint y: 341, endPoint x: 460, endPoint y: 527, distance: 186.1
click at [463, 344] on div "Select a reason" at bounding box center [589, 337] width 556 height 22
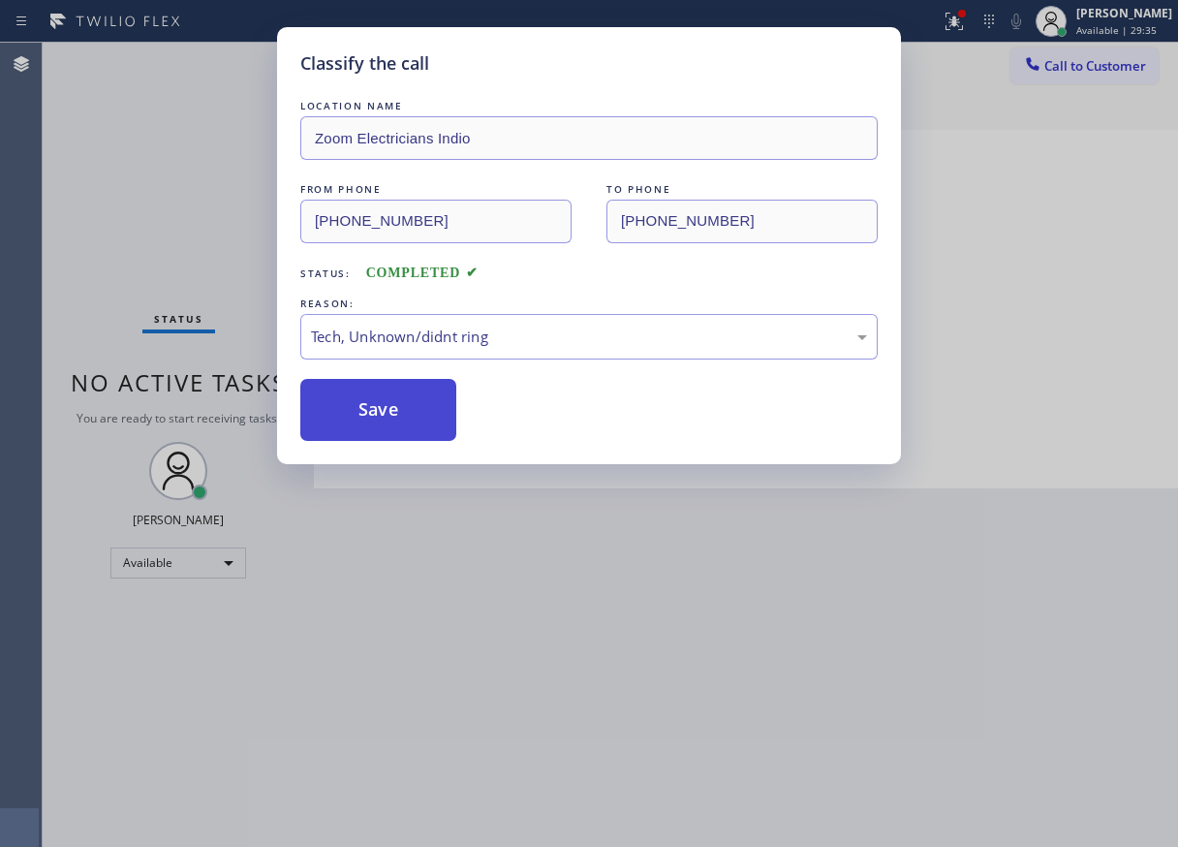
click at [422, 421] on button "Save" at bounding box center [378, 410] width 156 height 62
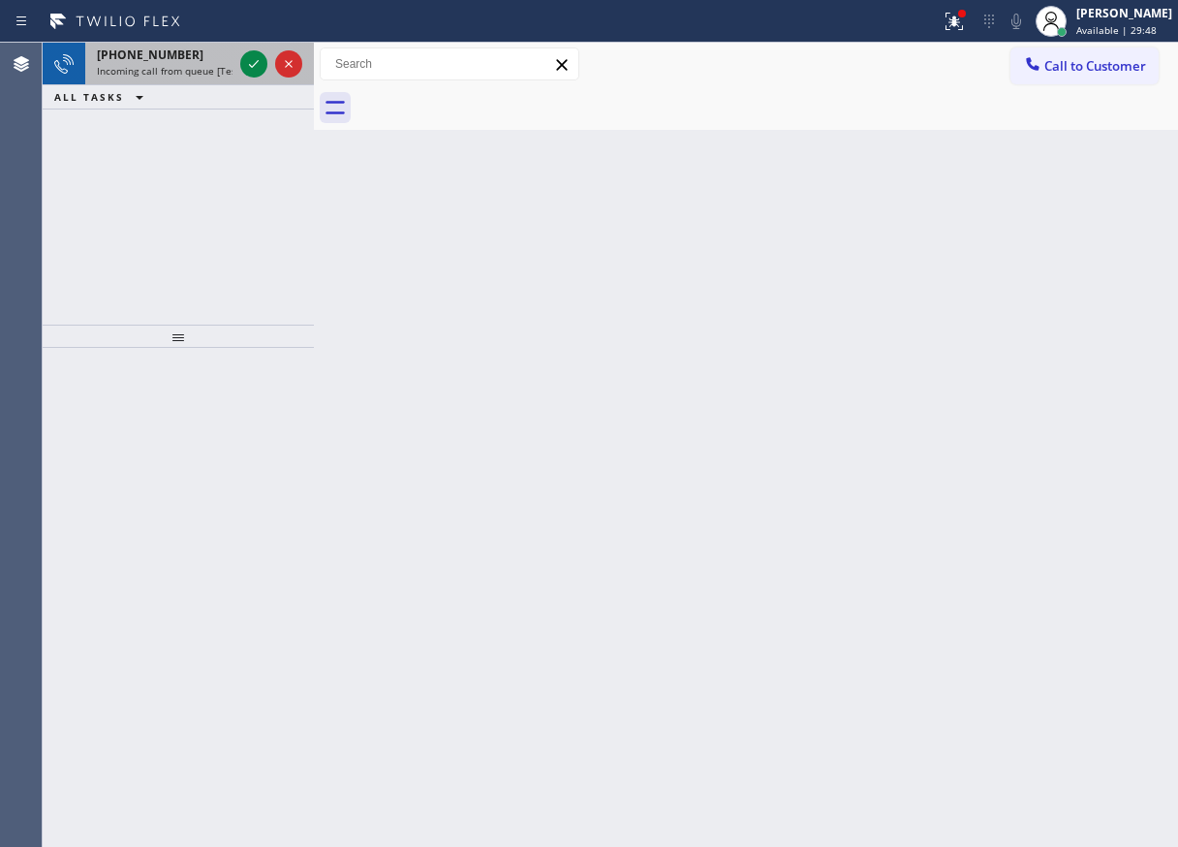
click at [121, 74] on span "Incoming call from queue [Test] All" at bounding box center [177, 71] width 161 height 14
click at [252, 67] on icon at bounding box center [254, 64] width 10 height 8
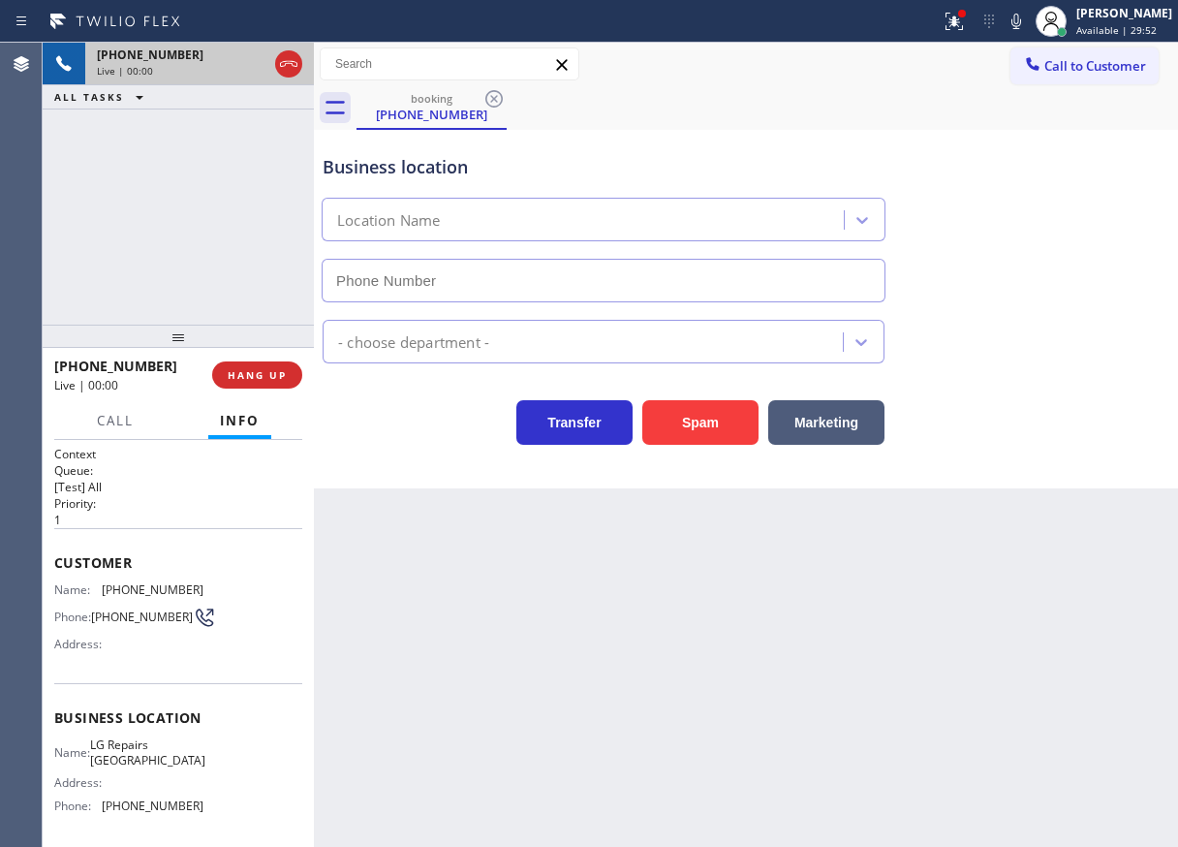
type input "(415) 625-6496"
click at [166, 749] on span "LG Repairs San Francisco" at bounding box center [147, 752] width 115 height 30
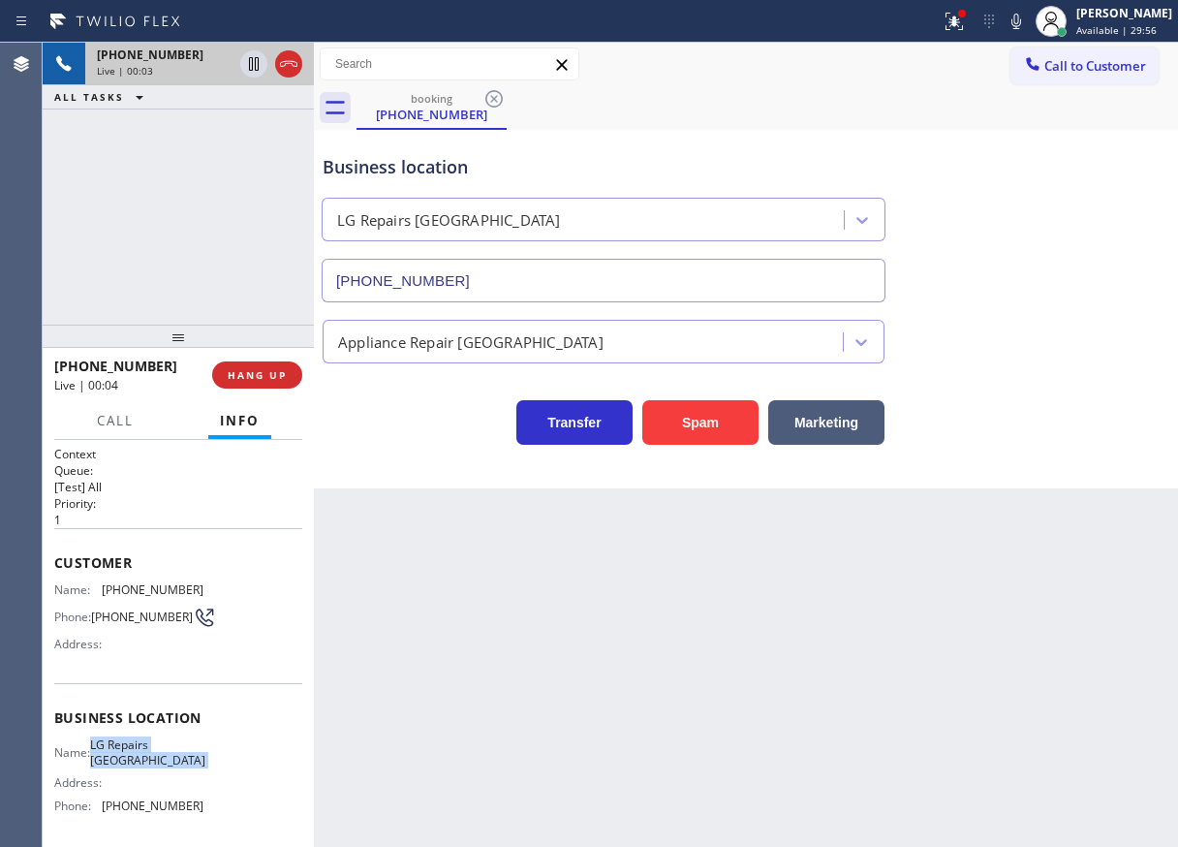
click at [166, 749] on span "LG Repairs San Francisco" at bounding box center [147, 752] width 115 height 30
copy span "LG Repairs San Francisco"
click at [563, 276] on input "(415) 625-6496" at bounding box center [604, 281] width 564 height 44
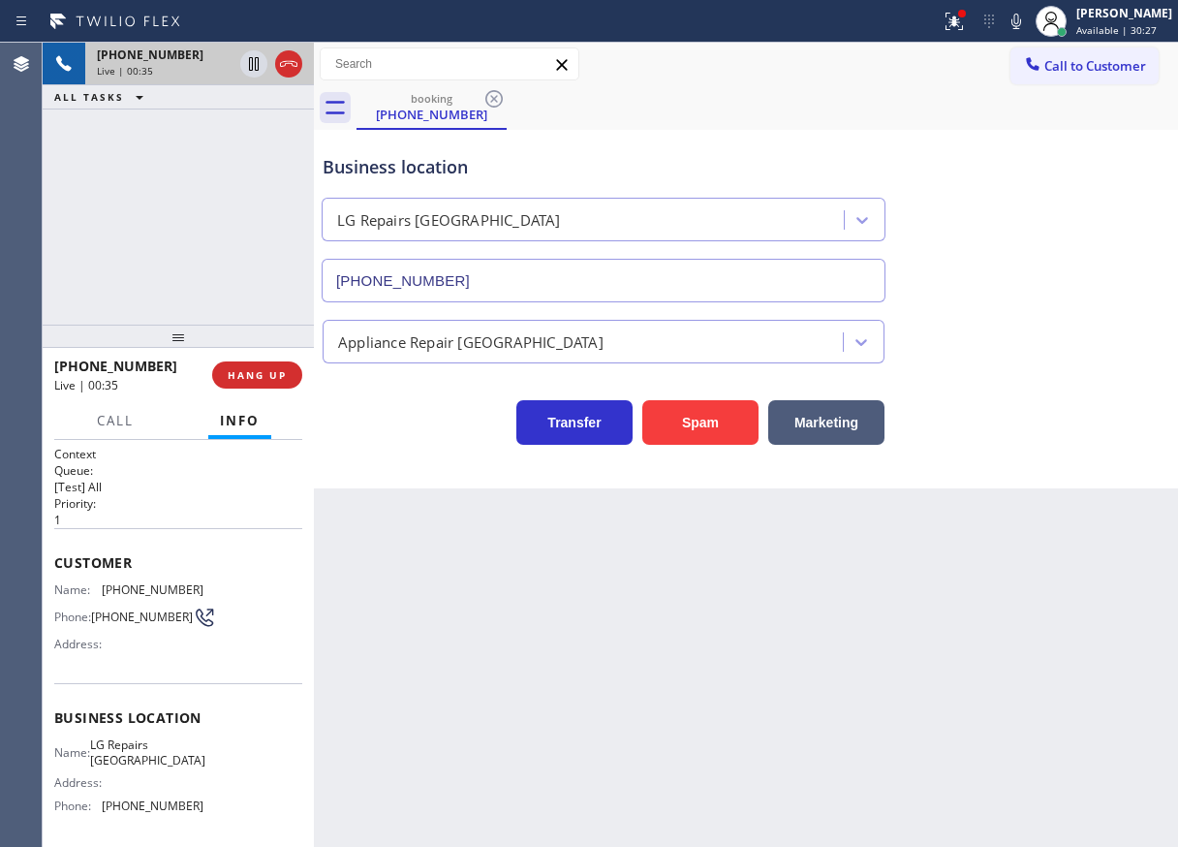
click at [160, 590] on span "(410) 615-3611" at bounding box center [153, 589] width 102 height 15
copy span "(410) 615-3611"
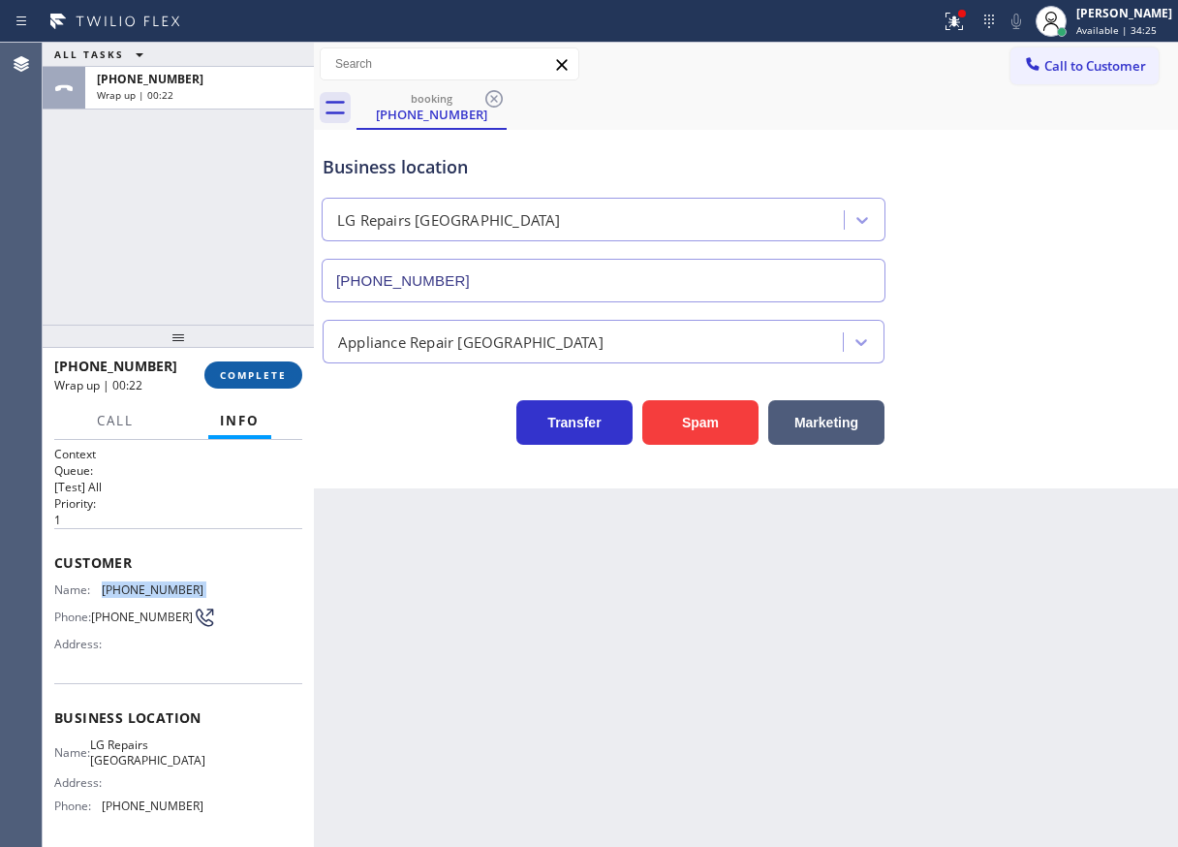
click at [256, 368] on span "COMPLETE" at bounding box center [253, 375] width 67 height 14
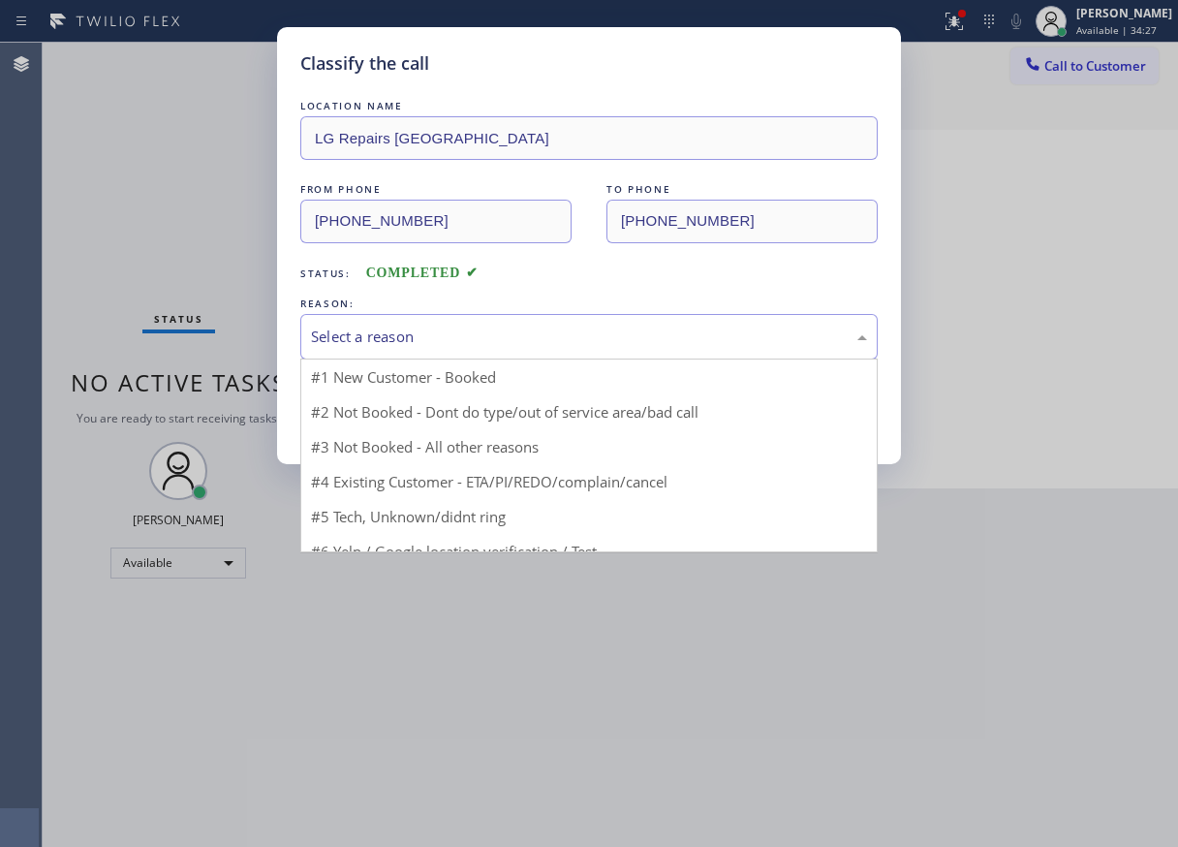
click at [487, 349] on div "Select a reason" at bounding box center [589, 337] width 578 height 46
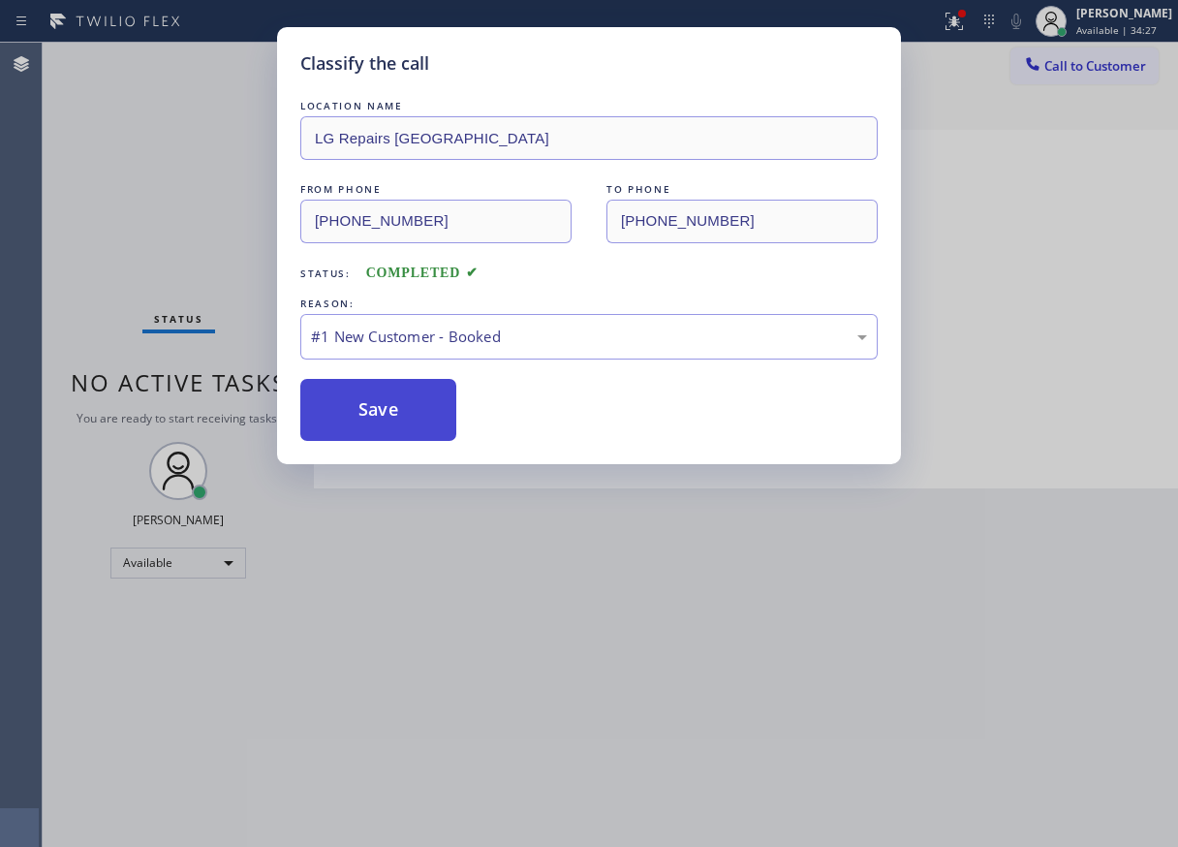
click at [418, 409] on button "Save" at bounding box center [378, 410] width 156 height 62
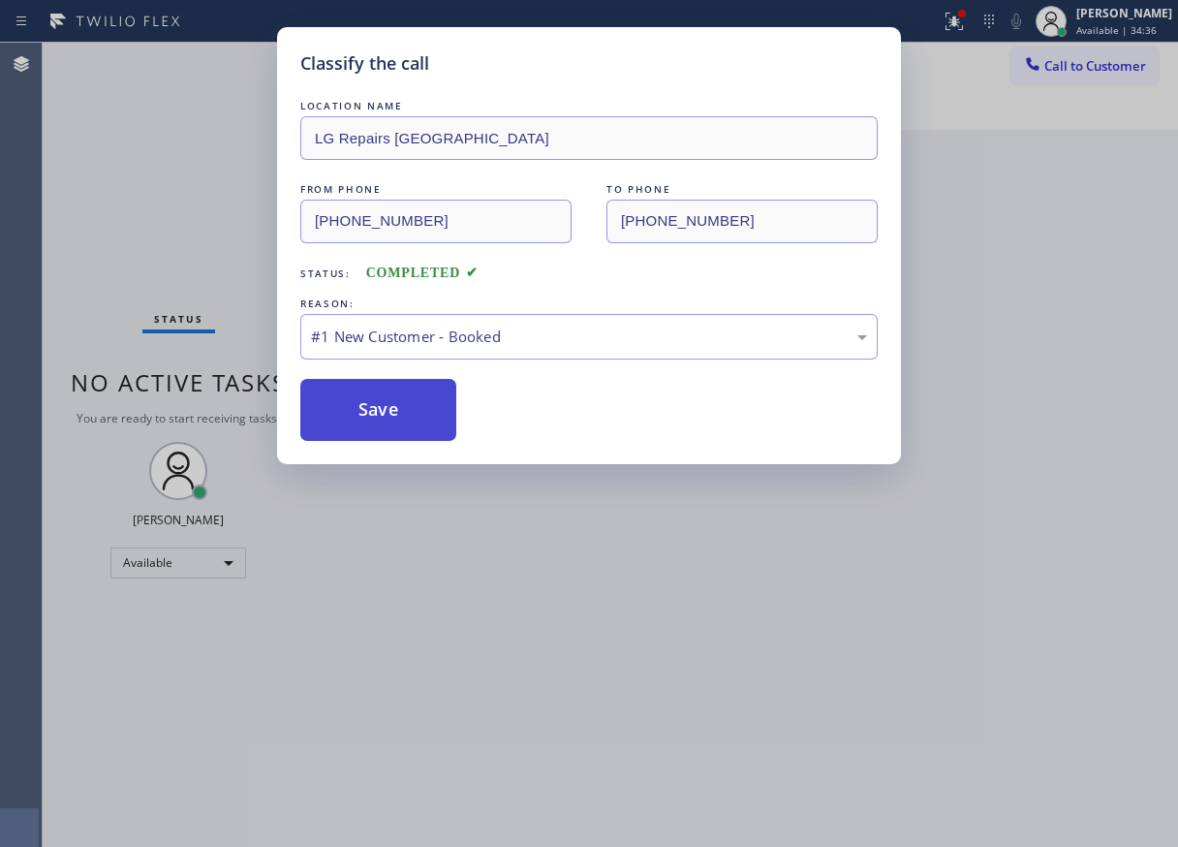
click at [381, 391] on button "Save" at bounding box center [378, 410] width 156 height 62
click at [391, 404] on button "Save" at bounding box center [378, 410] width 156 height 62
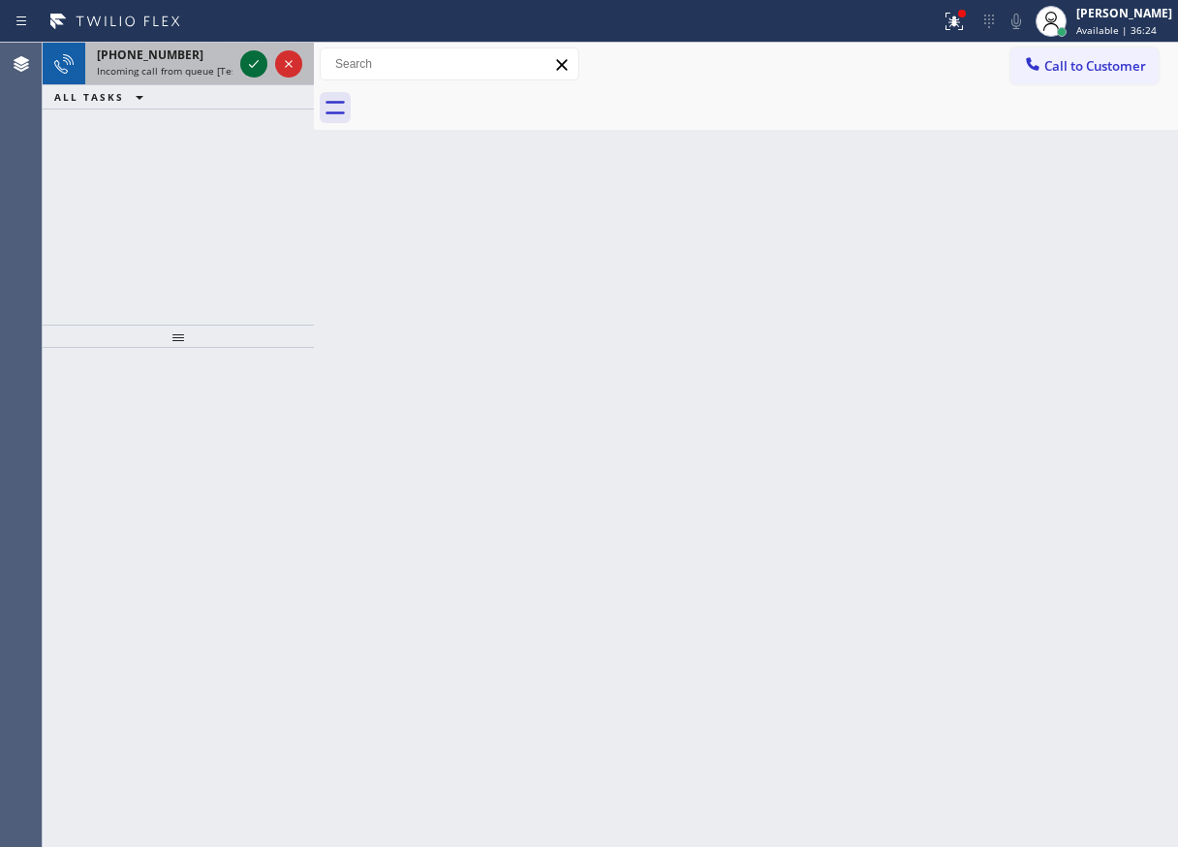
click at [251, 67] on icon at bounding box center [254, 64] width 10 height 8
click at [250, 74] on icon at bounding box center [253, 63] width 23 height 23
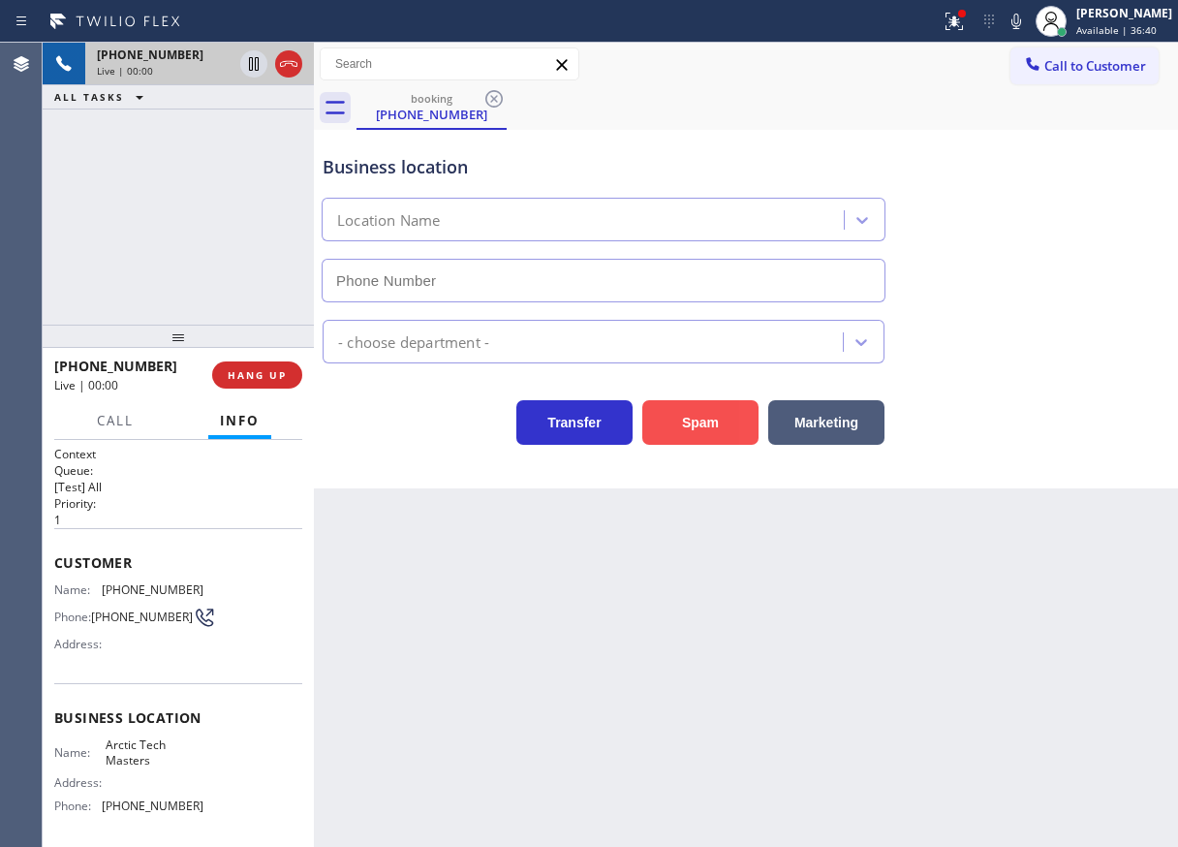
type input "(914) 685-6315"
click at [697, 414] on button "Spam" at bounding box center [700, 422] width 116 height 45
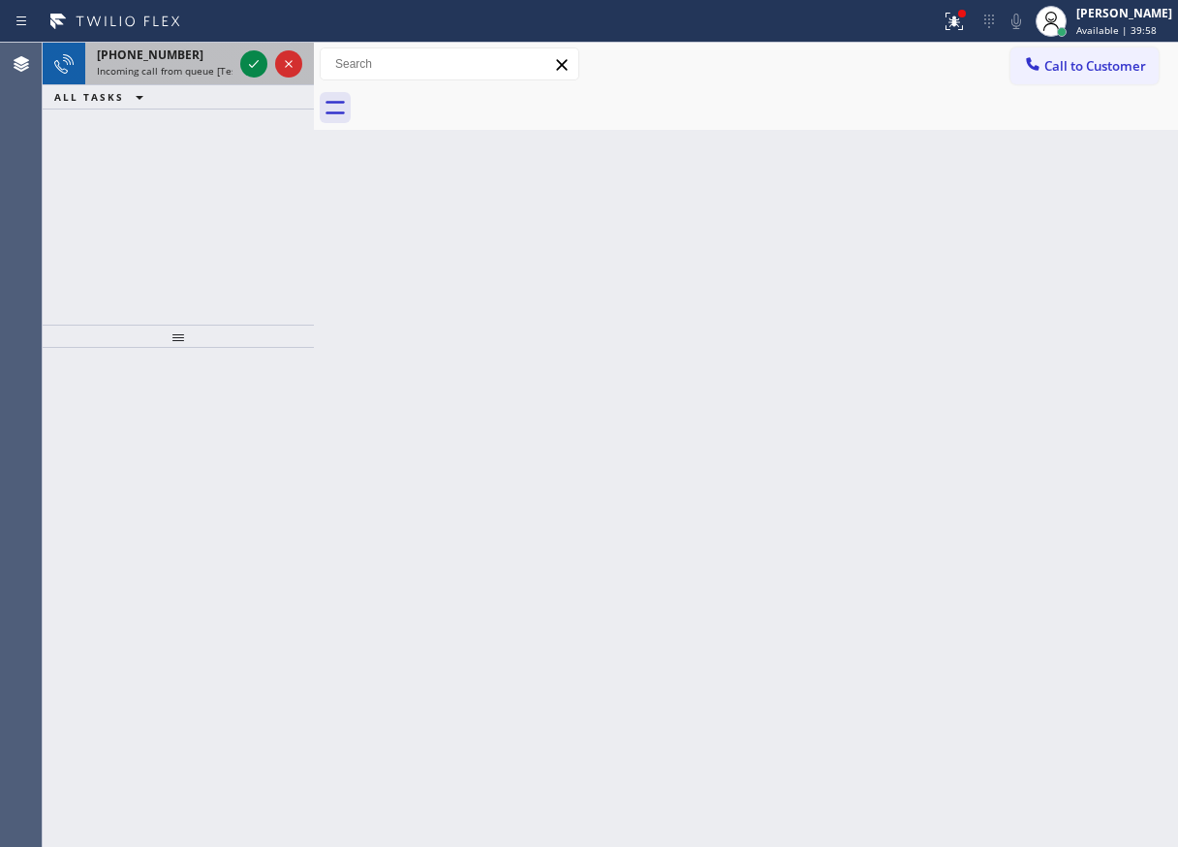
click at [251, 82] on div "+18562231647 Incoming call from queue [Test] All" at bounding box center [178, 64] width 271 height 43
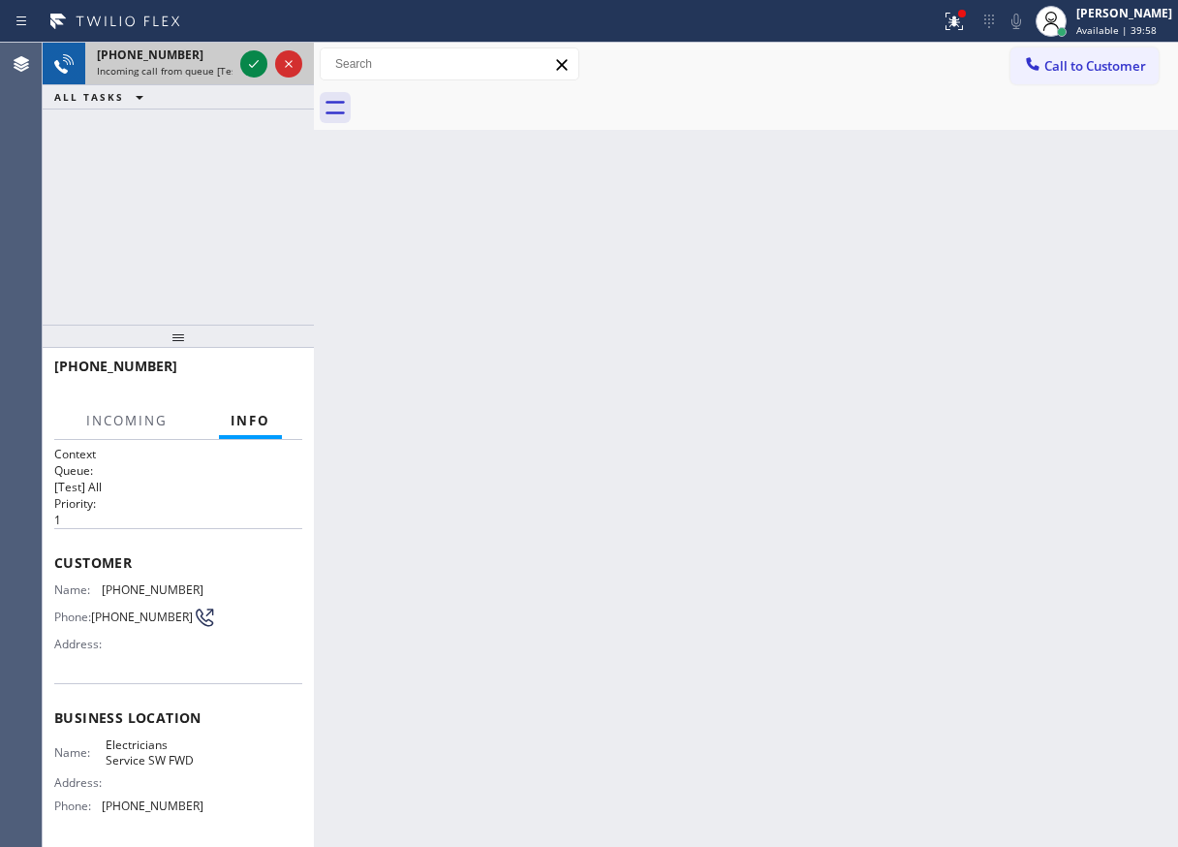
click at [251, 80] on div at bounding box center [271, 64] width 70 height 43
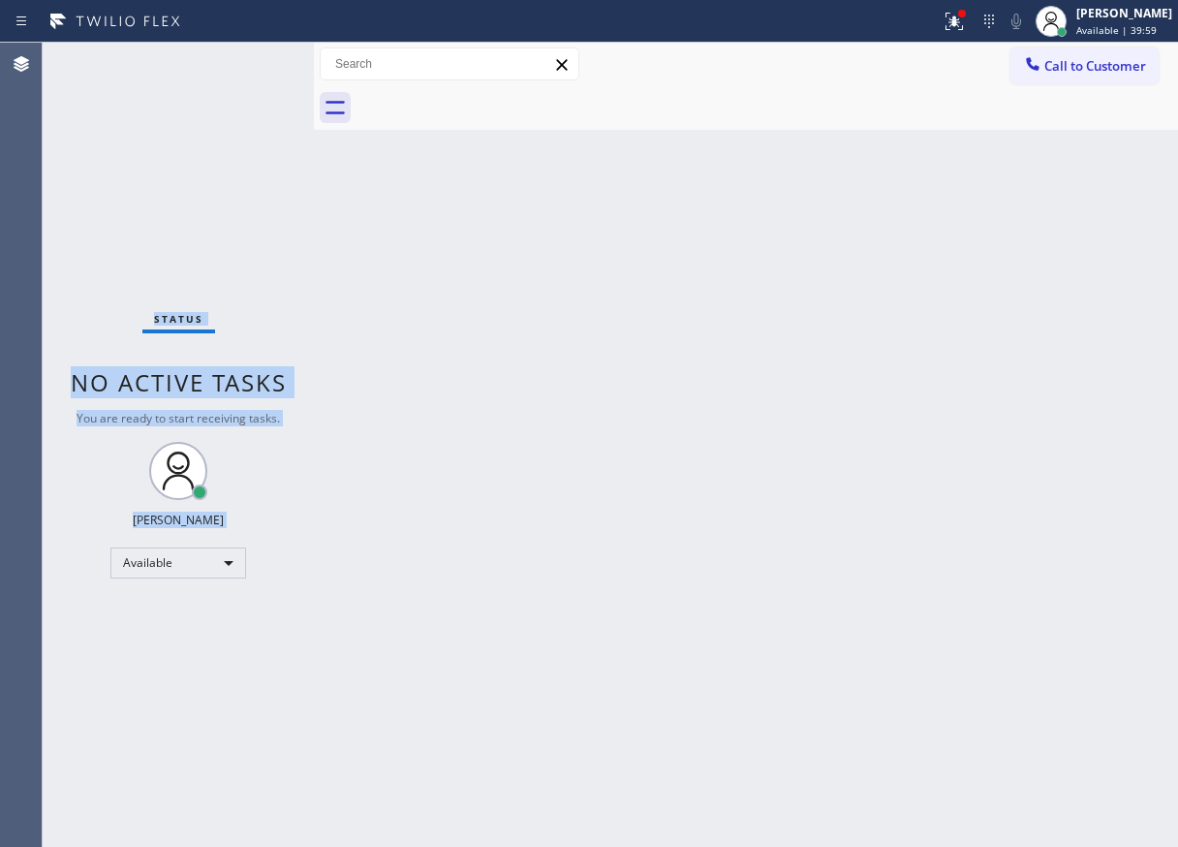
click at [251, 73] on div "Status No active tasks You are ready to start receiving tasks. Paula Arnado Ava…" at bounding box center [178, 445] width 271 height 804
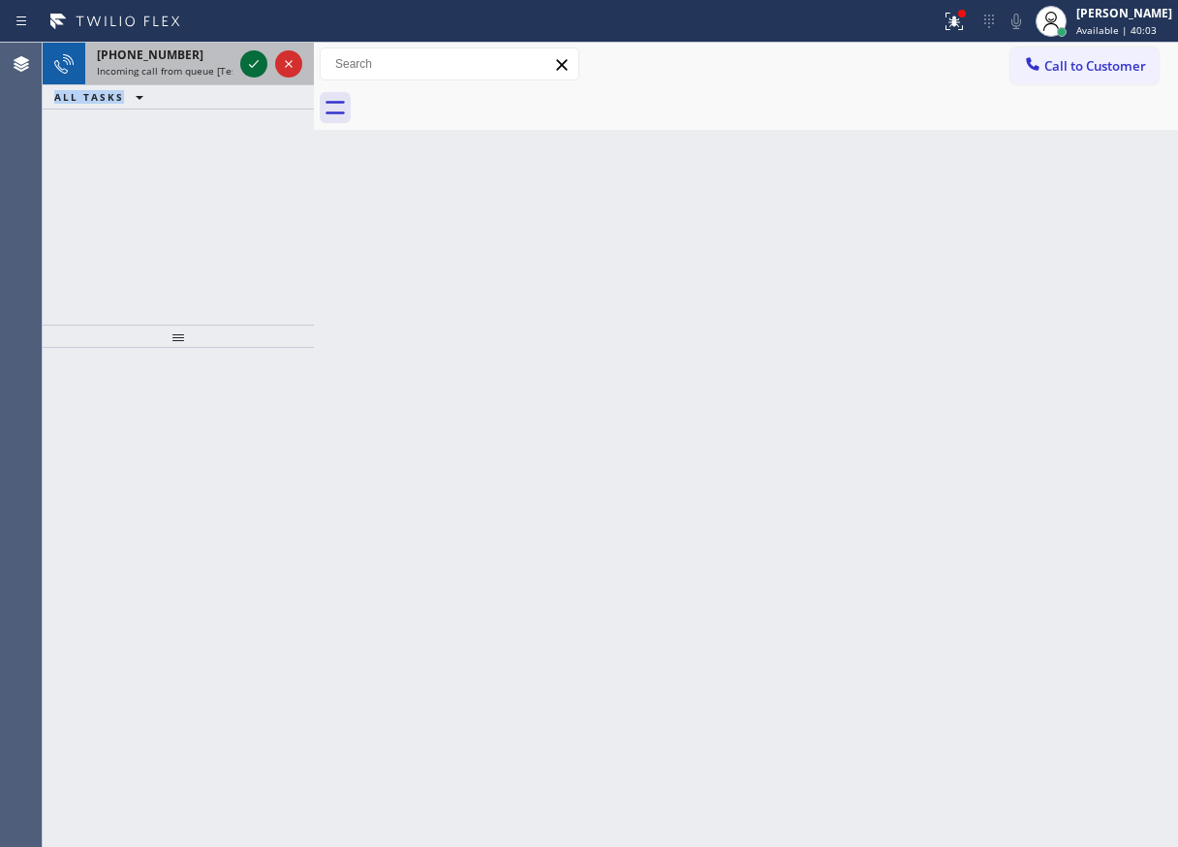
click at [263, 57] on icon at bounding box center [253, 63] width 23 height 23
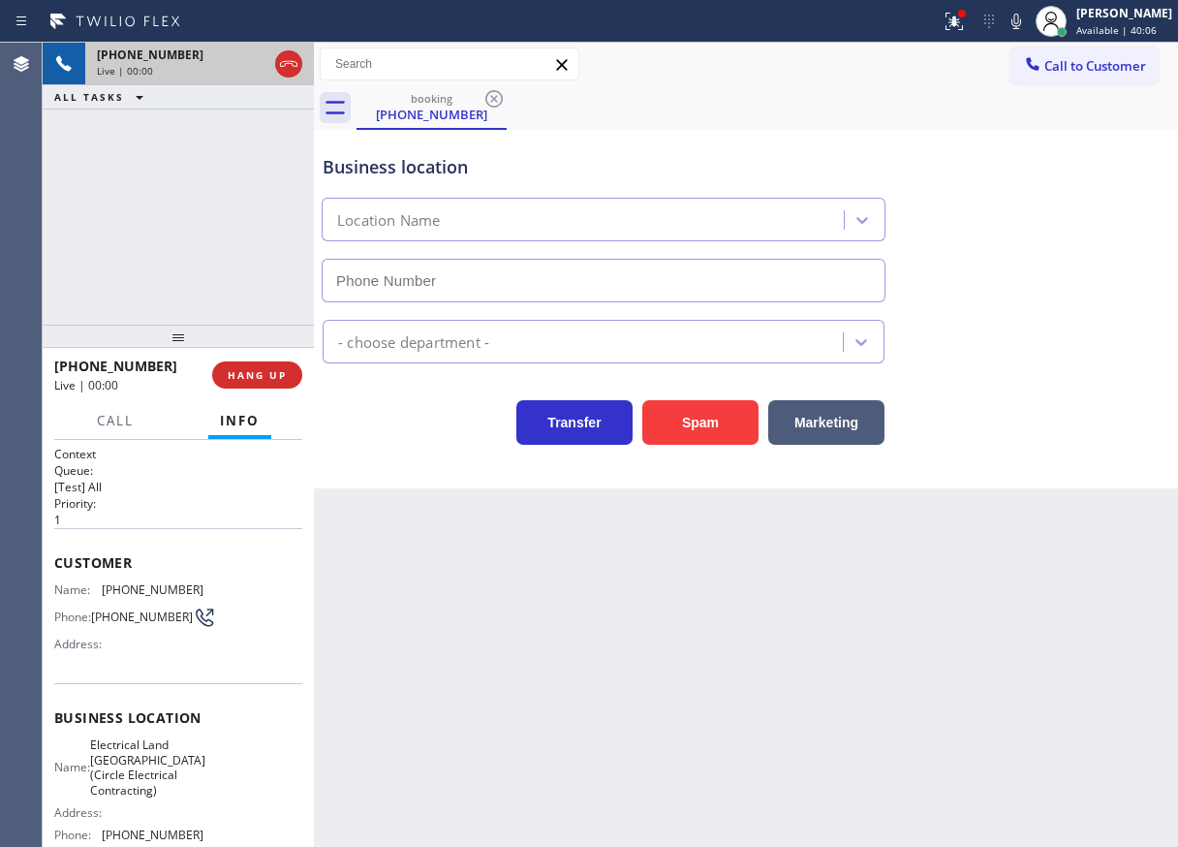
type input "(682) 337-6753"
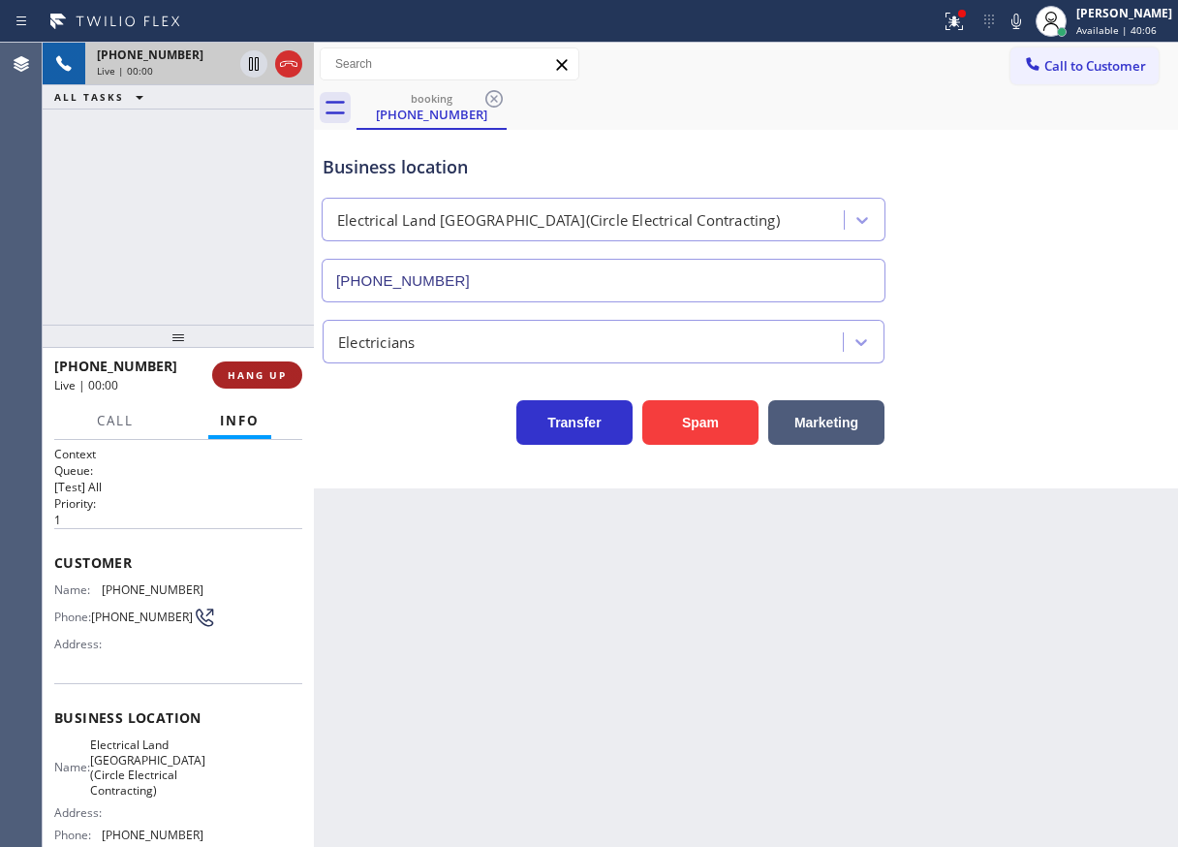
click at [286, 374] on span "HANG UP" at bounding box center [257, 375] width 59 height 14
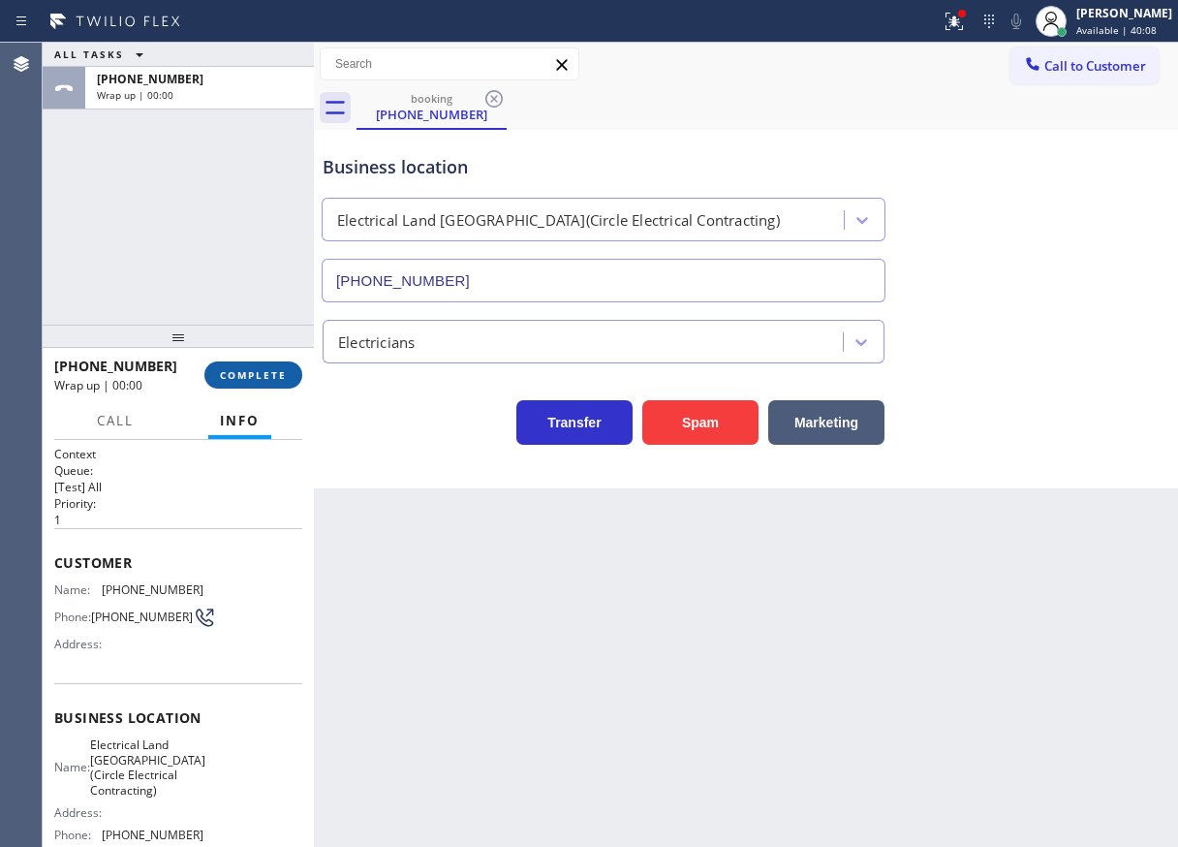
click at [283, 374] on span "COMPLETE" at bounding box center [253, 375] width 67 height 14
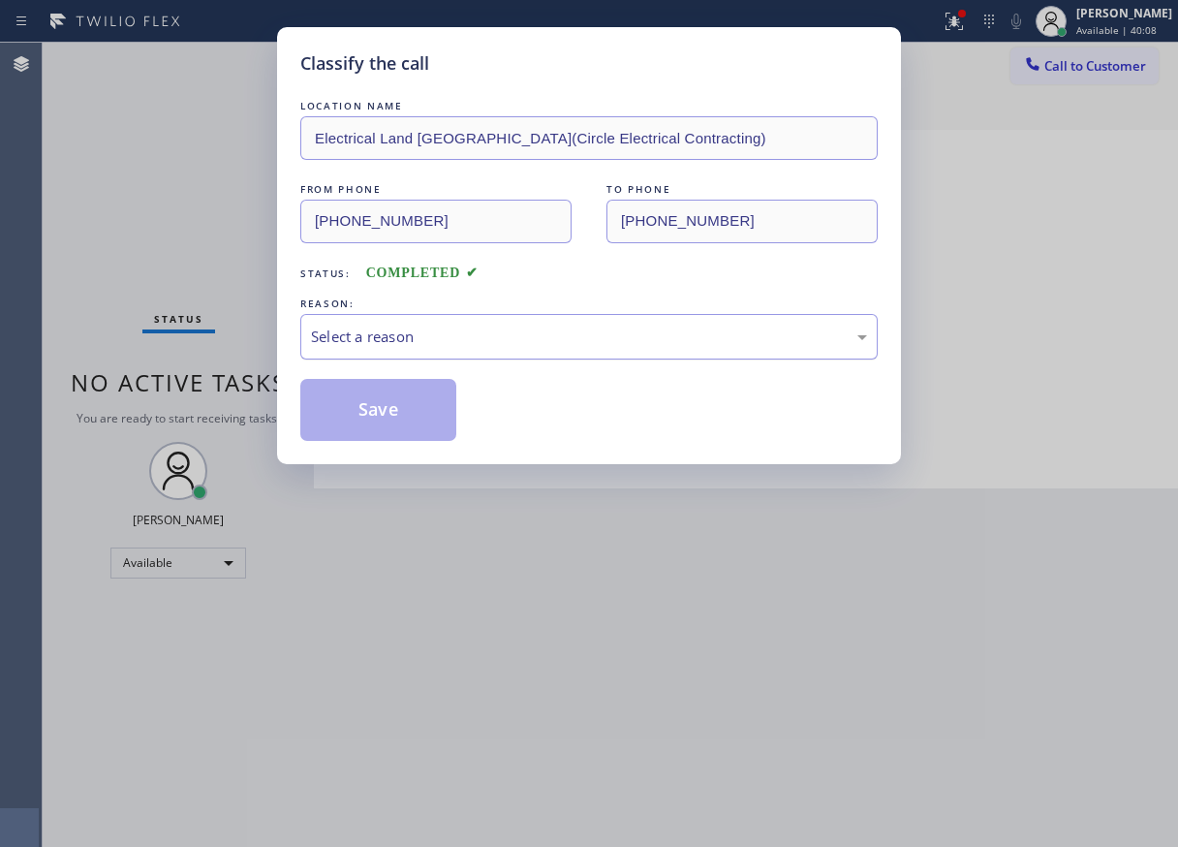
click at [394, 350] on div "Select a reason" at bounding box center [589, 337] width 578 height 46
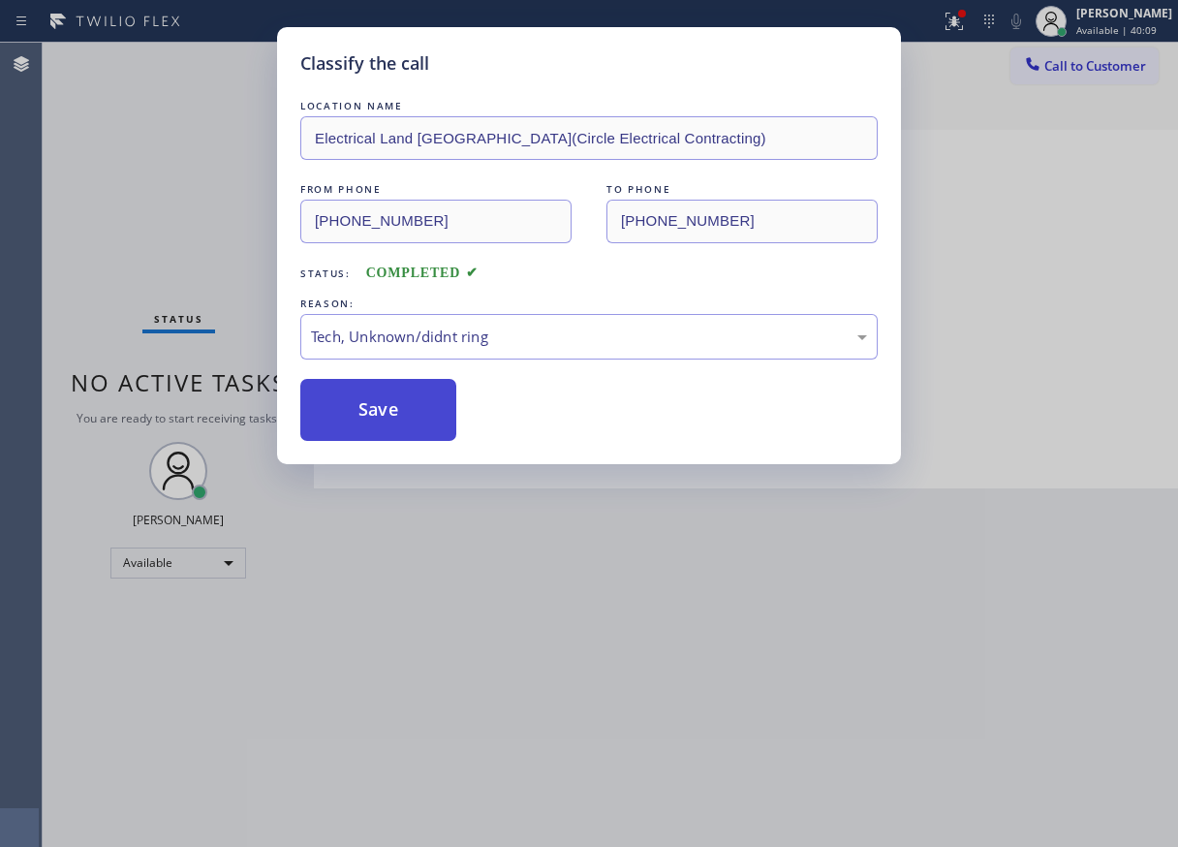
click at [396, 430] on button "Save" at bounding box center [378, 410] width 156 height 62
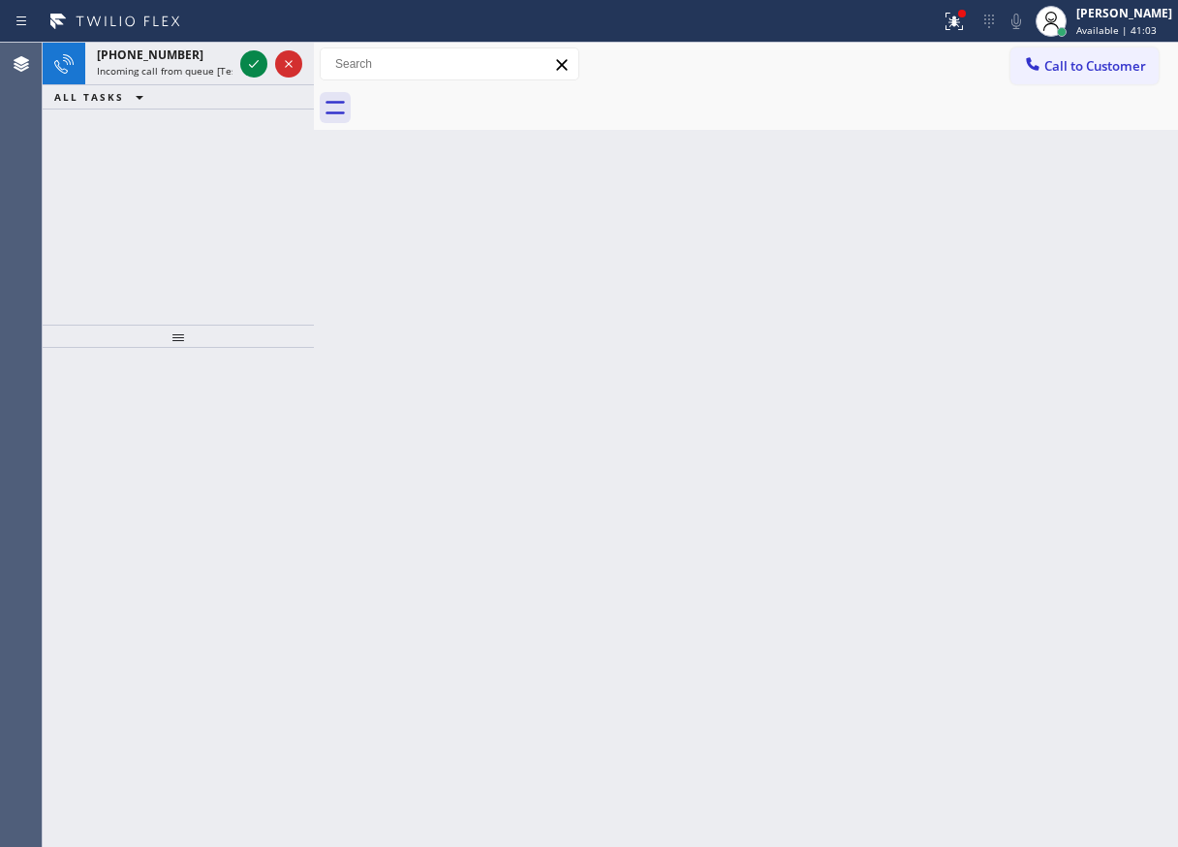
click at [249, 61] on icon at bounding box center [253, 63] width 23 height 23
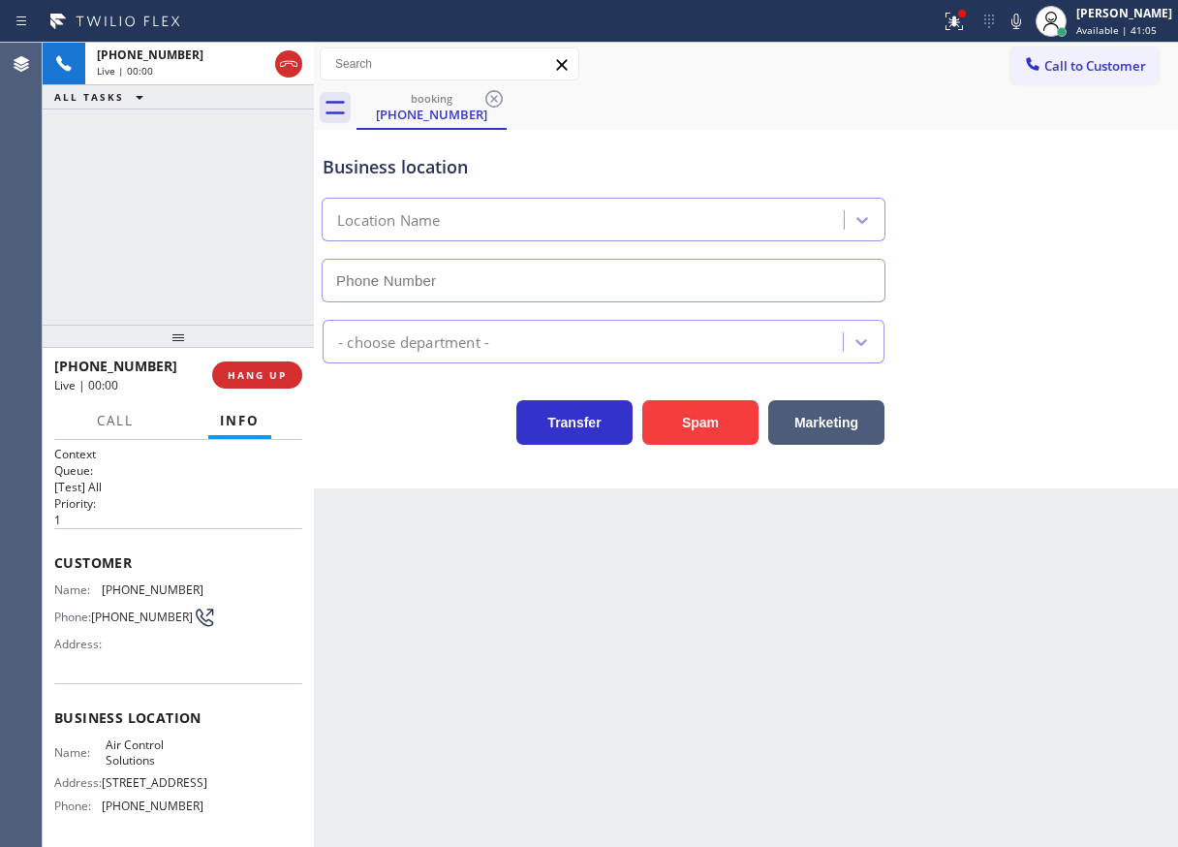
type input "(346) 776-1223"
click at [266, 382] on button "HANG UP" at bounding box center [257, 374] width 90 height 27
click at [274, 368] on span "HANG UP" at bounding box center [257, 375] width 59 height 14
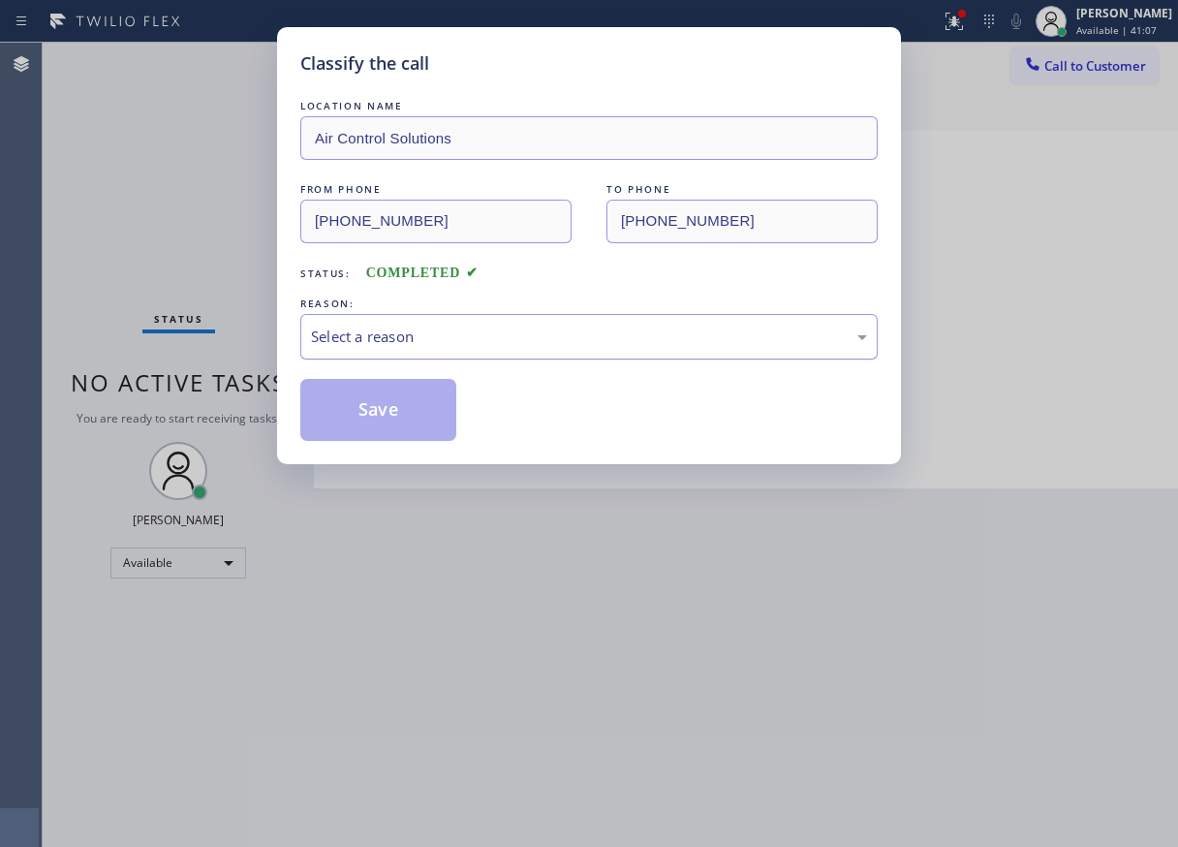
click at [457, 343] on div "Select a reason" at bounding box center [589, 337] width 556 height 22
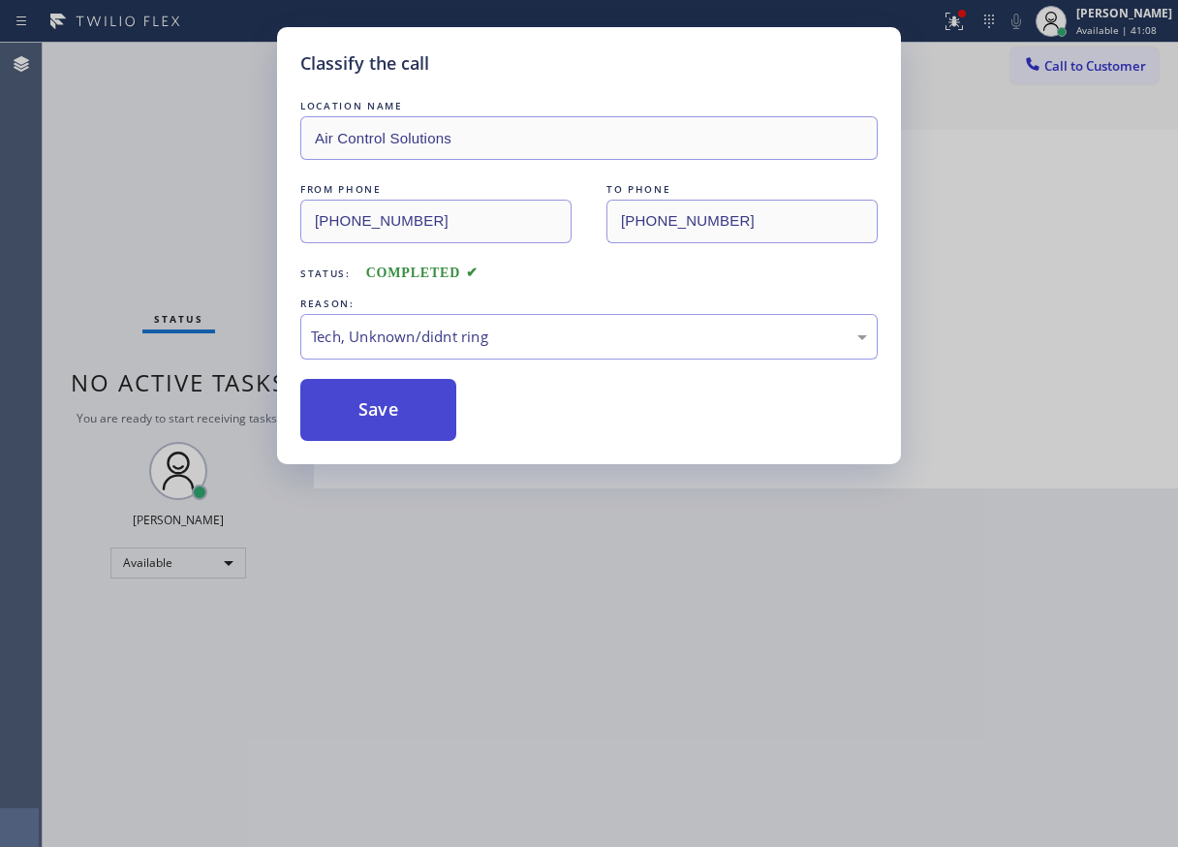
click at [403, 412] on button "Save" at bounding box center [378, 410] width 156 height 62
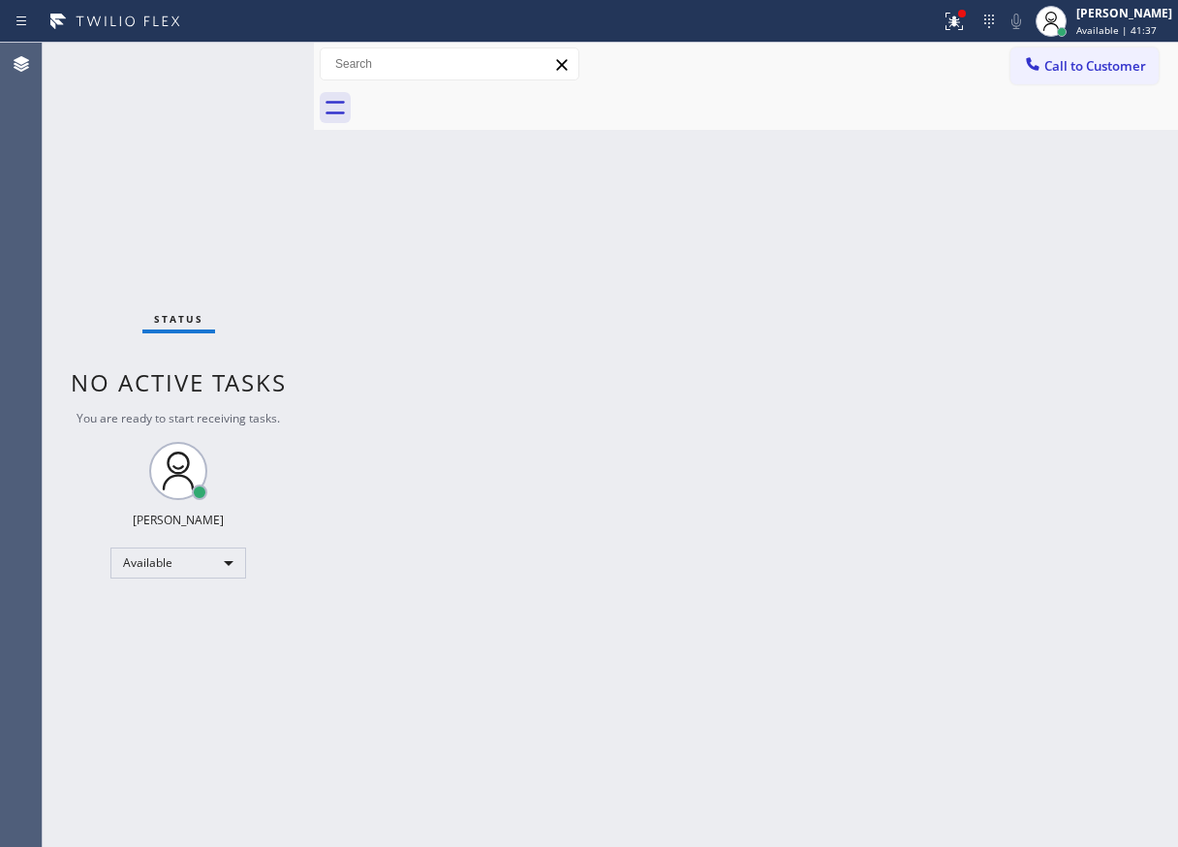
click at [1026, 385] on div "Back to Dashboard Change Sender ID Customers Technicians Select a contact Outbo…" at bounding box center [746, 445] width 864 height 804
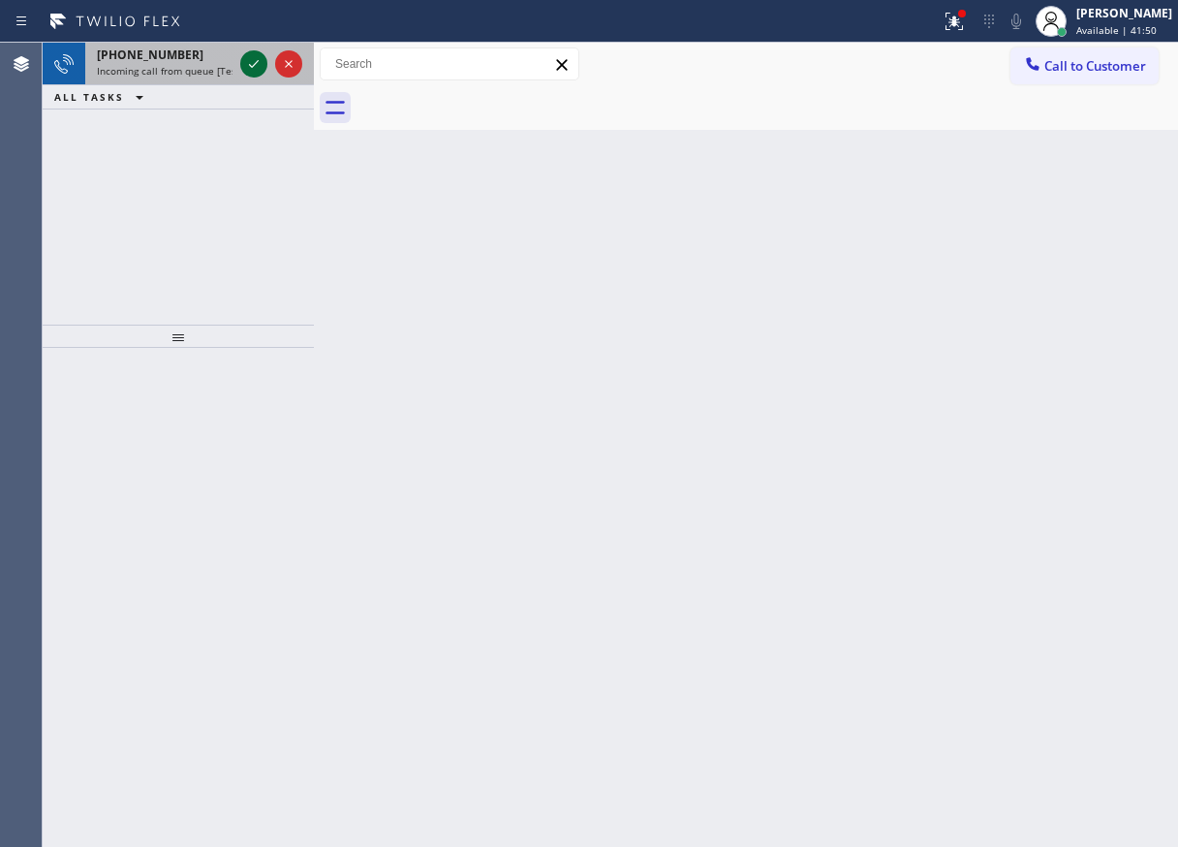
click at [243, 59] on icon at bounding box center [253, 63] width 23 height 23
click at [246, 61] on icon at bounding box center [253, 63] width 23 height 23
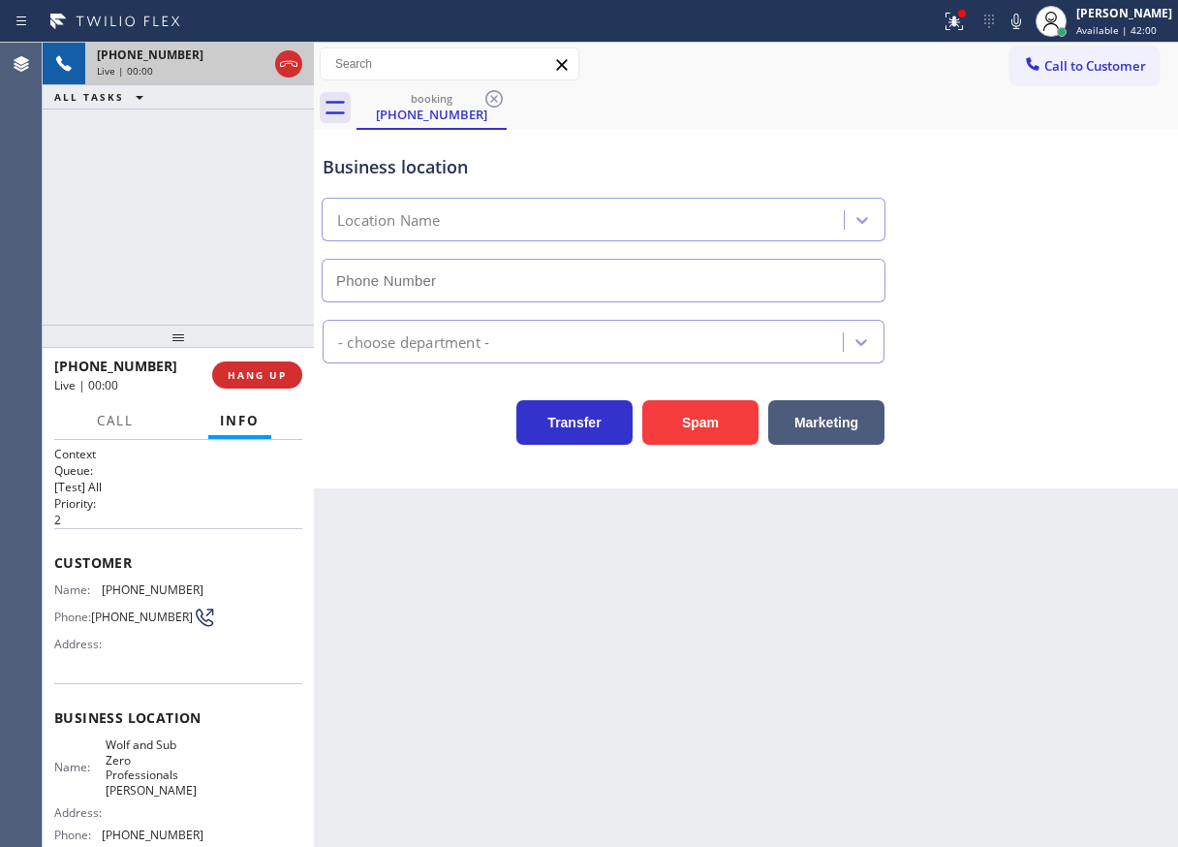
type input "(410) 498-8809"
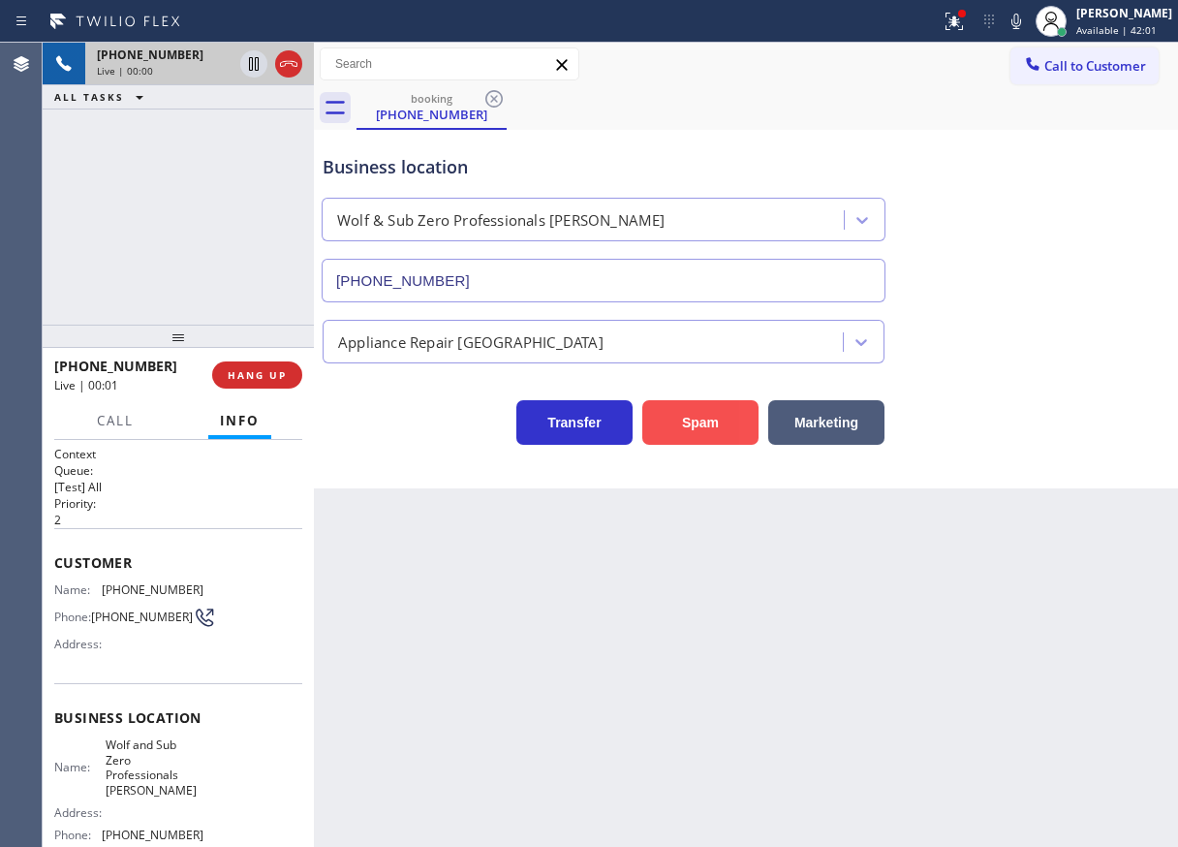
click at [691, 400] on button "Spam" at bounding box center [700, 422] width 116 height 45
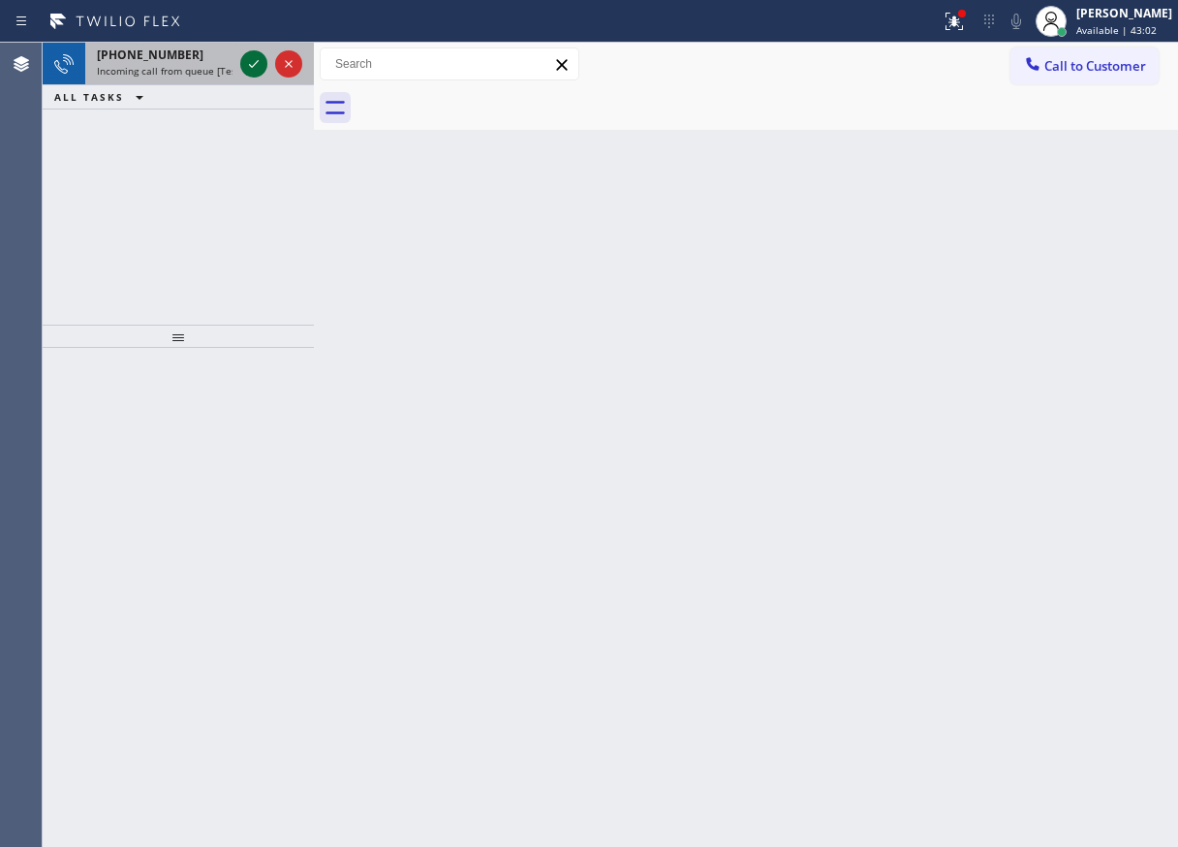
click at [246, 67] on icon at bounding box center [253, 63] width 23 height 23
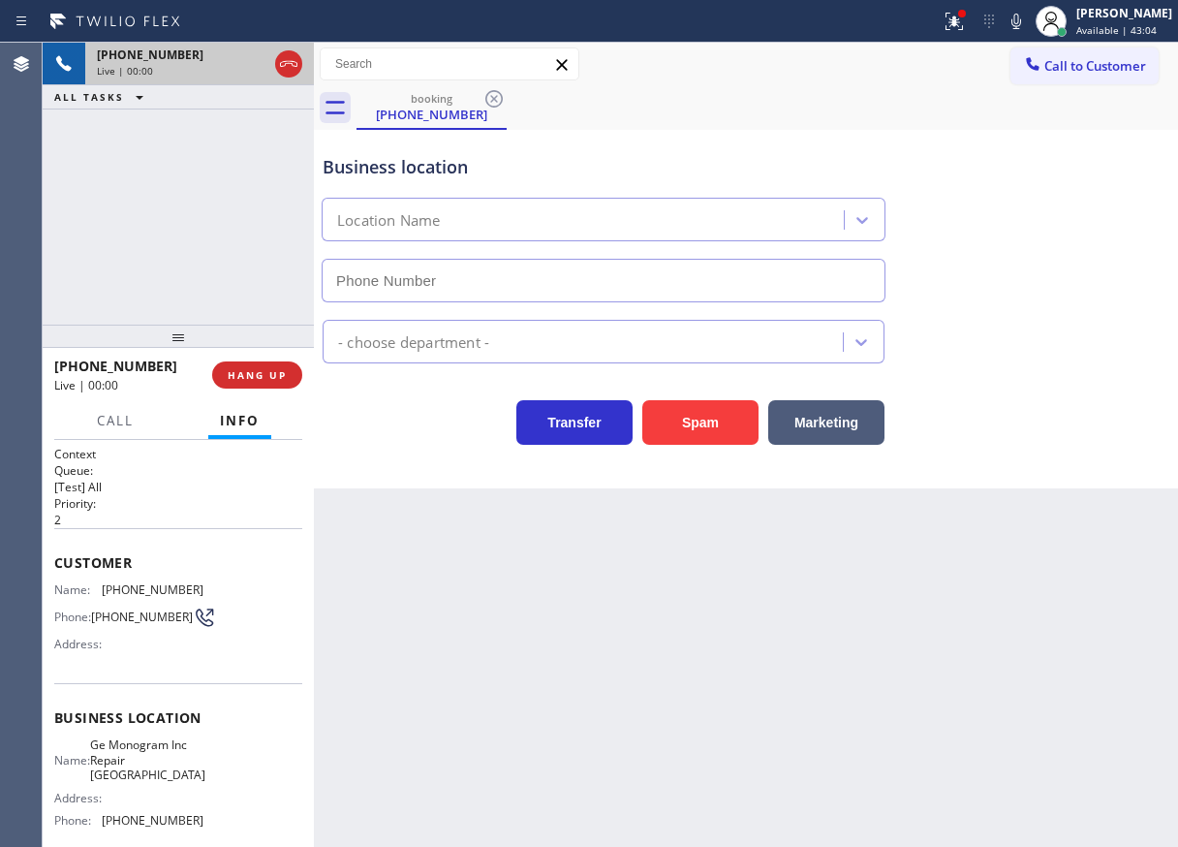
type input "(817) 904-5632"
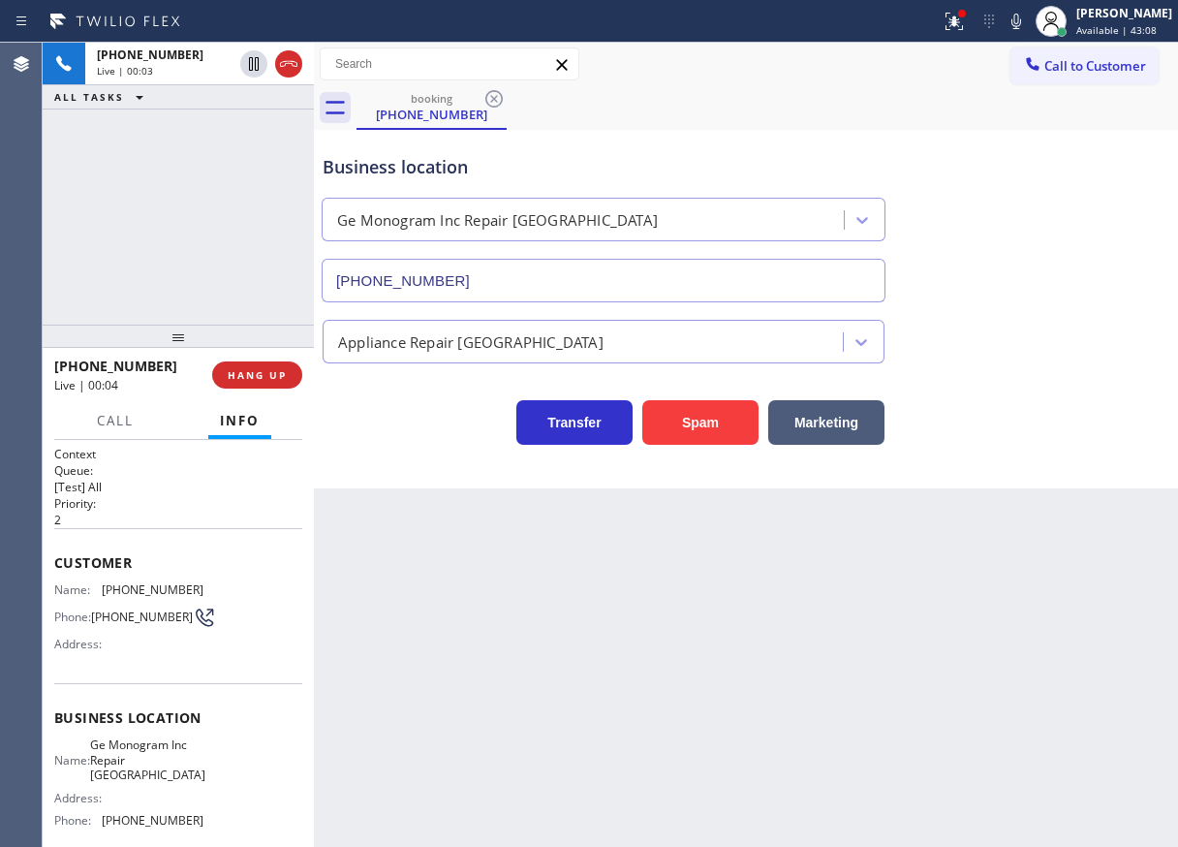
click at [130, 775] on span "Ge Monogram Inc Repair Fort Worth" at bounding box center [147, 759] width 115 height 45
copy span "Ge Monogram Inc Repair Fort Worth"
click at [513, 281] on input "(817) 904-5632" at bounding box center [604, 281] width 564 height 44
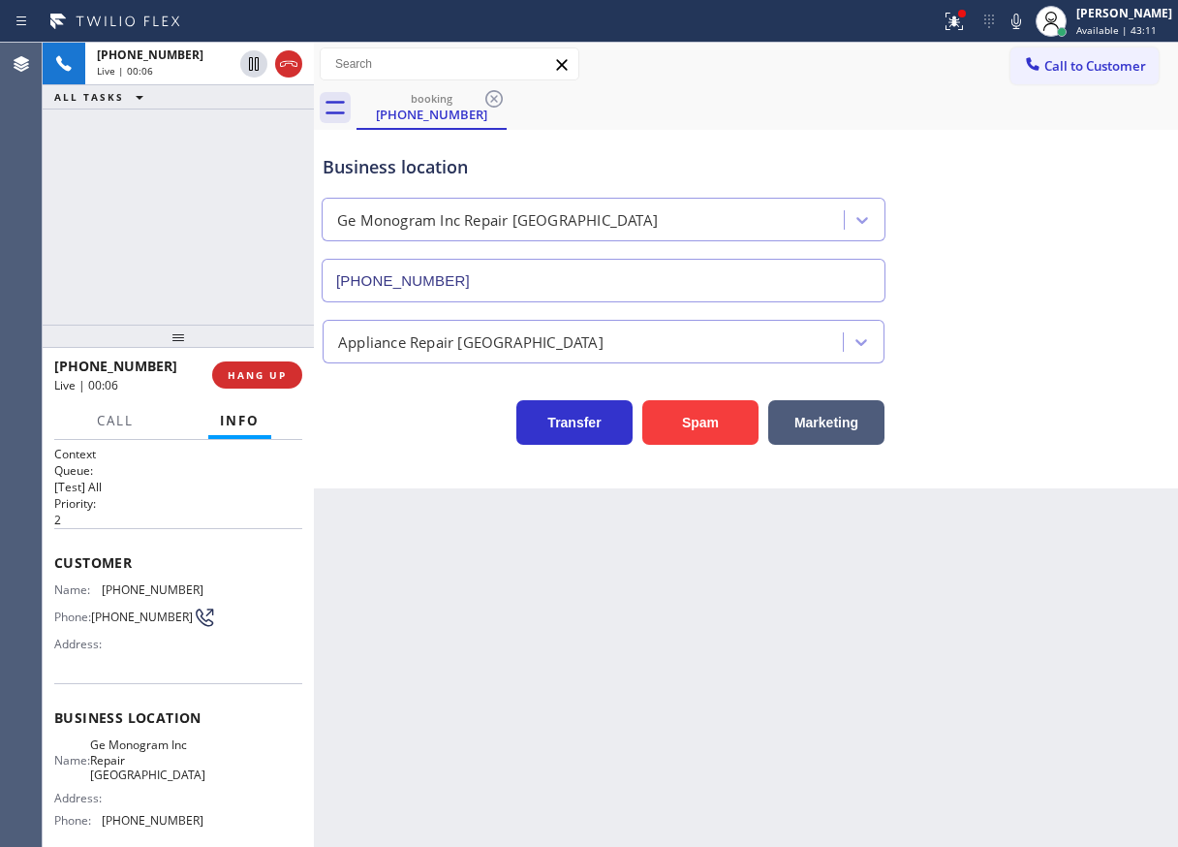
click at [513, 281] on input "(817) 904-5632" at bounding box center [604, 281] width 564 height 44
click at [252, 370] on span "HANG UP" at bounding box center [257, 375] width 59 height 14
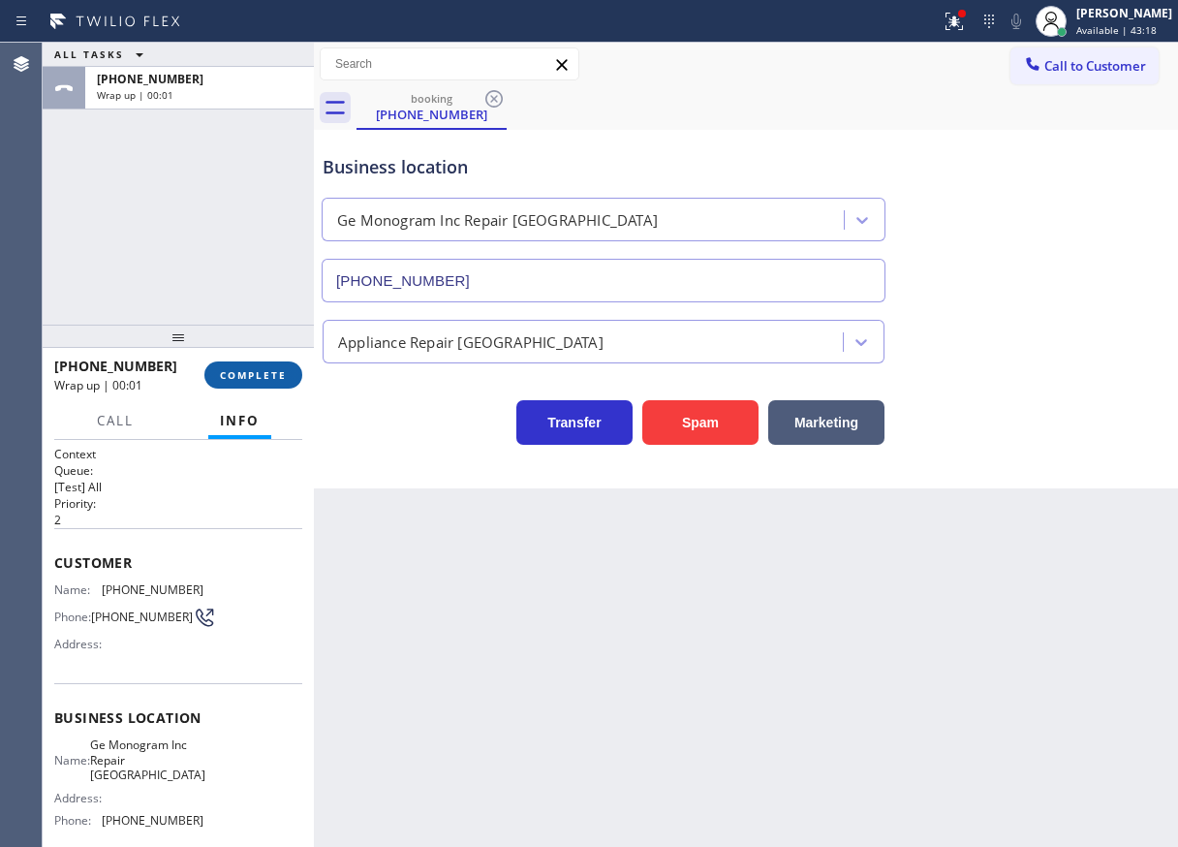
click at [272, 383] on button "COMPLETE" at bounding box center [253, 374] width 98 height 27
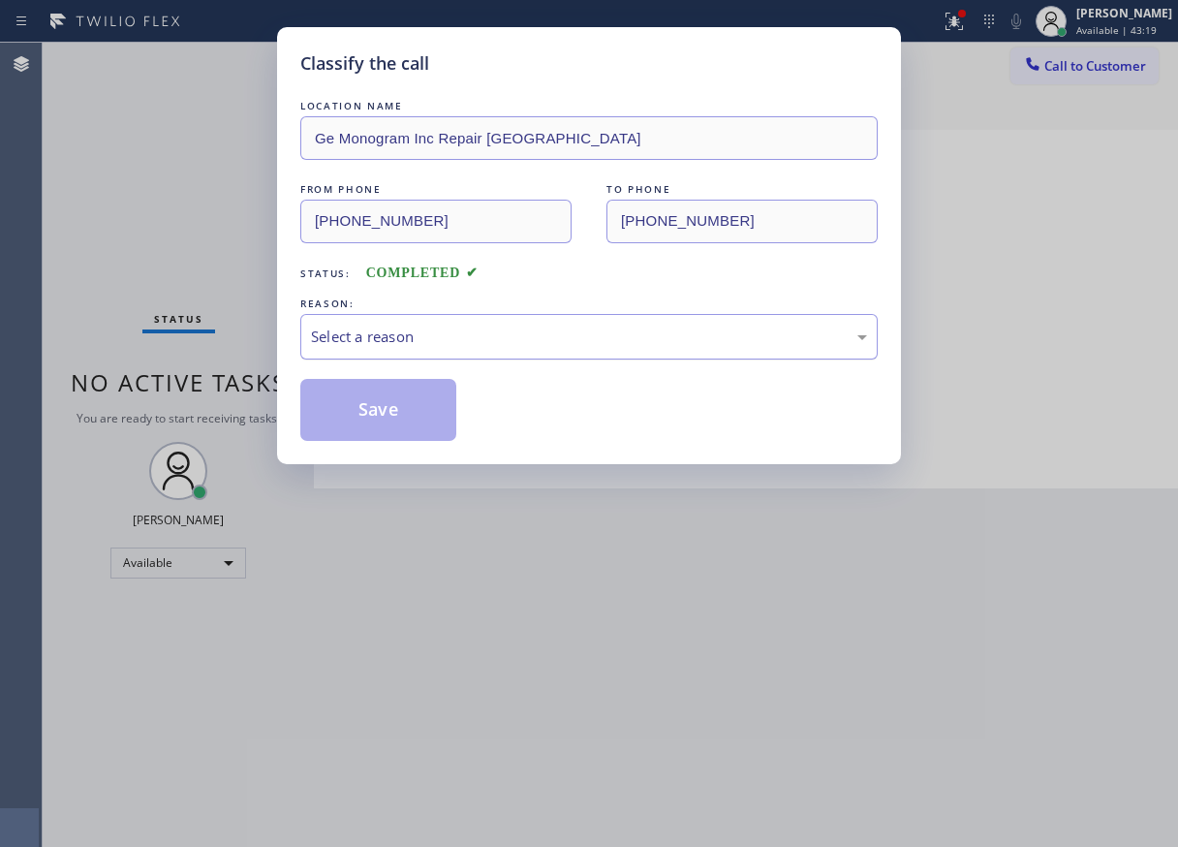
click at [491, 337] on div "Select a reason" at bounding box center [589, 337] width 556 height 22
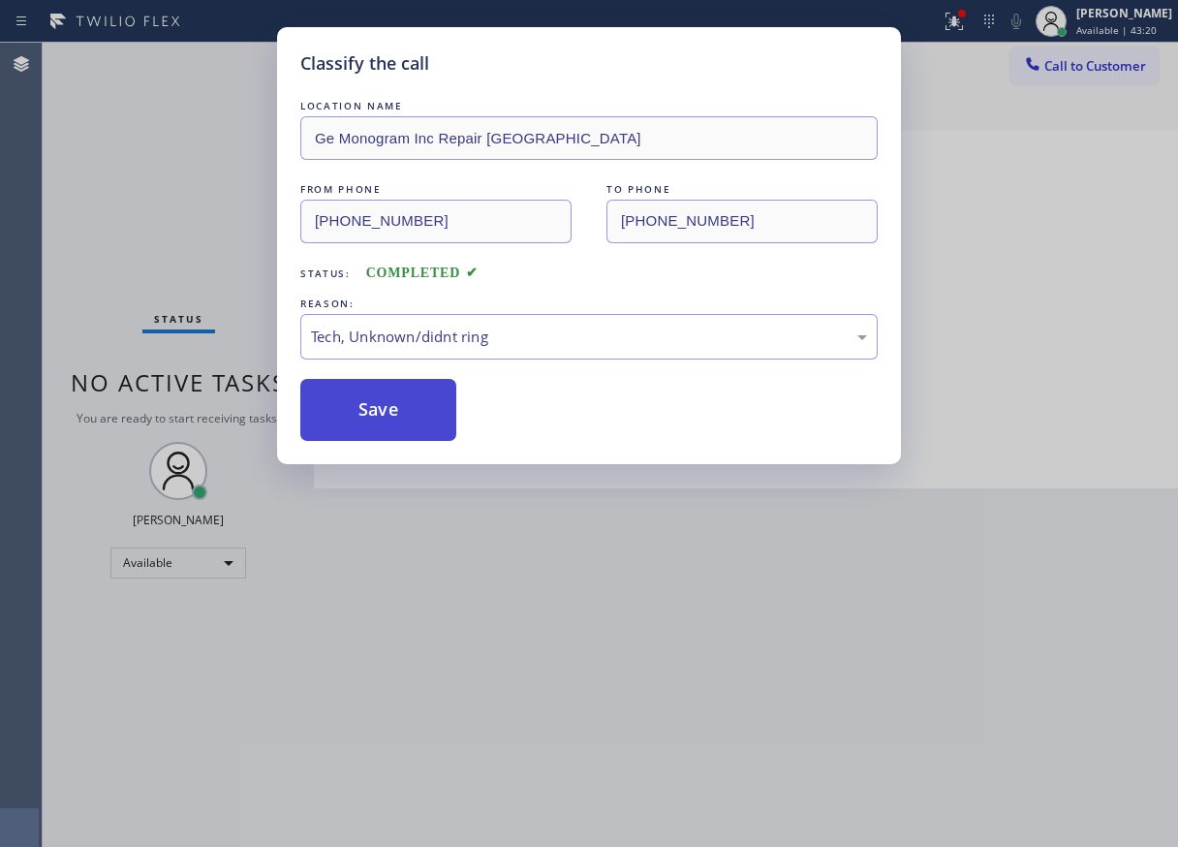
click at [367, 416] on button "Save" at bounding box center [378, 410] width 156 height 62
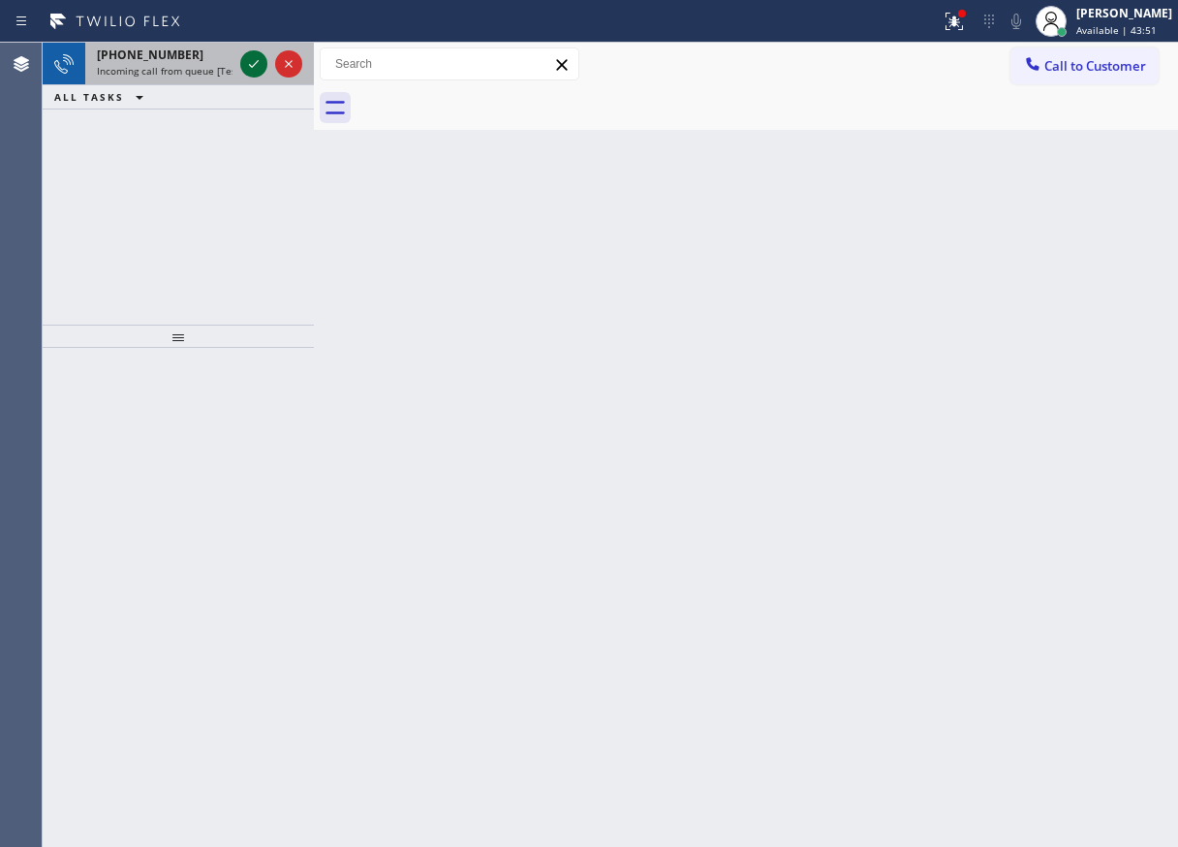
click at [249, 62] on icon at bounding box center [253, 63] width 23 height 23
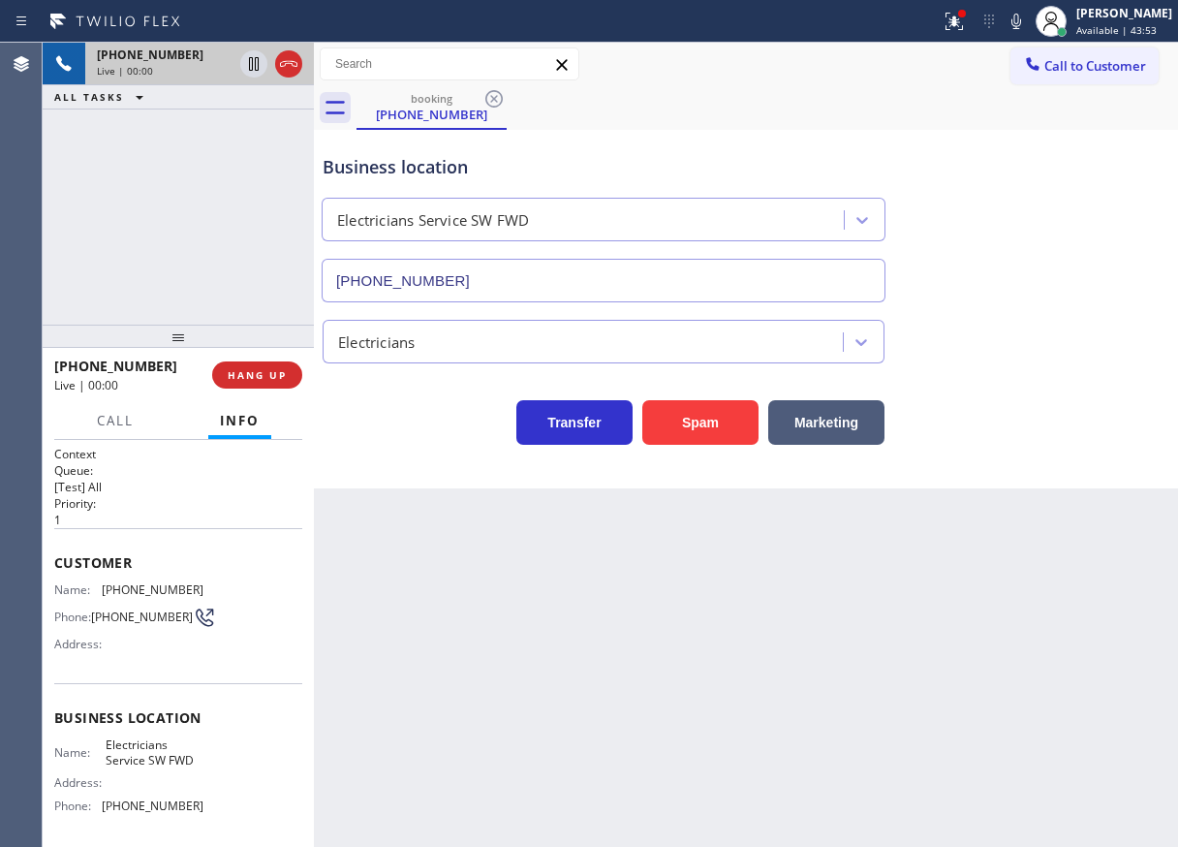
type input "[PHONE_NUMBER]"
click at [681, 424] on button "Spam" at bounding box center [700, 422] width 116 height 45
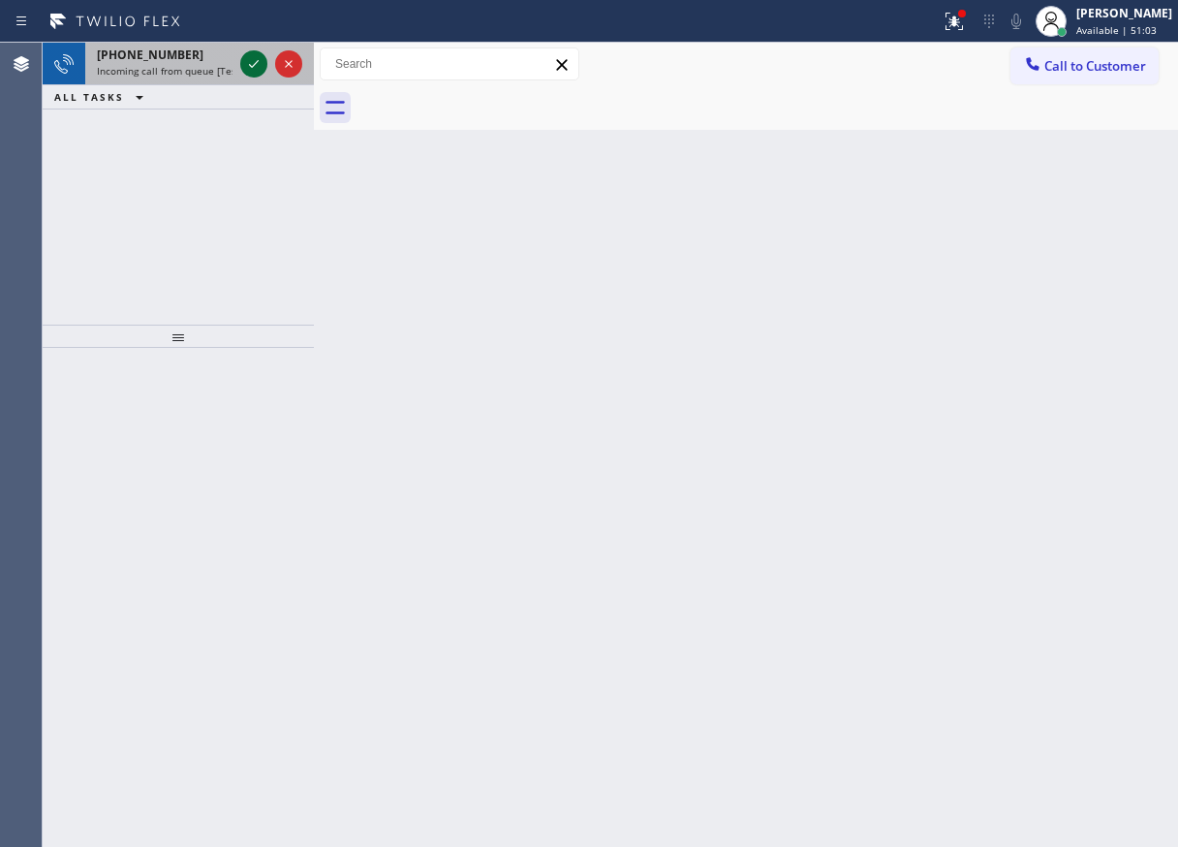
click at [250, 68] on icon at bounding box center [253, 63] width 23 height 23
click at [253, 67] on icon at bounding box center [254, 64] width 10 height 8
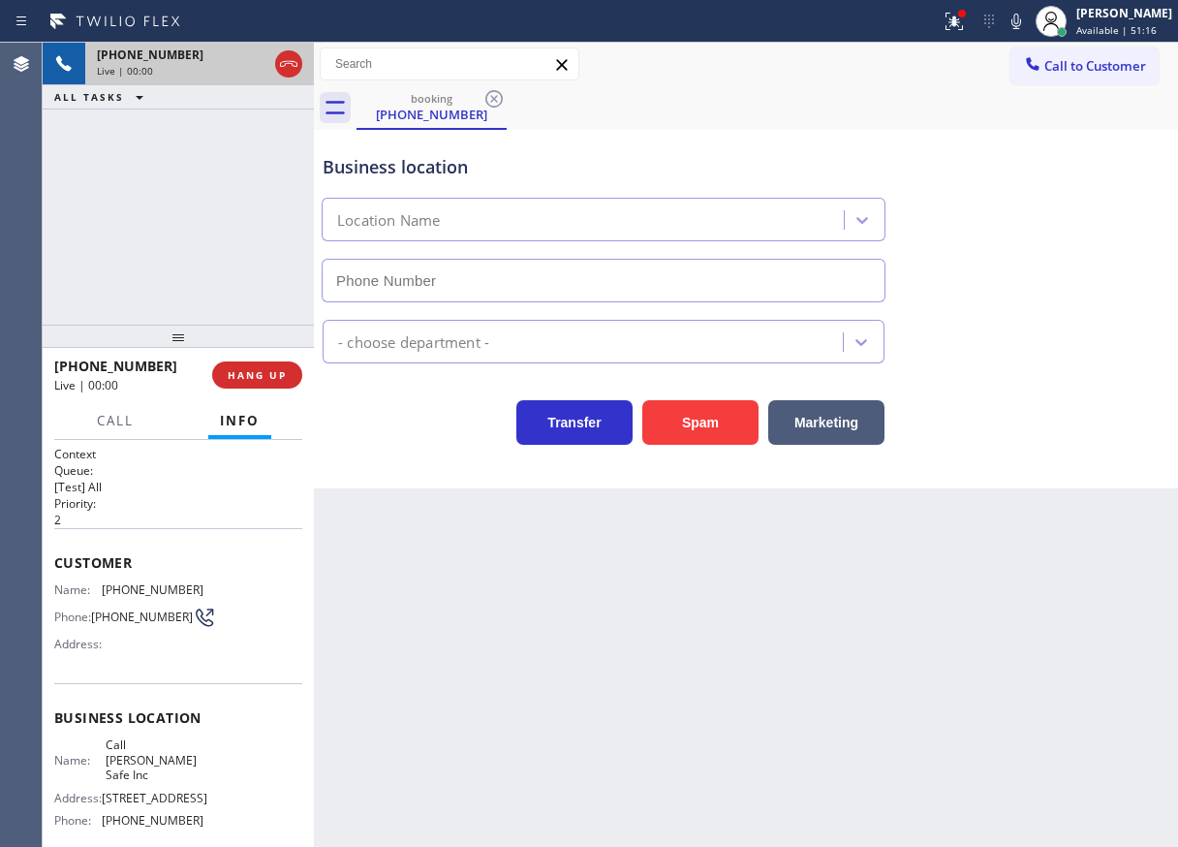
type input "(617) 981-4533"
click at [716, 417] on button "Spam" at bounding box center [700, 422] width 116 height 45
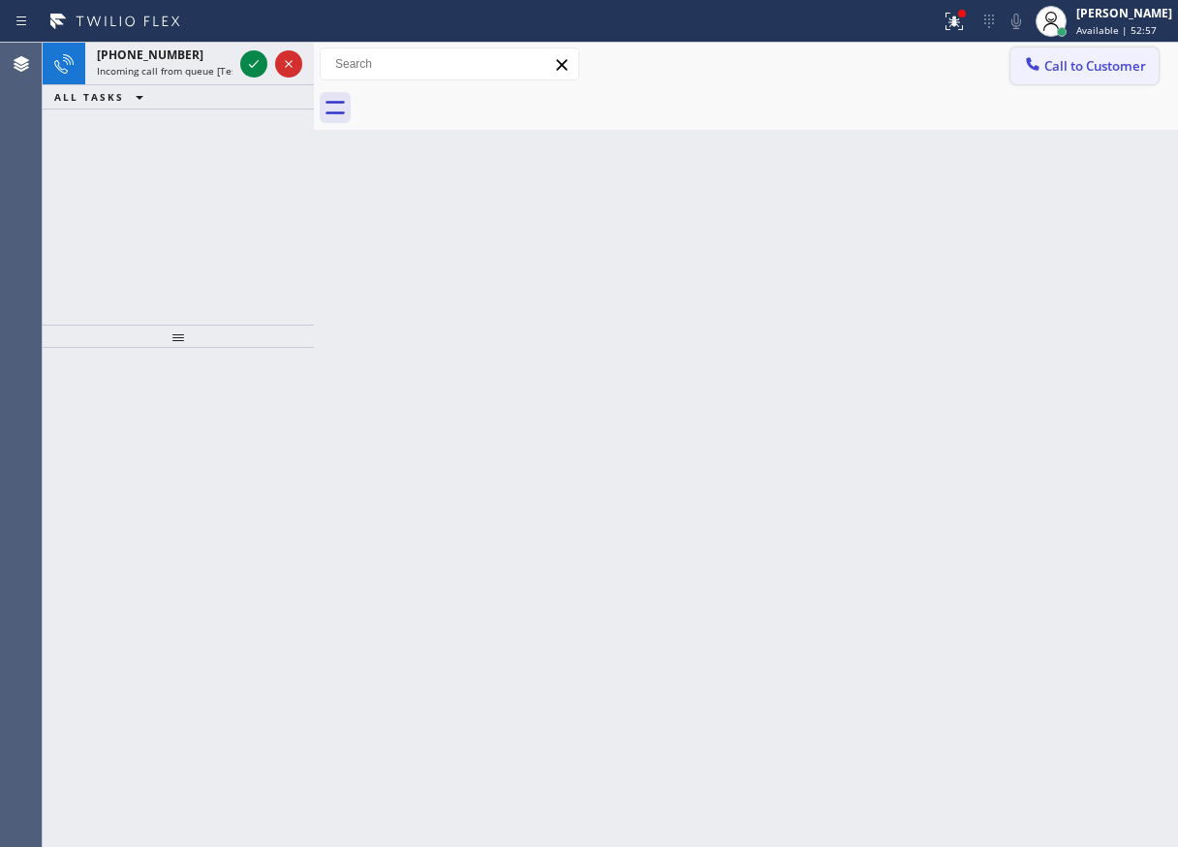
click at [1062, 78] on button "Call to Customer" at bounding box center [1085, 65] width 148 height 37
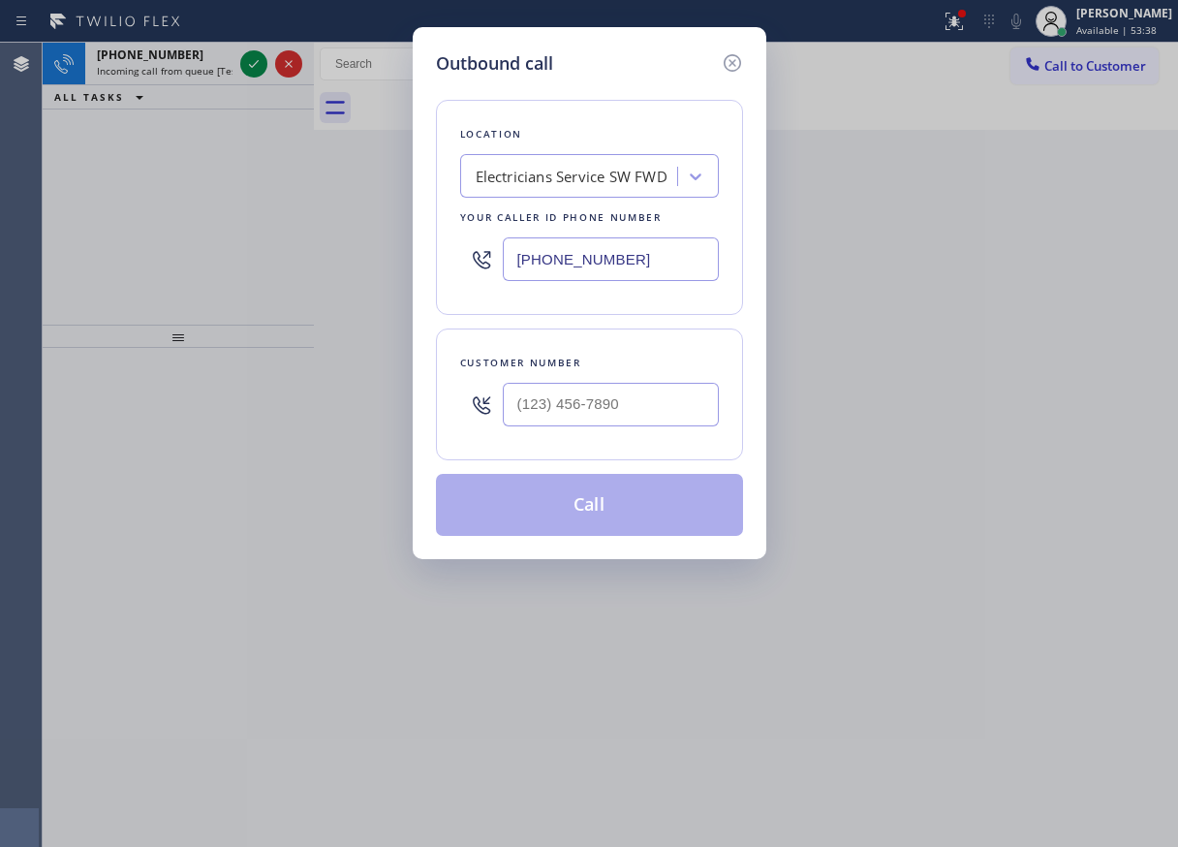
click at [604, 427] on div at bounding box center [611, 404] width 216 height 63
click at [571, 564] on div "Outbound call Location Electricians Service SW FWD Your caller id phone number …" at bounding box center [589, 423] width 1178 height 847
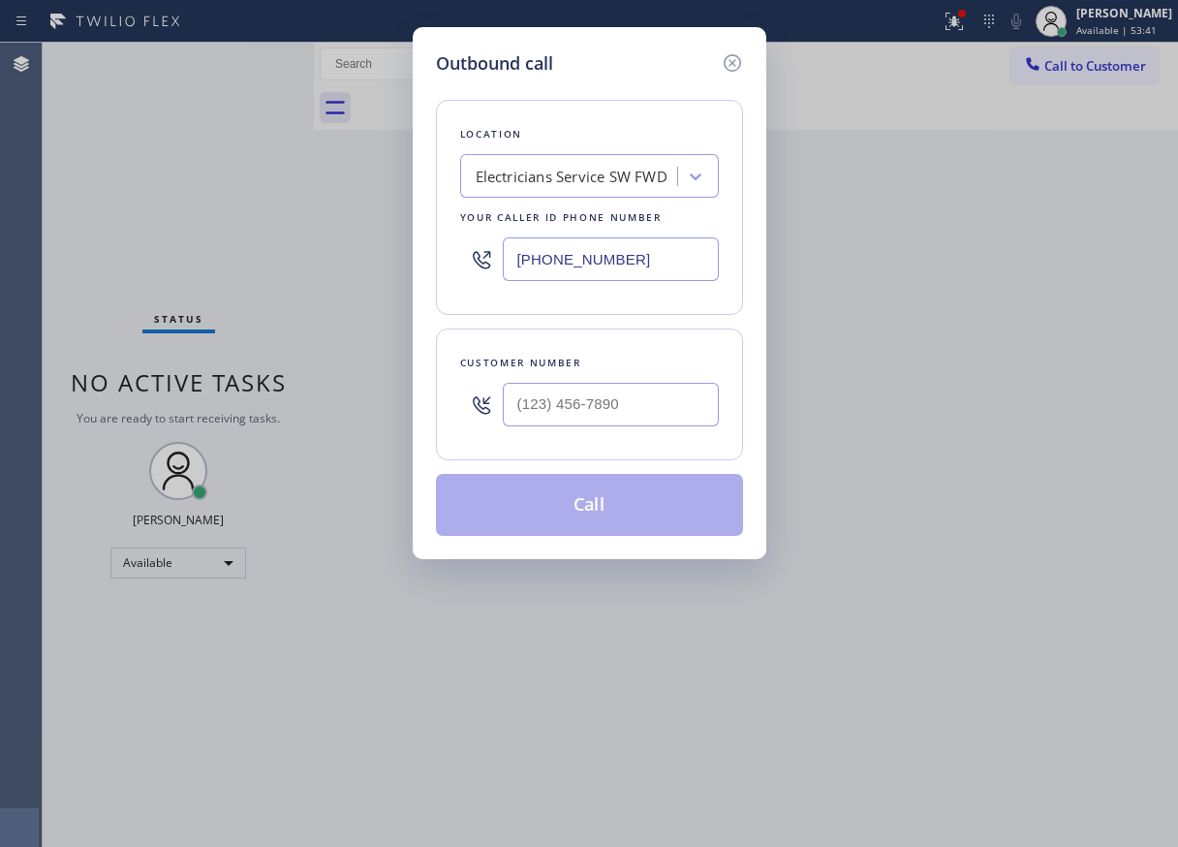
click at [817, 535] on div "Outbound call Location Electricians Service SW FWD Your caller id phone number …" at bounding box center [589, 423] width 1178 height 847
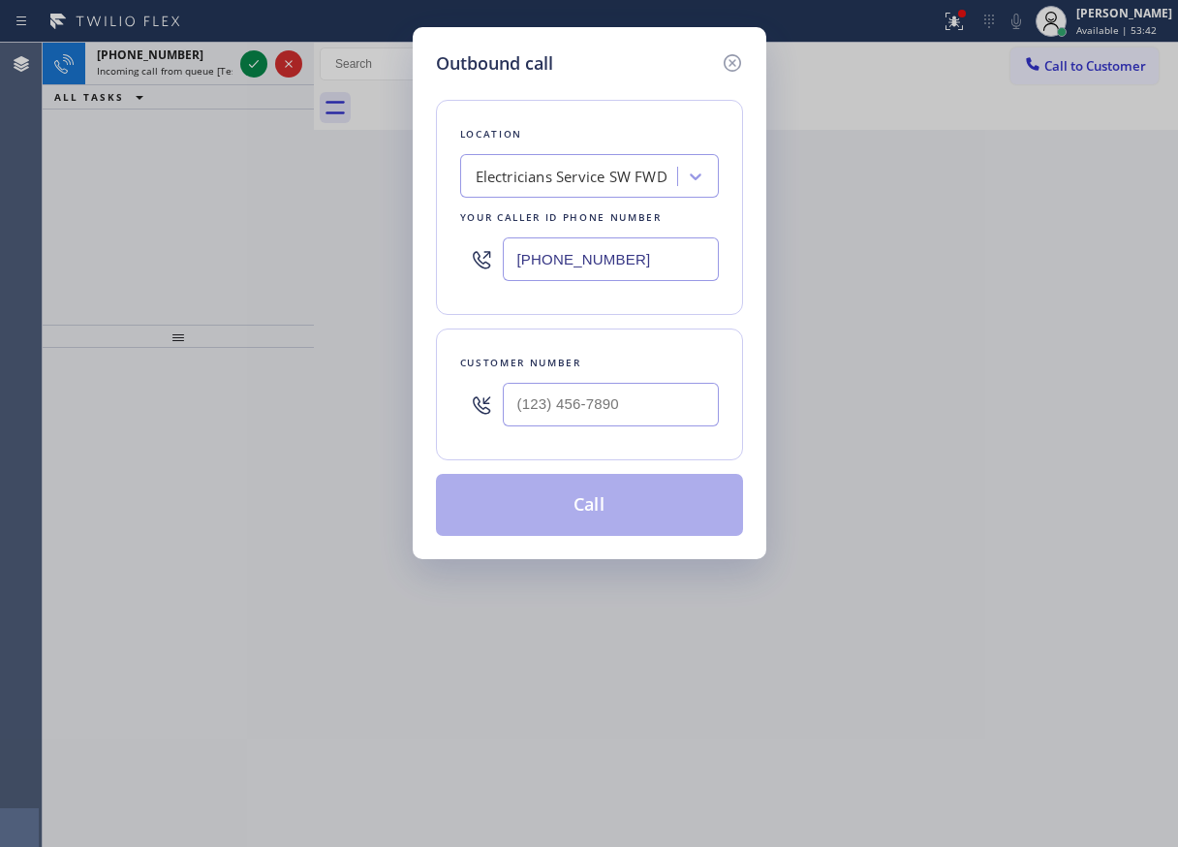
click at [261, 71] on div "Outbound call Location Electricians Service SW FWD Your caller id phone number …" at bounding box center [589, 423] width 1178 height 847
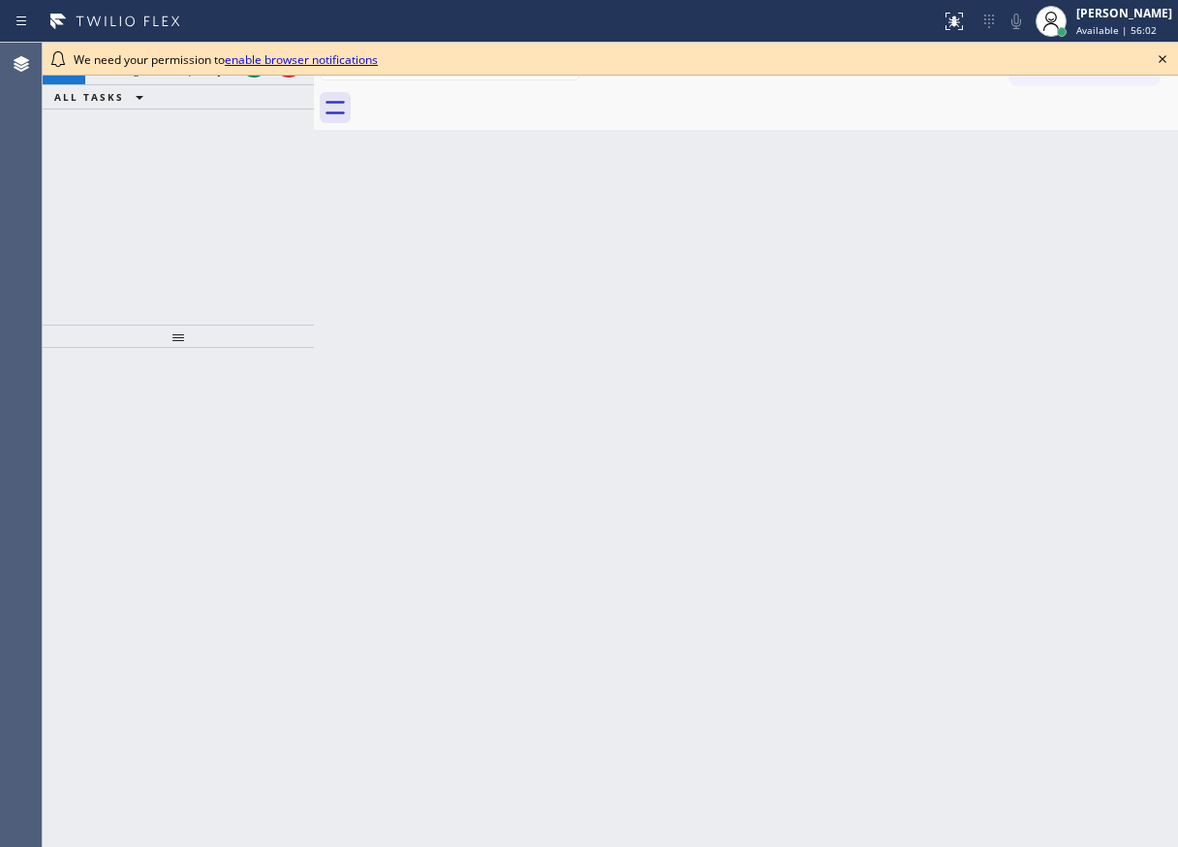
click at [1159, 61] on icon at bounding box center [1162, 58] width 23 height 23
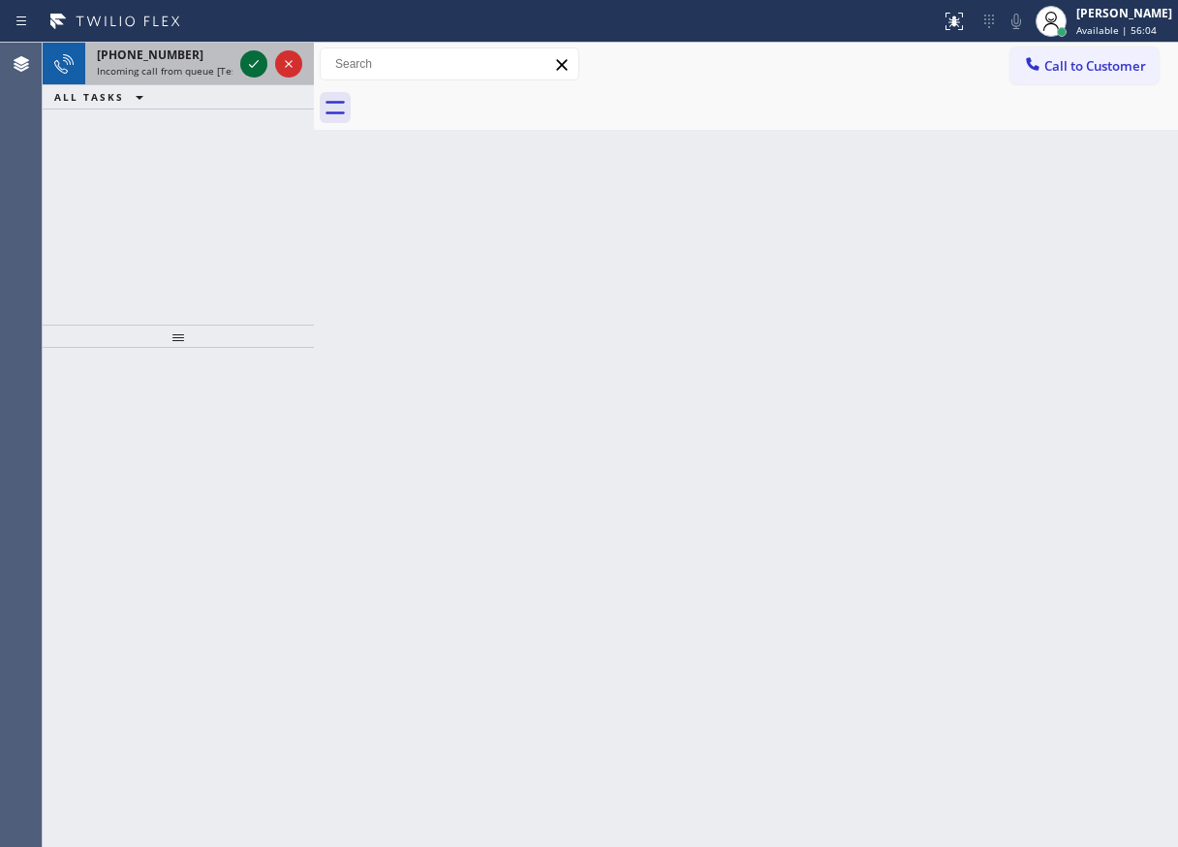
click at [251, 67] on icon at bounding box center [253, 63] width 23 height 23
click at [261, 67] on icon at bounding box center [253, 63] width 23 height 23
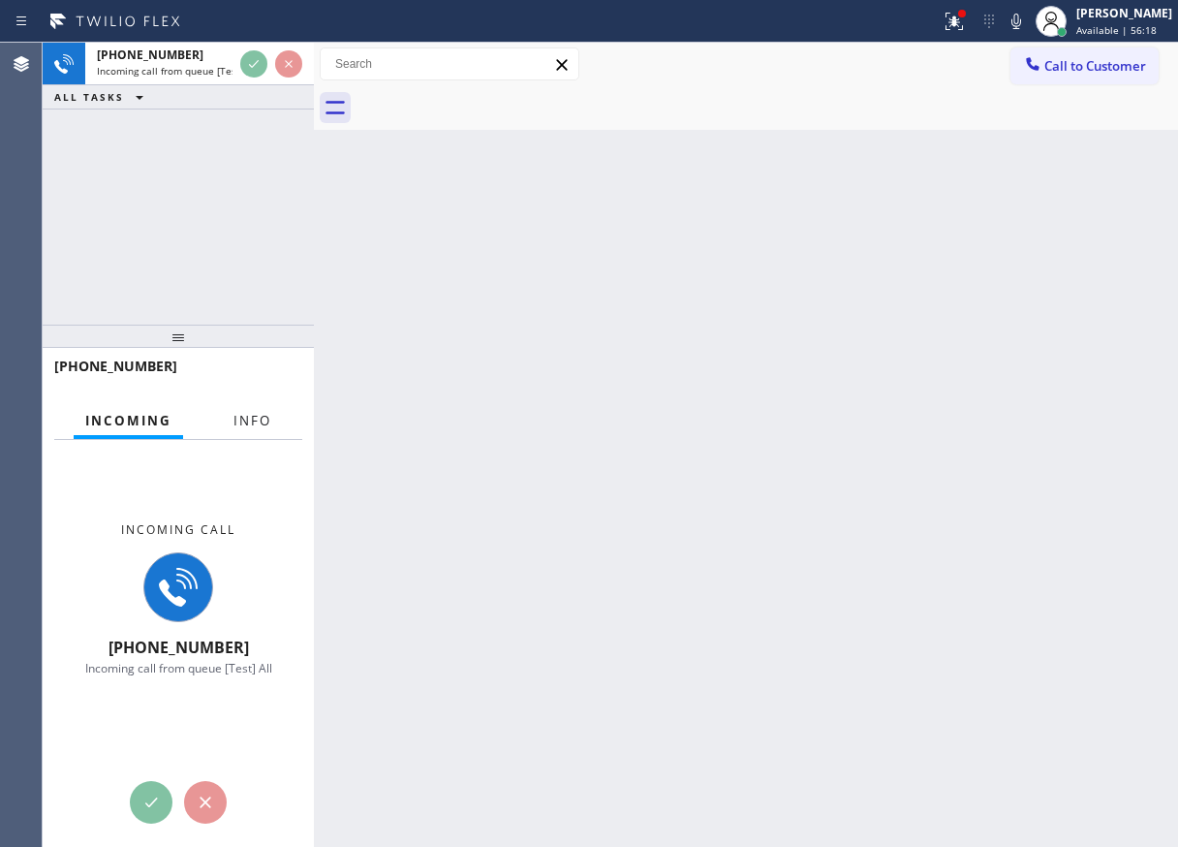
click at [254, 432] on button "Info" at bounding box center [252, 421] width 61 height 38
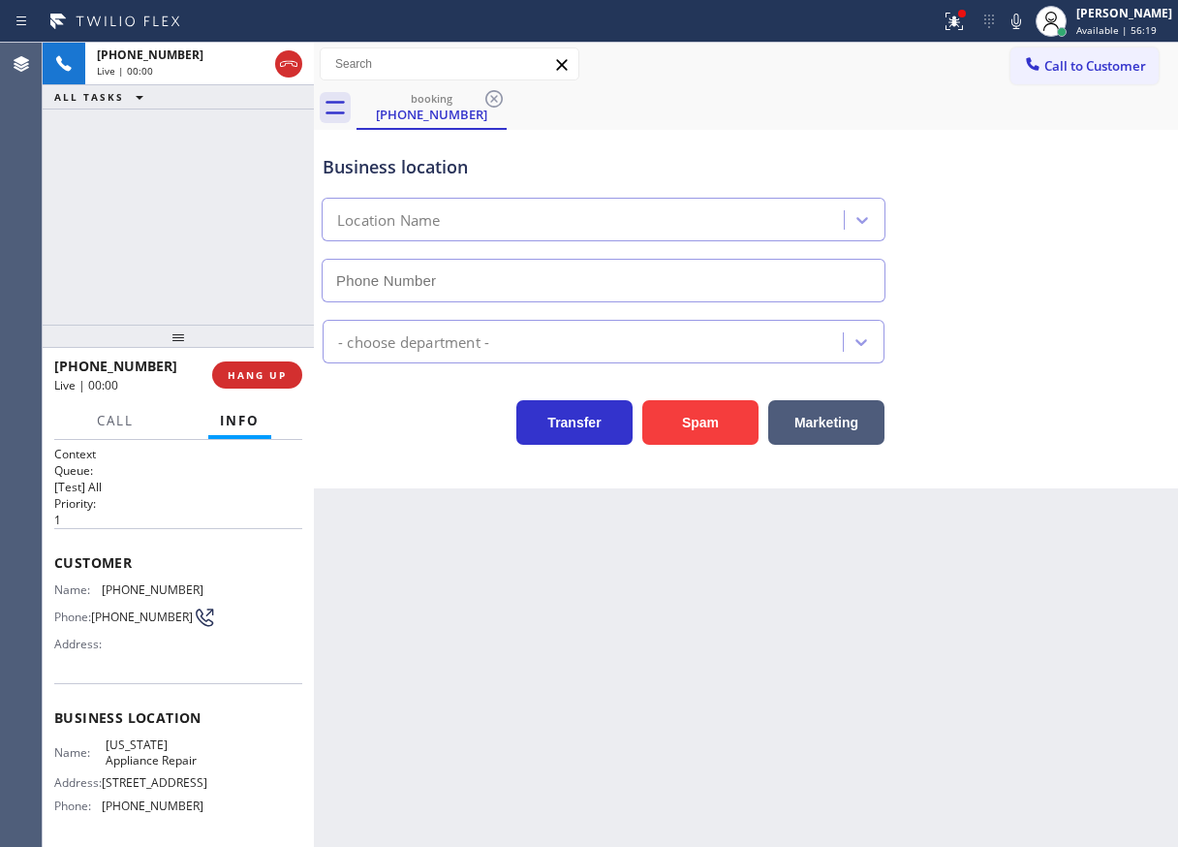
type input "[PHONE_NUMBER]"
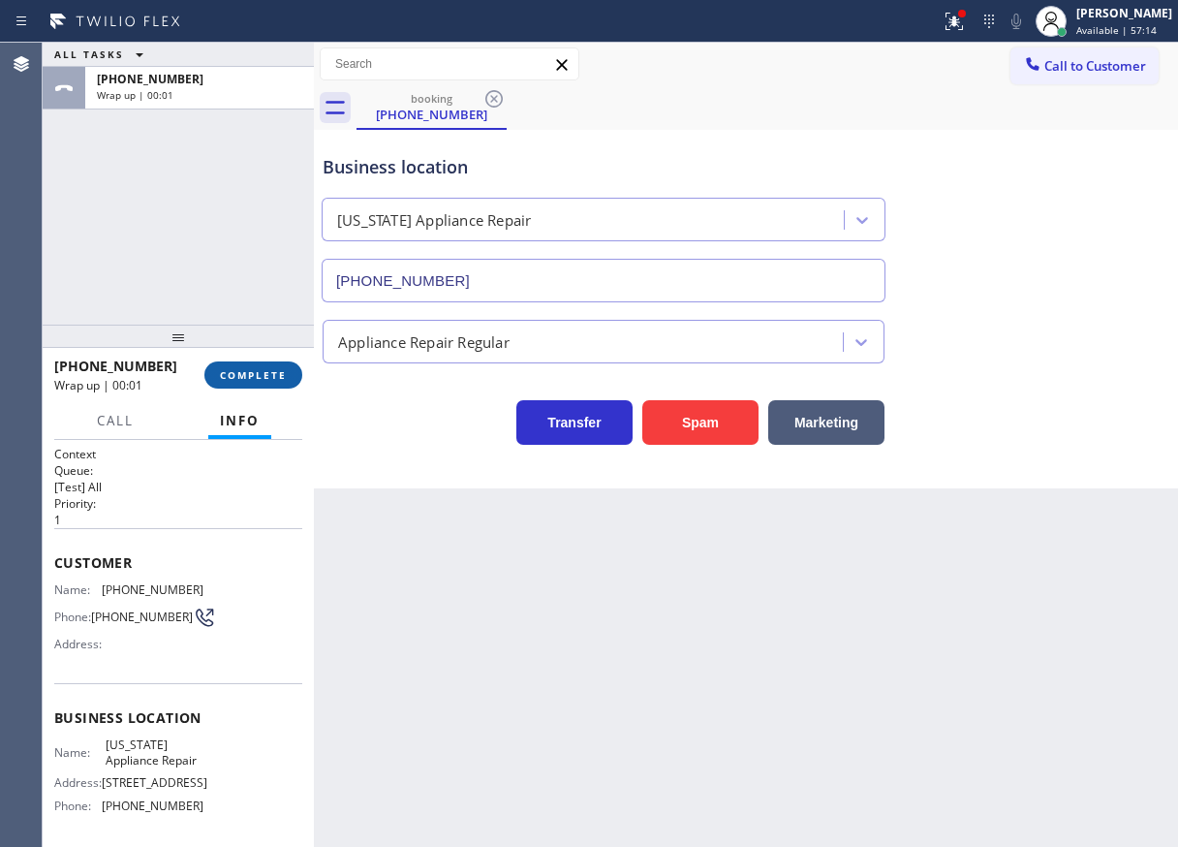
click at [215, 380] on button "COMPLETE" at bounding box center [253, 374] width 98 height 27
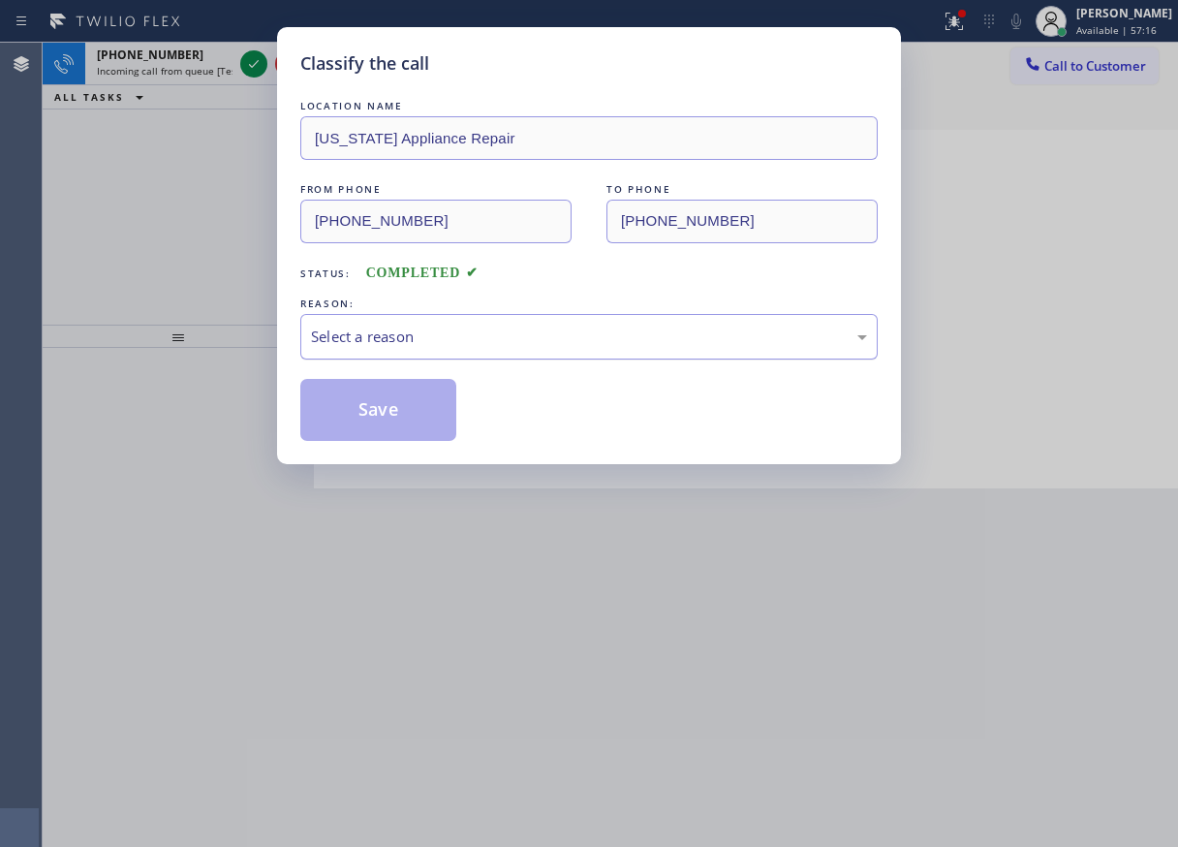
drag, startPoint x: 207, startPoint y: 386, endPoint x: 436, endPoint y: 347, distance: 231.9
click at [436, 347] on div "Select a reason" at bounding box center [589, 337] width 556 height 22
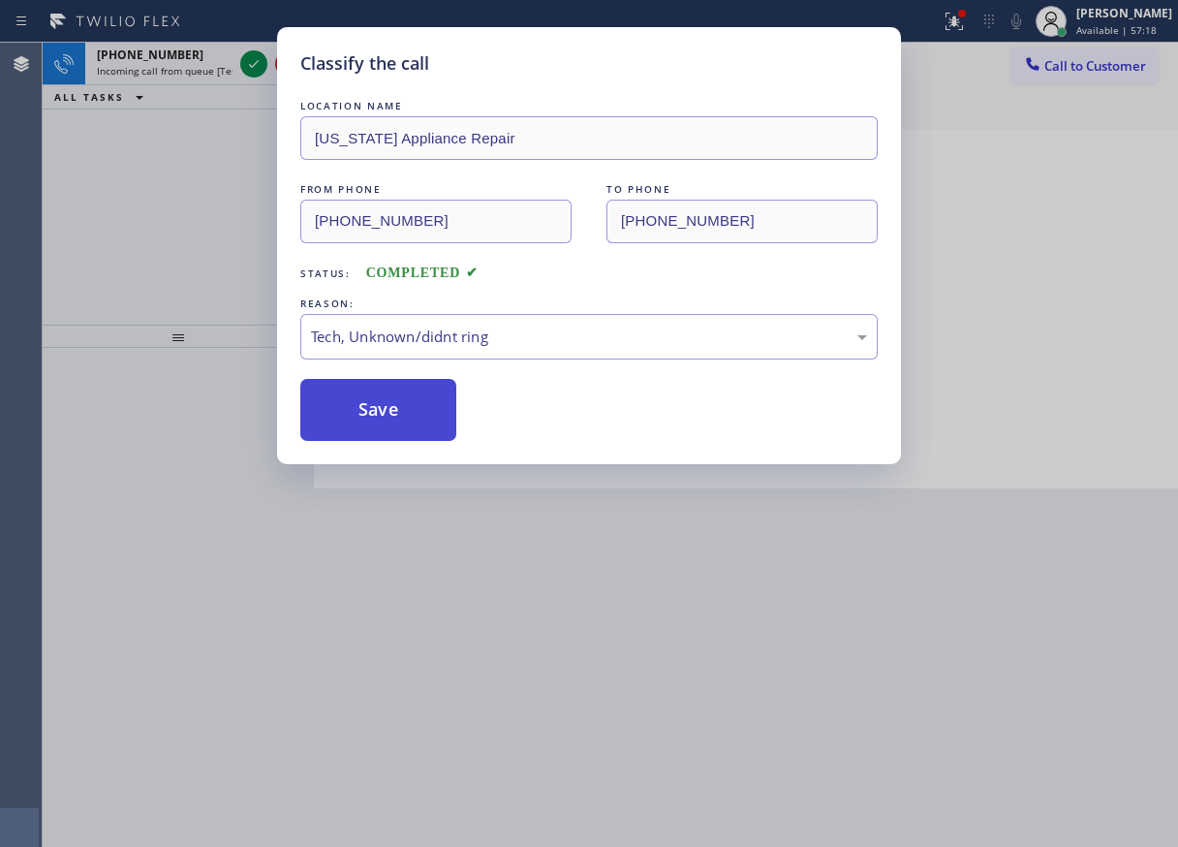
click at [414, 430] on button "Save" at bounding box center [378, 410] width 156 height 62
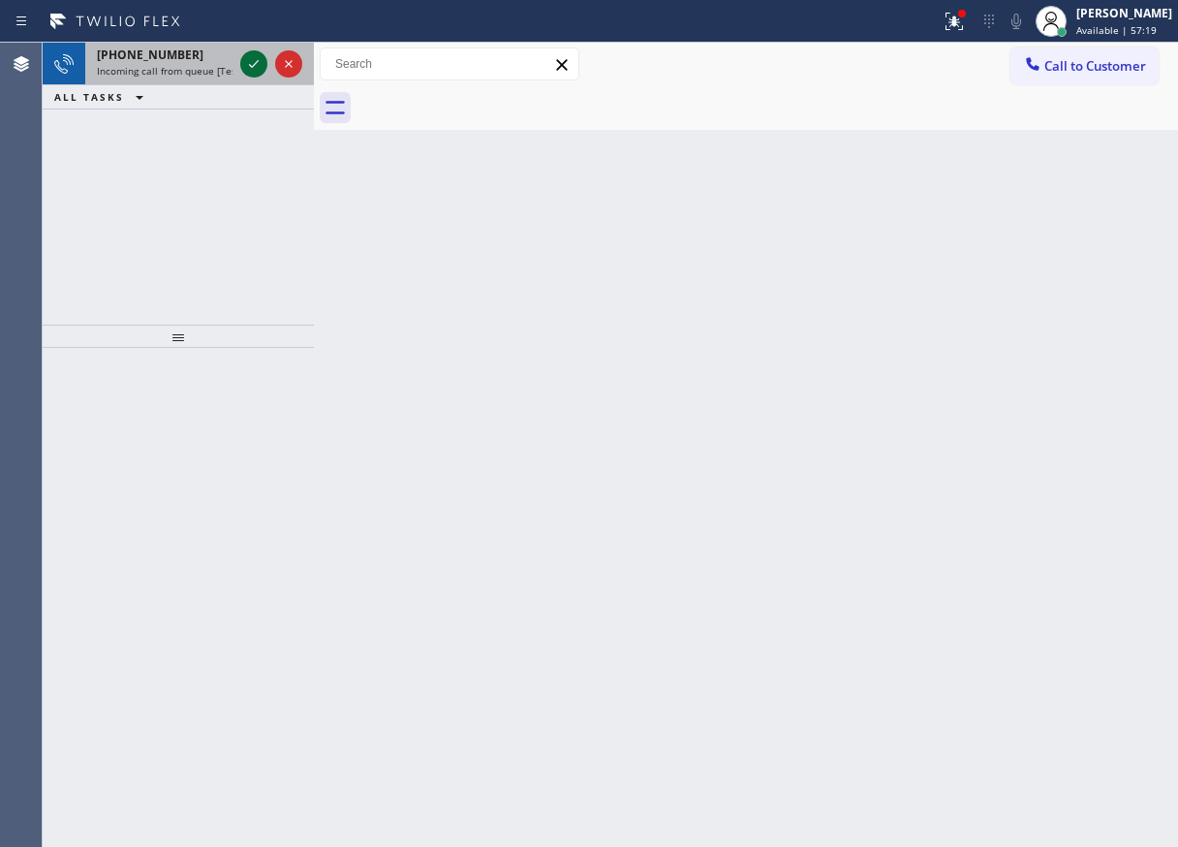
click at [246, 69] on icon at bounding box center [253, 63] width 23 height 23
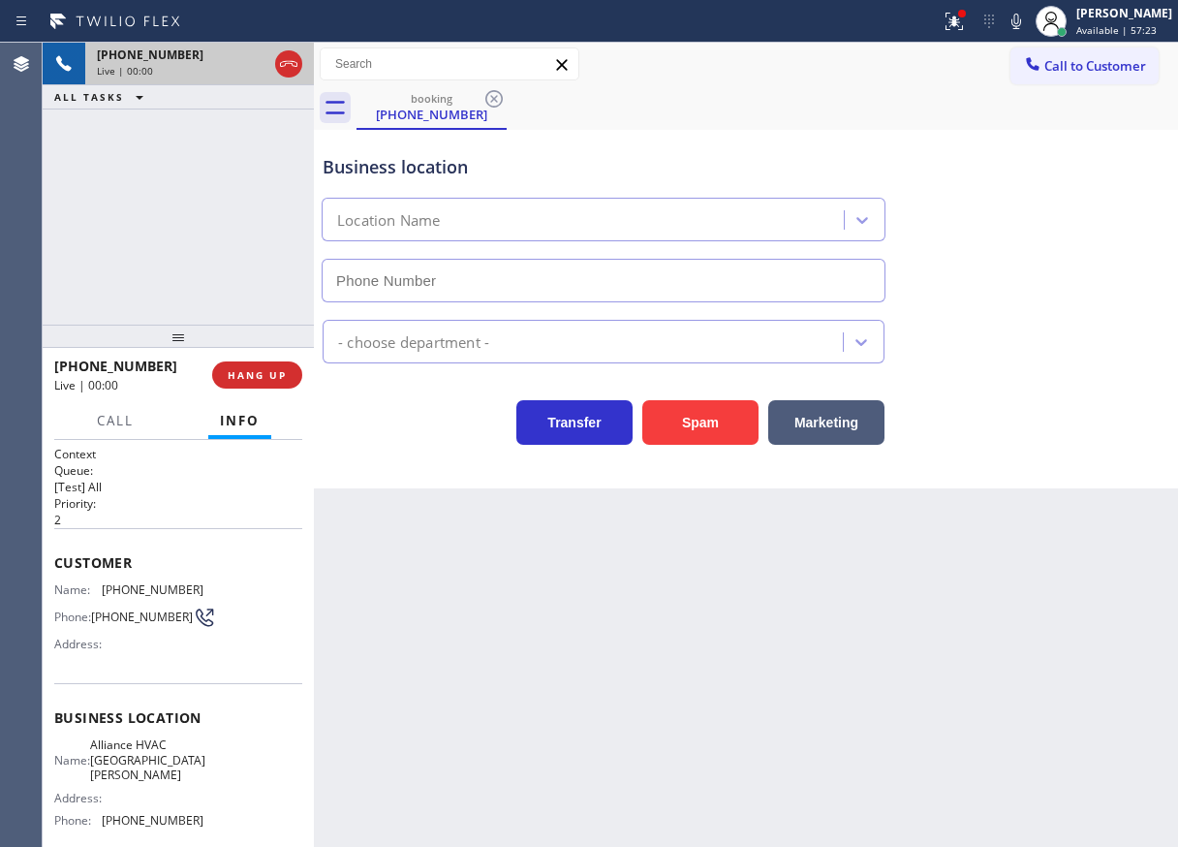
type input "[PHONE_NUMBER]"
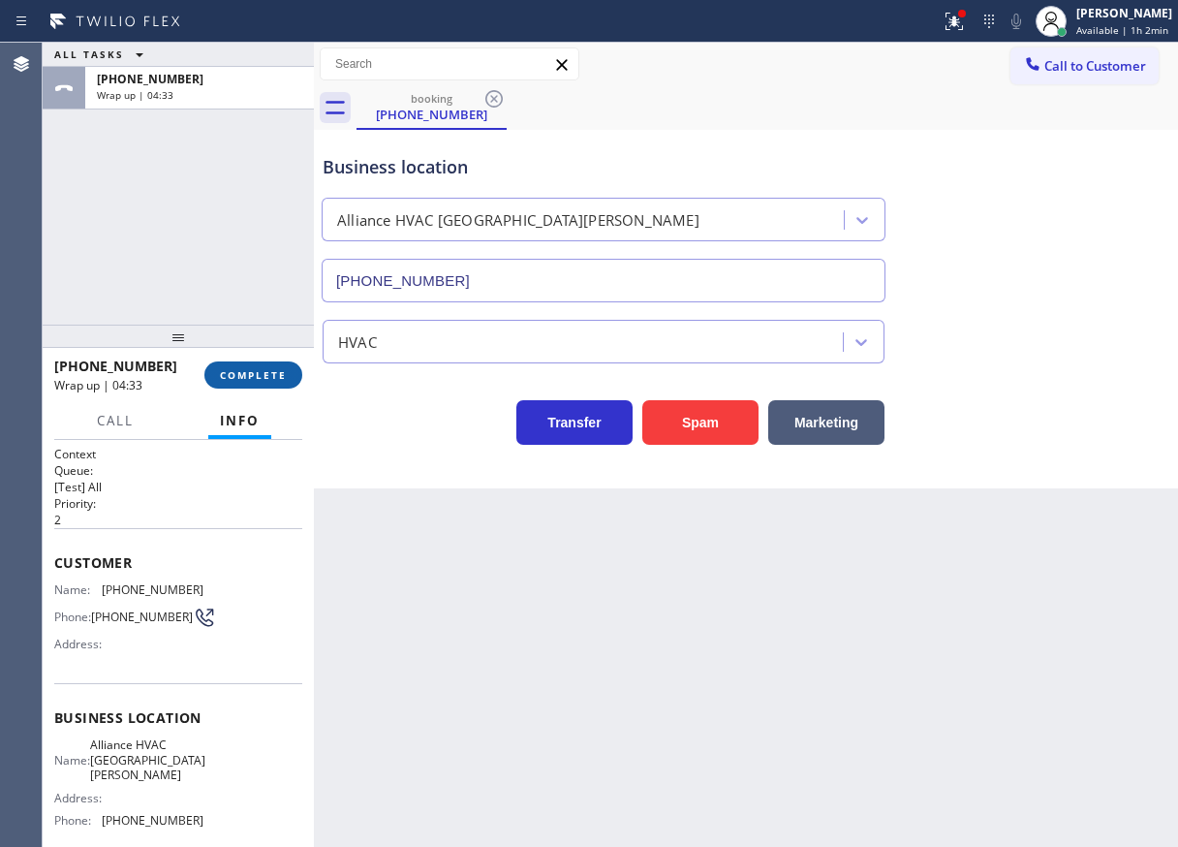
click at [266, 380] on span "COMPLETE" at bounding box center [253, 375] width 67 height 14
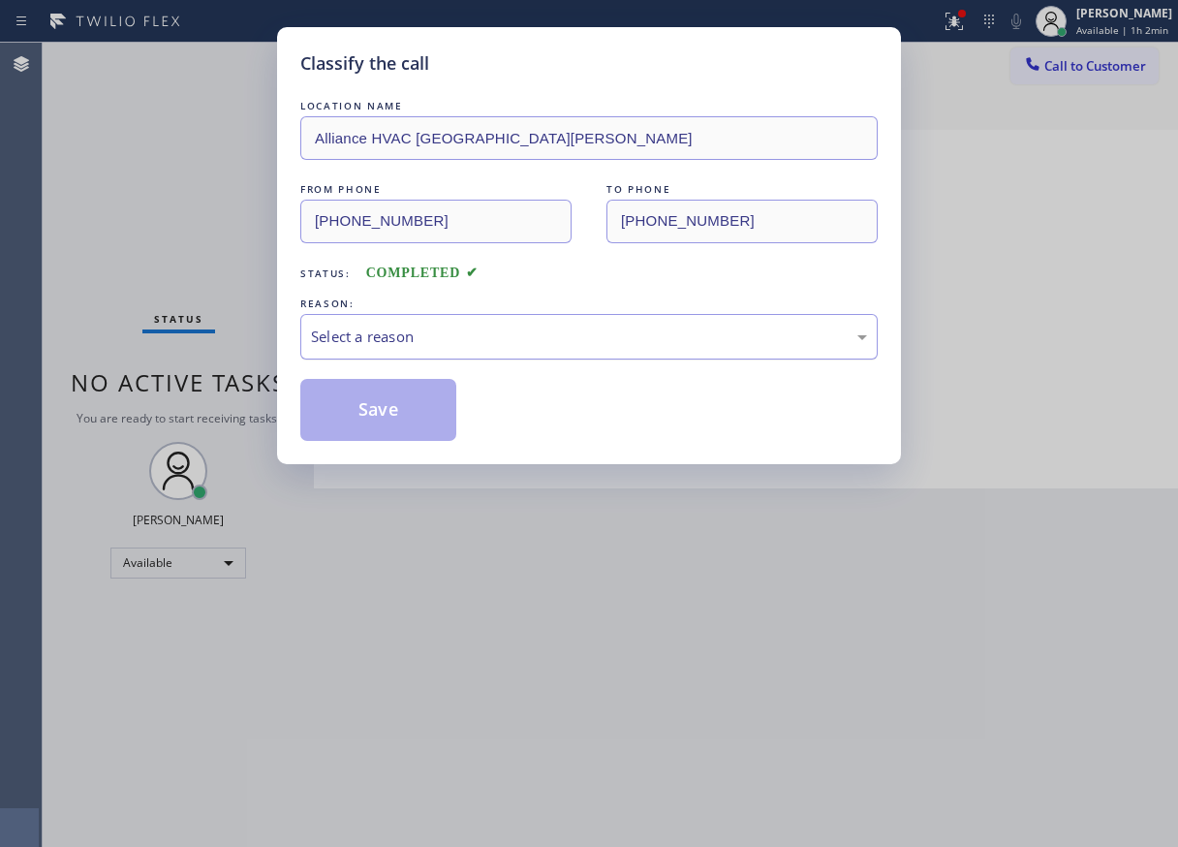
click at [403, 315] on div "Select a reason" at bounding box center [589, 337] width 578 height 46
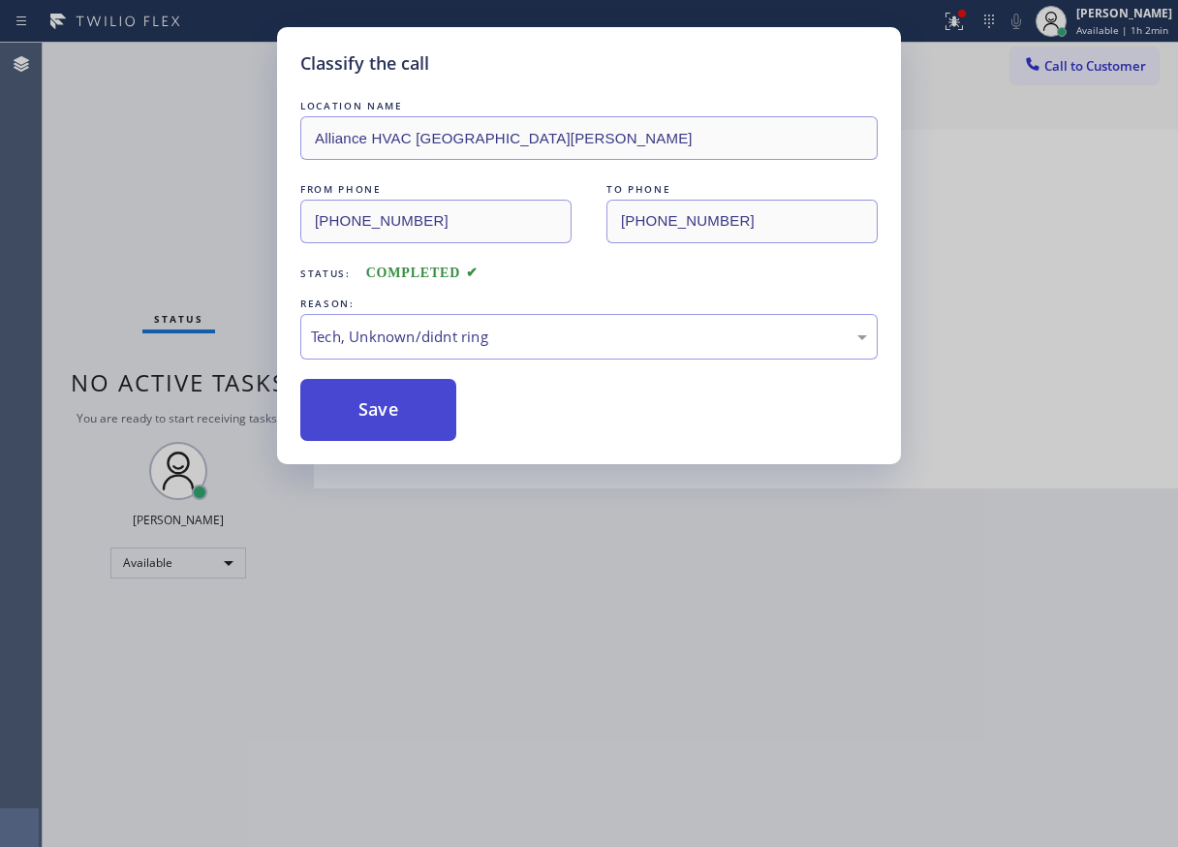
click at [440, 422] on button "Save" at bounding box center [378, 410] width 156 height 62
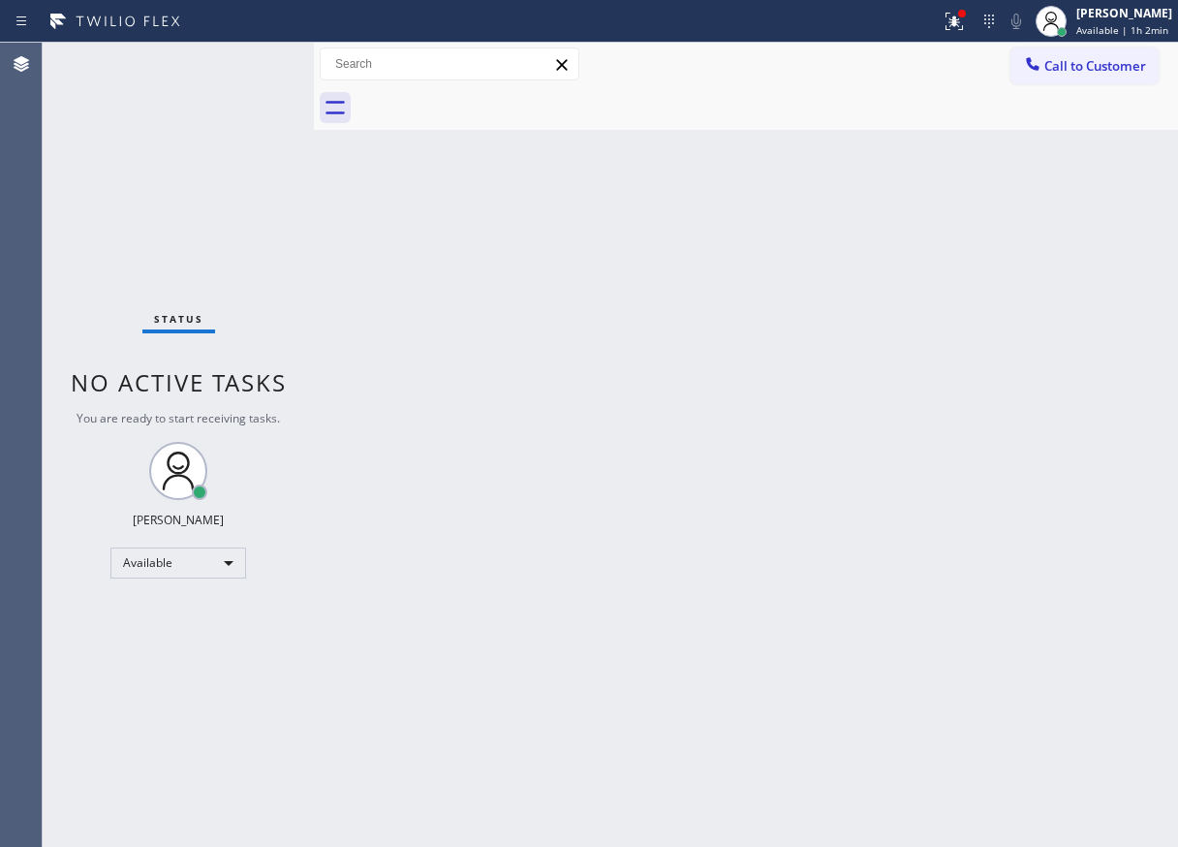
click at [1076, 520] on div "Back to Dashboard Change Sender ID Customers Technicians Select a contact Outbo…" at bounding box center [746, 445] width 864 height 804
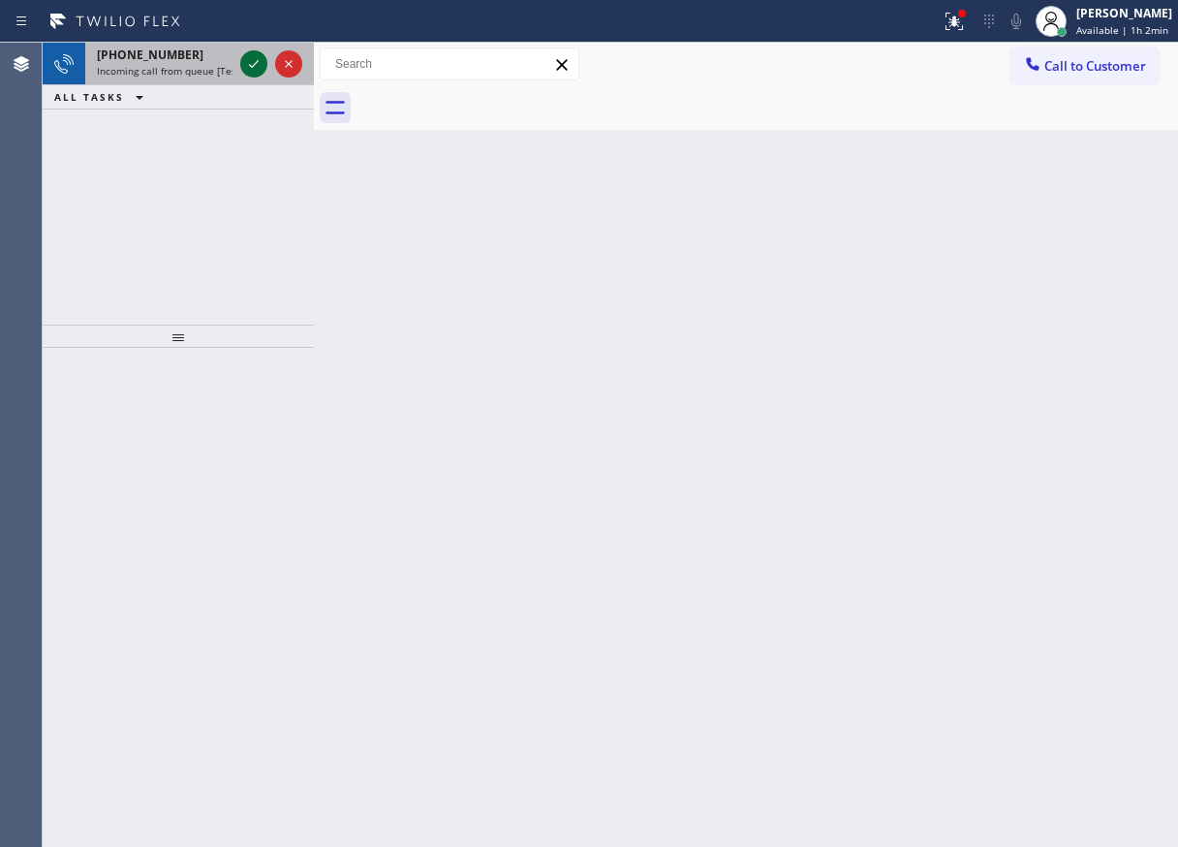
click at [246, 68] on icon at bounding box center [253, 63] width 23 height 23
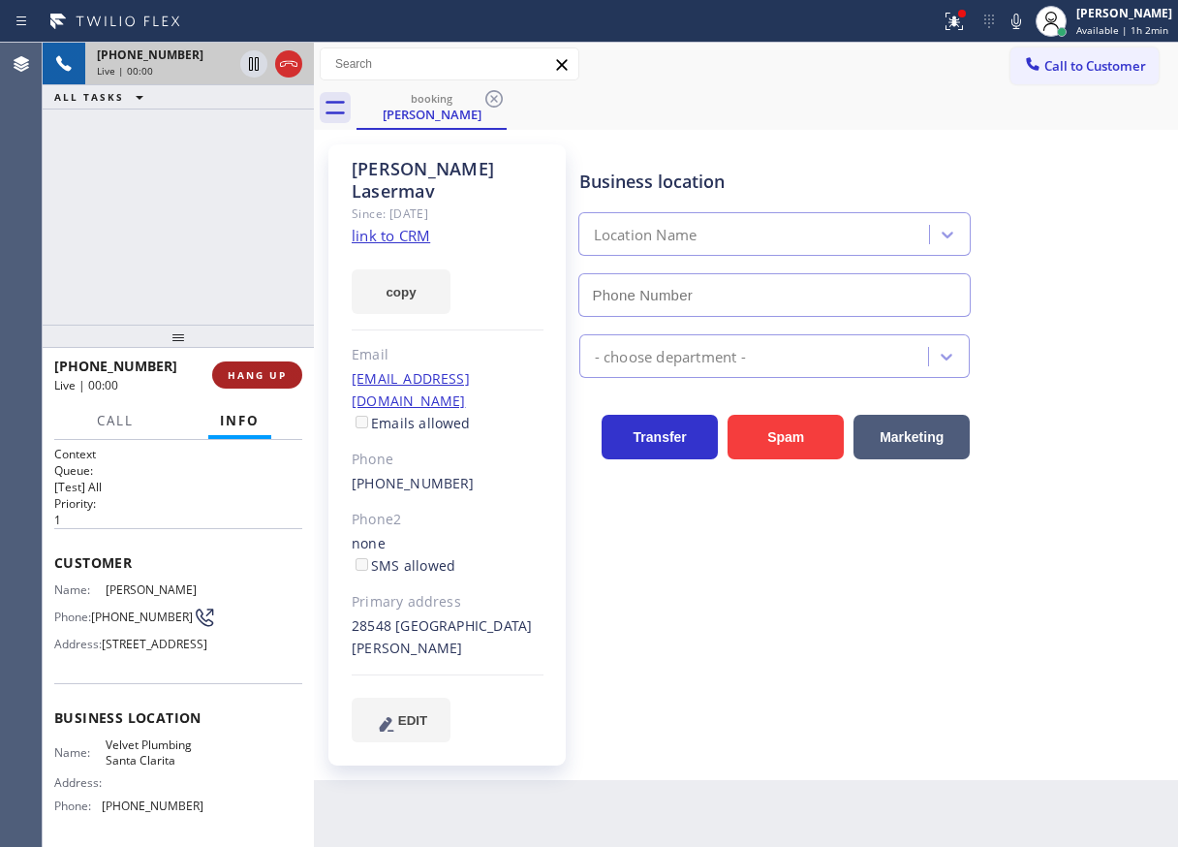
type input "[PHONE_NUMBER]"
click at [259, 378] on span "HANG UP" at bounding box center [257, 375] width 59 height 14
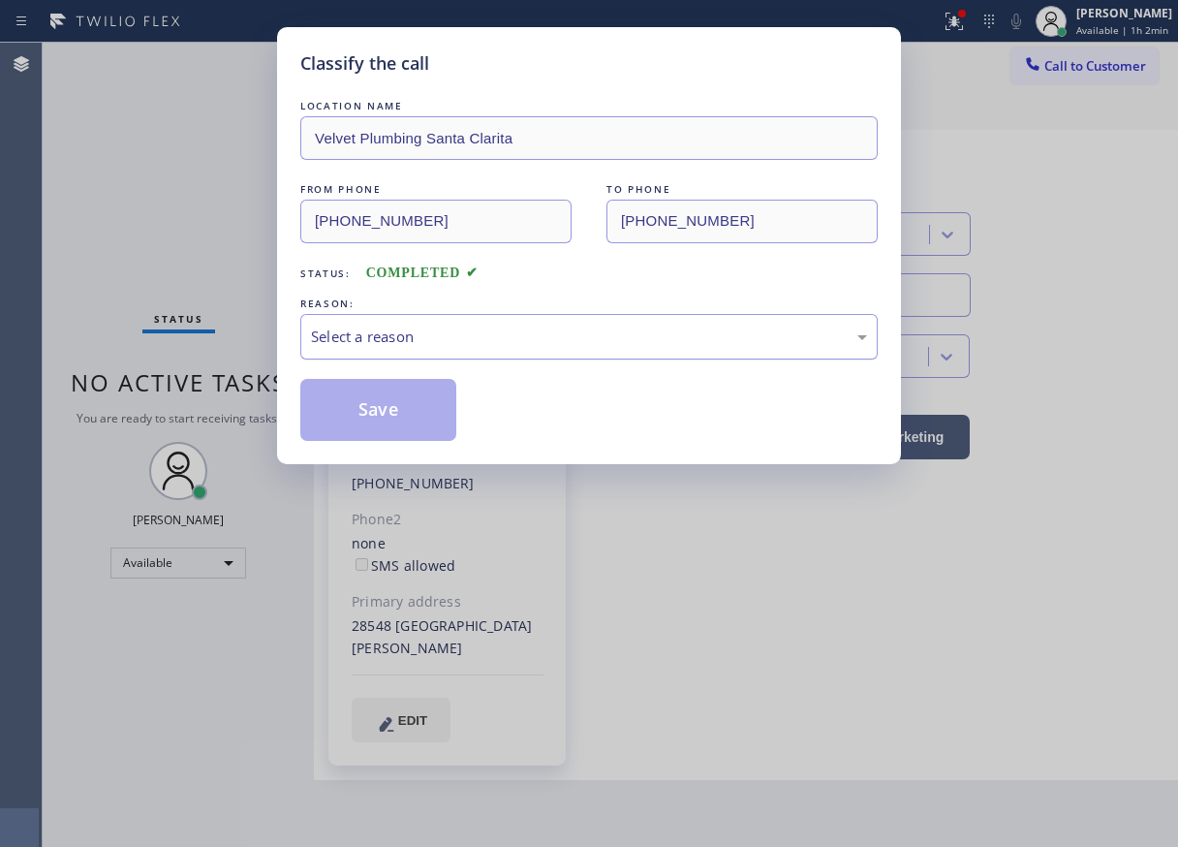
click at [508, 319] on div "Select a reason" at bounding box center [589, 337] width 578 height 46
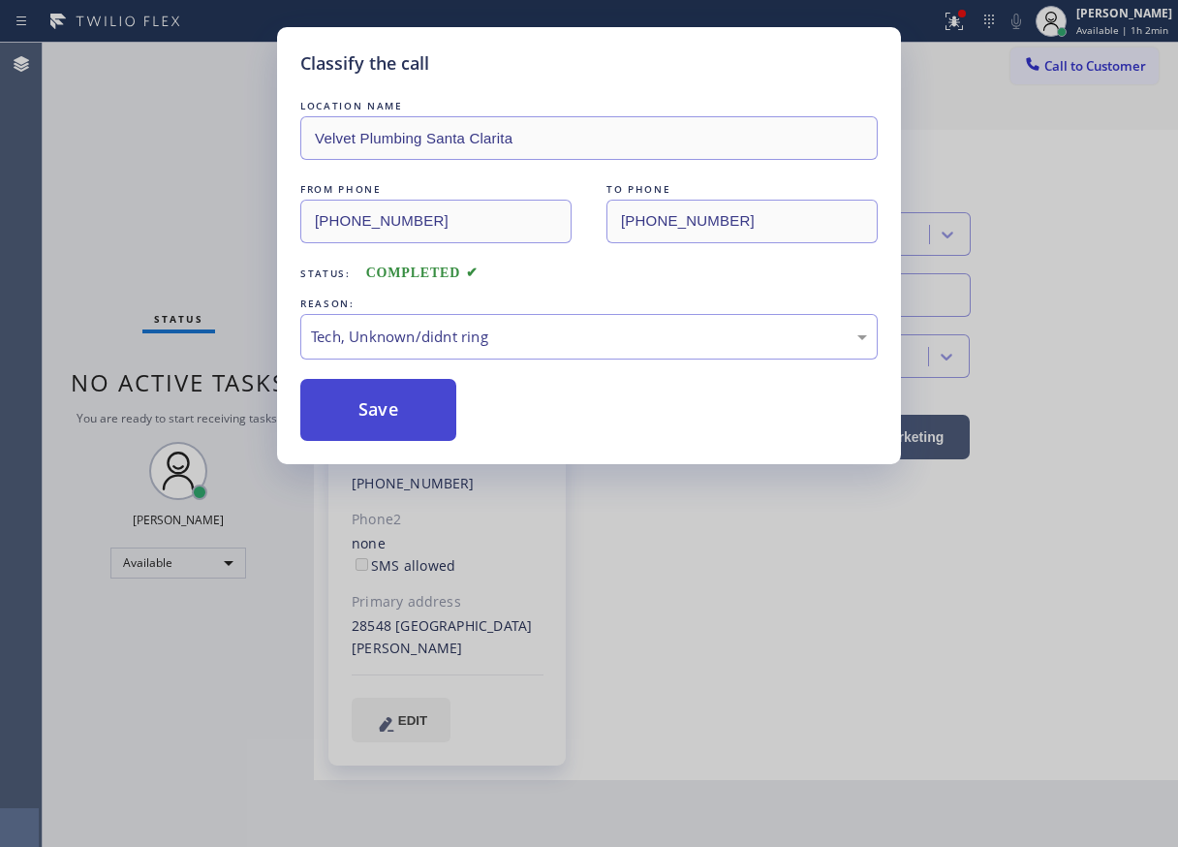
click at [415, 403] on button "Save" at bounding box center [378, 410] width 156 height 62
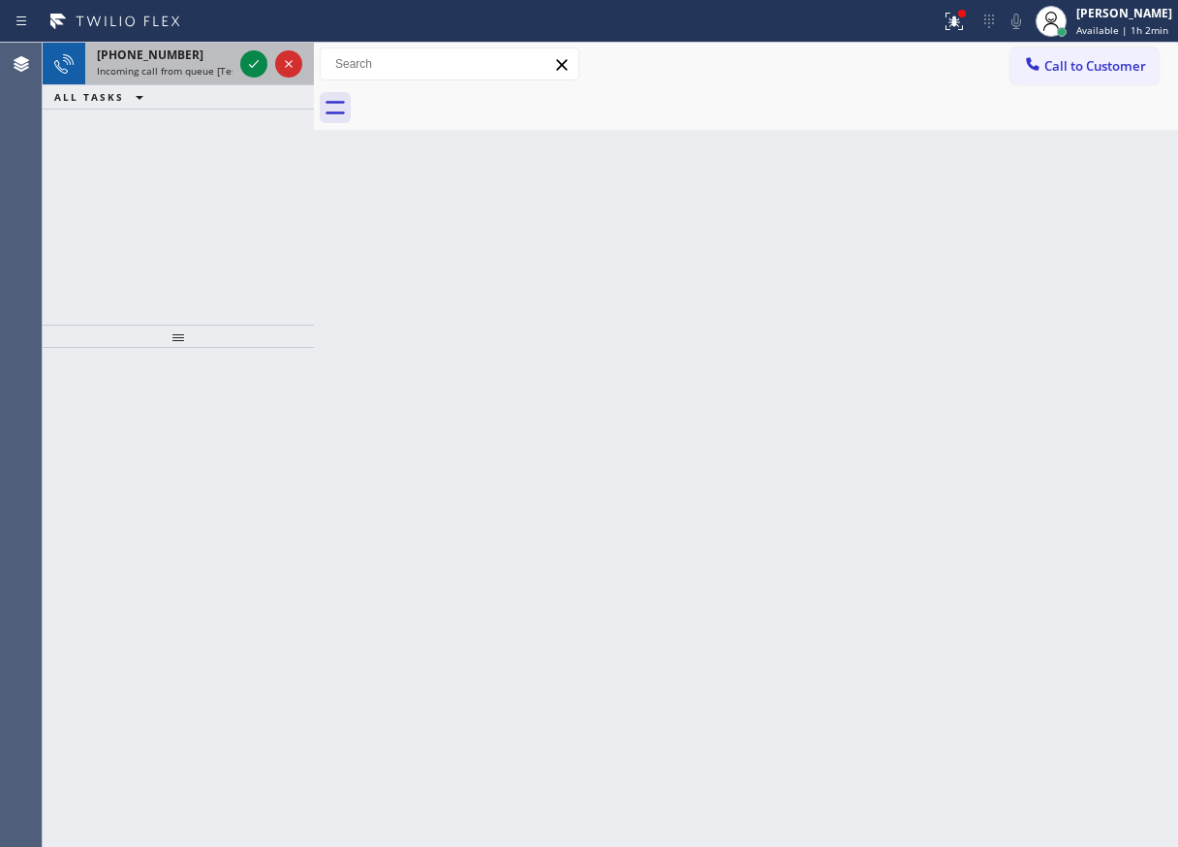
click at [165, 76] on span "Incoming call from queue [Test] All" at bounding box center [177, 71] width 161 height 14
click at [250, 72] on icon at bounding box center [253, 63] width 23 height 23
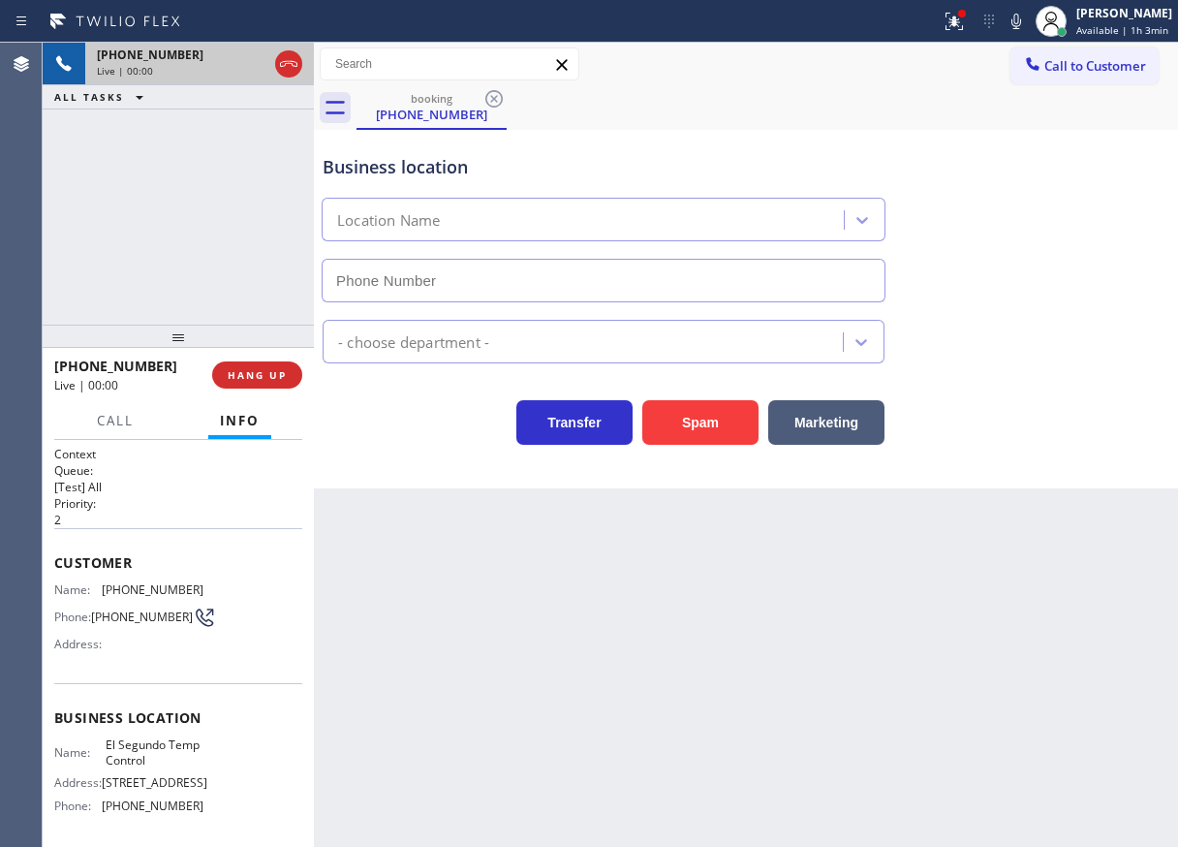
type input "[PHONE_NUMBER]"
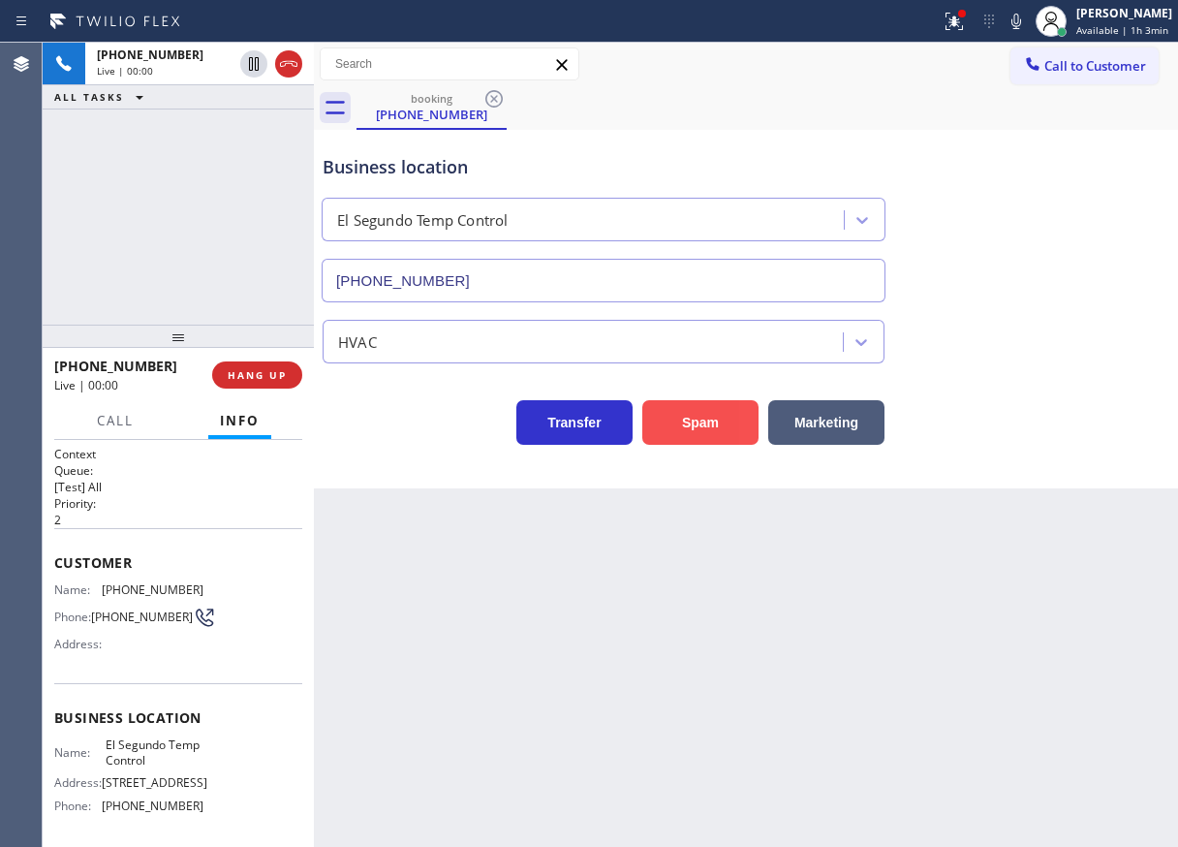
click at [683, 417] on button "Spam" at bounding box center [700, 422] width 116 height 45
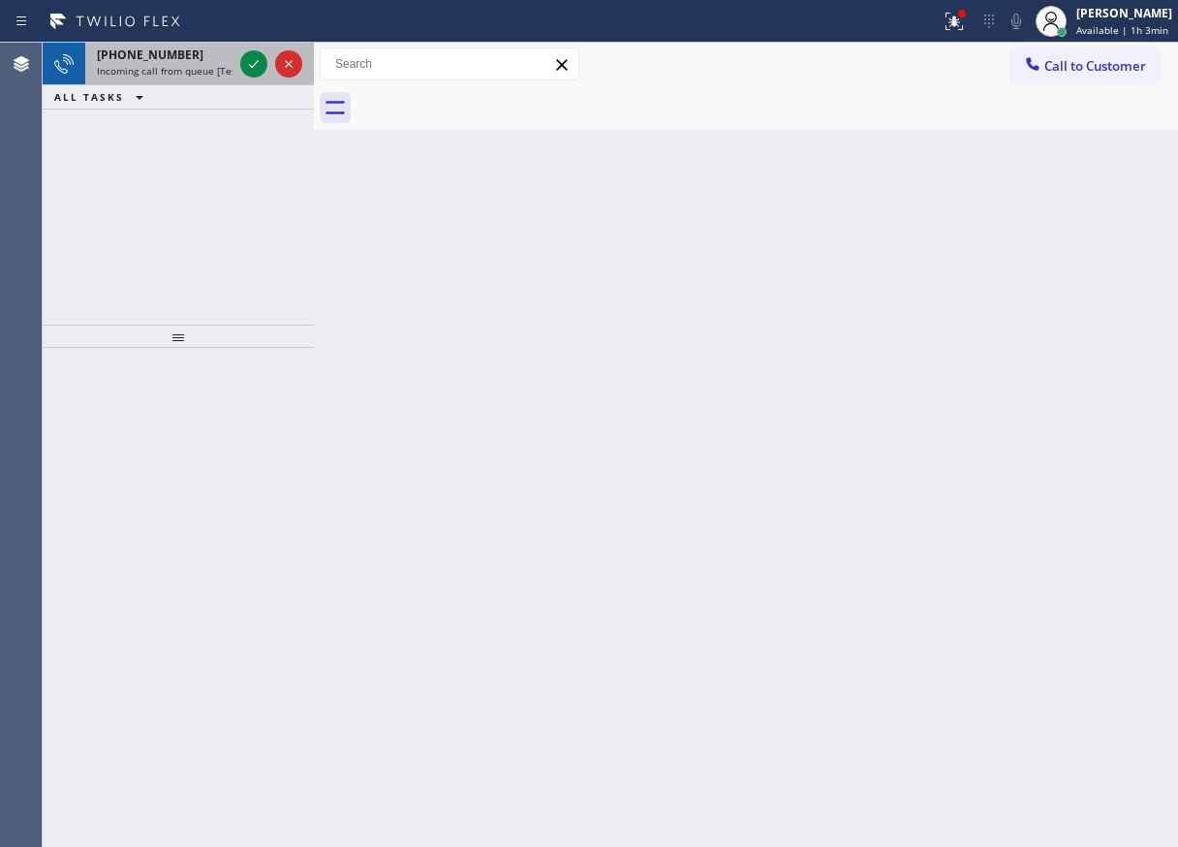
click at [127, 69] on span "Incoming call from queue [Test] All" at bounding box center [177, 71] width 161 height 14
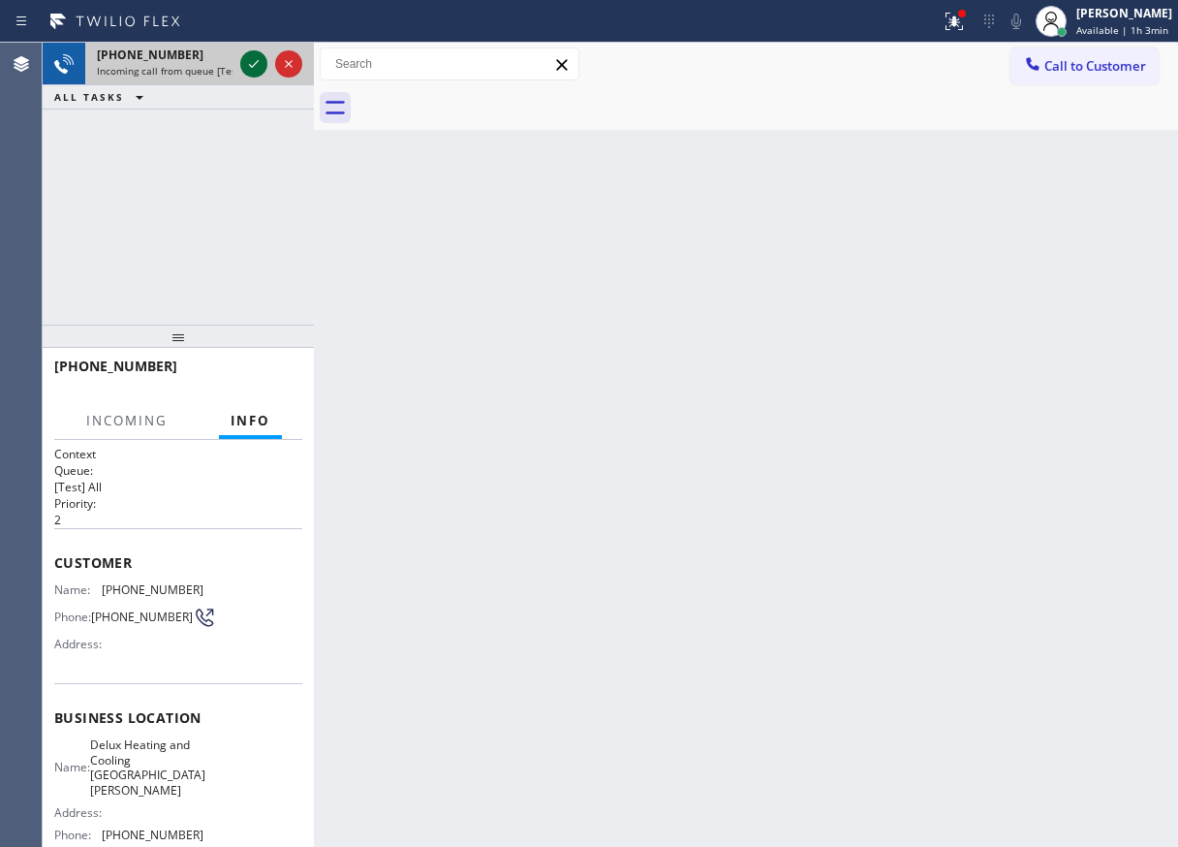
click at [259, 63] on icon at bounding box center [253, 63] width 23 height 23
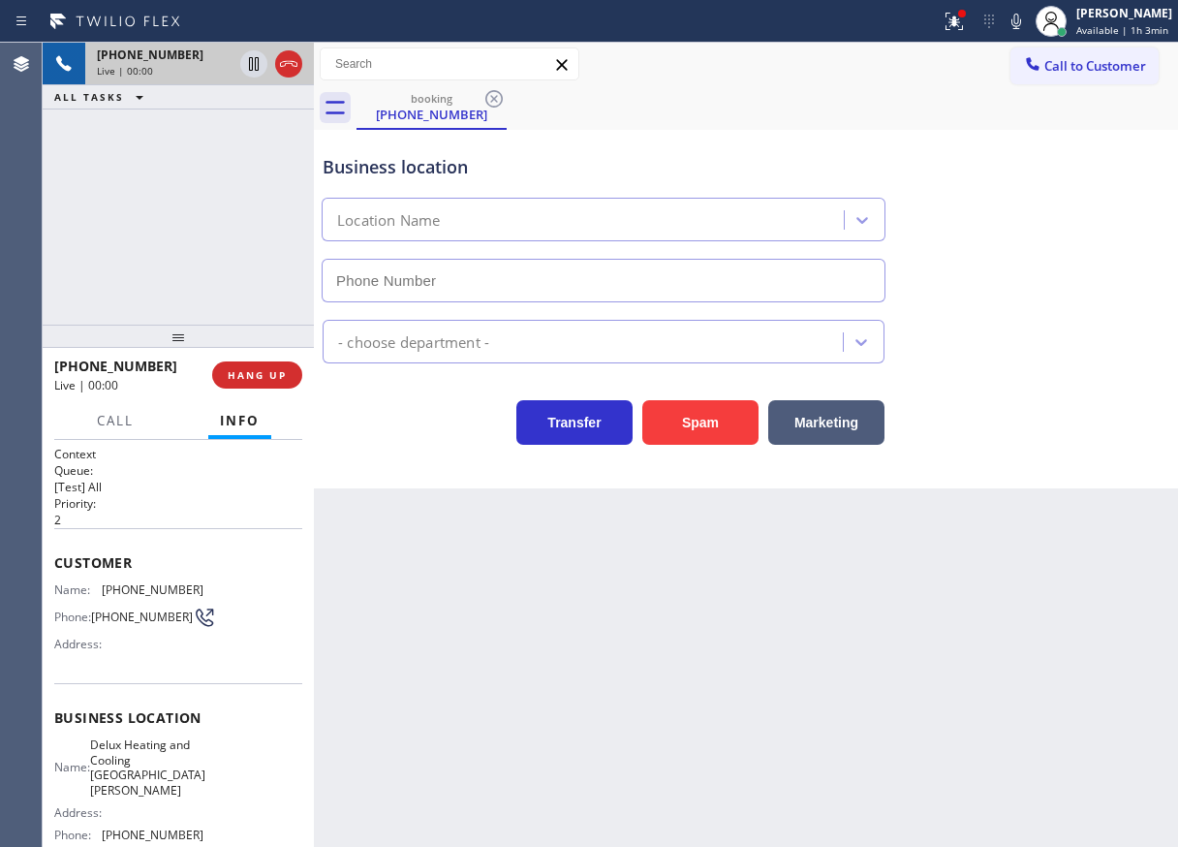
type input "[PHONE_NUMBER]"
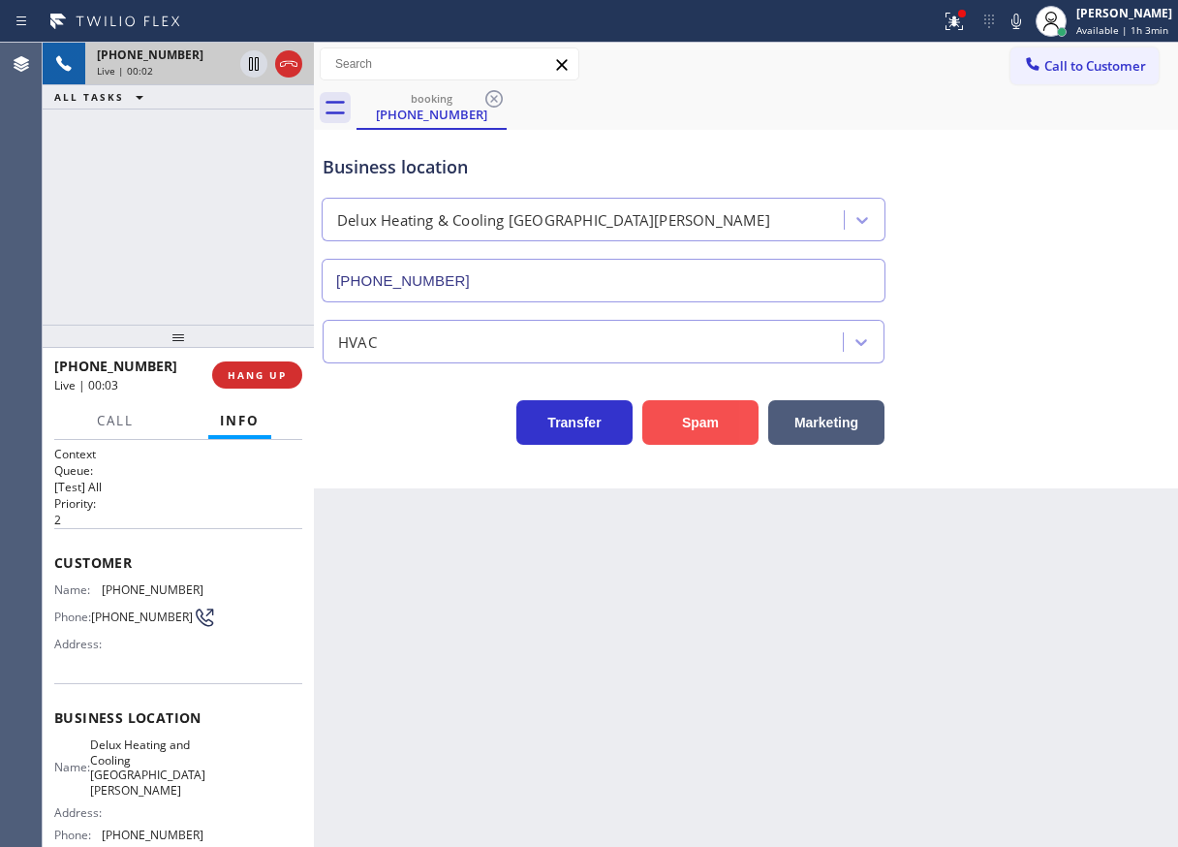
click at [705, 409] on button "Spam" at bounding box center [700, 422] width 116 height 45
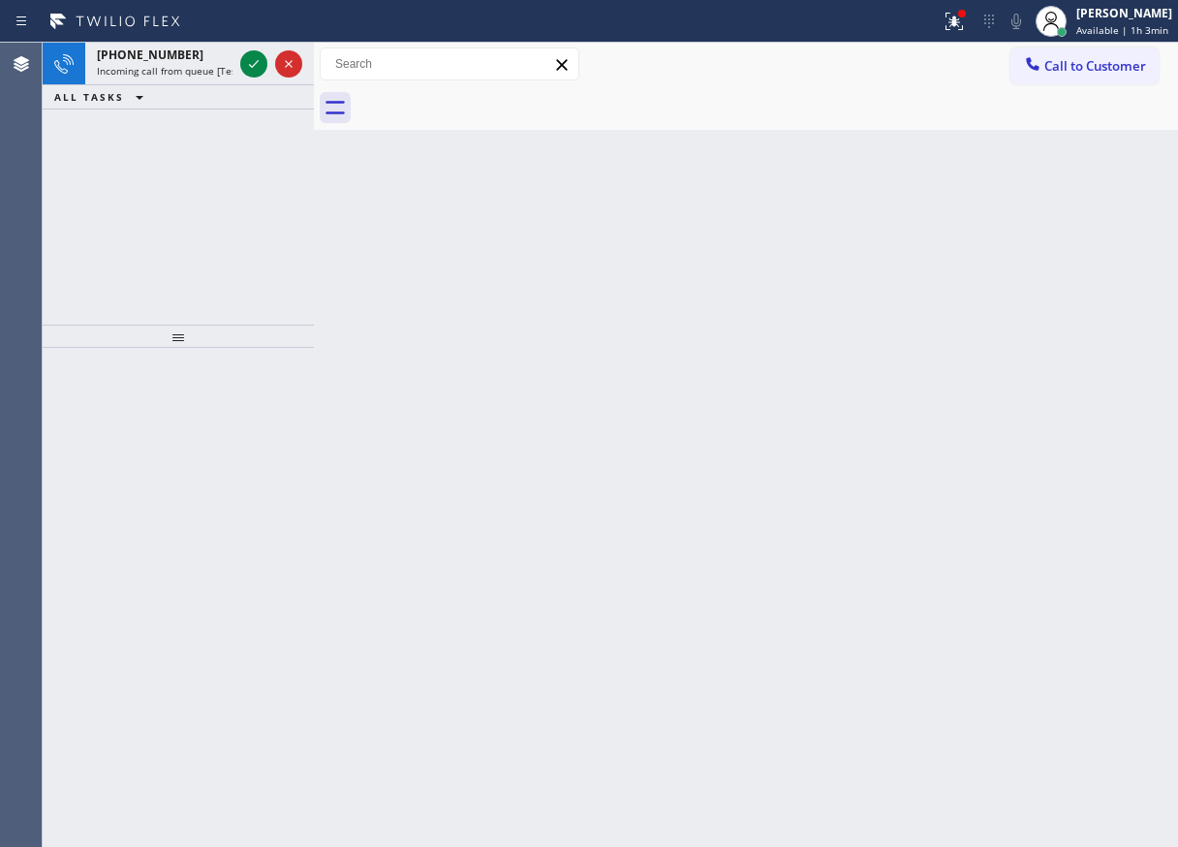
drag, startPoint x: 1094, startPoint y: 481, endPoint x: 876, endPoint y: 387, distance: 237.4
click at [1094, 481] on div "Back to Dashboard Change Sender ID Customers Technicians Select a contact Outbo…" at bounding box center [746, 445] width 864 height 804
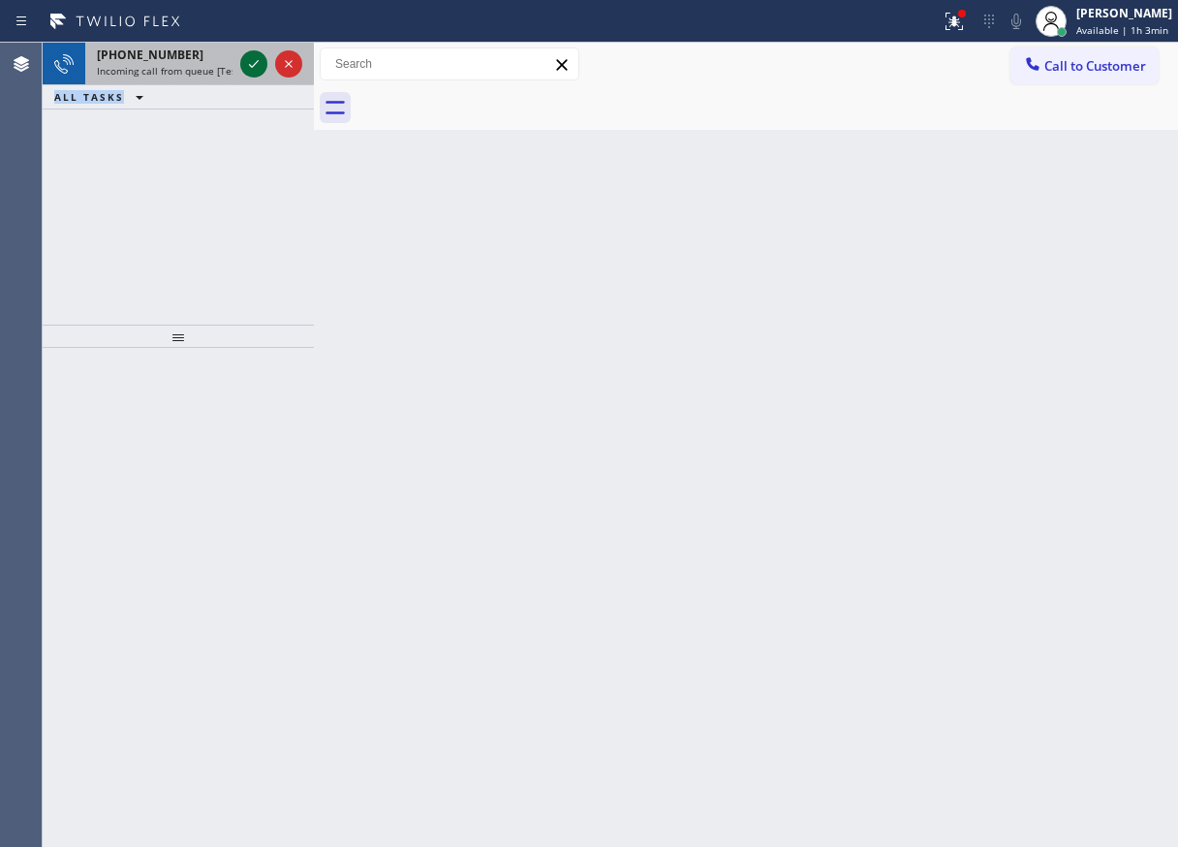
click at [248, 69] on icon at bounding box center [253, 63] width 23 height 23
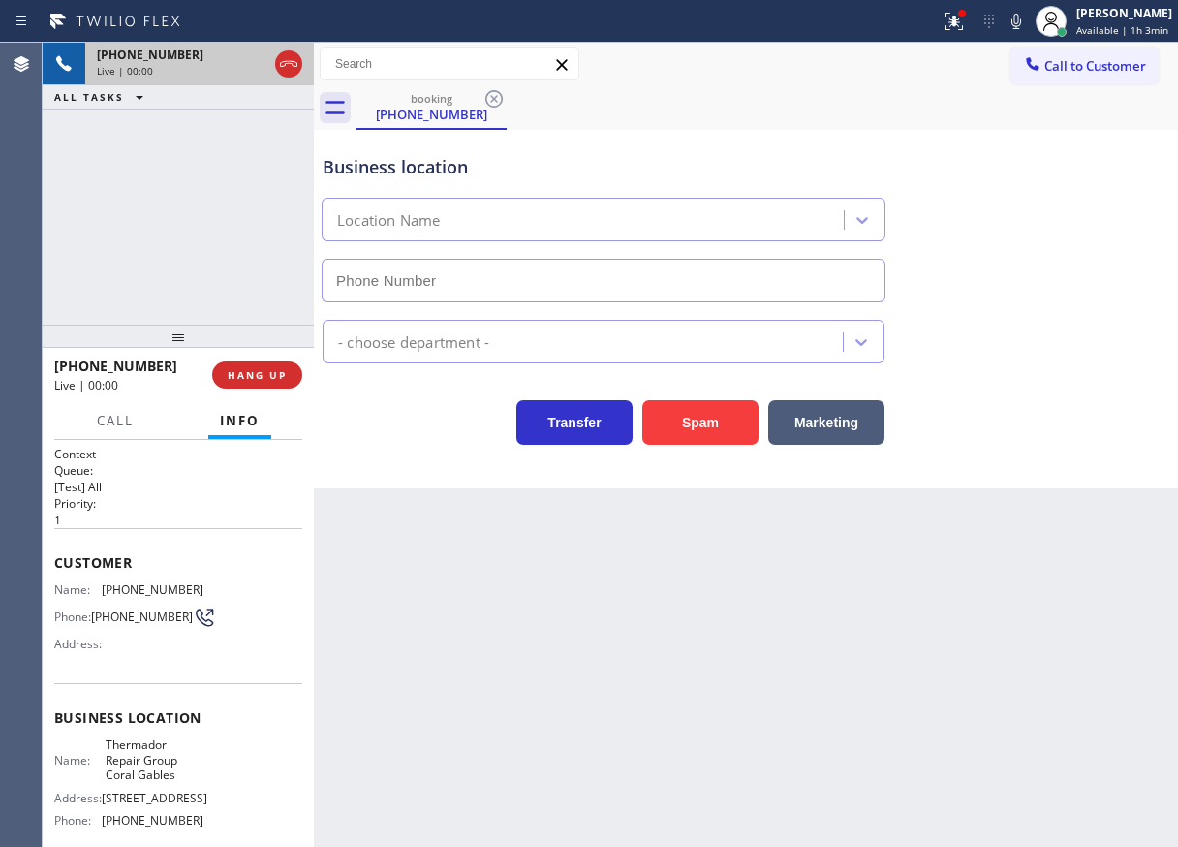
type input "[PHONE_NUMBER]"
click at [149, 775] on span "Thermador Repair Group Coral Gables" at bounding box center [154, 759] width 97 height 45
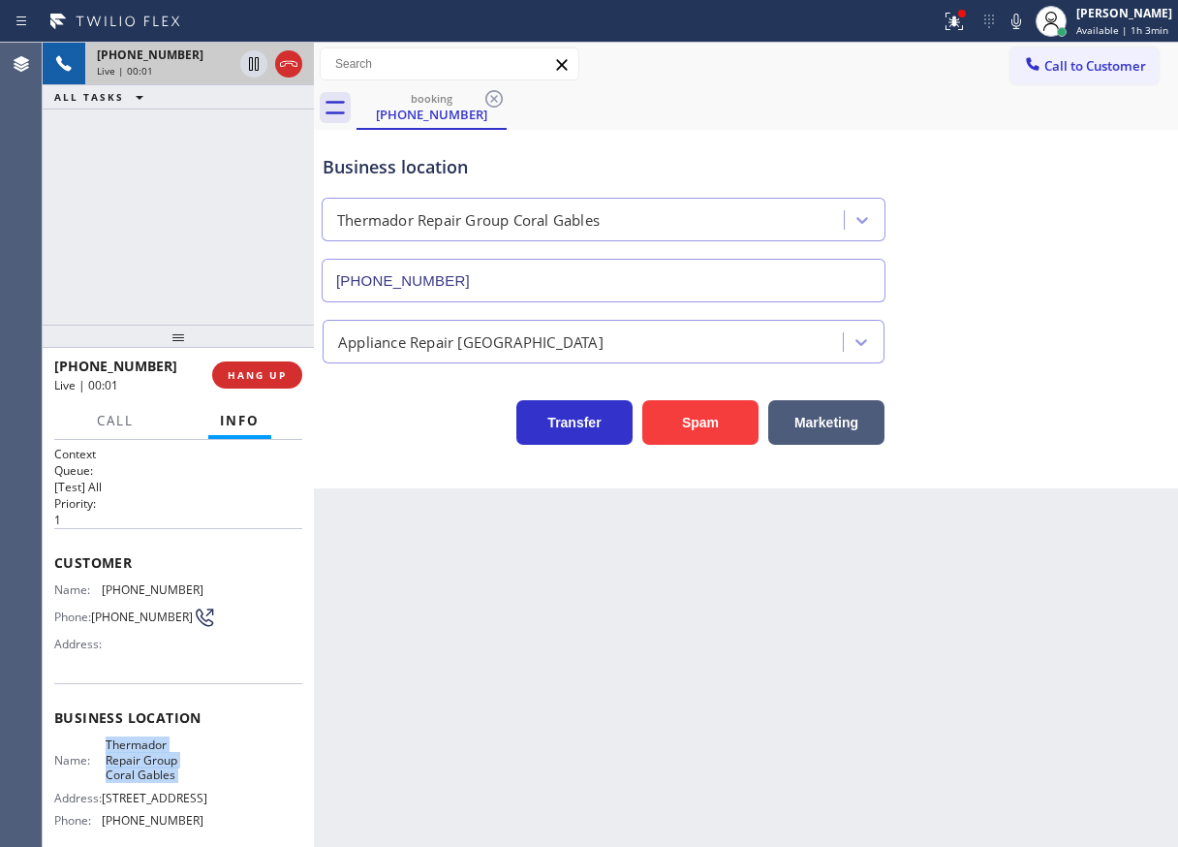
click at [149, 775] on span "Thermador Repair Group Coral Gables" at bounding box center [154, 759] width 97 height 45
copy span "Thermador Repair Group Coral Gables"
click at [454, 286] on input "[PHONE_NUMBER]" at bounding box center [604, 281] width 564 height 44
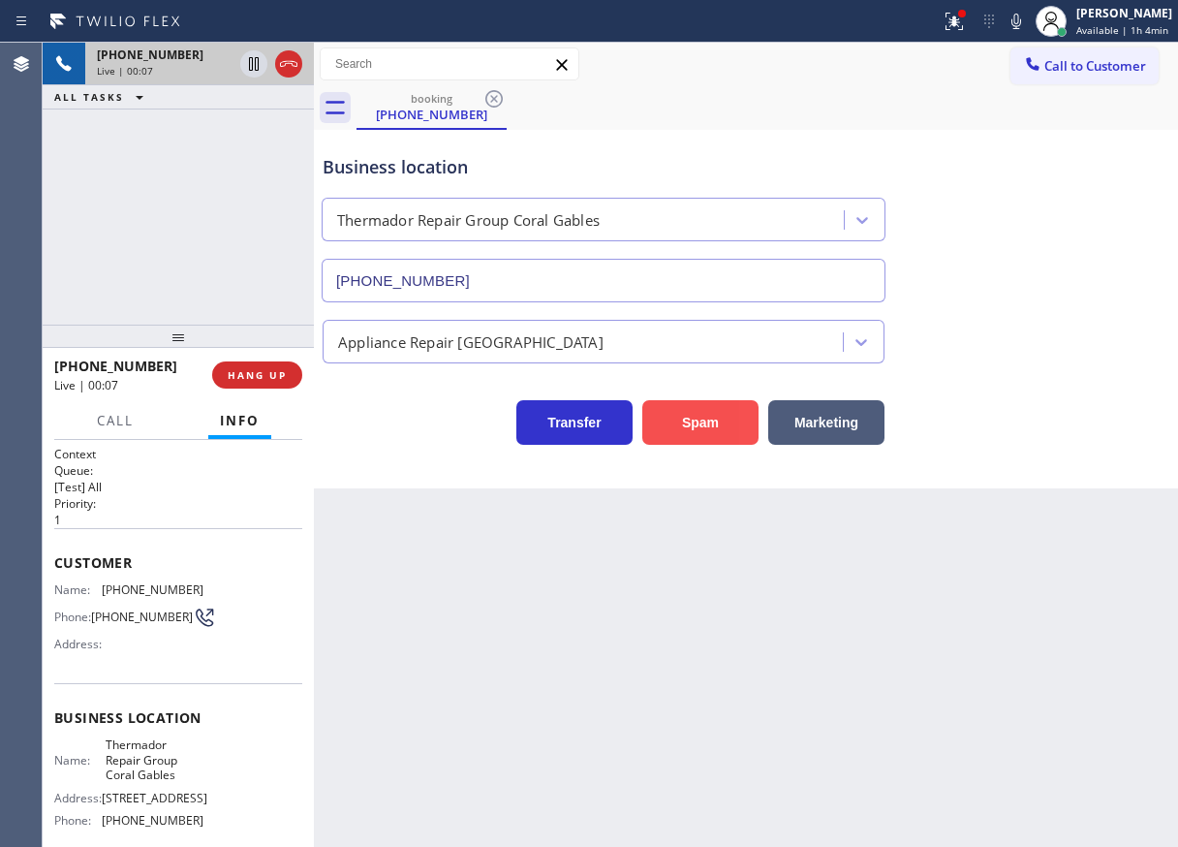
click at [691, 441] on button "Spam" at bounding box center [700, 422] width 116 height 45
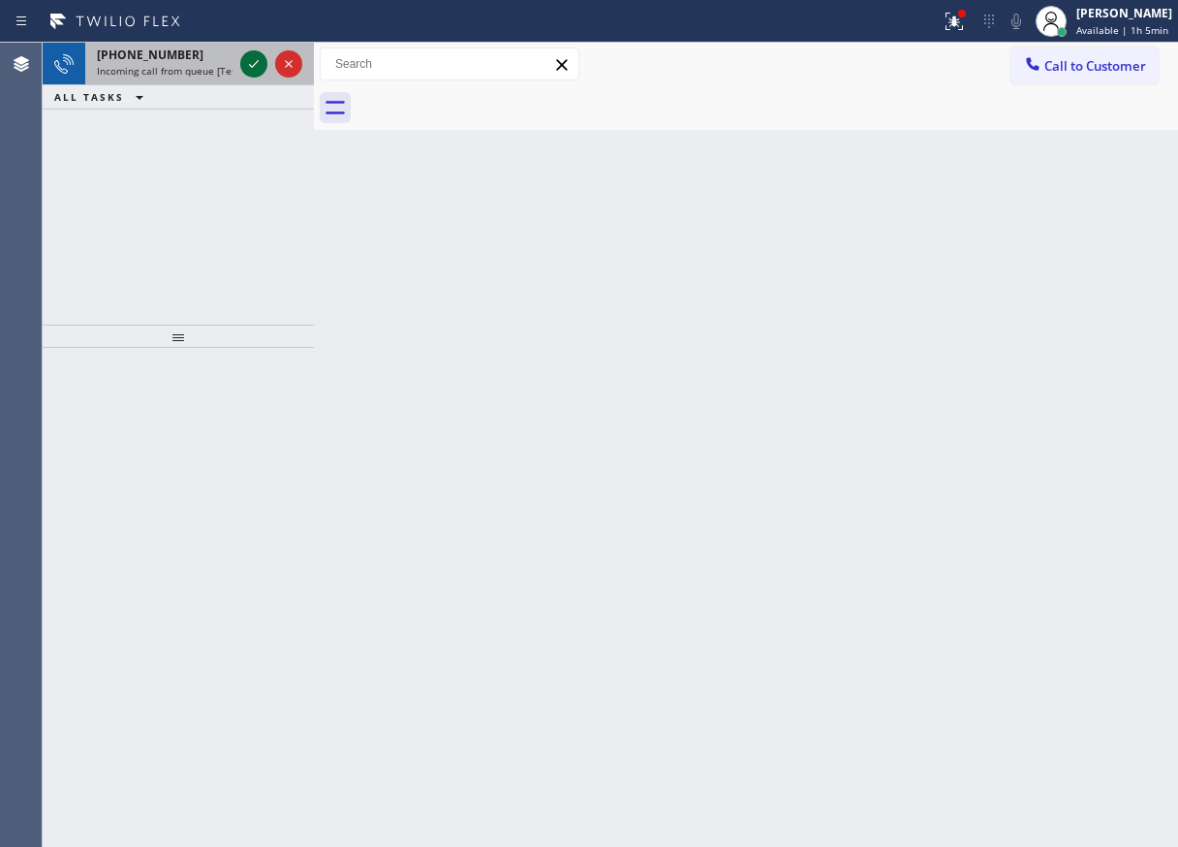
click at [255, 57] on icon at bounding box center [253, 63] width 23 height 23
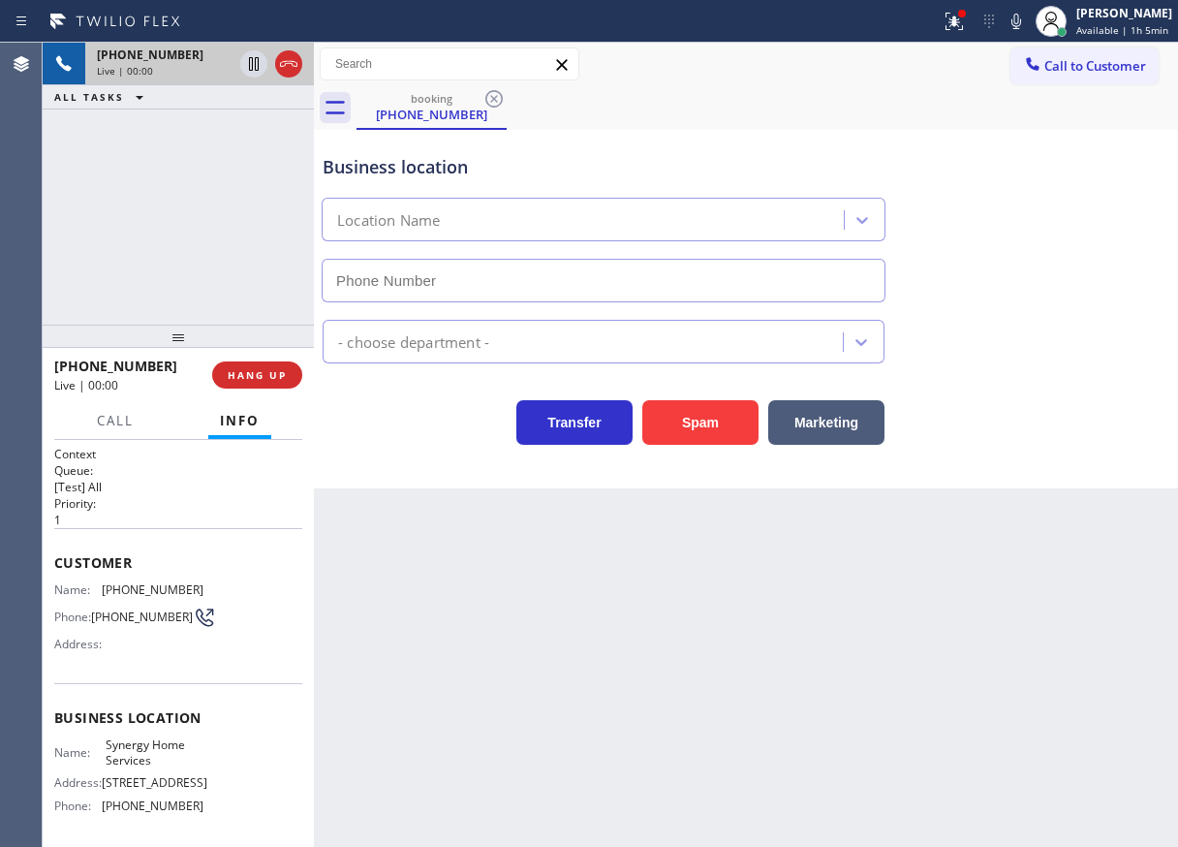
type input "[PHONE_NUMBER]"
click at [706, 434] on button "Spam" at bounding box center [700, 422] width 116 height 45
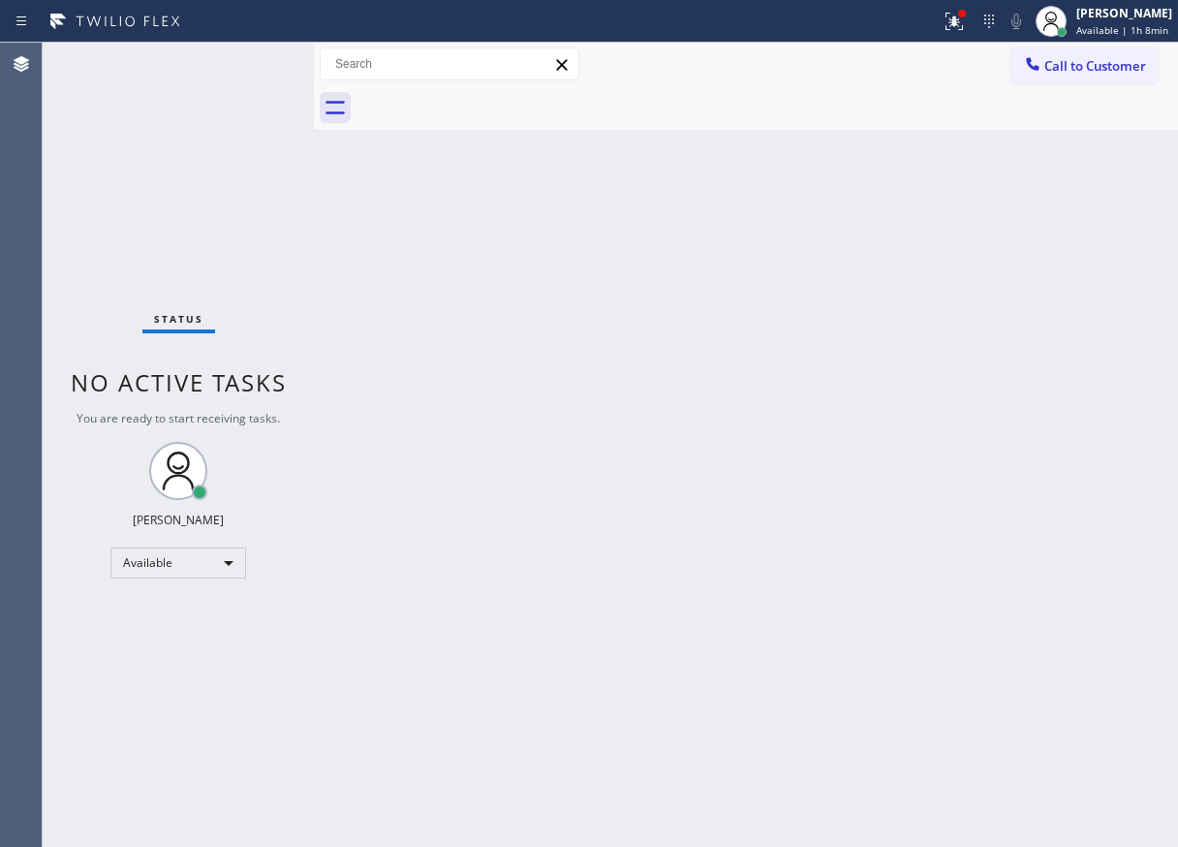
click at [773, 465] on div "Back to Dashboard Change Sender ID Customers Technicians Select a contact Outbo…" at bounding box center [746, 445] width 864 height 804
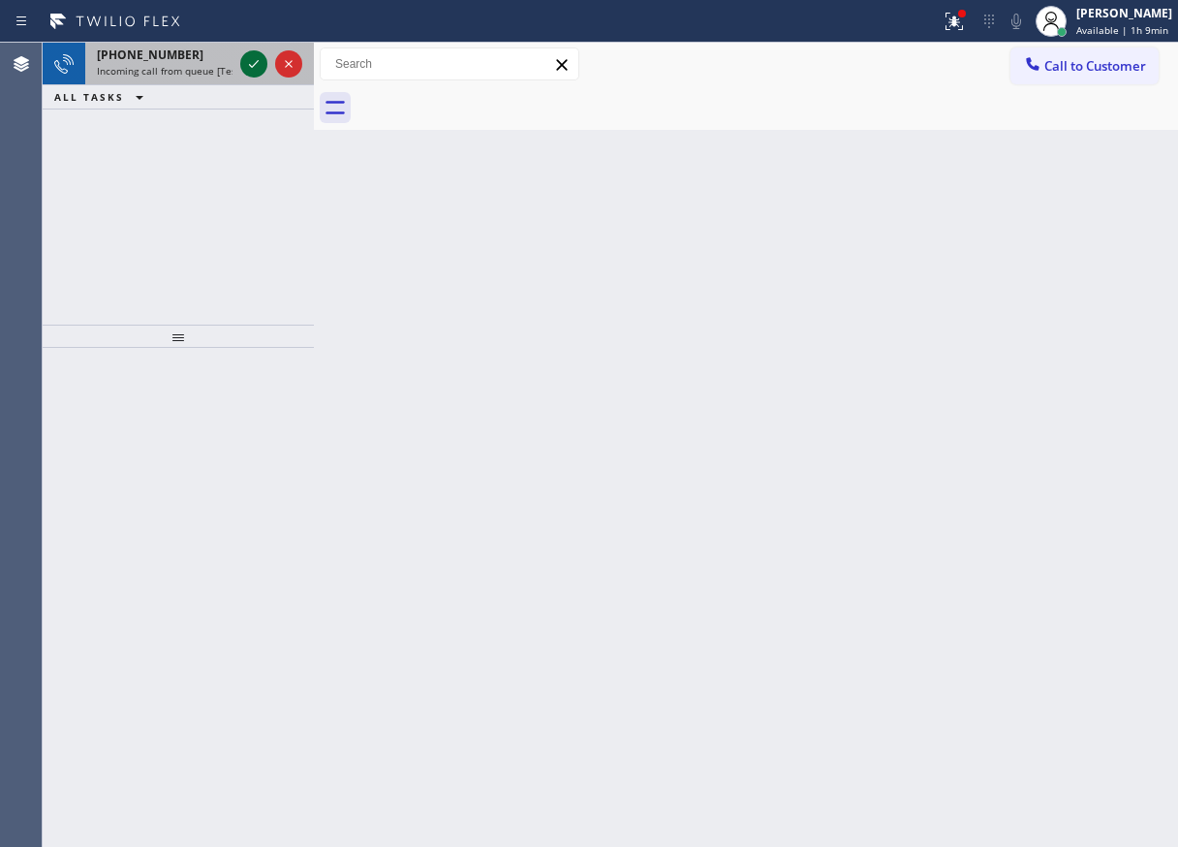
click at [252, 57] on icon at bounding box center [253, 63] width 23 height 23
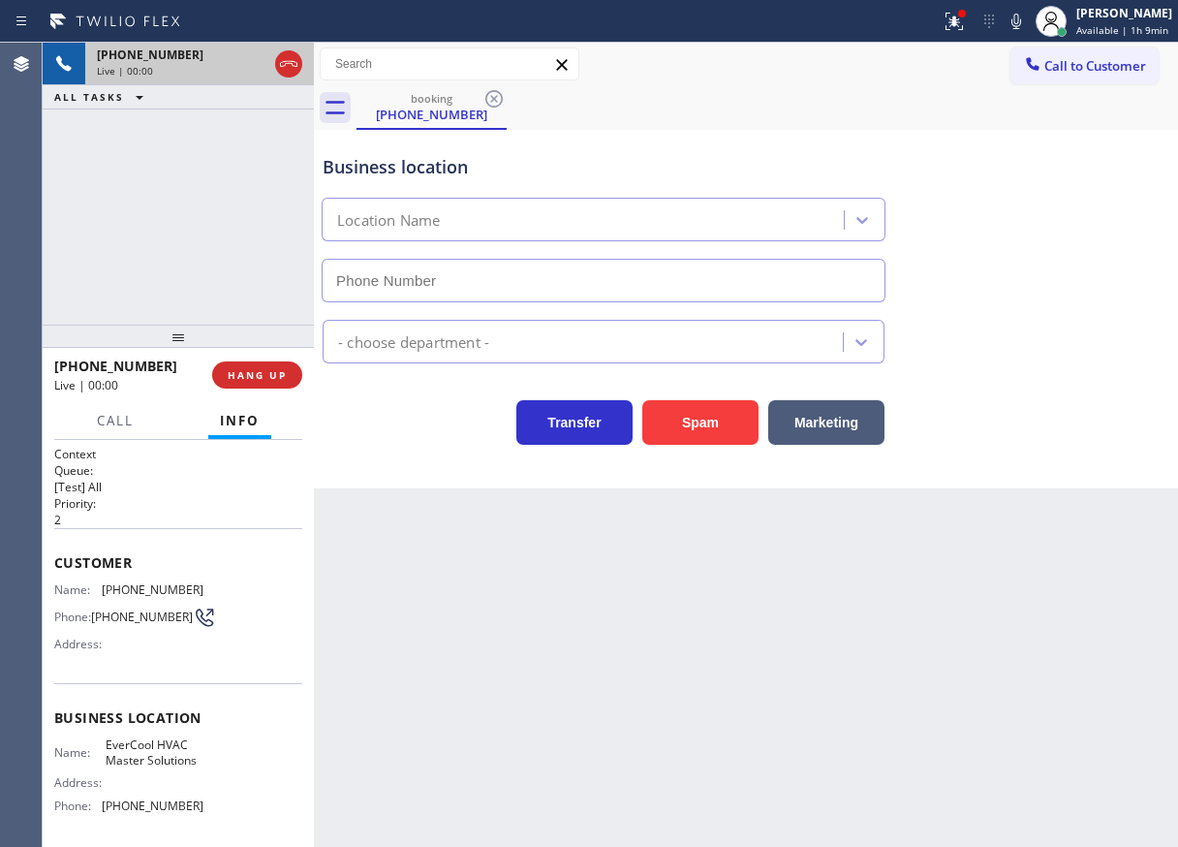
type input "[PHONE_NUMBER]"
click at [234, 366] on button "HANG UP" at bounding box center [257, 374] width 90 height 27
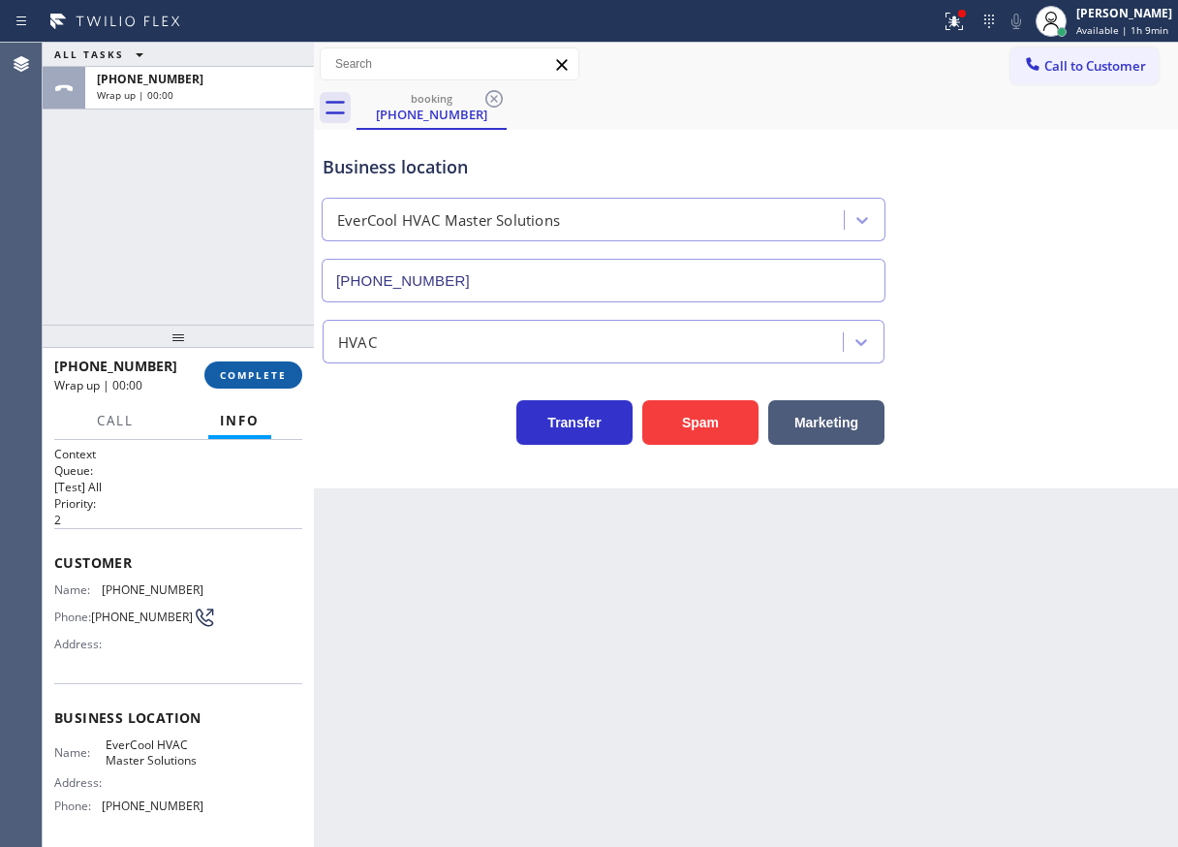
click at [234, 366] on button "COMPLETE" at bounding box center [253, 374] width 98 height 27
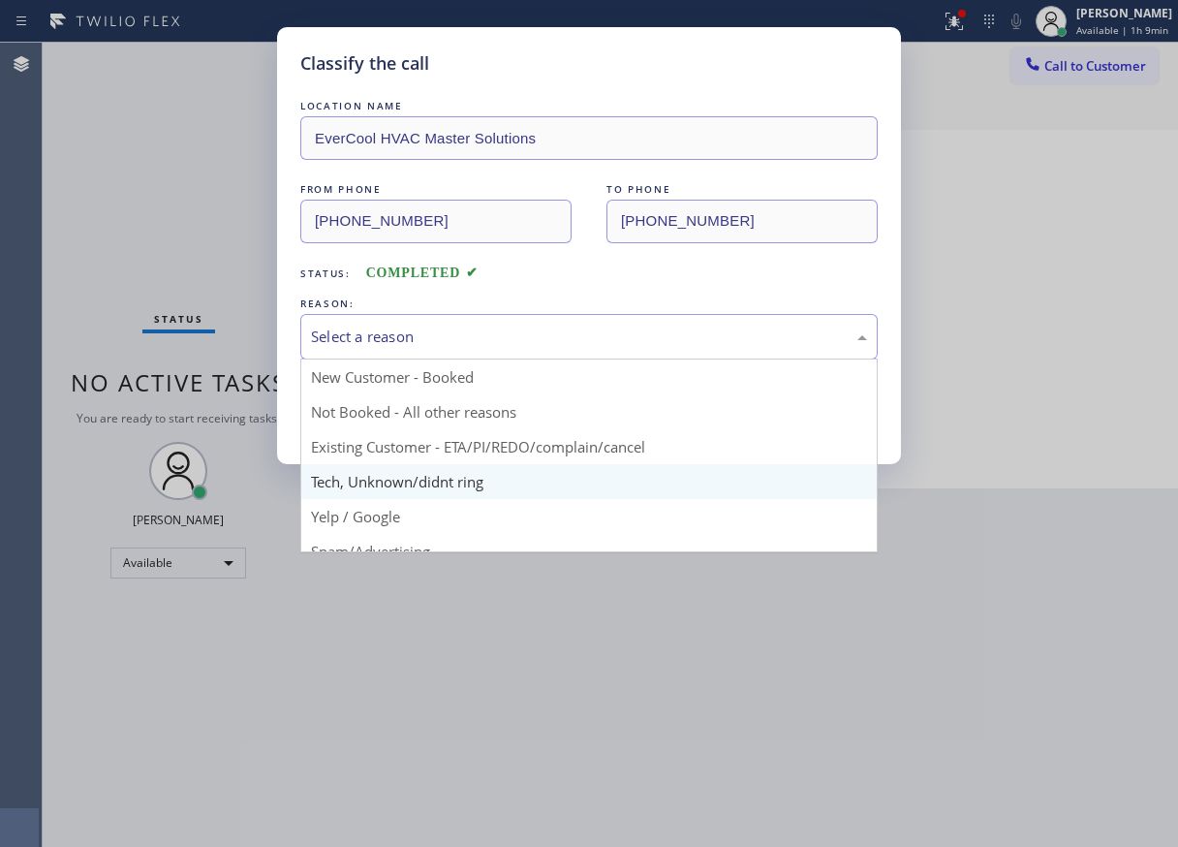
drag, startPoint x: 532, startPoint y: 338, endPoint x: 414, endPoint y: 496, distance: 197.3
click at [531, 339] on div "Select a reason" at bounding box center [589, 337] width 556 height 22
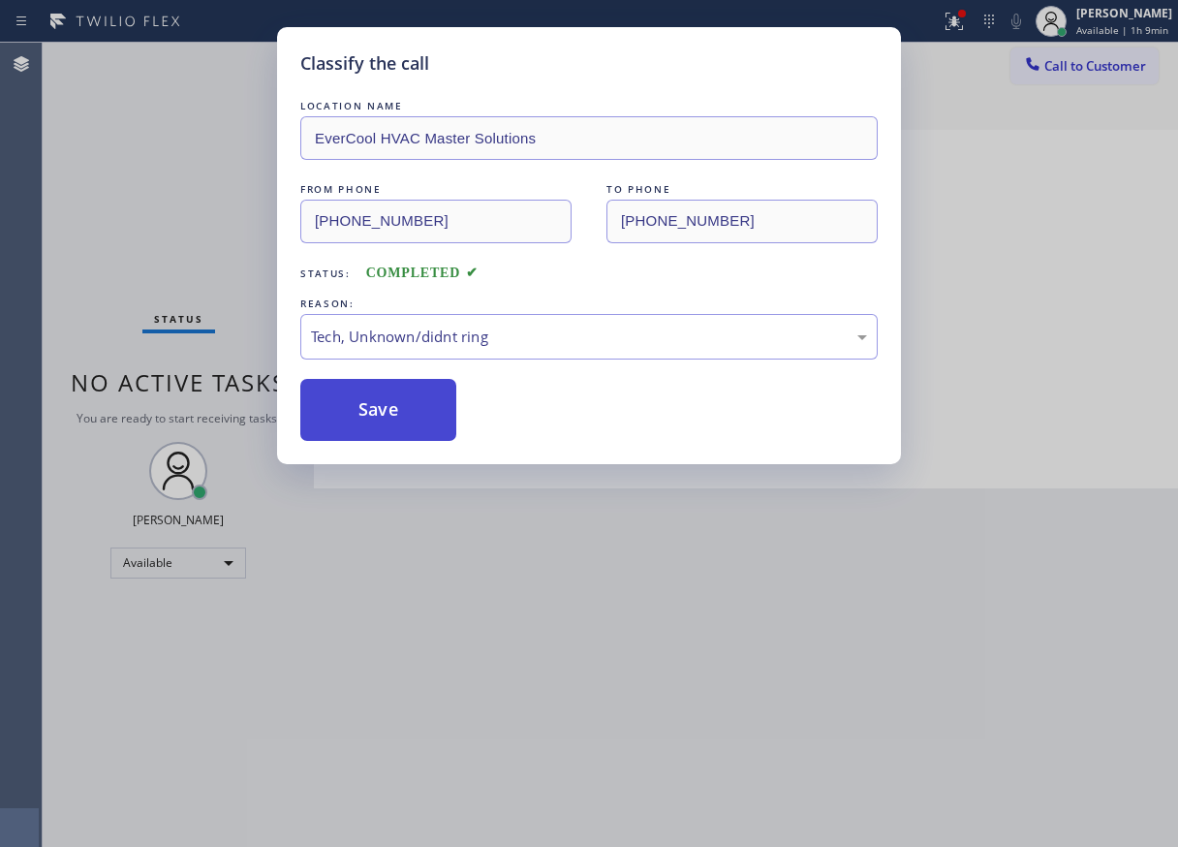
click at [412, 406] on button "Save" at bounding box center [378, 410] width 156 height 62
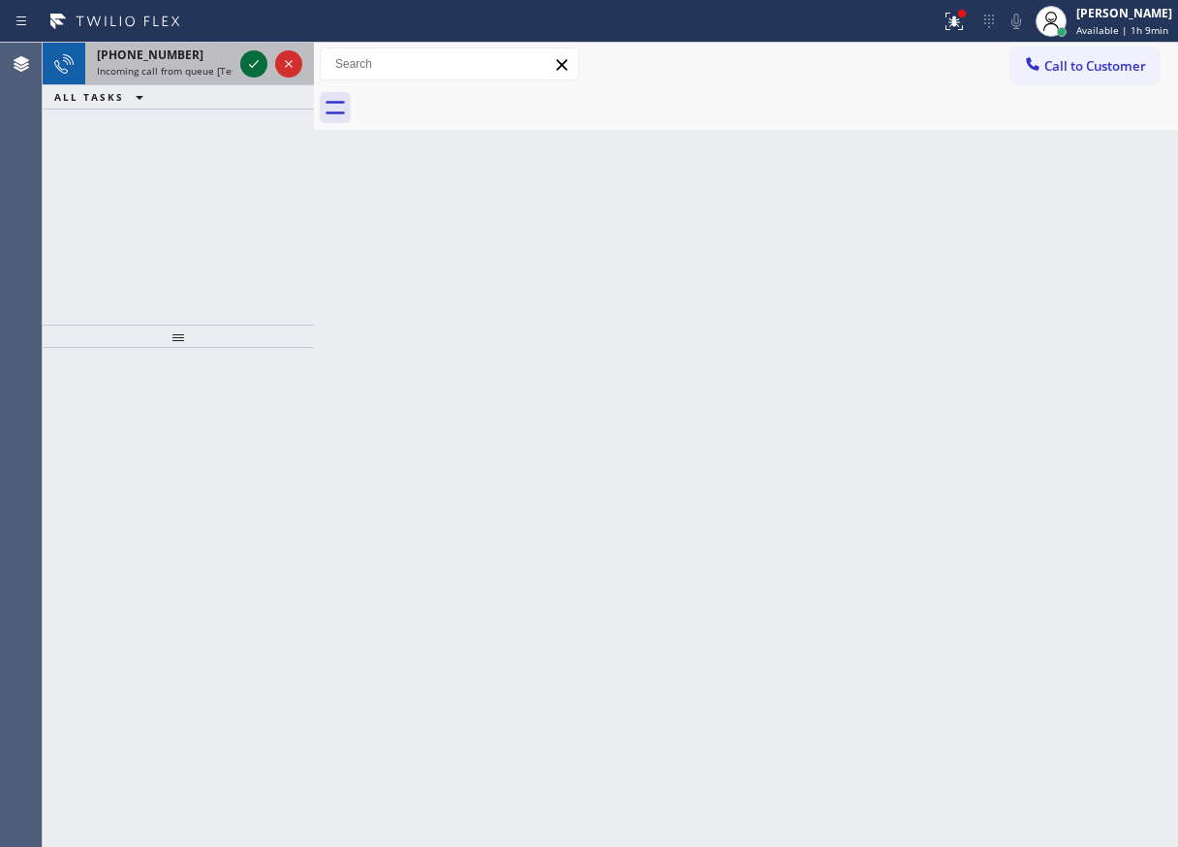
click at [244, 62] on icon at bounding box center [253, 63] width 23 height 23
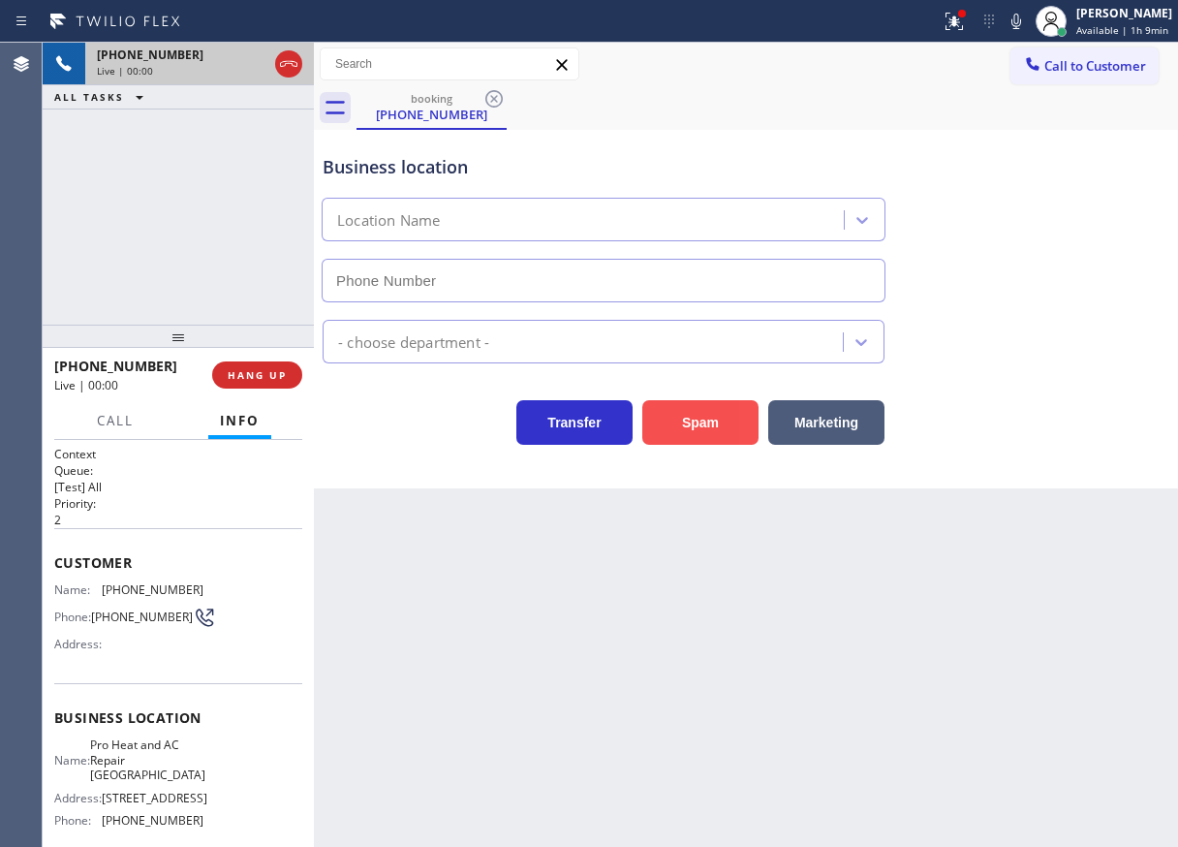
type input "[PHONE_NUMBER]"
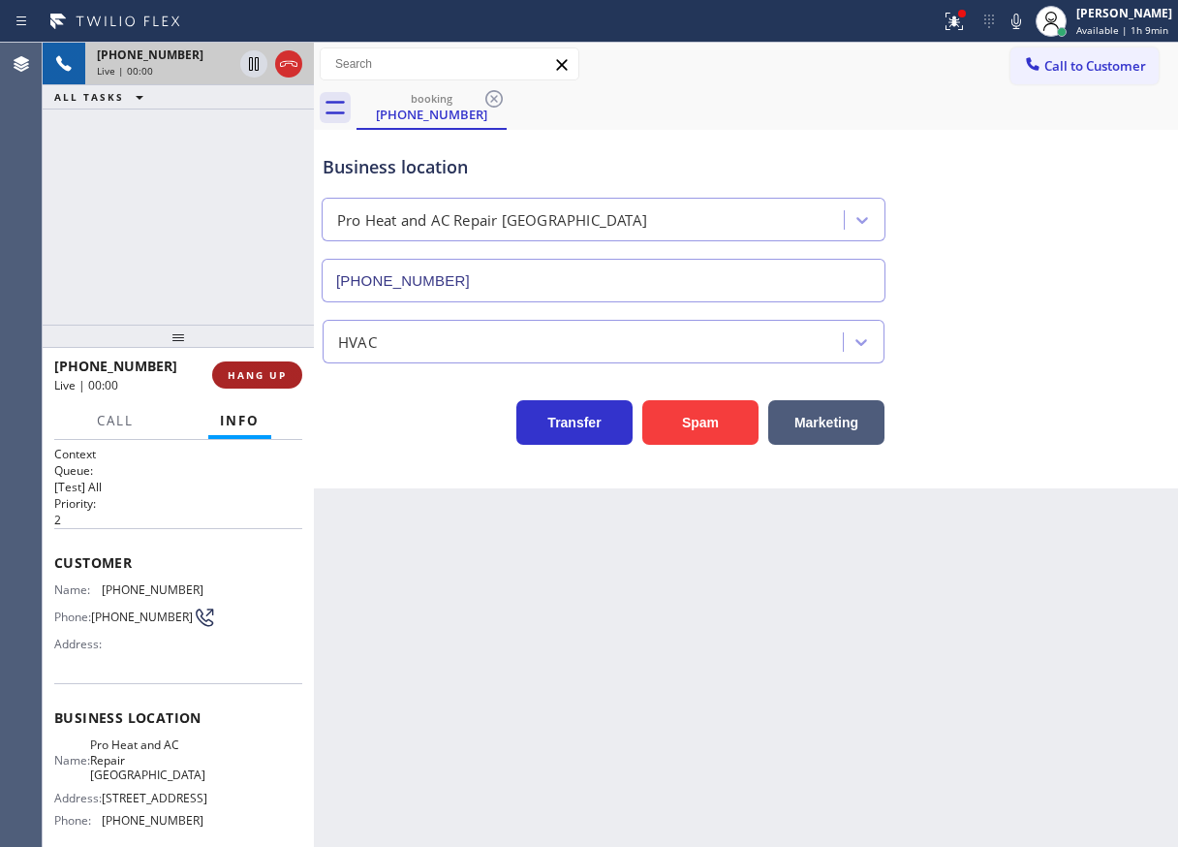
click at [248, 388] on button "HANG UP" at bounding box center [257, 374] width 90 height 27
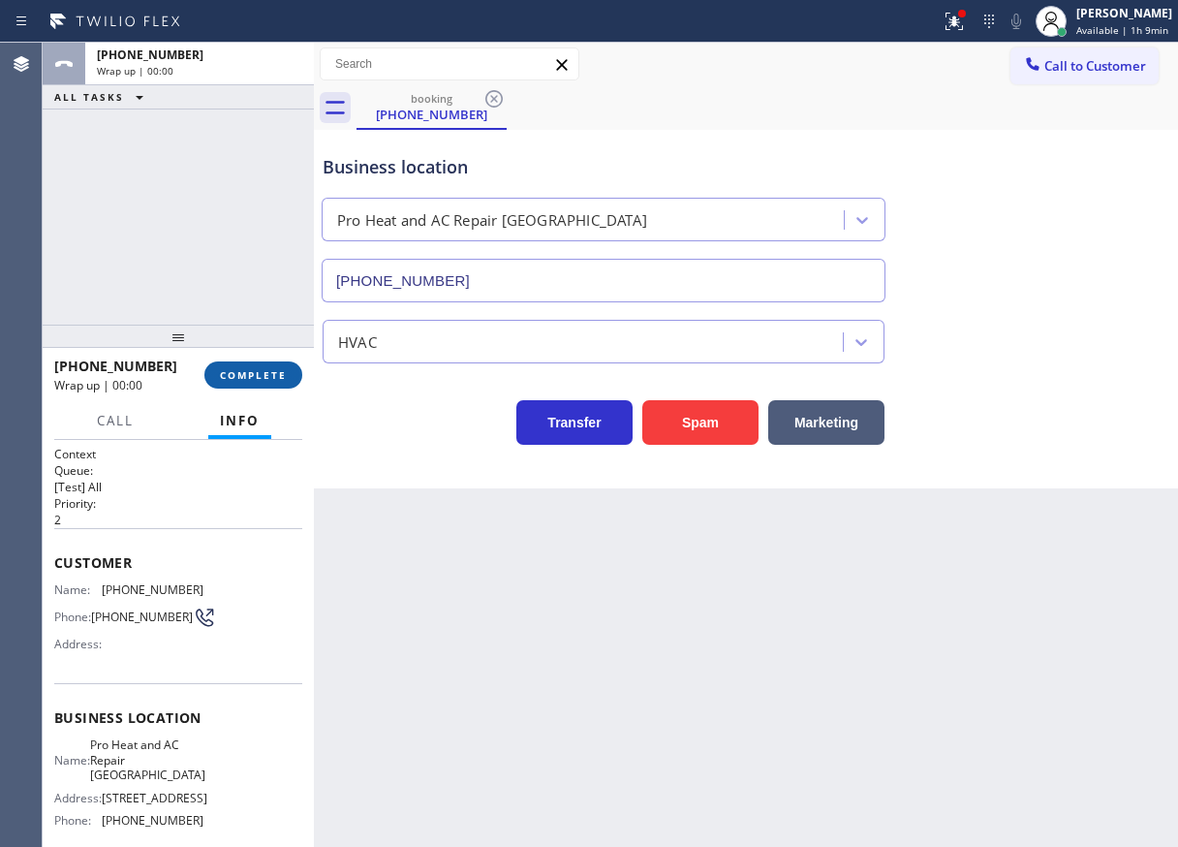
click at [253, 381] on span "COMPLETE" at bounding box center [253, 375] width 67 height 14
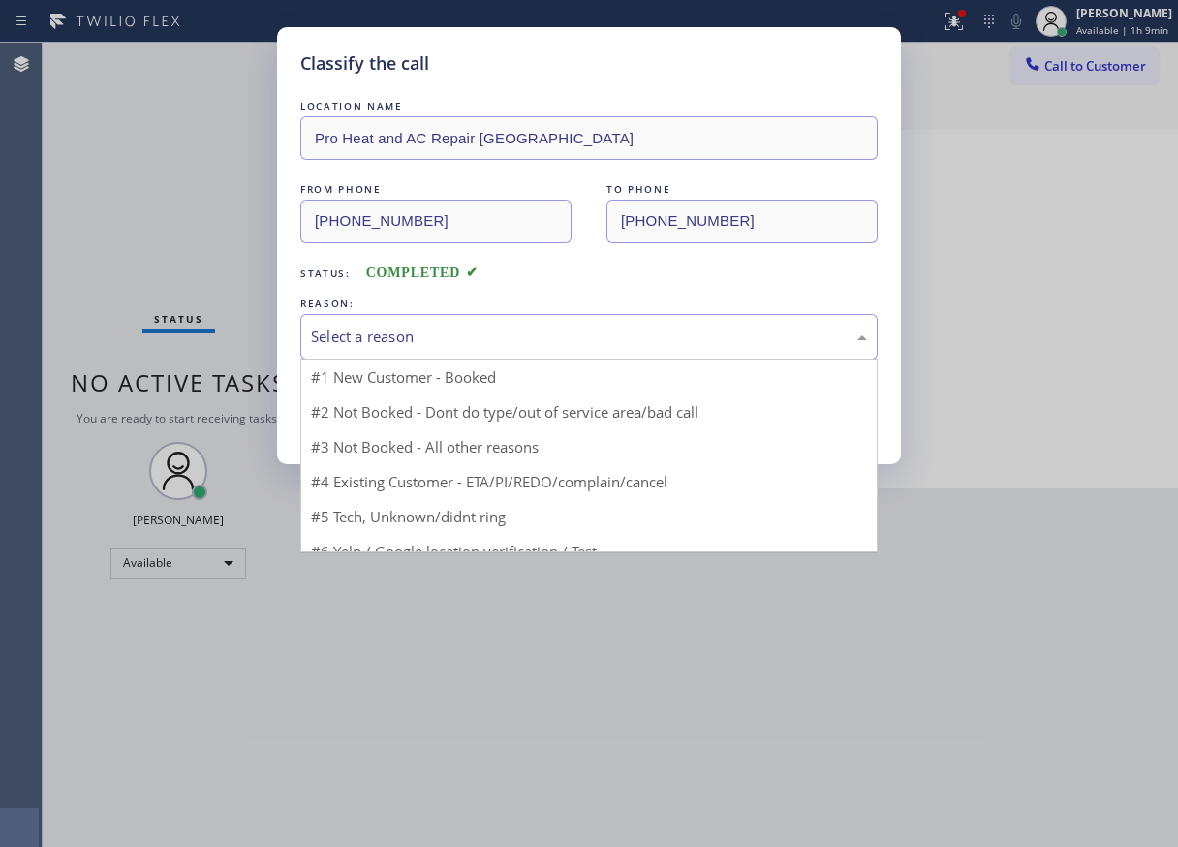
click at [516, 341] on div "Select a reason" at bounding box center [589, 337] width 556 height 22
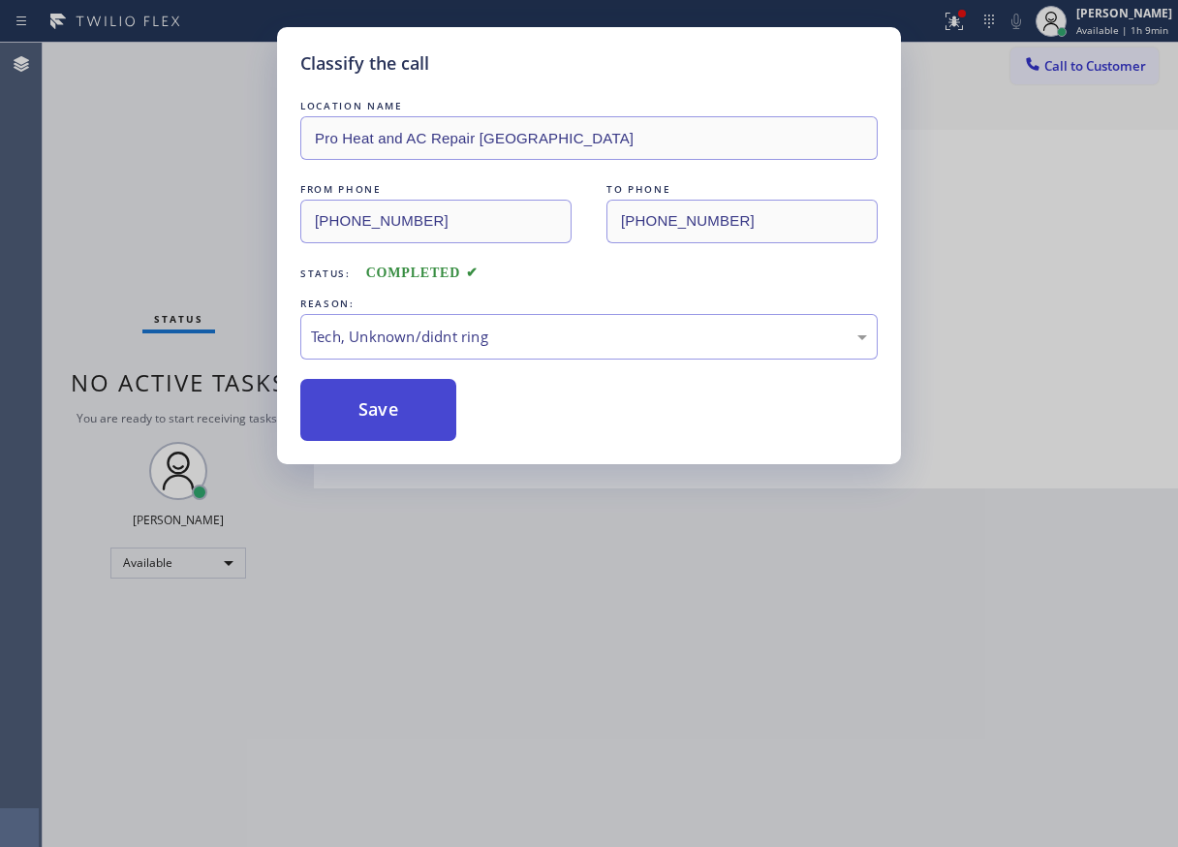
click at [413, 398] on button "Save" at bounding box center [378, 410] width 156 height 62
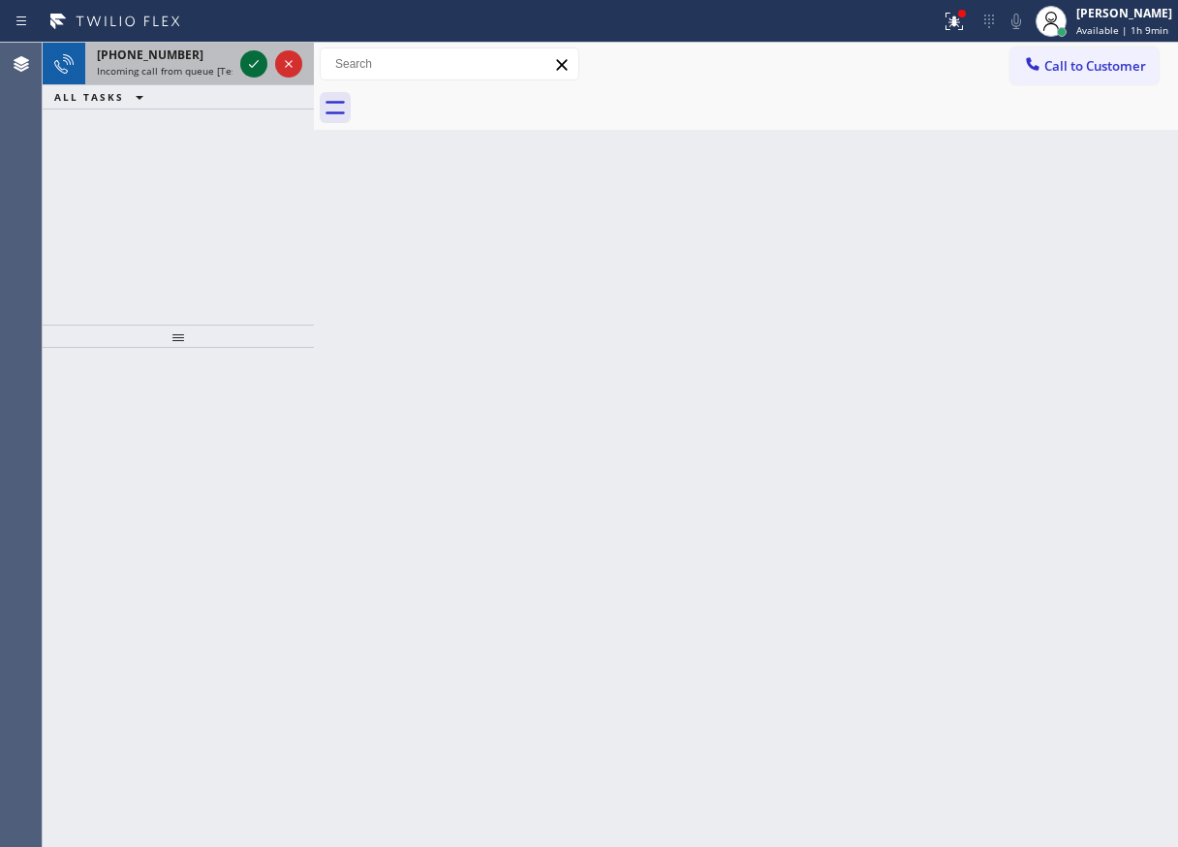
click at [253, 61] on icon at bounding box center [253, 63] width 23 height 23
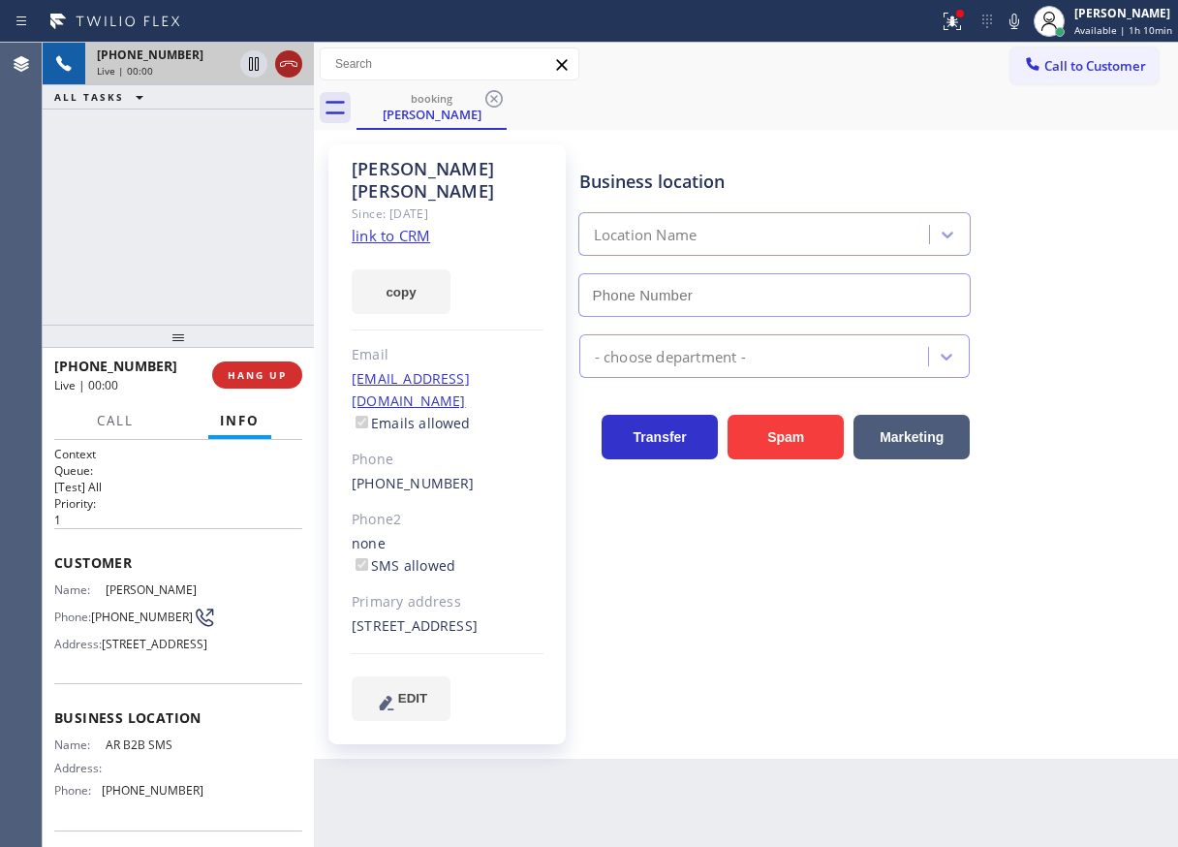
type input "[PHONE_NUMBER]"
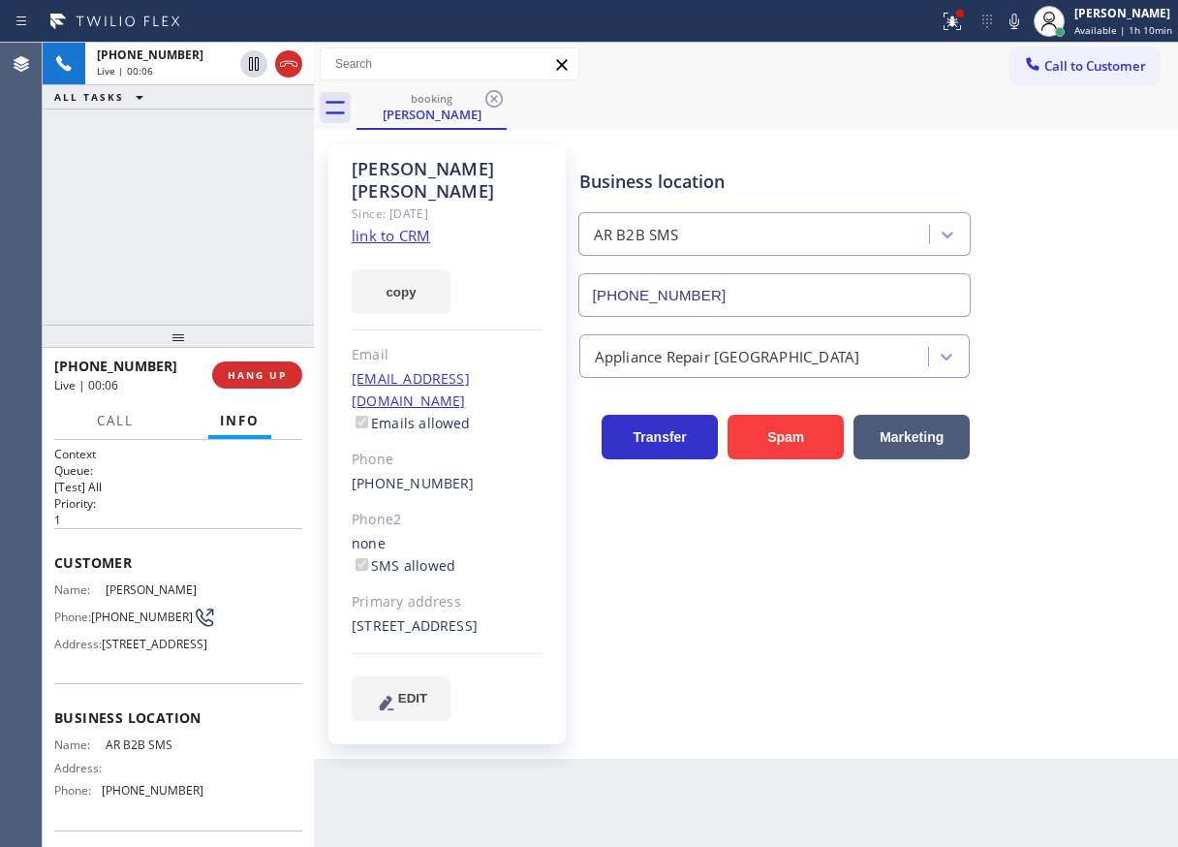
click at [151, 752] on span "AR B2B SMS" at bounding box center [154, 744] width 97 height 15
copy span "AR B2B SMS"
click at [773, 276] on input "[PHONE_NUMBER]" at bounding box center [775, 295] width 393 height 44
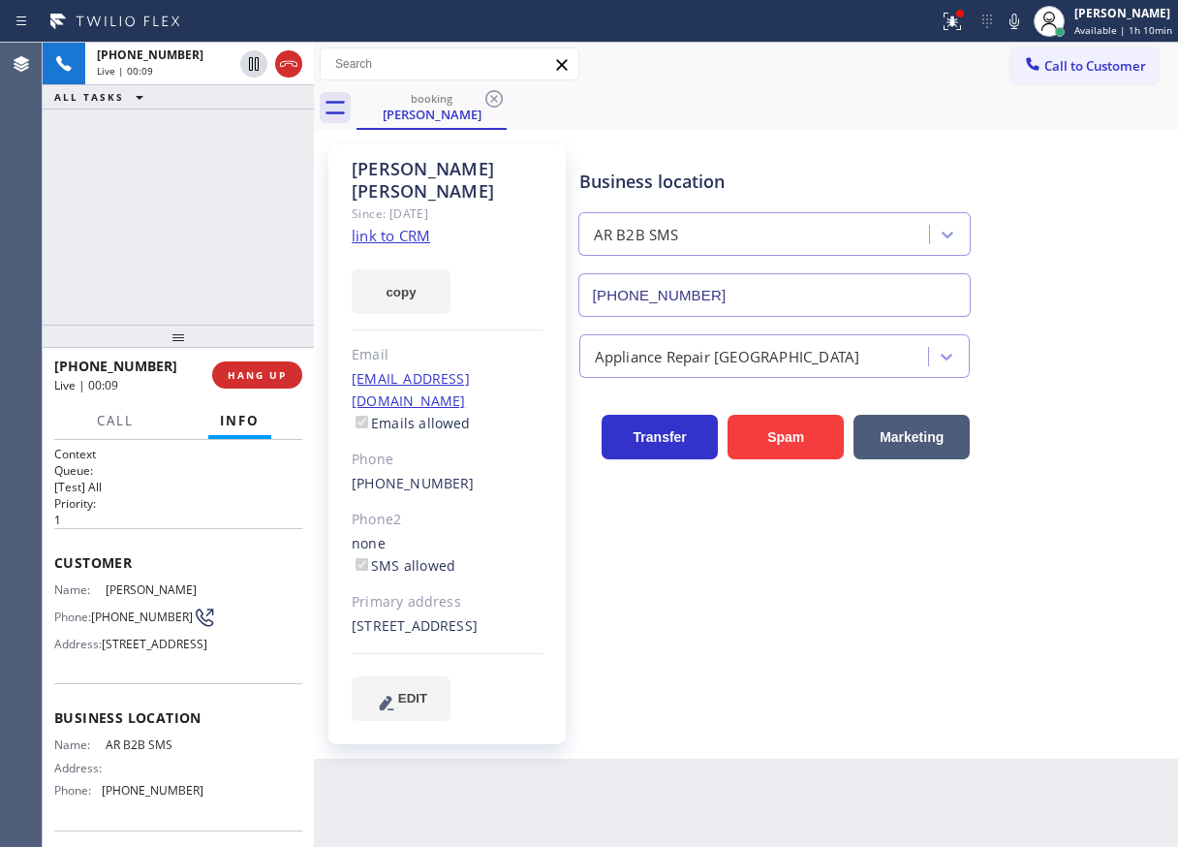
click at [773, 276] on input "[PHONE_NUMBER]" at bounding box center [775, 295] width 393 height 44
click at [402, 226] on link "link to CRM" at bounding box center [391, 235] width 78 height 19
click at [1017, 27] on icon at bounding box center [1014, 21] width 23 height 23
click at [252, 62] on icon at bounding box center [254, 64] width 10 height 14
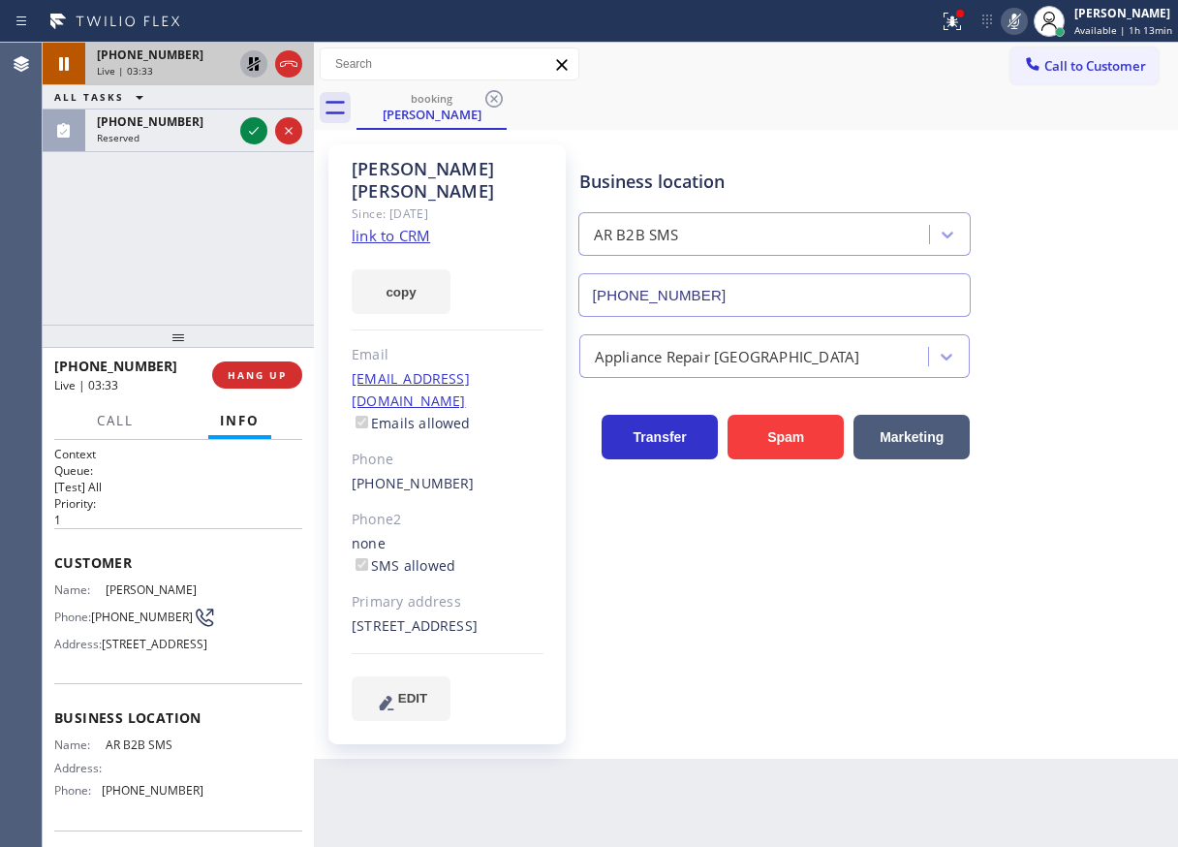
click at [1065, 669] on div "Business location AR B2B SMS [PHONE_NUMBER] Appliance Repair High End Transfer …" at bounding box center [875, 432] width 598 height 566
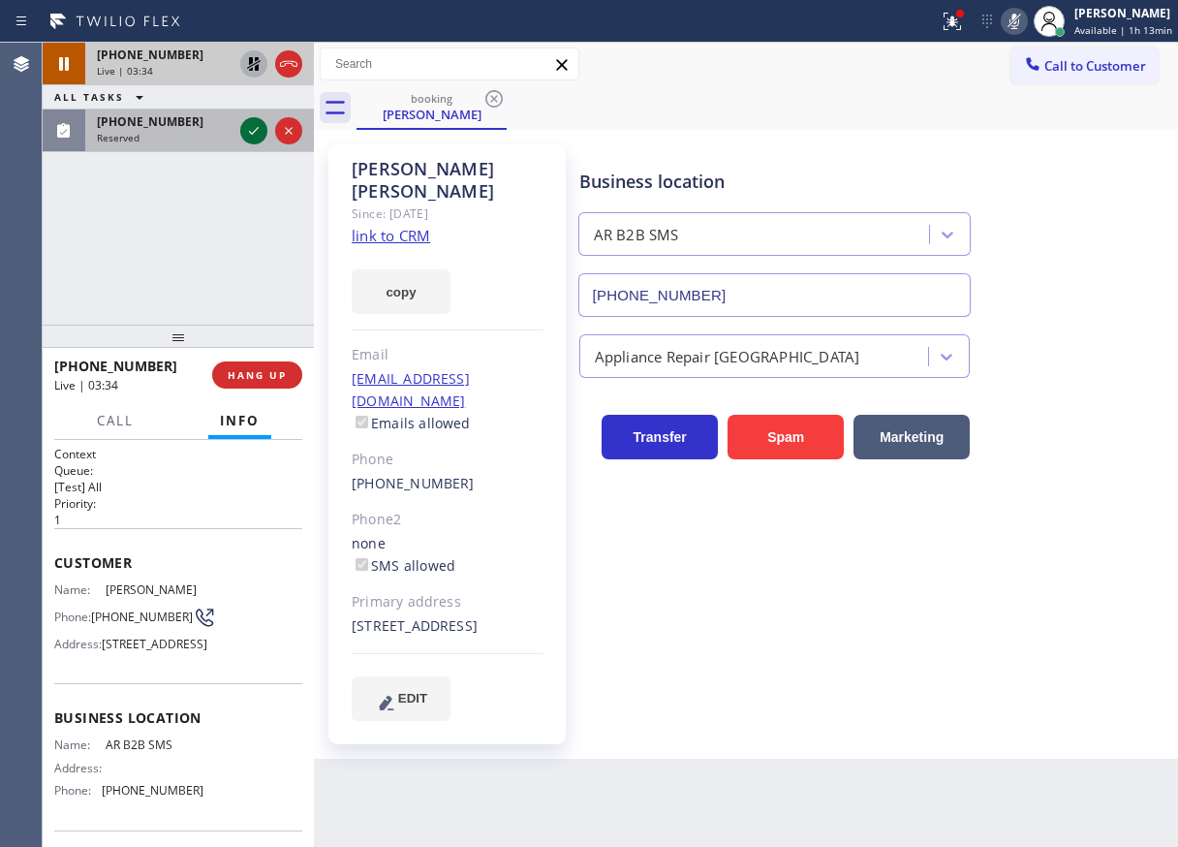
click at [249, 126] on icon at bounding box center [253, 130] width 23 height 23
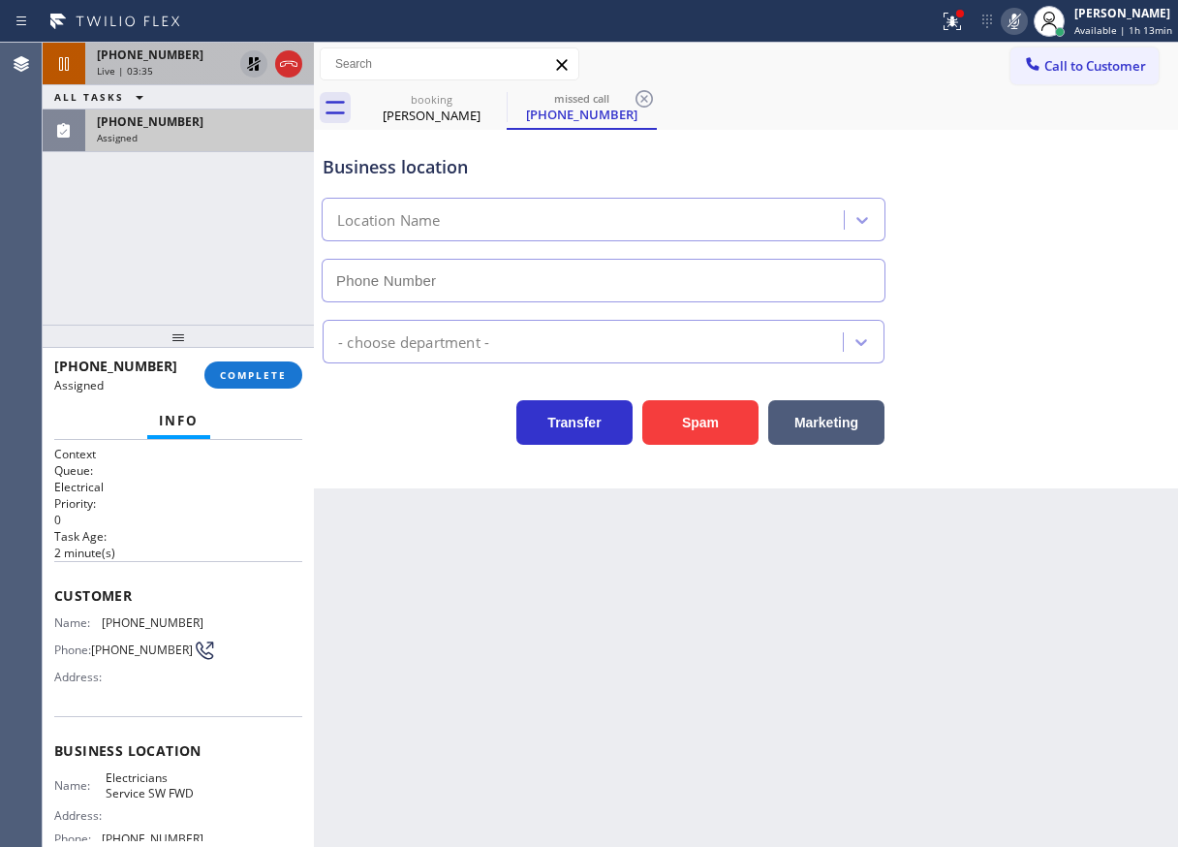
type input "[PHONE_NUMBER]"
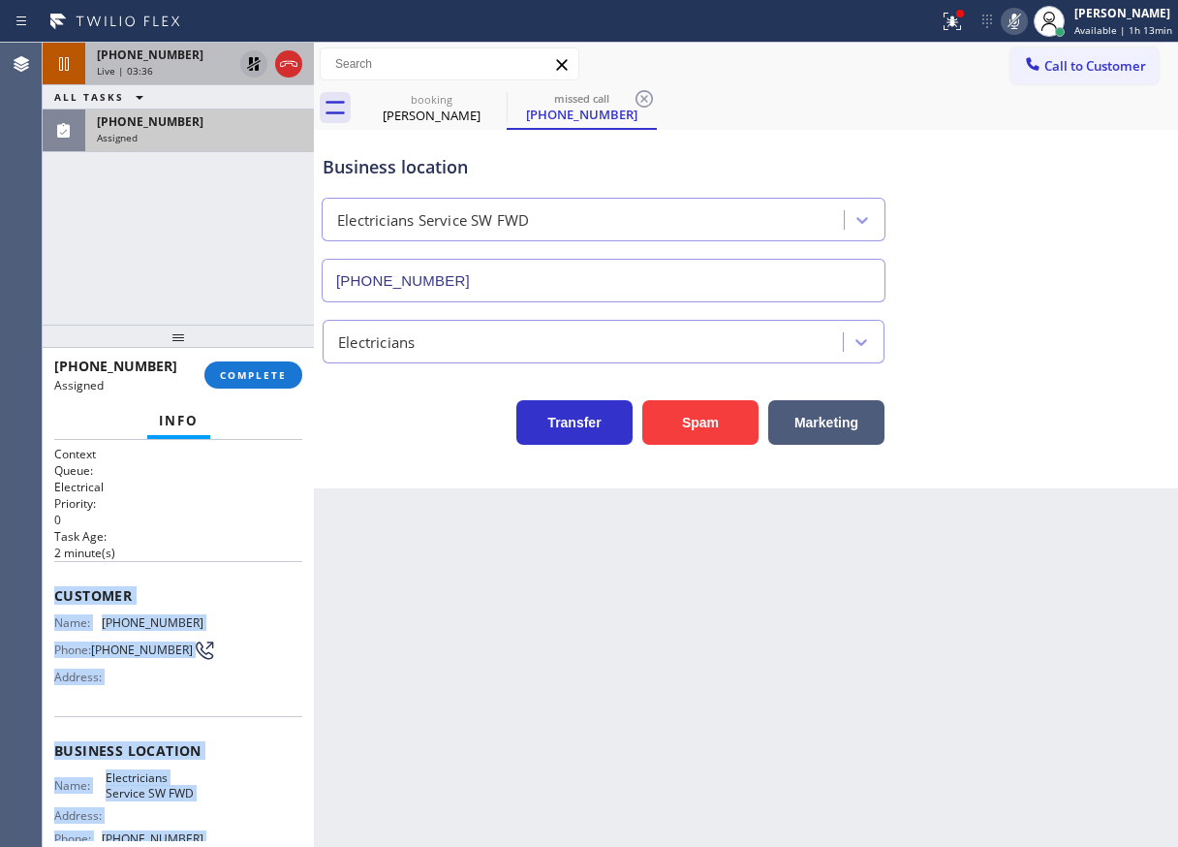
scroll to position [190, 0]
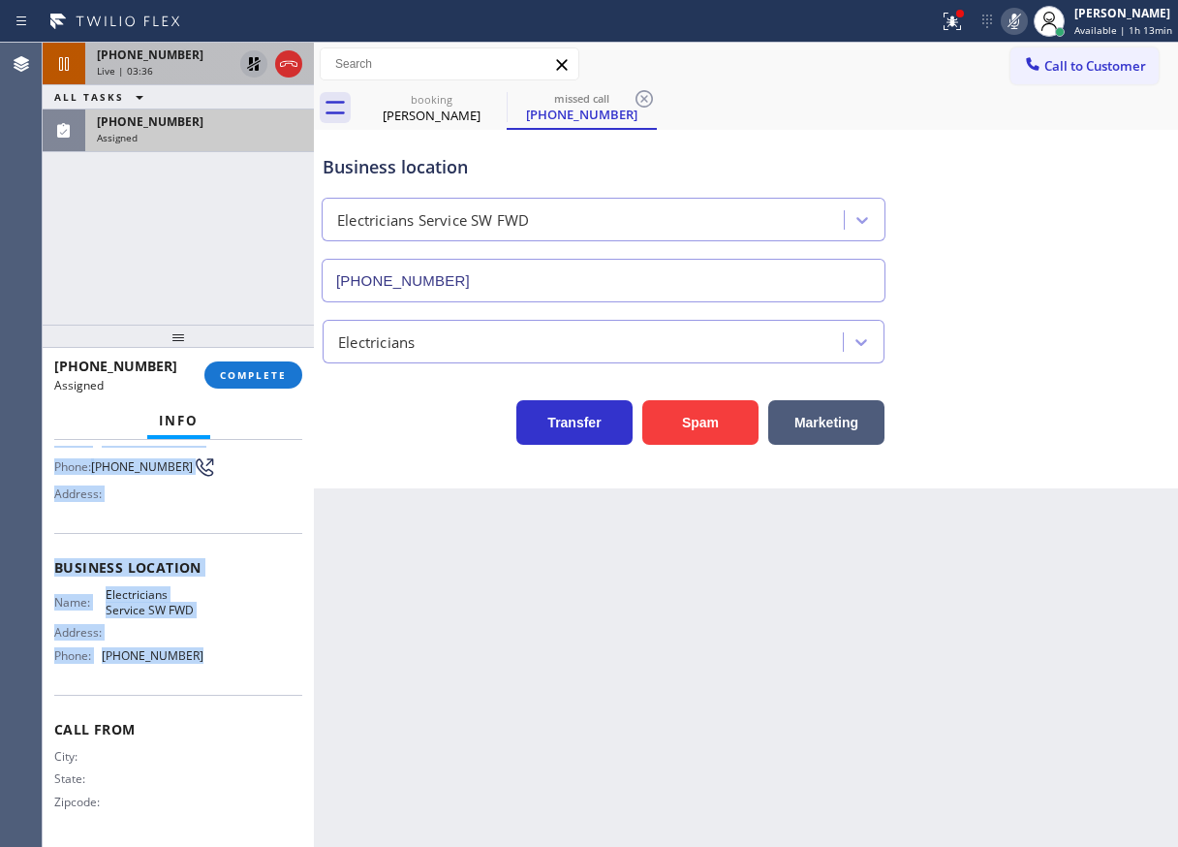
drag, startPoint x: 48, startPoint y: 591, endPoint x: 261, endPoint y: 664, distance: 224.3
click at [261, 664] on div "Context Queue: Electrical Priority: 0 Task Age: [DEMOGRAPHIC_DATA] minute(s) Cu…" at bounding box center [178, 643] width 271 height 407
copy div "Customer Name: [PHONE_NUMBER] Phone: [PHONE_NUMBER] Address: Business location …"
click at [287, 386] on button "COMPLETE" at bounding box center [253, 374] width 98 height 27
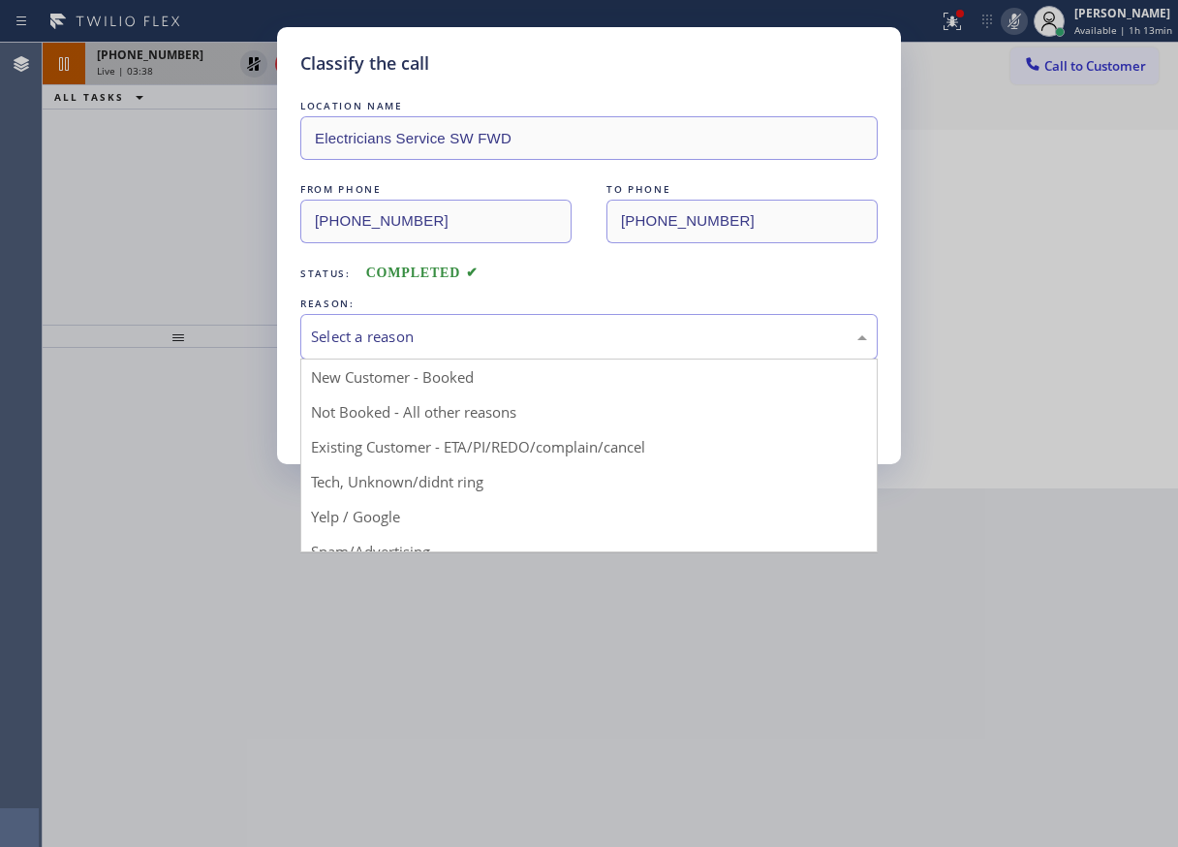
drag, startPoint x: 530, startPoint y: 341, endPoint x: 497, endPoint y: 506, distance: 168.0
click at [530, 344] on div "Select a reason" at bounding box center [589, 337] width 556 height 22
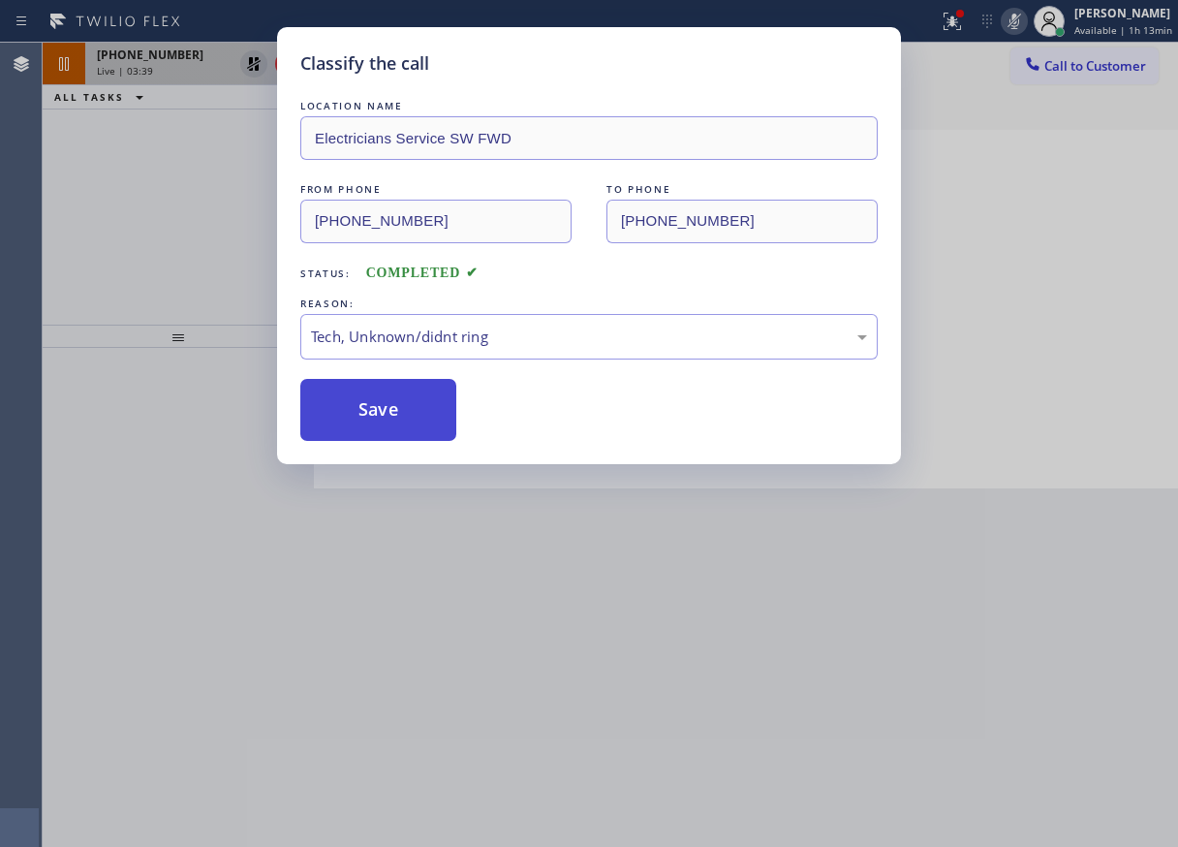
click at [378, 412] on button "Save" at bounding box center [378, 410] width 156 height 62
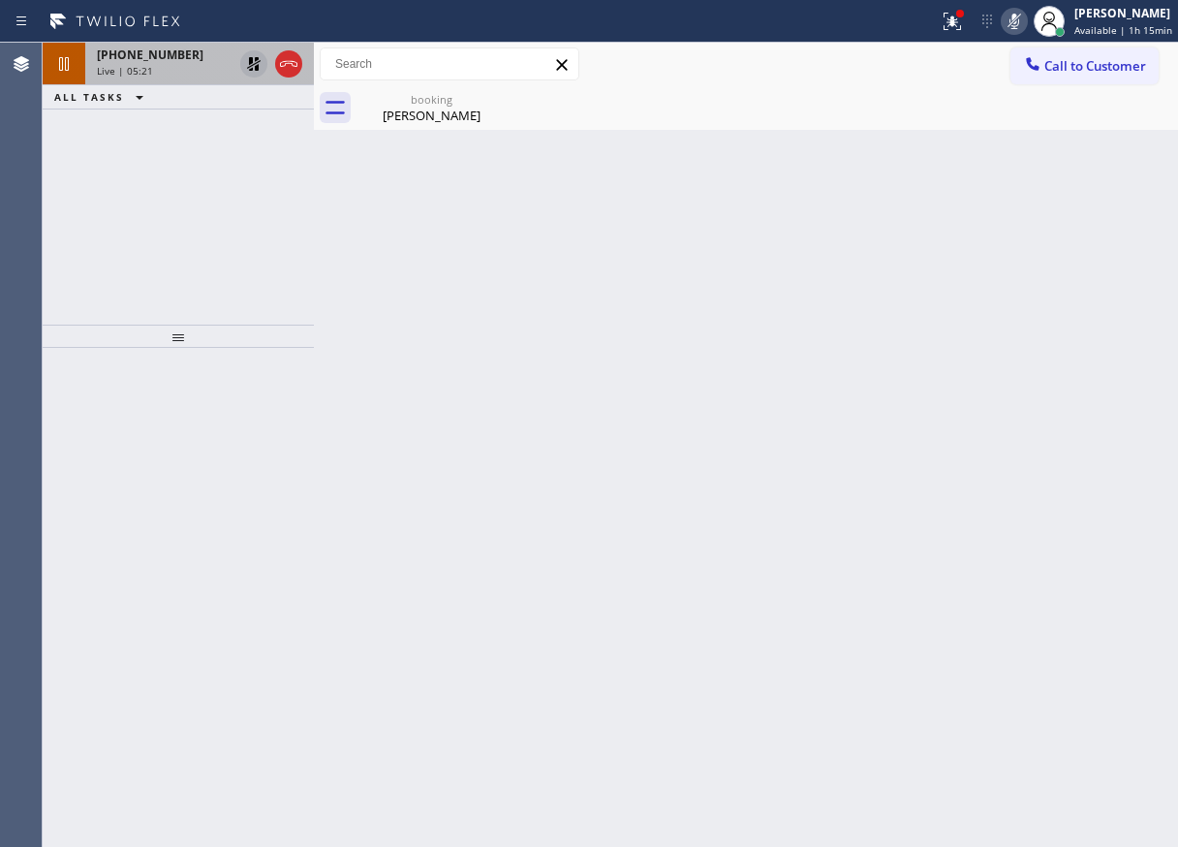
click at [1089, 507] on div "Back to Dashboard Change Sender ID Customers Technicians Select a contact Outbo…" at bounding box center [746, 445] width 864 height 804
click at [253, 63] on icon at bounding box center [253, 63] width 23 height 23
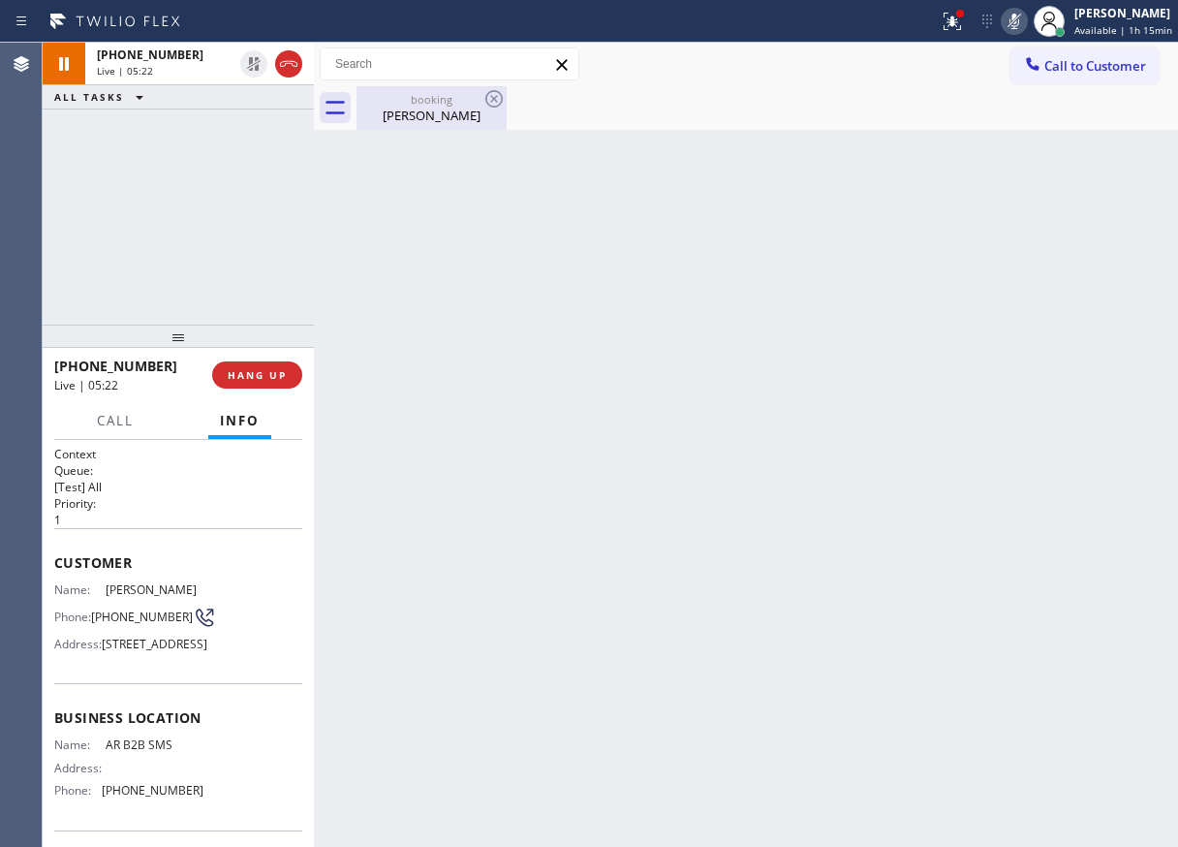
click at [400, 104] on div "booking" at bounding box center [432, 99] width 146 height 15
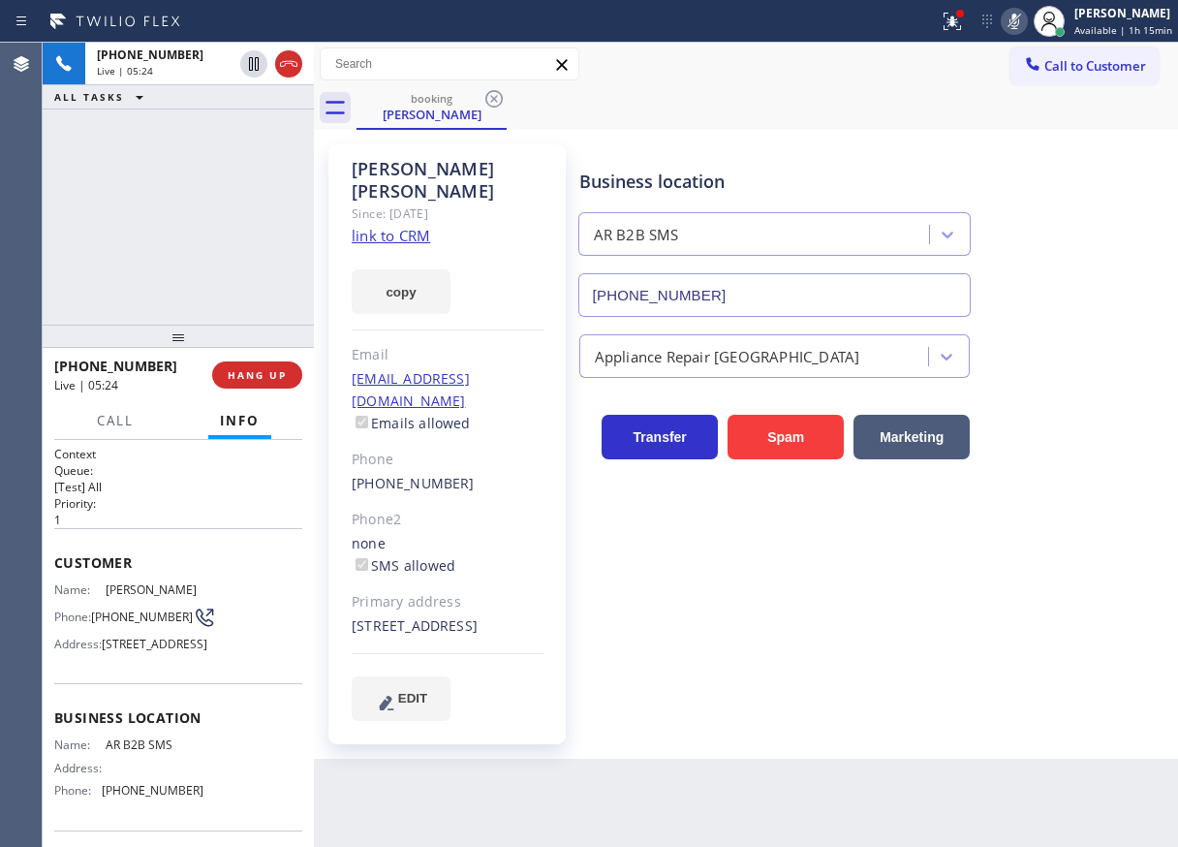
click at [1020, 18] on rect at bounding box center [1015, 20] width 14 height 14
click at [1037, 271] on div "Business location AR B2B SMS [PHONE_NUMBER]" at bounding box center [875, 228] width 598 height 175
click at [1023, 18] on icon at bounding box center [1014, 21] width 23 height 23
click at [248, 58] on icon at bounding box center [253, 63] width 23 height 23
click at [1067, 328] on div "Appliance Repair [GEOGRAPHIC_DATA]" at bounding box center [875, 352] width 598 height 51
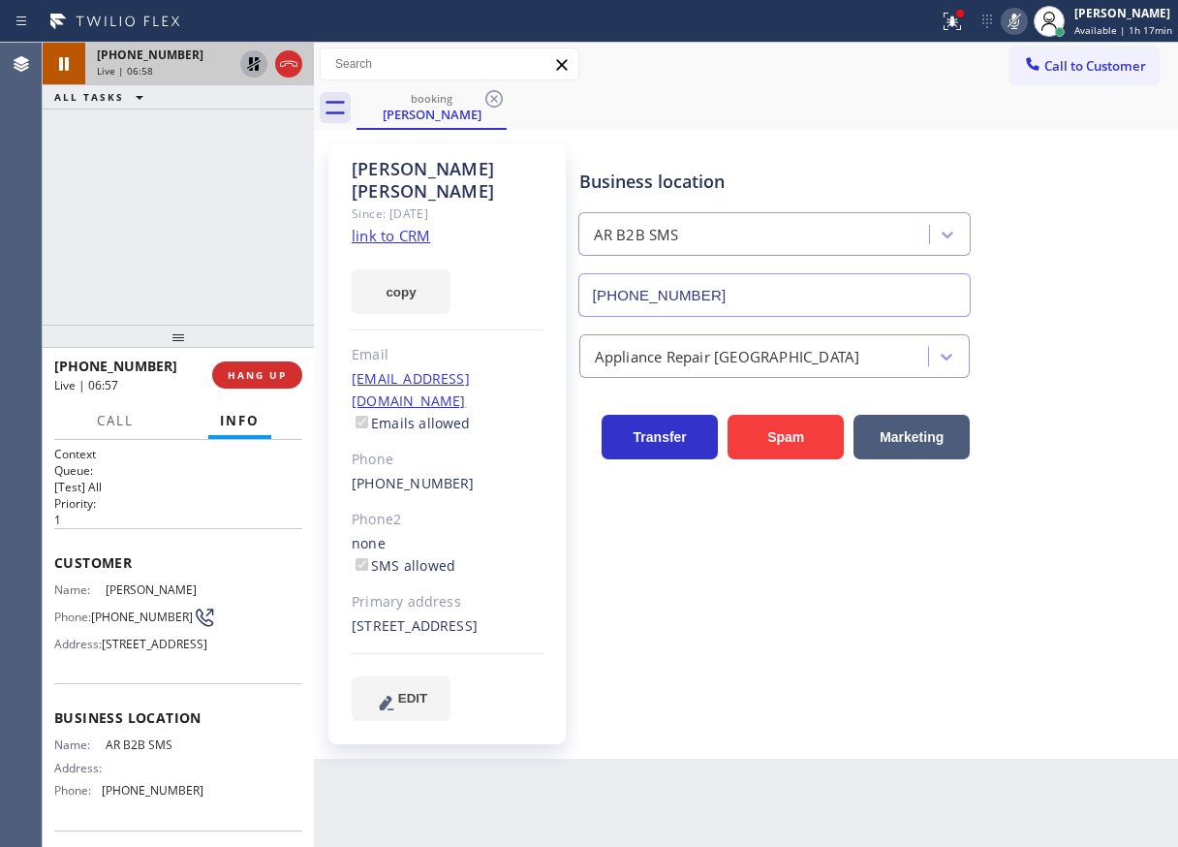
click at [1016, 13] on icon at bounding box center [1014, 21] width 23 height 23
click at [245, 57] on icon at bounding box center [253, 63] width 23 height 23
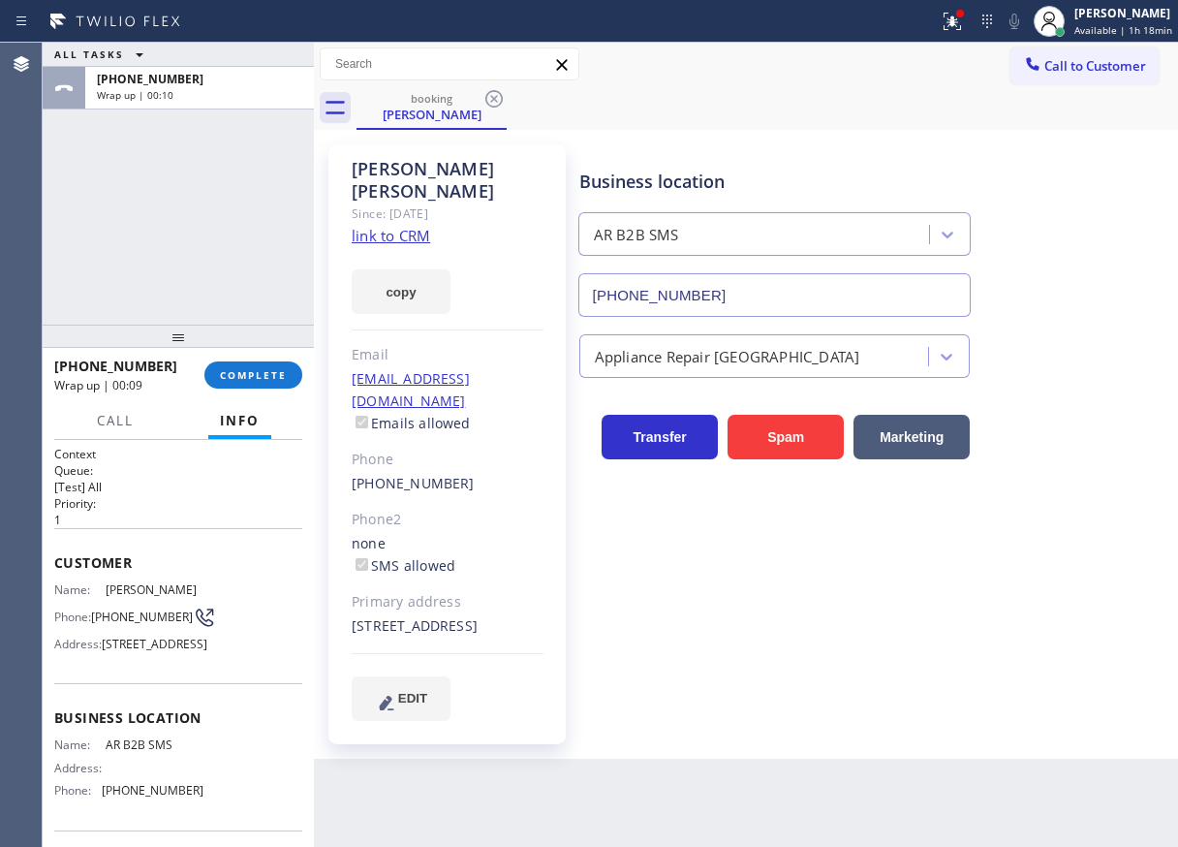
drag, startPoint x: 1083, startPoint y: 216, endPoint x: 477, endPoint y: 265, distance: 608.5
click at [1083, 218] on div "Business location AR B2B SMS [PHONE_NUMBER]" at bounding box center [875, 228] width 598 height 175
click at [253, 381] on span "COMPLETE" at bounding box center [253, 375] width 67 height 14
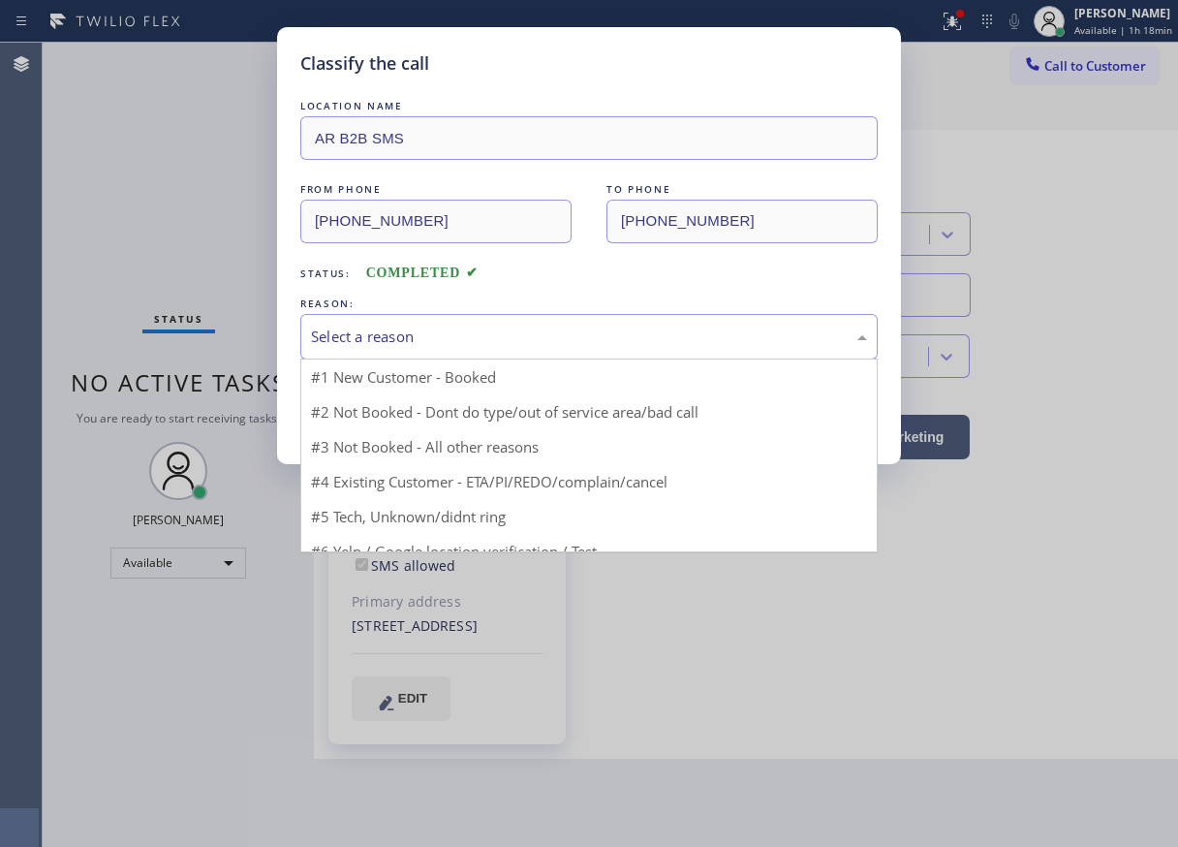
click at [456, 352] on div "Select a reason" at bounding box center [589, 337] width 578 height 46
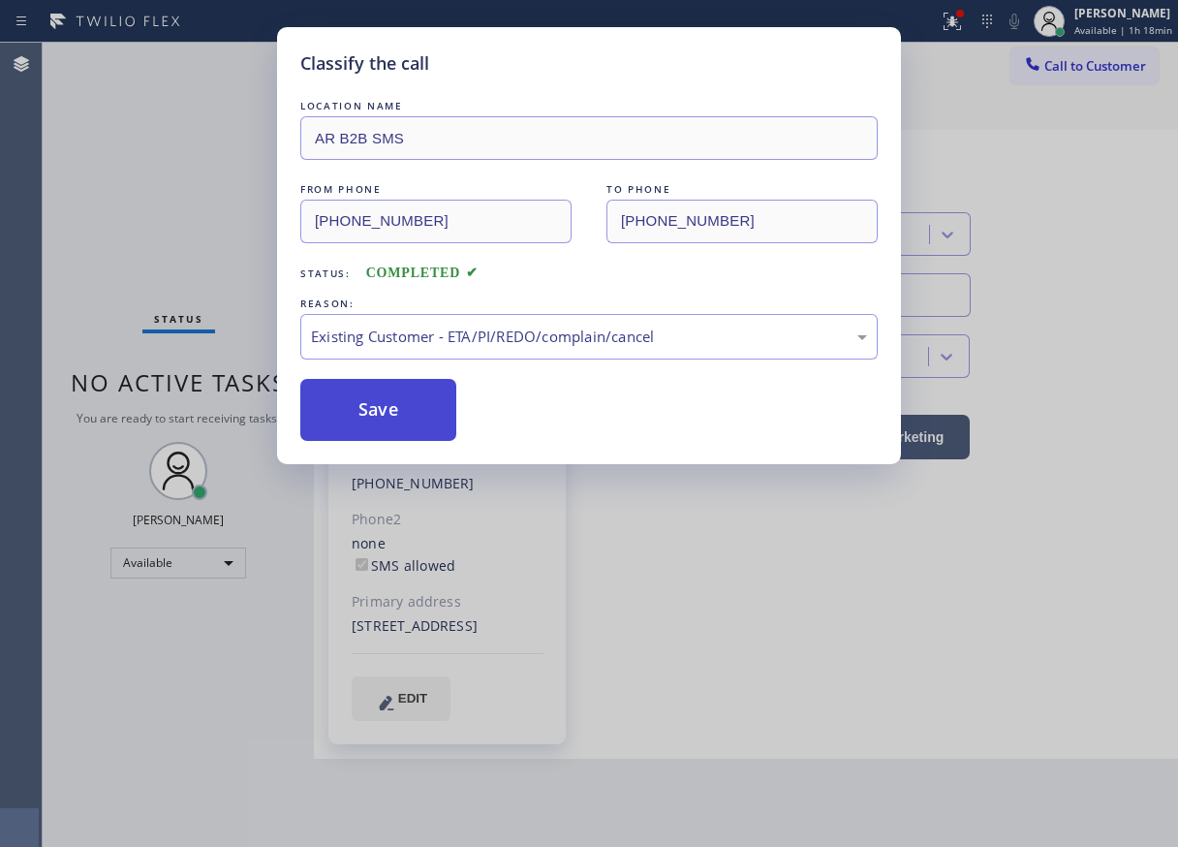
click at [389, 414] on button "Save" at bounding box center [378, 410] width 156 height 62
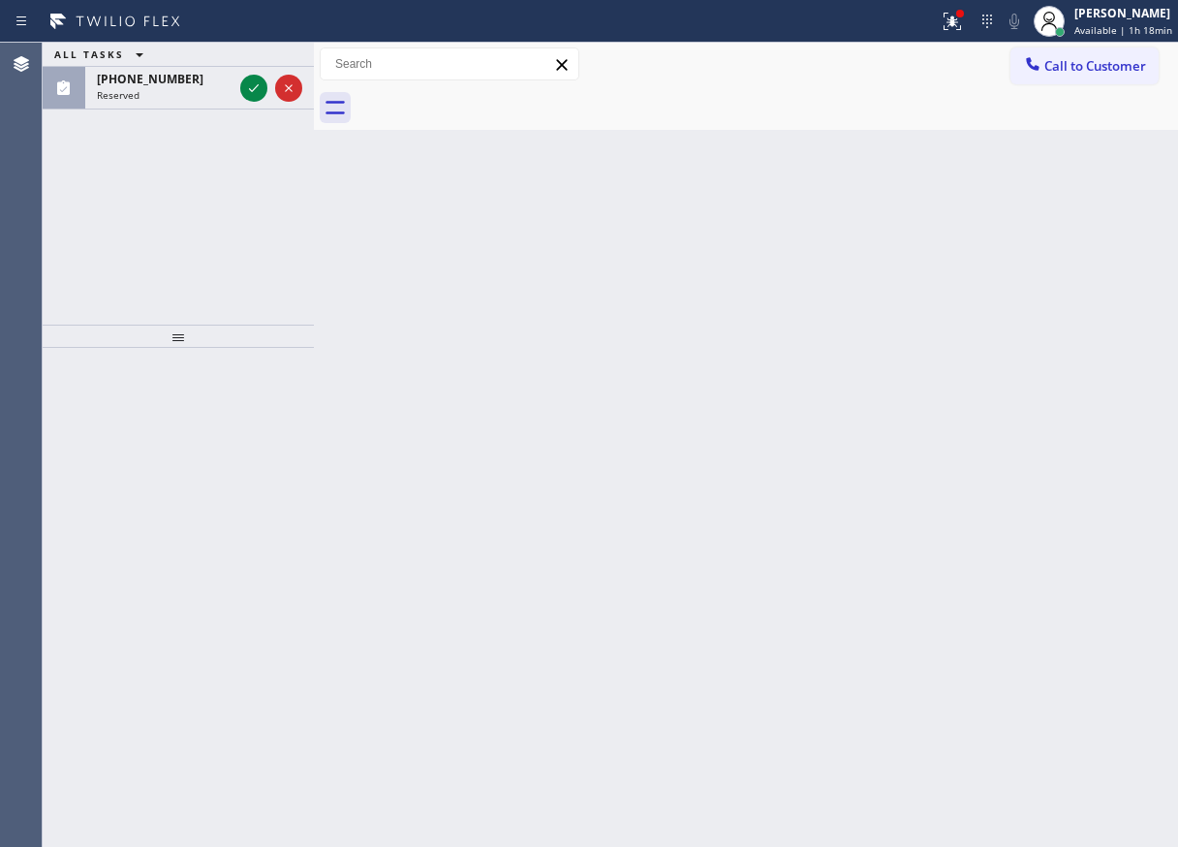
click at [1045, 282] on div "Back to Dashboard Change Sender ID Customers Technicians Select a contact Outbo…" at bounding box center [746, 445] width 864 height 804
drag, startPoint x: 248, startPoint y: 85, endPoint x: 248, endPoint y: 72, distance: 13.6
click at [249, 85] on icon at bounding box center [253, 88] width 23 height 23
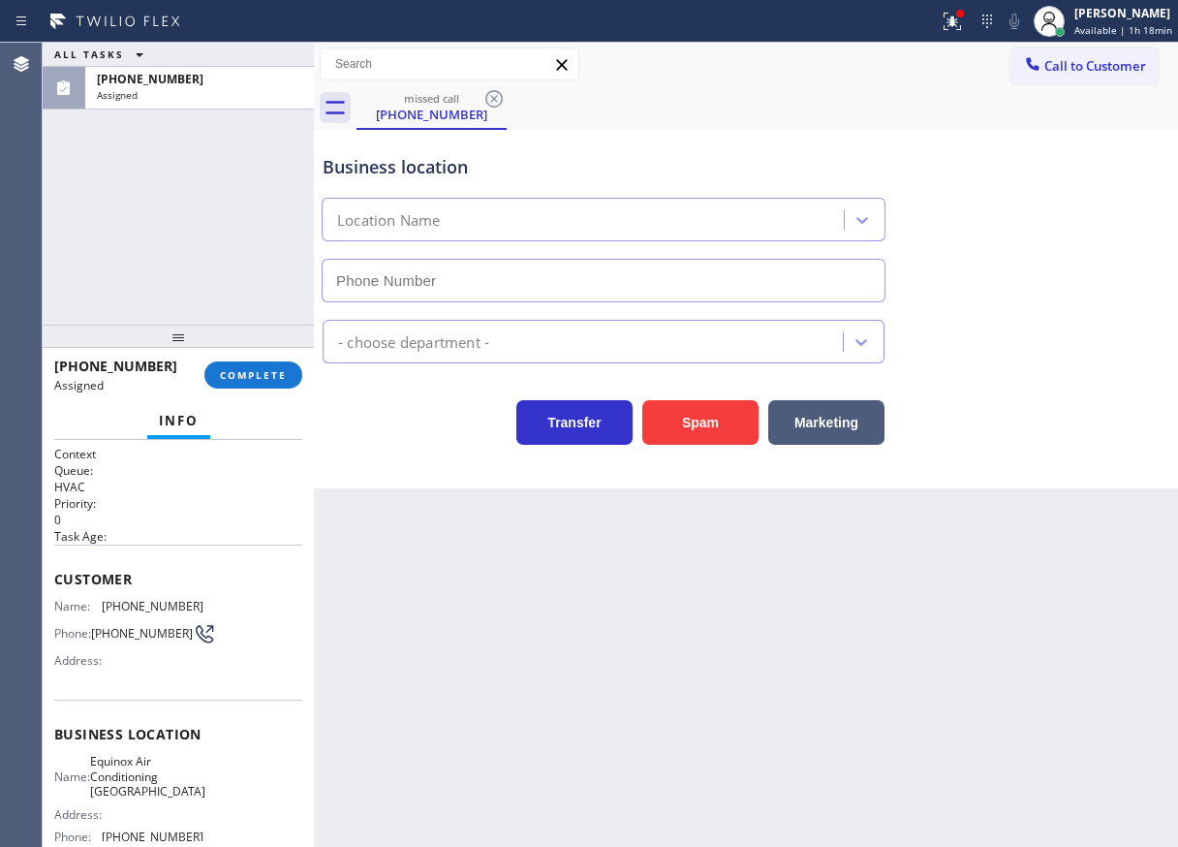
type input "[PHONE_NUMBER]"
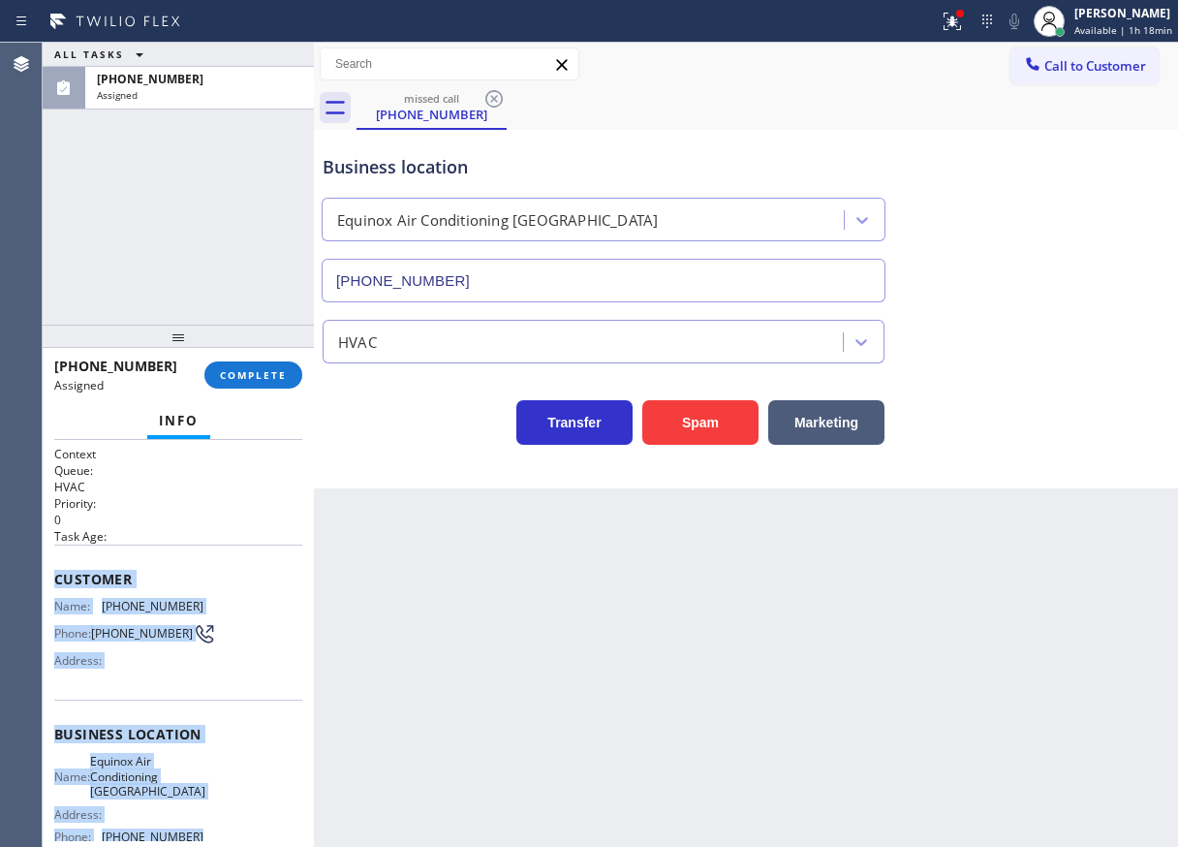
scroll to position [189, 0]
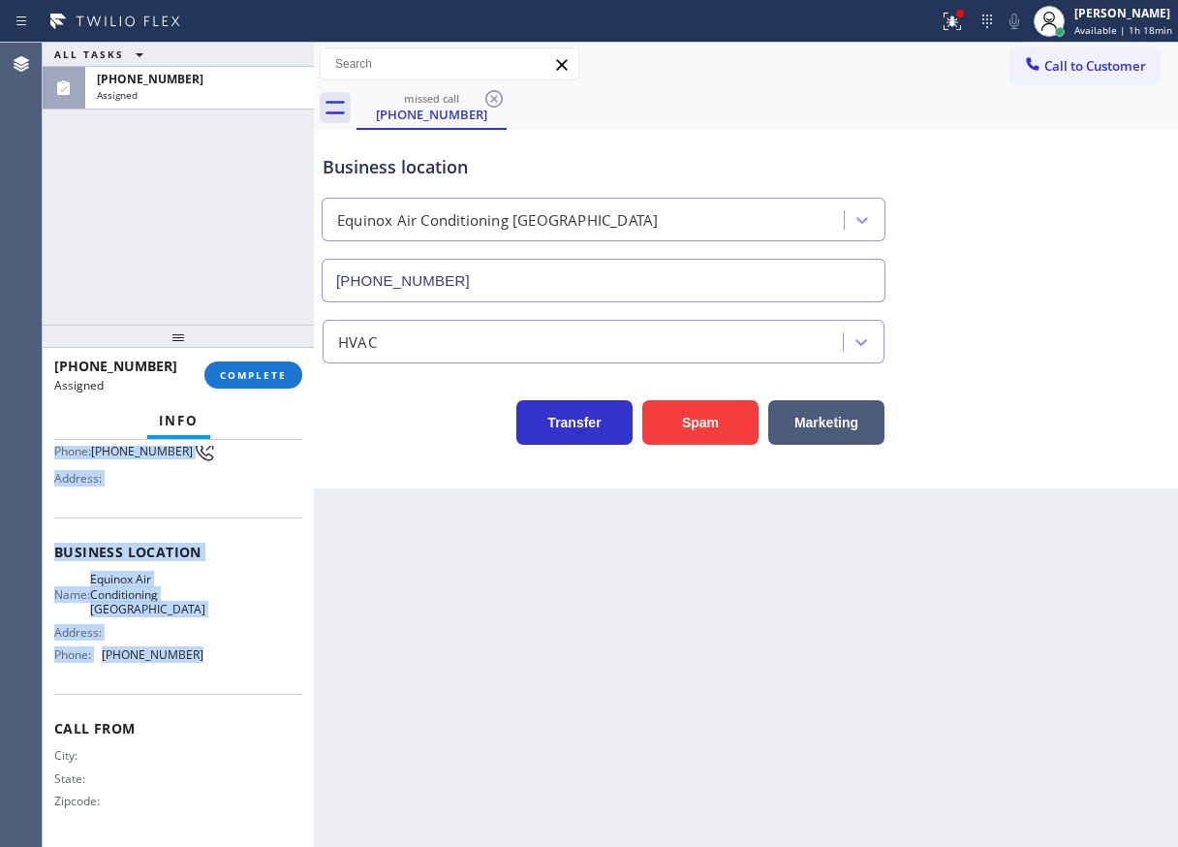
drag, startPoint x: 53, startPoint y: 575, endPoint x: 204, endPoint y: 646, distance: 167.3
click at [204, 646] on div "Context Queue: HVAC Priority: 0 Task Age: Customer Name: [PHONE_NUMBER] Phone: …" at bounding box center [178, 643] width 271 height 407
click at [287, 362] on button "COMPLETE" at bounding box center [253, 374] width 98 height 27
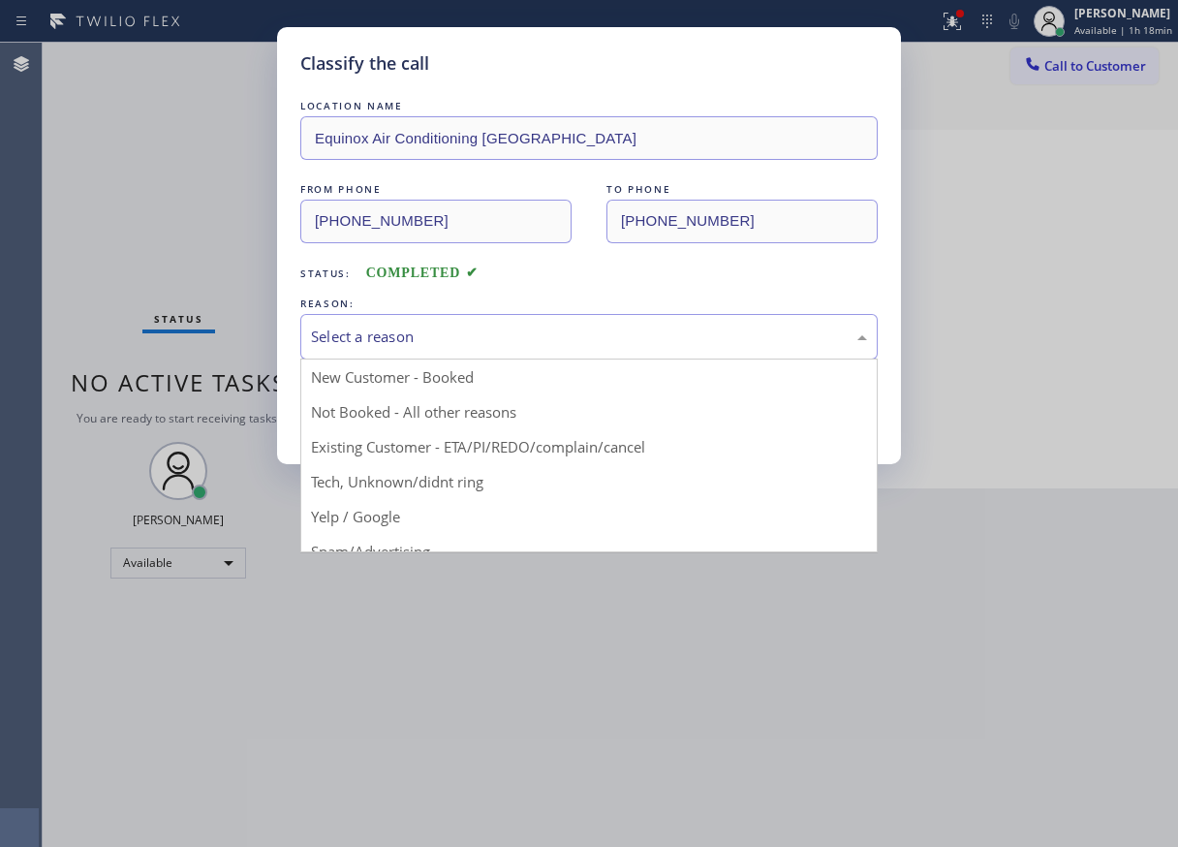
click at [426, 329] on div "Select a reason" at bounding box center [589, 337] width 556 height 22
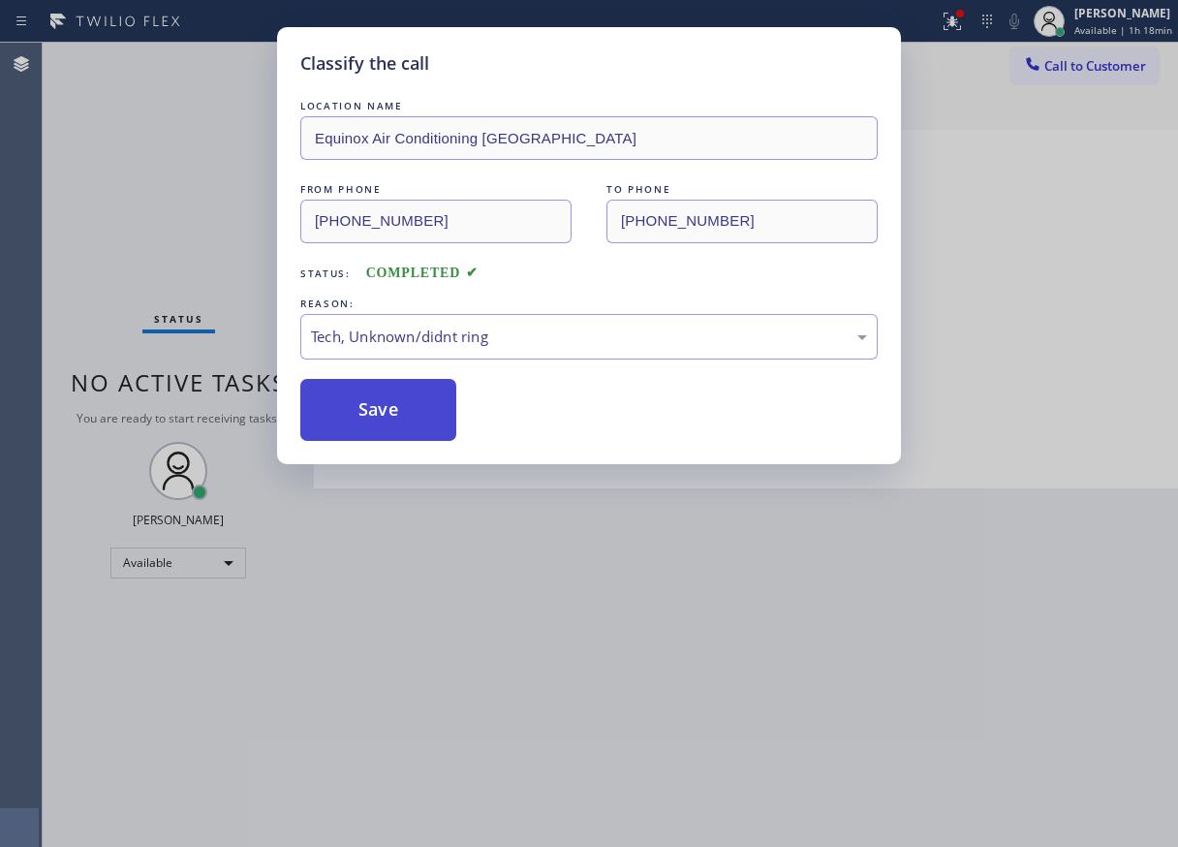
click at [394, 391] on button "Save" at bounding box center [378, 410] width 156 height 62
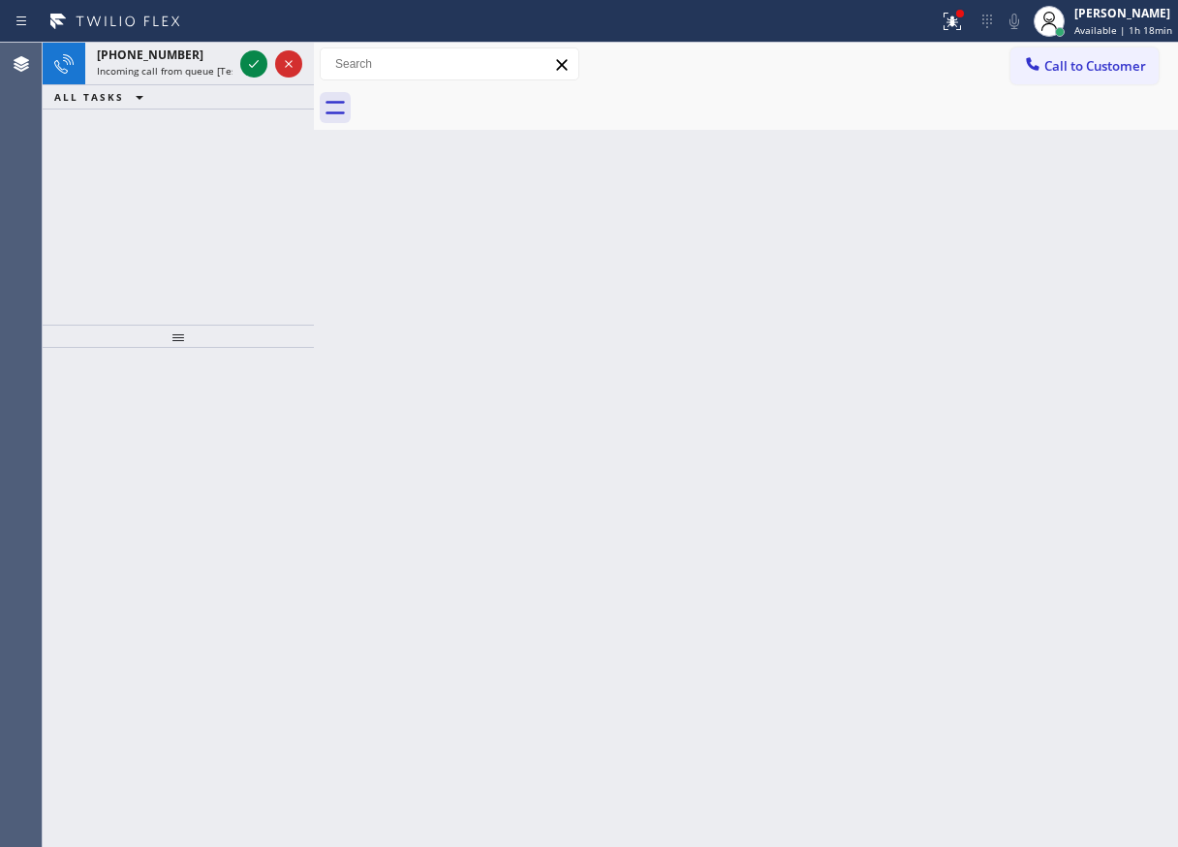
drag, startPoint x: 1079, startPoint y: 434, endPoint x: 467, endPoint y: 111, distance: 691.4
click at [1079, 434] on div "Back to Dashboard Change Sender ID Customers Technicians Select a contact Outbo…" at bounding box center [746, 445] width 864 height 804
click at [248, 68] on icon at bounding box center [253, 63] width 23 height 23
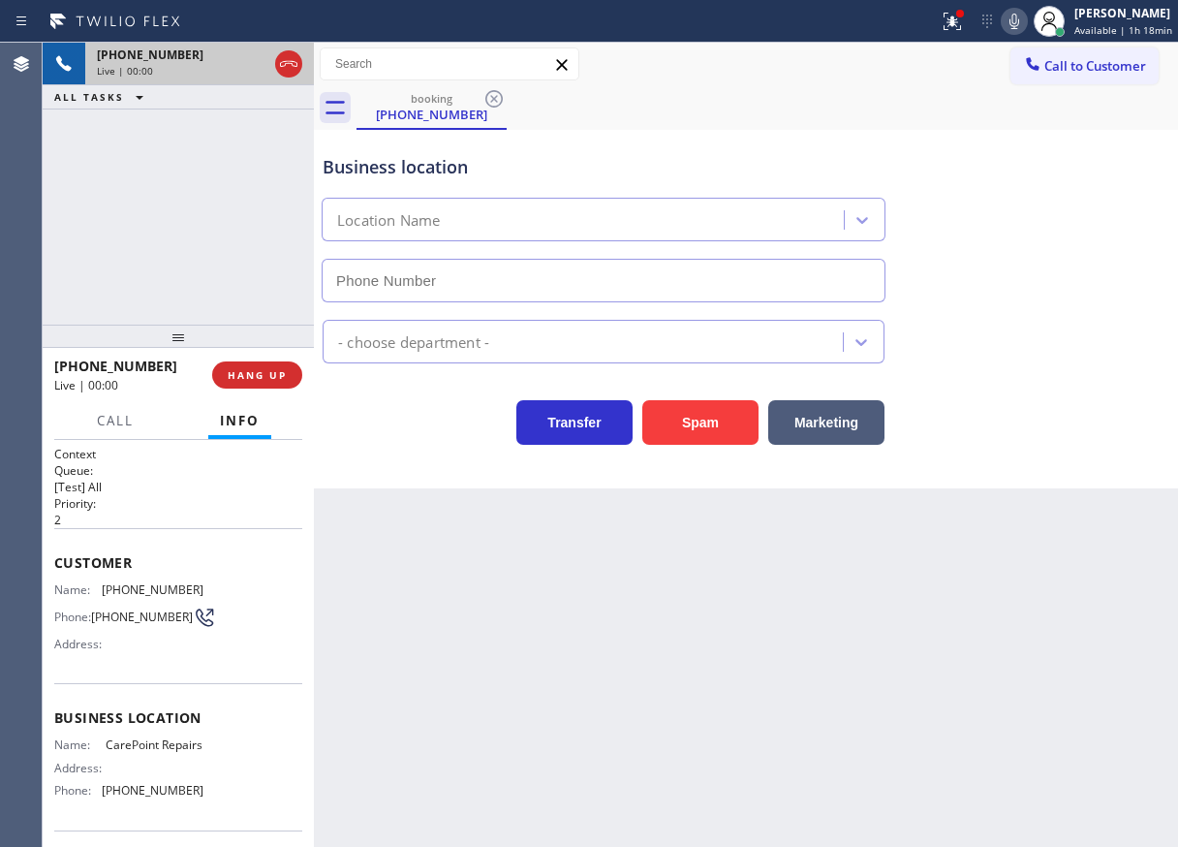
type input "[PHONE_NUMBER]"
click at [697, 420] on button "Spam" at bounding box center [700, 422] width 116 height 45
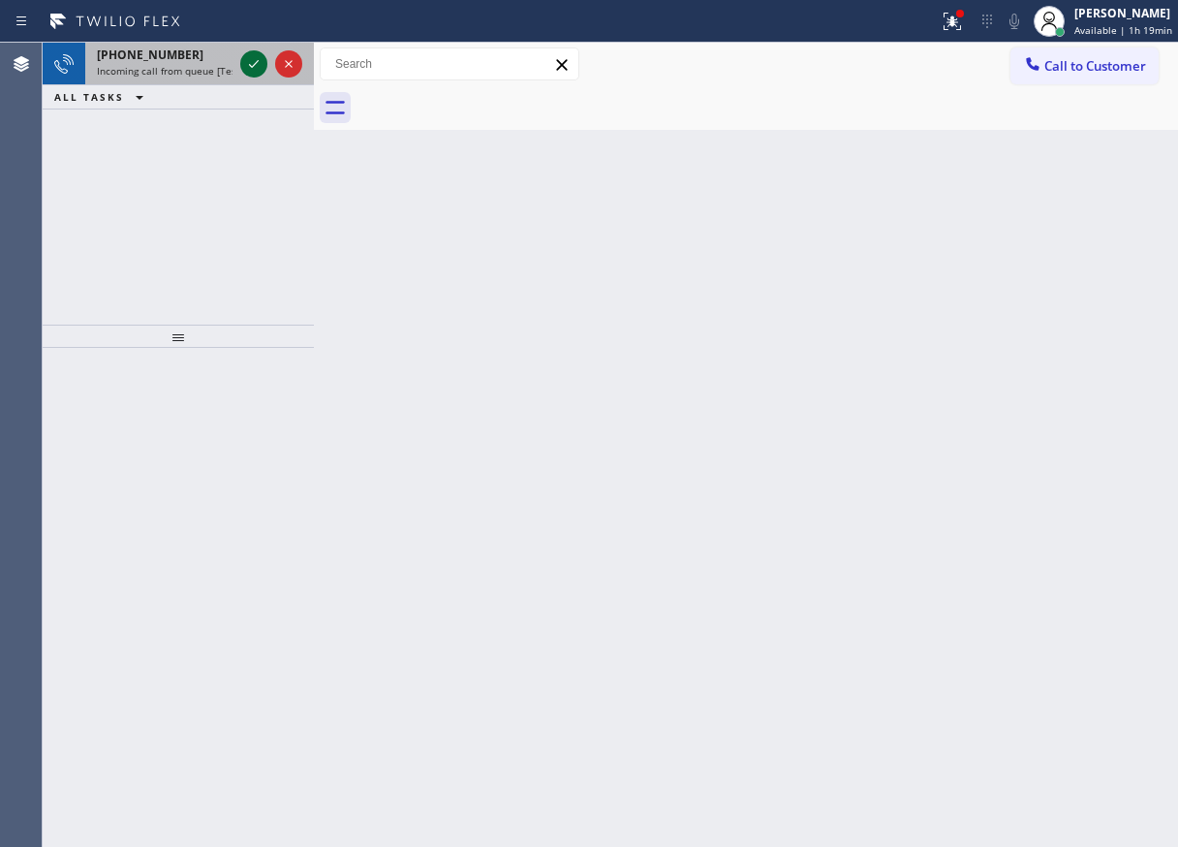
click at [255, 70] on icon at bounding box center [253, 63] width 23 height 23
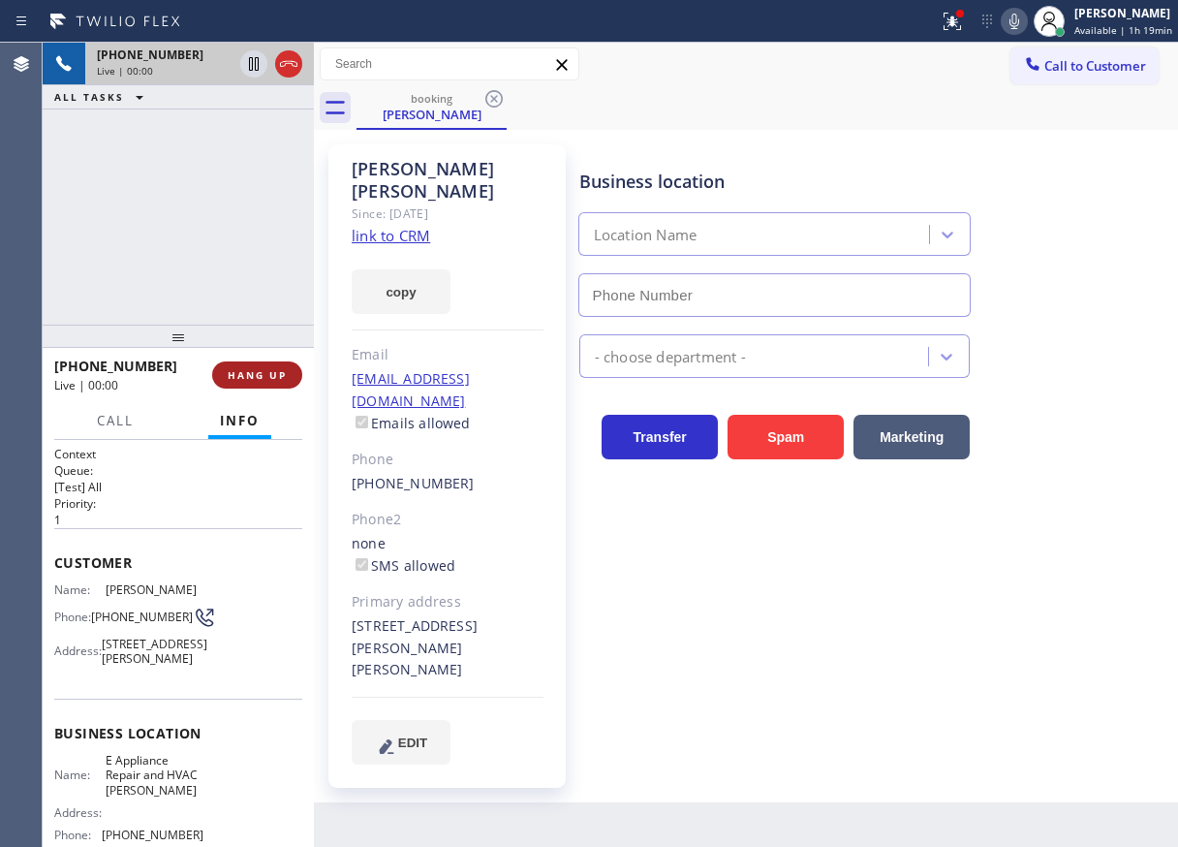
click at [272, 375] on span "HANG UP" at bounding box center [257, 375] width 59 height 14
type input "[PHONE_NUMBER]"
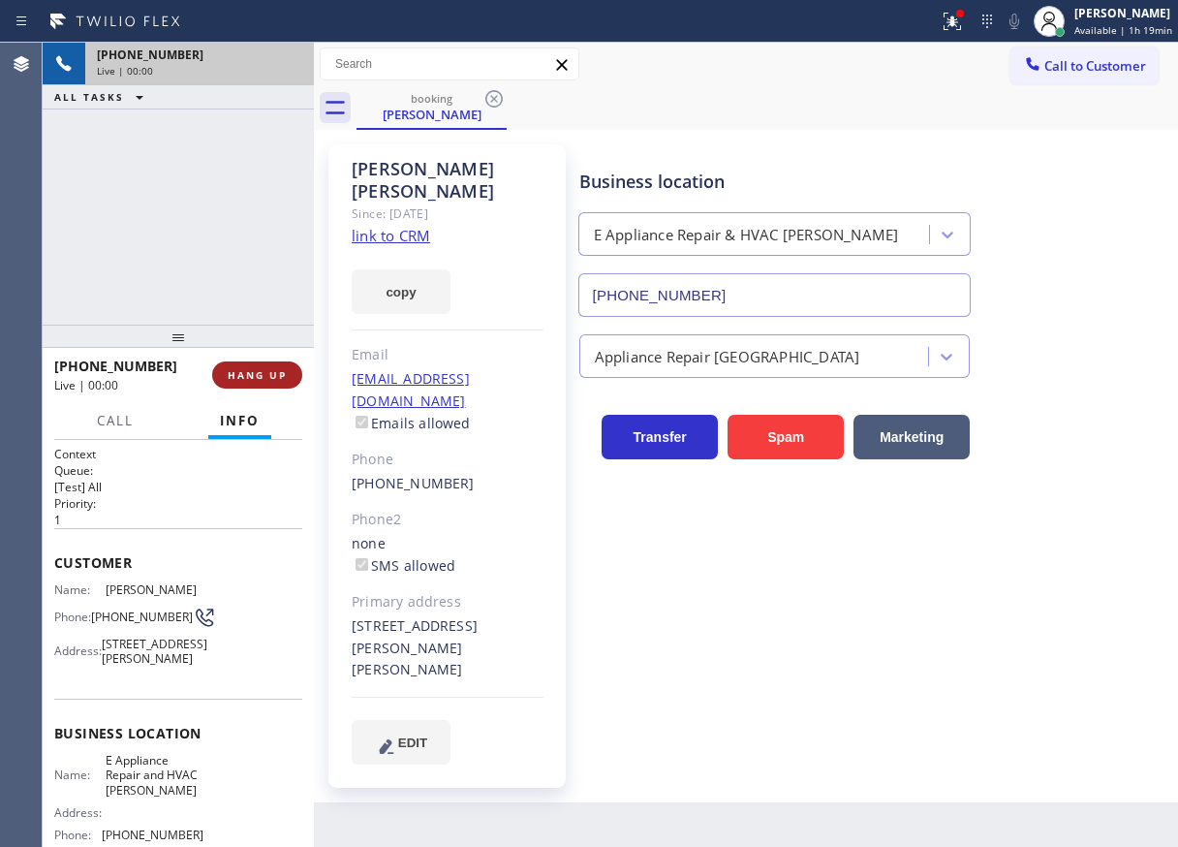
click at [272, 375] on span "HANG UP" at bounding box center [257, 375] width 59 height 14
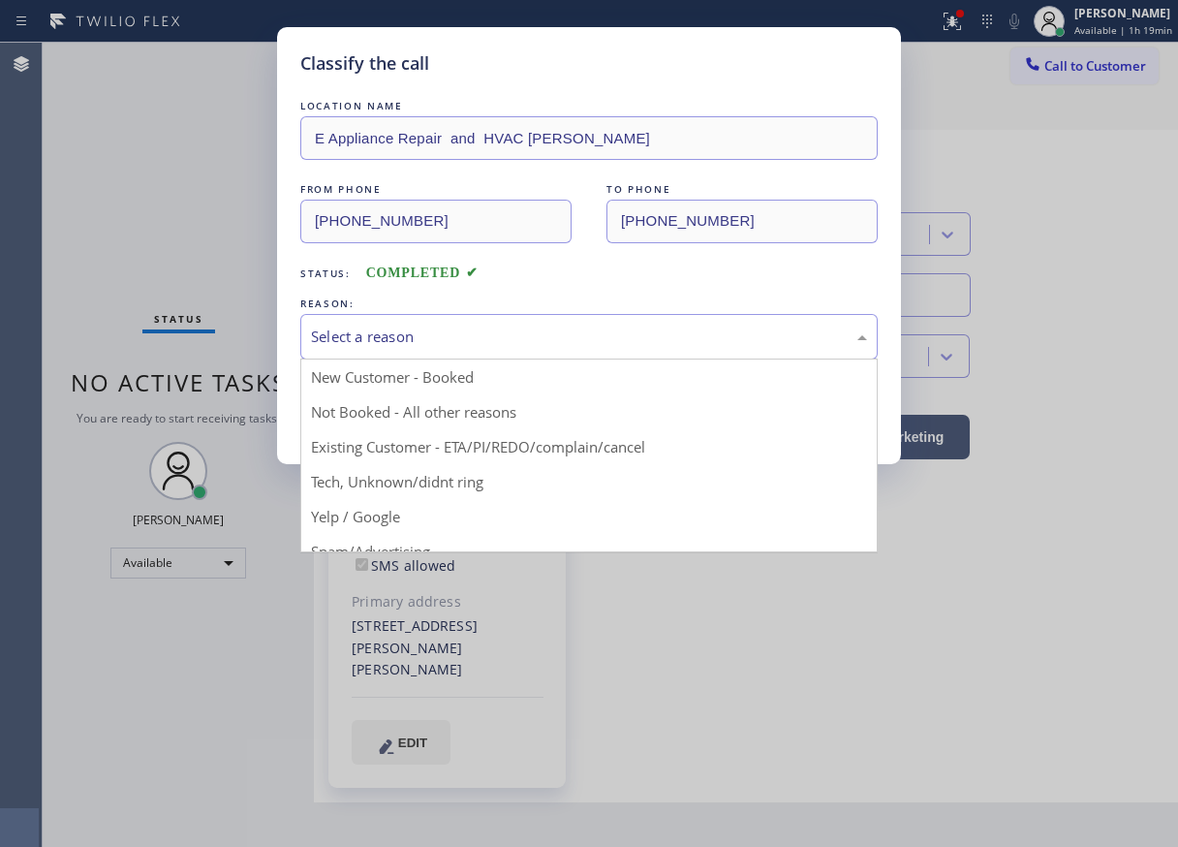
click at [521, 336] on div "Select a reason" at bounding box center [589, 337] width 556 height 22
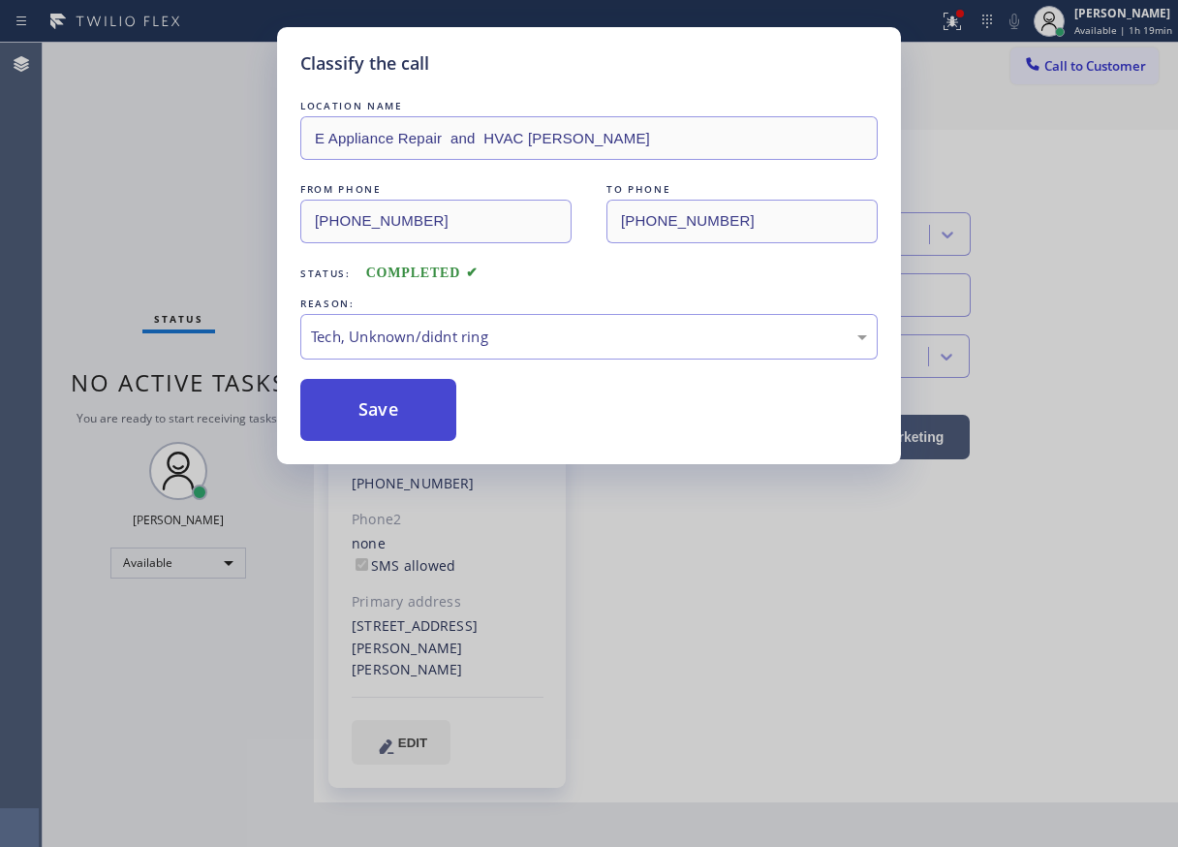
click at [439, 431] on button "Save" at bounding box center [378, 410] width 156 height 62
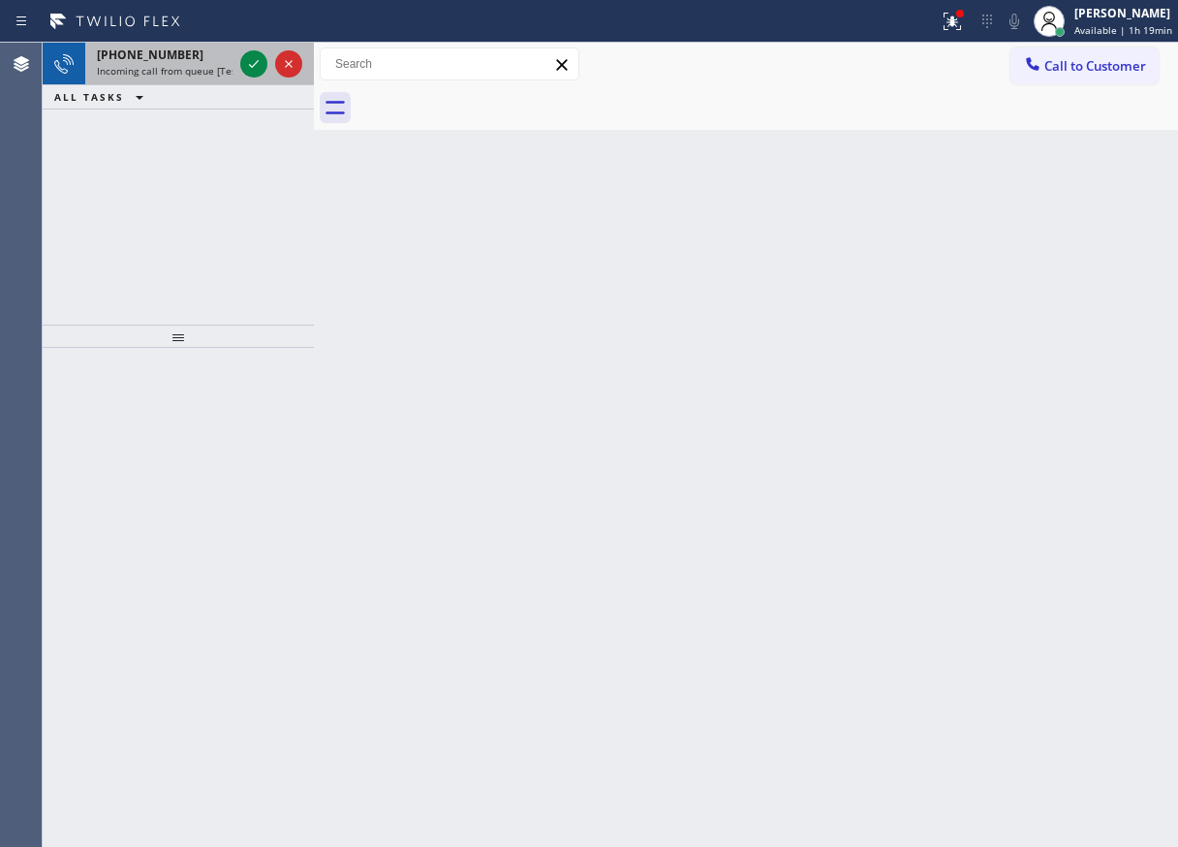
click at [237, 73] on div at bounding box center [271, 64] width 70 height 43
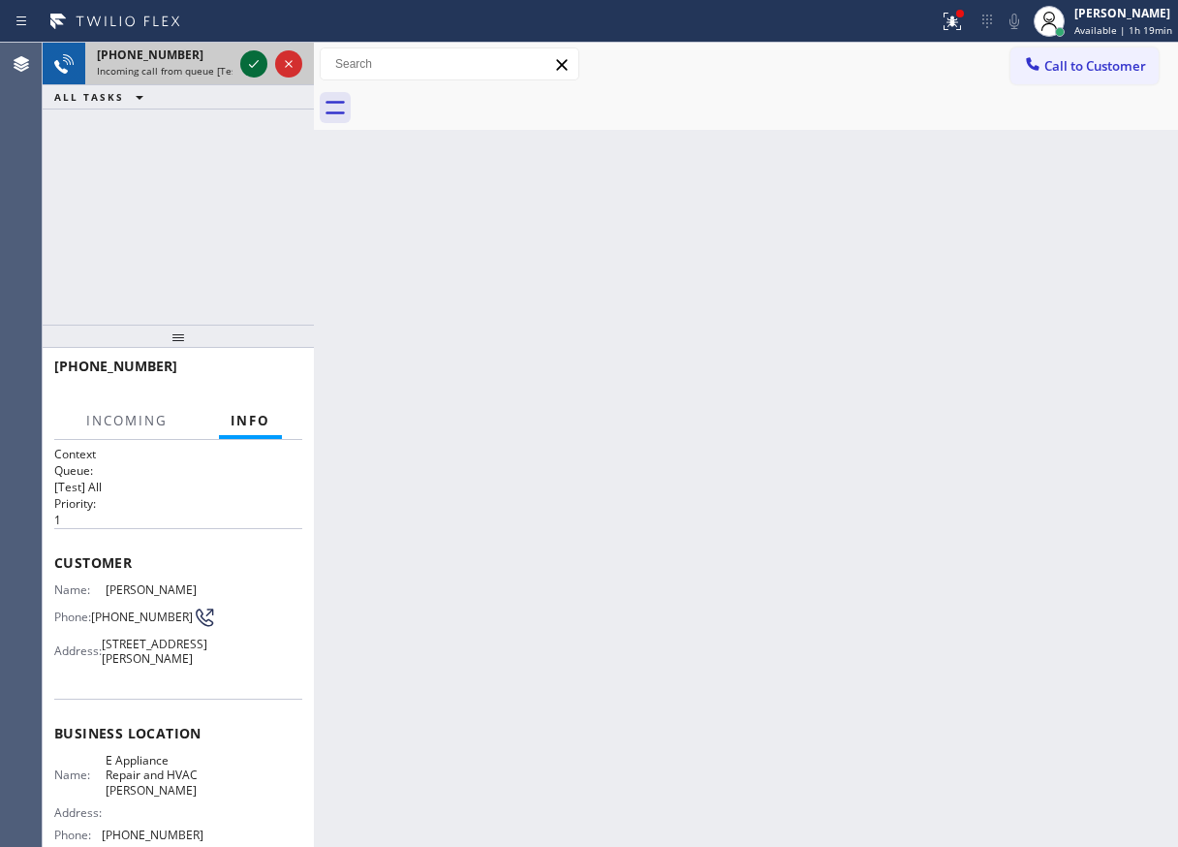
click at [249, 70] on icon at bounding box center [253, 63] width 23 height 23
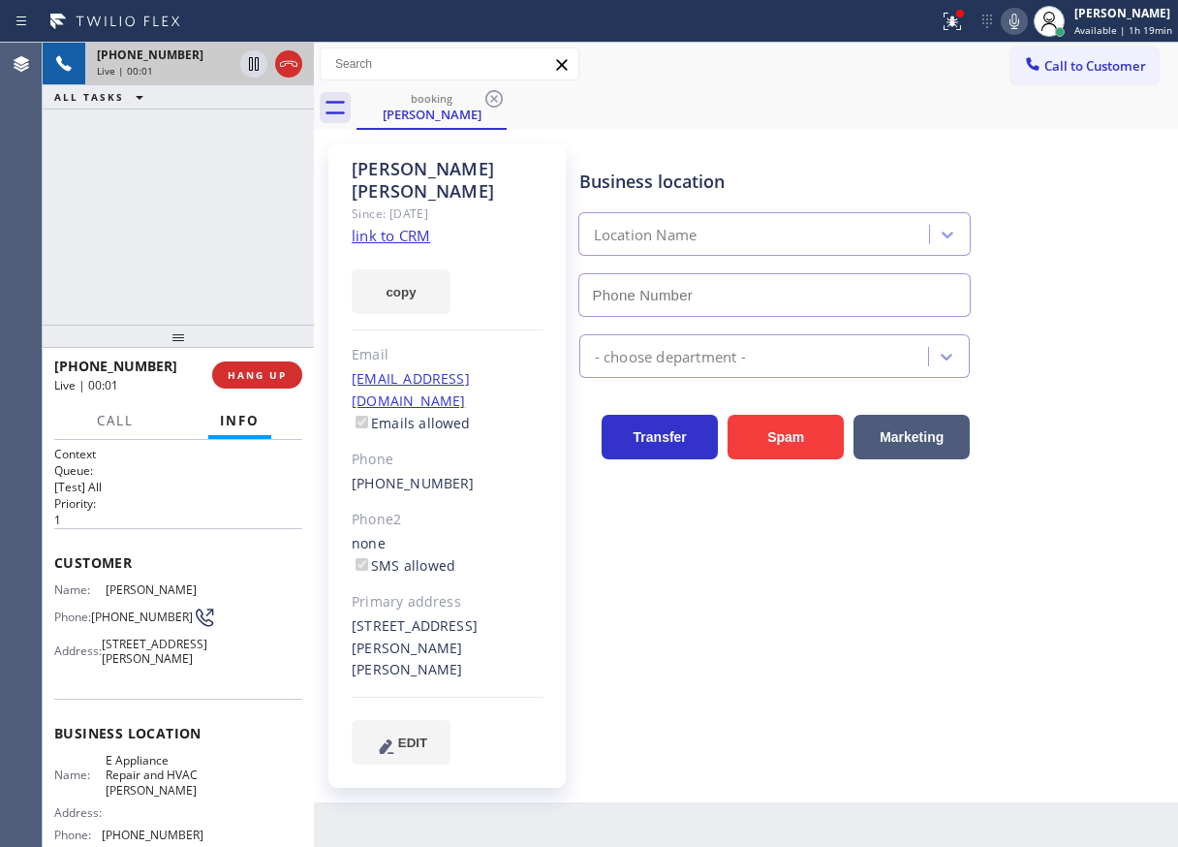
type input "[PHONE_NUMBER]"
click at [412, 226] on link "link to CRM" at bounding box center [391, 235] width 78 height 19
click at [129, 798] on span "E Appliance Repair and HVAC [PERSON_NAME]" at bounding box center [154, 775] width 97 height 45
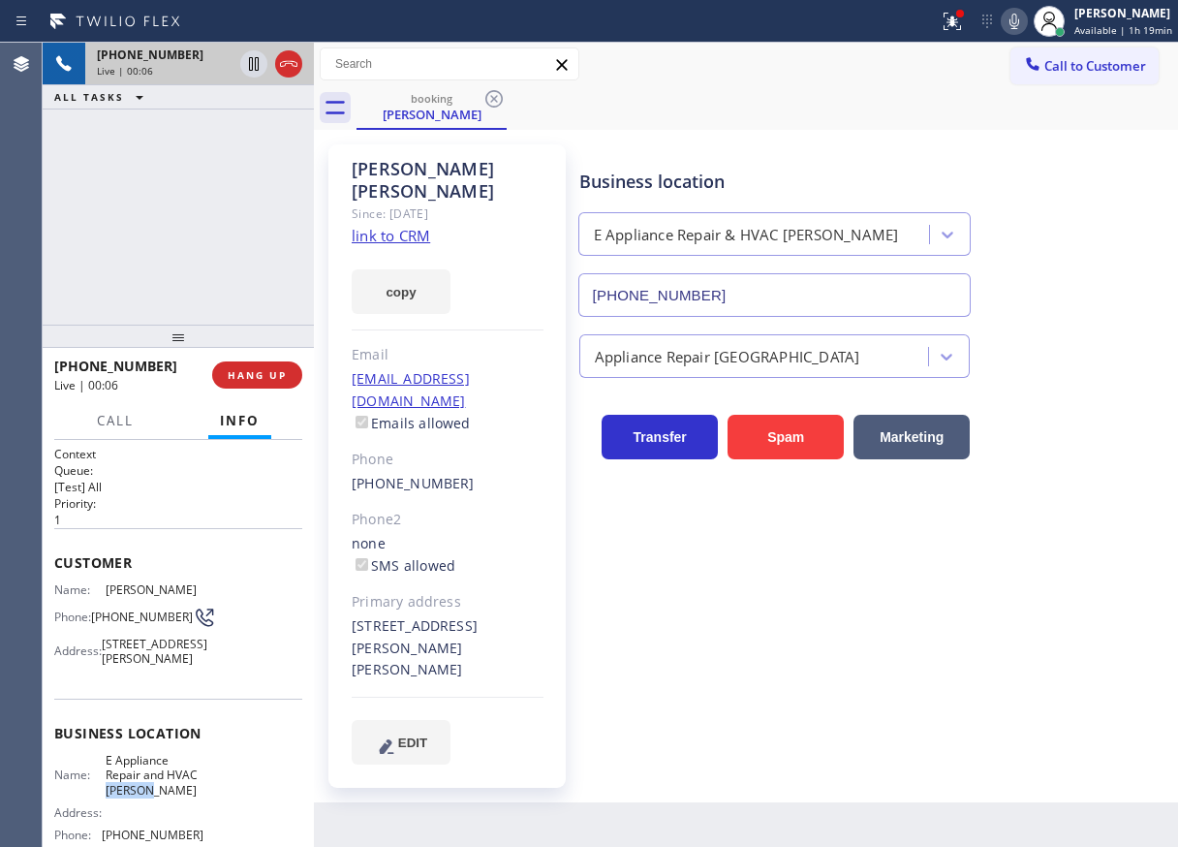
click at [129, 798] on span "E Appliance Repair and HVAC [PERSON_NAME]" at bounding box center [154, 775] width 97 height 45
copy span "E Appliance Repair and HVAC [PERSON_NAME]"
click at [819, 297] on input "[PHONE_NUMBER]" at bounding box center [775, 295] width 393 height 44
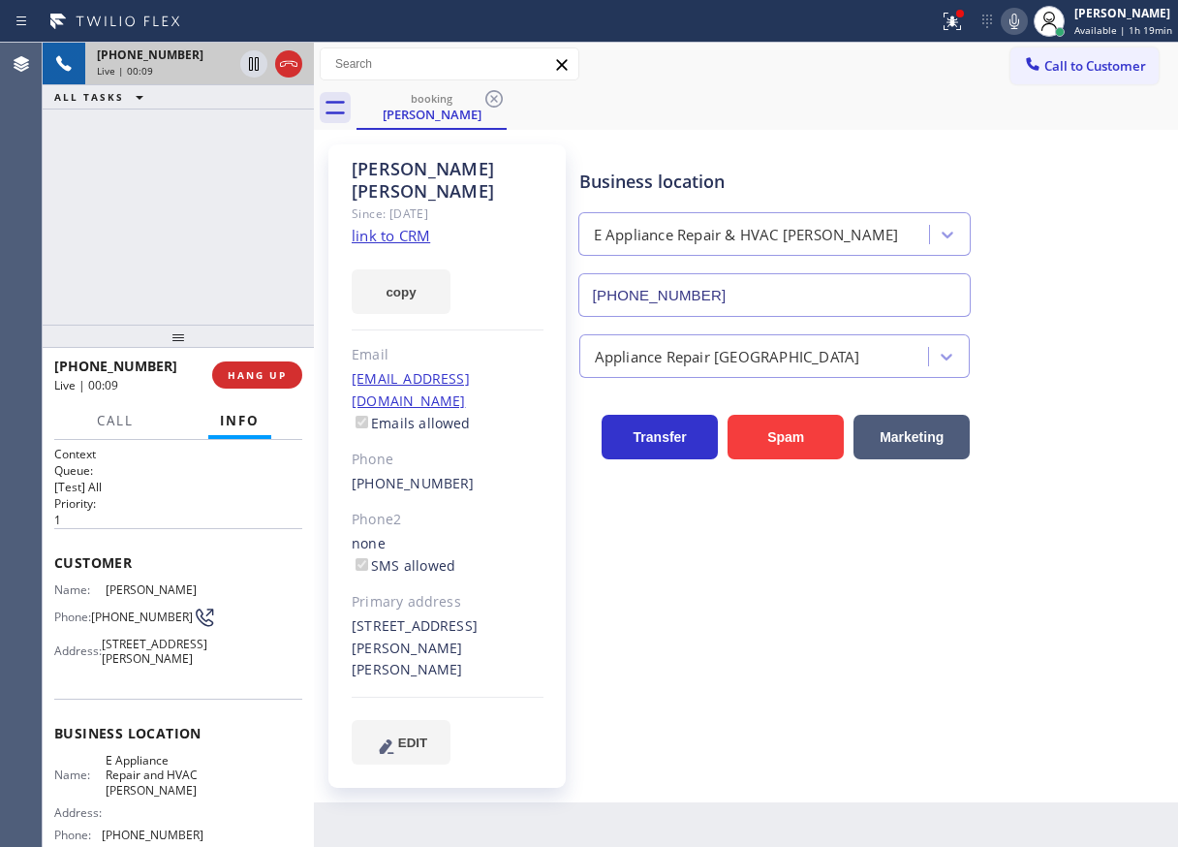
click at [819, 297] on input "[PHONE_NUMBER]" at bounding box center [775, 295] width 393 height 44
click at [247, 64] on icon at bounding box center [253, 63] width 23 height 23
click at [1028, 20] on div at bounding box center [1014, 21] width 27 height 23
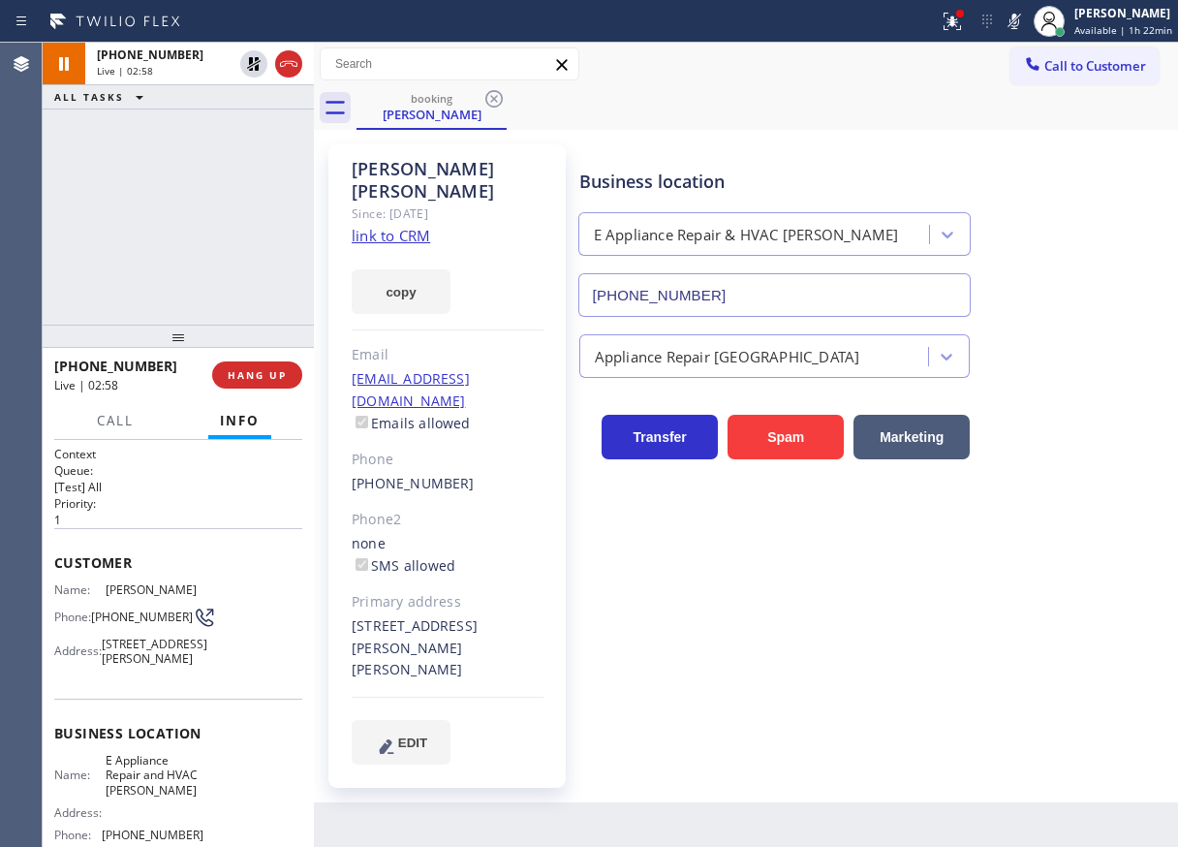
click at [1100, 353] on div "Appliance Repair [GEOGRAPHIC_DATA]" at bounding box center [875, 352] width 598 height 51
click at [1017, 17] on icon at bounding box center [1015, 22] width 10 height 16
click at [245, 59] on icon at bounding box center [253, 63] width 23 height 23
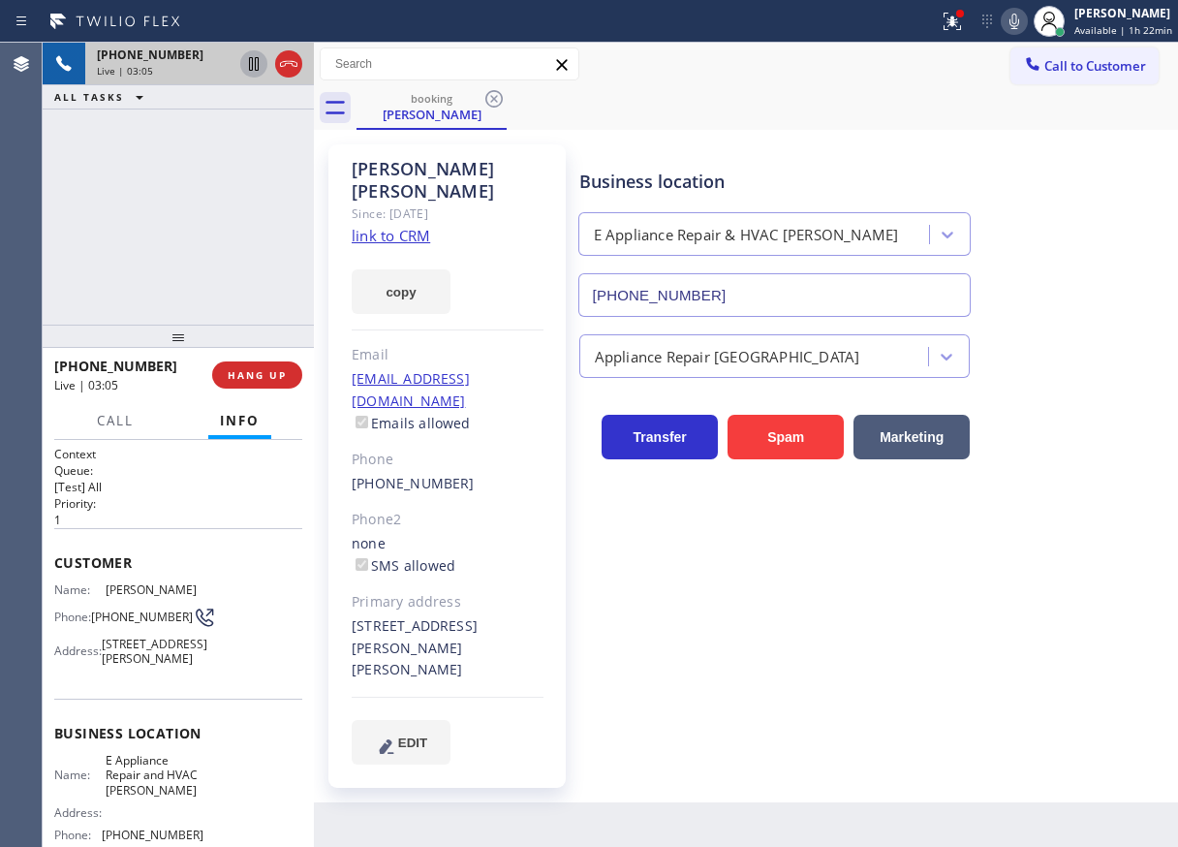
click at [1060, 614] on div "Business location E Appliance Repair & HVAC [PERSON_NAME] [PHONE_NUMBER] Applia…" at bounding box center [875, 454] width 598 height 610
click at [1032, 376] on div "Appliance Repair [GEOGRAPHIC_DATA]" at bounding box center [875, 352] width 598 height 51
click at [959, 24] on icon at bounding box center [952, 21] width 17 height 17
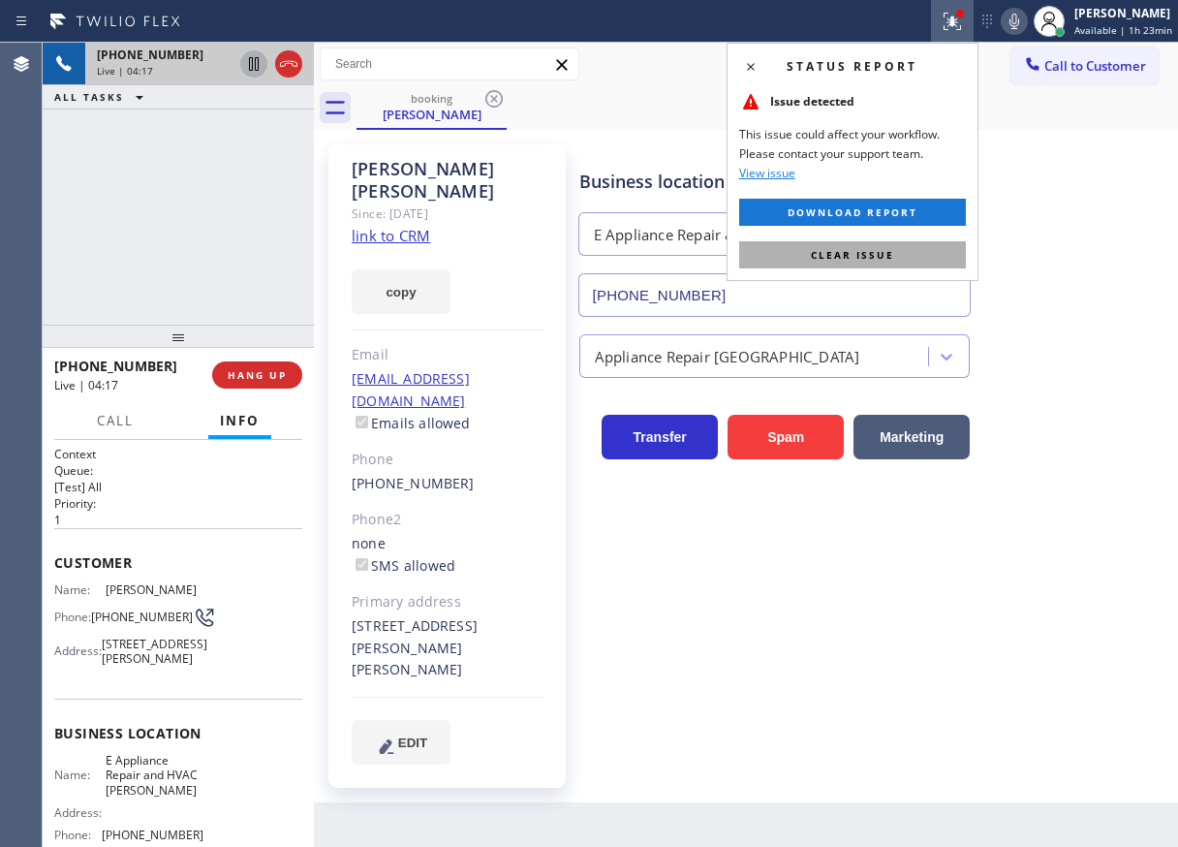
click at [949, 262] on button "Clear issue" at bounding box center [852, 254] width 227 height 27
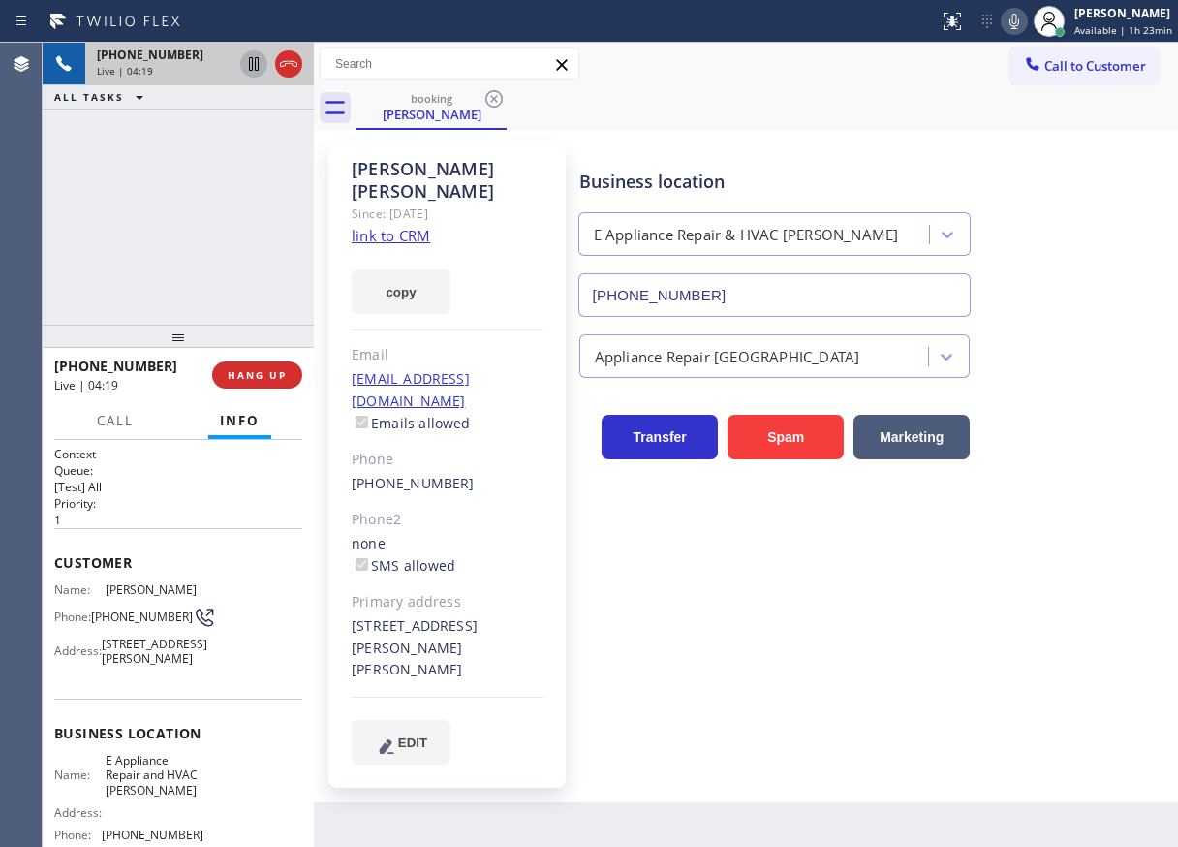
click at [1019, 22] on icon at bounding box center [1015, 22] width 10 height 16
click at [259, 379] on span "HANG UP" at bounding box center [257, 375] width 59 height 14
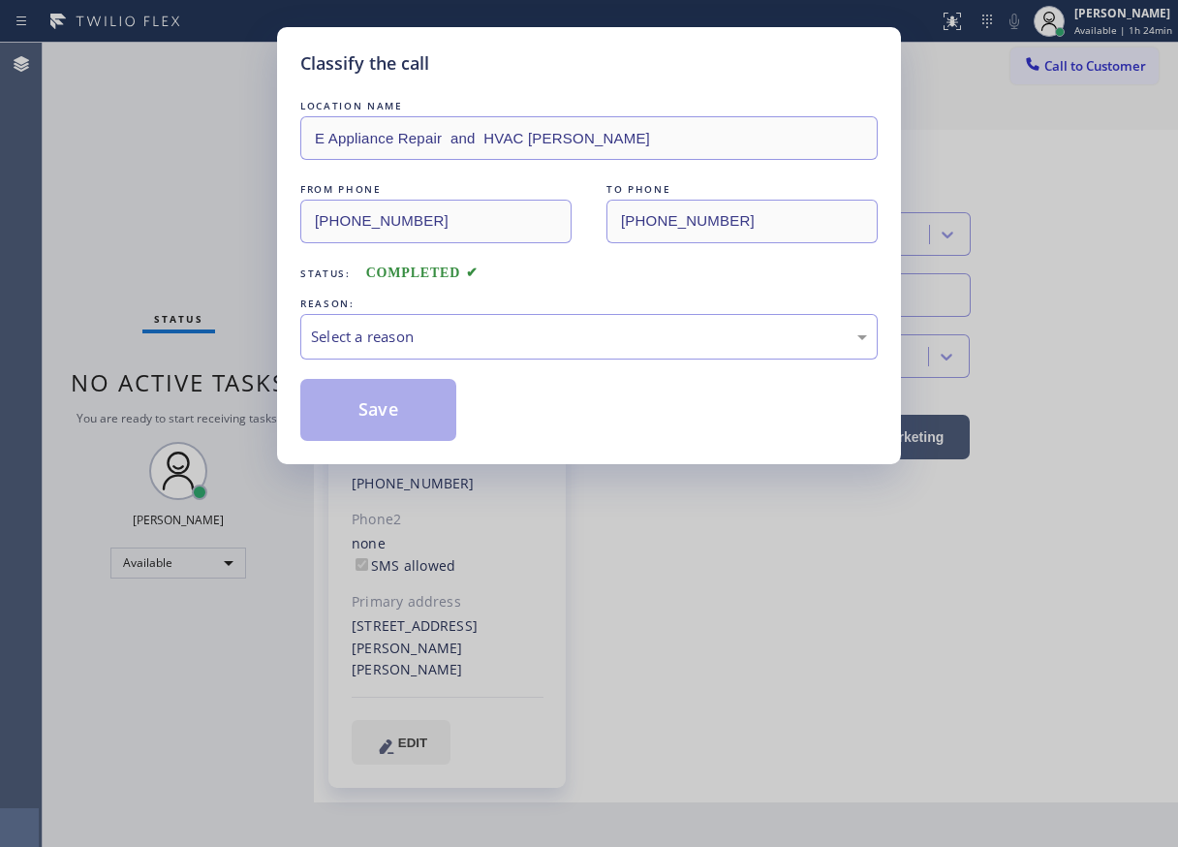
click at [1105, 27] on div "Classify the call LOCATION NAME E Appliance Repair and HVAC [PERSON_NAME] FROM …" at bounding box center [589, 423] width 1178 height 847
click at [537, 334] on div "Select a reason" at bounding box center [589, 337] width 556 height 22
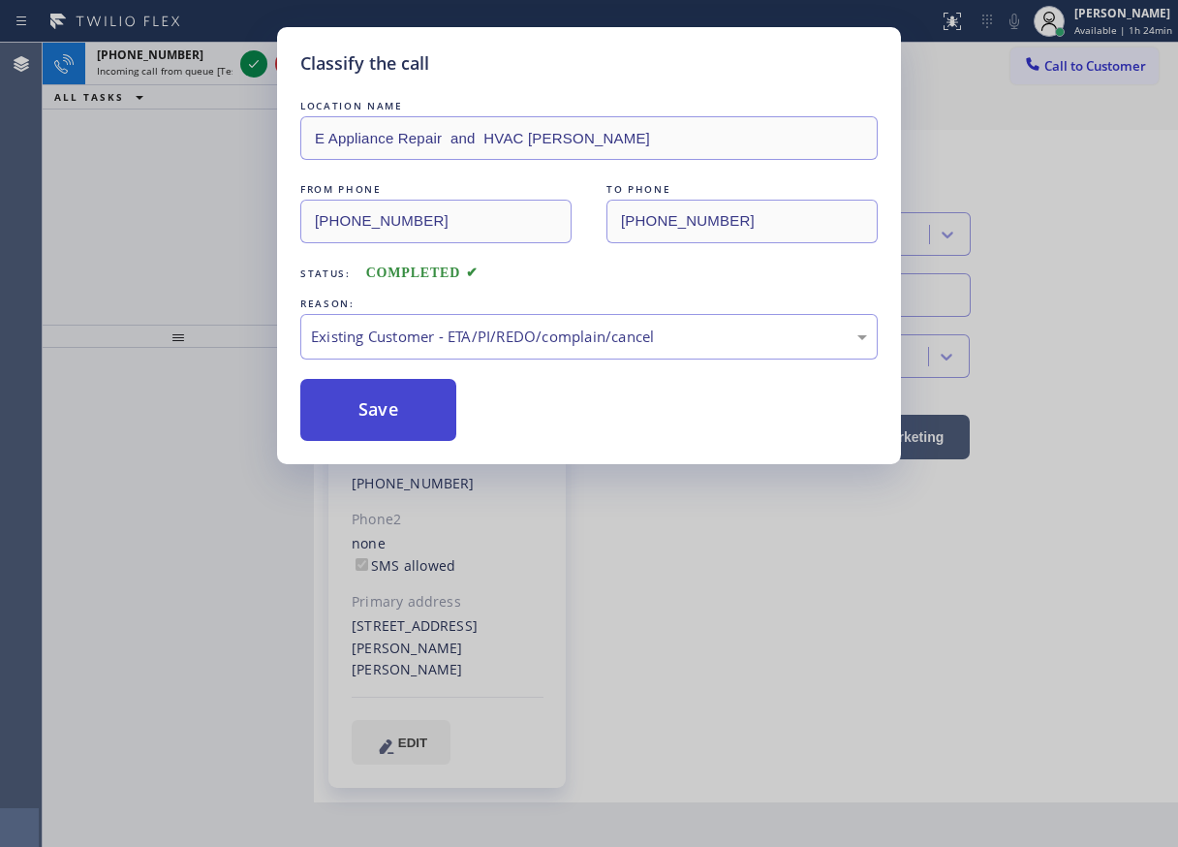
click at [409, 420] on button "Save" at bounding box center [378, 410] width 156 height 62
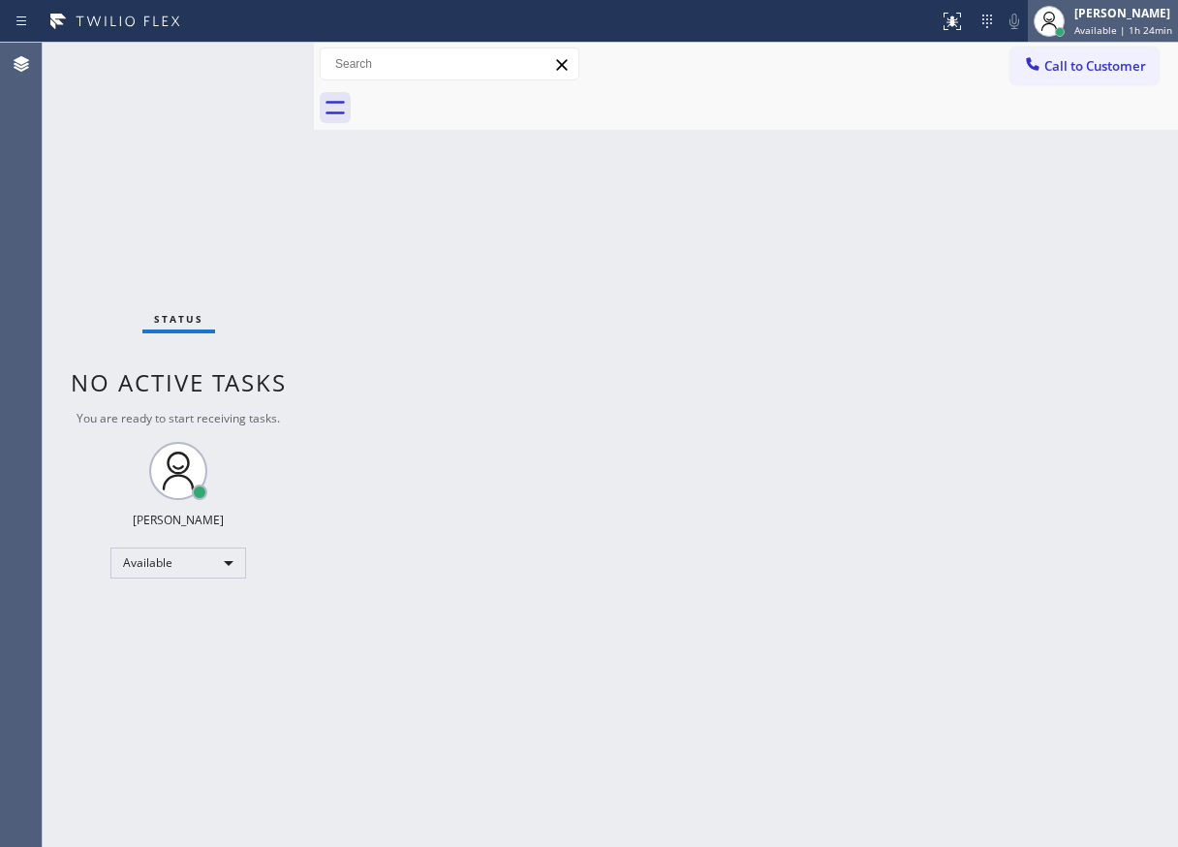
drag, startPoint x: 402, startPoint y: 372, endPoint x: 1085, endPoint y: 16, distance: 770.6
click at [1085, 16] on div "[PERSON_NAME]" at bounding box center [1124, 13] width 98 height 16
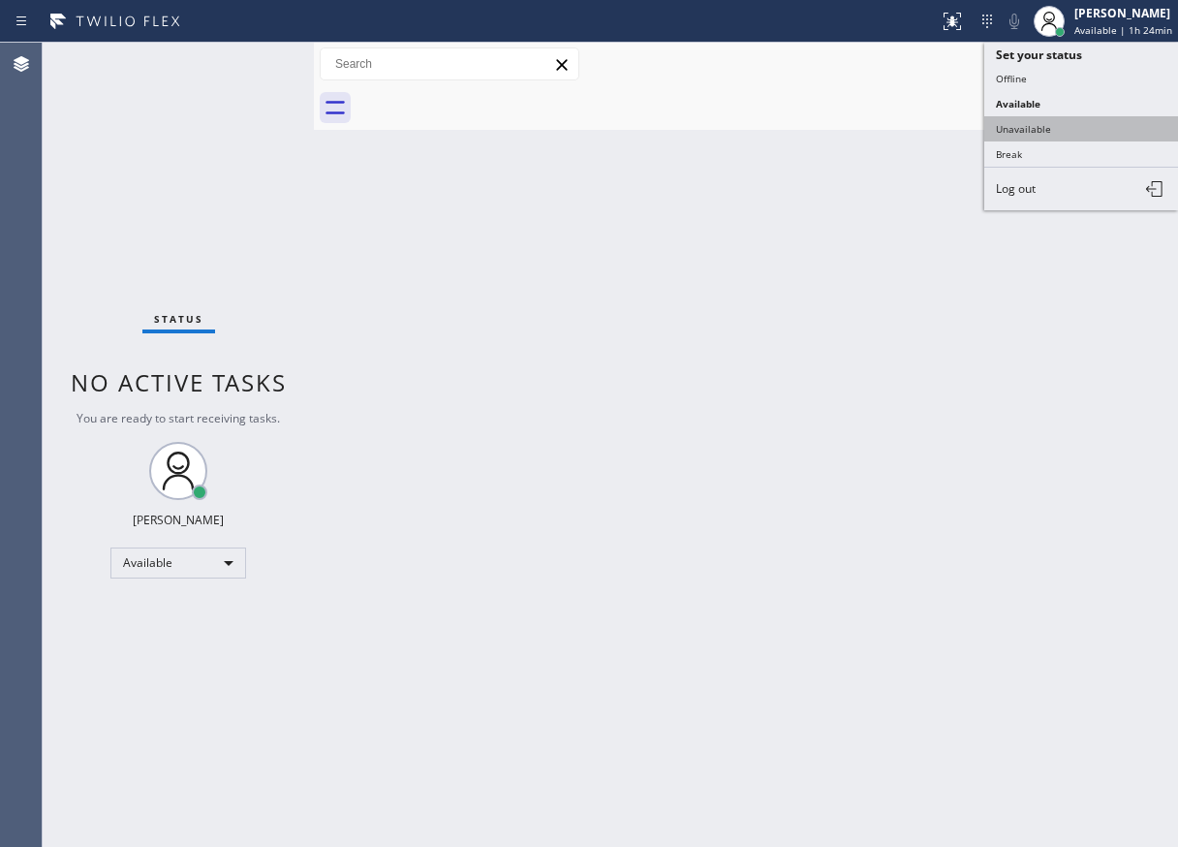
click at [1040, 129] on button "Unavailable" at bounding box center [1082, 128] width 194 height 25
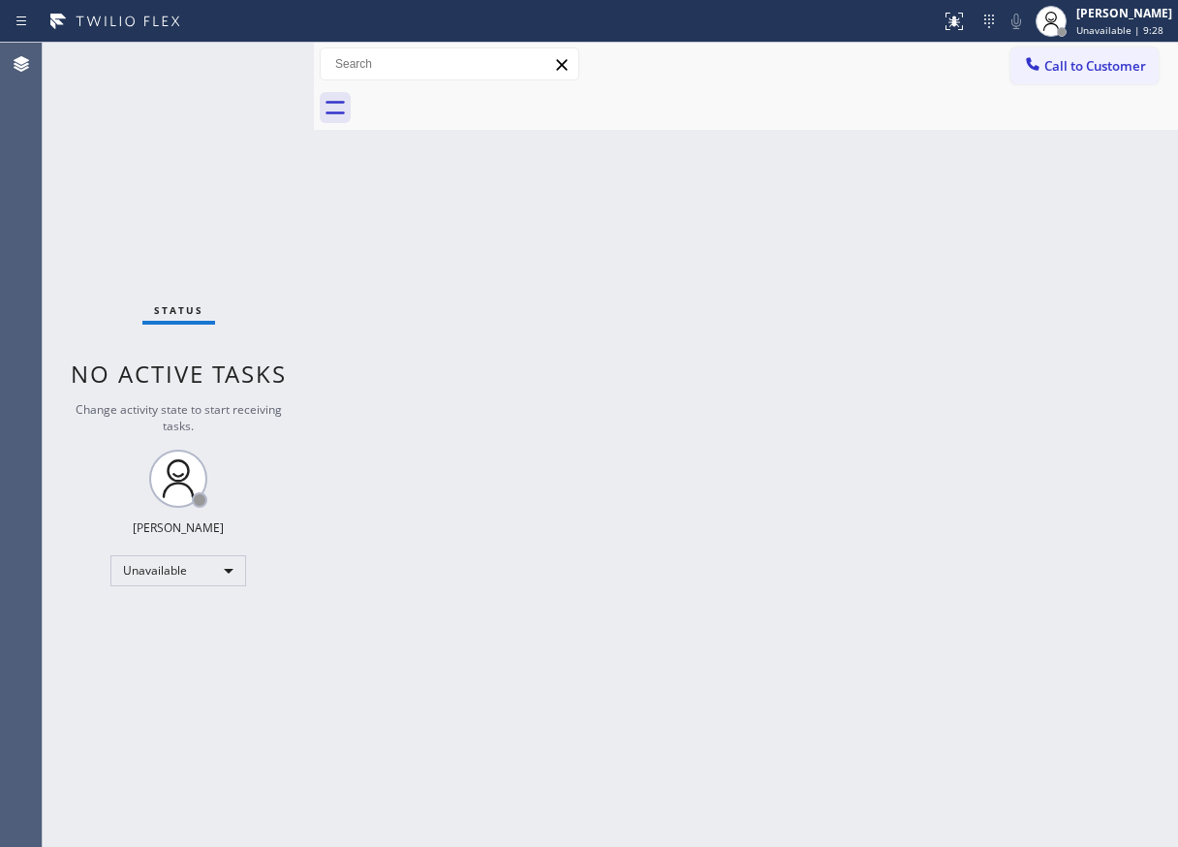
drag, startPoint x: 1150, startPoint y: 27, endPoint x: 1088, endPoint y: 85, distance: 85.0
click at [1150, 27] on span "Unavailable | 9:28" at bounding box center [1120, 30] width 87 height 14
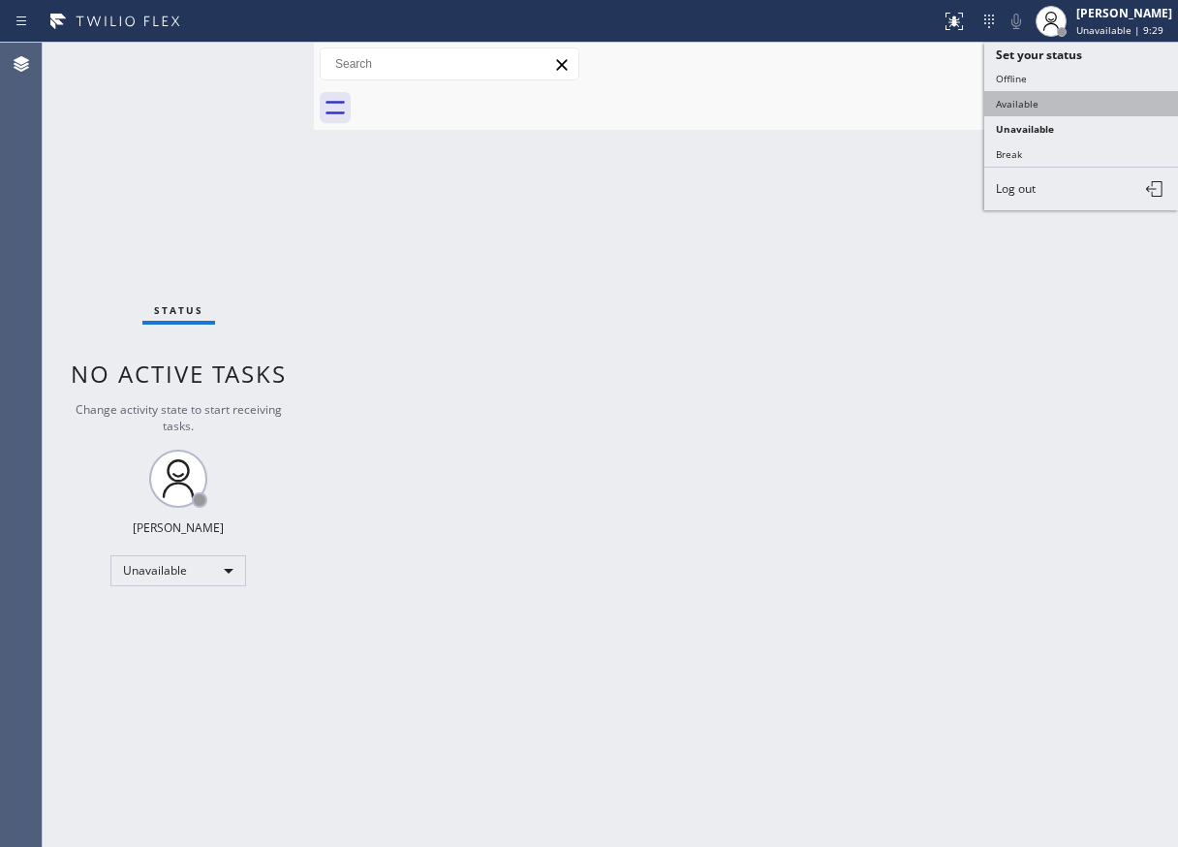
click at [1075, 96] on button "Available" at bounding box center [1082, 103] width 194 height 25
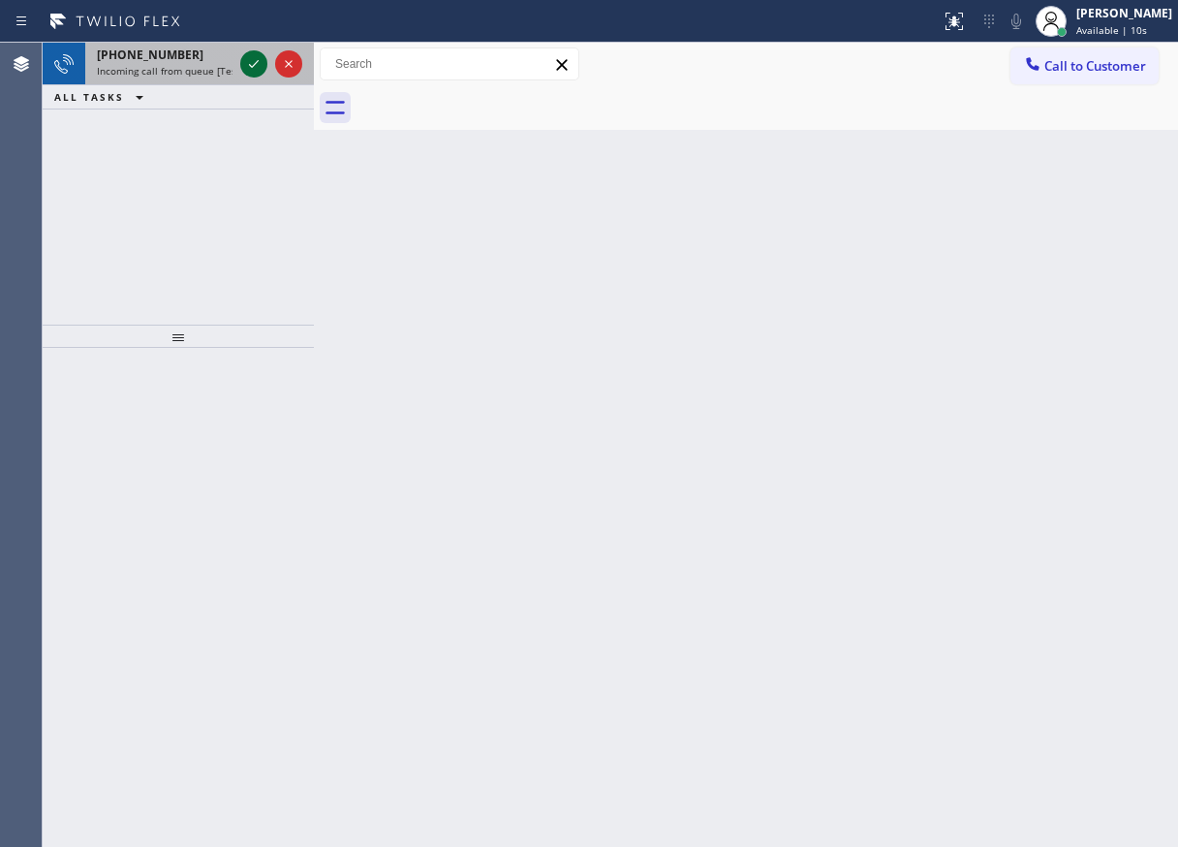
click at [248, 70] on icon at bounding box center [253, 63] width 23 height 23
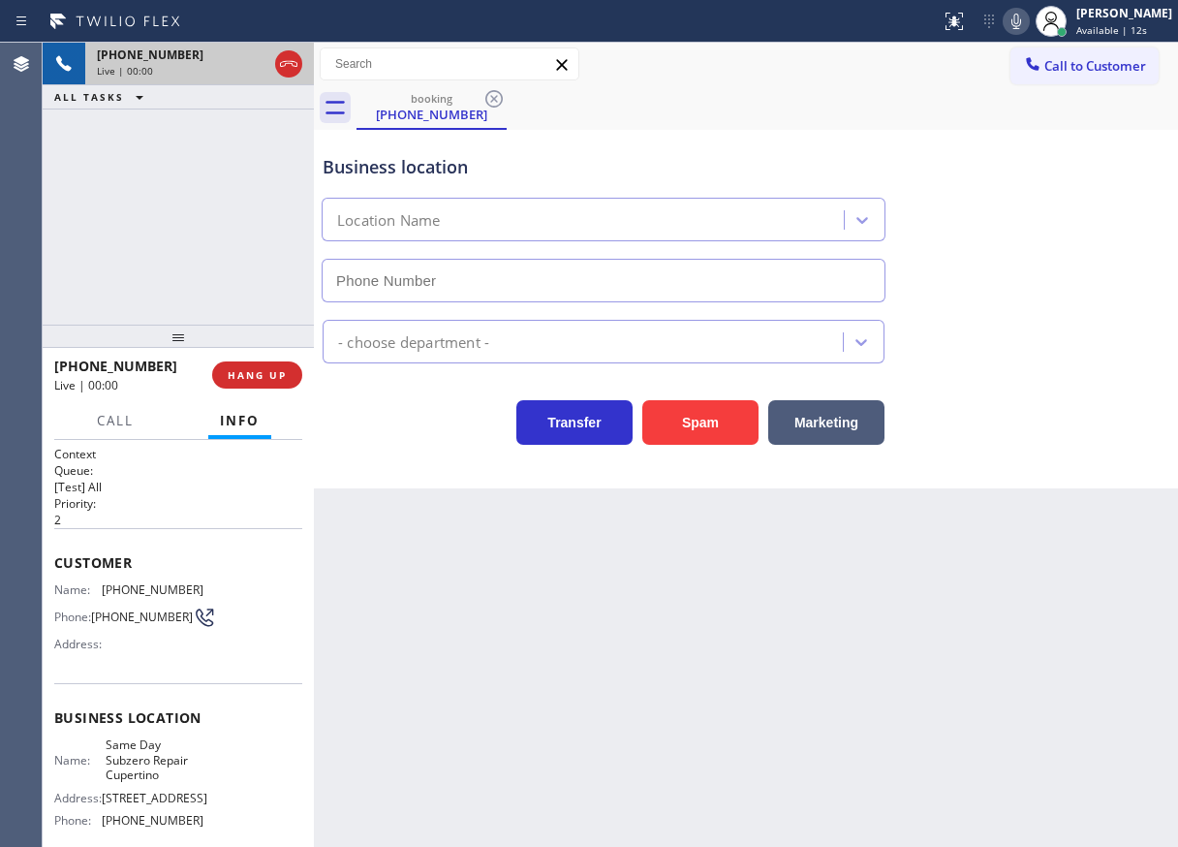
type input "[PHONE_NUMBER]"
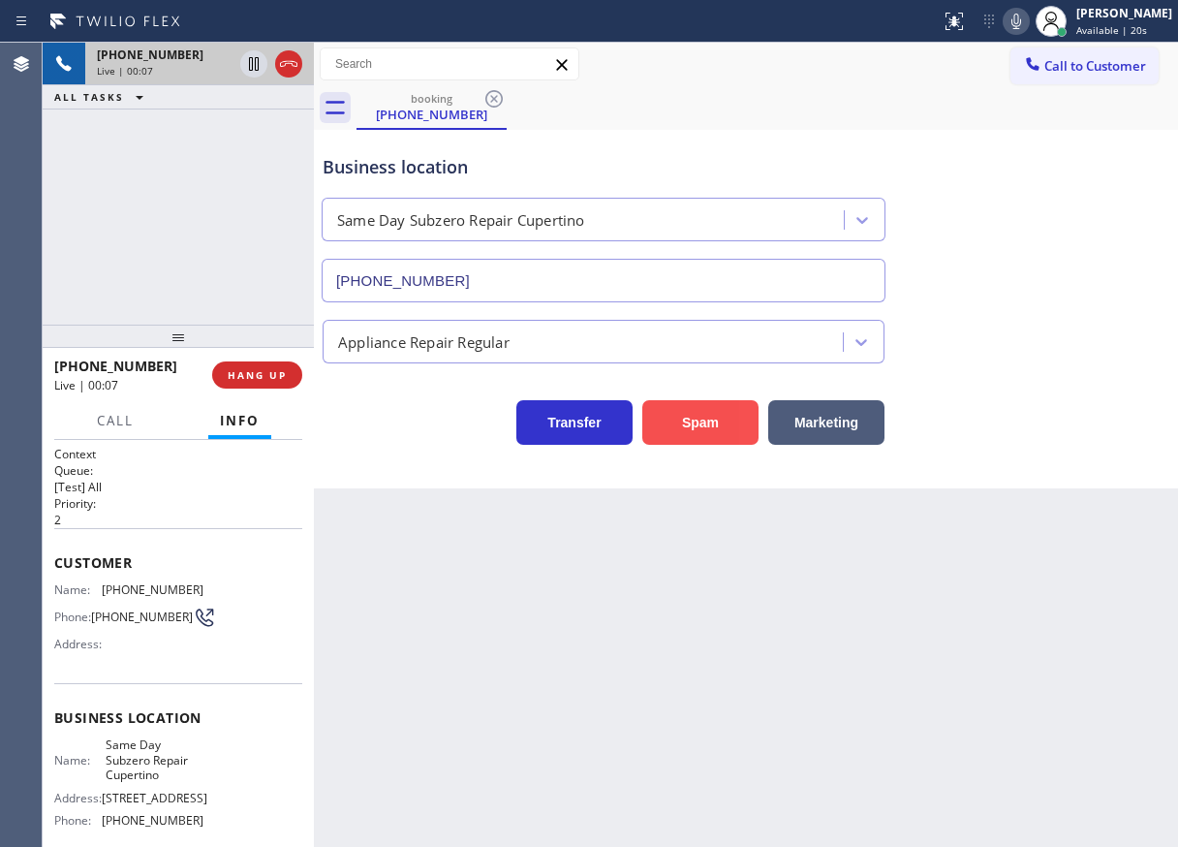
click at [689, 415] on button "Spam" at bounding box center [700, 422] width 116 height 45
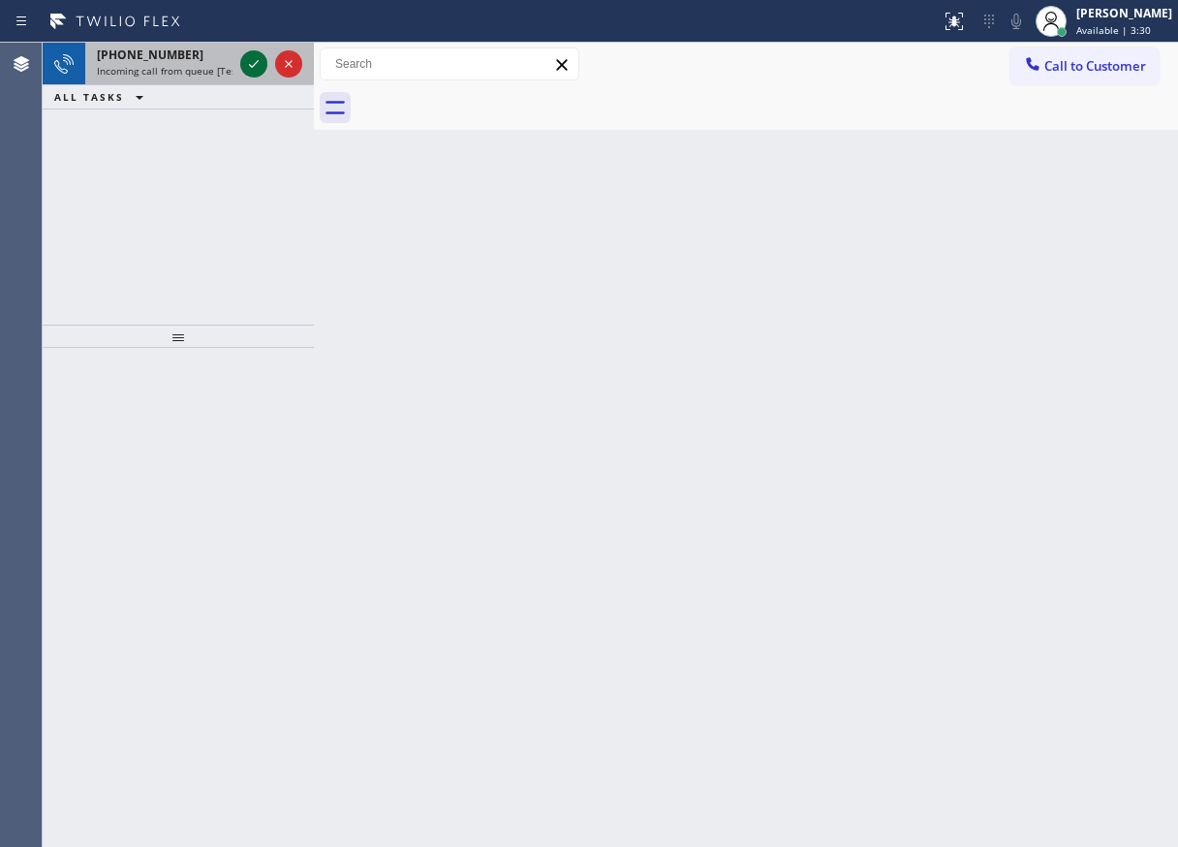
click at [252, 64] on icon at bounding box center [253, 63] width 23 height 23
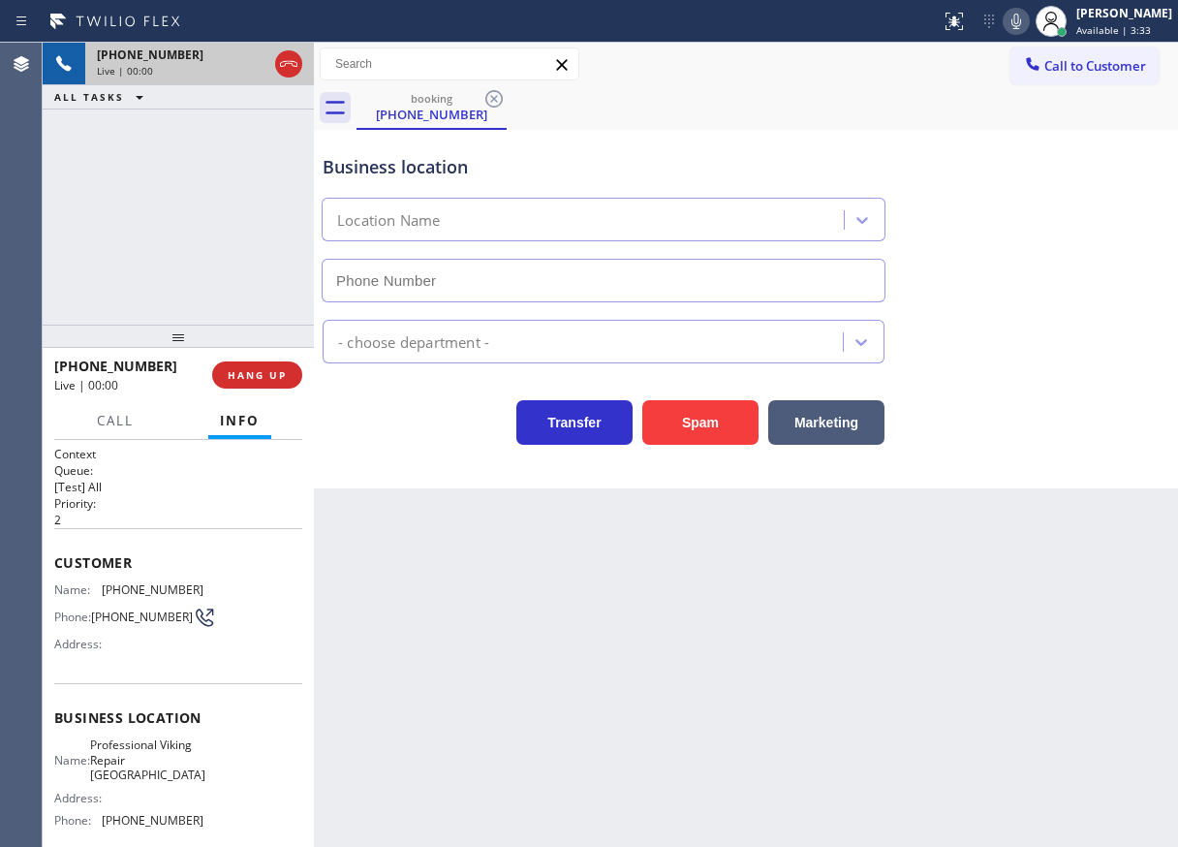
type input "[PHONE_NUMBER]"
click at [162, 767] on span "Professional Viking Repair [GEOGRAPHIC_DATA]" at bounding box center [147, 759] width 115 height 45
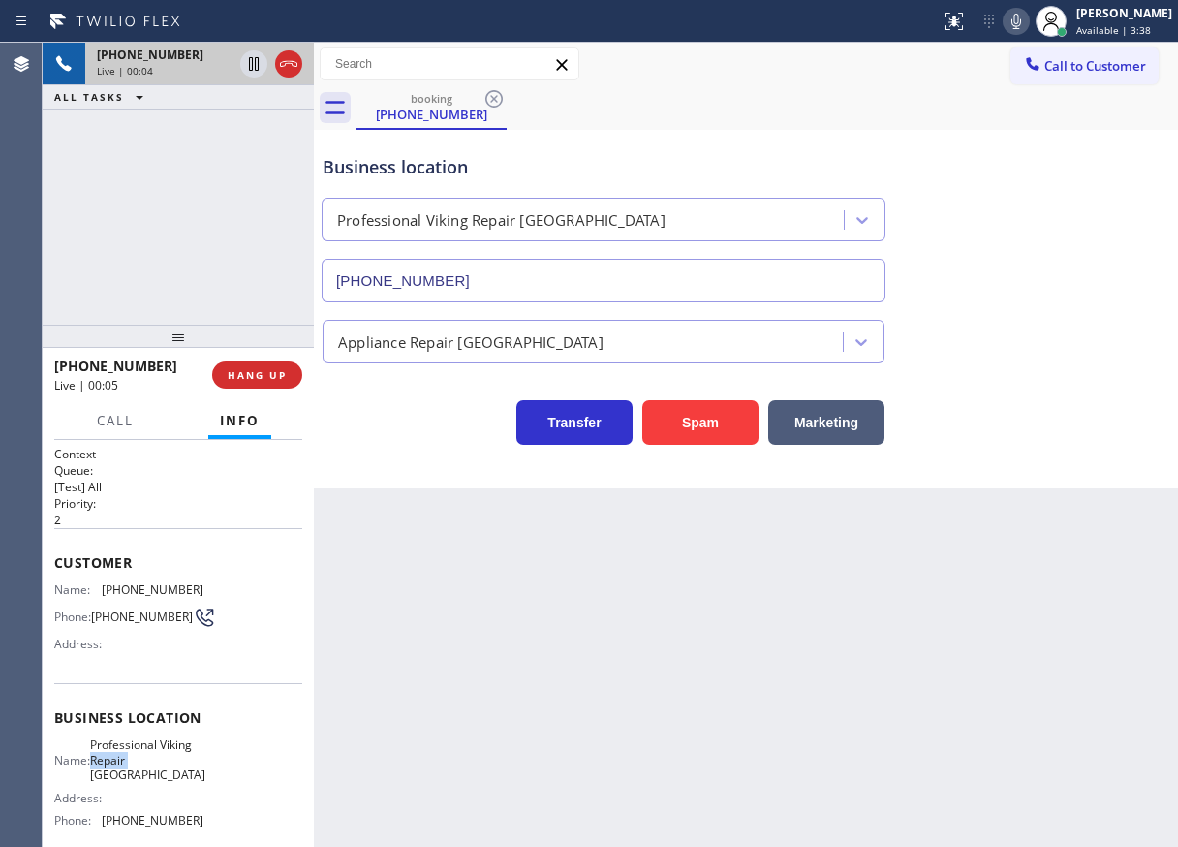
click at [162, 767] on span "Professional Viking Repair [GEOGRAPHIC_DATA]" at bounding box center [147, 759] width 115 height 45
copy span "Professional Viking Repair [GEOGRAPHIC_DATA]"
click at [711, 417] on button "Spam" at bounding box center [700, 422] width 116 height 45
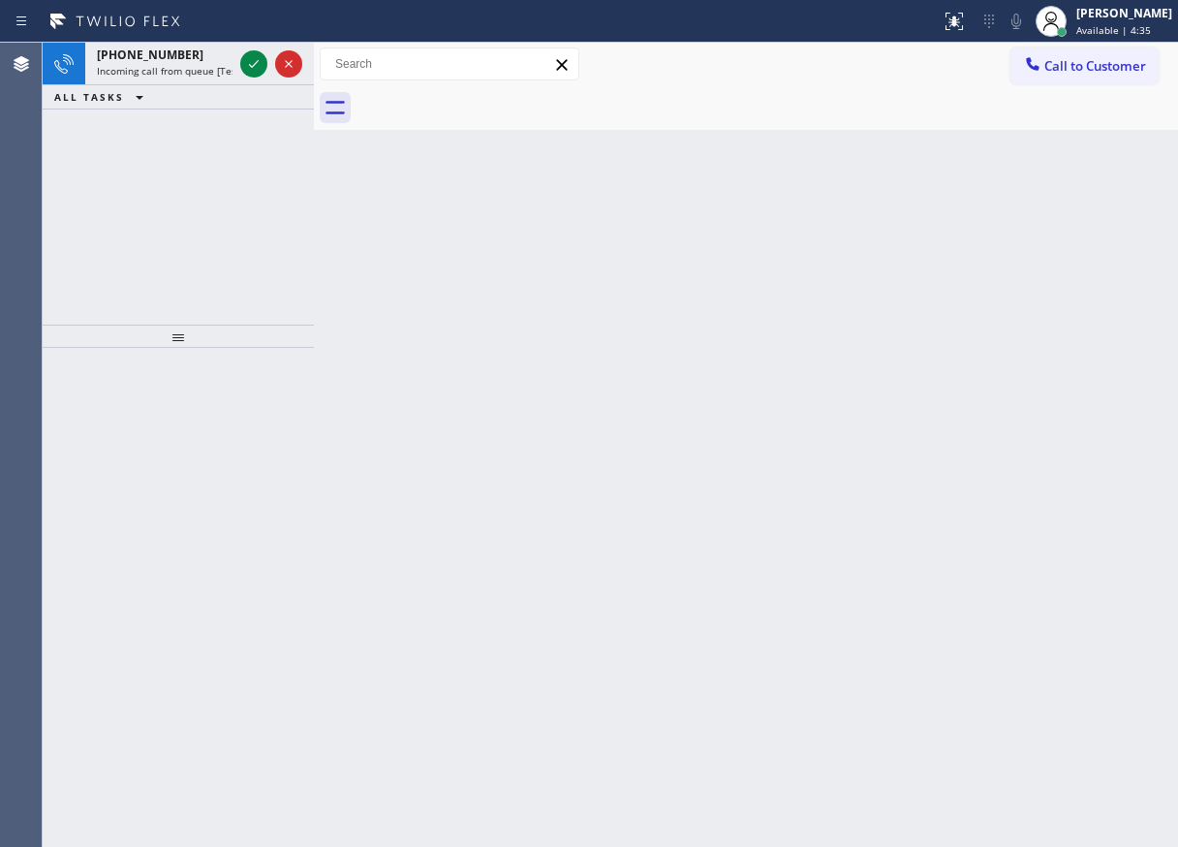
click at [42, 239] on div "Agent Desktop" at bounding box center [21, 445] width 43 height 804
click at [242, 61] on div at bounding box center [271, 64] width 70 height 43
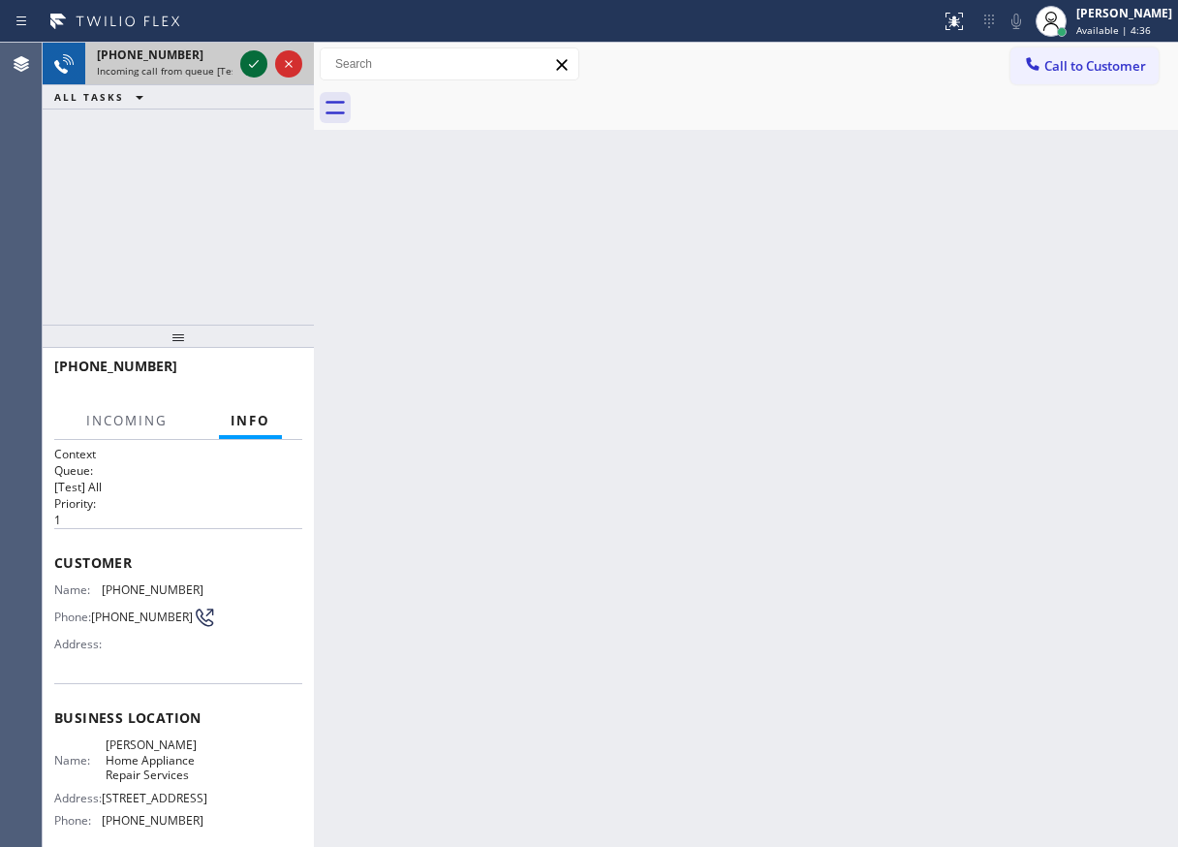
click at [245, 63] on icon at bounding box center [253, 63] width 23 height 23
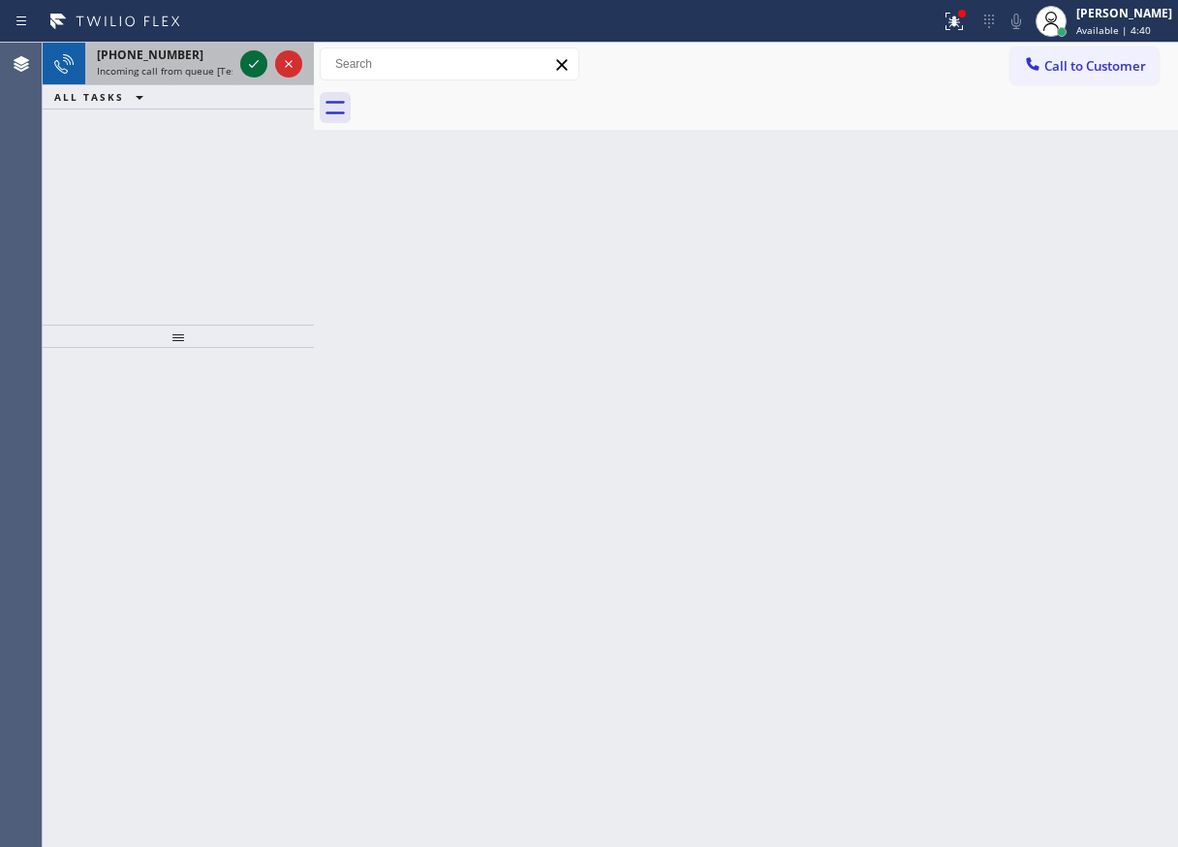
click at [245, 63] on icon at bounding box center [253, 63] width 23 height 23
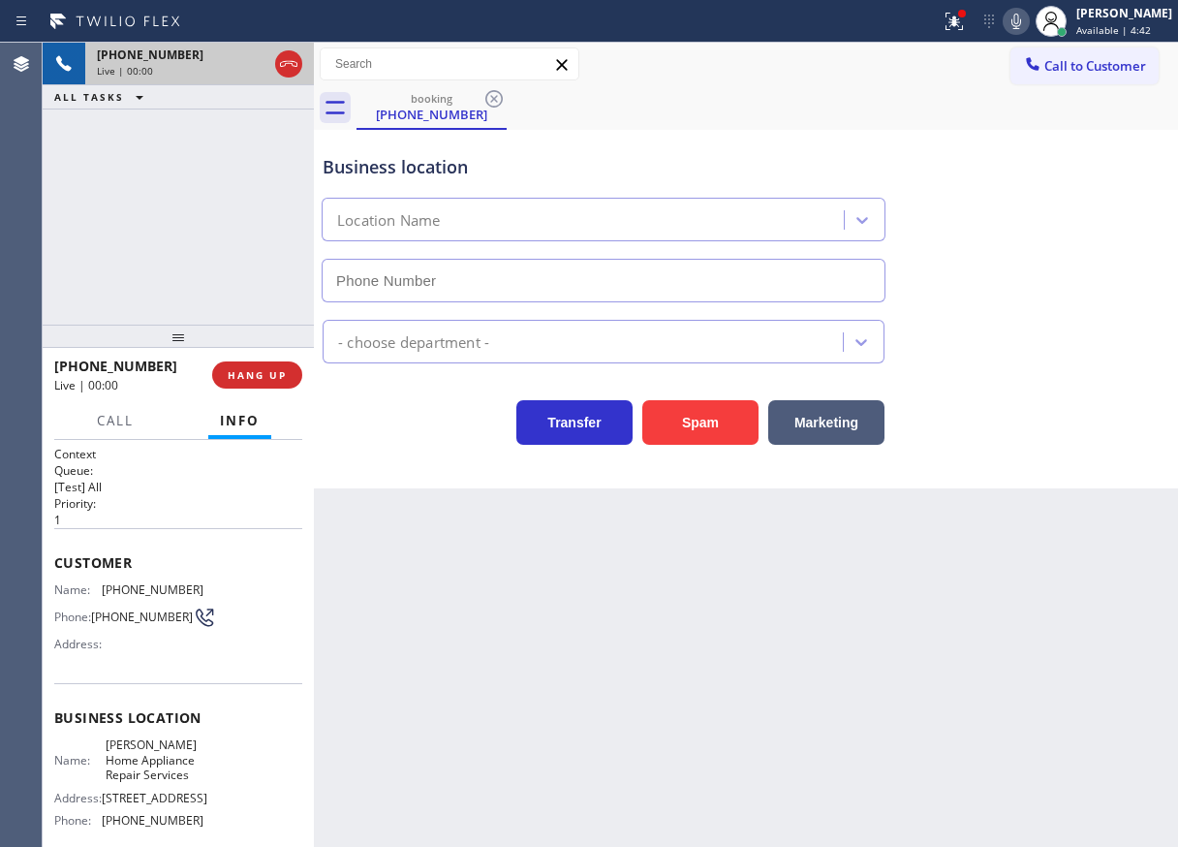
type input "[PHONE_NUMBER]"
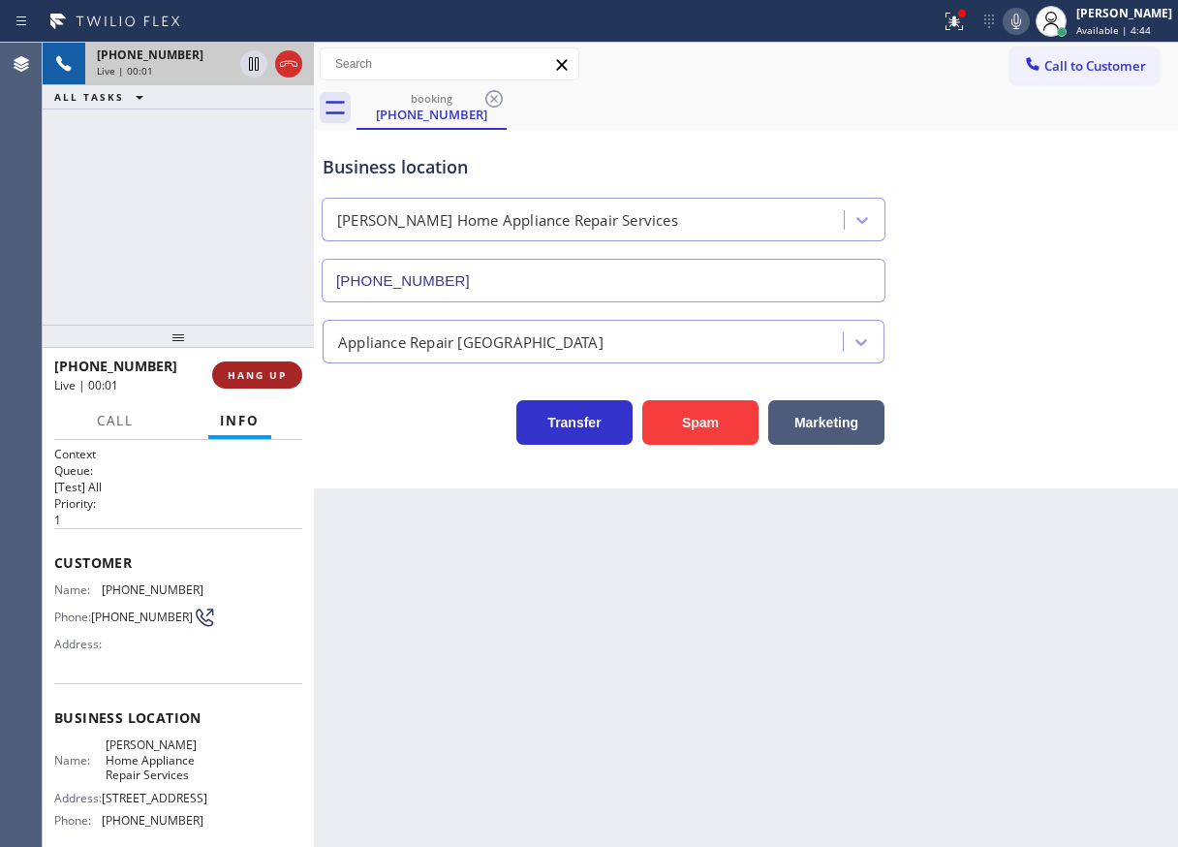
click at [242, 365] on button "HANG UP" at bounding box center [257, 374] width 90 height 27
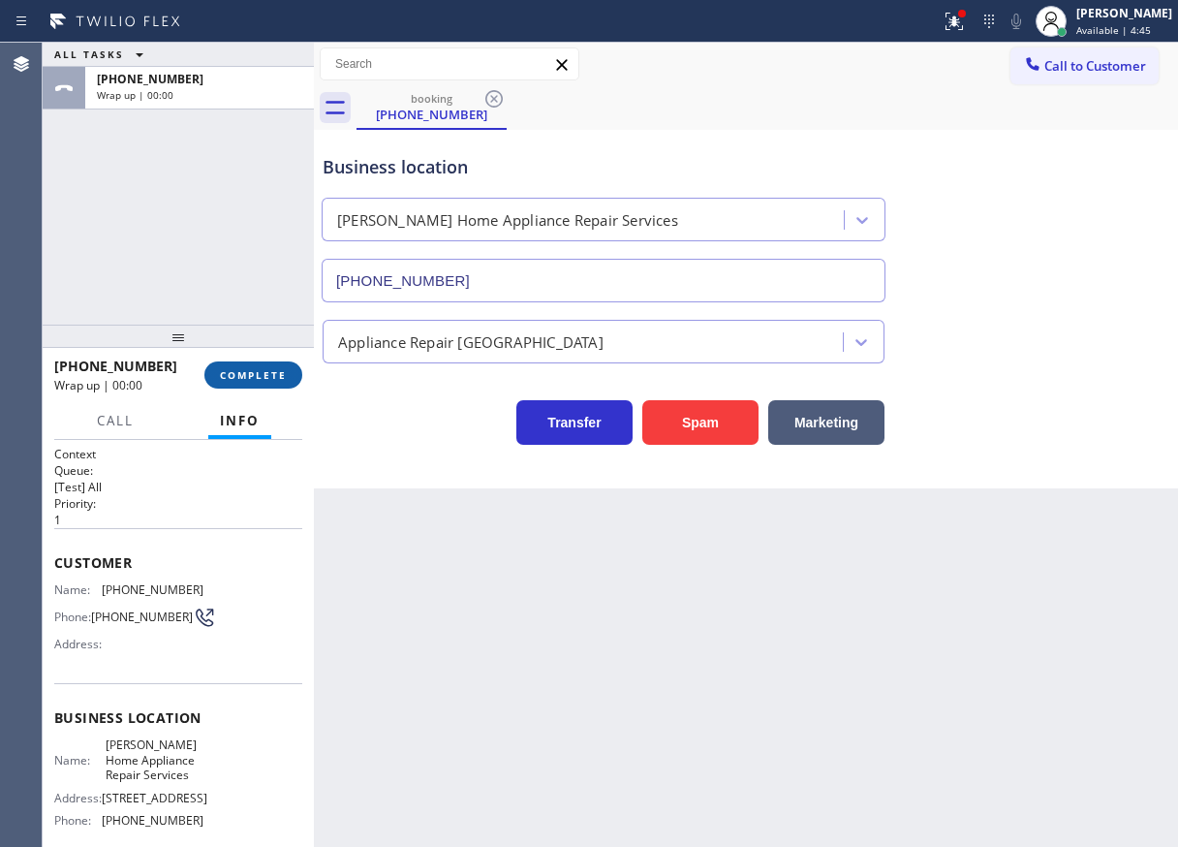
click at [242, 365] on button "COMPLETE" at bounding box center [253, 374] width 98 height 27
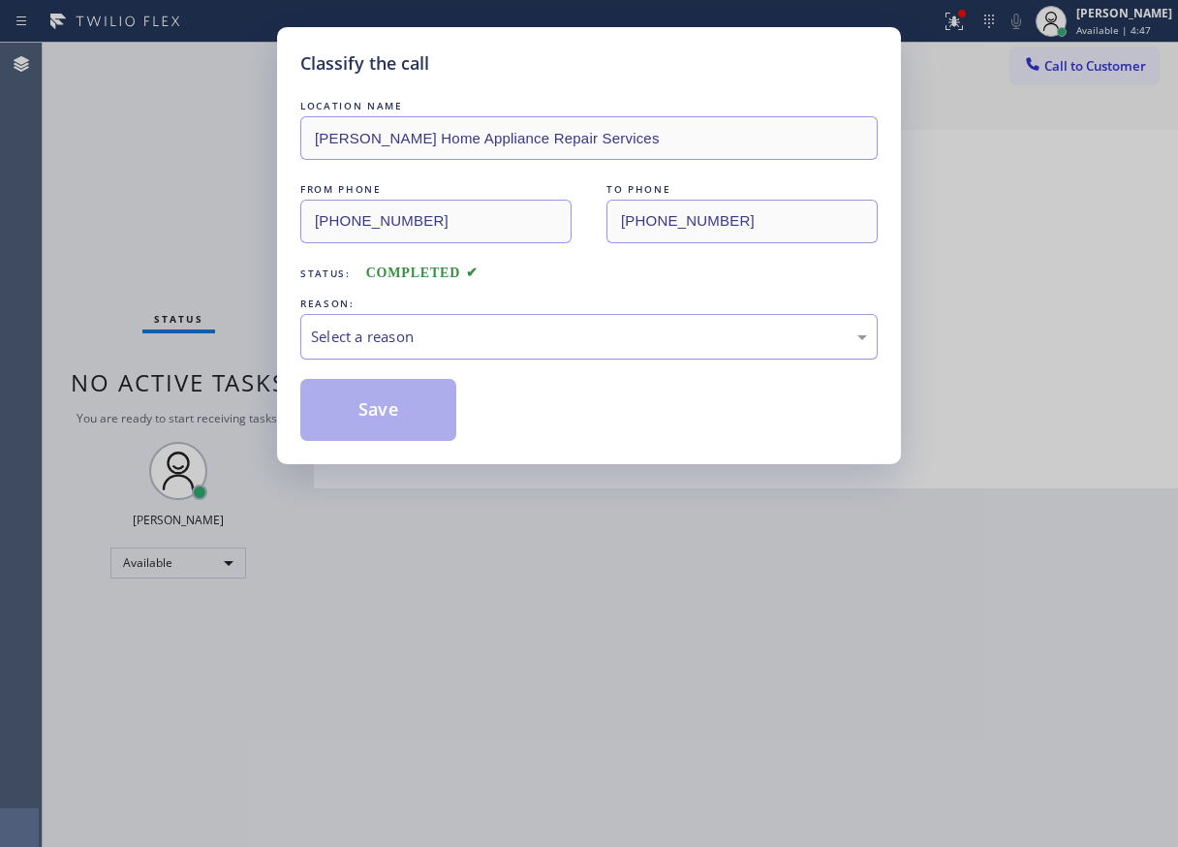
click at [417, 347] on div "Select a reason" at bounding box center [589, 337] width 556 height 22
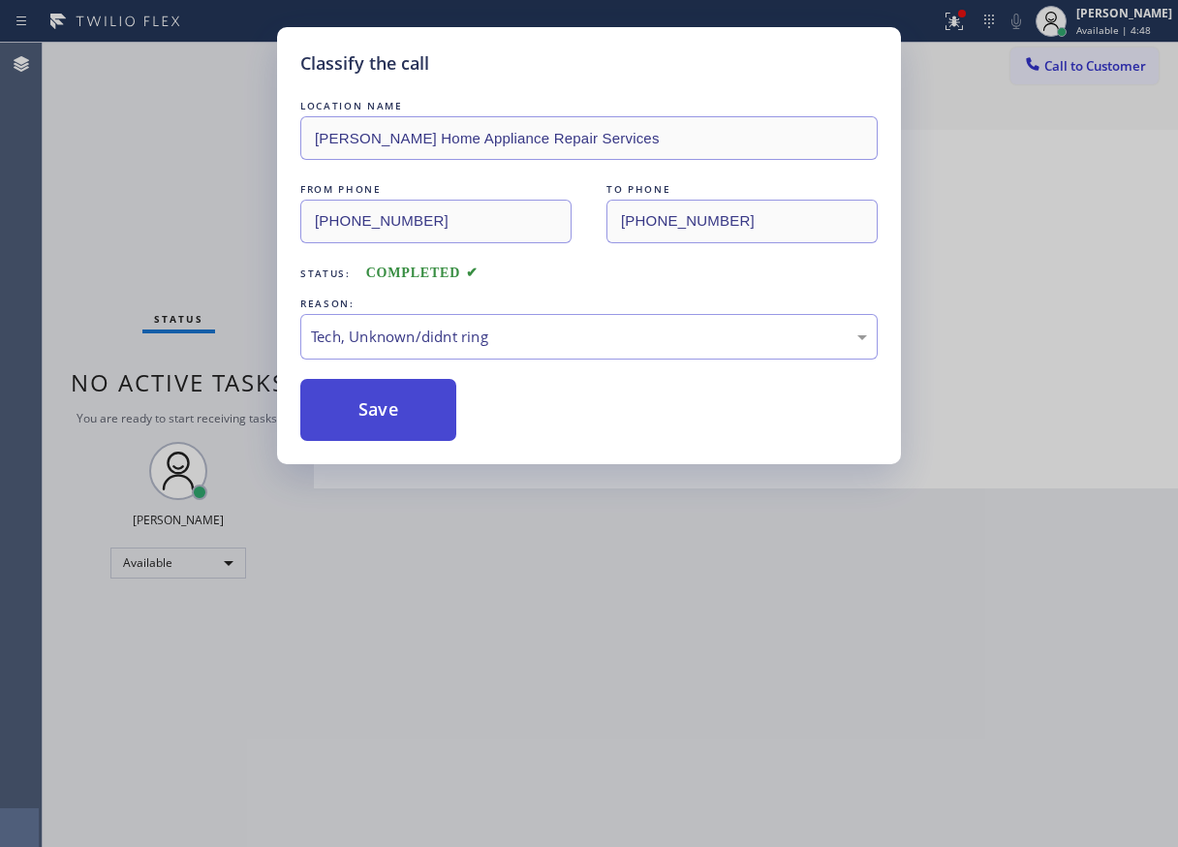
click at [404, 422] on button "Save" at bounding box center [378, 410] width 156 height 62
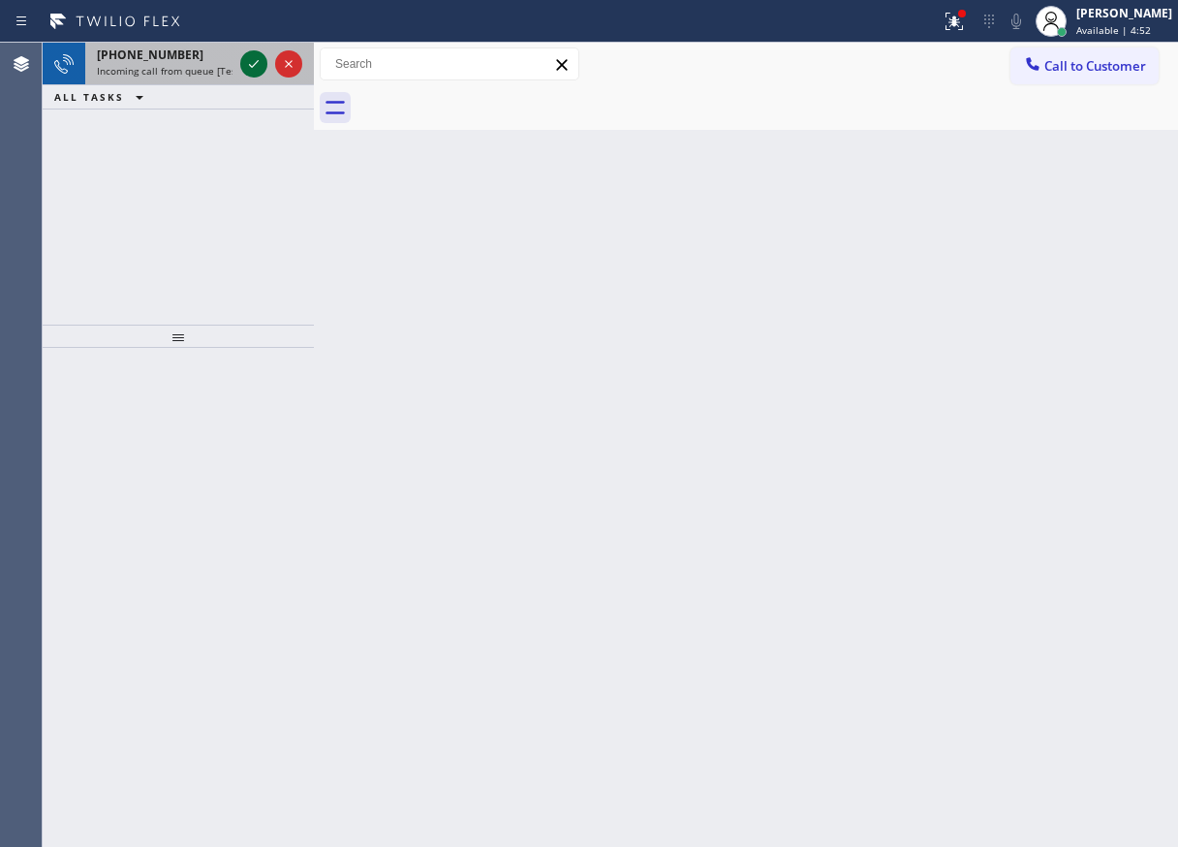
click at [248, 60] on icon at bounding box center [253, 63] width 23 height 23
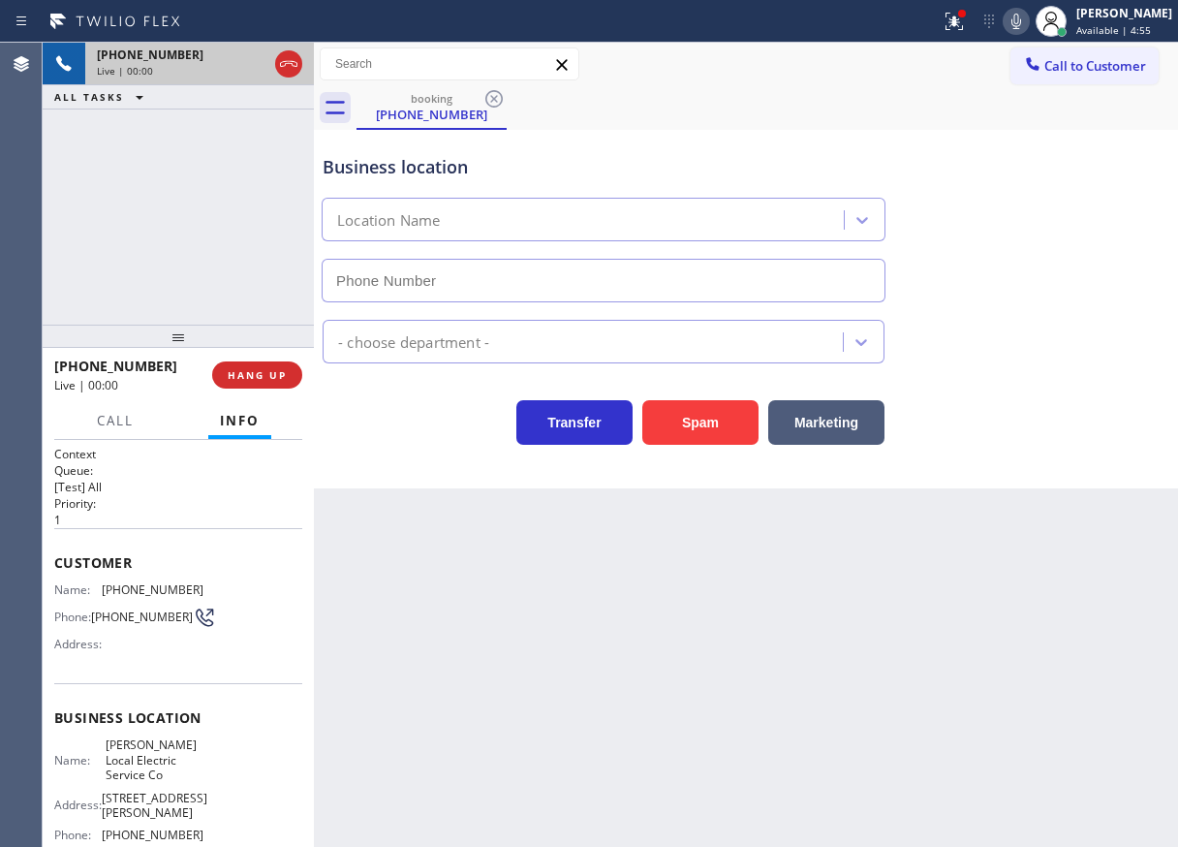
type input "[PHONE_NUMBER]"
click at [223, 380] on button "HANG UP" at bounding box center [257, 374] width 90 height 27
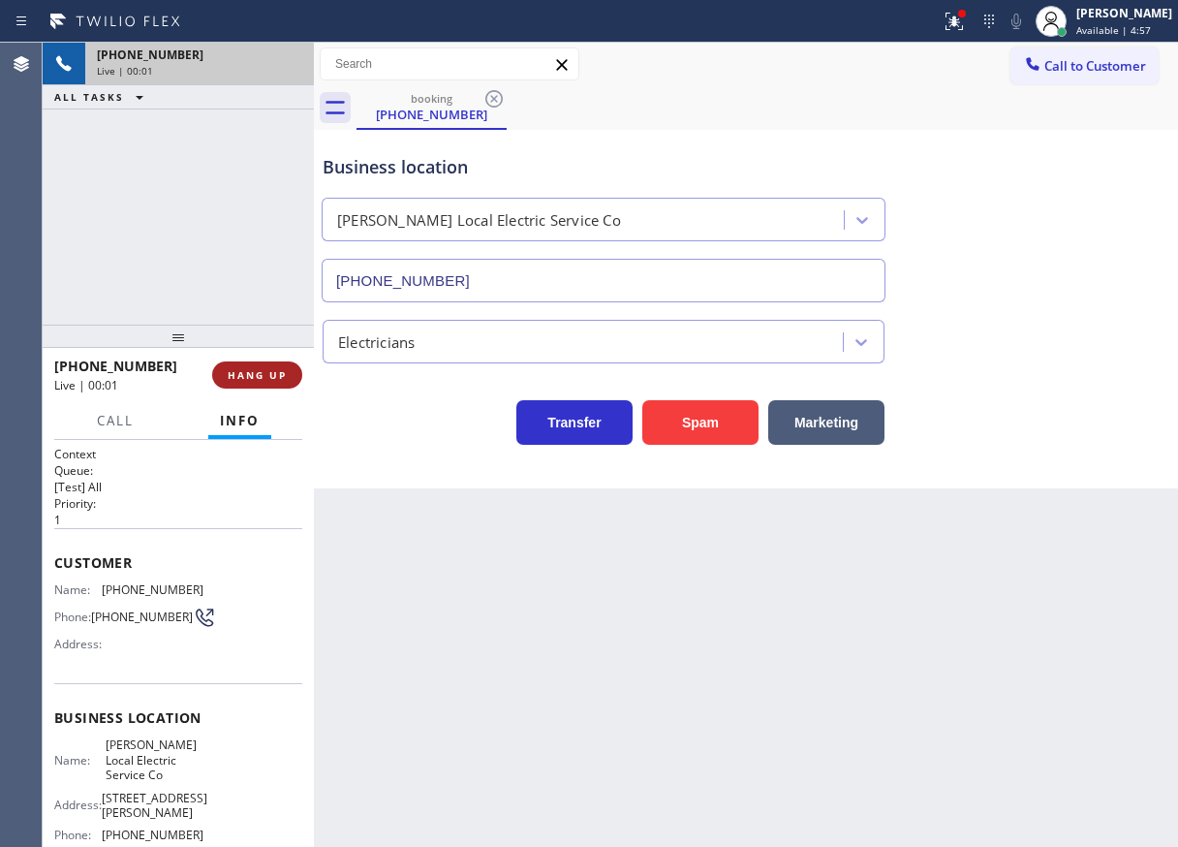
click at [242, 380] on span "HANG UP" at bounding box center [257, 375] width 59 height 14
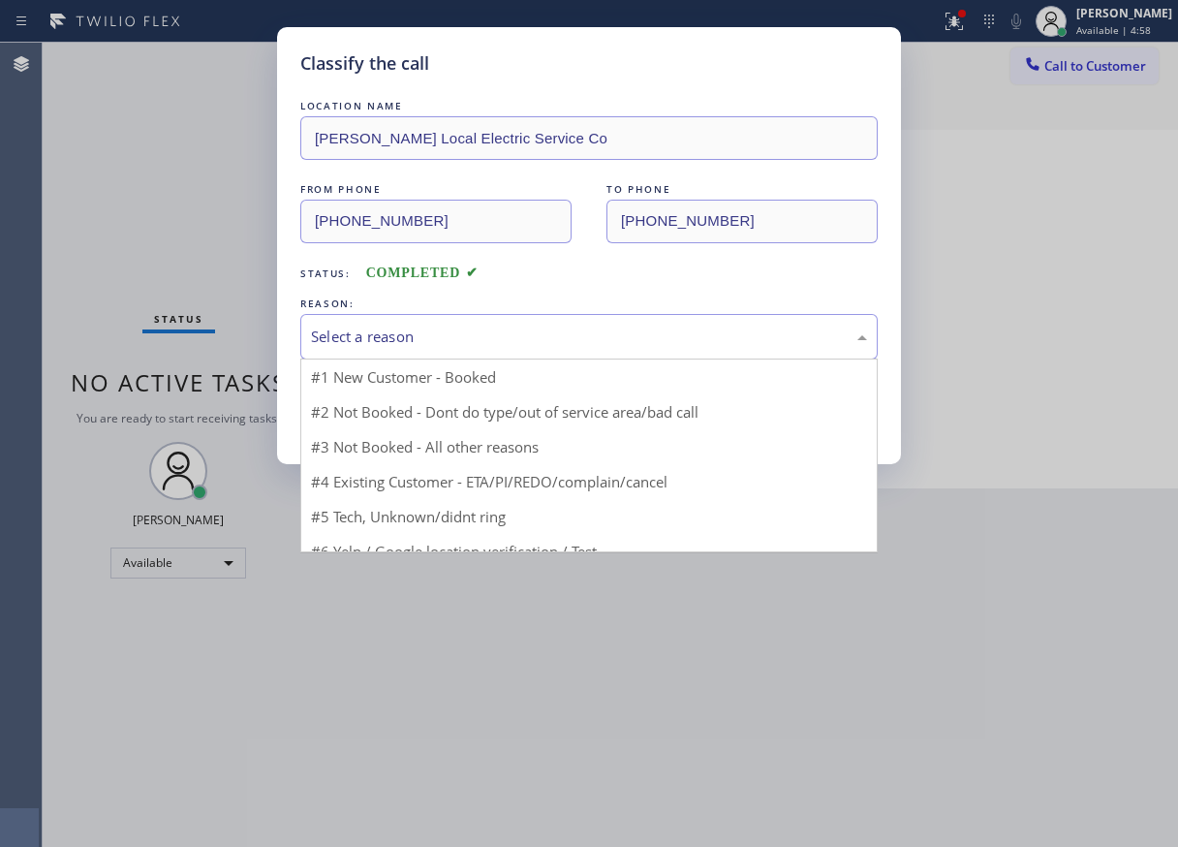
click at [443, 342] on div "Select a reason" at bounding box center [589, 337] width 556 height 22
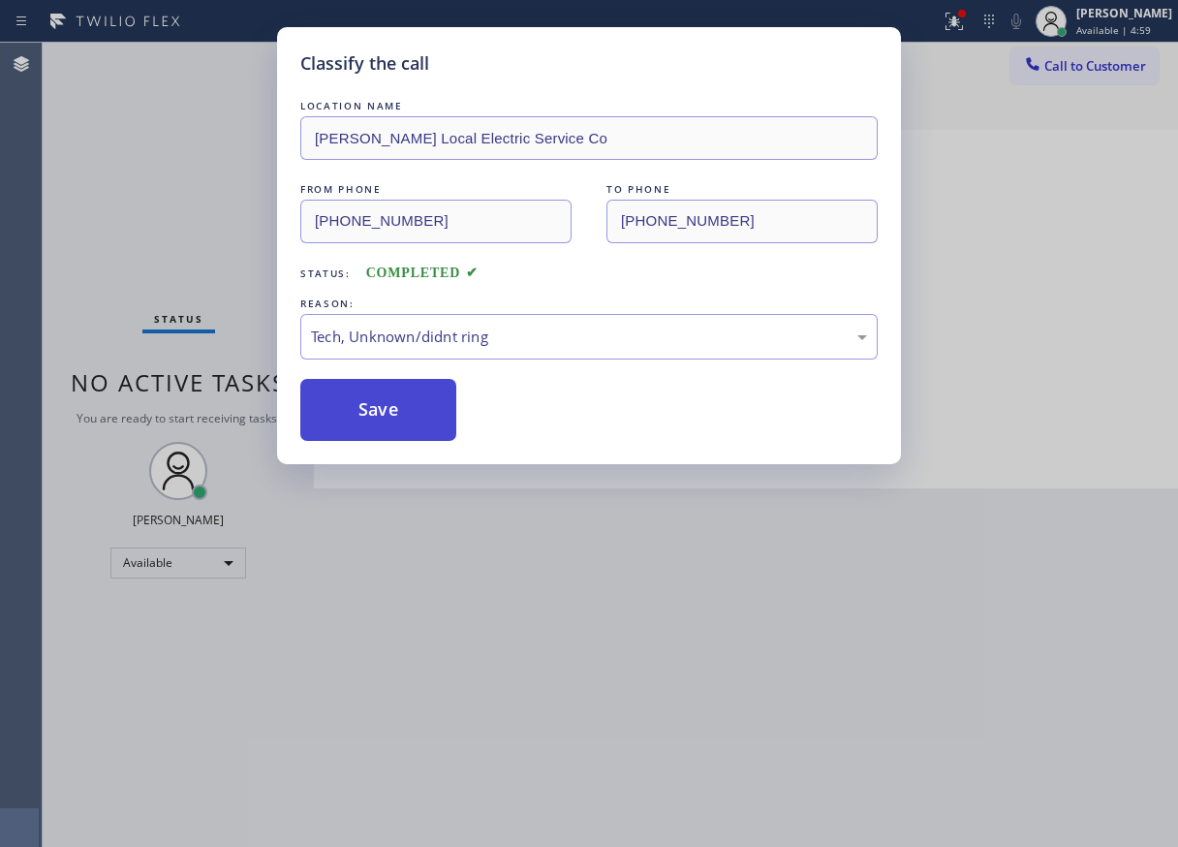
click at [400, 392] on button "Save" at bounding box center [378, 410] width 156 height 62
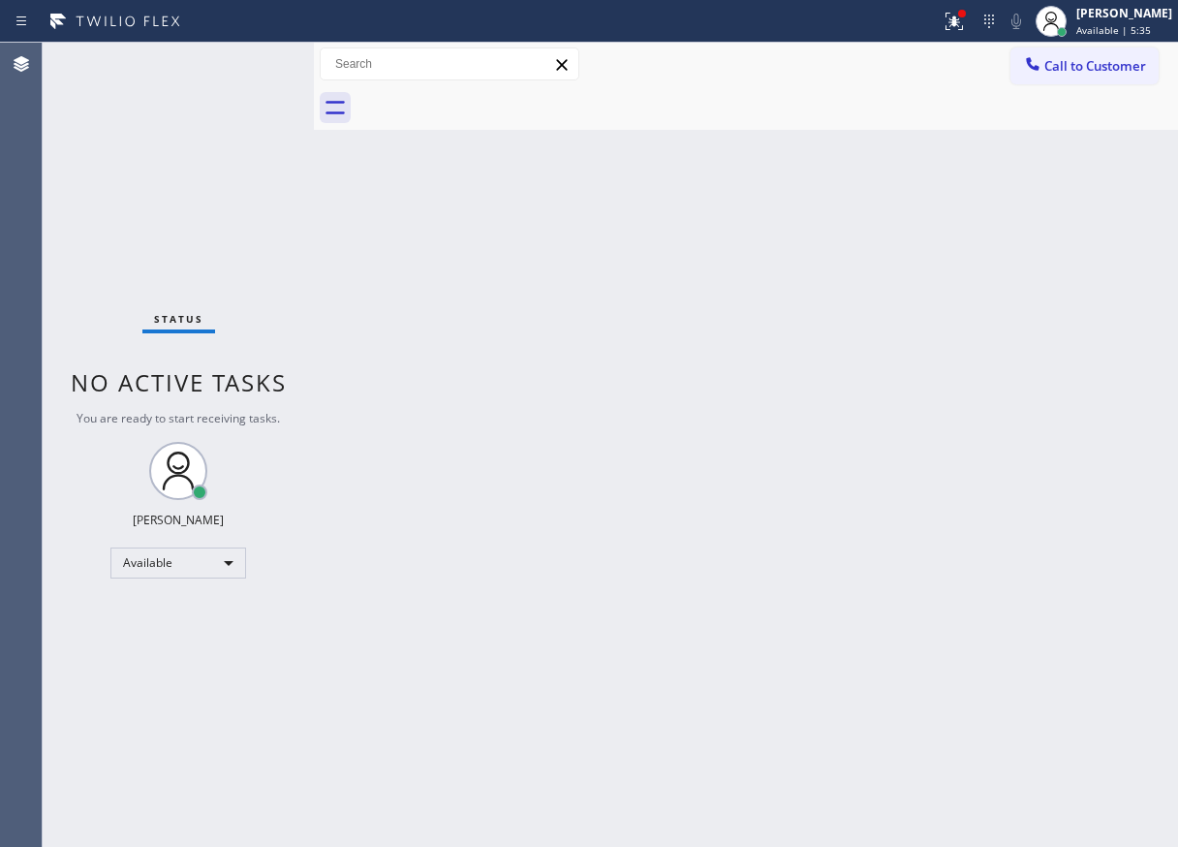
click at [1039, 315] on div "Back to Dashboard Change Sender ID Customers Technicians Select a contact Outbo…" at bounding box center [746, 445] width 864 height 804
click at [1177, 564] on div "Back to Dashboard Change Sender ID Customers Technicians Select a contact Outbo…" at bounding box center [746, 445] width 864 height 804
click at [1117, 524] on div "Back to Dashboard Change Sender ID Customers Technicians Select a contact Outbo…" at bounding box center [746, 445] width 864 height 804
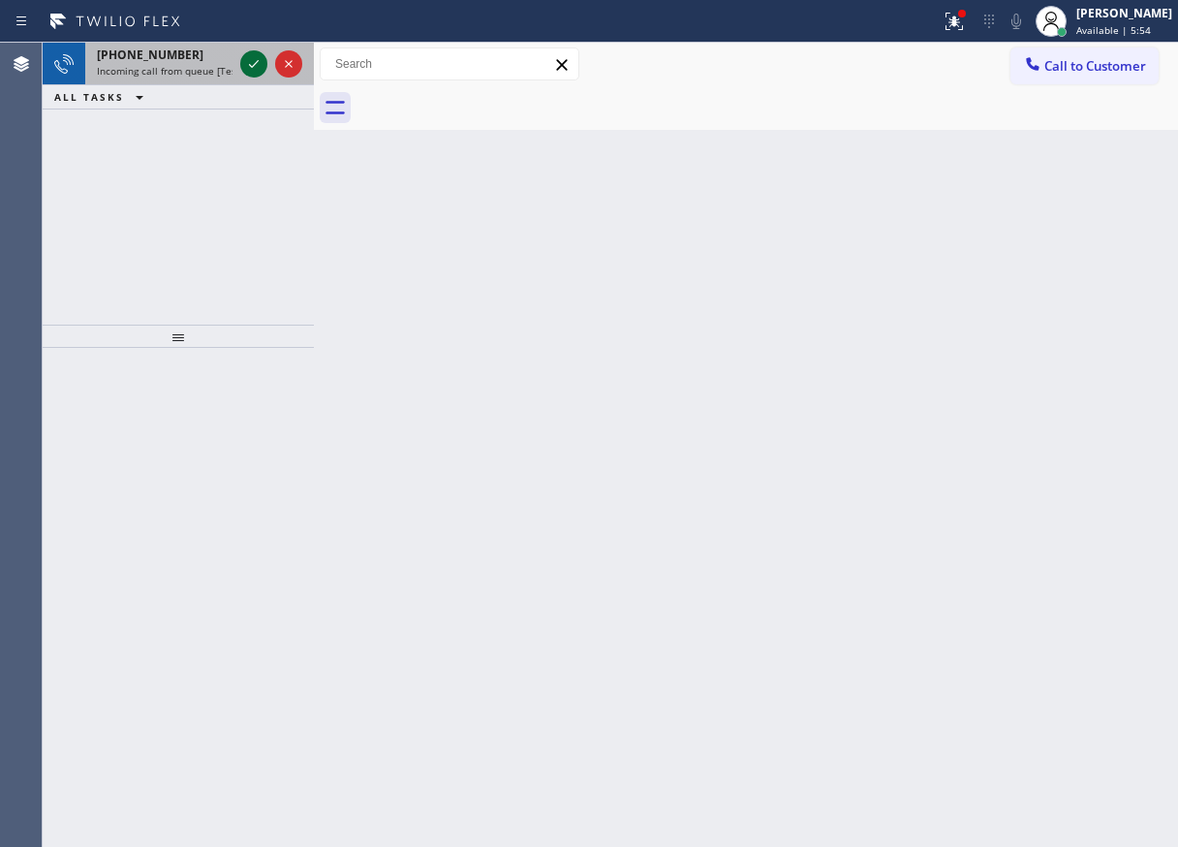
click at [255, 64] on icon at bounding box center [254, 64] width 10 height 8
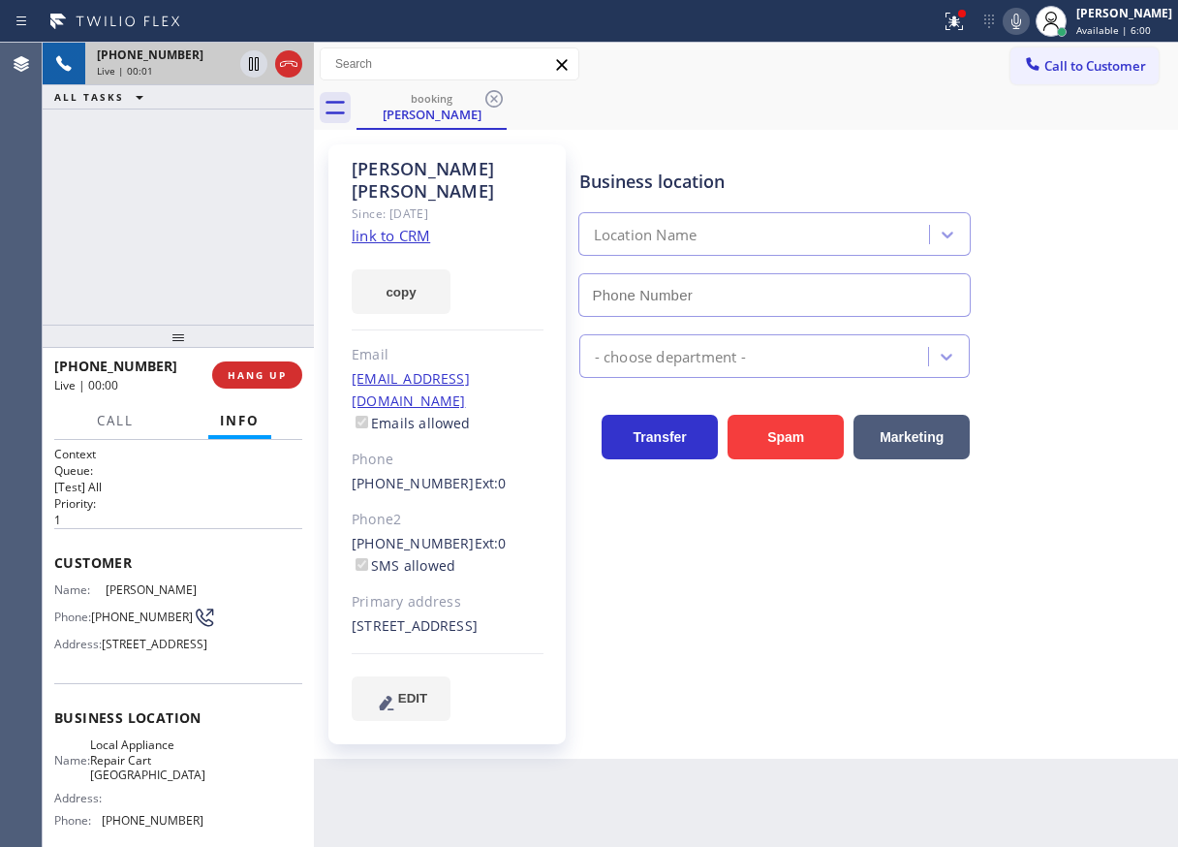
type input "[PHONE_NUMBER]"
click at [428, 226] on link "link to CRM" at bounding box center [391, 235] width 78 height 19
click at [175, 727] on span "Business location" at bounding box center [178, 717] width 248 height 18
click at [161, 782] on span "Local Appliance Repair Cart [GEOGRAPHIC_DATA]" at bounding box center [147, 759] width 115 height 45
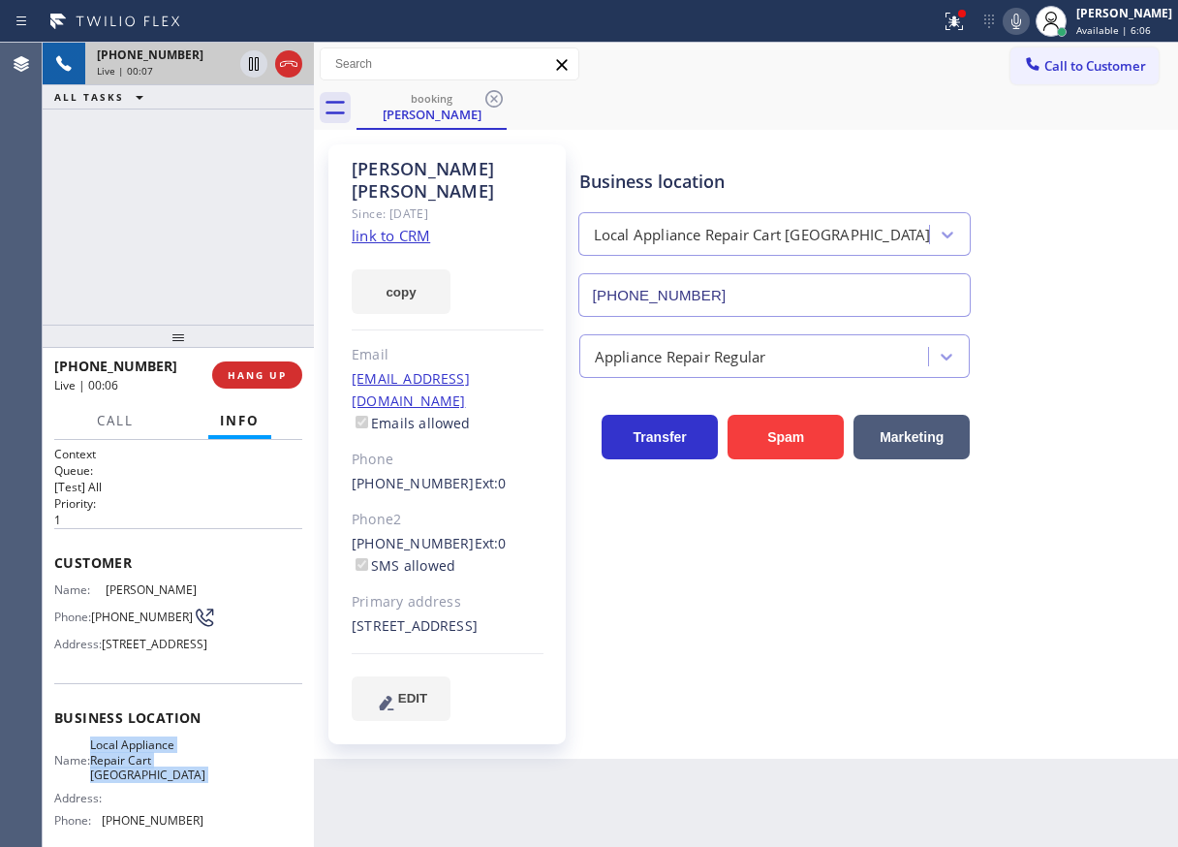
click at [161, 782] on span "Local Appliance Repair Cart [GEOGRAPHIC_DATA]" at bounding box center [147, 759] width 115 height 45
copy span "Local Appliance Repair Cart [GEOGRAPHIC_DATA]"
click at [732, 302] on input "[PHONE_NUMBER]" at bounding box center [775, 295] width 393 height 44
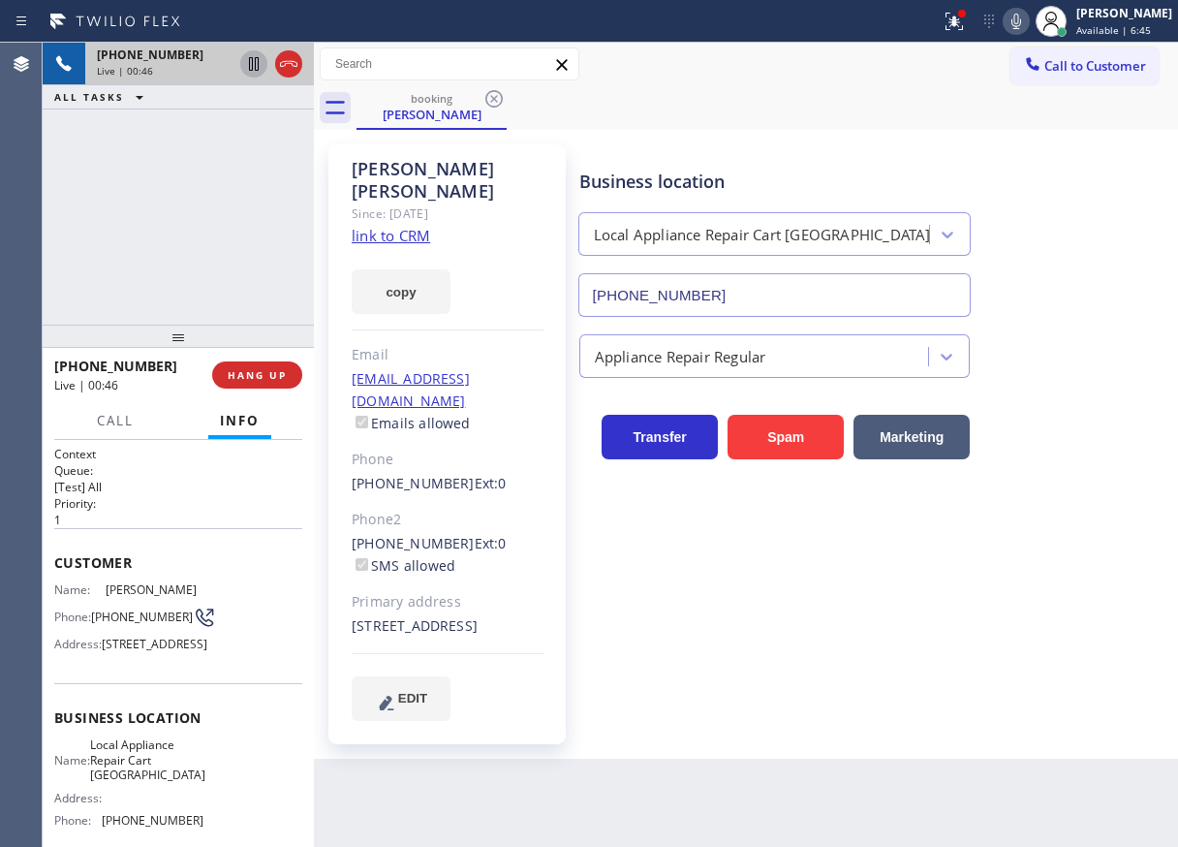
click at [252, 60] on icon at bounding box center [254, 64] width 10 height 14
click at [1028, 22] on icon at bounding box center [1016, 21] width 23 height 23
click at [1080, 511] on div "Business location Local Appliance Repair Cart [GEOGRAPHIC_DATA] [PHONE_NUMBER] …" at bounding box center [875, 432] width 598 height 566
click at [1028, 18] on icon at bounding box center [1016, 21] width 23 height 23
click at [254, 59] on icon at bounding box center [253, 63] width 23 height 23
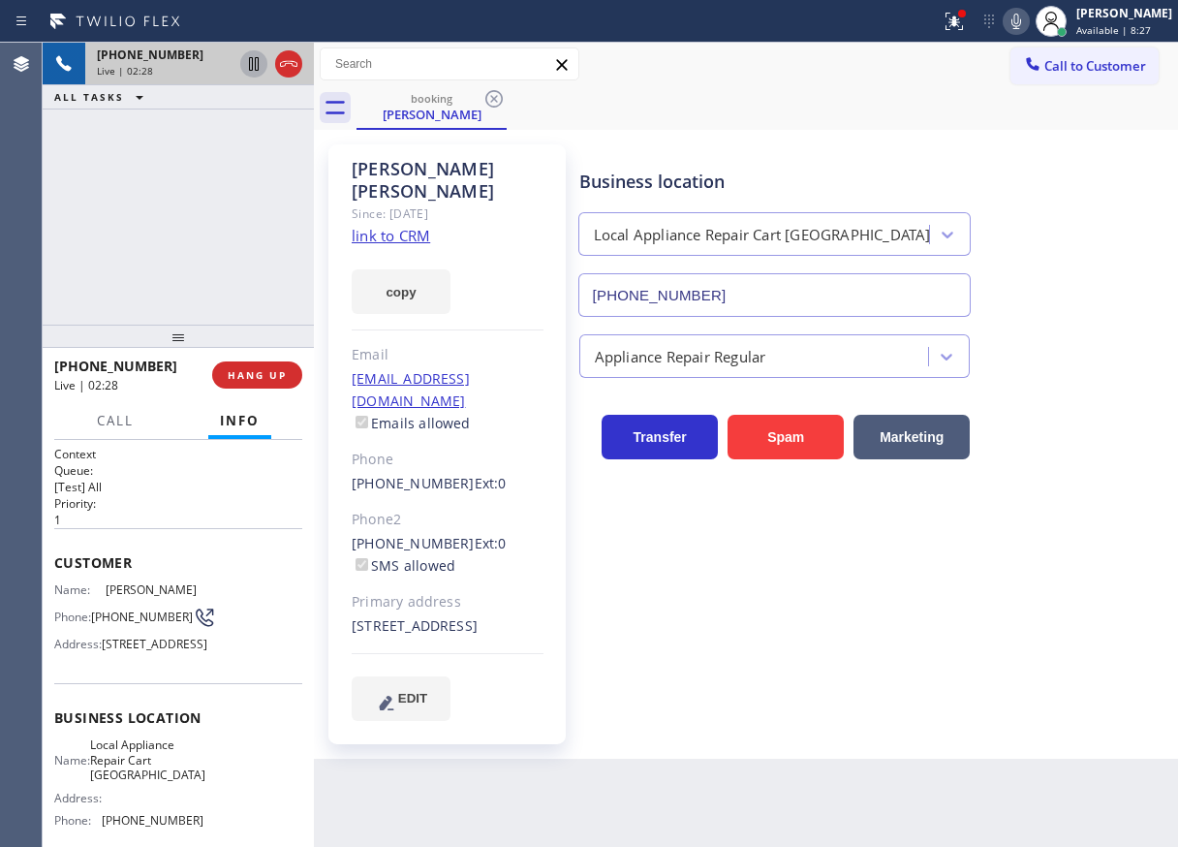
click at [1099, 343] on div "Appliance Repair Regular" at bounding box center [875, 352] width 598 height 51
drag, startPoint x: 1071, startPoint y: 386, endPoint x: 1079, endPoint y: 290, distance: 96.2
click at [1079, 386] on div "Transfer Spam Marketing" at bounding box center [875, 418] width 598 height 81
click at [1028, 14] on icon at bounding box center [1016, 21] width 23 height 23
click at [242, 62] on icon at bounding box center [253, 63] width 23 height 23
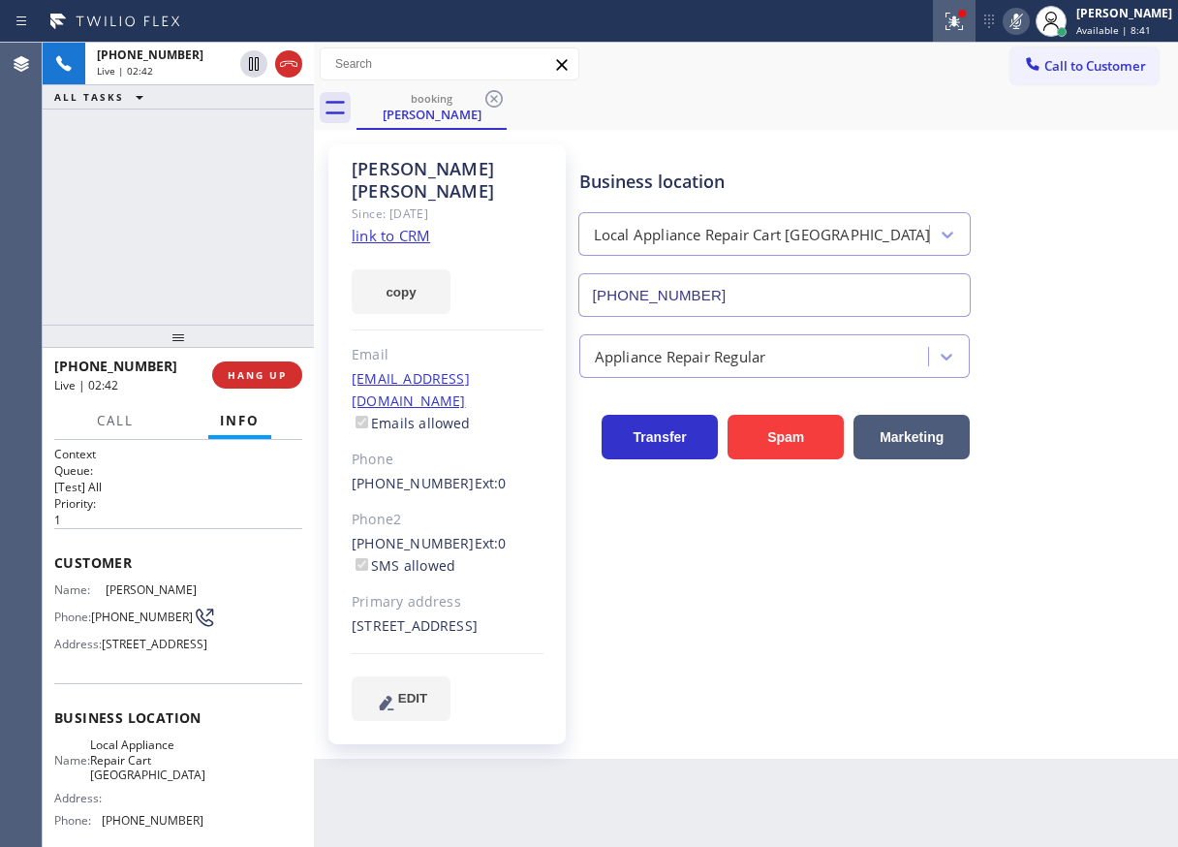
click at [966, 27] on icon at bounding box center [954, 21] width 23 height 23
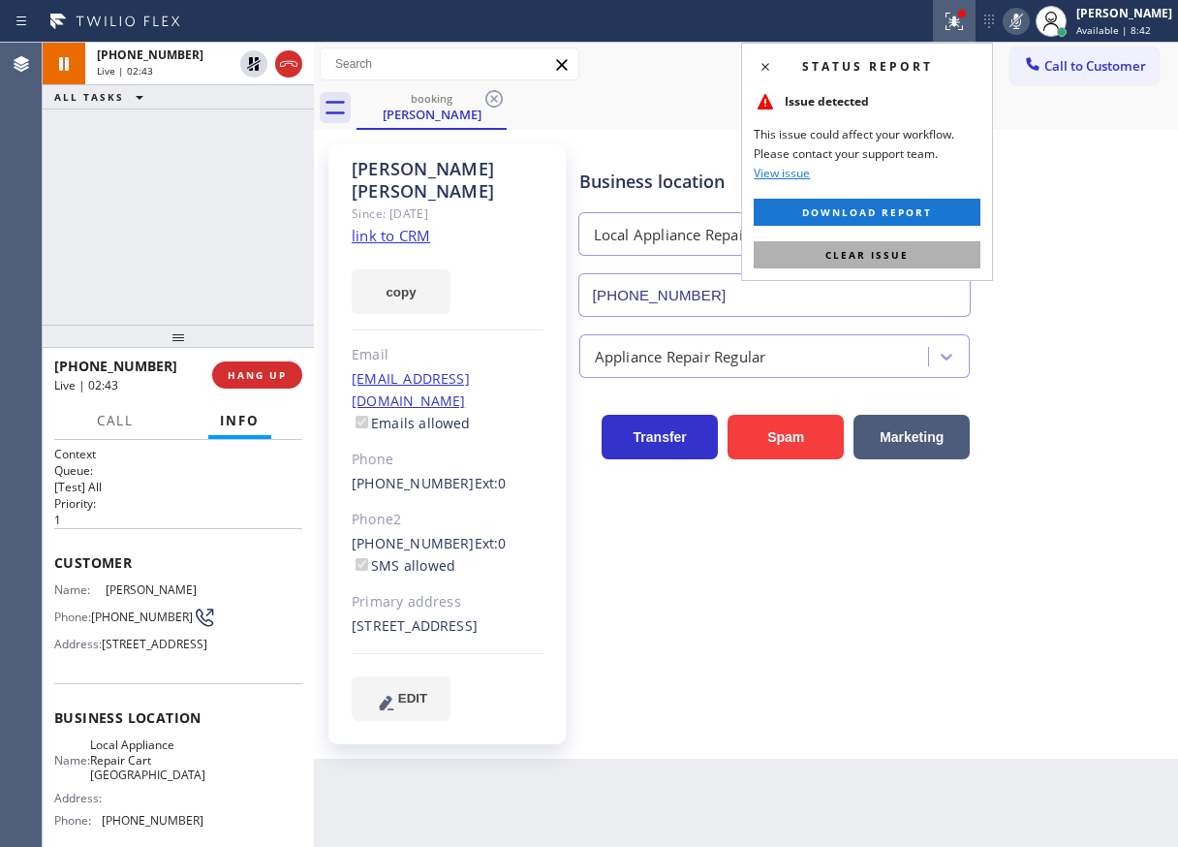
drag, startPoint x: 881, startPoint y: 267, endPoint x: 819, endPoint y: 422, distance: 167.0
click at [880, 267] on button "Clear issue" at bounding box center [867, 254] width 227 height 27
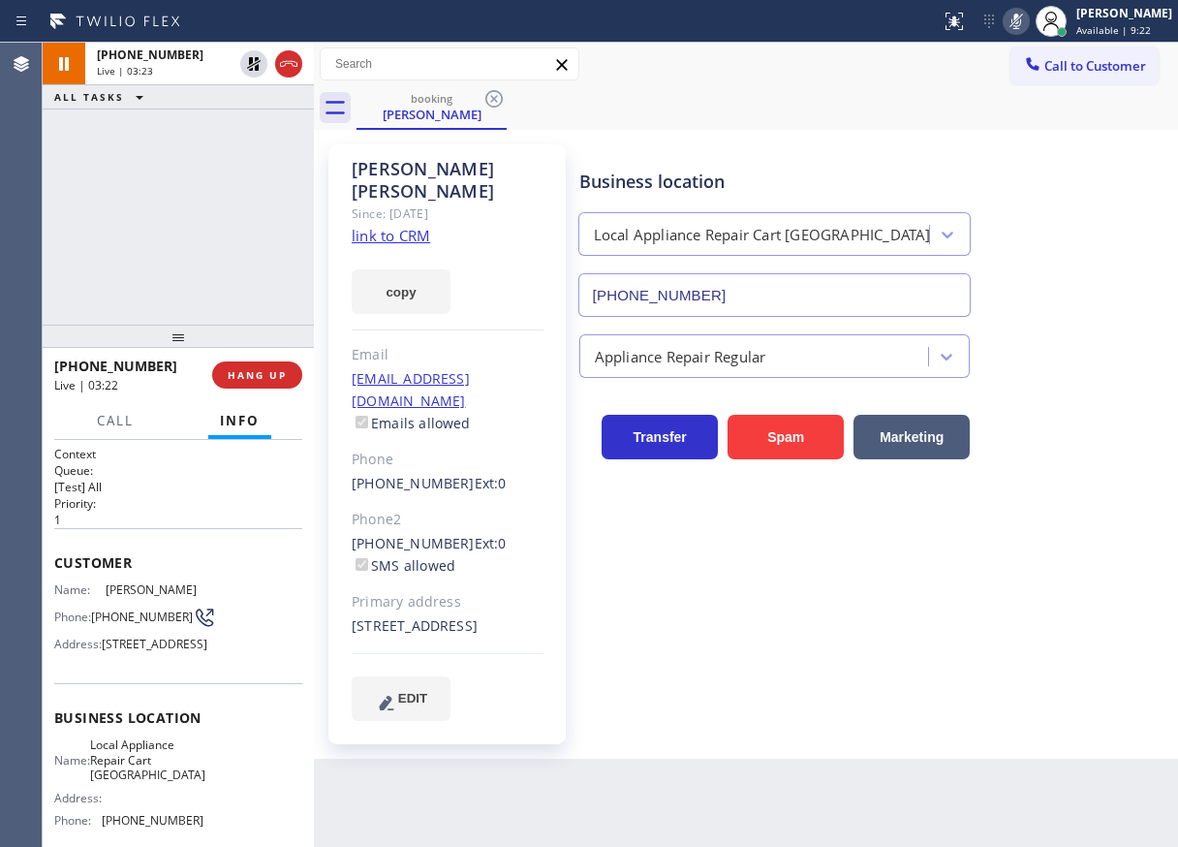
click at [1074, 203] on div "Business location Local Appliance Repair Cart [GEOGRAPHIC_DATA] [PHONE_NUMBER]" at bounding box center [875, 228] width 598 height 175
click at [1021, 18] on icon at bounding box center [1017, 22] width 10 height 16
click at [251, 55] on icon at bounding box center [253, 63] width 23 height 23
drag, startPoint x: 1090, startPoint y: 282, endPoint x: 727, endPoint y: 19, distance: 448.3
click at [1090, 282] on div "Business location Local Appliance Repair Cart [GEOGRAPHIC_DATA] [PHONE_NUMBER]" at bounding box center [875, 228] width 598 height 175
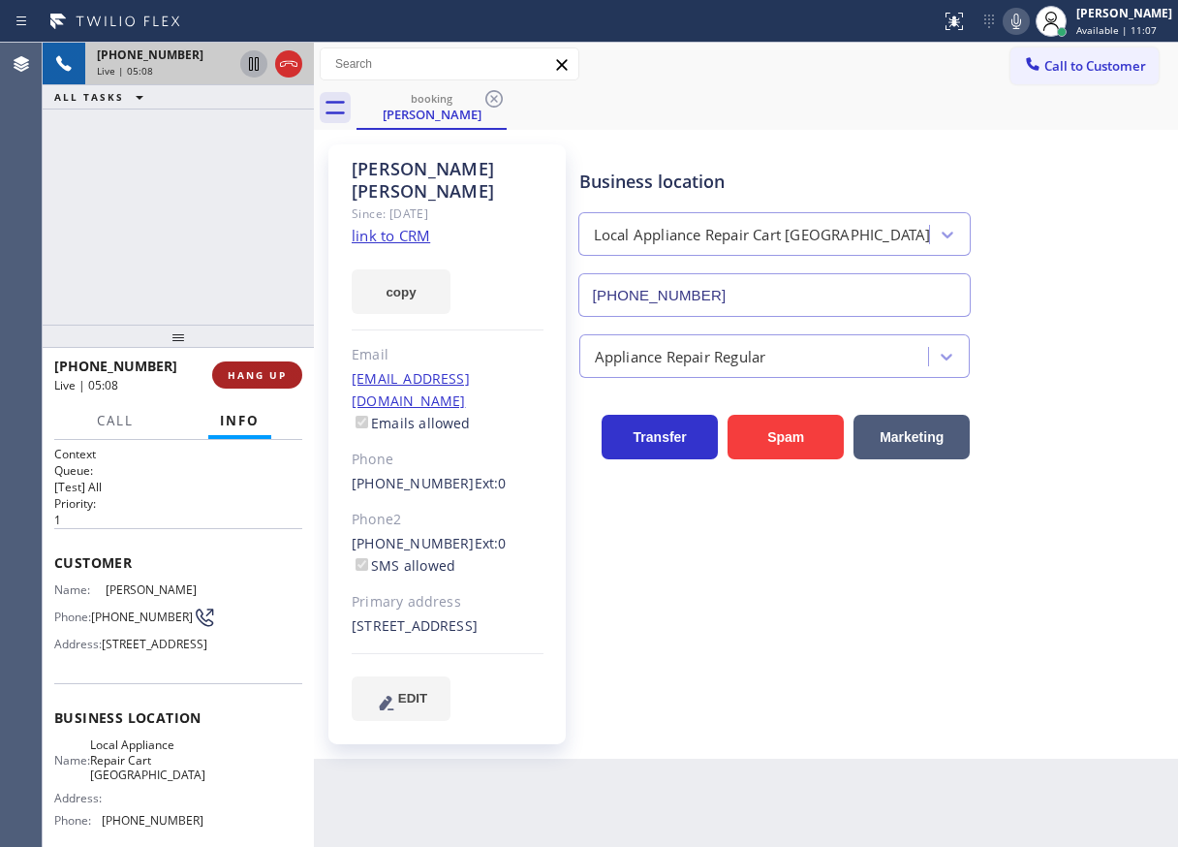
click at [271, 364] on button "HANG UP" at bounding box center [257, 374] width 90 height 27
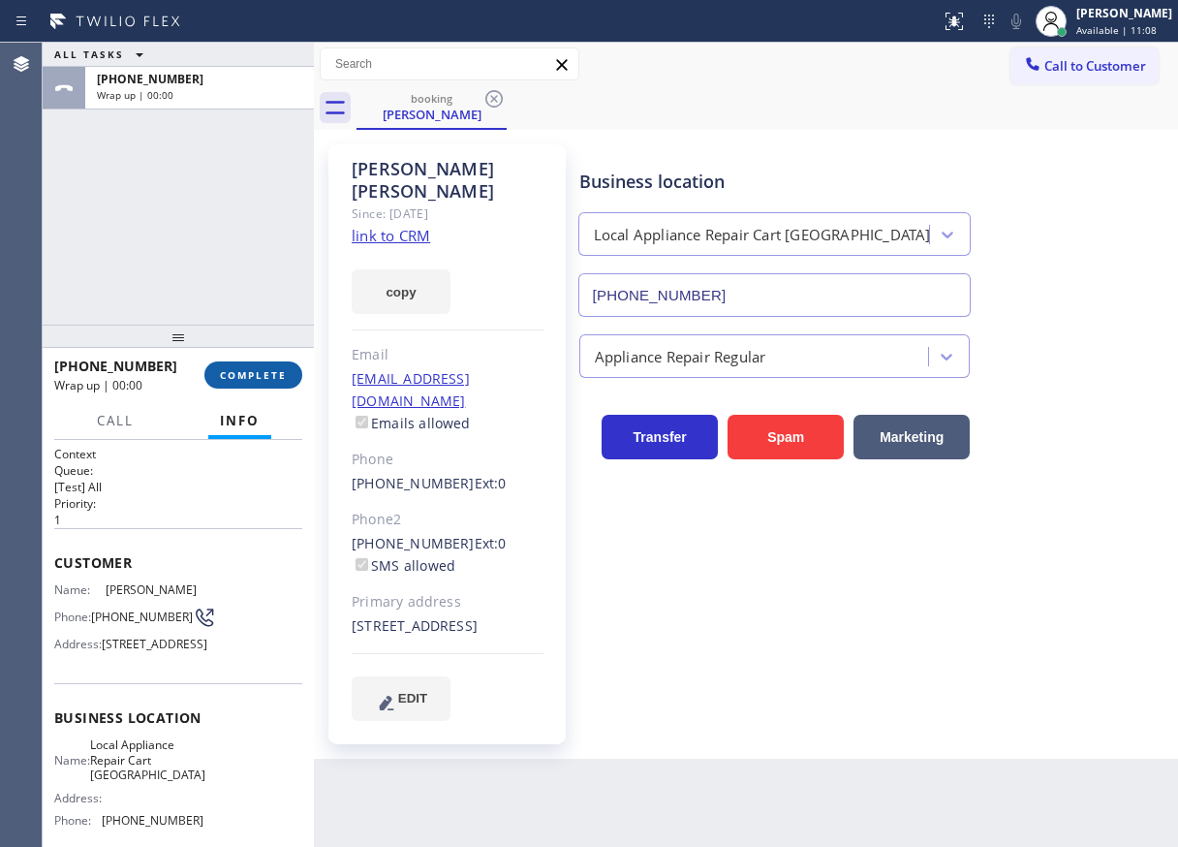
drag, startPoint x: 274, startPoint y: 362, endPoint x: 244, endPoint y: 383, distance: 36.3
click at [245, 385] on button "COMPLETE" at bounding box center [253, 374] width 98 height 27
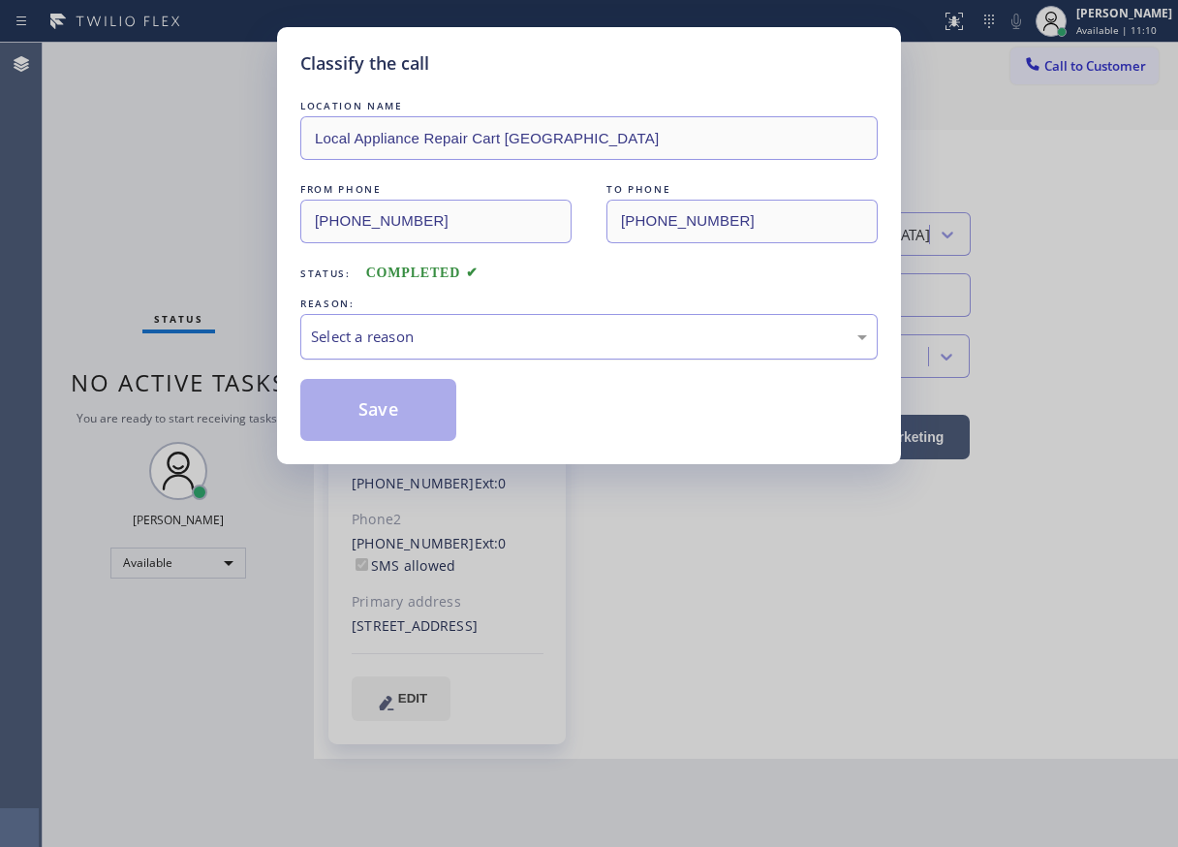
click at [451, 343] on div "Select a reason" at bounding box center [589, 337] width 556 height 22
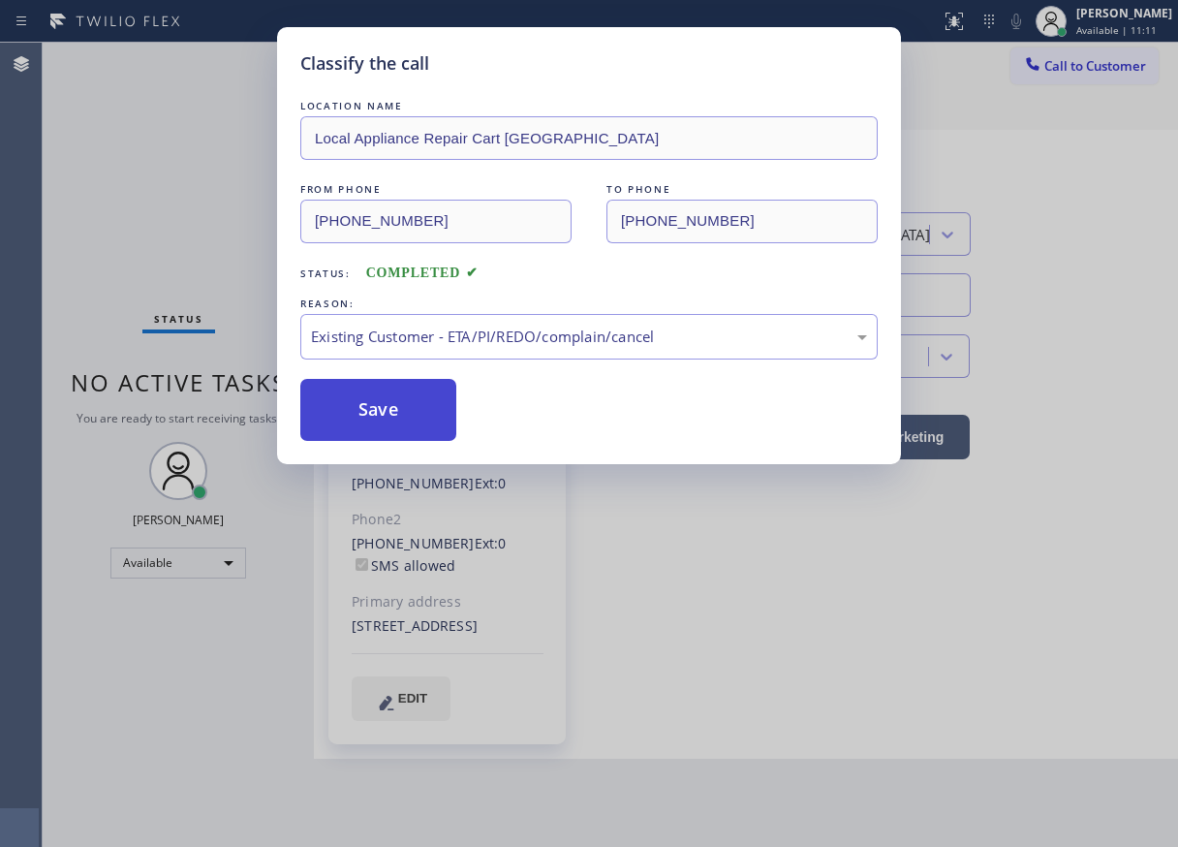
click at [416, 400] on button "Save" at bounding box center [378, 410] width 156 height 62
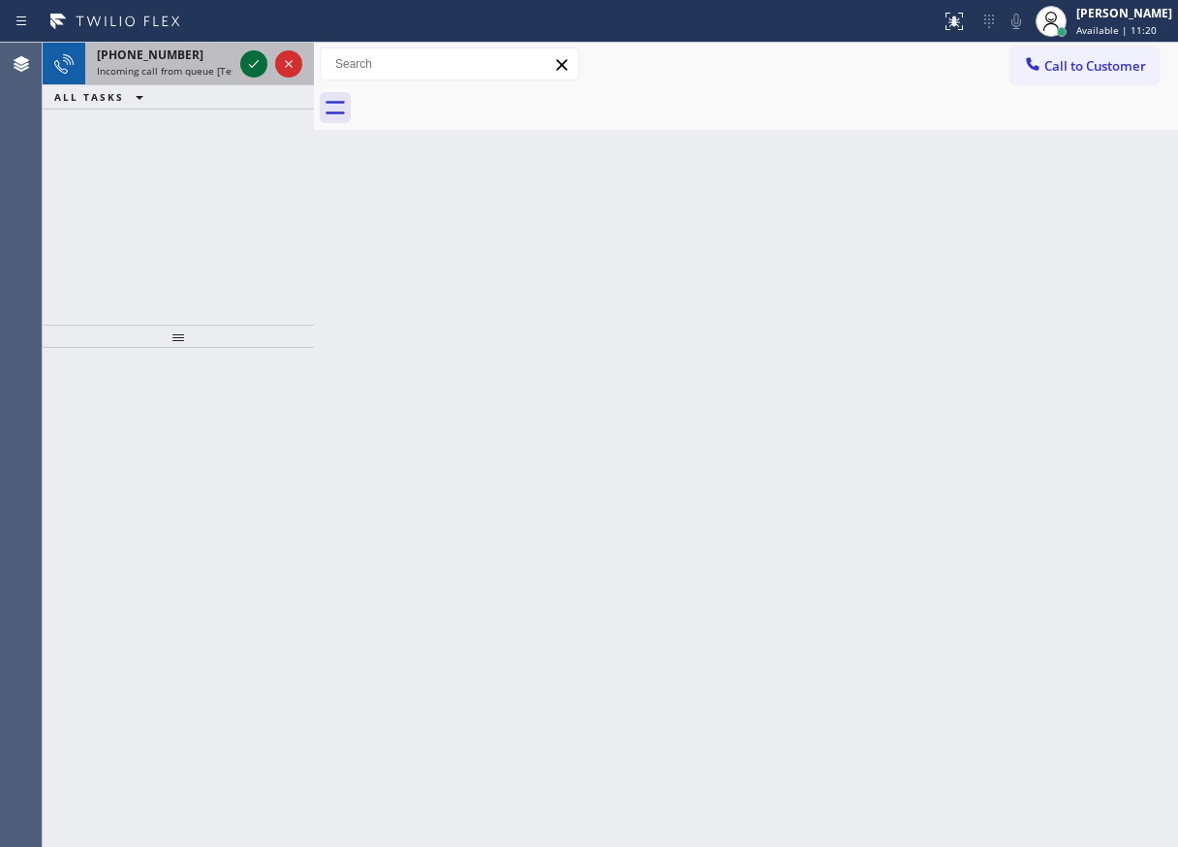
click at [252, 65] on icon at bounding box center [253, 63] width 23 height 23
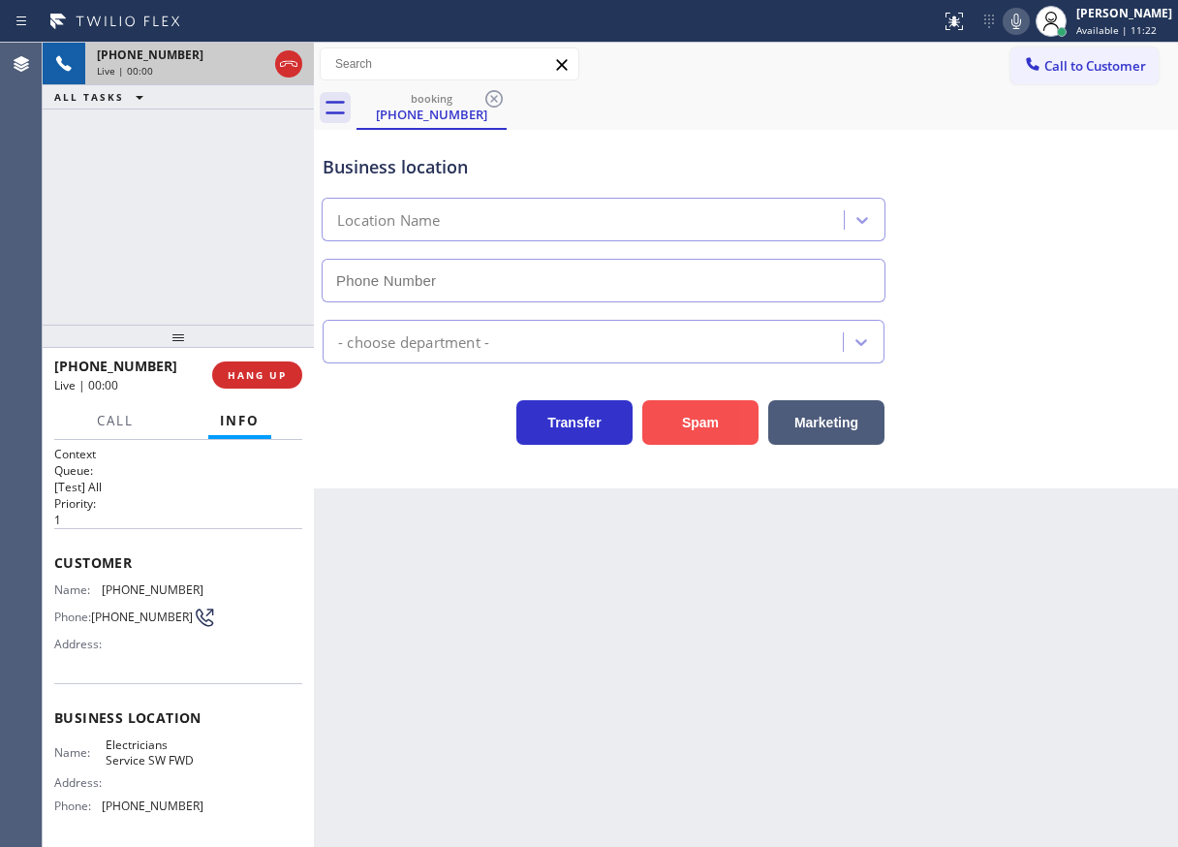
type input "[PHONE_NUMBER]"
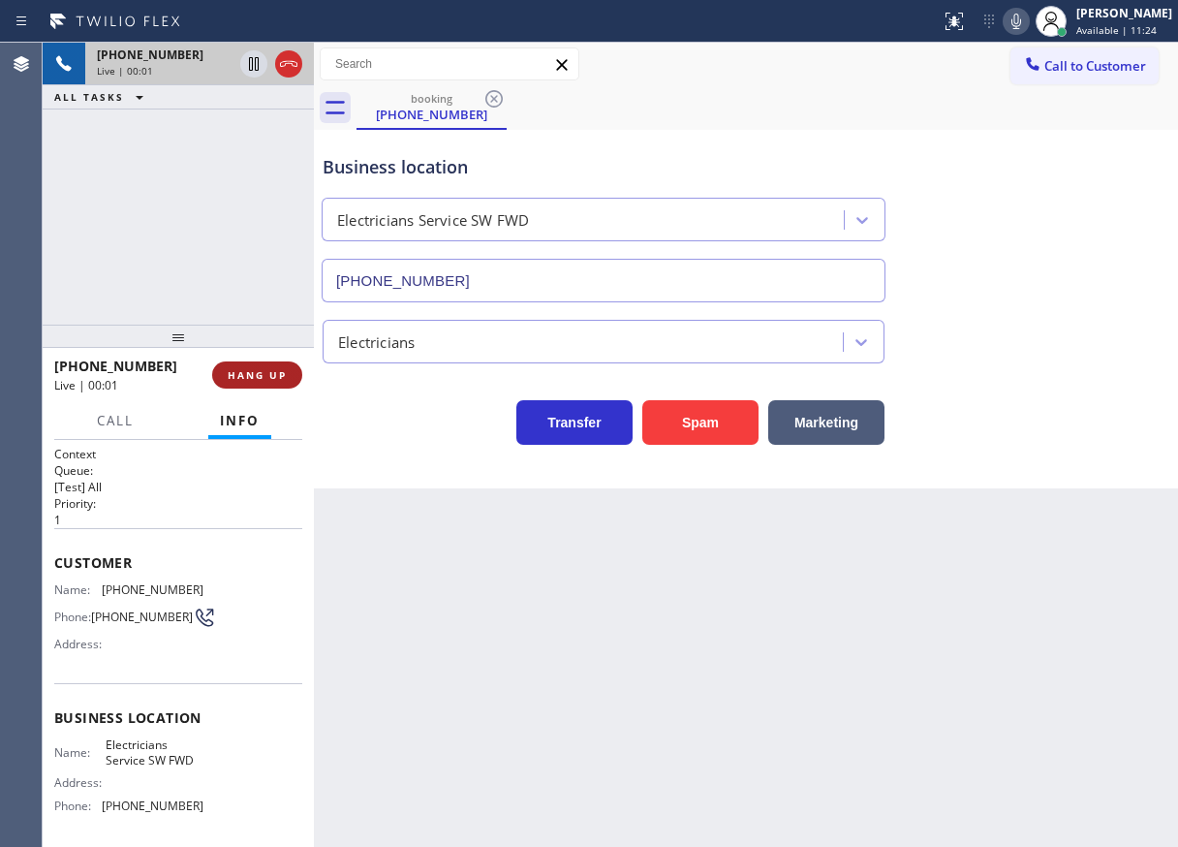
click at [263, 380] on span "HANG UP" at bounding box center [257, 375] width 59 height 14
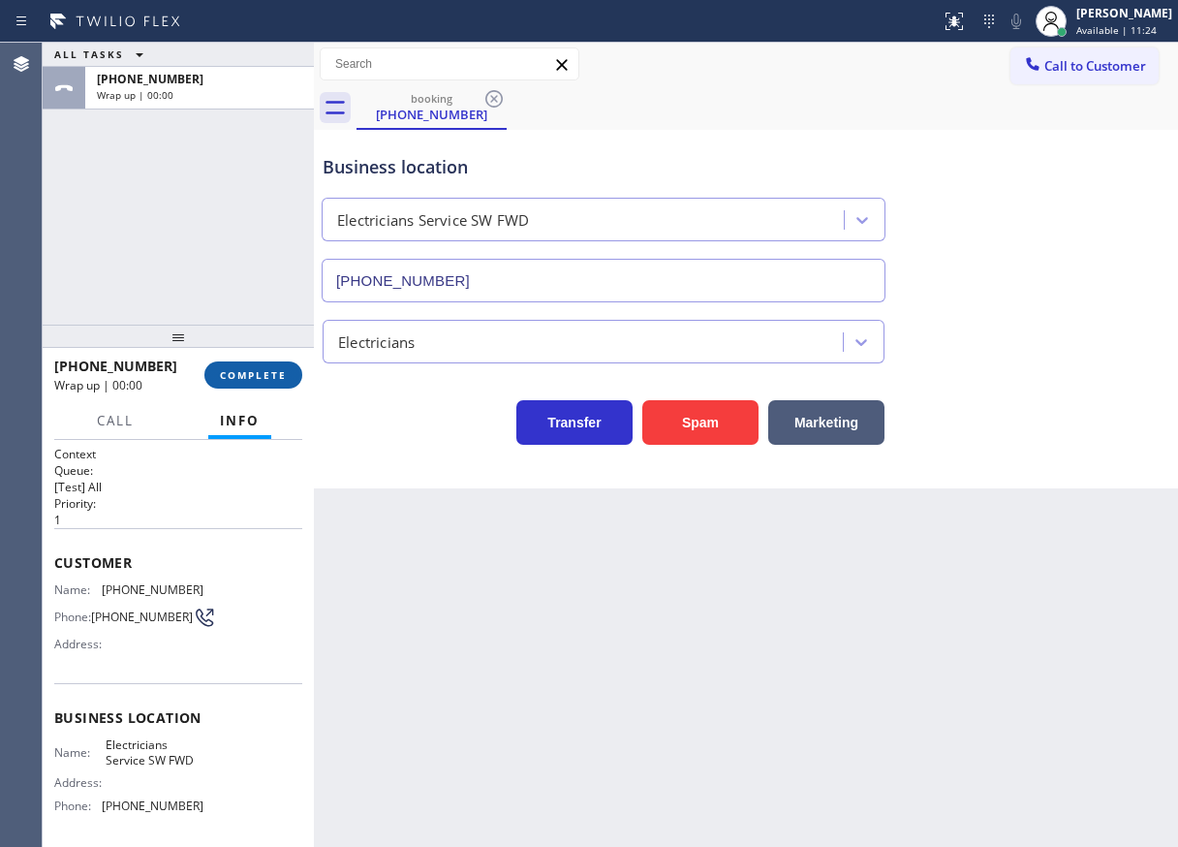
click at [263, 380] on span "COMPLETE" at bounding box center [253, 375] width 67 height 14
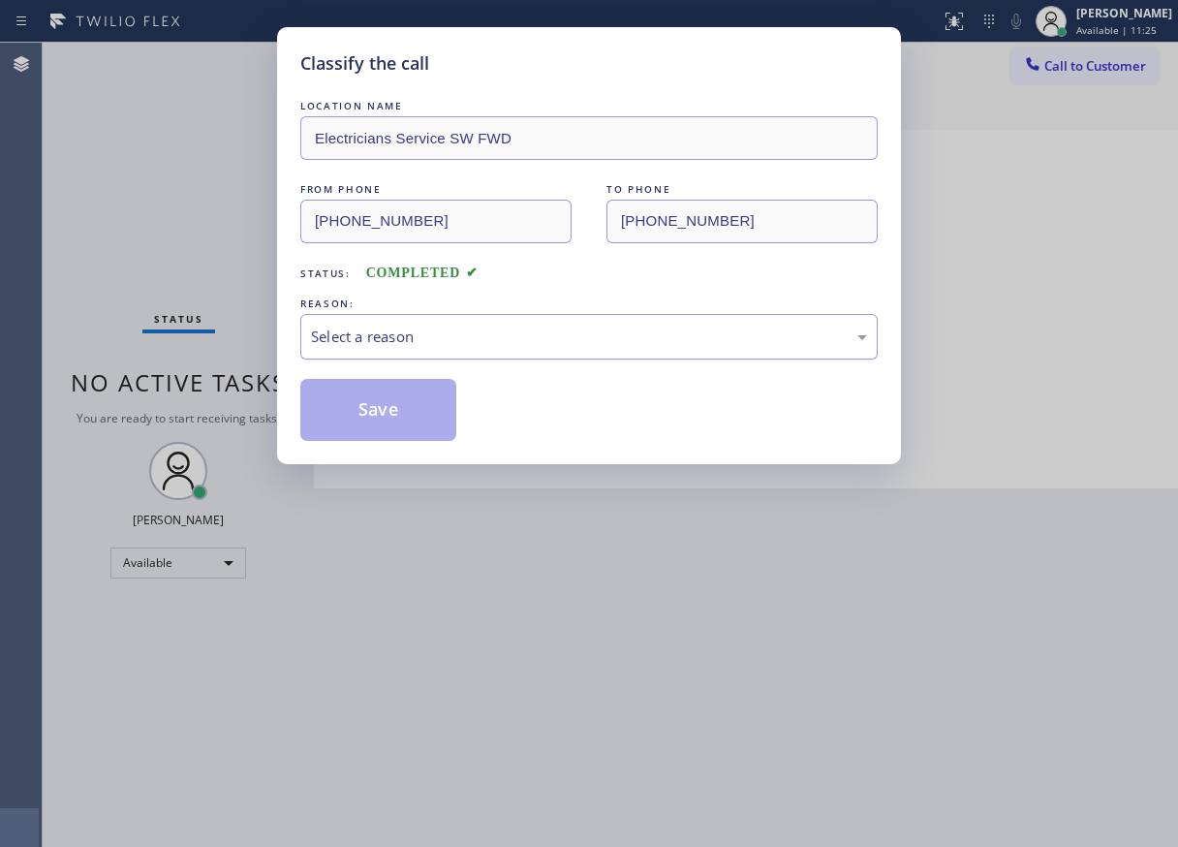
click at [468, 338] on div "Select a reason" at bounding box center [589, 337] width 556 height 22
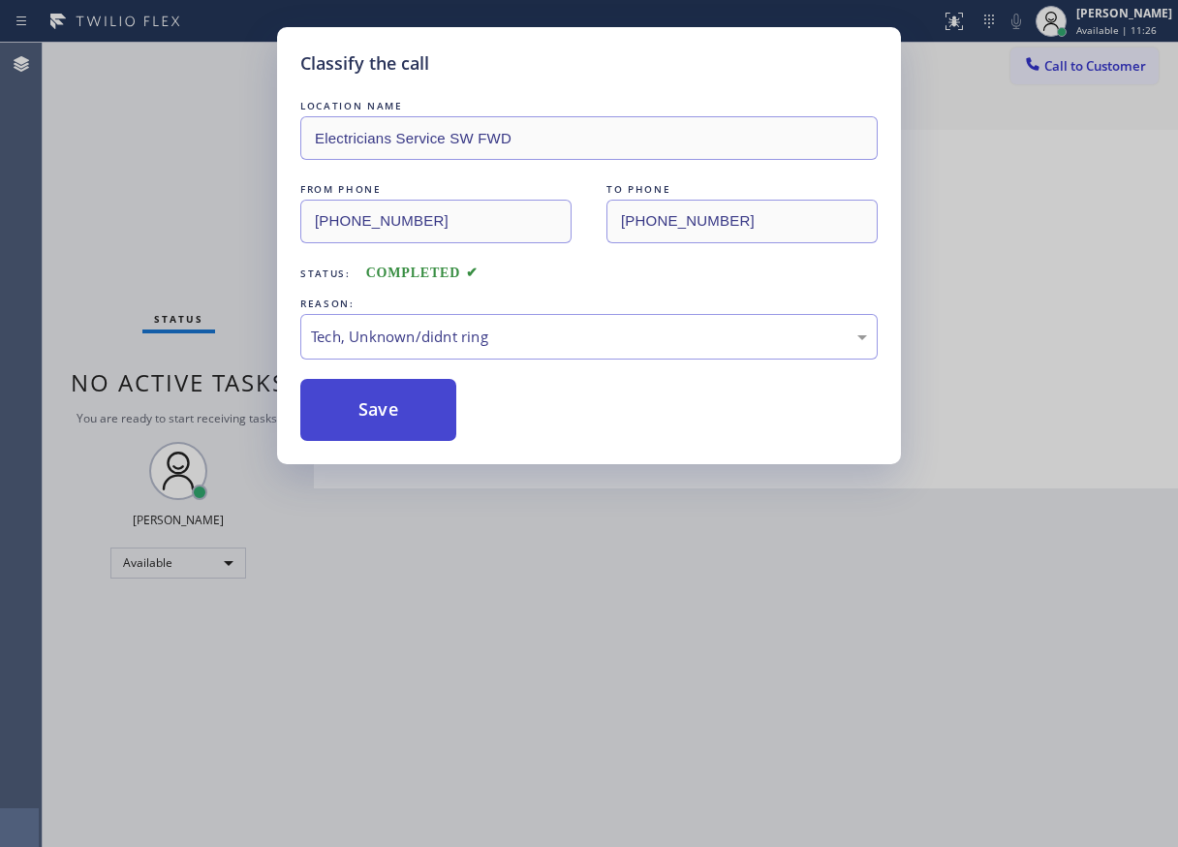
click at [441, 415] on button "Save" at bounding box center [378, 410] width 156 height 62
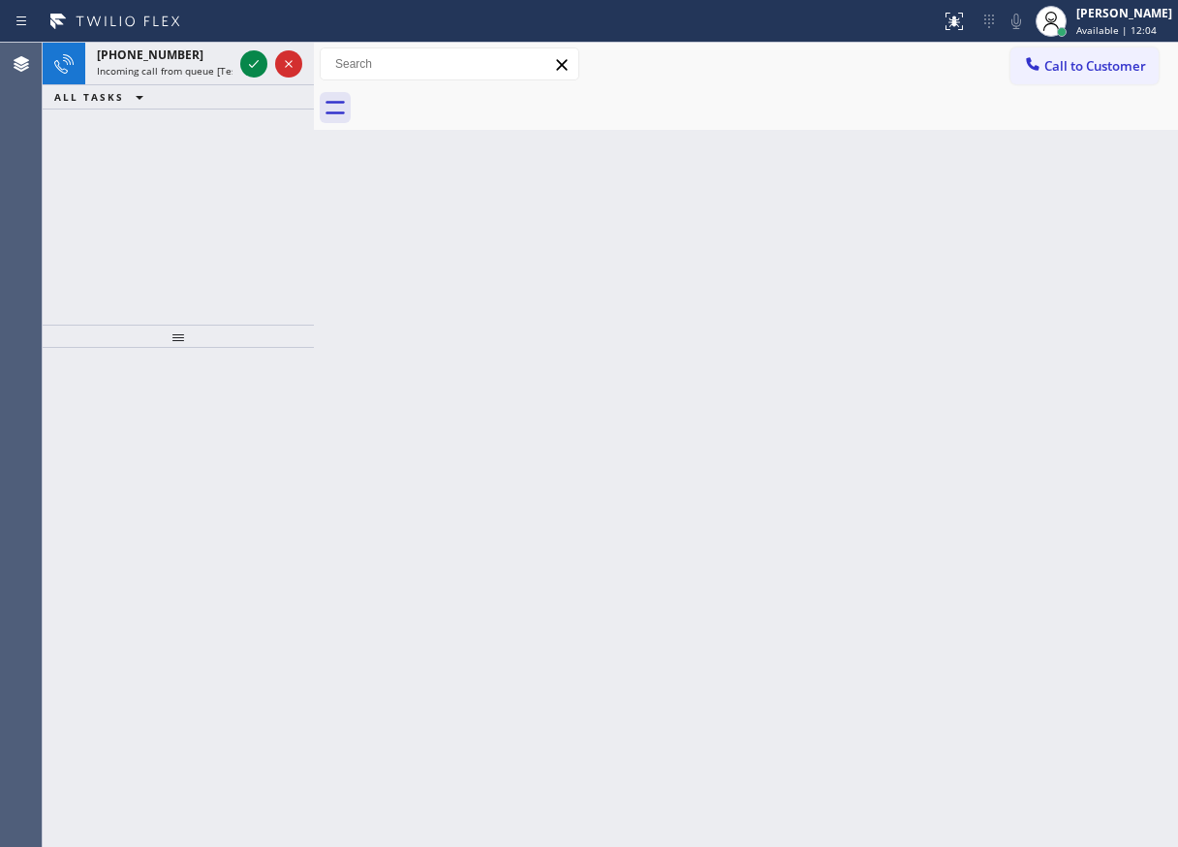
drag, startPoint x: 1048, startPoint y: 321, endPoint x: 328, endPoint y: 50, distance: 769.1
click at [1049, 321] on div "Back to Dashboard Change Sender ID Customers Technicians Select a contact Outbo…" at bounding box center [746, 445] width 864 height 804
click at [251, 58] on icon at bounding box center [253, 63] width 23 height 23
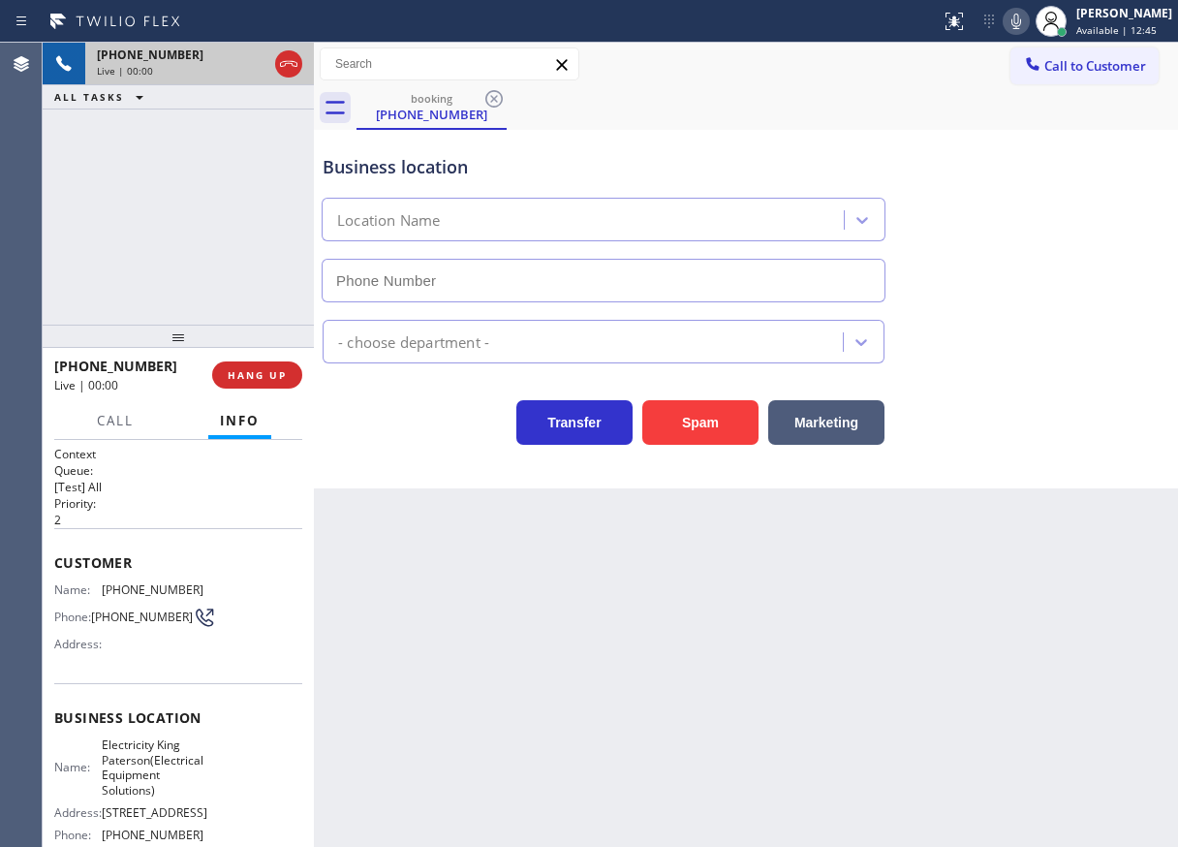
type input "[PHONE_NUMBER]"
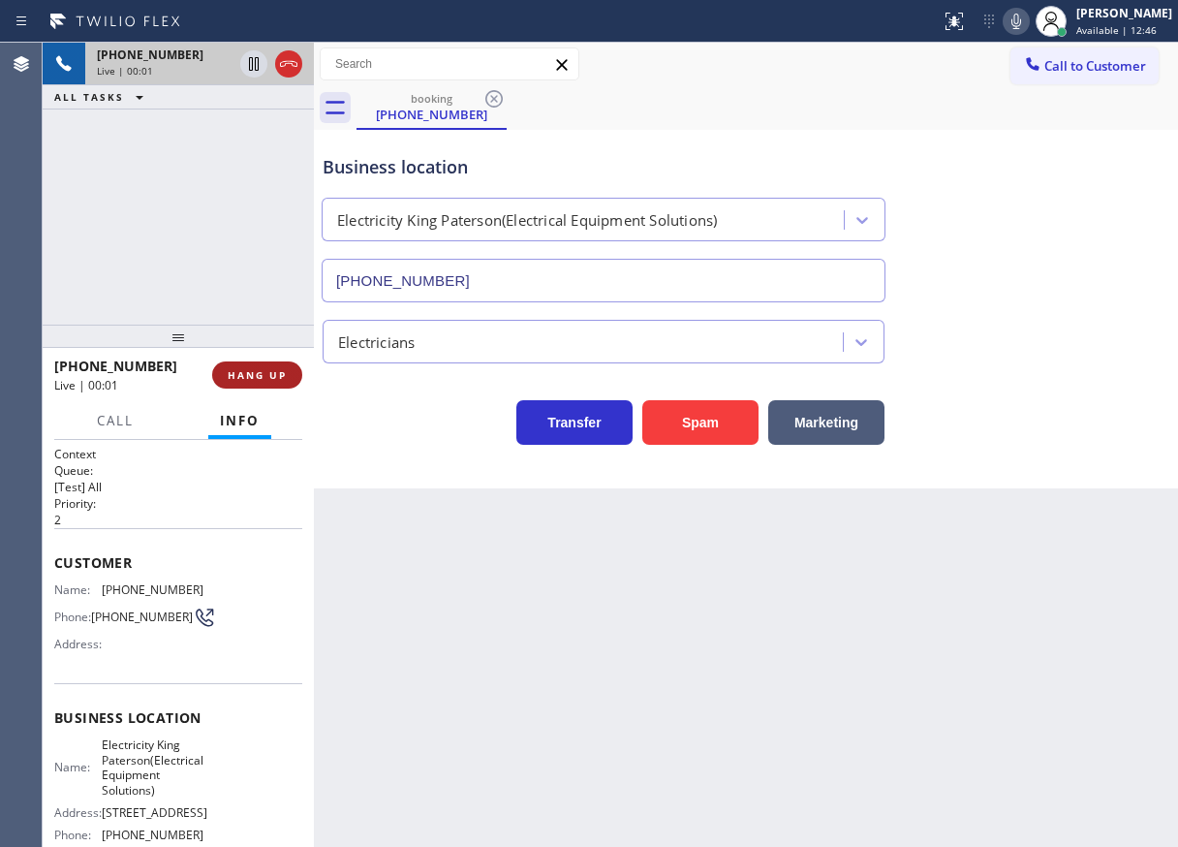
click at [267, 381] on span "HANG UP" at bounding box center [257, 375] width 59 height 14
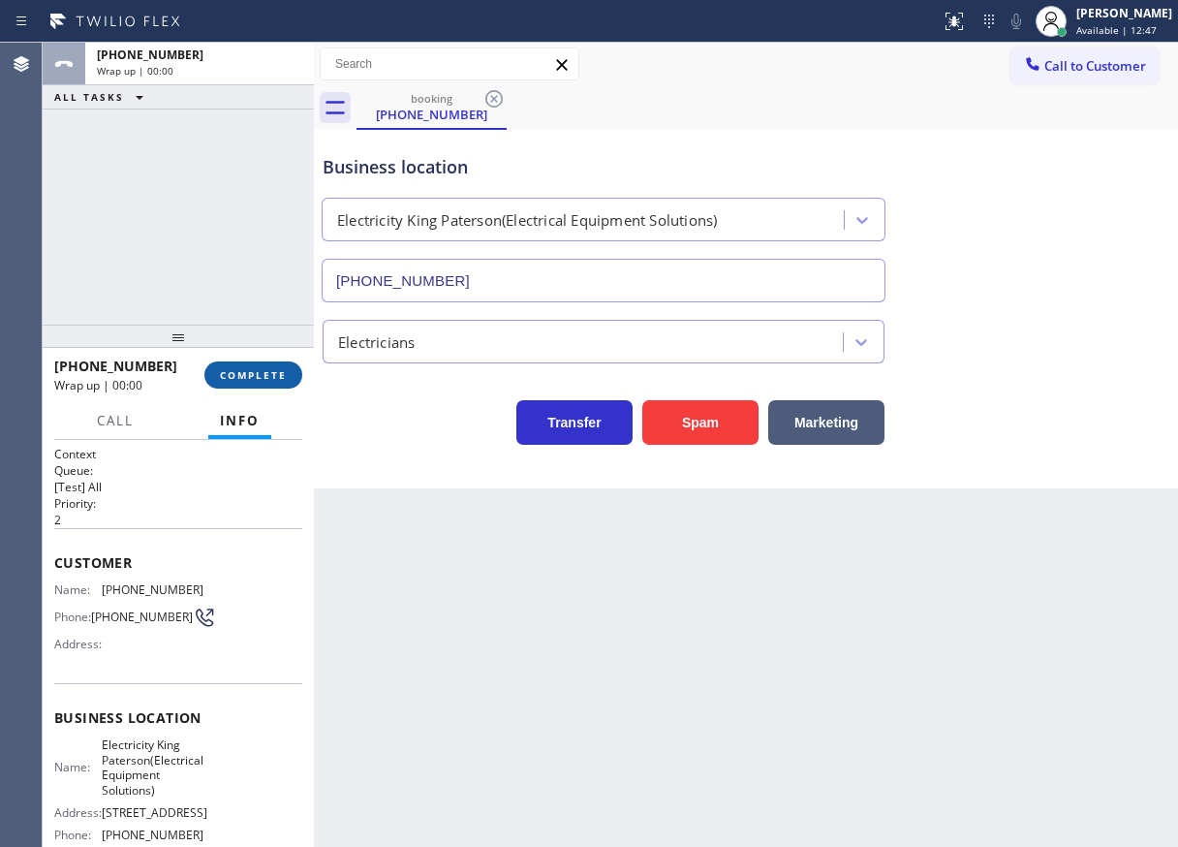
click at [267, 381] on span "COMPLETE" at bounding box center [253, 375] width 67 height 14
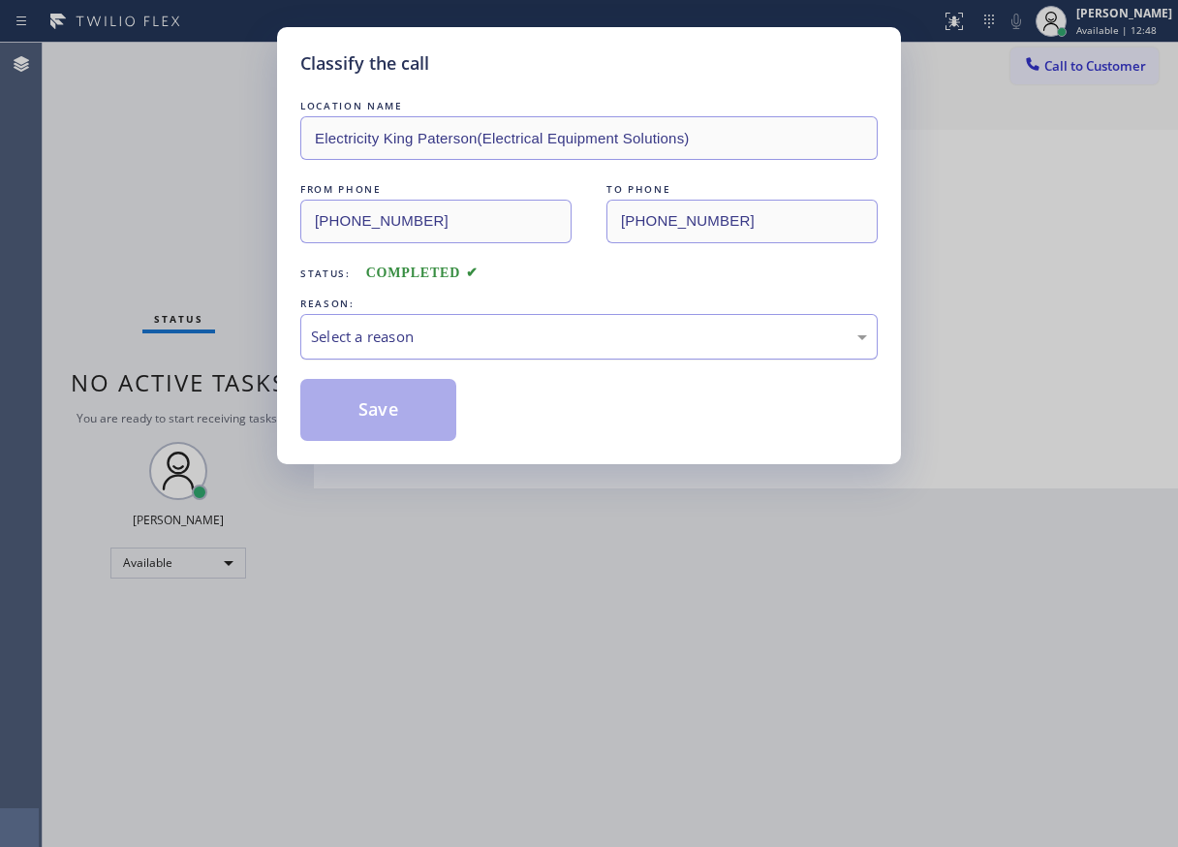
click at [470, 344] on div "Select a reason" at bounding box center [589, 337] width 556 height 22
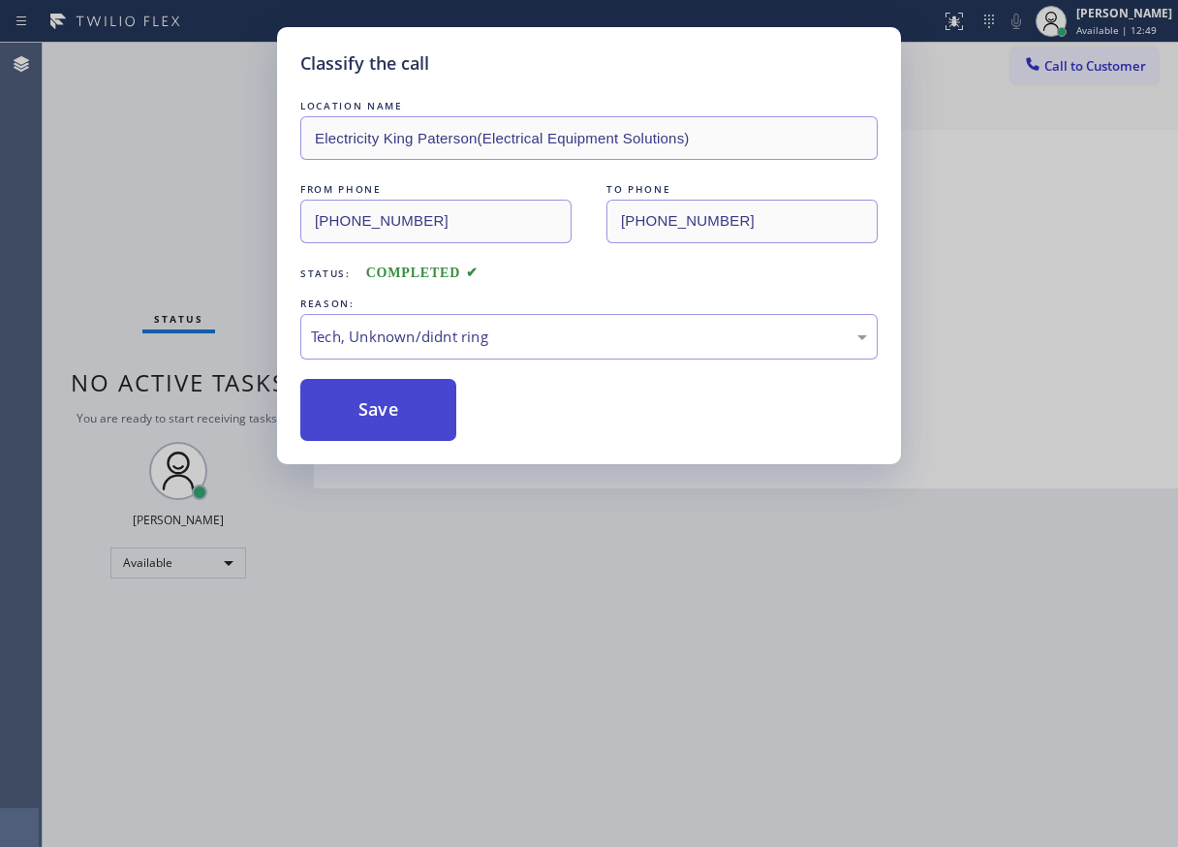
click at [433, 421] on button "Save" at bounding box center [378, 410] width 156 height 62
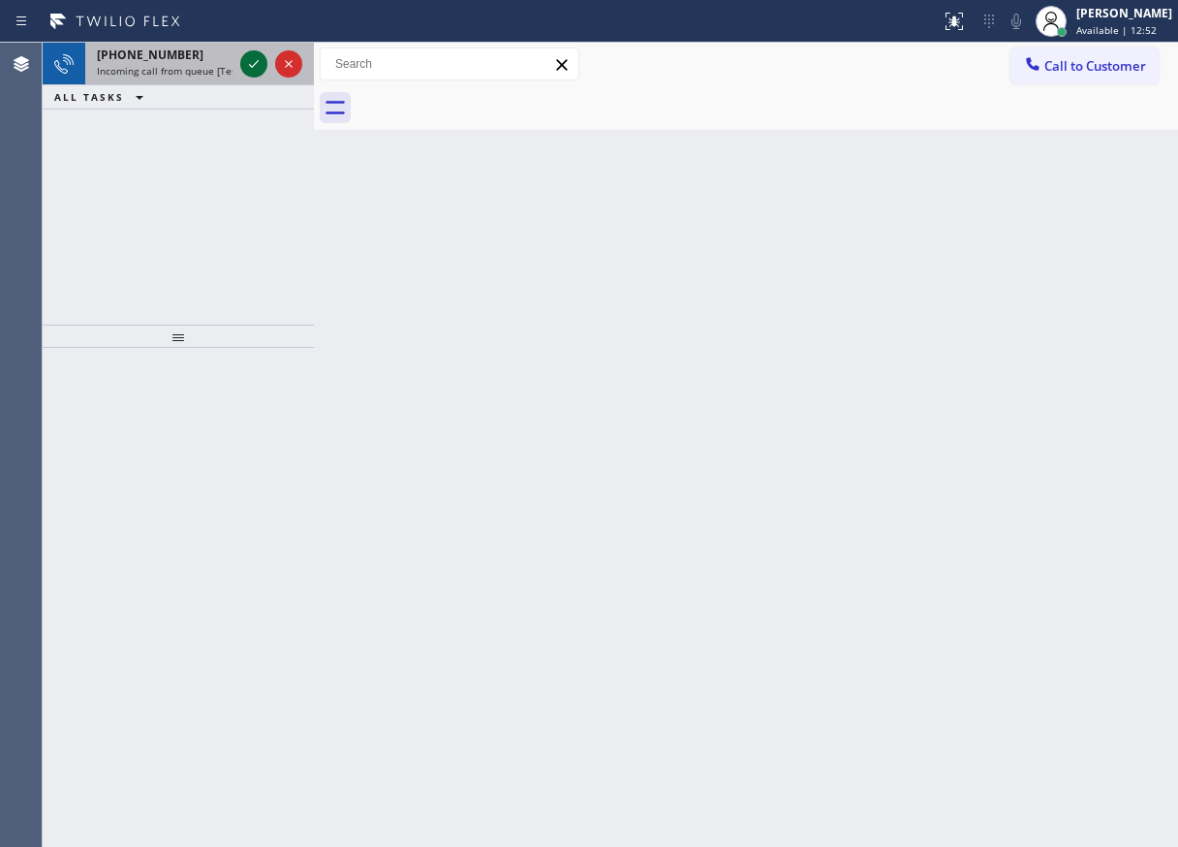
click at [245, 74] on icon at bounding box center [253, 63] width 23 height 23
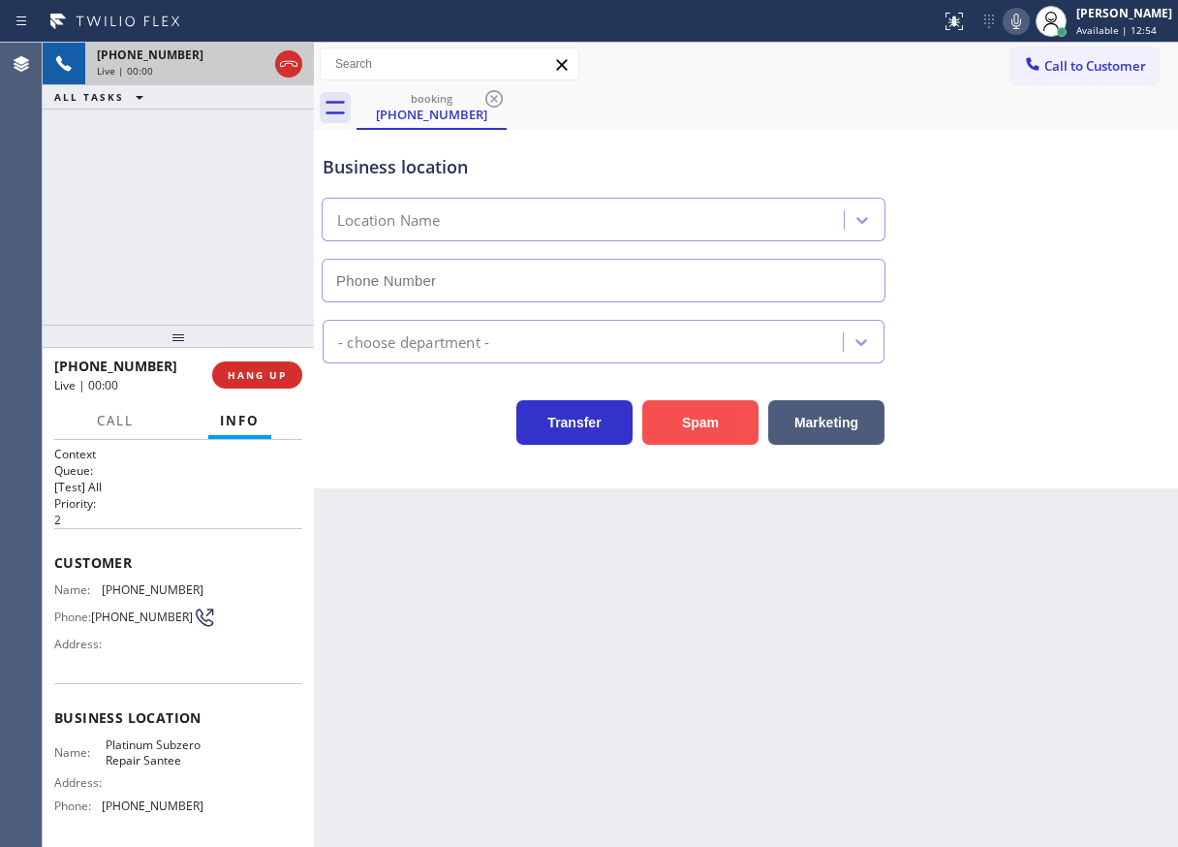
type input "[PHONE_NUMBER]"
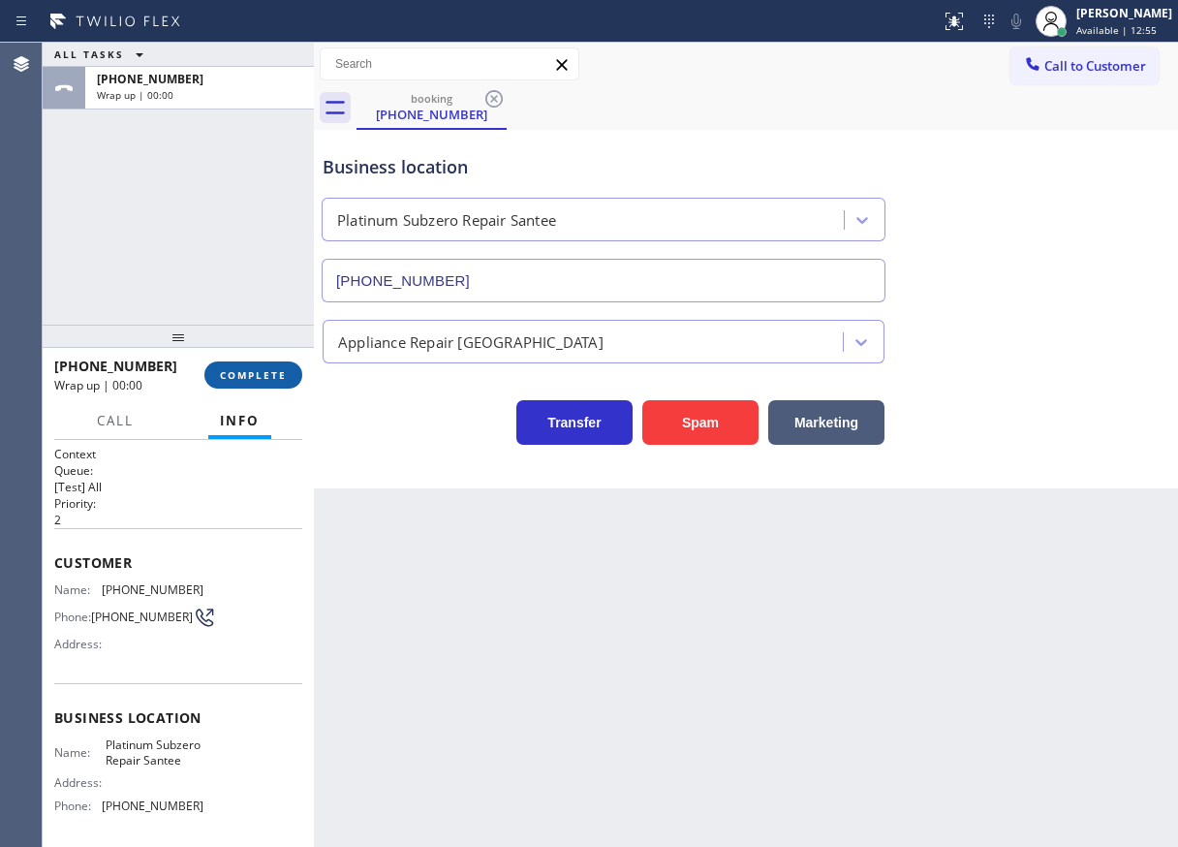
click at [255, 368] on span "COMPLETE" at bounding box center [253, 375] width 67 height 14
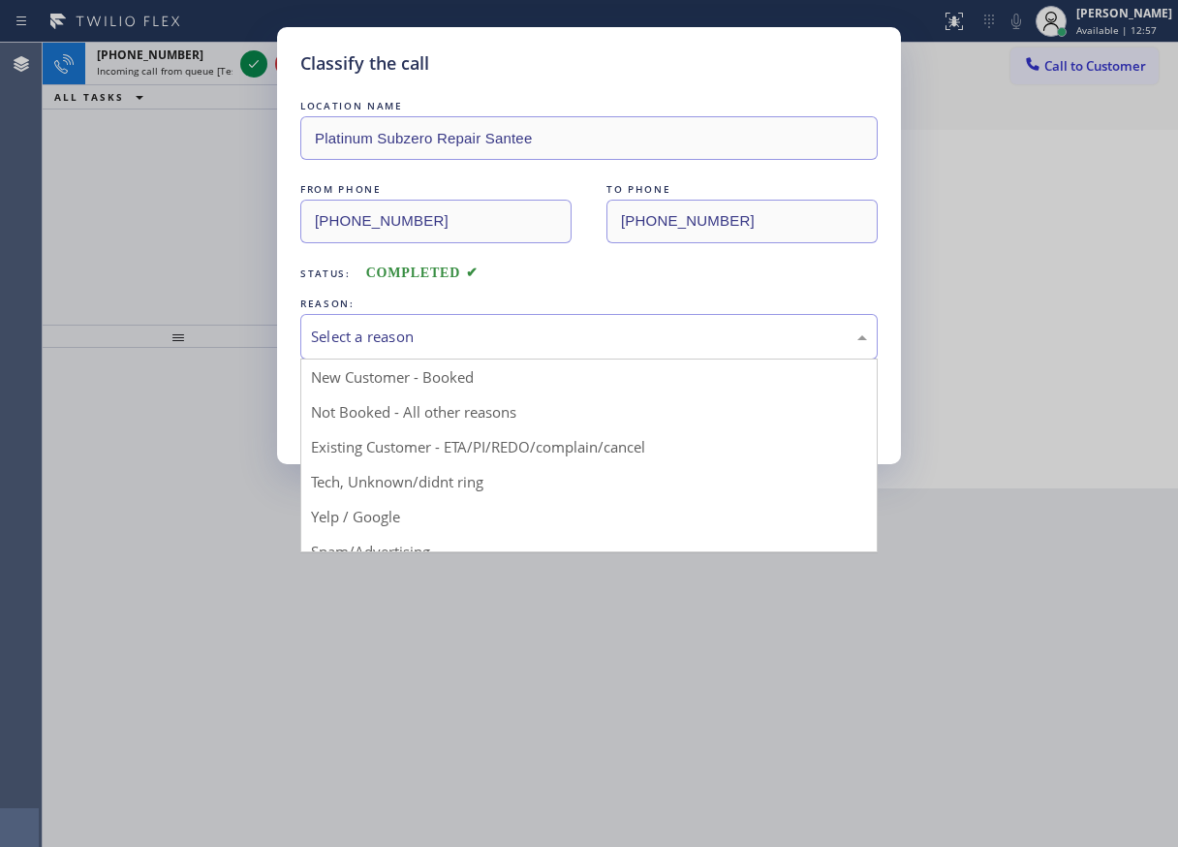
click at [433, 342] on div "Select a reason" at bounding box center [589, 337] width 556 height 22
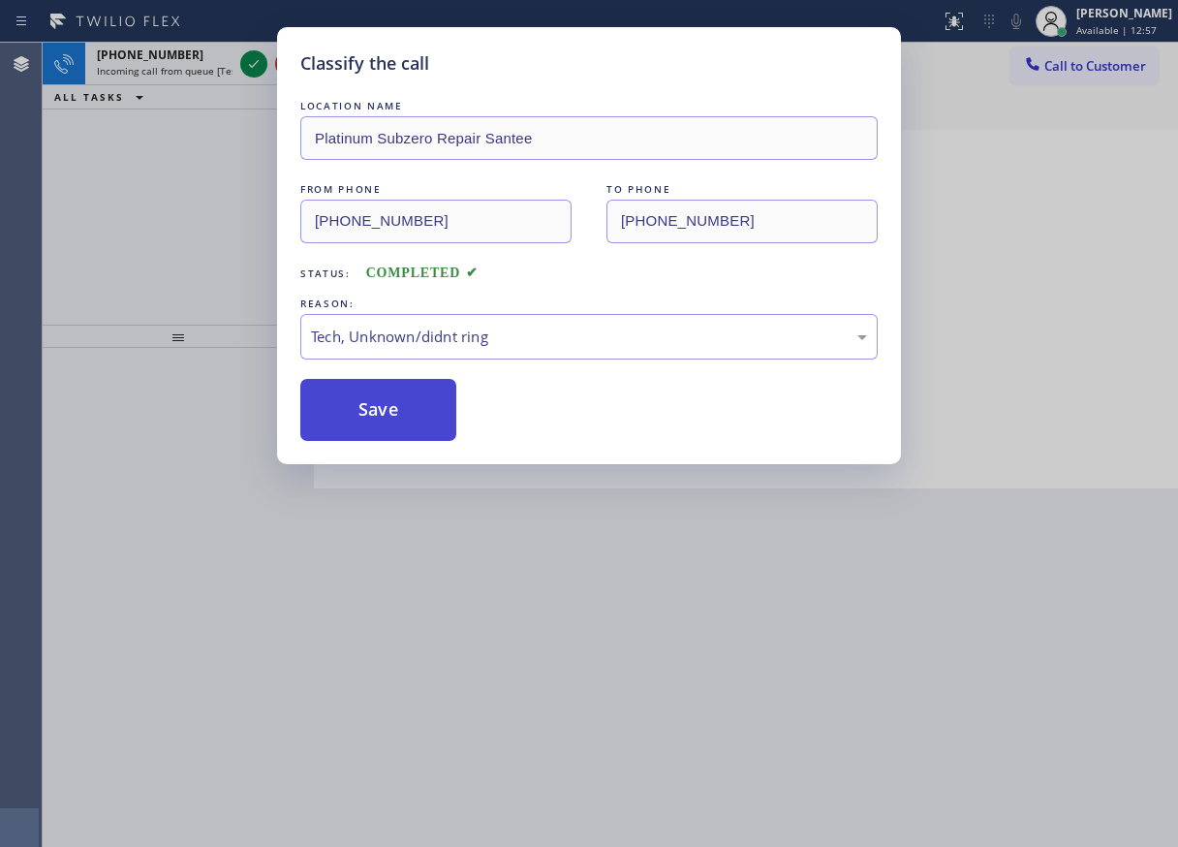
click at [399, 418] on button "Save" at bounding box center [378, 410] width 156 height 62
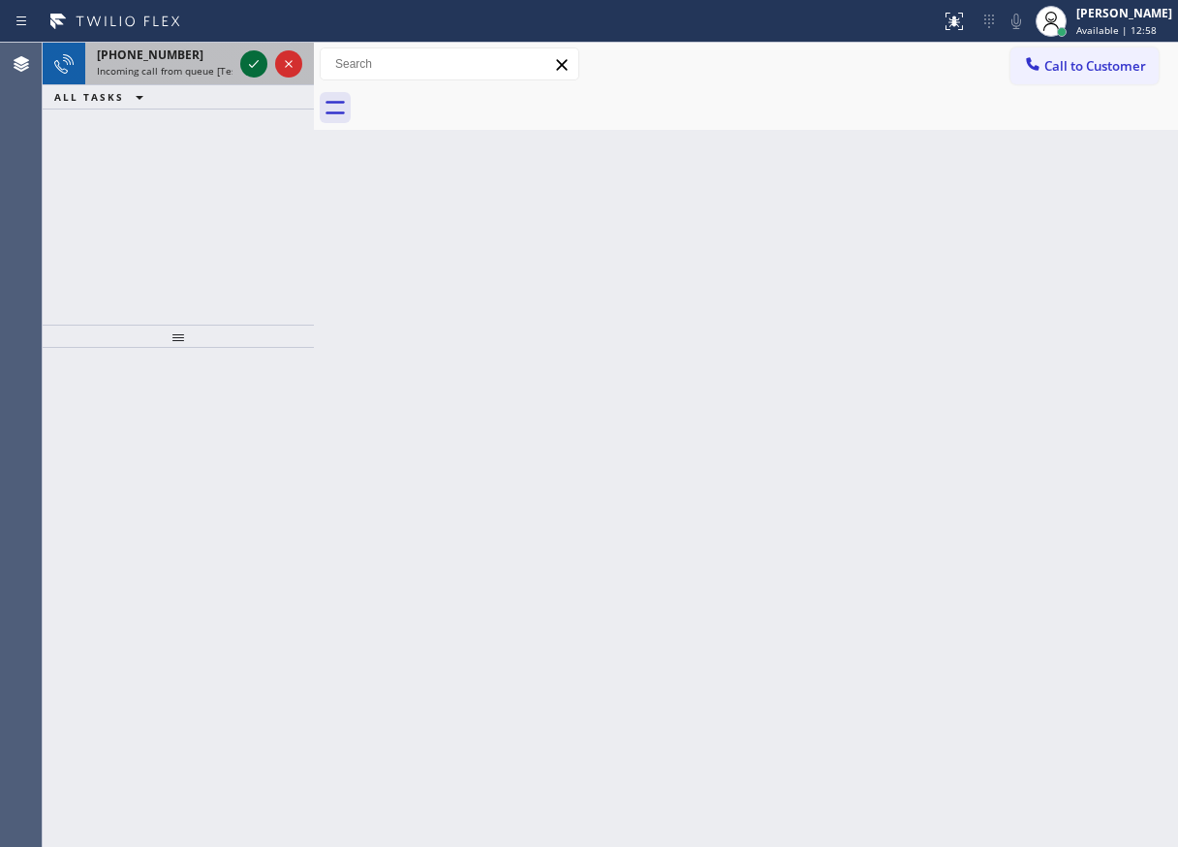
click at [251, 67] on icon at bounding box center [254, 64] width 10 height 8
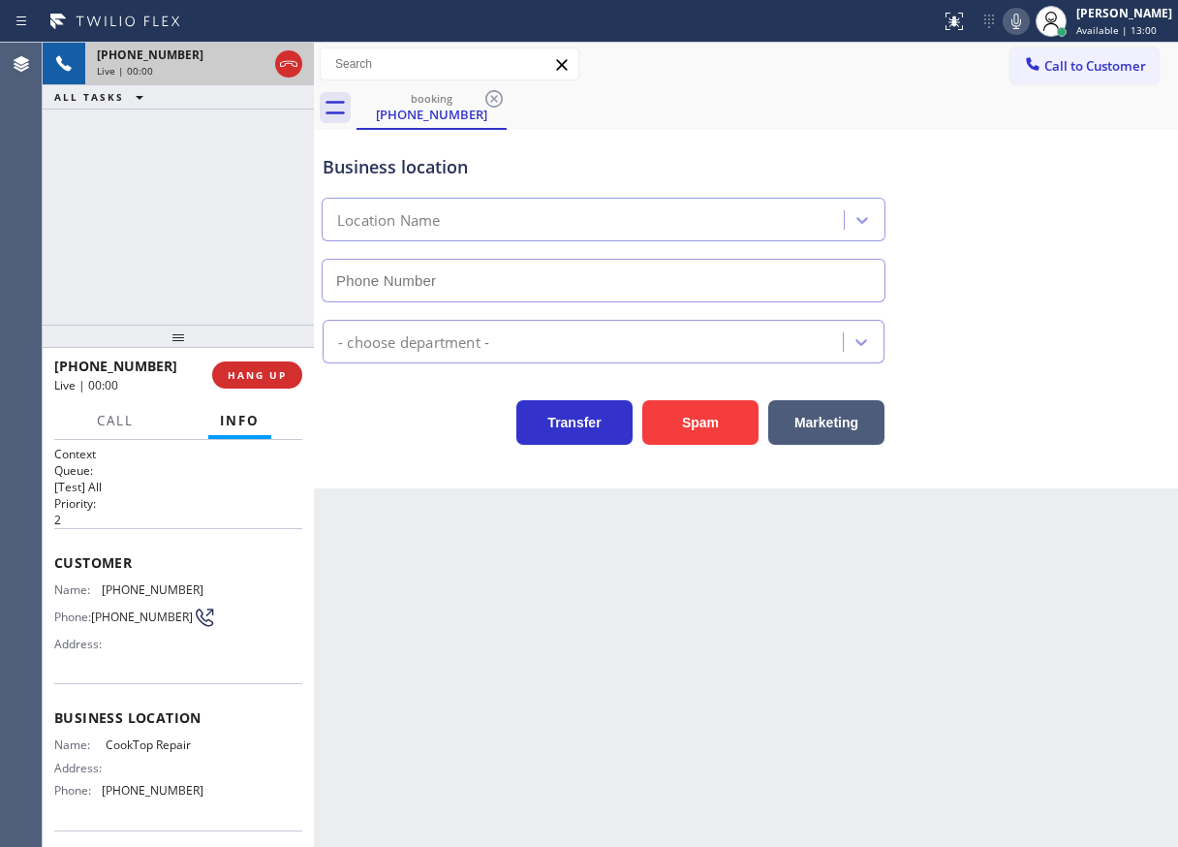
type input "[PHONE_NUMBER]"
click at [733, 408] on button "Spam" at bounding box center [700, 422] width 116 height 45
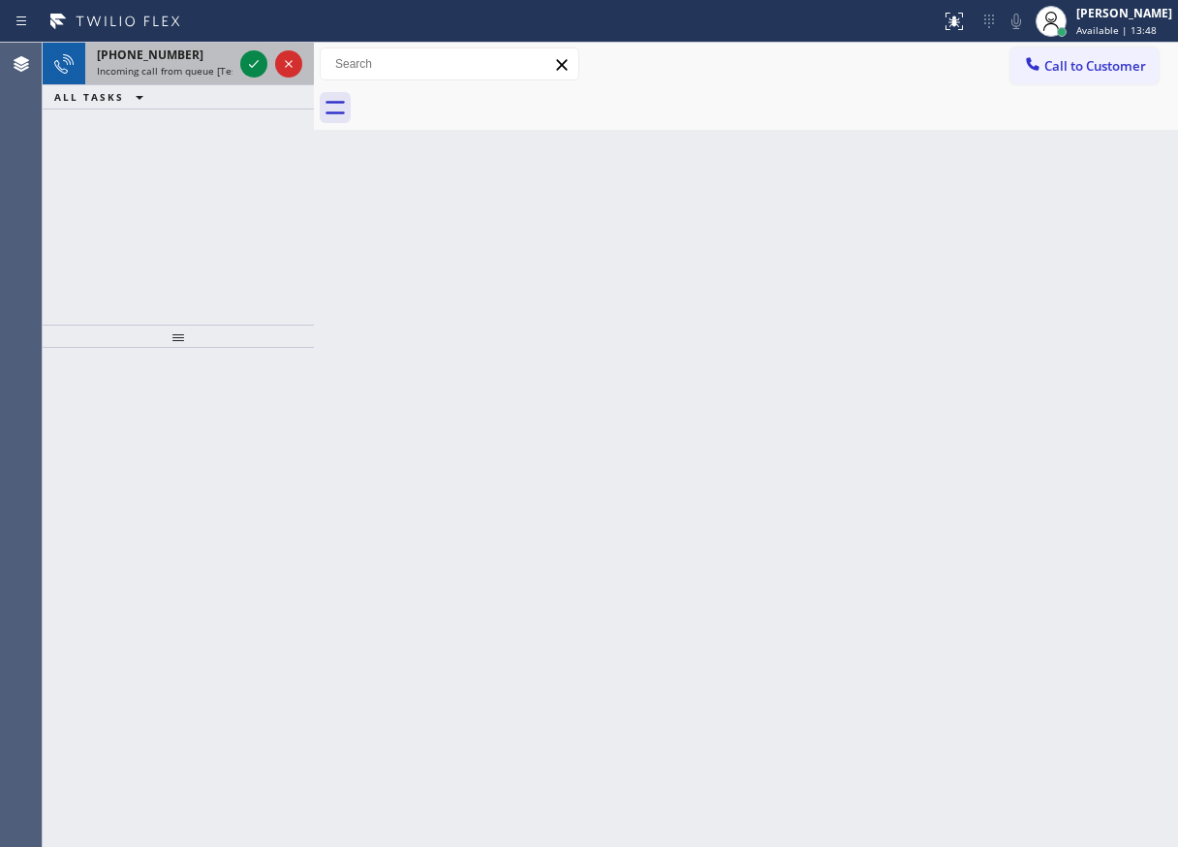
click at [244, 77] on div at bounding box center [271, 64] width 70 height 43
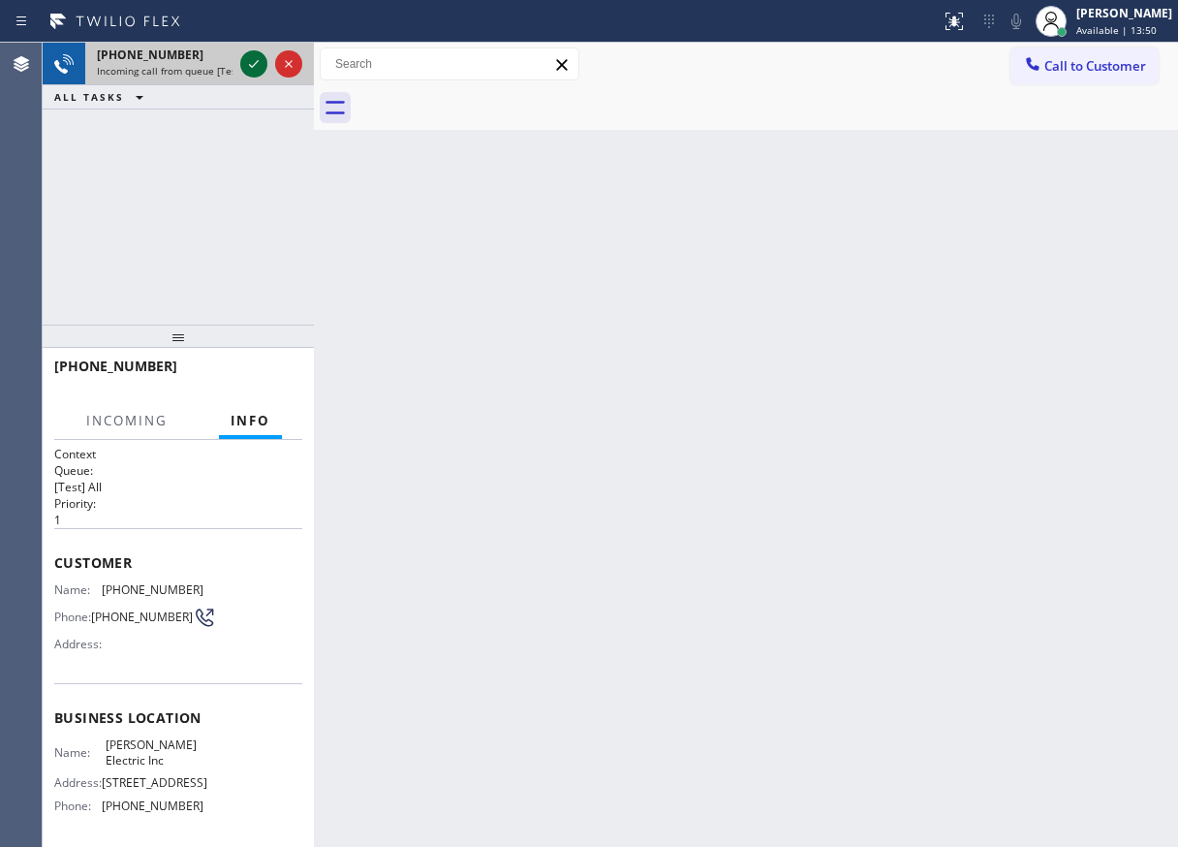
click at [248, 69] on icon at bounding box center [253, 63] width 23 height 23
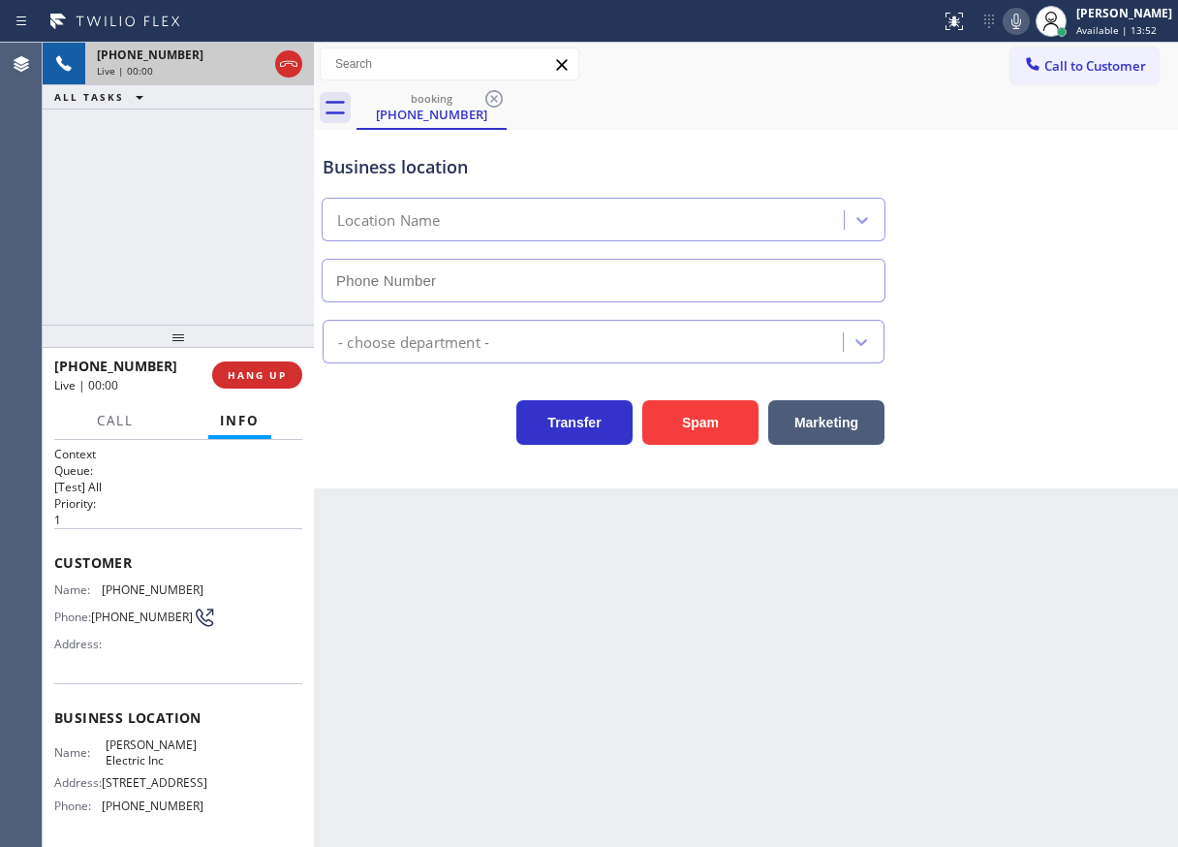
type input "[PHONE_NUMBER]"
click at [672, 427] on button "Spam" at bounding box center [700, 422] width 116 height 45
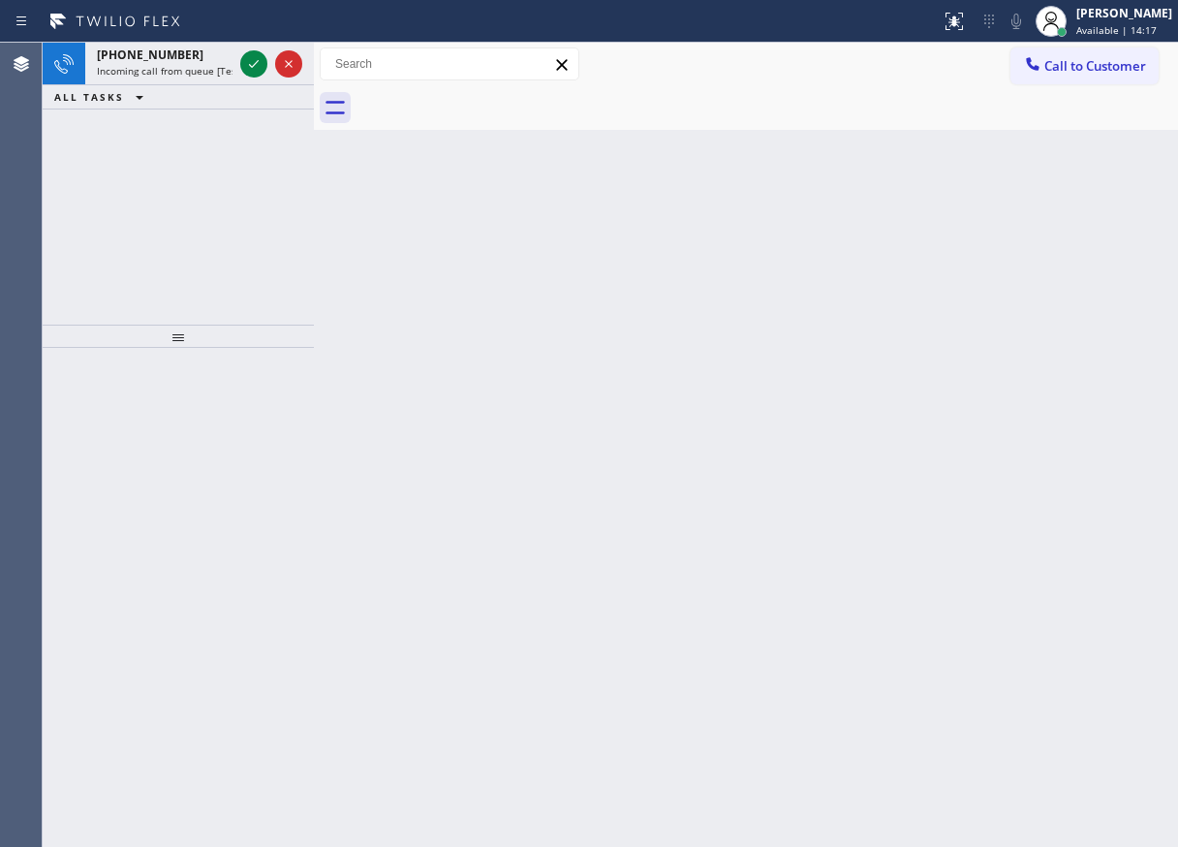
drag, startPoint x: 1118, startPoint y: 371, endPoint x: 780, endPoint y: 207, distance: 375.8
click at [1118, 371] on div "Back to Dashboard Change Sender ID Customers Technicians Select a contact Outbo…" at bounding box center [746, 445] width 864 height 804
click at [257, 73] on icon at bounding box center [253, 63] width 23 height 23
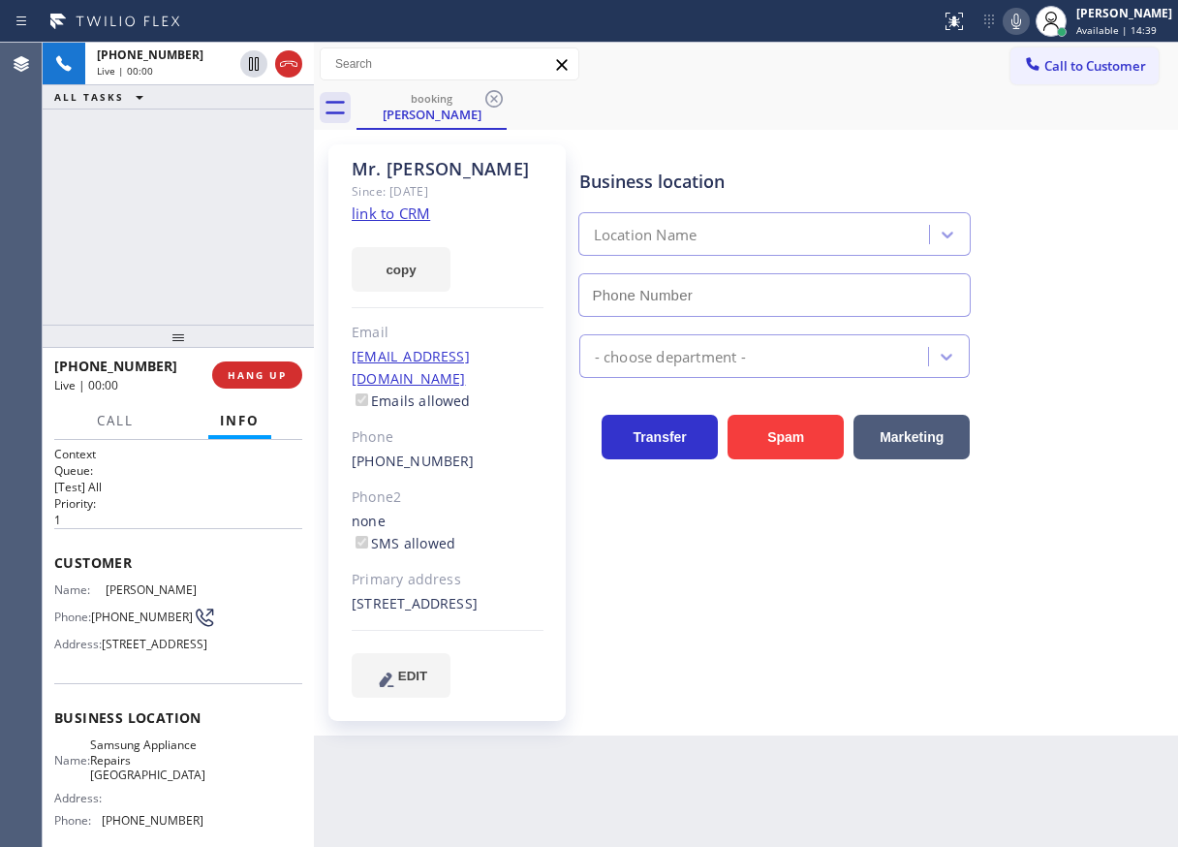
type input "[PHONE_NUMBER]"
click at [139, 782] on span "Samsung Appliance Repairs [GEOGRAPHIC_DATA]" at bounding box center [147, 759] width 115 height 45
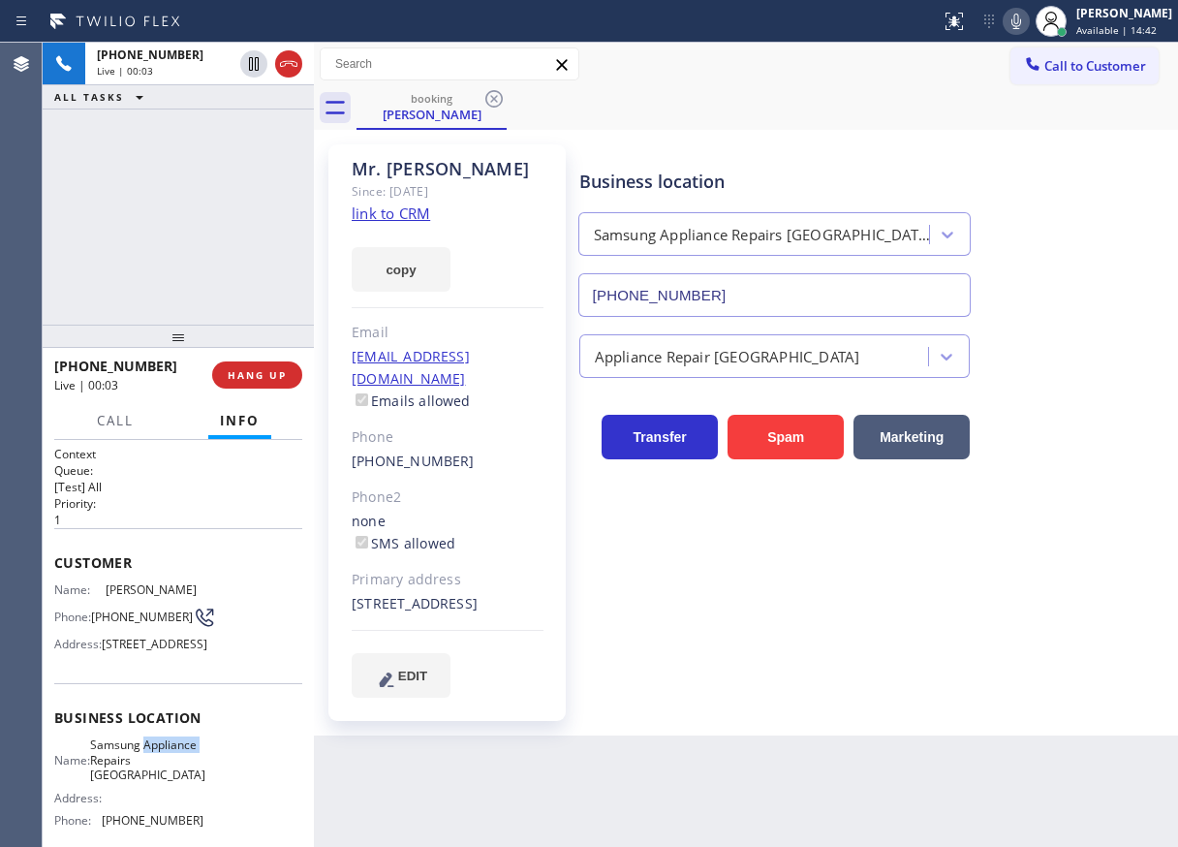
click at [139, 782] on span "Samsung Appliance Repairs [GEOGRAPHIC_DATA]" at bounding box center [147, 759] width 115 height 45
copy span "Samsung Appliance Repairs [GEOGRAPHIC_DATA]"
click at [1028, 24] on icon at bounding box center [1016, 21] width 23 height 23
click at [1023, 23] on rect at bounding box center [1017, 20] width 14 height 14
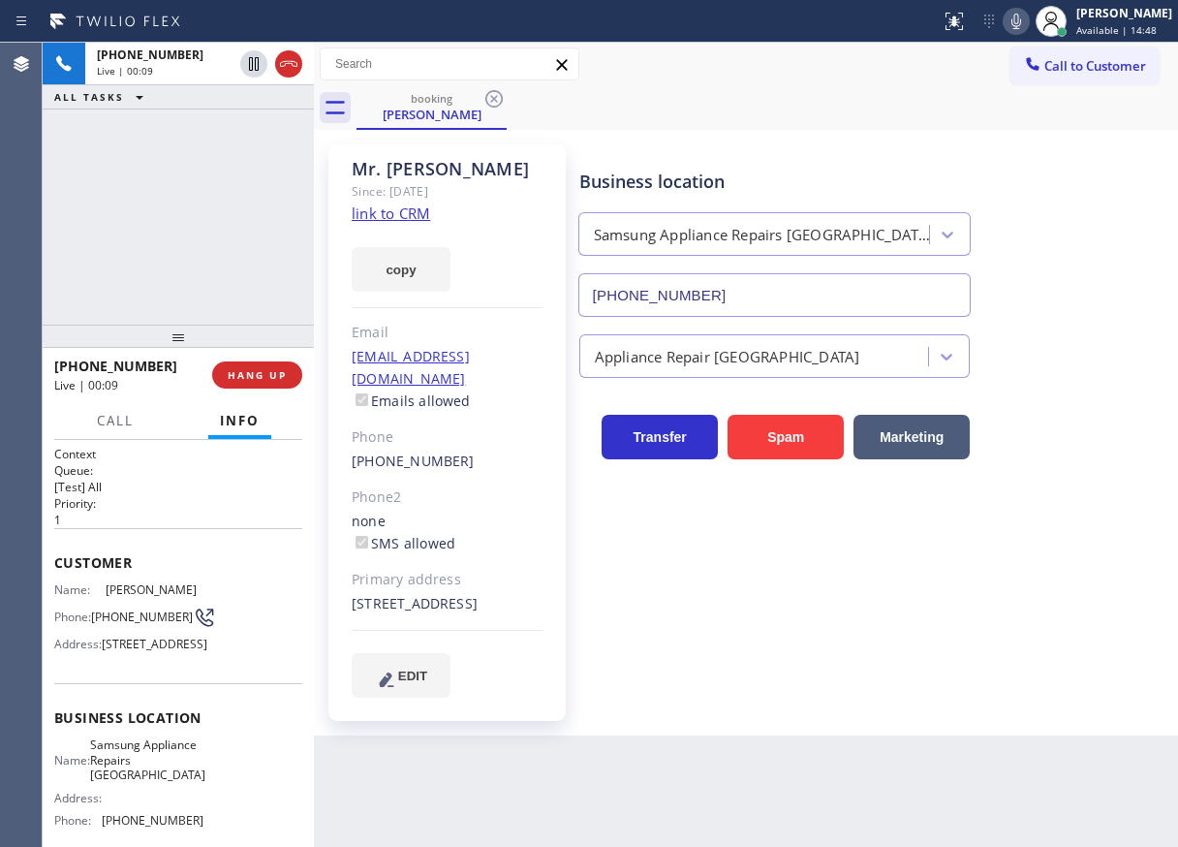
click at [721, 312] on input "[PHONE_NUMBER]" at bounding box center [775, 295] width 393 height 44
click at [394, 209] on link "link to CRM" at bounding box center [391, 212] width 78 height 19
click at [1021, 28] on icon at bounding box center [1017, 22] width 10 height 16
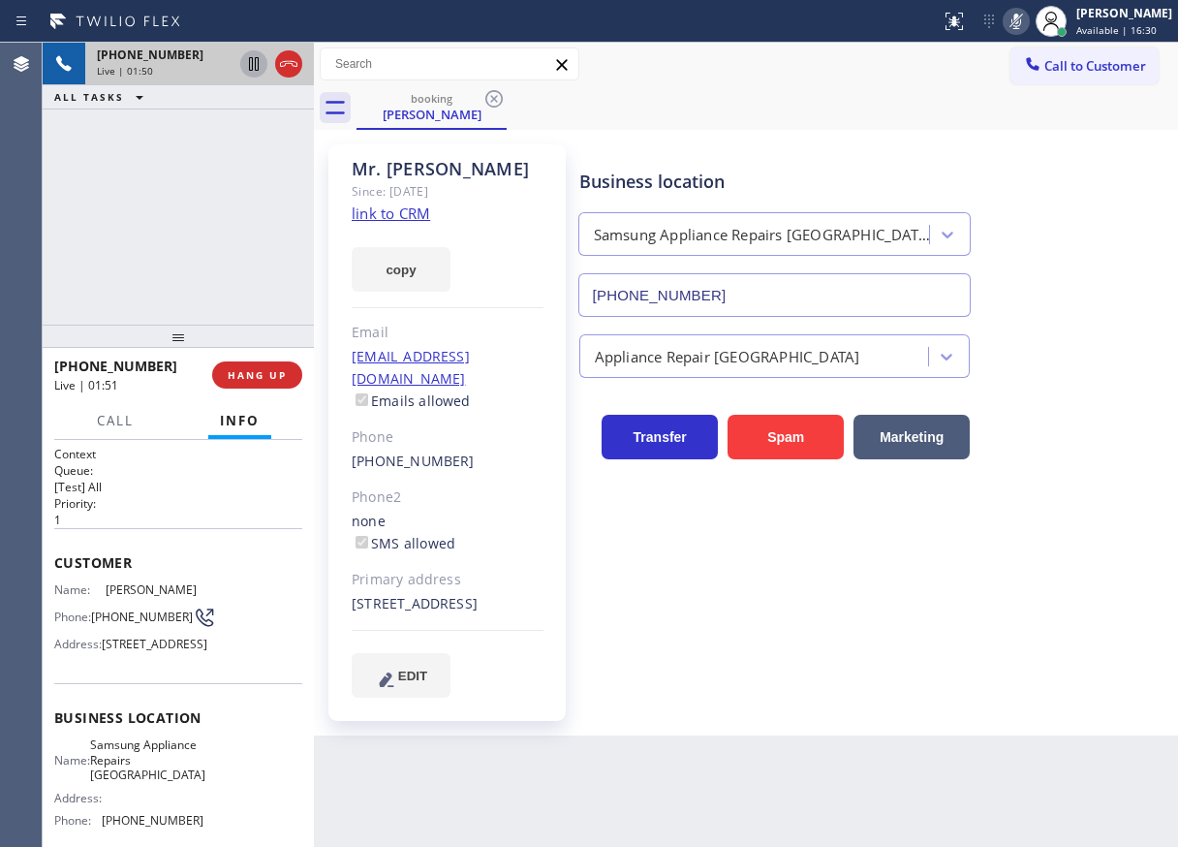
click at [251, 72] on icon at bounding box center [253, 63] width 23 height 23
click at [249, 63] on icon at bounding box center [254, 64] width 14 height 14
click at [1026, 22] on icon at bounding box center [1016, 21] width 23 height 23
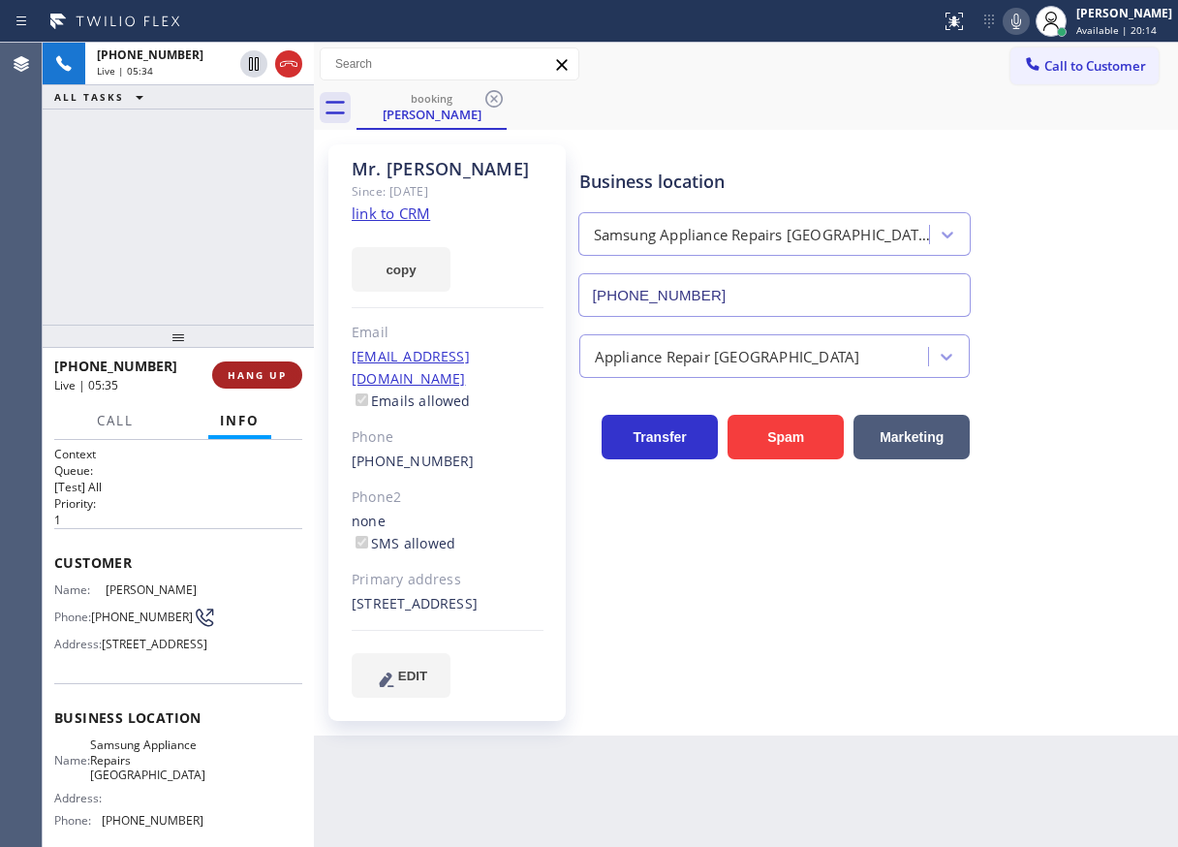
click at [271, 368] on span "HANG UP" at bounding box center [257, 375] width 59 height 14
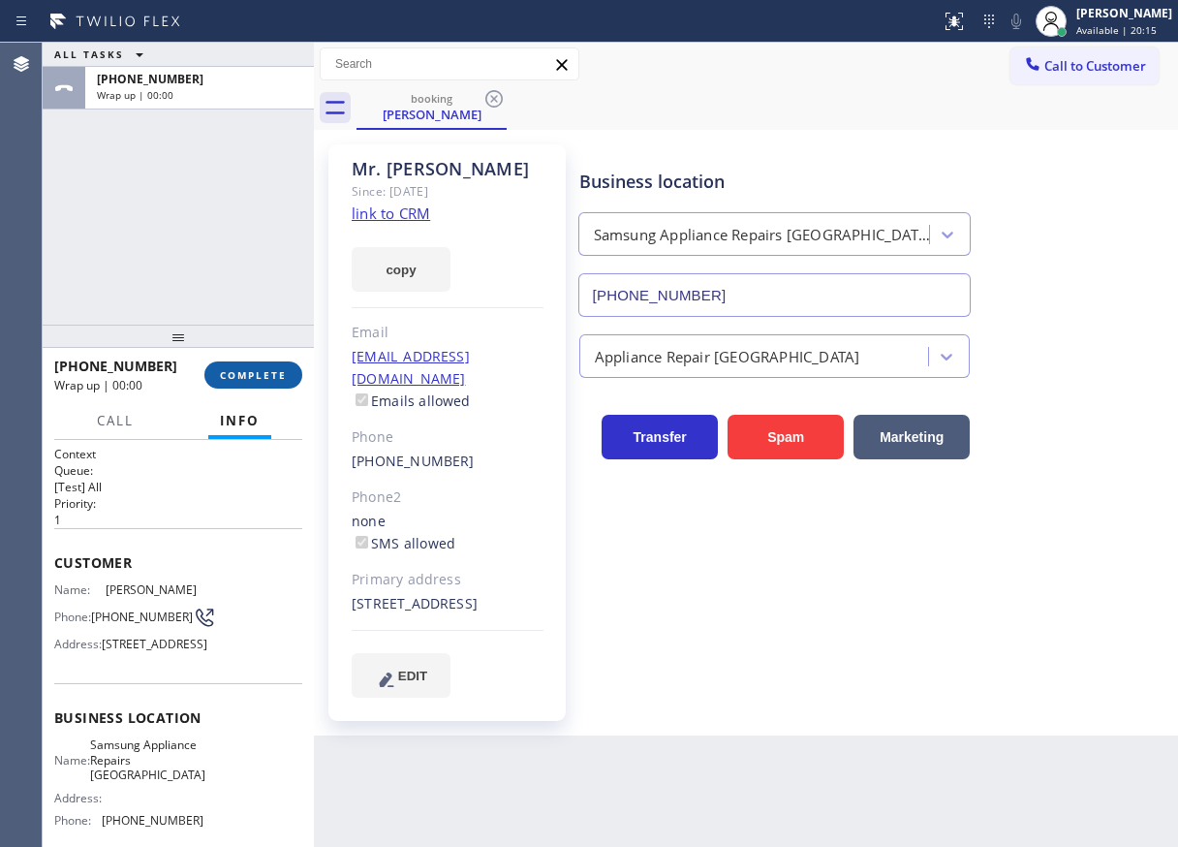
click at [271, 368] on span "COMPLETE" at bounding box center [253, 375] width 67 height 14
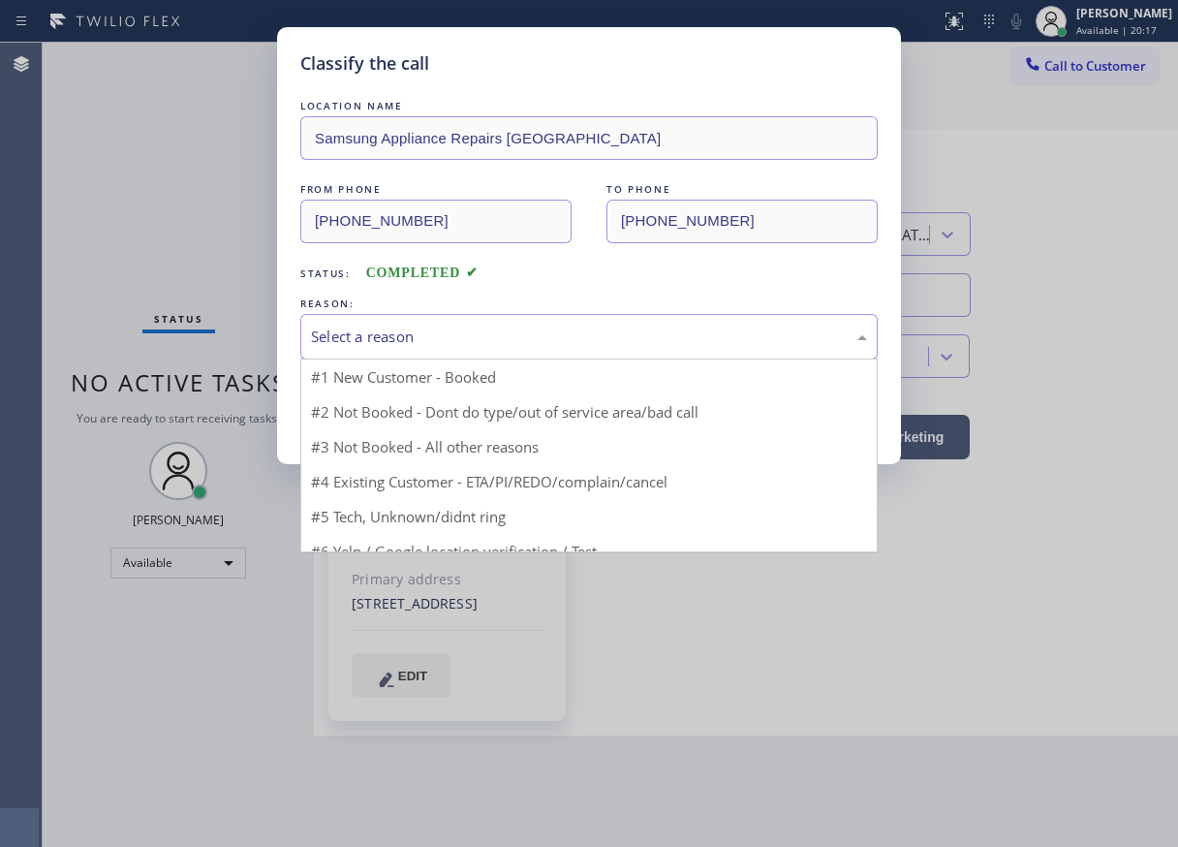
drag, startPoint x: 443, startPoint y: 334, endPoint x: 431, endPoint y: 446, distance: 112.0
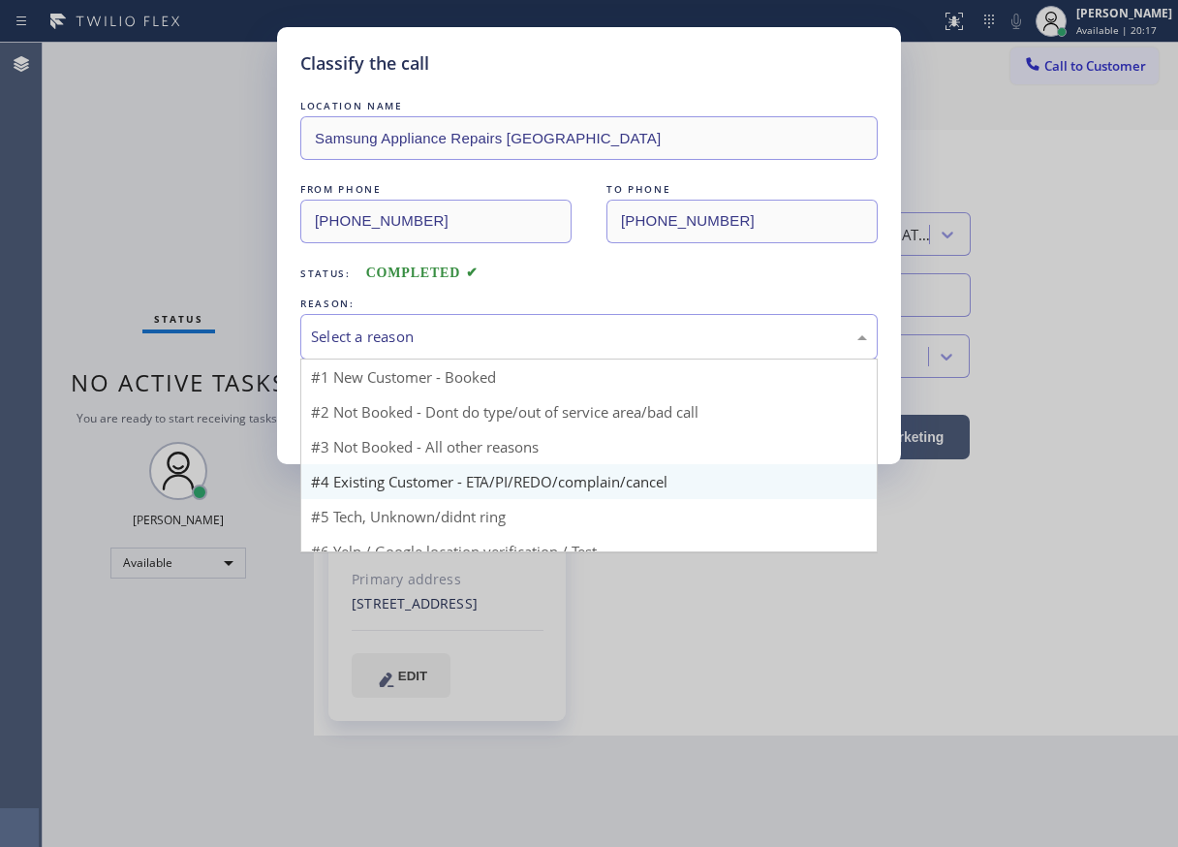
click at [443, 335] on div "Select a reason" at bounding box center [589, 337] width 556 height 22
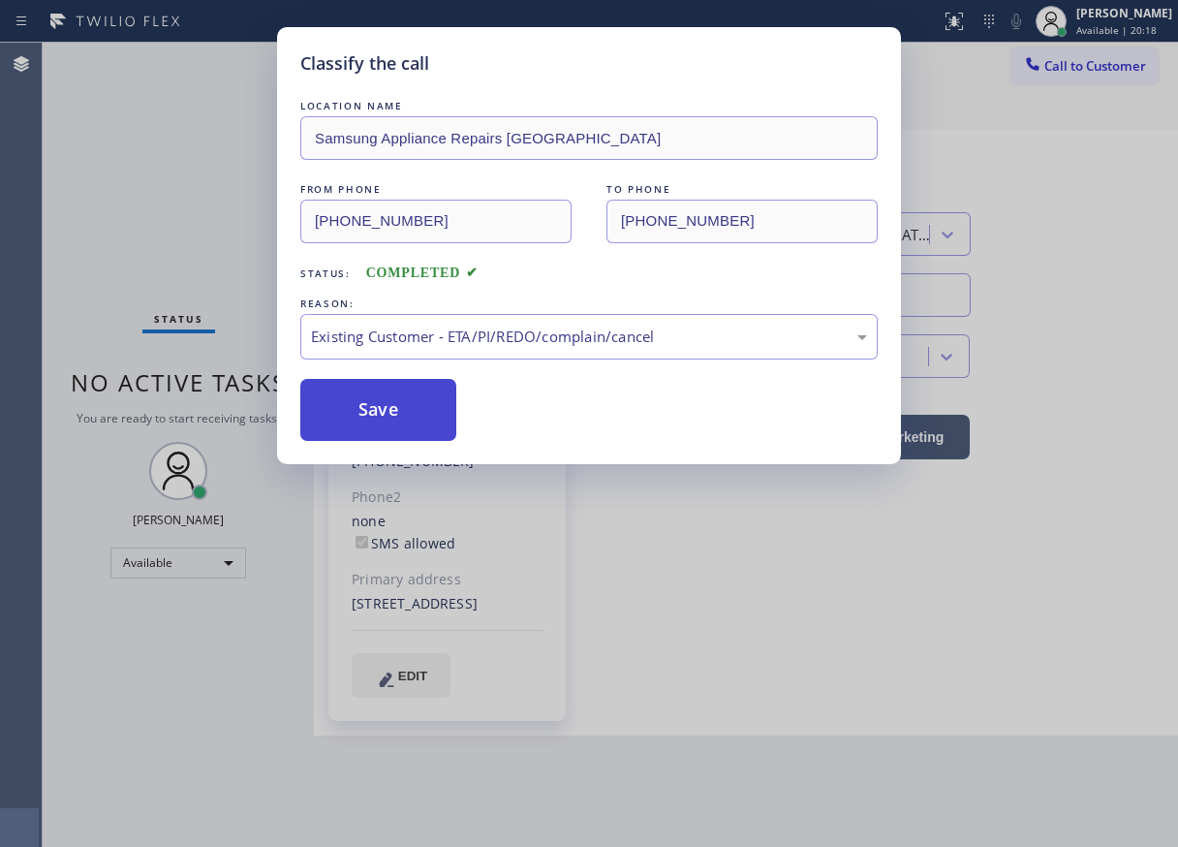
click at [421, 427] on button "Save" at bounding box center [378, 410] width 156 height 62
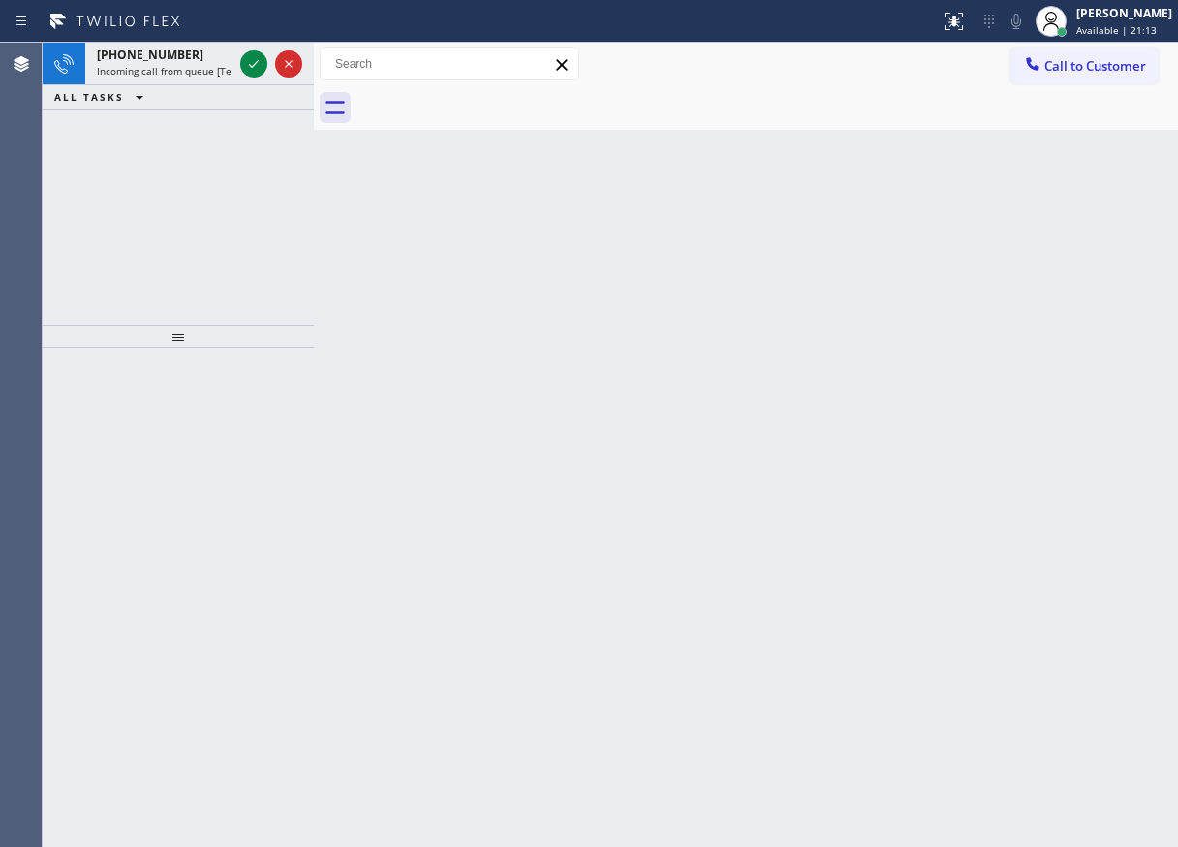
click at [1048, 302] on div "Back to Dashboard Change Sender ID Customers Technicians Select a contact Outbo…" at bounding box center [746, 445] width 864 height 804
click at [240, 66] on div at bounding box center [253, 63] width 27 height 23
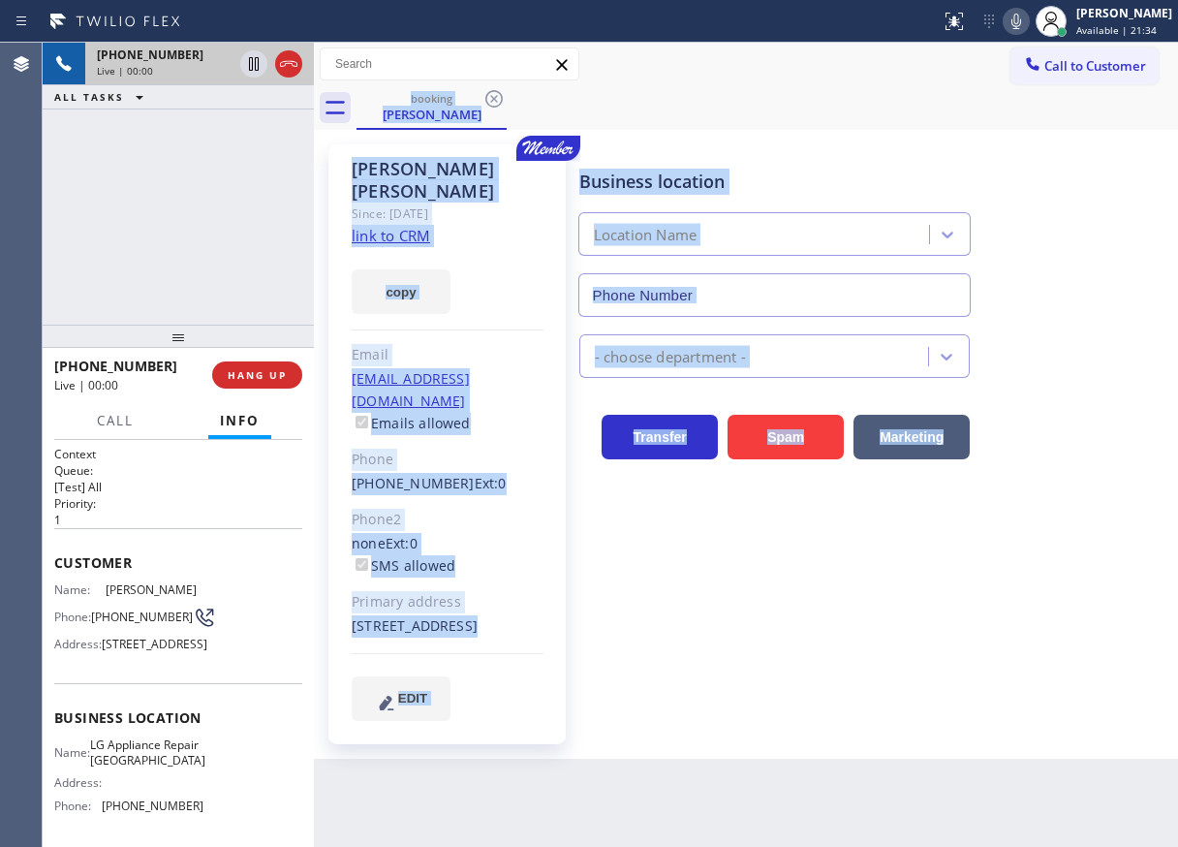
type input "[PHONE_NUMBER]"
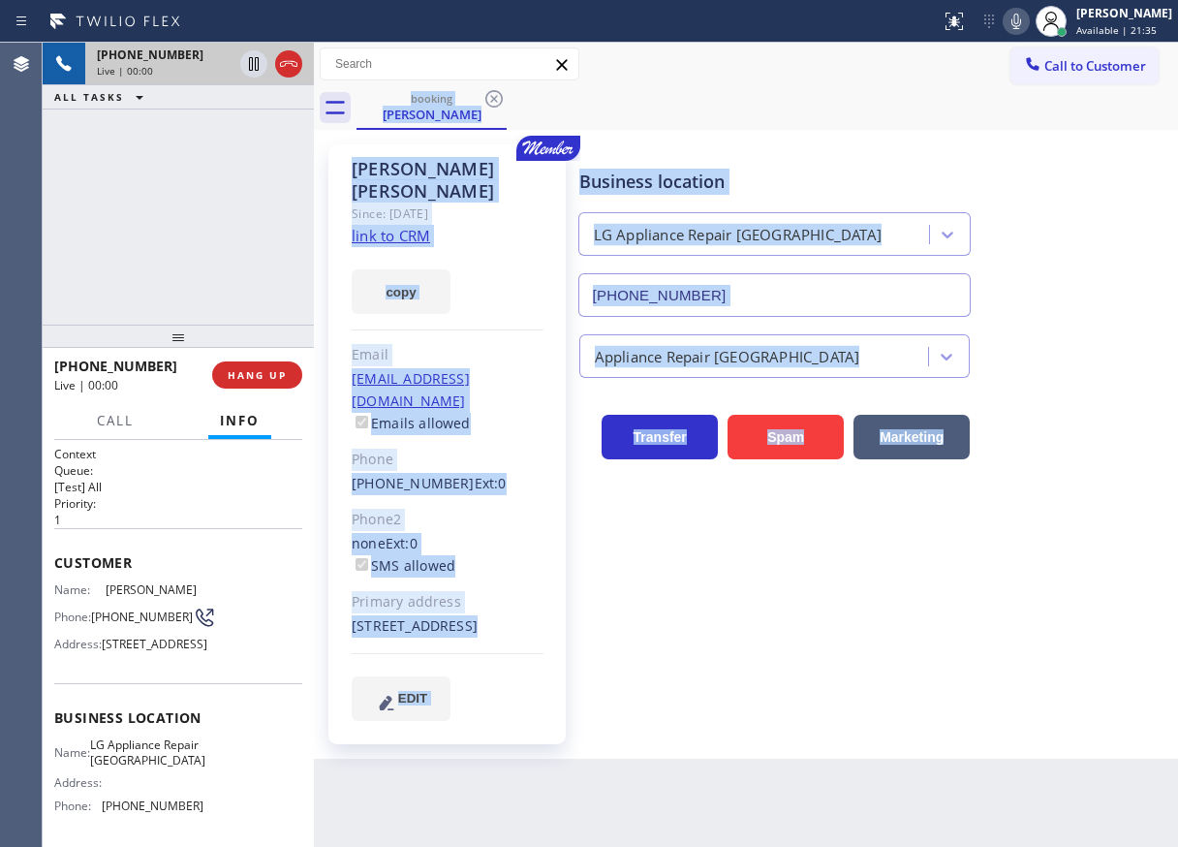
click at [854, 157] on div "Business location LG Appliance Repair [GEOGRAPHIC_DATA] [PHONE_NUMBER]" at bounding box center [775, 233] width 399 height 168
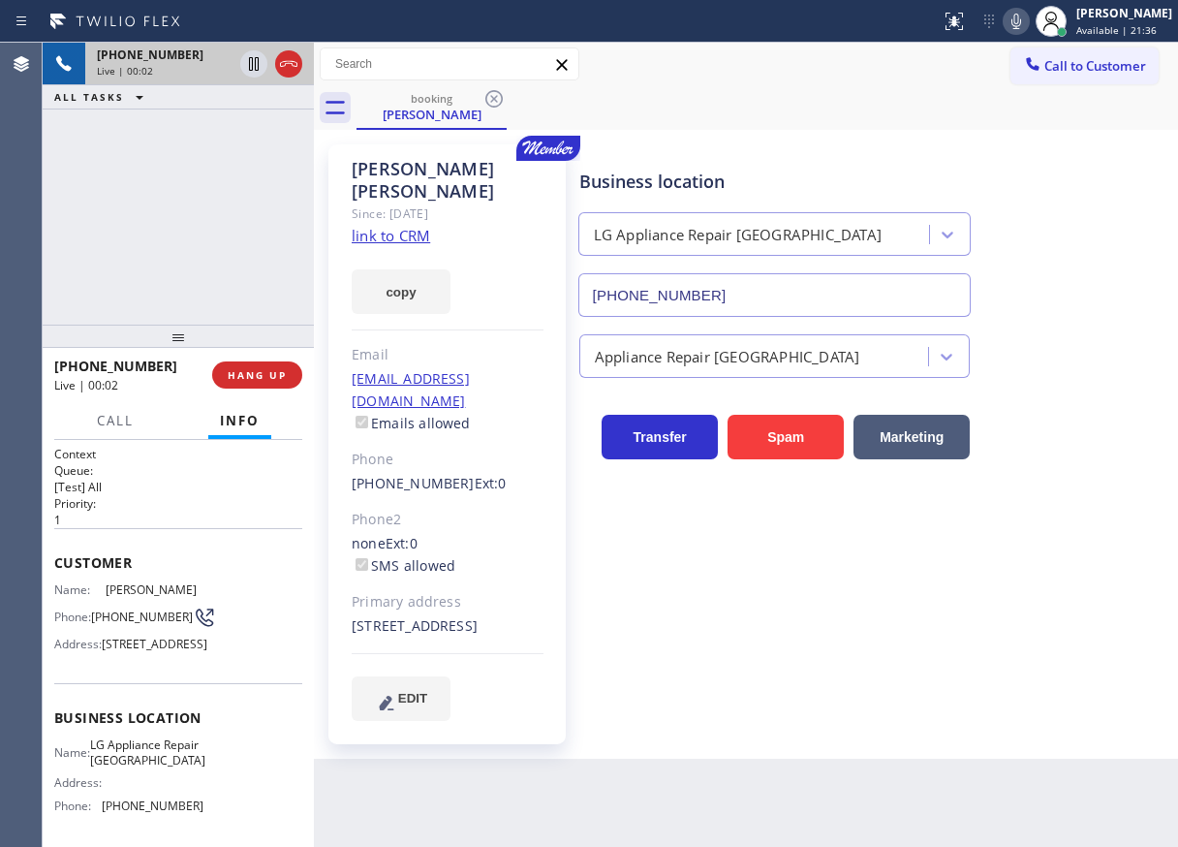
click at [399, 226] on link "link to CRM" at bounding box center [391, 235] width 78 height 19
click at [176, 767] on span "LG Appliance Repair [GEOGRAPHIC_DATA]" at bounding box center [147, 752] width 115 height 30
copy span "LG Appliance Repair [GEOGRAPHIC_DATA]"
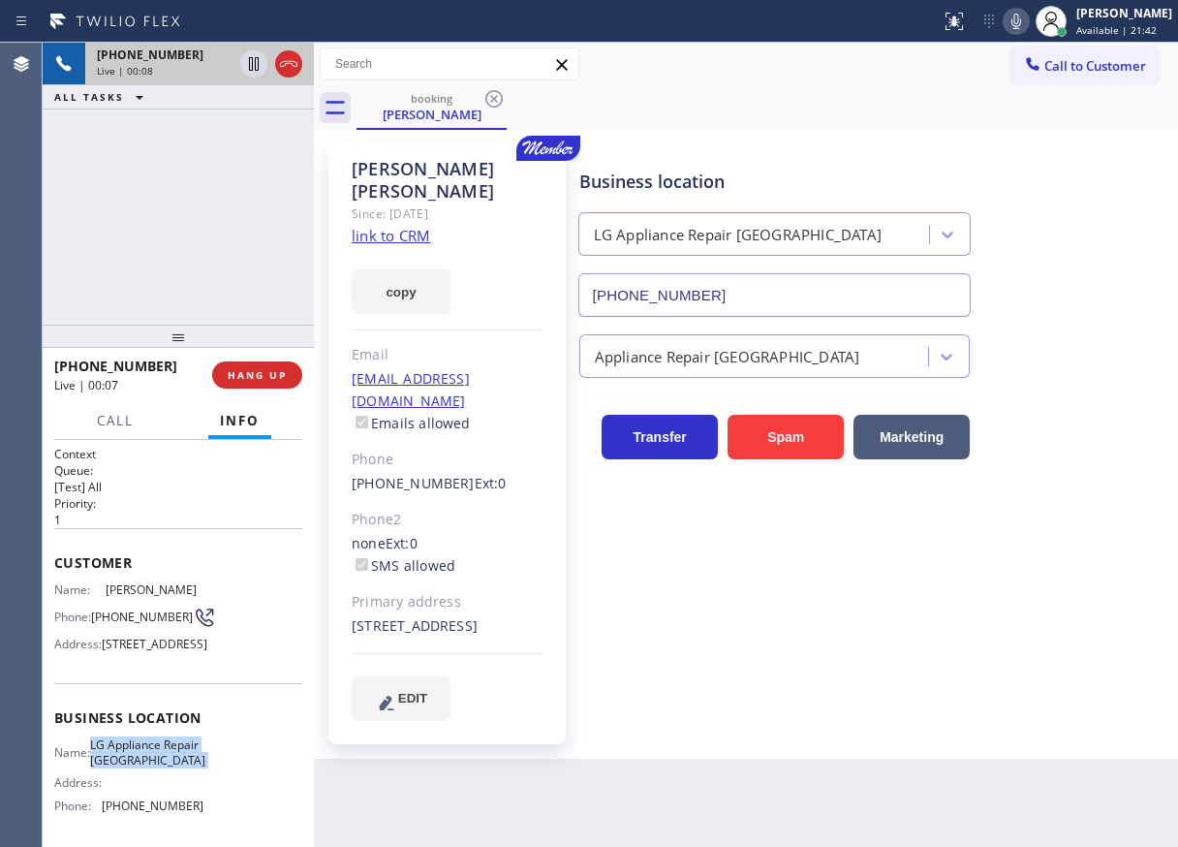
click at [731, 287] on input "[PHONE_NUMBER]" at bounding box center [775, 295] width 393 height 44
click at [730, 287] on input "[PHONE_NUMBER]" at bounding box center [775, 295] width 393 height 44
click at [251, 64] on icon at bounding box center [253, 63] width 23 height 23
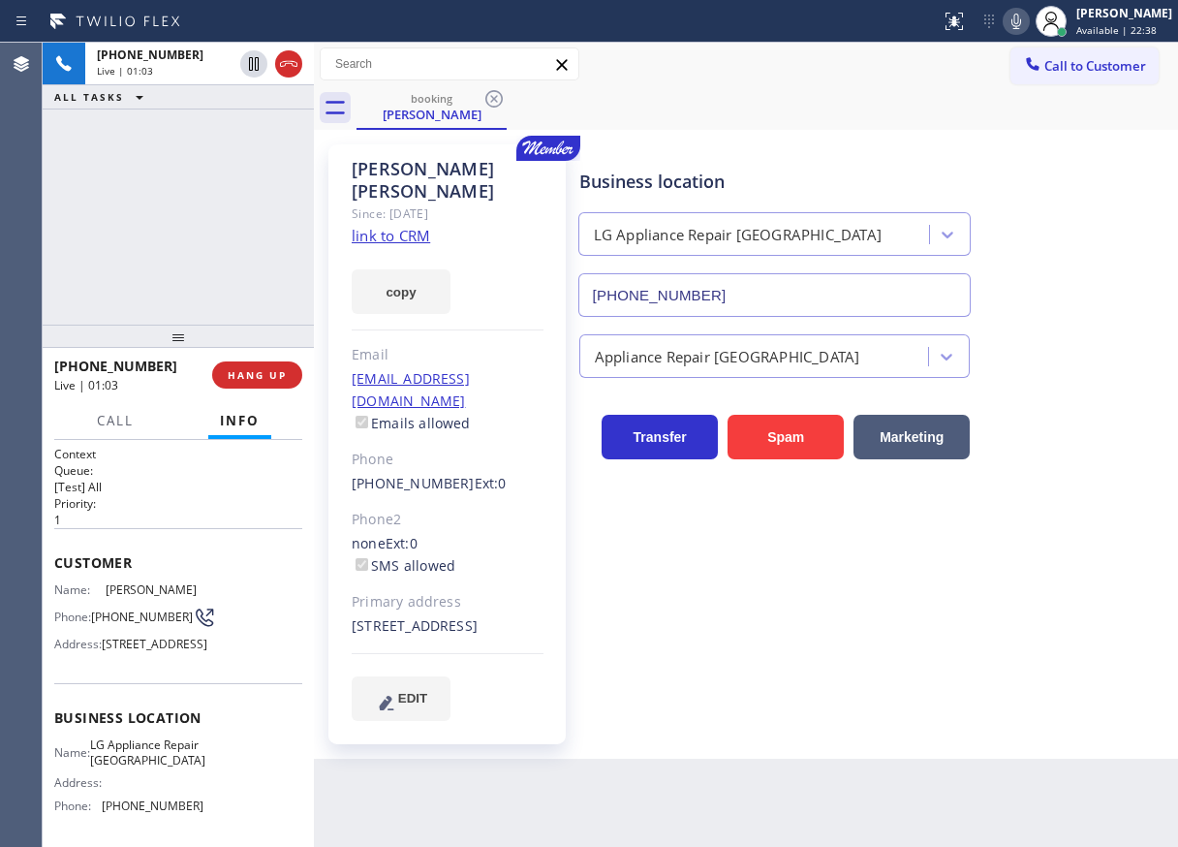
click at [1028, 18] on icon at bounding box center [1016, 21] width 23 height 23
click at [253, 60] on icon at bounding box center [254, 64] width 10 height 14
click at [1107, 360] on div "Appliance Repair [GEOGRAPHIC_DATA]" at bounding box center [875, 352] width 598 height 51
click at [1028, 13] on icon at bounding box center [1016, 21] width 23 height 23
click at [250, 68] on icon at bounding box center [253, 63] width 23 height 23
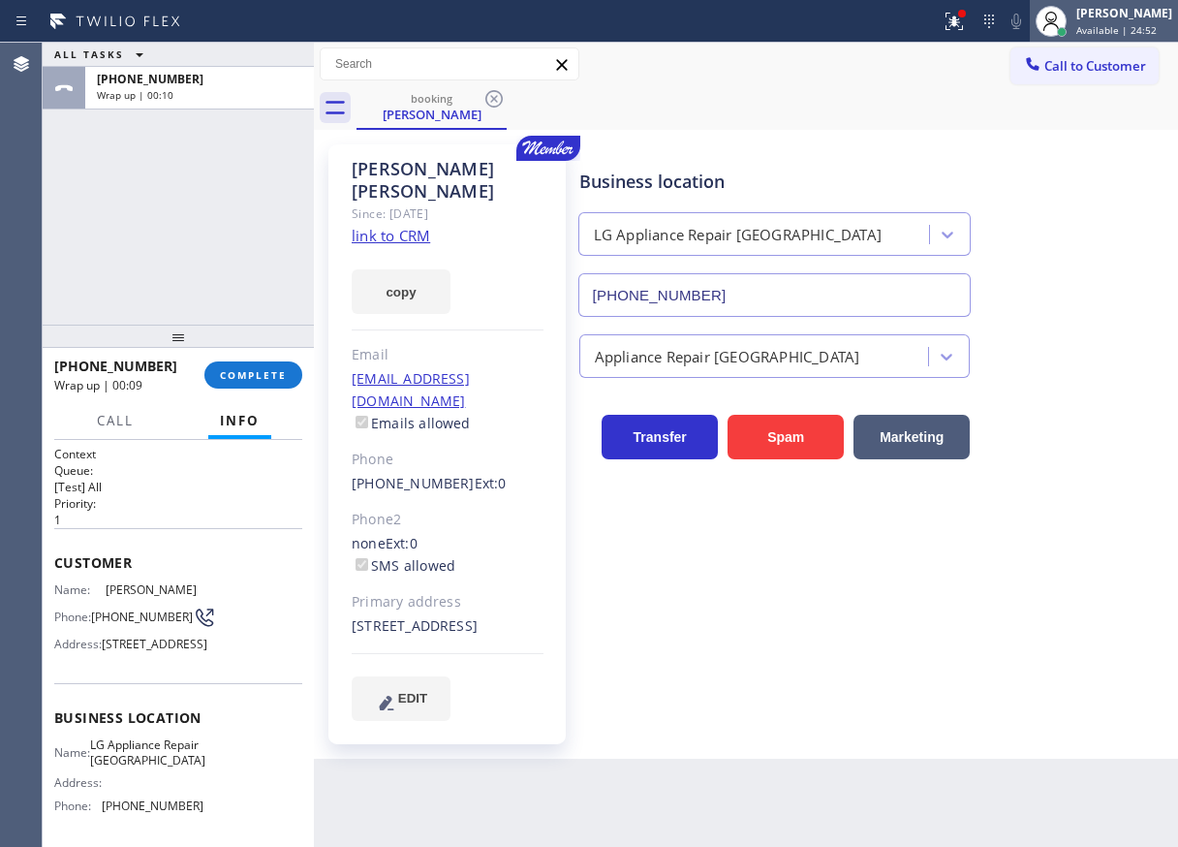
click at [1157, 29] on span "Available | 24:52" at bounding box center [1117, 30] width 80 height 14
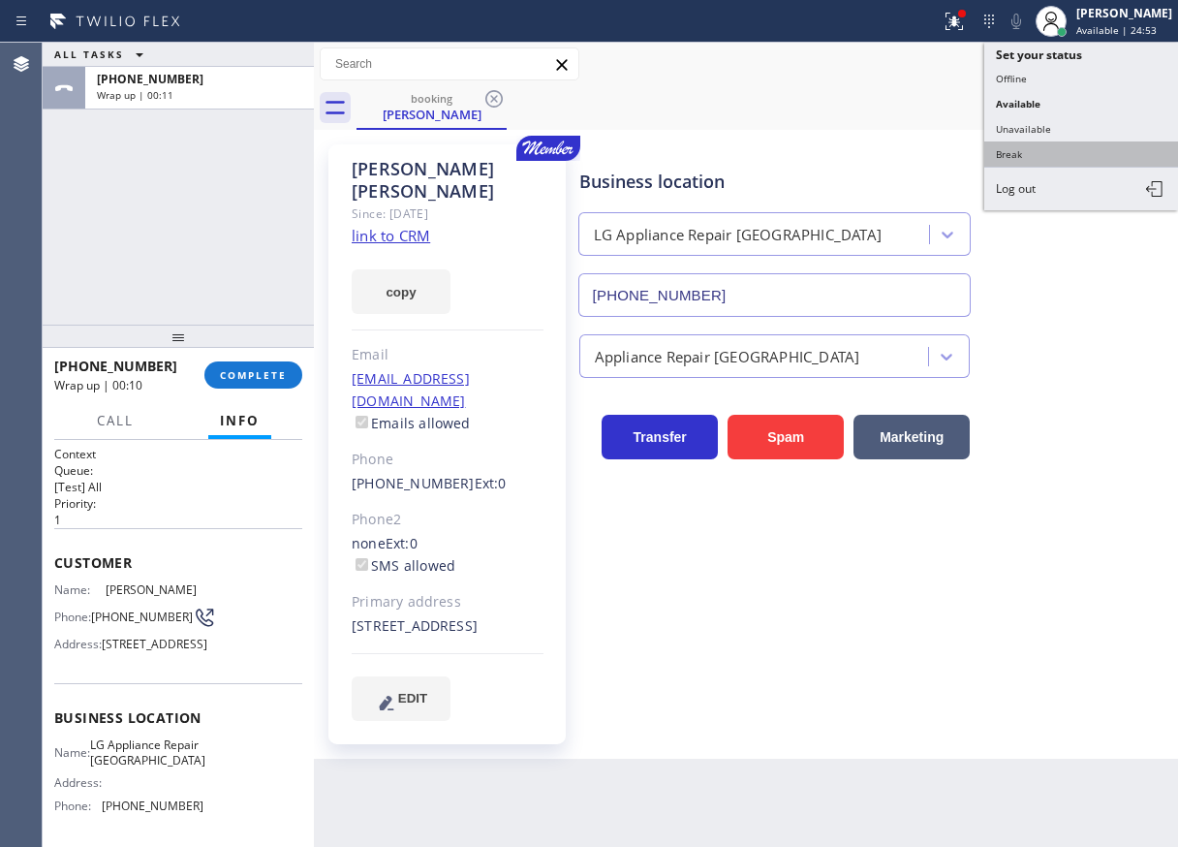
click at [1016, 152] on button "Break" at bounding box center [1082, 153] width 194 height 25
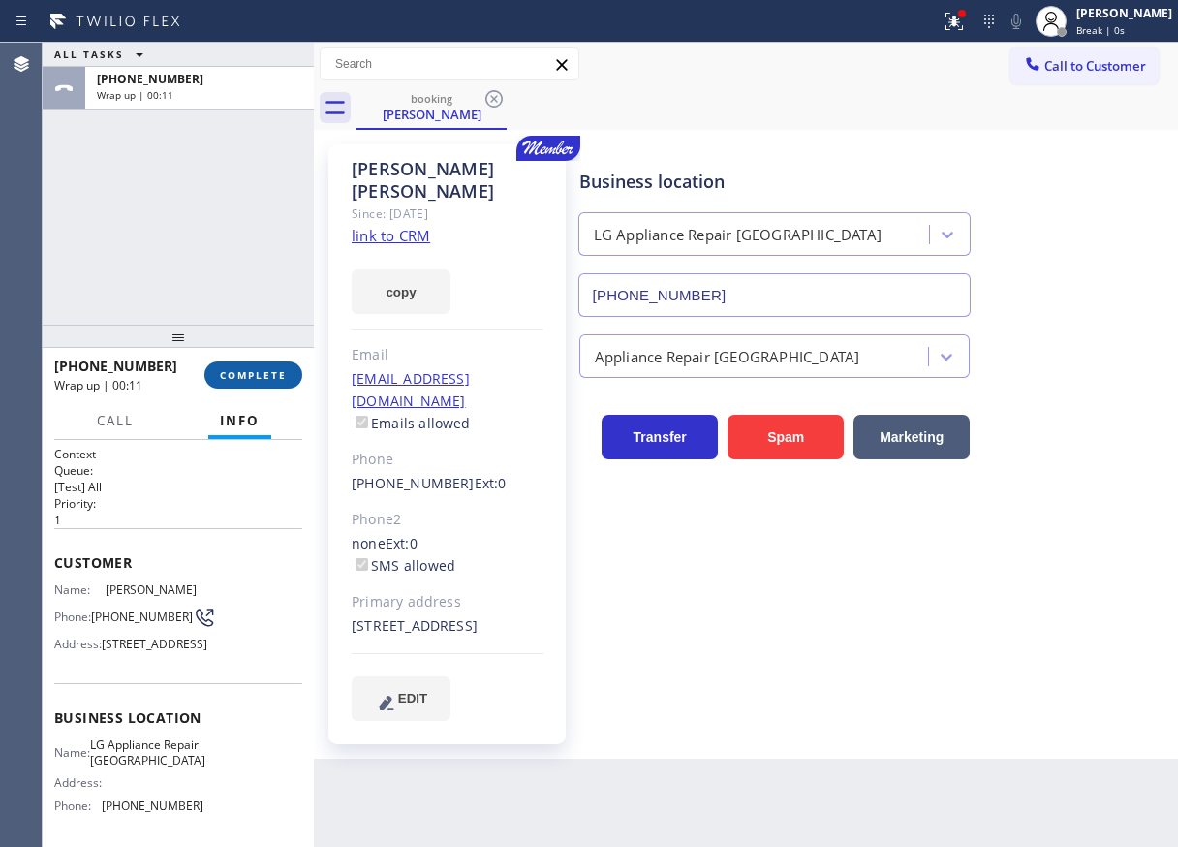
click at [287, 370] on button "COMPLETE" at bounding box center [253, 374] width 98 height 27
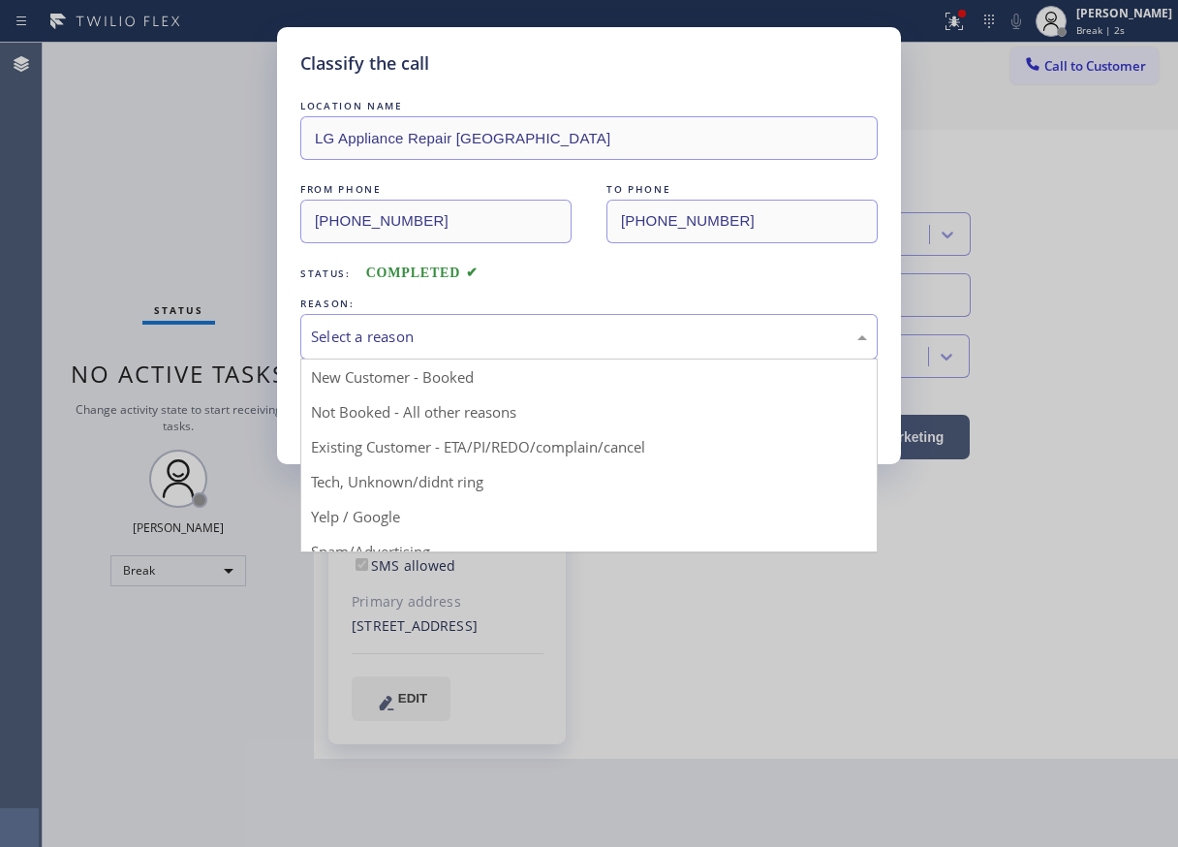
click at [424, 351] on div "Select a reason" at bounding box center [589, 337] width 578 height 46
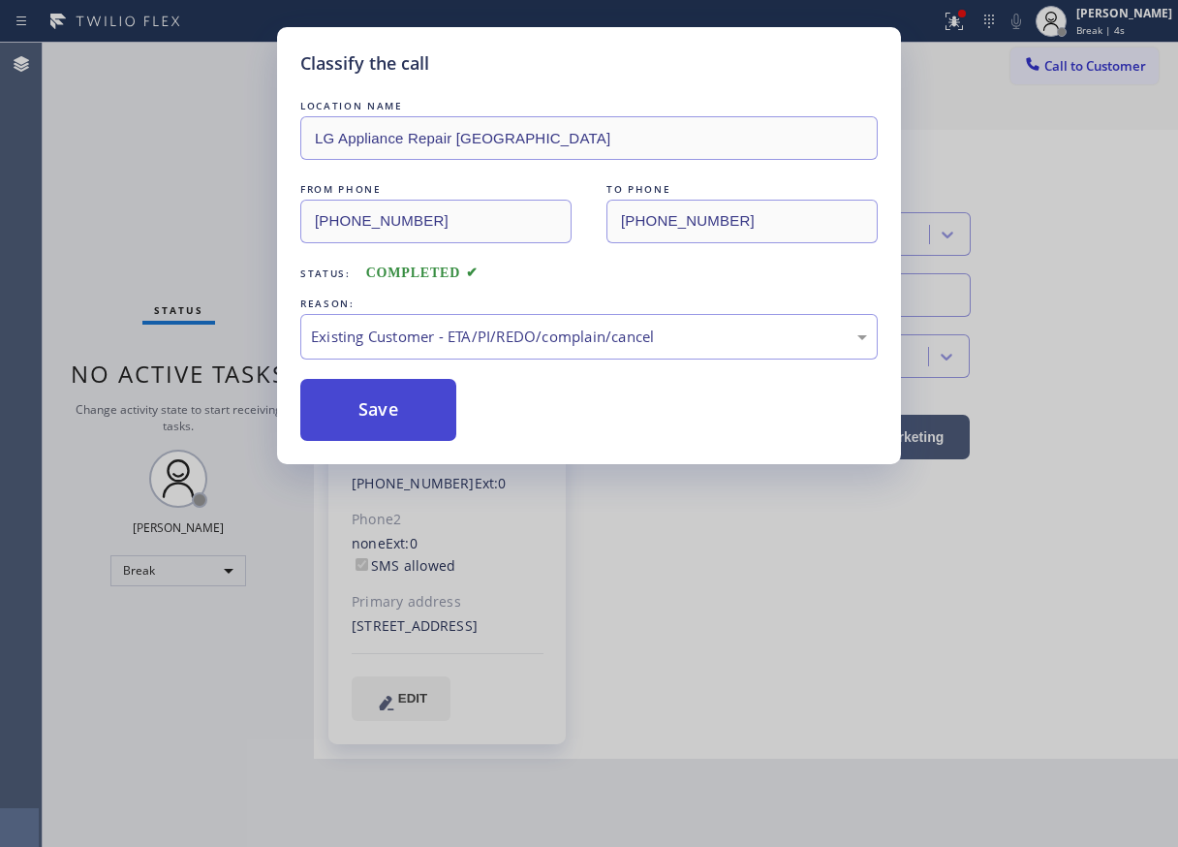
click at [384, 406] on button "Save" at bounding box center [378, 410] width 156 height 62
